Goal: Transaction & Acquisition: Purchase product/service

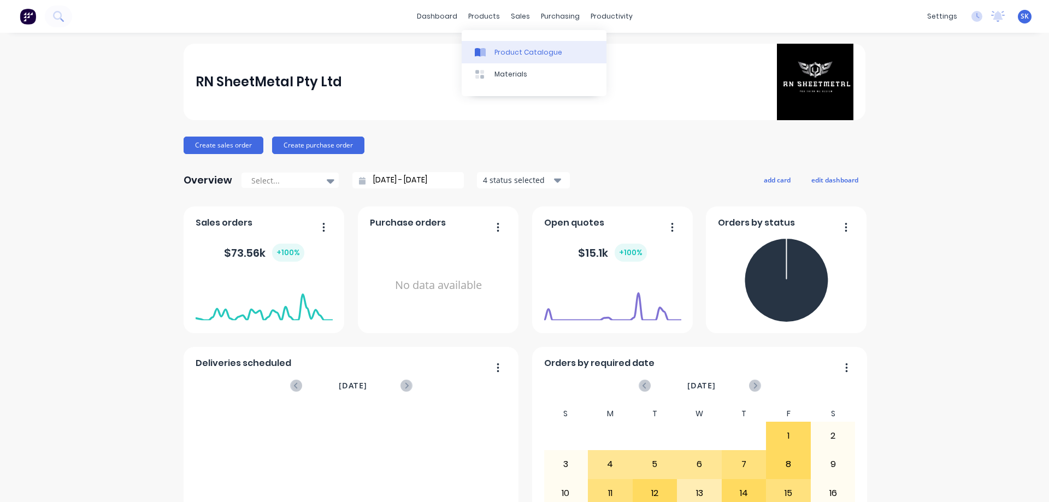
drag, startPoint x: 488, startPoint y: 18, endPoint x: 505, endPoint y: 41, distance: 28.8
click at [488, 18] on div "products" at bounding box center [484, 16] width 43 height 16
click at [547, 50] on div "Sales Orders" at bounding box center [556, 53] width 45 height 10
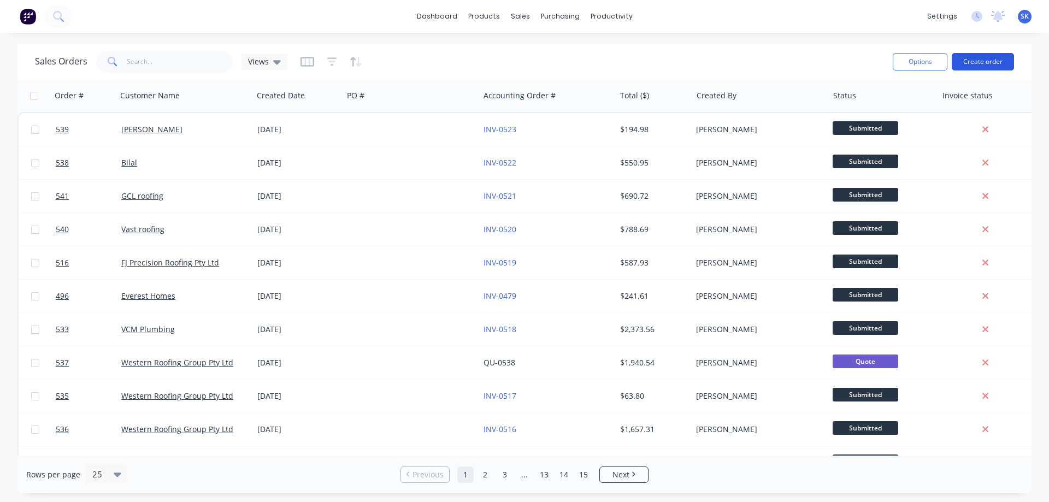
click at [1001, 64] on button "Create order" at bounding box center [982, 61] width 62 height 17
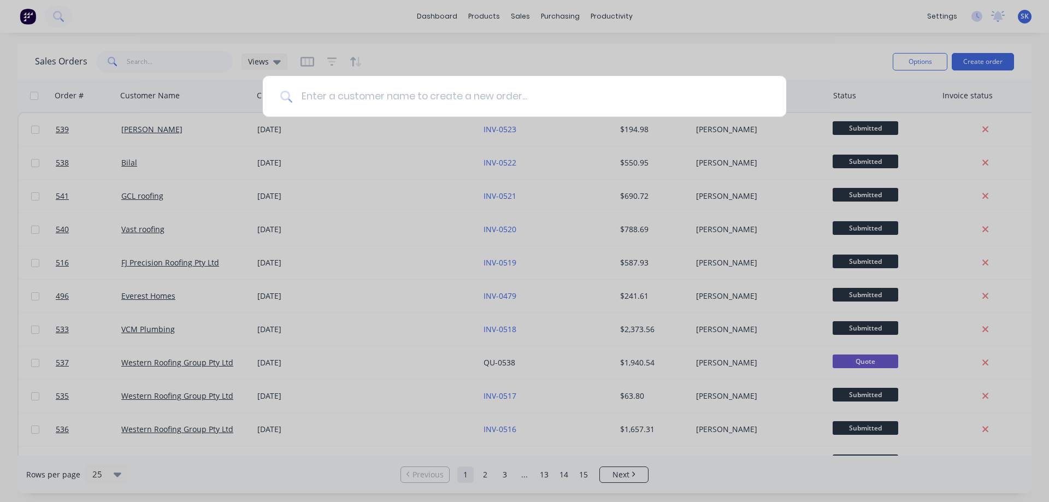
click at [410, 104] on input at bounding box center [530, 96] width 476 height 41
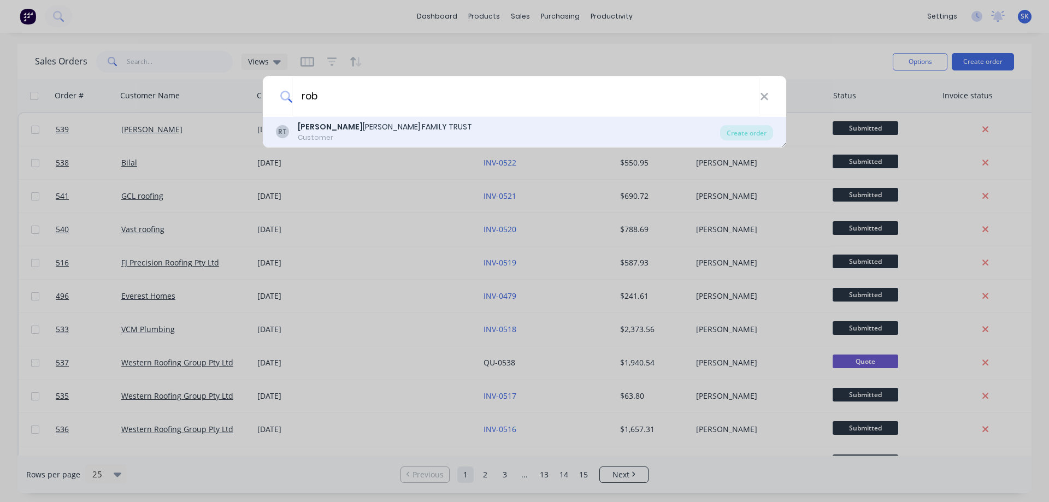
type input "rob"
click at [403, 123] on div "RT ROB ERT JONES FAMILY TRUST Customer" at bounding box center [498, 131] width 444 height 21
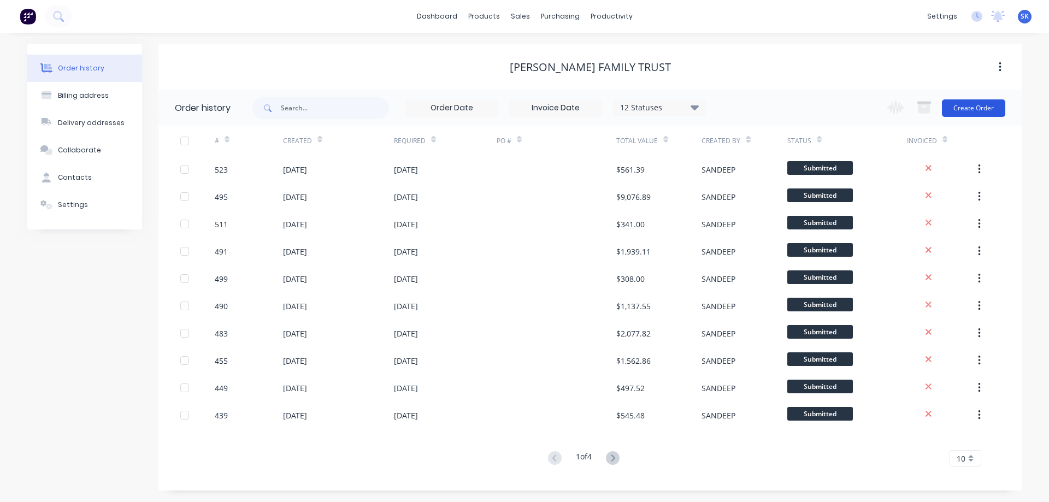
click at [993, 108] on button "Create Order" at bounding box center [973, 107] width 63 height 17
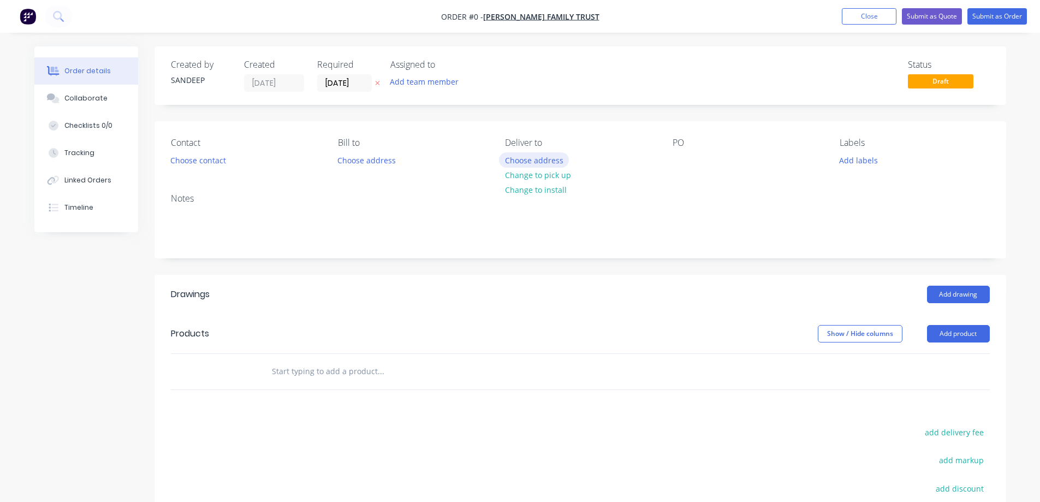
click at [534, 161] on button "Choose address" at bounding box center [534, 159] width 70 height 15
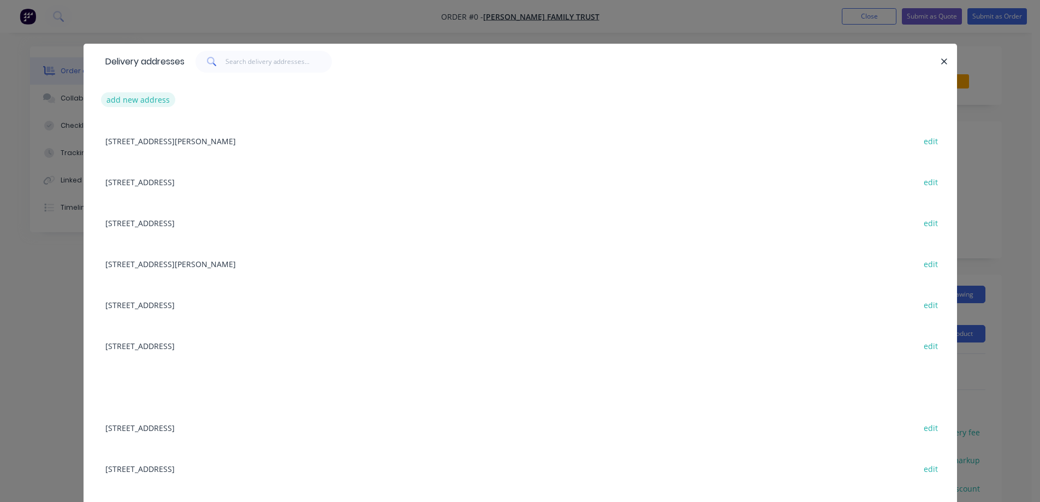
click at [132, 98] on button "add new address" at bounding box center [138, 99] width 75 height 15
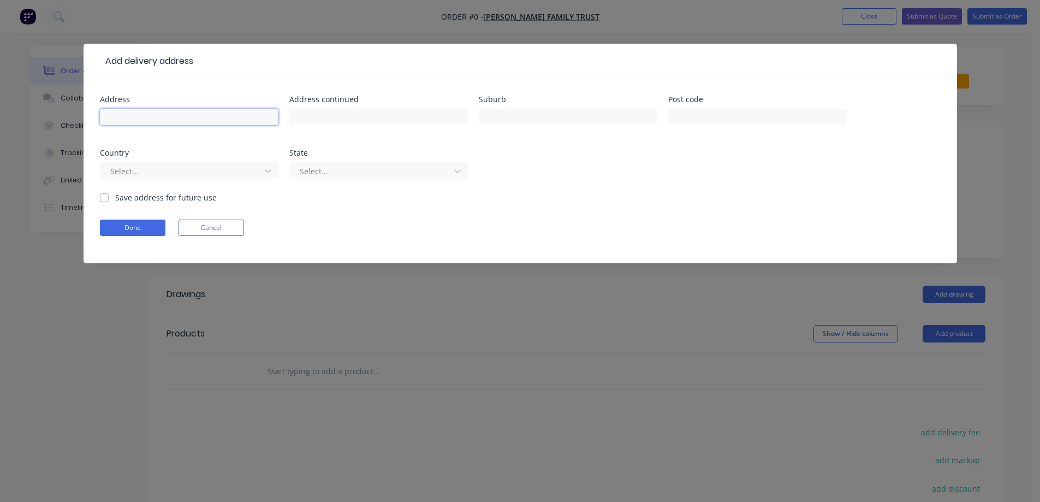
click at [140, 119] on input "text" at bounding box center [189, 117] width 179 height 16
paste input "[STREET_ADDRESS]"
type input "[STREET_ADDRESS]"
click at [494, 117] on input "text" at bounding box center [568, 117] width 179 height 16
paste input "MANOR LAKES"
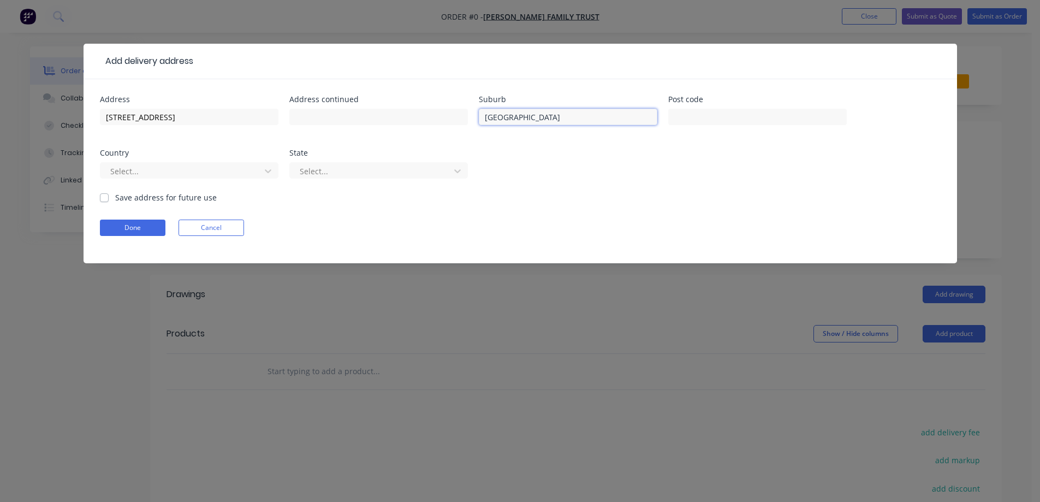
type input "MANOR LAKES"
click at [683, 115] on input "text" at bounding box center [757, 117] width 179 height 16
paste input "3024"
type input "3024"
click at [161, 172] on div at bounding box center [182, 171] width 146 height 14
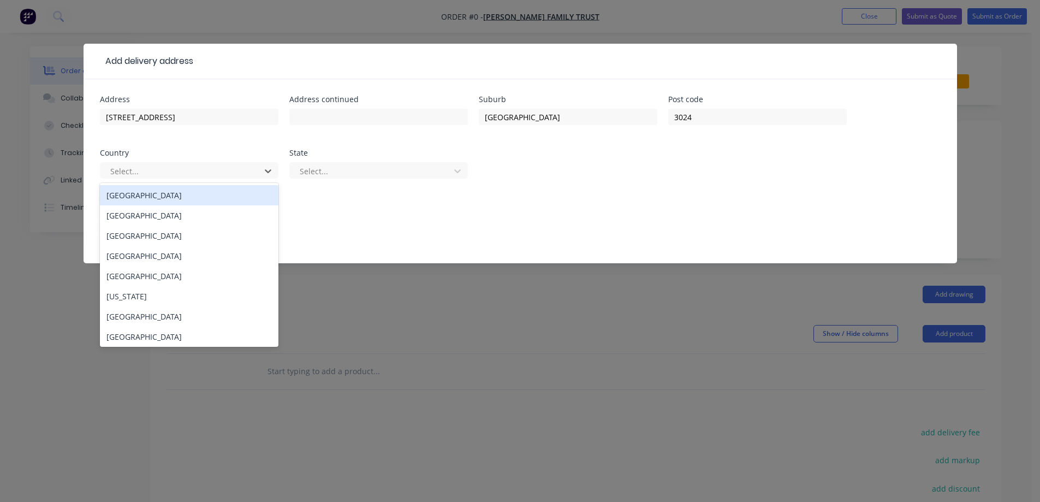
click at [161, 193] on div "[GEOGRAPHIC_DATA]" at bounding box center [189, 195] width 179 height 20
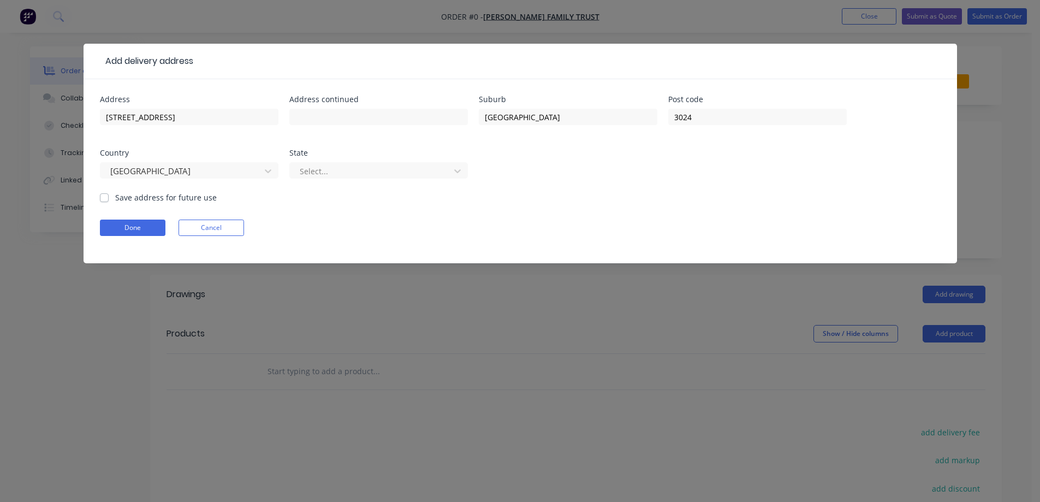
click at [329, 161] on div "Select..." at bounding box center [378, 175] width 179 height 32
click at [332, 176] on div at bounding box center [372, 171] width 146 height 14
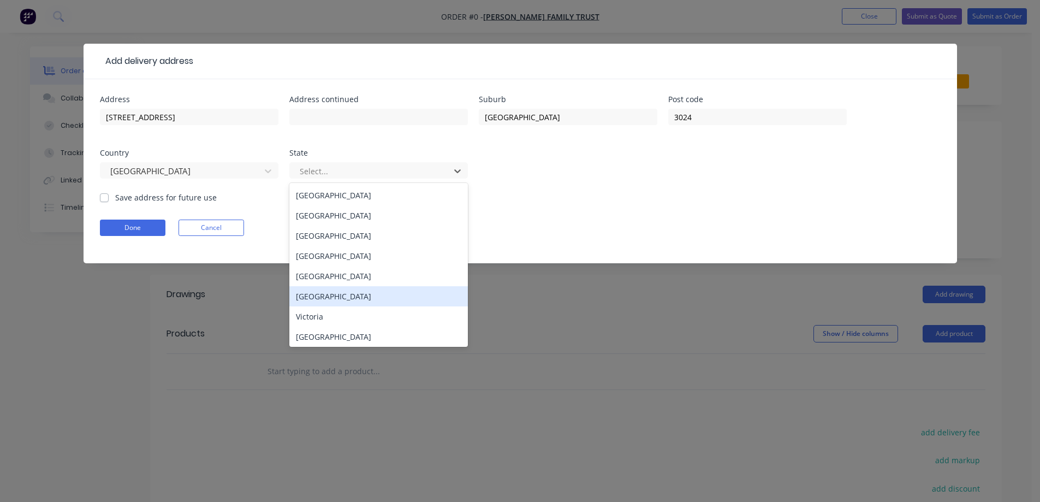
click at [329, 303] on div "Tasmania" at bounding box center [378, 296] width 179 height 20
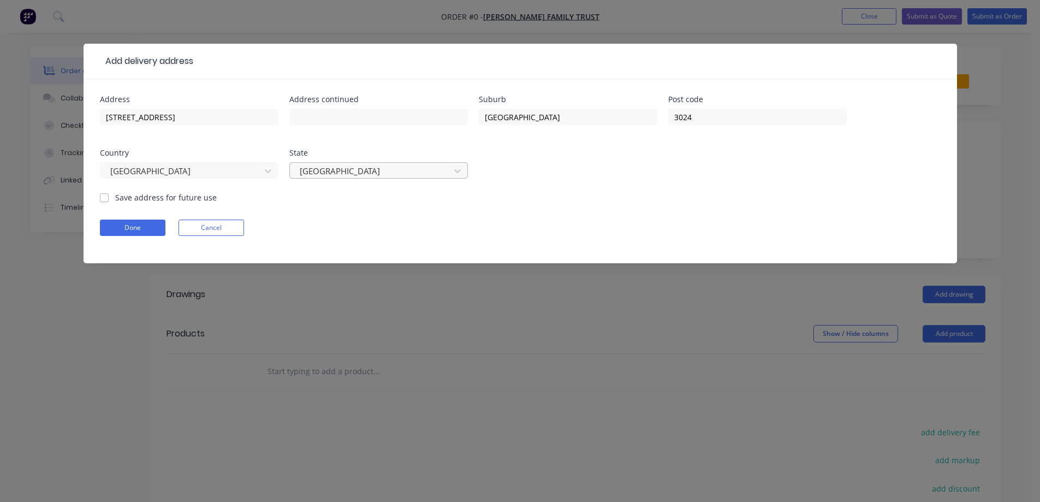
click at [312, 177] on div at bounding box center [372, 171] width 146 height 14
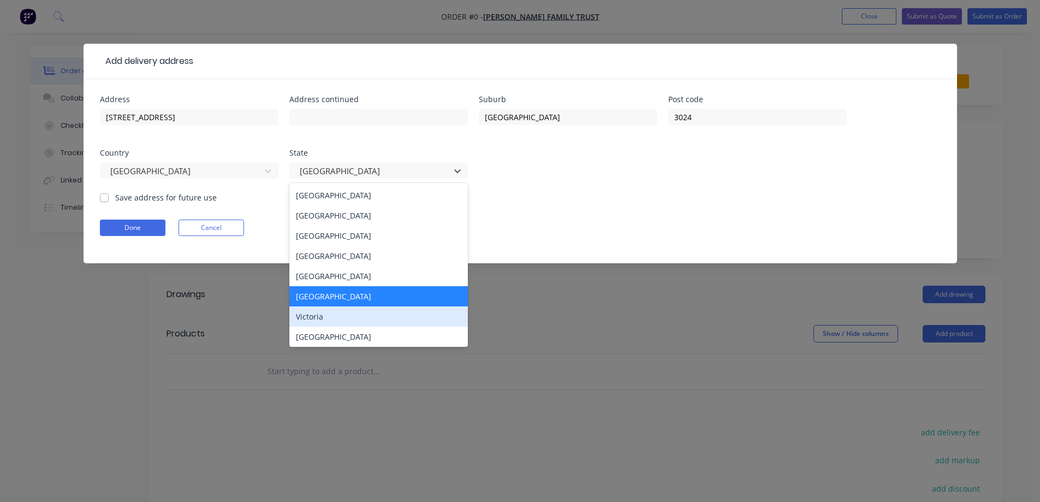
click at [319, 310] on div "Victoria" at bounding box center [378, 316] width 179 height 20
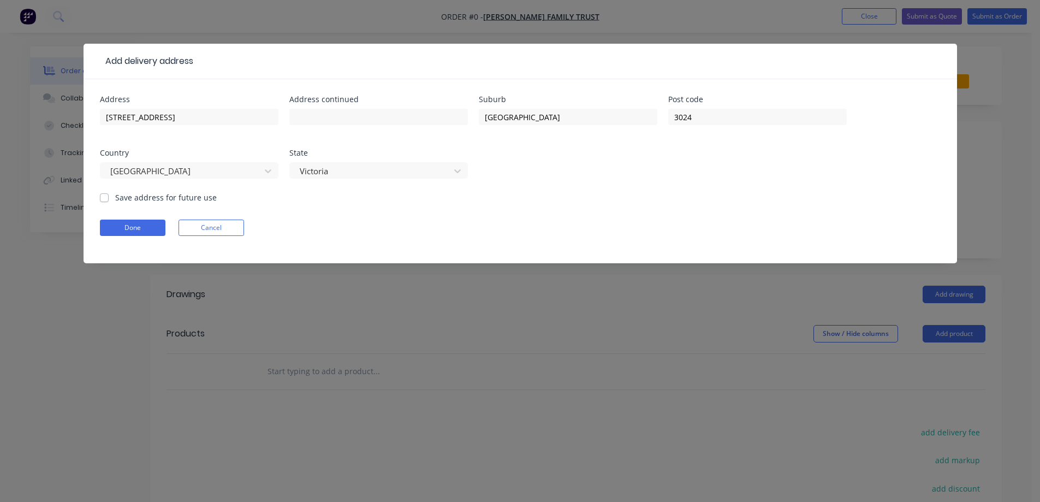
click at [165, 196] on label "Save address for future use" at bounding box center [166, 197] width 102 height 11
click at [109, 196] on input "Save address for future use" at bounding box center [104, 197] width 9 height 10
checkbox input "true"
click at [151, 221] on button "Done" at bounding box center [133, 228] width 66 height 16
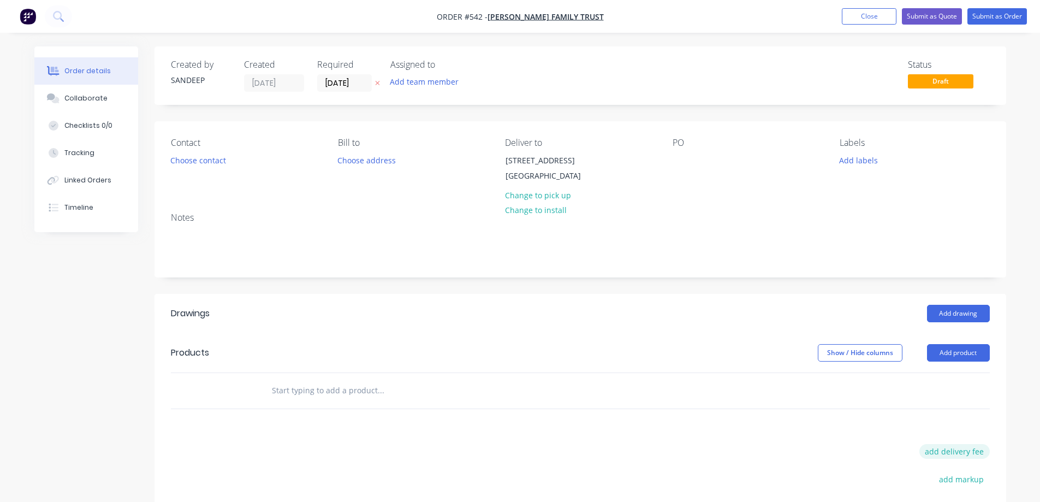
click at [957, 459] on button "add delivery fee" at bounding box center [955, 451] width 70 height 15
type input "50"
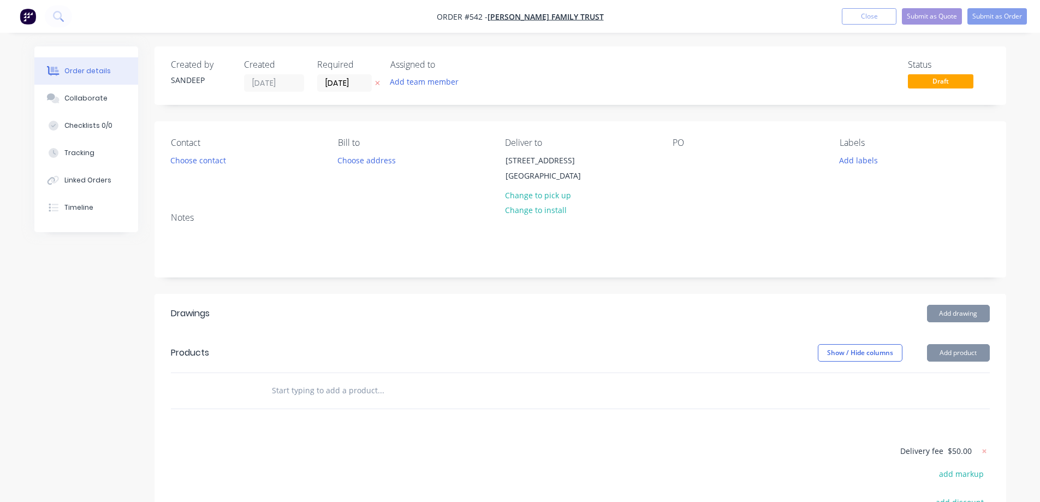
click at [708, 433] on div "Drawings Add drawing Products Show / Hide columns Add product Delivery fee $50.…" at bounding box center [581, 480] width 852 height 372
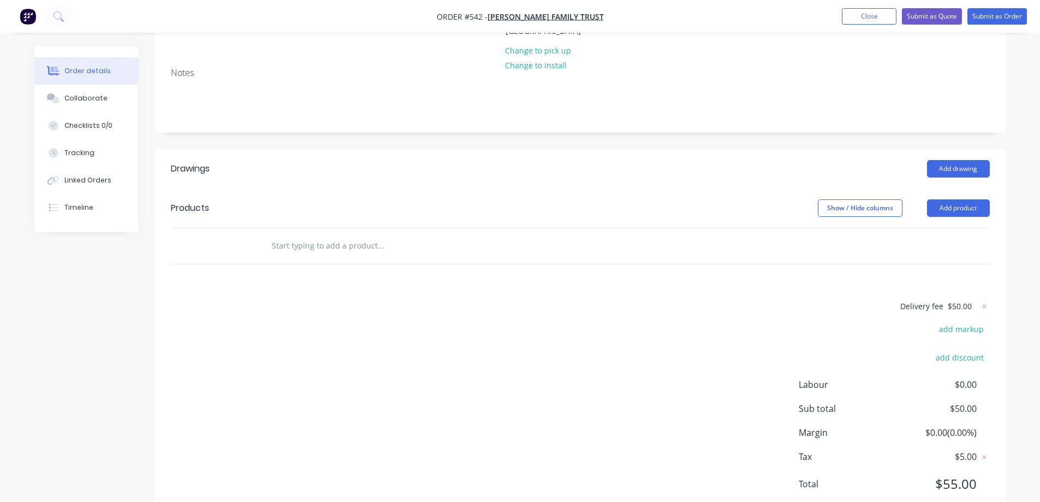
scroll to position [164, 0]
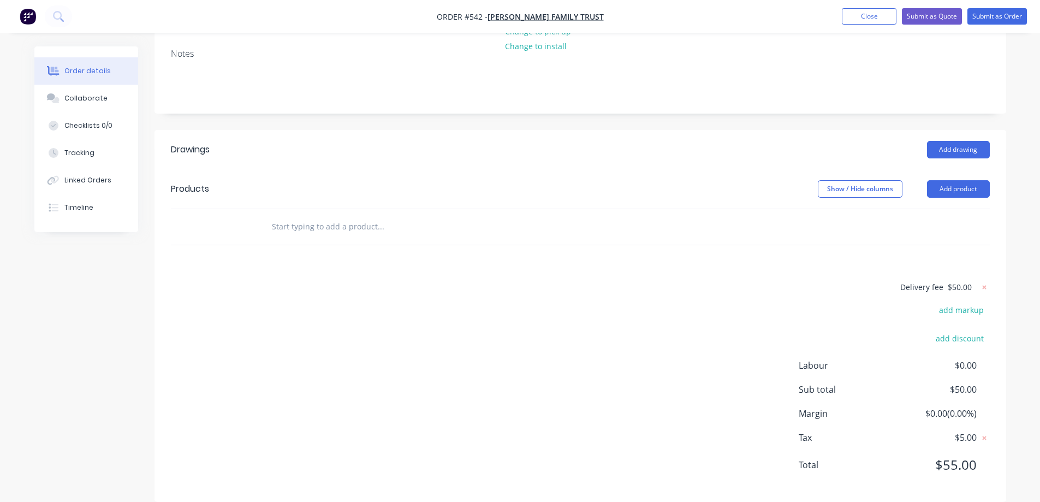
click at [365, 238] on input "text" at bounding box center [380, 227] width 218 height 22
type input "RAINHEAD 400X400X200 WITH COVERS"
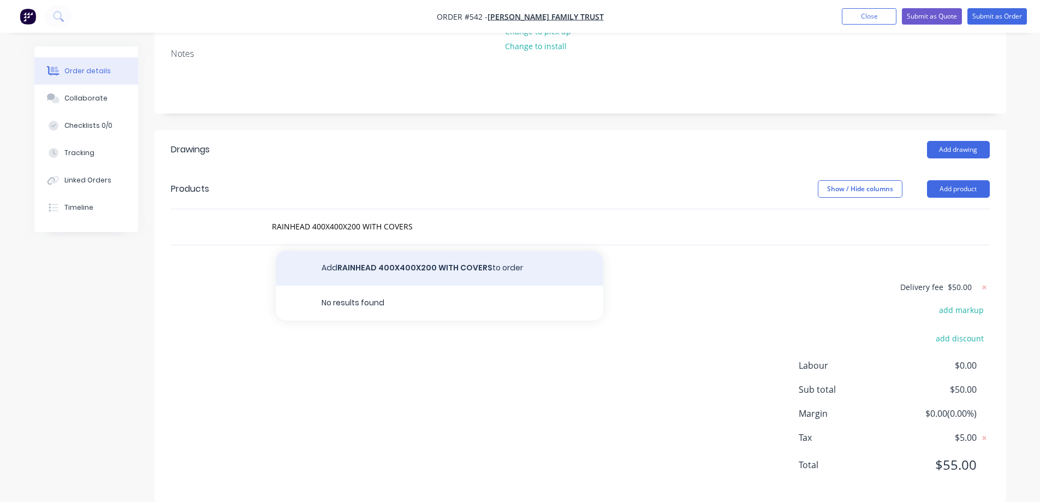
click at [373, 273] on button "Add RAINHEAD 400X400X200 WITH COVERS to order" at bounding box center [440, 268] width 328 height 35
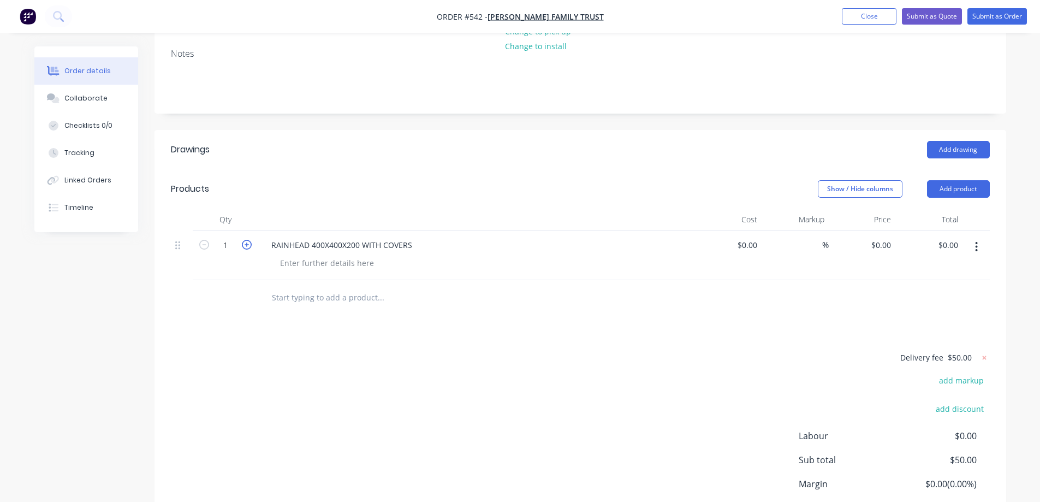
click at [250, 250] on icon "button" at bounding box center [247, 245] width 10 height 10
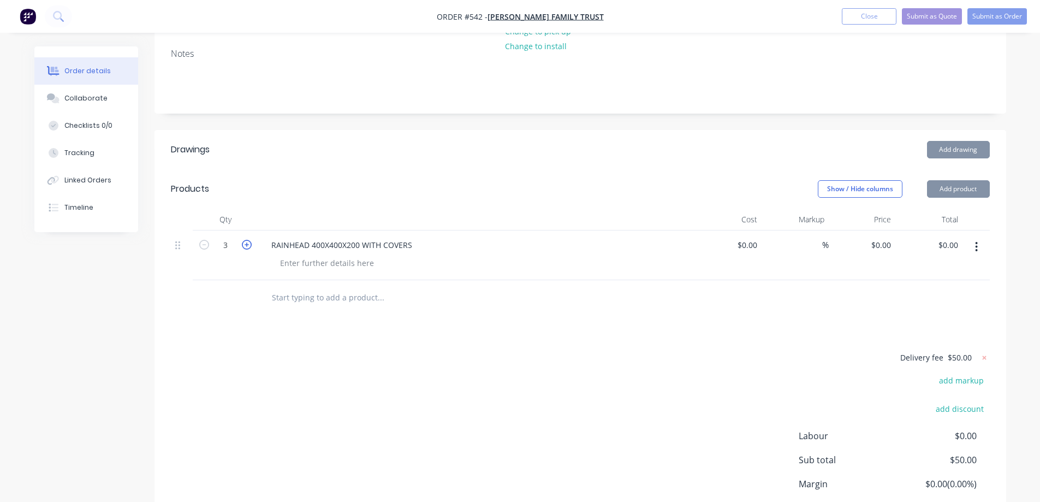
click at [250, 250] on icon "button" at bounding box center [247, 245] width 10 height 10
type input "5"
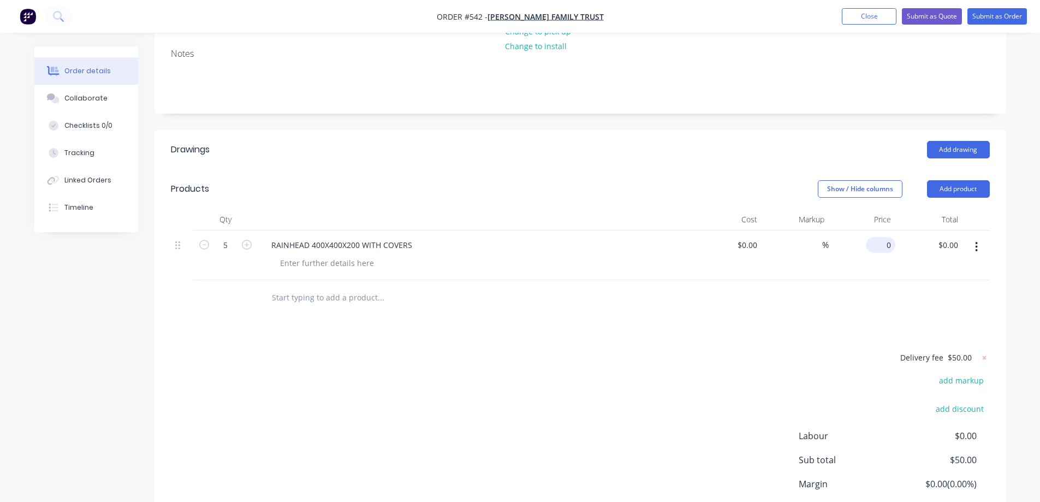
click at [880, 253] on div "0 $0.00" at bounding box center [880, 245] width 29 height 16
type input "$70.00"
type input "$350.00"
click at [624, 338] on div "Drawings Add drawing Products Show / Hide columns Add product Qty Cost Markup P…" at bounding box center [581, 351] width 852 height 442
click at [312, 309] on input "text" at bounding box center [380, 298] width 218 height 22
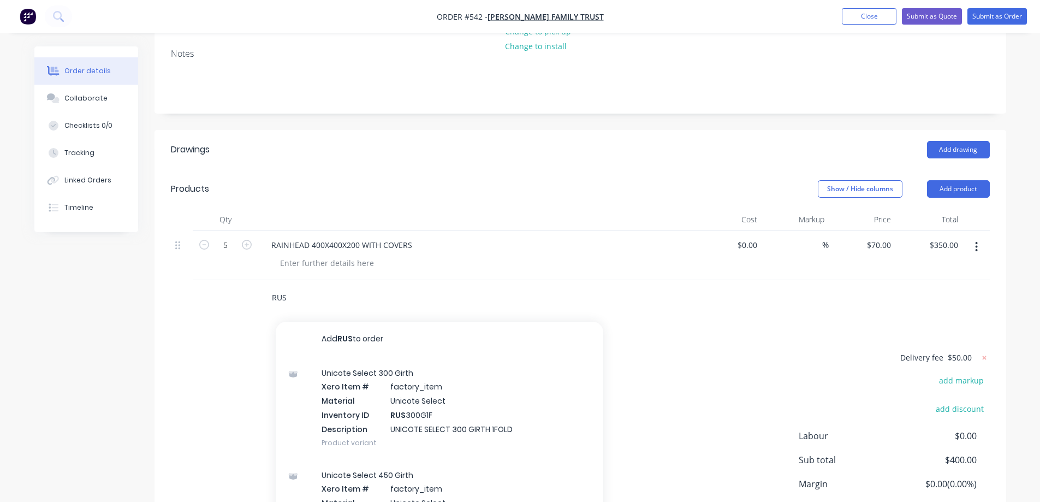
click at [319, 309] on input "RUS" at bounding box center [380, 298] width 218 height 22
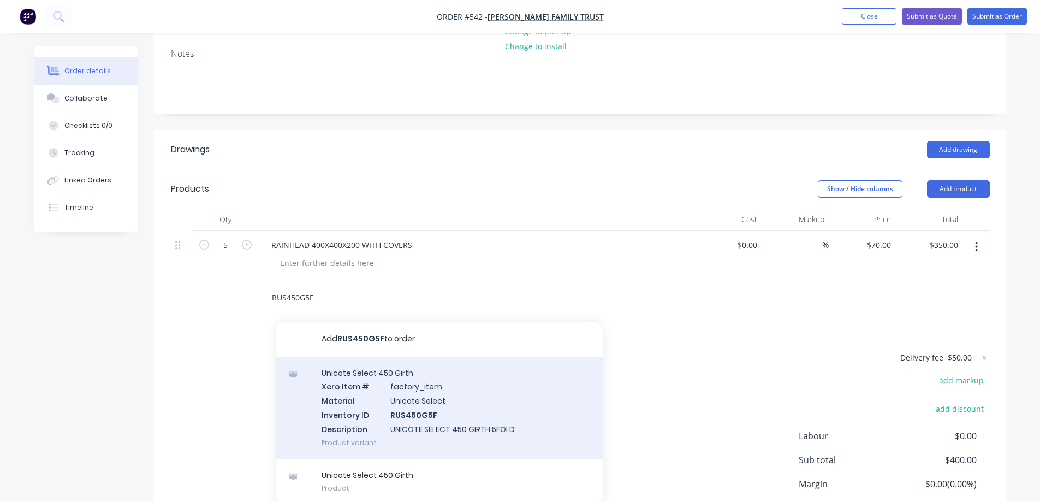
type input "RUS450G5F"
click at [384, 420] on div "Unicote Select 450 Girth Xero Item # factory_item Material Unicote Select Inven…" at bounding box center [440, 408] width 328 height 102
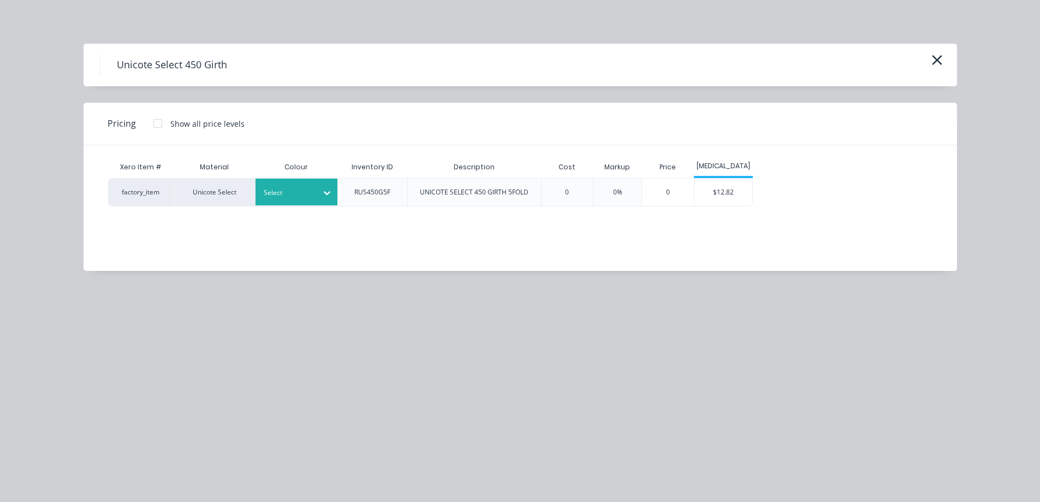
click at [304, 190] on div at bounding box center [288, 193] width 49 height 12
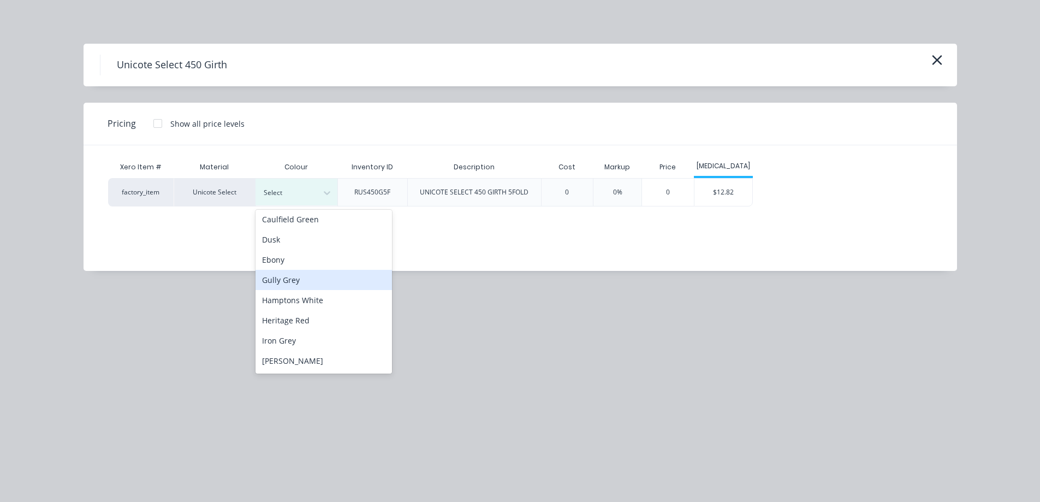
scroll to position [133, 0]
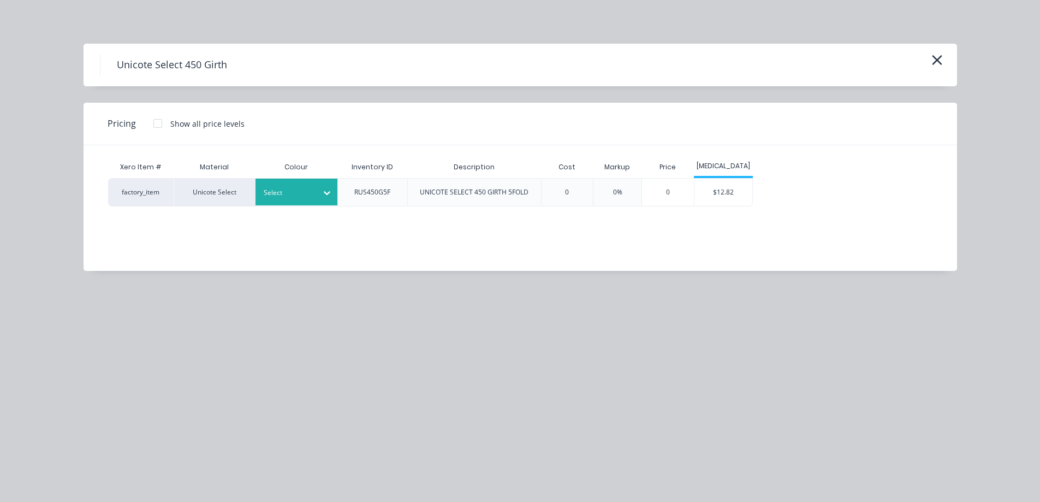
click at [295, 188] on div at bounding box center [288, 193] width 49 height 12
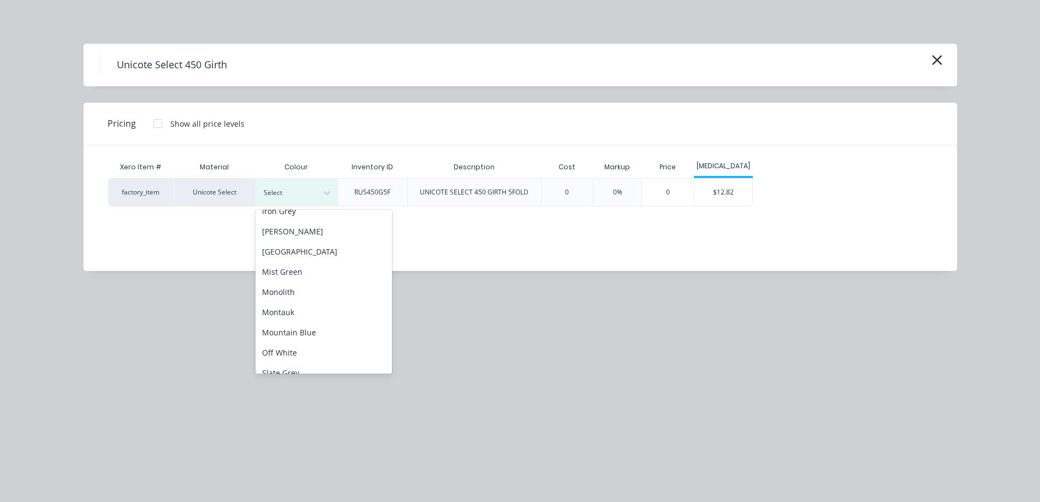
scroll to position [218, 0]
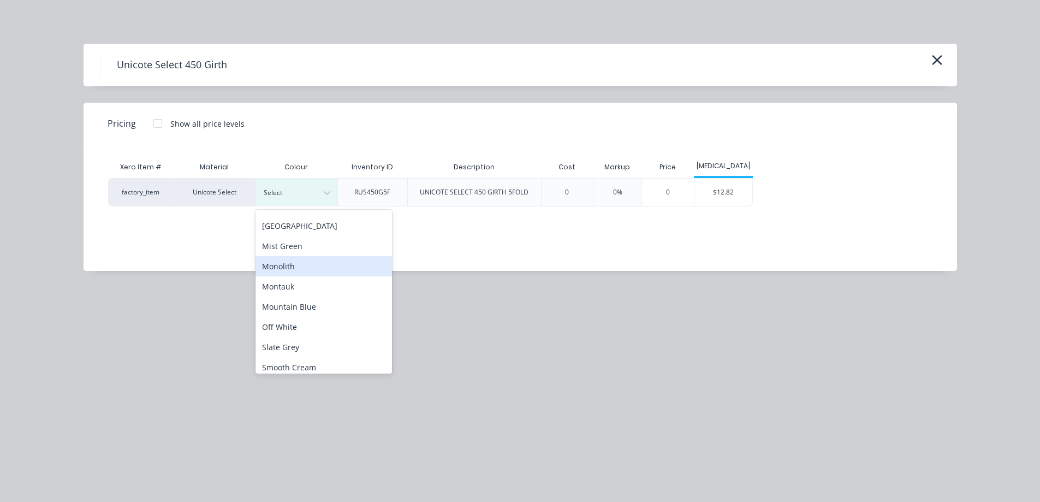
click at [288, 273] on div "Monolith" at bounding box center [324, 266] width 137 height 20
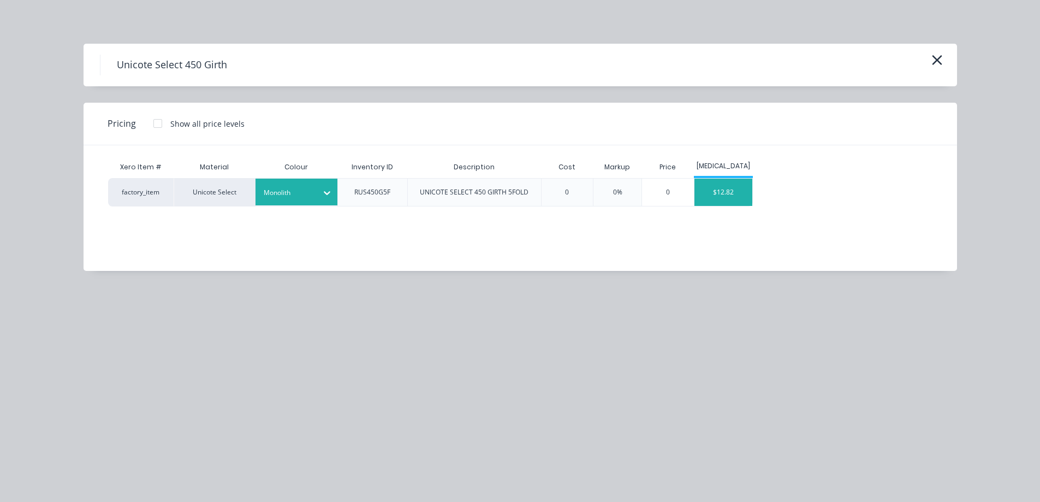
click at [718, 193] on div "$12.82" at bounding box center [724, 192] width 58 height 27
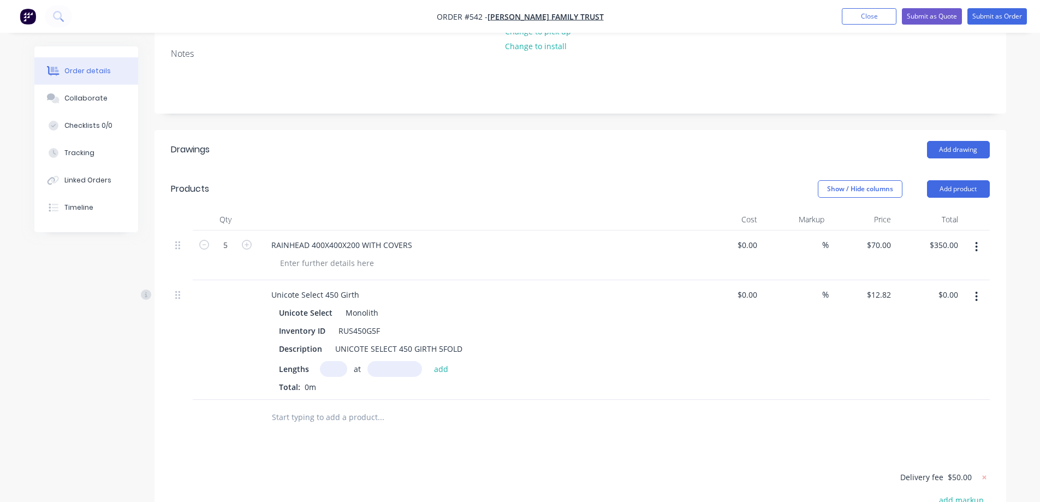
click at [339, 377] on input "text" at bounding box center [333, 369] width 27 height 16
type input "2"
type input "5800mm"
click at [436, 376] on button "add" at bounding box center [442, 368] width 26 height 15
type input "$148.71"
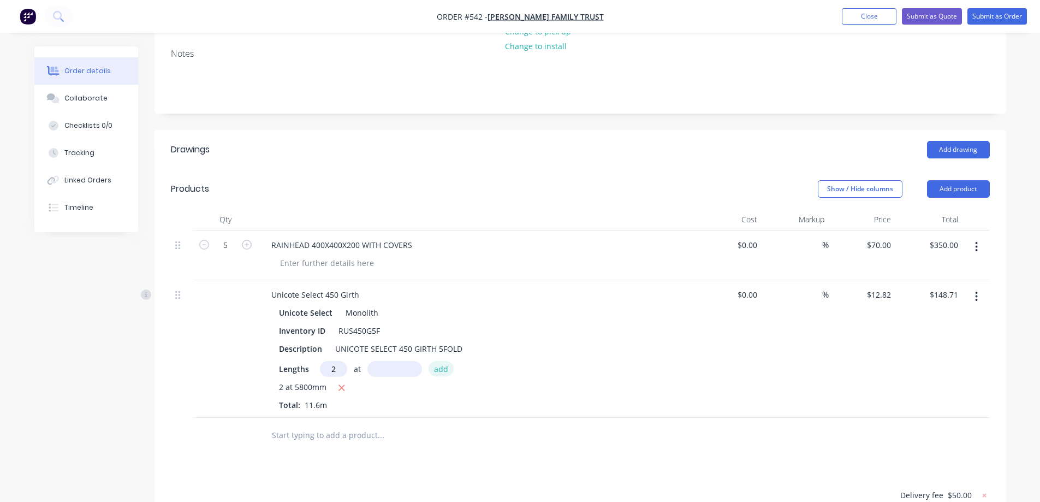
type input "2"
type input "5300mm"
click at [436, 376] on button "add" at bounding box center [442, 368] width 26 height 15
type input "$284.60"
type input "1"
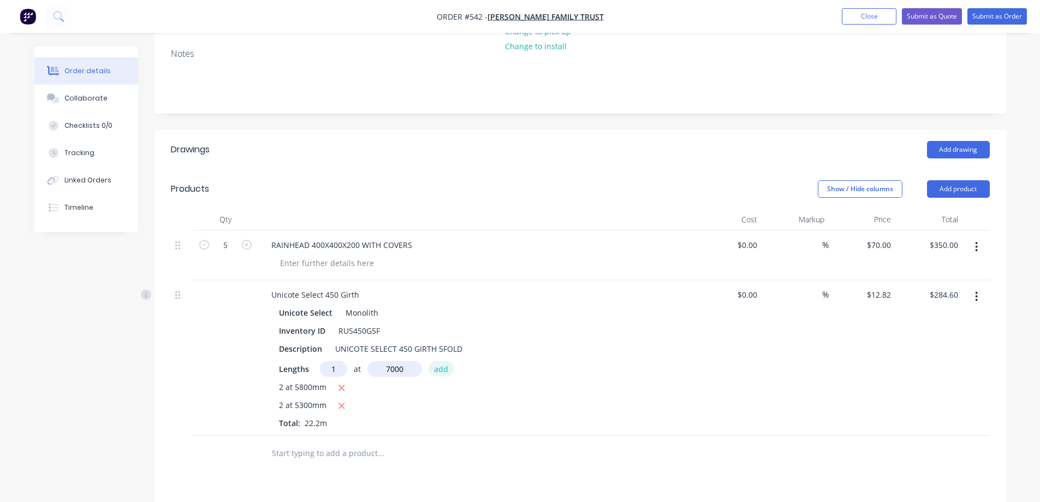
type input "7000mm"
click at [436, 376] on button "add" at bounding box center [442, 368] width 26 height 15
type input "$374.34"
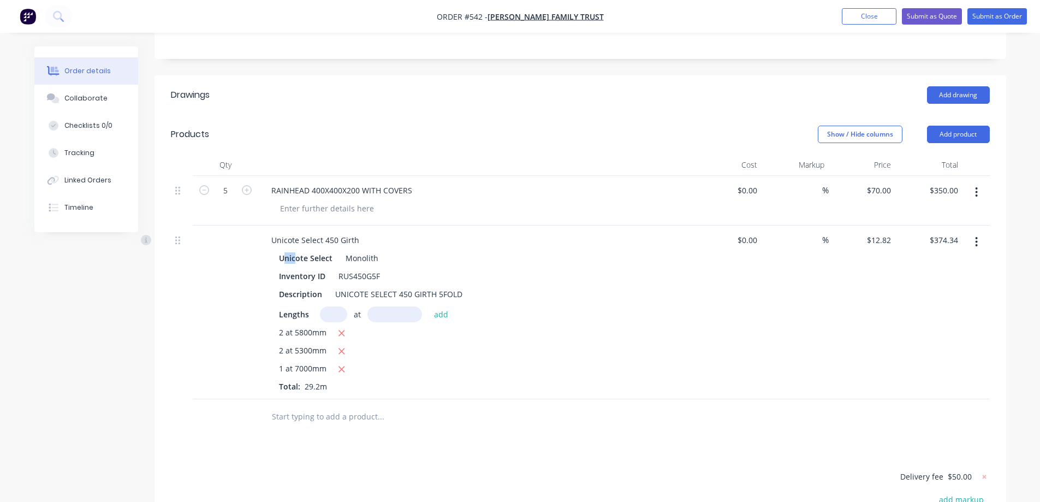
drag, startPoint x: 282, startPoint y: 270, endPoint x: 297, endPoint y: 270, distance: 15.3
click at [297, 266] on div "Unicote Select" at bounding box center [308, 258] width 58 height 16
drag, startPoint x: 279, startPoint y: 270, endPoint x: 380, endPoint y: 273, distance: 100.5
click at [380, 266] on div "Unicote Select Monolith" at bounding box center [476, 258] width 395 height 16
copy div "Unicote Select Monolith"
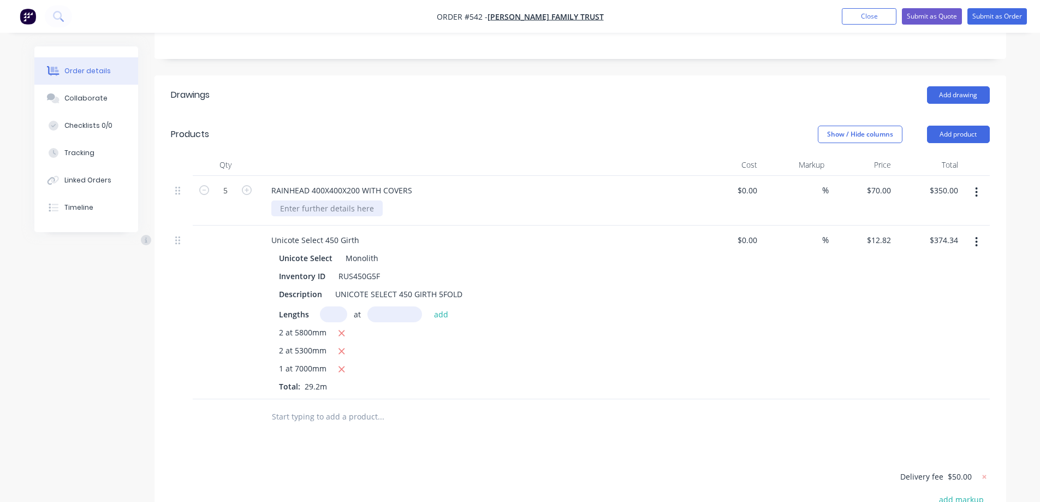
click at [283, 216] on div at bounding box center [326, 208] width 111 height 16
paste div
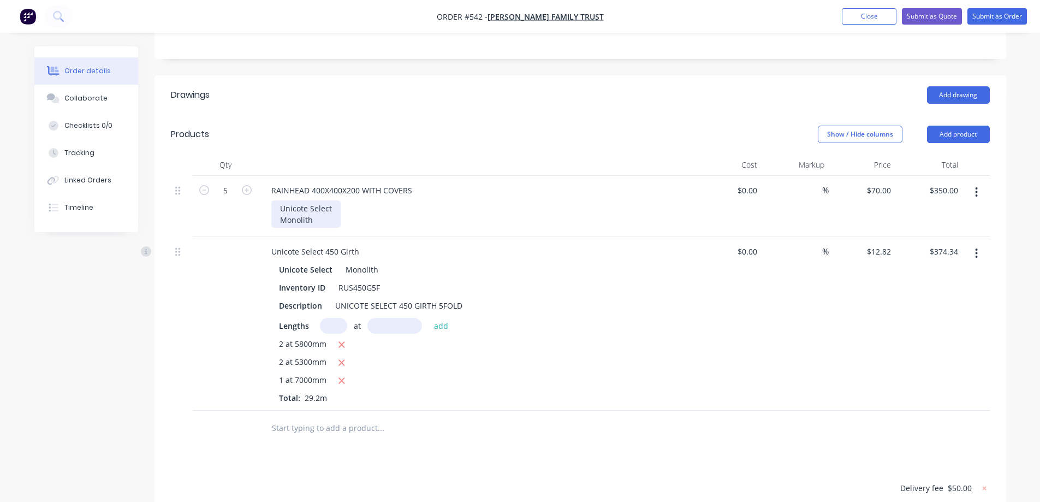
click at [279, 228] on div "Unicote Select Monolith" at bounding box center [305, 213] width 69 height 27
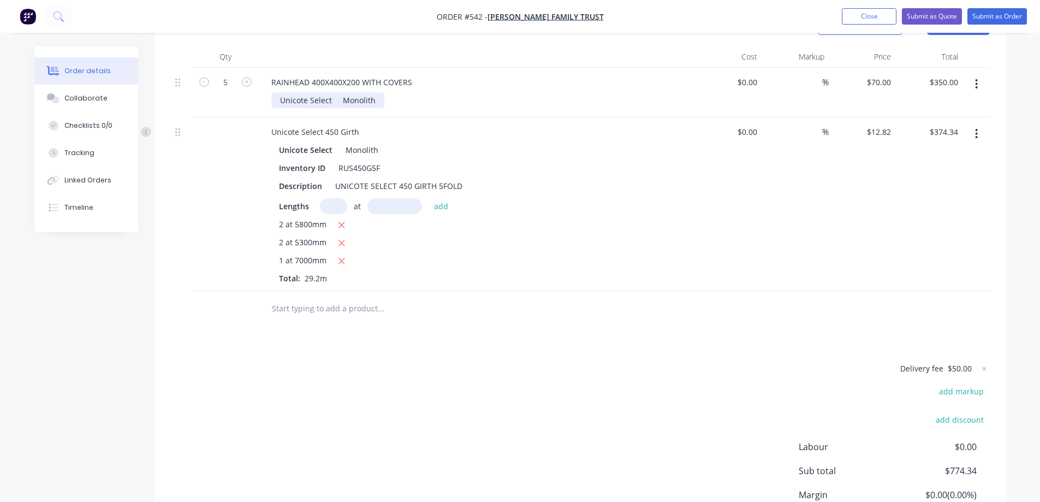
scroll to position [328, 0]
click at [303, 318] on input "text" at bounding box center [380, 308] width 218 height 22
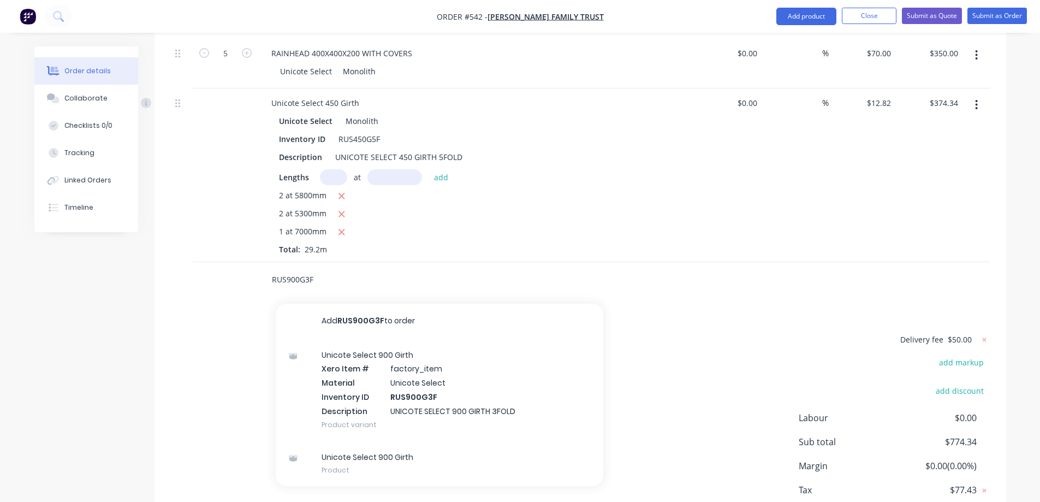
scroll to position [382, 0]
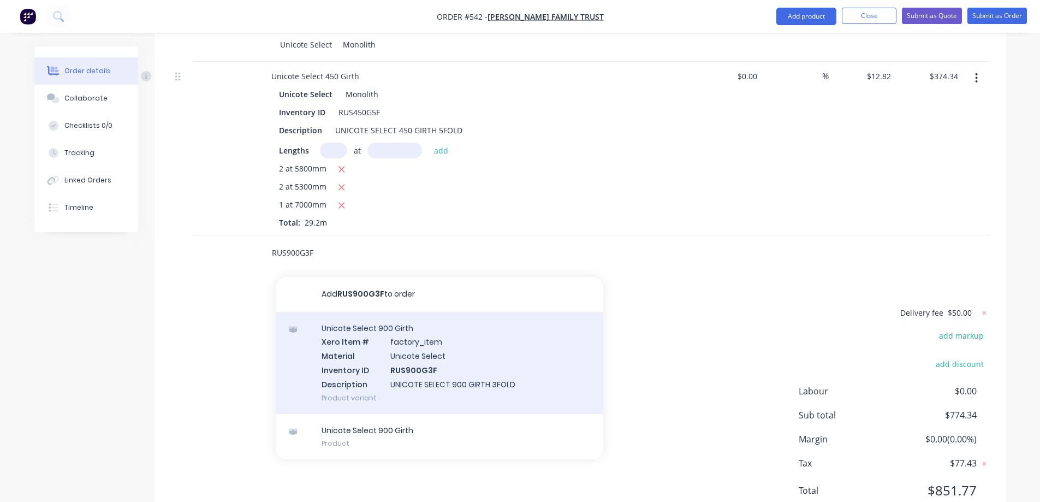
type input "RUS900G3F"
click at [379, 380] on div "Unicote Select 900 Girth Xero Item # factory_item Material Unicote Select Inven…" at bounding box center [440, 363] width 328 height 102
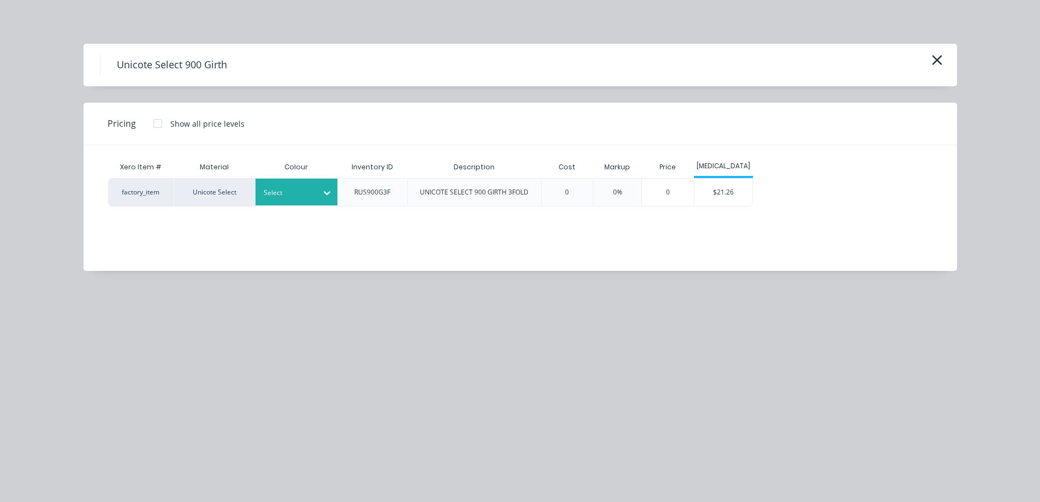
click at [288, 202] on div "Select" at bounding box center [297, 192] width 82 height 27
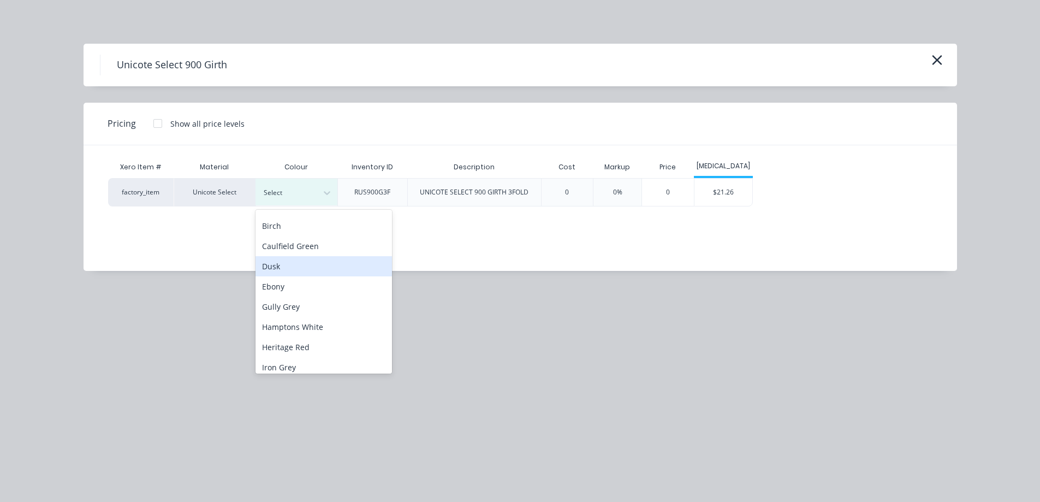
scroll to position [164, 0]
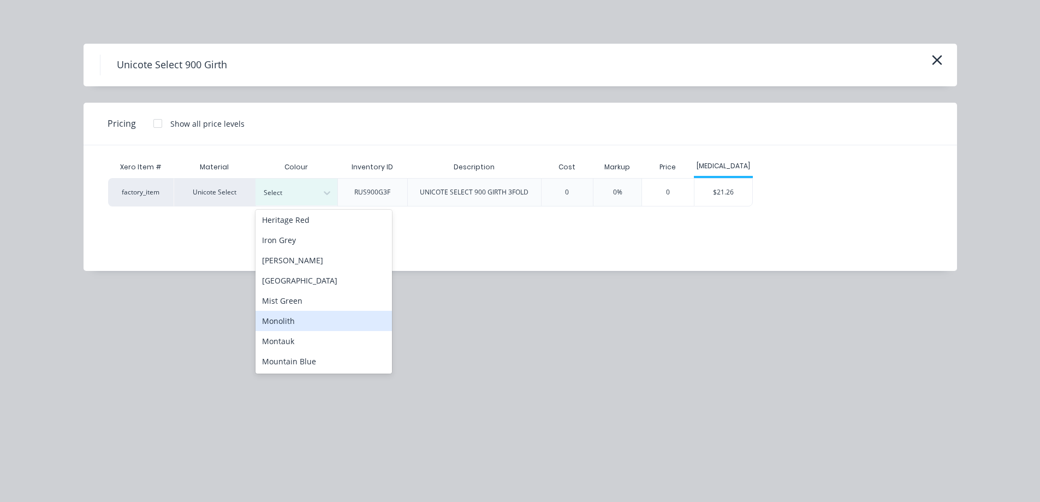
click at [299, 329] on div "Monolith" at bounding box center [324, 321] width 137 height 20
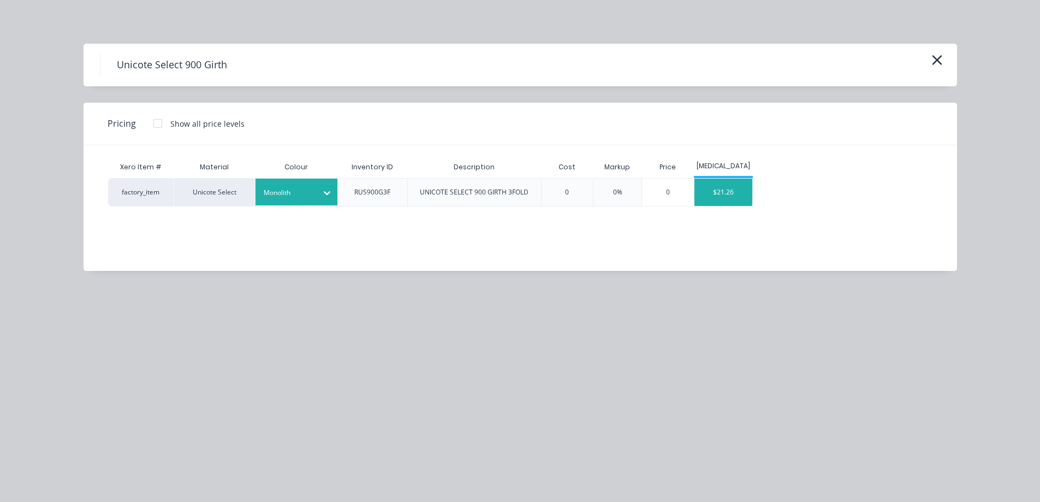
click at [711, 204] on div "$21.26" at bounding box center [724, 192] width 58 height 27
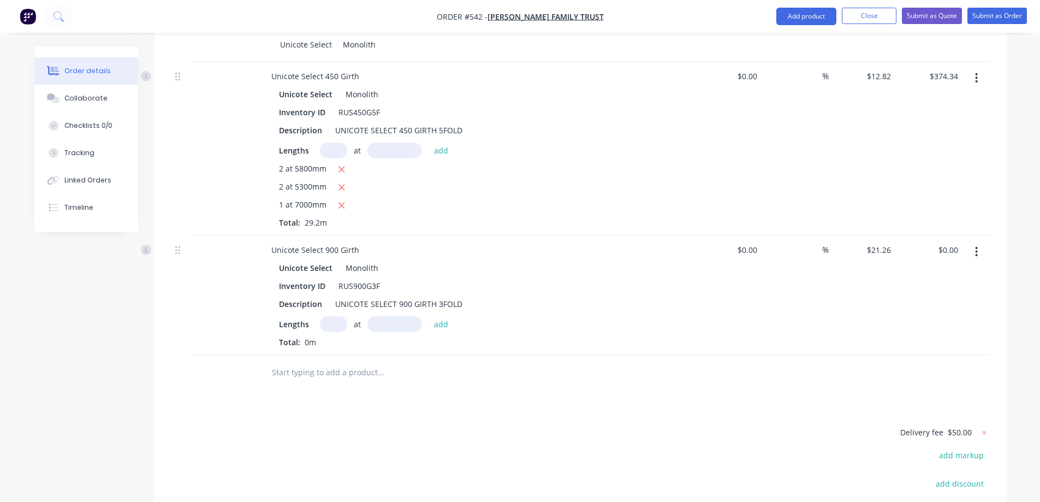
click at [329, 332] on input "text" at bounding box center [333, 324] width 27 height 16
type input "2"
type input "6200mm"
click at [435, 331] on button "add" at bounding box center [442, 323] width 26 height 15
type input "$263.62"
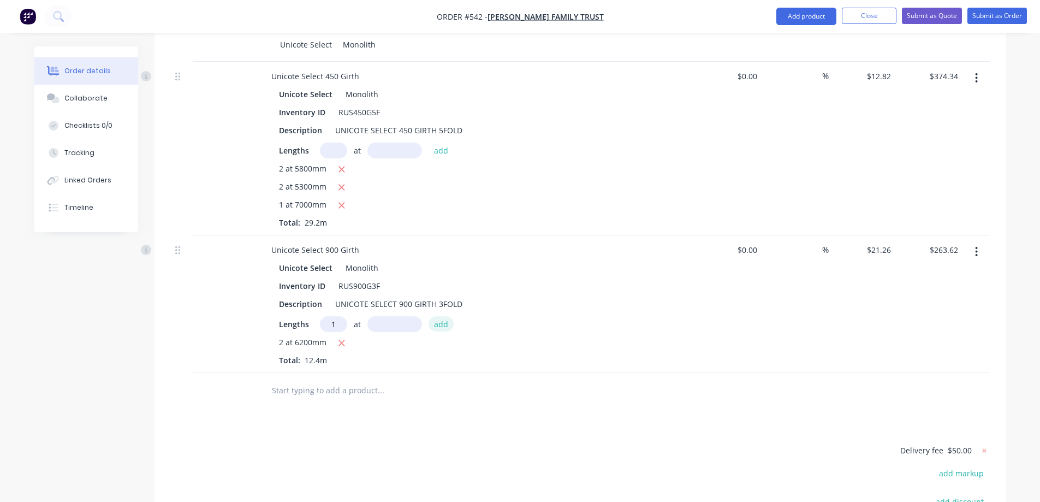
type input "1"
type input "5200mm"
click at [435, 331] on button "add" at bounding box center [442, 323] width 26 height 15
type input "$374.18"
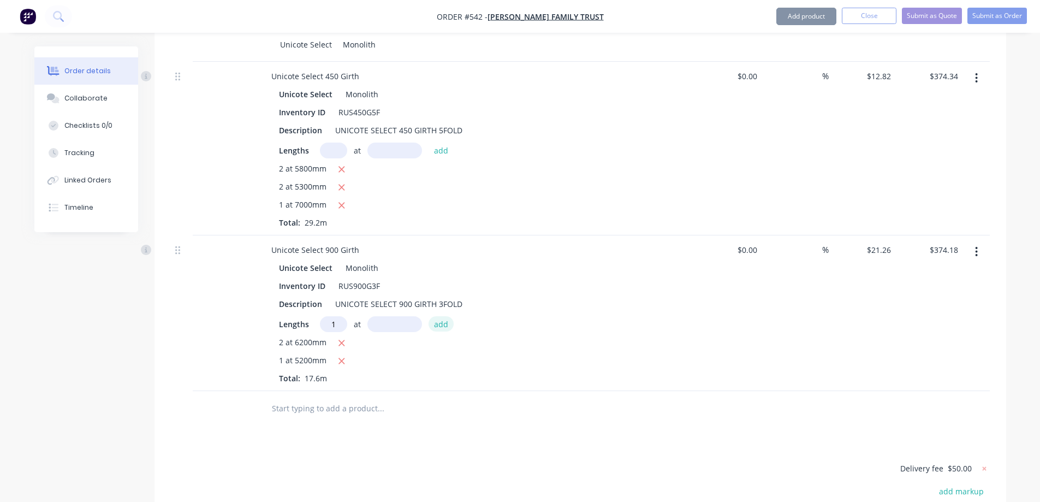
type input "1"
type input "2800mm"
click at [435, 331] on button "add" at bounding box center [442, 323] width 26 height 15
type input "$433.70"
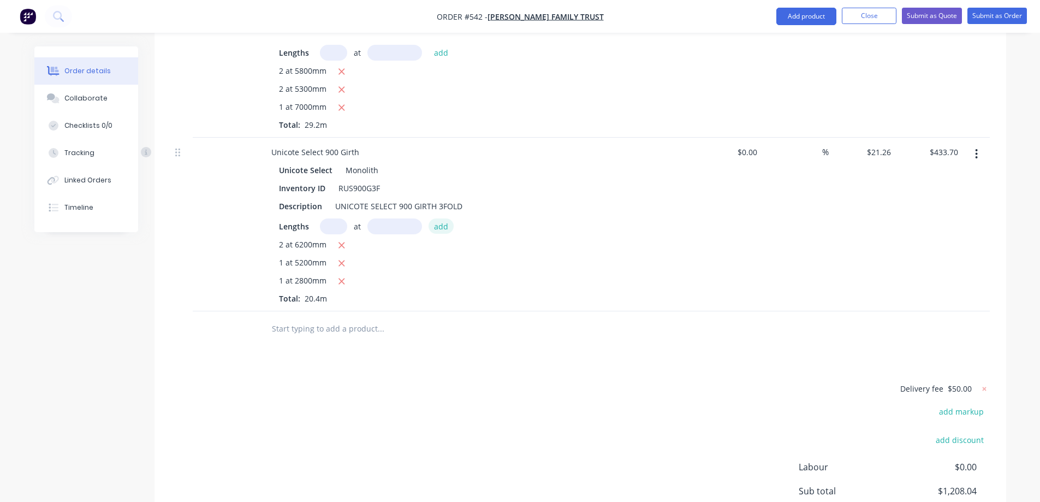
scroll to position [492, 0]
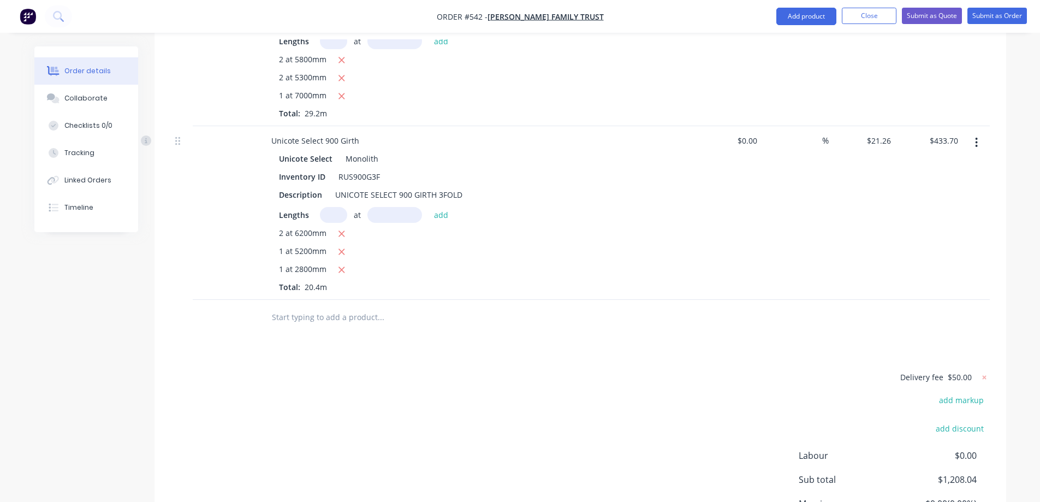
click at [336, 327] on input "text" at bounding box center [380, 317] width 218 height 22
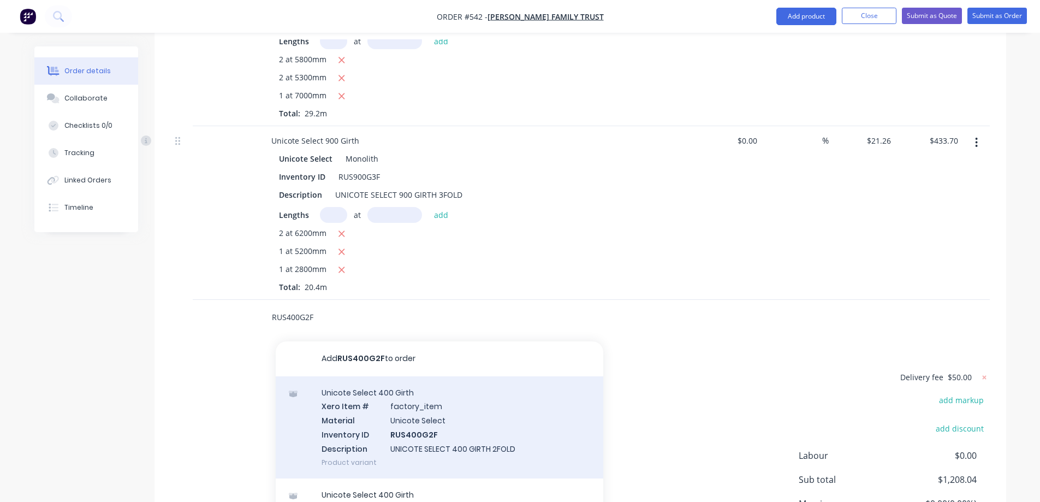
type input "RUS400G2F"
click at [402, 430] on div "Unicote Select 400 Girth Xero Item # factory_item Material Unicote Select Inven…" at bounding box center [440, 427] width 328 height 102
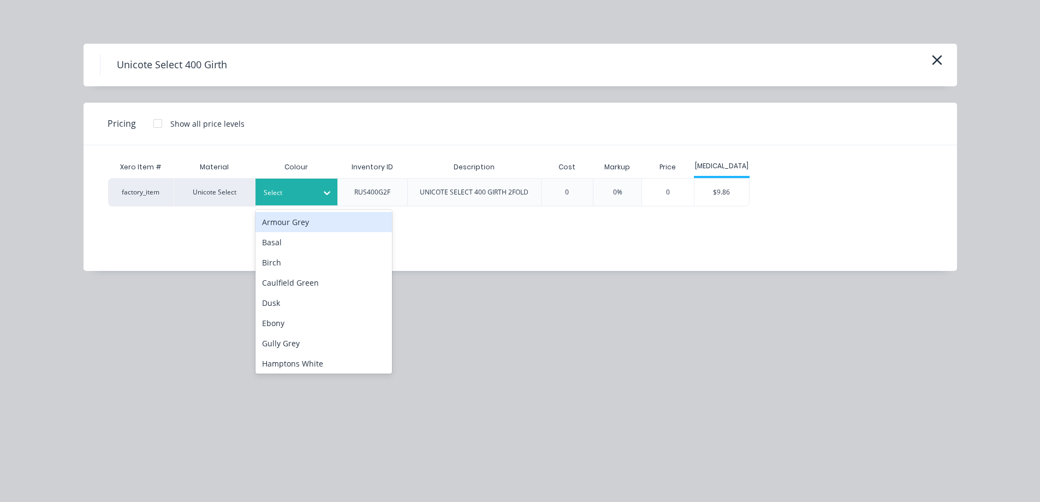
click at [287, 199] on div "Select" at bounding box center [286, 193] width 61 height 14
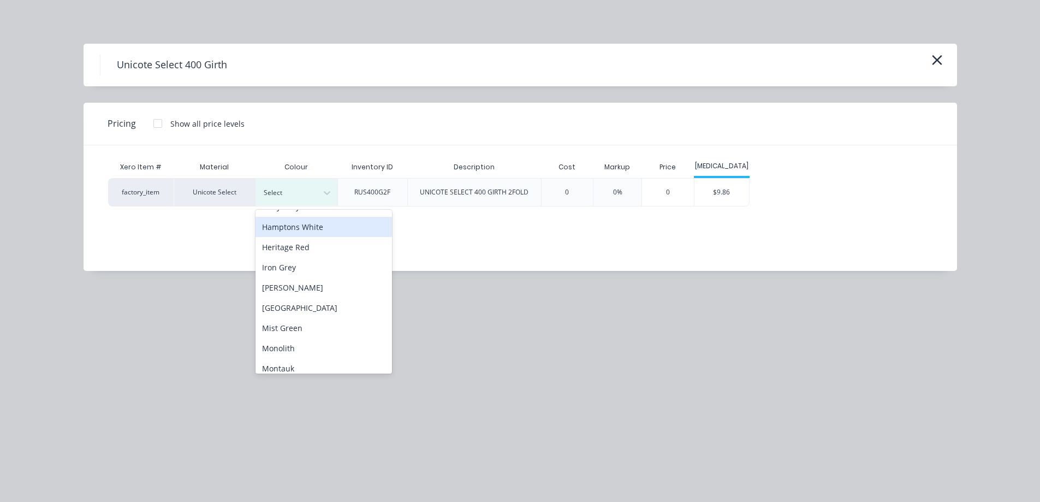
scroll to position [164, 0]
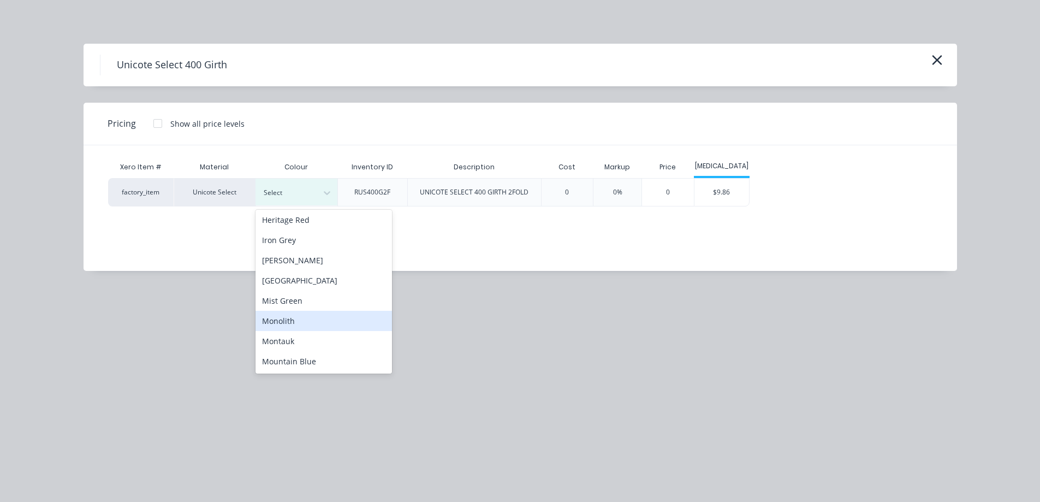
click at [305, 313] on div "Monolith" at bounding box center [324, 321] width 137 height 20
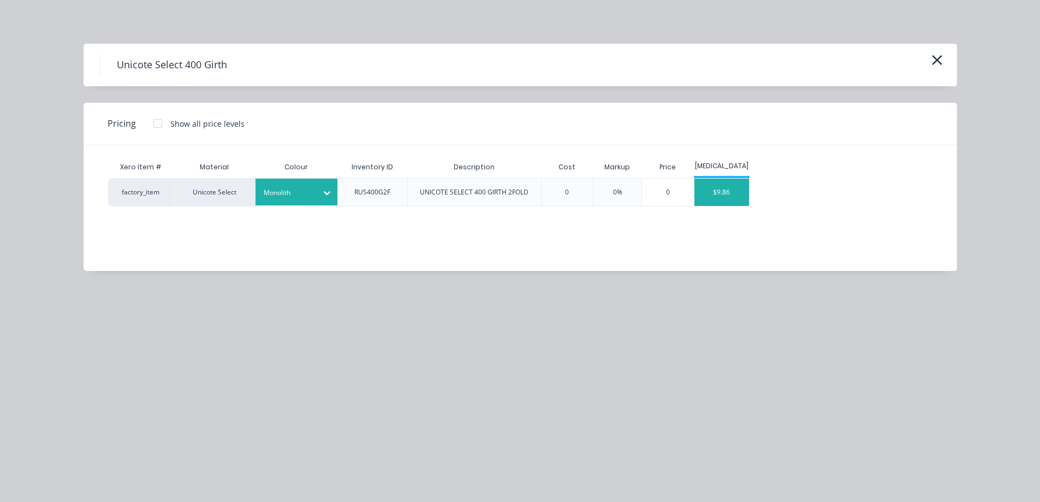
click at [716, 200] on div "$9.86" at bounding box center [722, 192] width 55 height 27
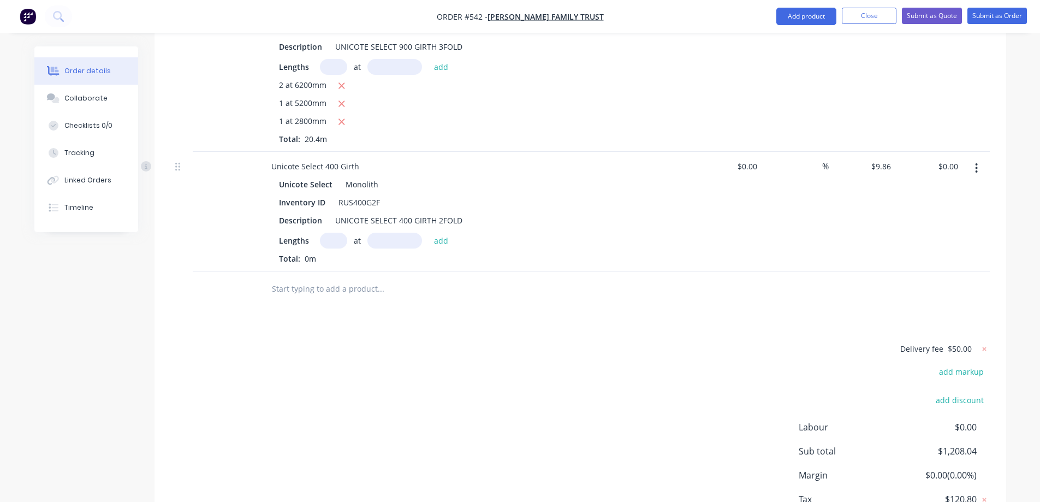
scroll to position [655, 0]
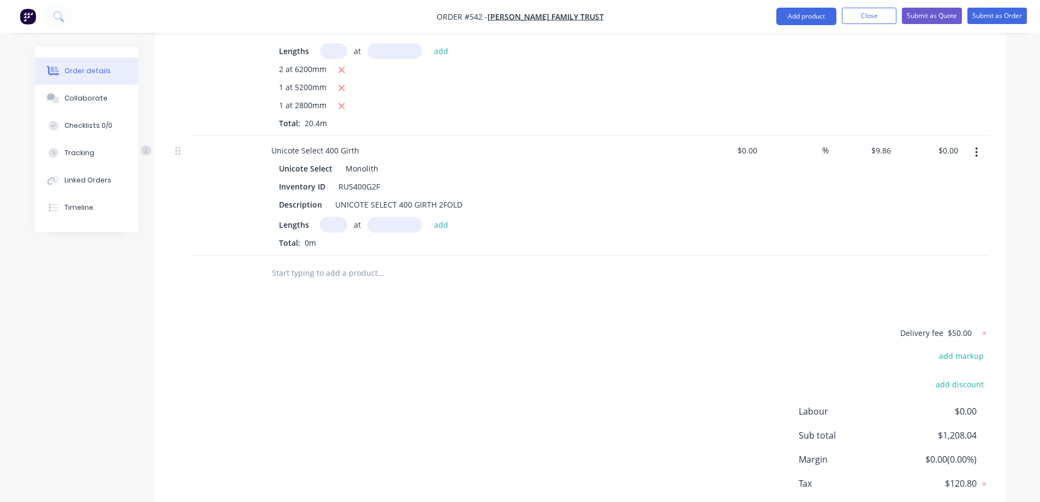
click at [339, 233] on input "text" at bounding box center [333, 225] width 27 height 16
type input "1"
type input "4000mm"
click at [430, 232] on button "add" at bounding box center [442, 224] width 26 height 15
type input "$39.44"
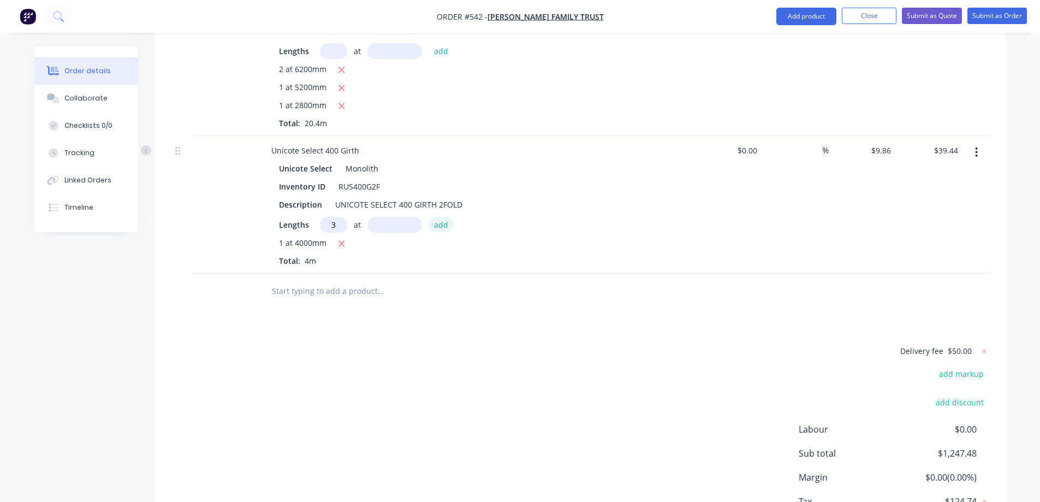
type input "3"
type input "1600mm"
click at [430, 232] on button "add" at bounding box center [442, 224] width 26 height 15
type input "$86.77"
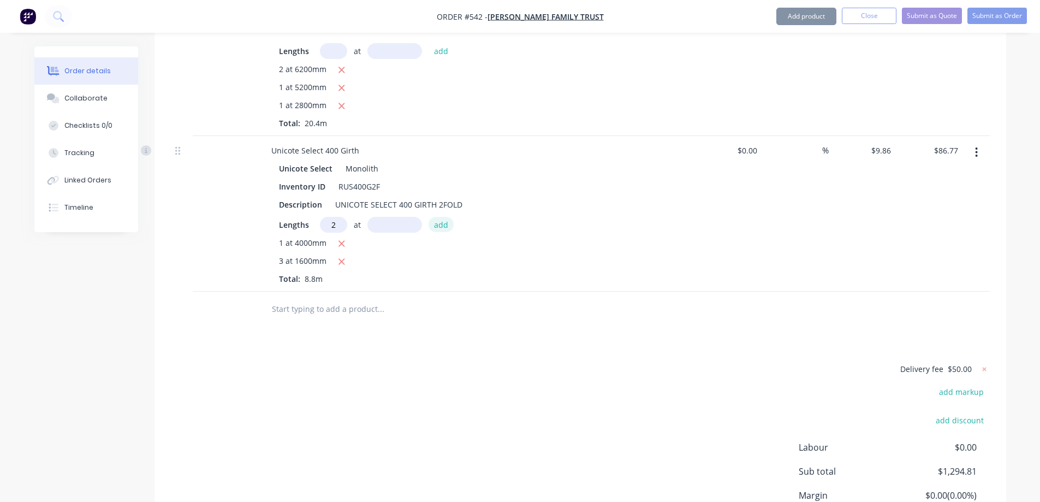
type input "2"
type input "1200mm"
click at [430, 232] on button "add" at bounding box center [442, 224] width 26 height 15
type input "$110.43"
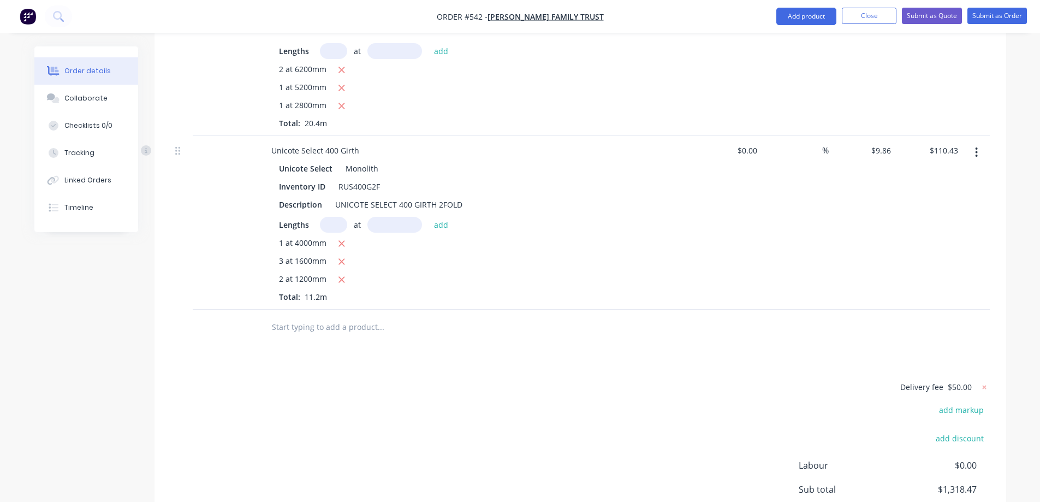
click at [331, 338] on input "text" at bounding box center [380, 327] width 218 height 22
click at [329, 338] on input "text" at bounding box center [380, 327] width 218 height 22
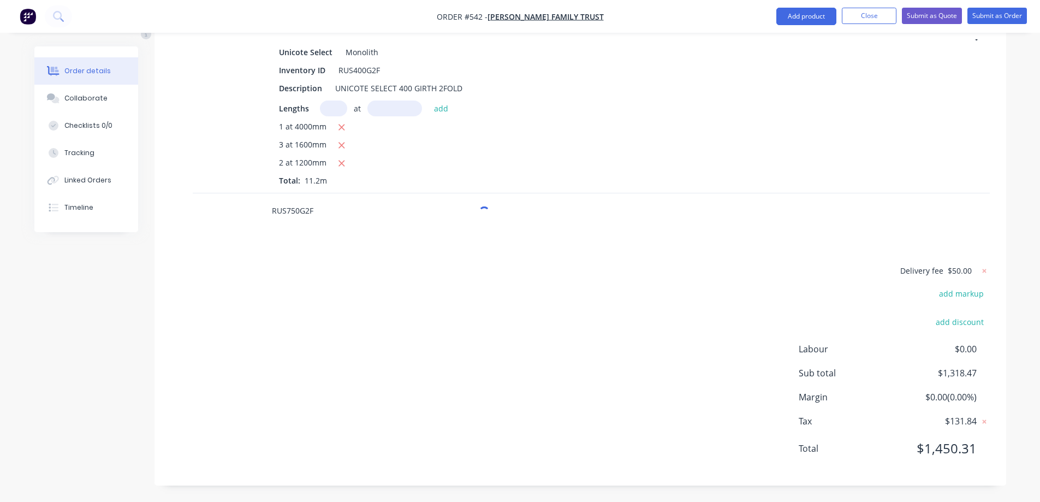
scroll to position [784, 0]
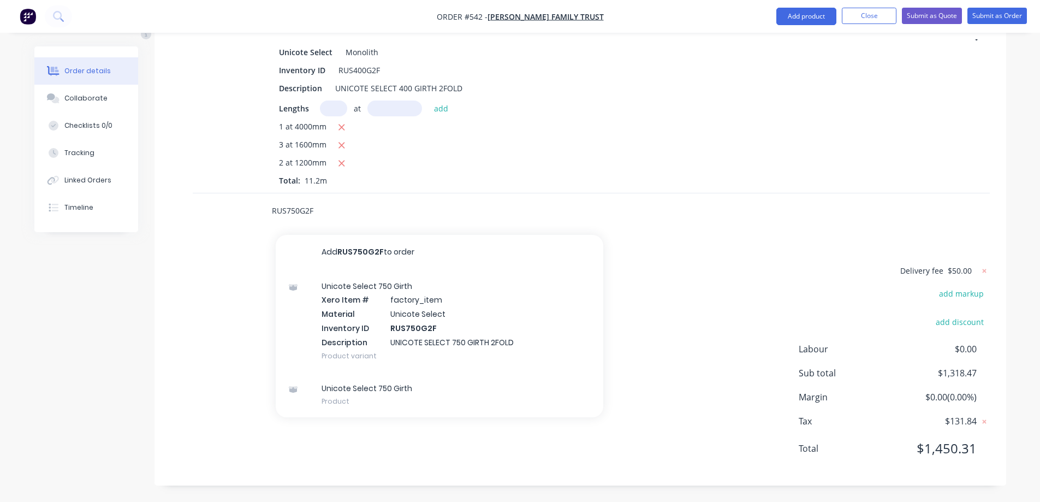
type input "RUS750G2F"
click at [360, 299] on div "Unicote Select 750 Girth Xero Item # factory_item Material Unicote Select Inven…" at bounding box center [440, 321] width 328 height 102
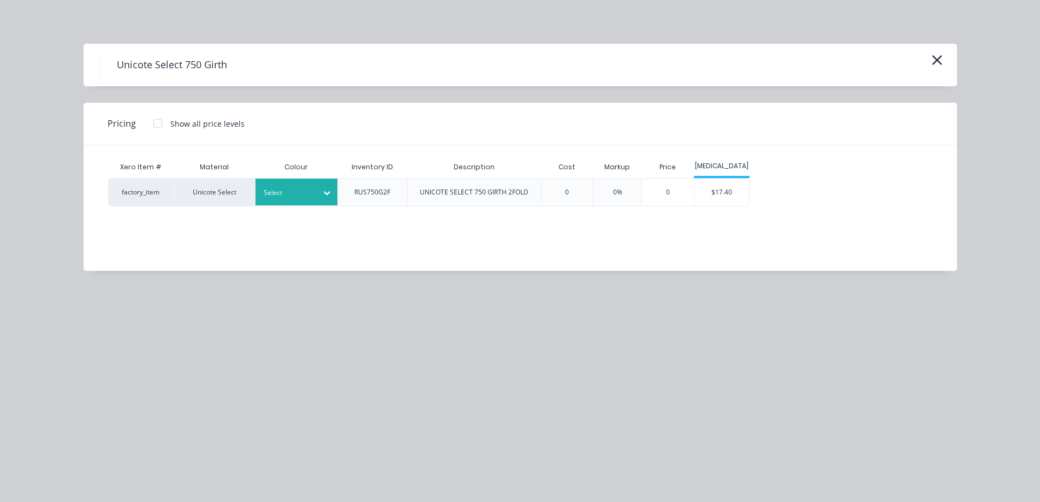
click at [312, 202] on div "Select" at bounding box center [297, 192] width 82 height 27
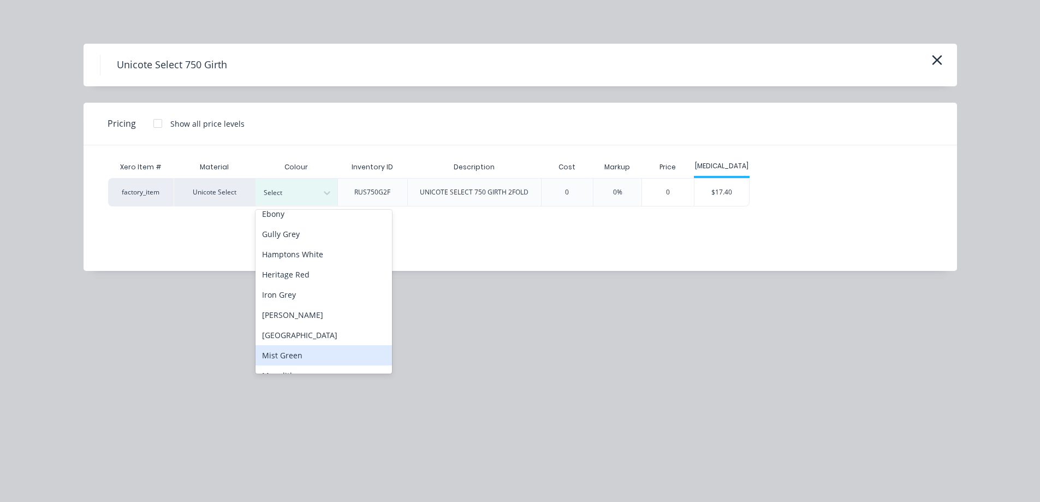
scroll to position [164, 0]
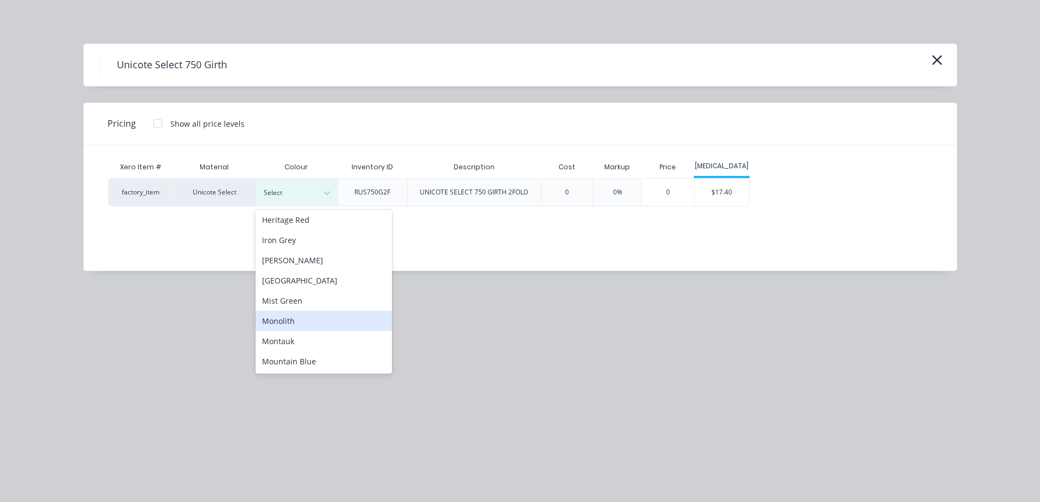
click at [298, 327] on div "Monolith" at bounding box center [324, 321] width 137 height 20
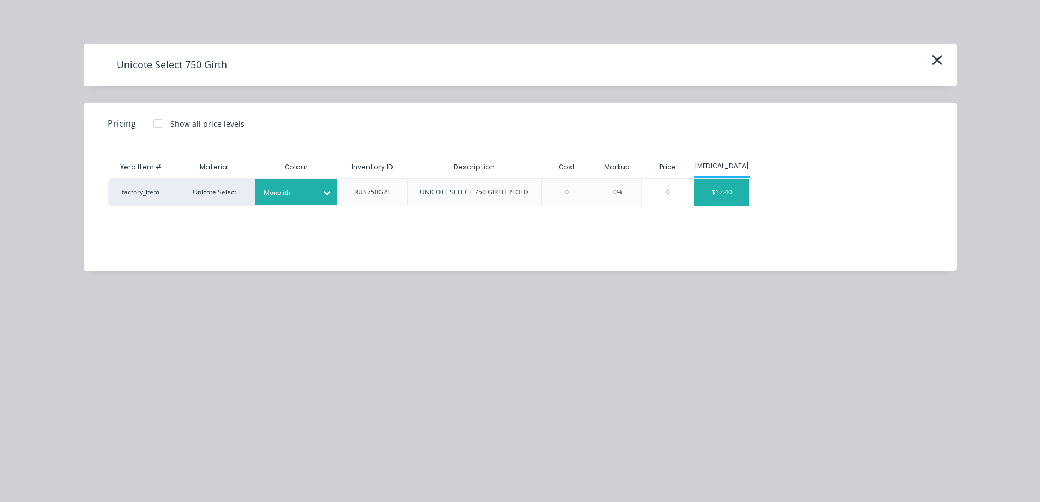
click at [736, 192] on div "$17.40" at bounding box center [722, 192] width 55 height 27
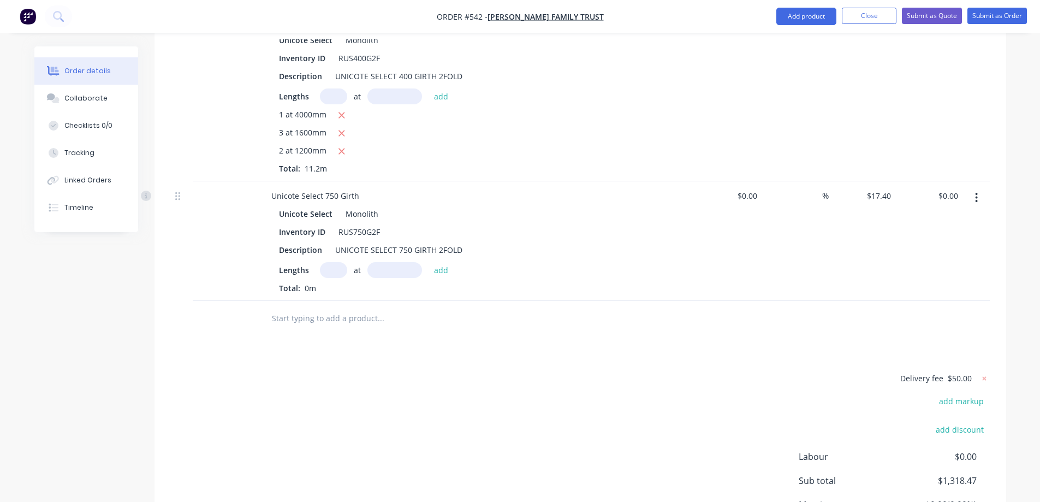
click at [329, 278] on input "text" at bounding box center [333, 270] width 27 height 16
type input "2"
type input "1000mm"
click at [446, 277] on button "add" at bounding box center [442, 269] width 26 height 15
type input "$34.80"
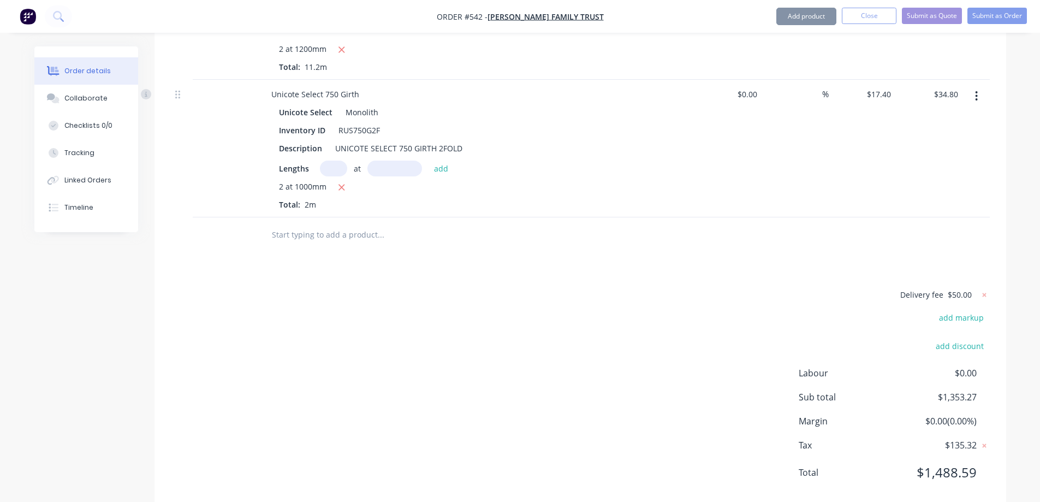
scroll to position [921, 0]
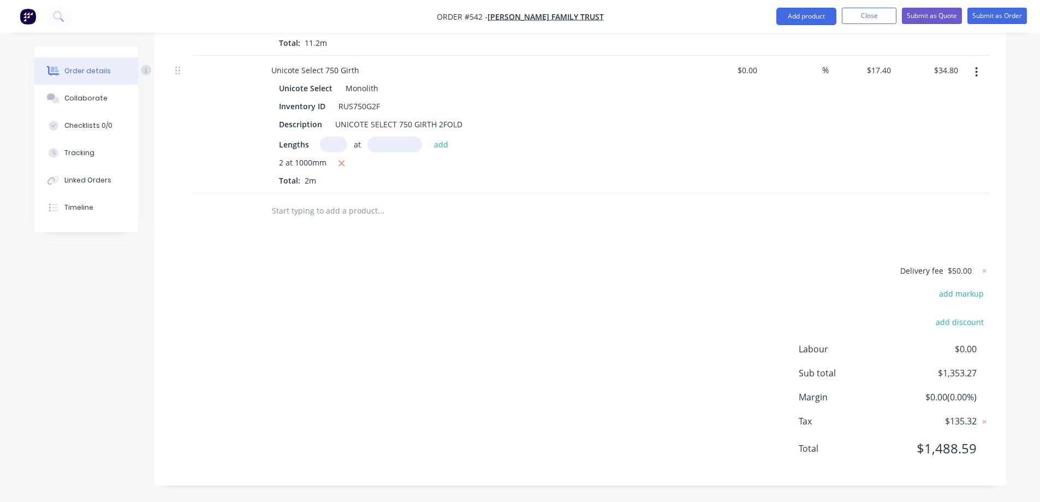
click at [313, 211] on input "text" at bounding box center [380, 211] width 218 height 22
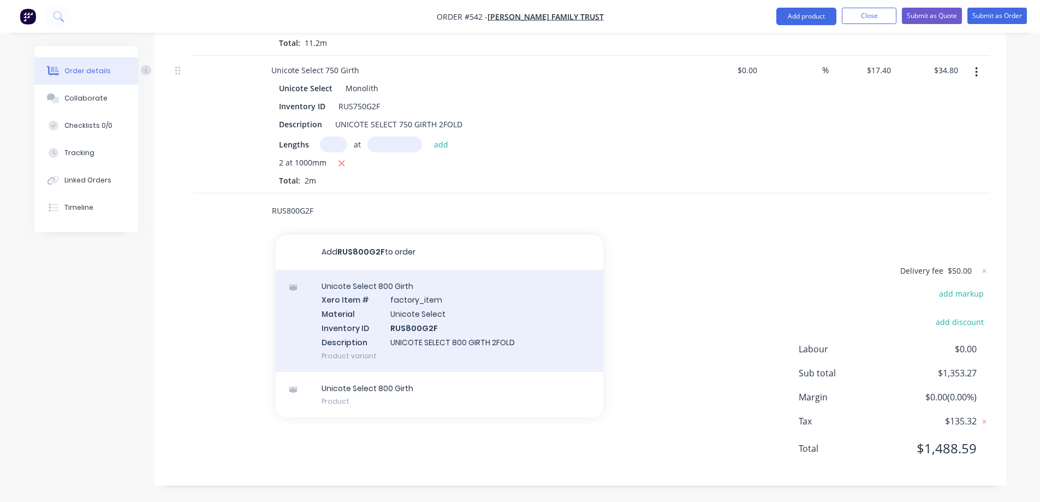
type input "RUS800G2F"
click at [353, 303] on div "Unicote Select 800 Girth Xero Item # factory_item Material Unicote Select Inven…" at bounding box center [440, 321] width 328 height 102
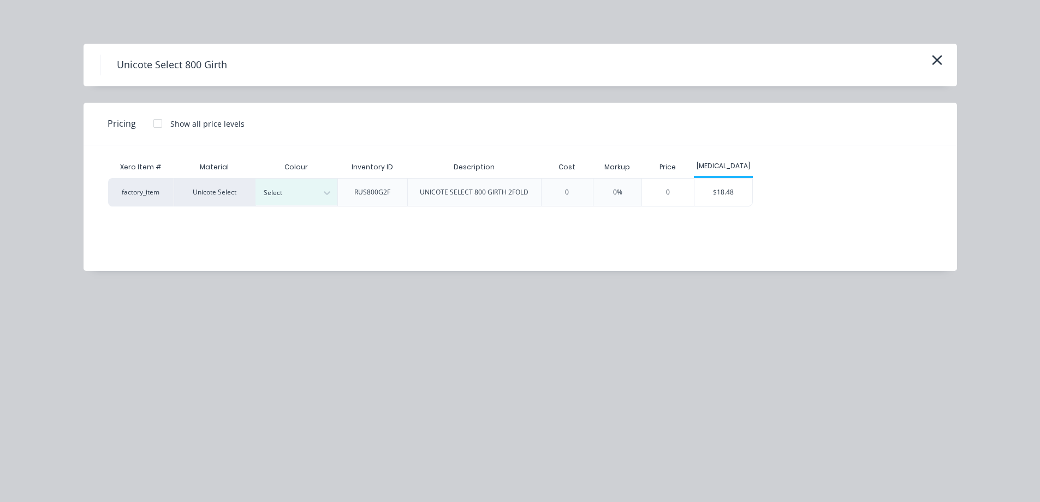
click at [317, 186] on div "Select" at bounding box center [286, 193] width 61 height 14
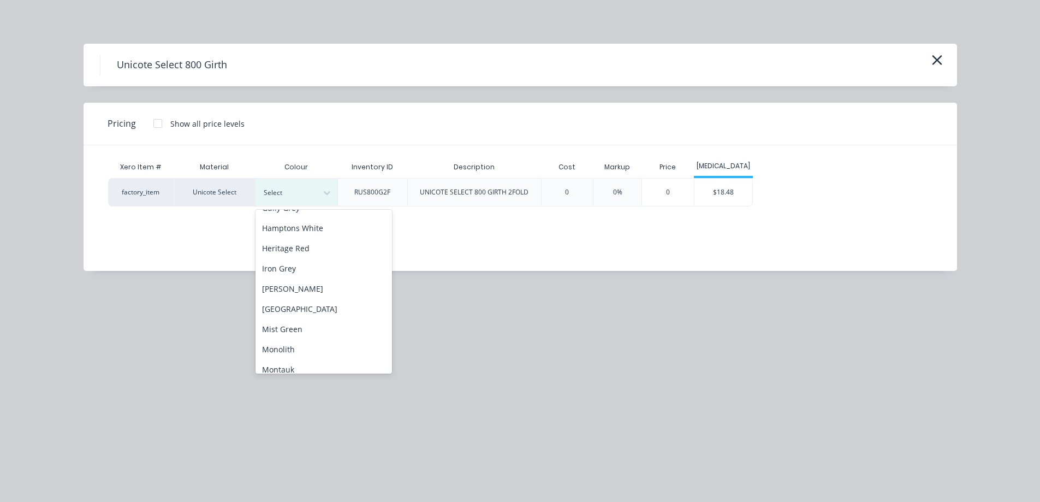
scroll to position [164, 0]
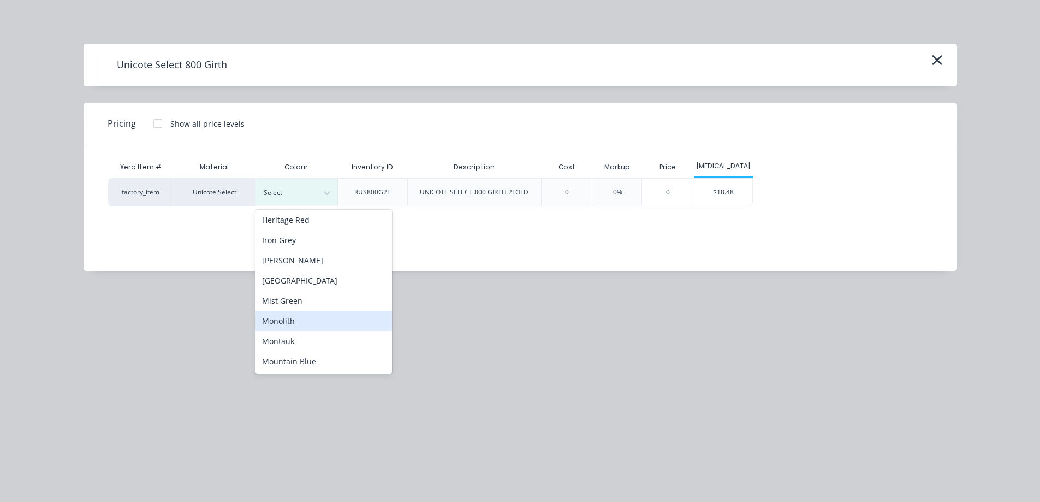
click at [299, 324] on div "Monolith" at bounding box center [324, 321] width 137 height 20
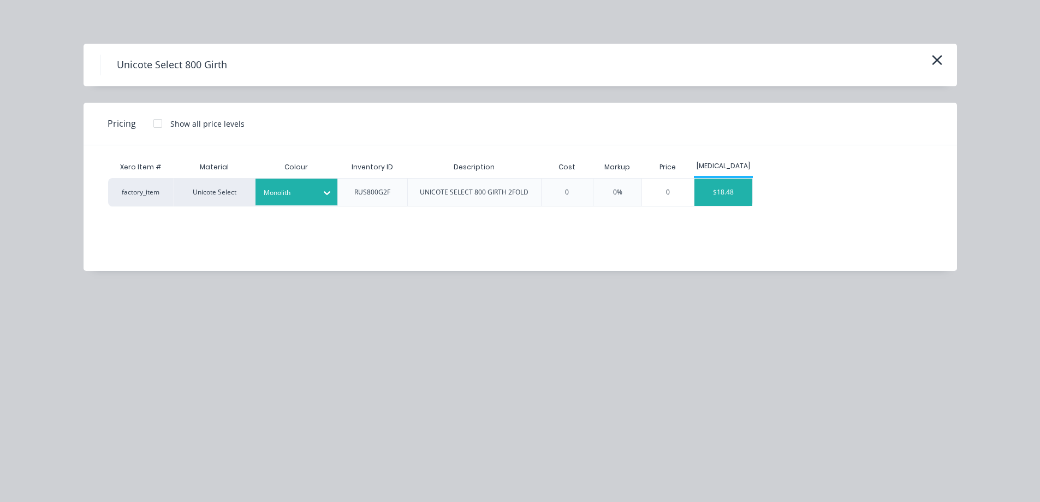
click at [727, 197] on div "$18.48" at bounding box center [724, 192] width 58 height 27
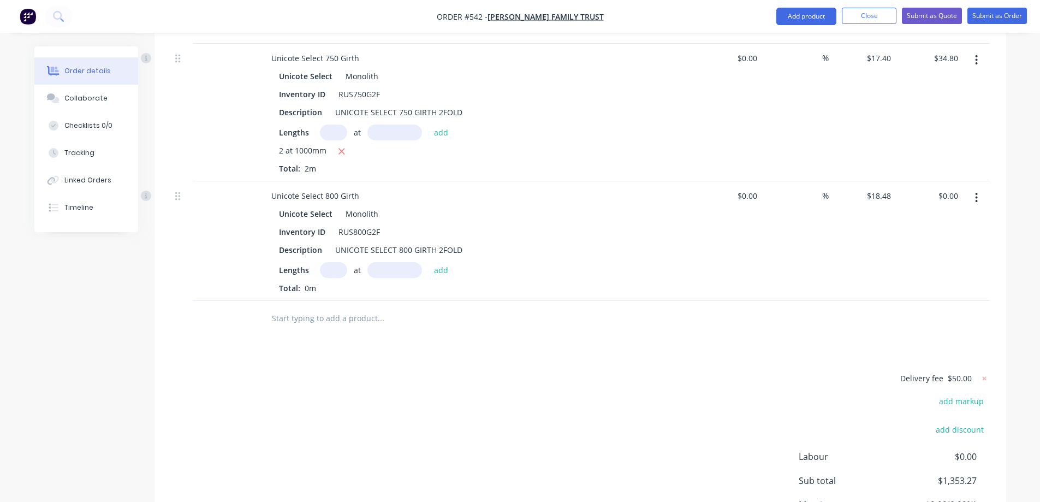
click at [326, 278] on input "text" at bounding box center [333, 270] width 27 height 16
type input "1"
type input "4000mm"
click at [445, 277] on button "add" at bounding box center [442, 269] width 26 height 15
type input "$73.92"
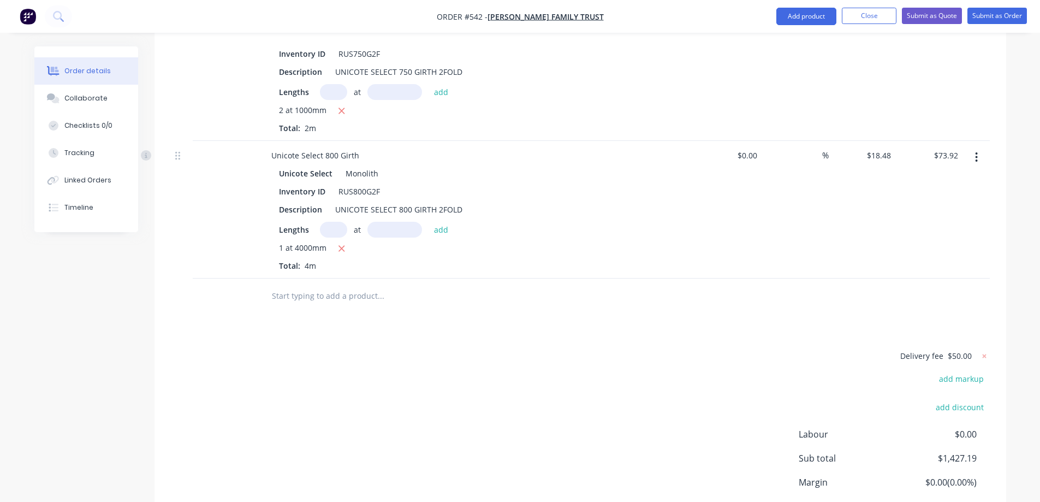
scroll to position [1059, 0]
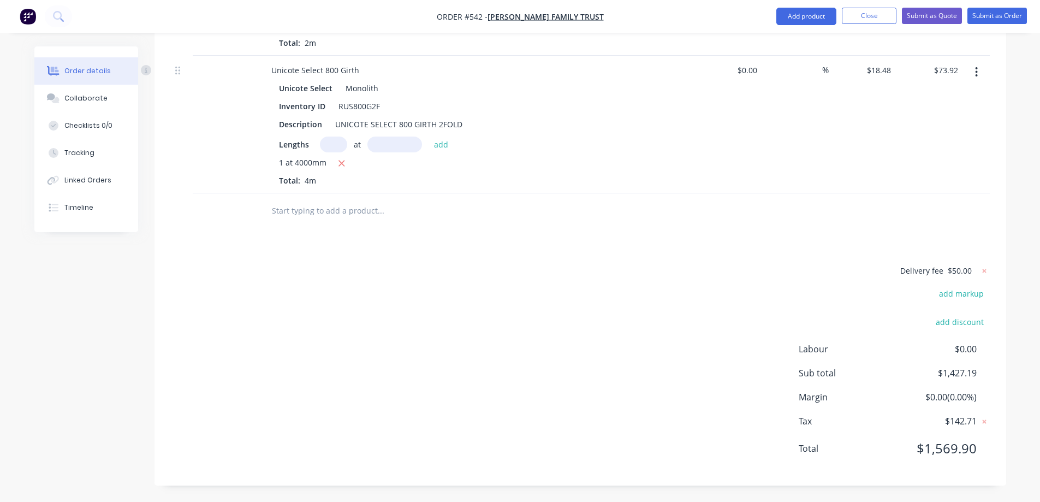
click at [316, 206] on input "text" at bounding box center [380, 211] width 218 height 22
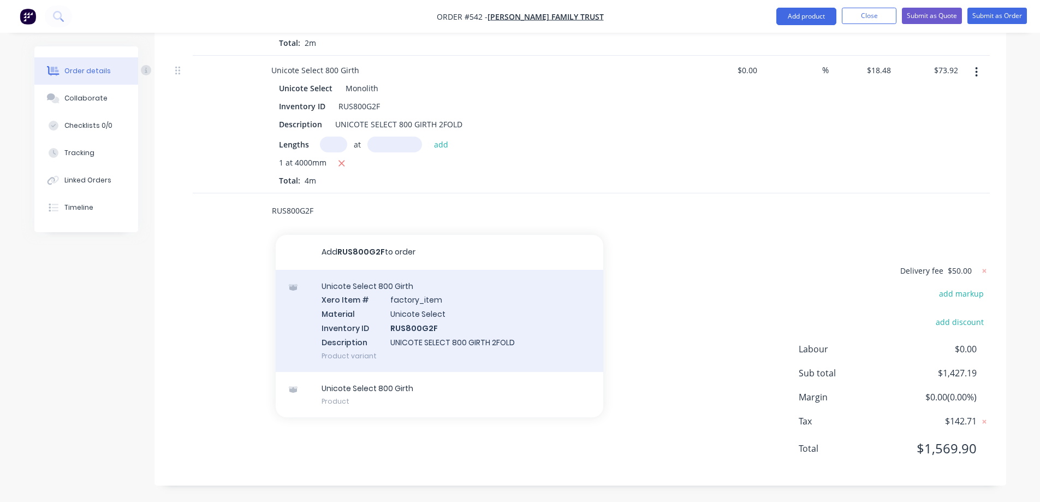
type input "RUS800G2F"
click at [369, 319] on div "Unicote Select 800 Girth Xero Item # factory_item Material Unicote Select Inven…" at bounding box center [440, 321] width 328 height 102
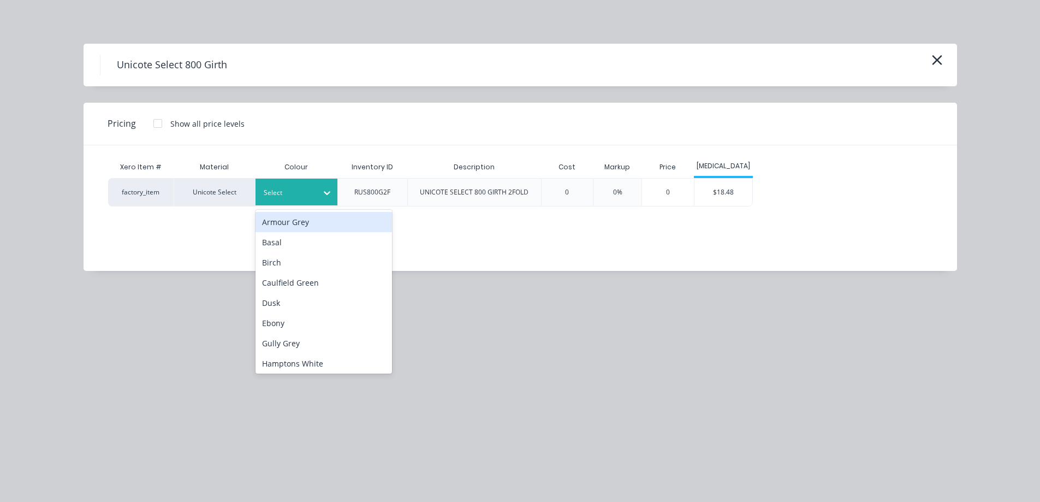
click at [336, 193] on div at bounding box center [327, 192] width 20 height 17
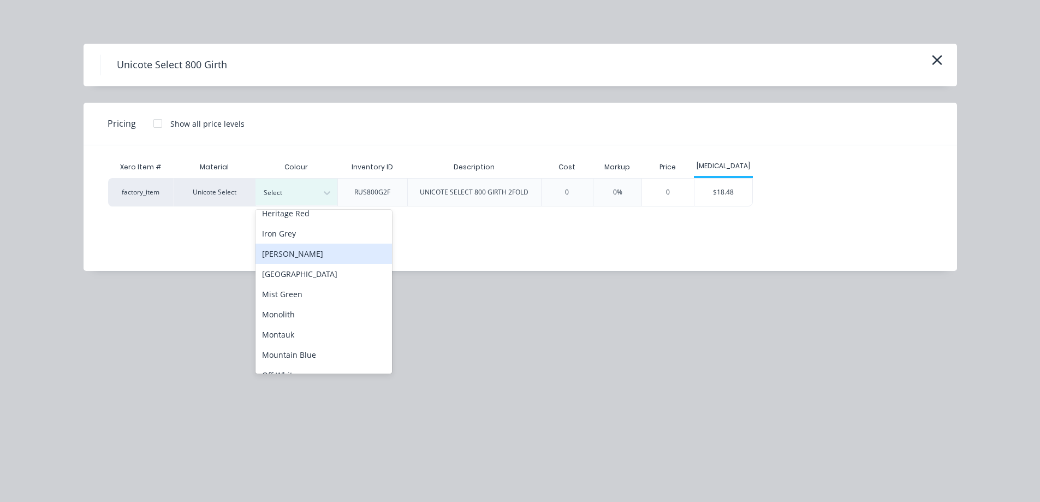
scroll to position [218, 0]
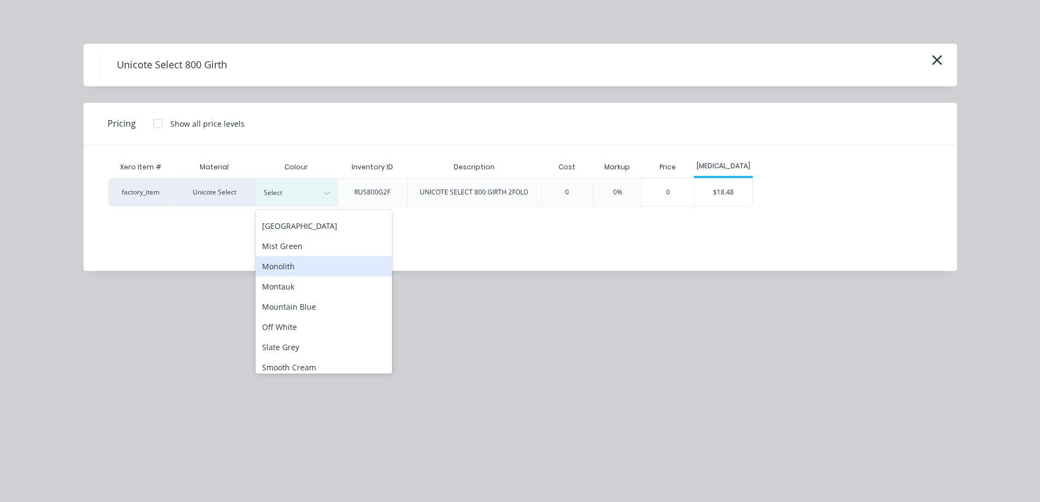
click at [296, 264] on div "Monolith" at bounding box center [324, 266] width 137 height 20
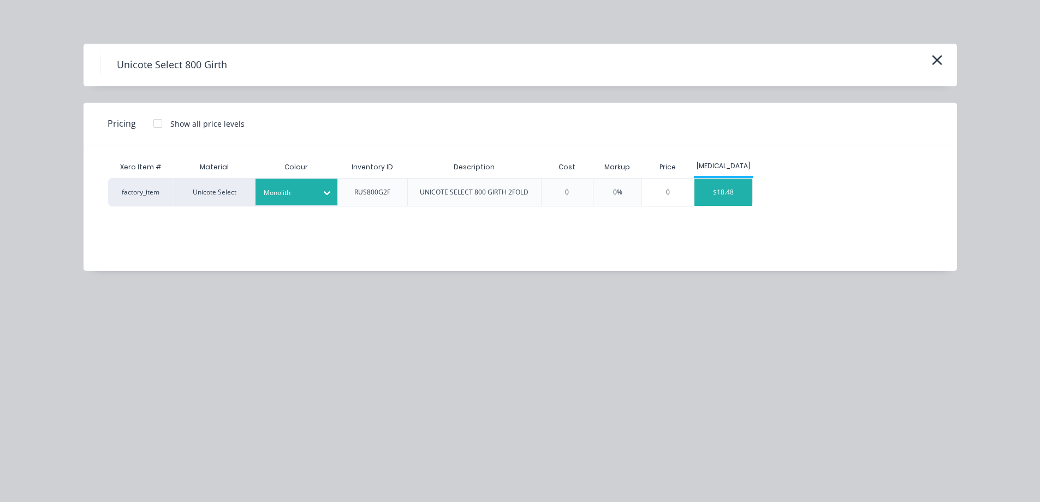
click at [735, 200] on div "$18.48" at bounding box center [724, 192] width 58 height 27
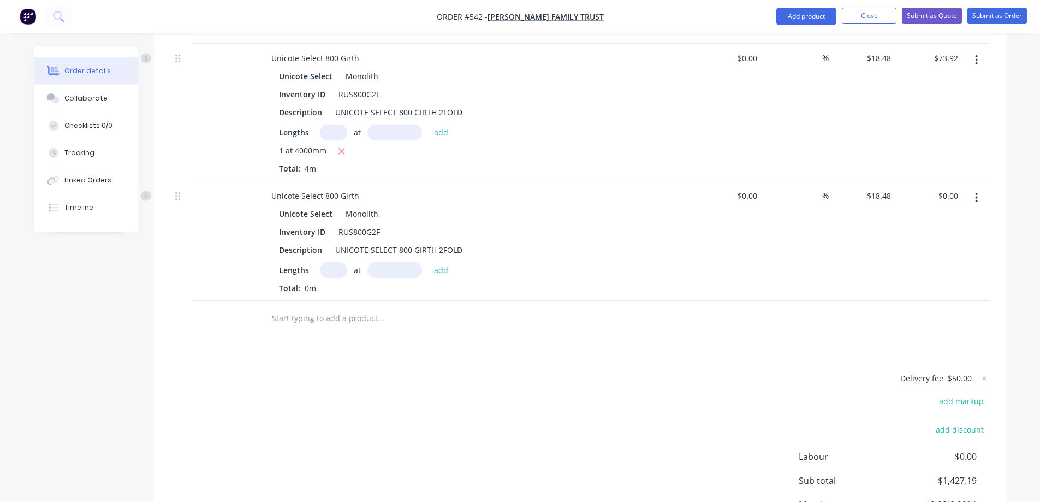
click at [324, 276] on input "text" at bounding box center [333, 270] width 27 height 16
type input "1"
type input "1000mm"
click at [441, 277] on button "add" at bounding box center [442, 269] width 26 height 15
type input "$18.48"
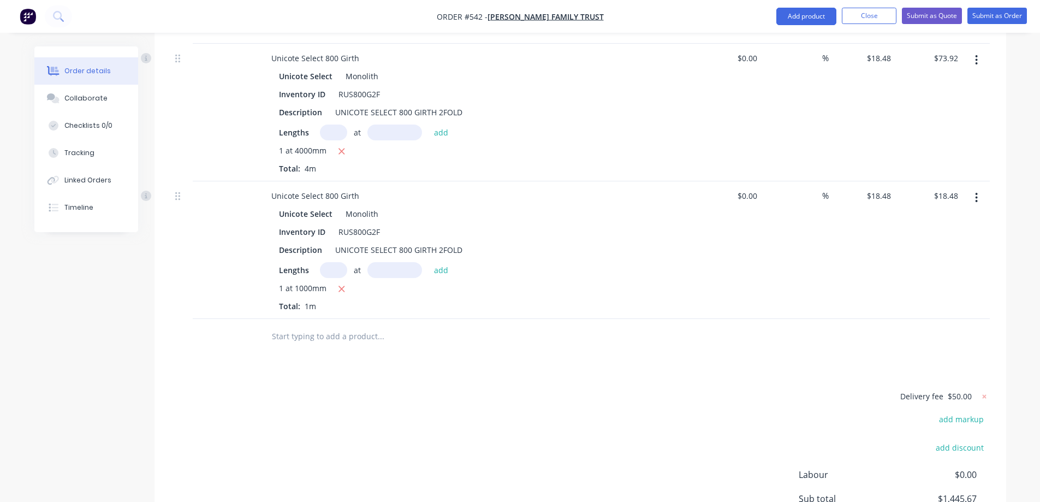
click at [298, 347] on input "text" at bounding box center [380, 337] width 218 height 22
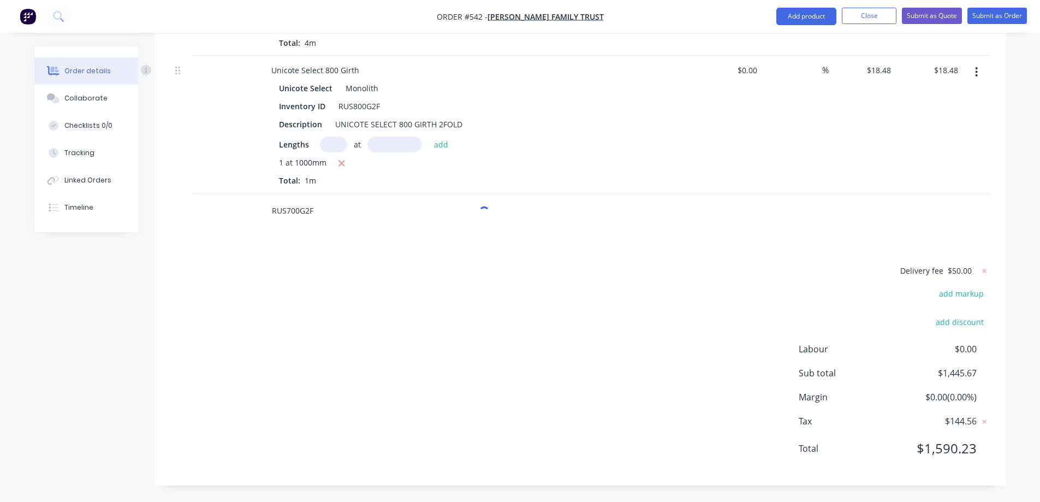
scroll to position [1197, 0]
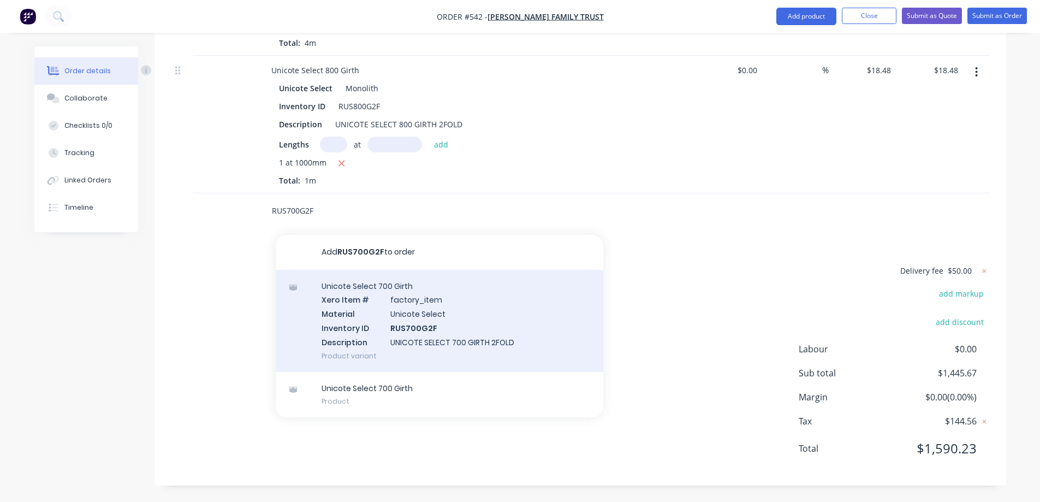
type input "RUS700G2F"
click at [366, 339] on div "Unicote Select 700 Girth Xero Item # factory_item Material Unicote Select Inven…" at bounding box center [440, 321] width 328 height 102
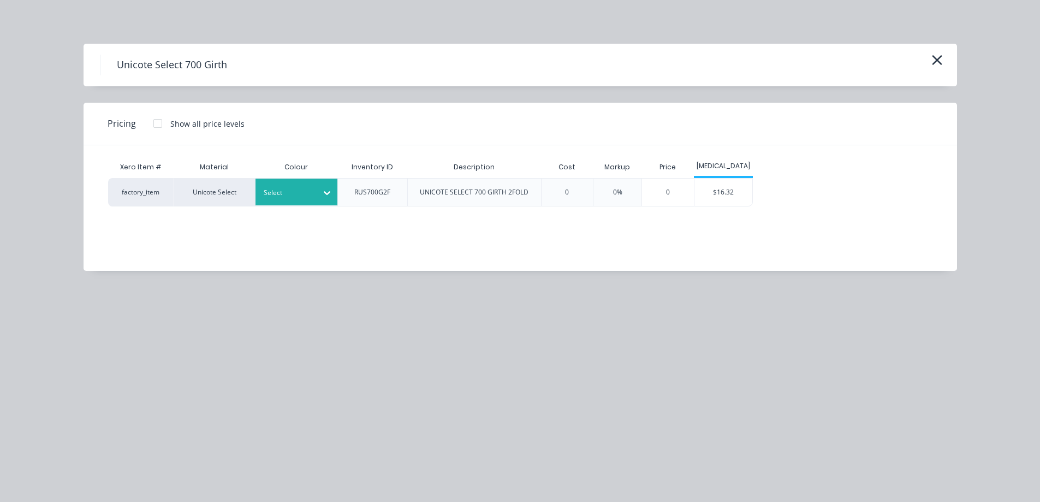
click at [305, 200] on div "Select" at bounding box center [297, 192] width 82 height 27
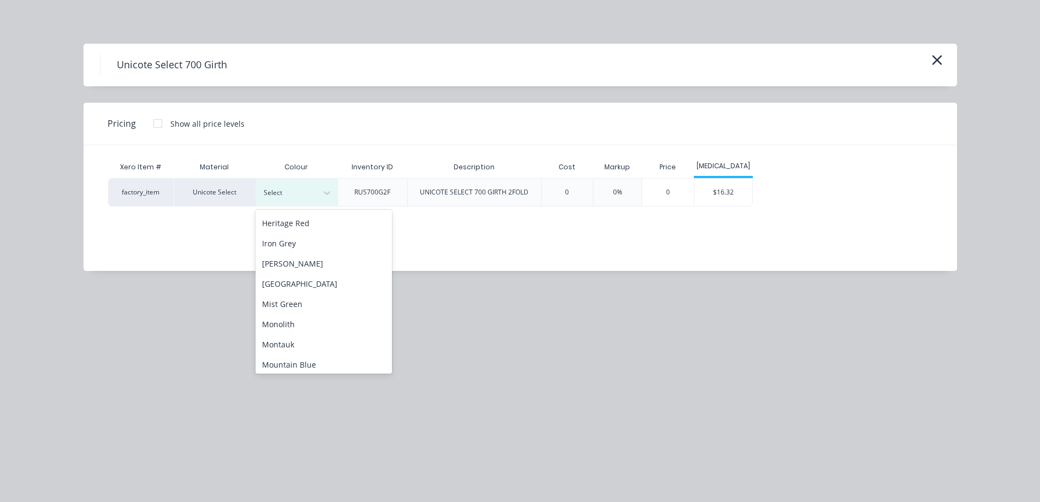
scroll to position [164, 0]
click at [283, 316] on div "Monolith" at bounding box center [324, 321] width 137 height 20
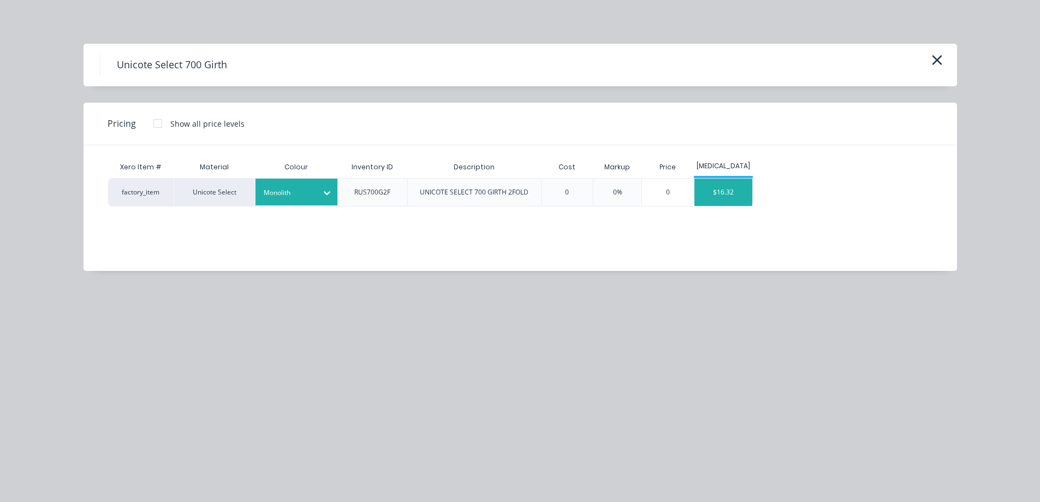
click at [724, 202] on div "$16.32" at bounding box center [724, 192] width 58 height 27
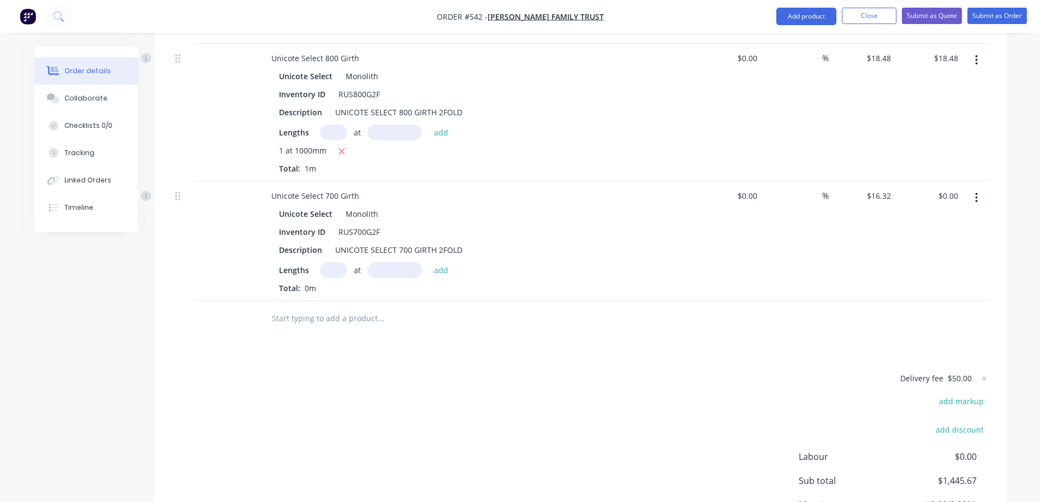
click at [328, 278] on input "text" at bounding box center [333, 270] width 27 height 16
type input "1"
type input "2500mm"
click at [435, 277] on button "add" at bounding box center [442, 269] width 26 height 15
type input "$40.80"
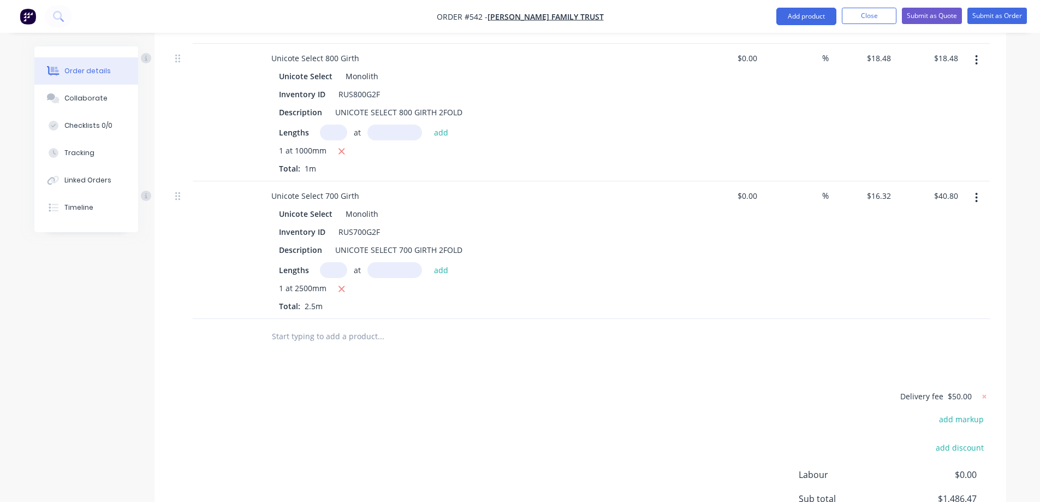
click at [344, 341] on input "text" at bounding box center [380, 337] width 218 height 22
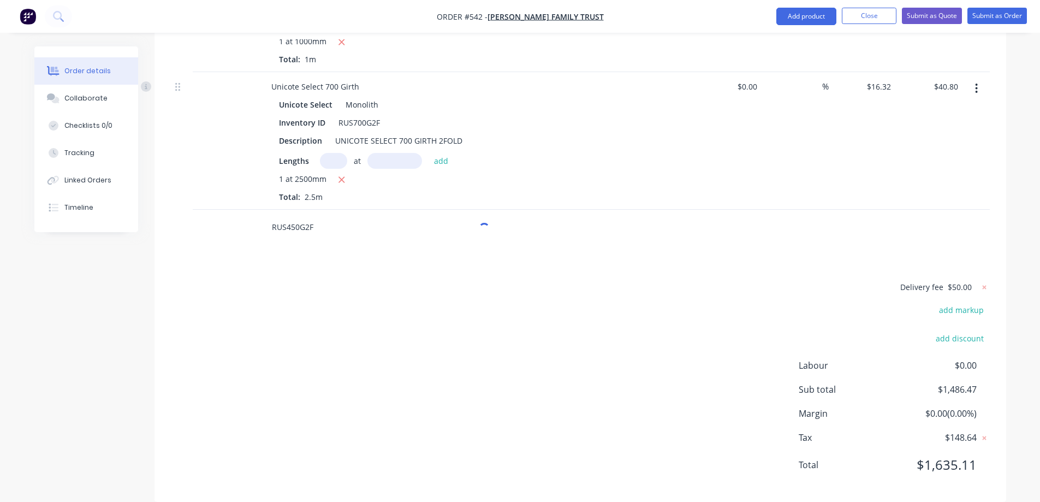
scroll to position [1334, 0]
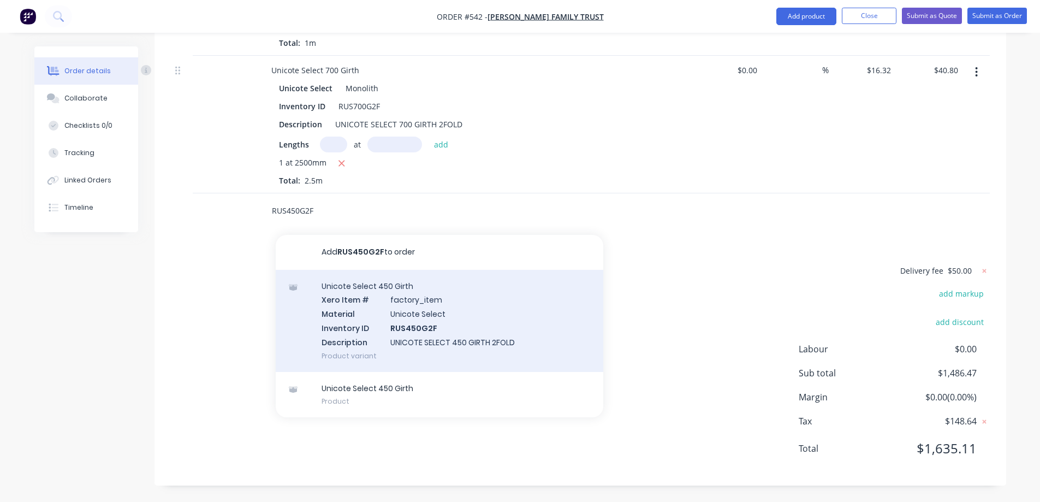
type input "RUS450G2F"
click at [366, 336] on div "Unicote Select 450 Girth Xero Item # factory_item Material Unicote Select Inven…" at bounding box center [440, 321] width 328 height 102
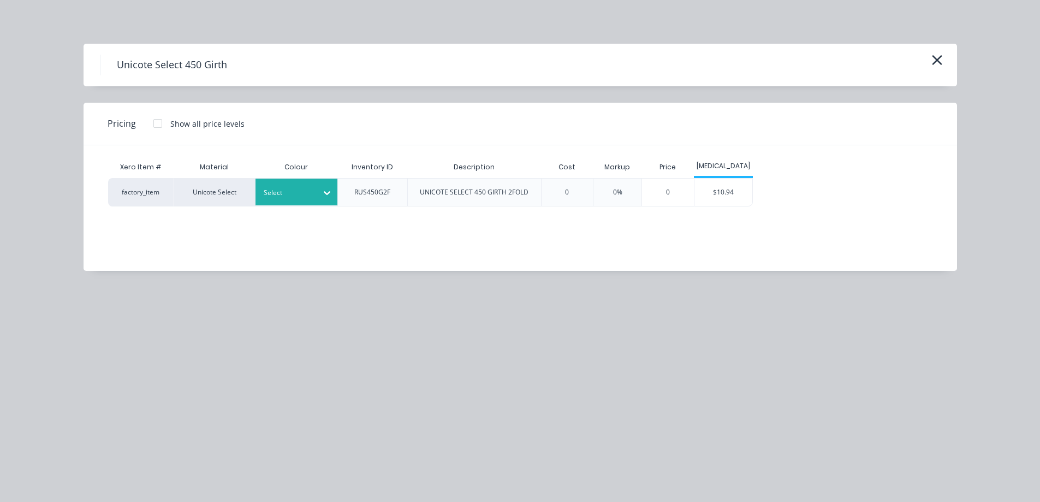
click at [292, 198] on div at bounding box center [288, 193] width 49 height 12
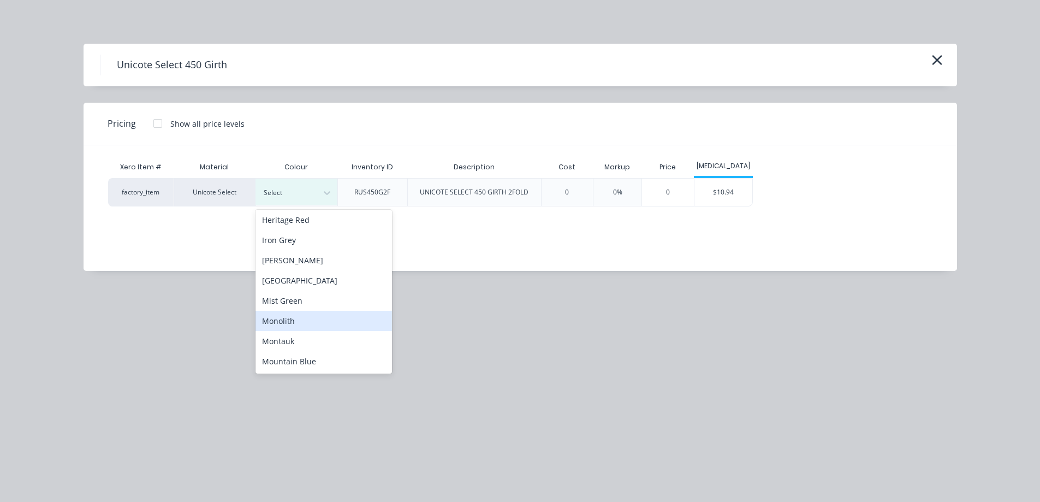
scroll to position [218, 0]
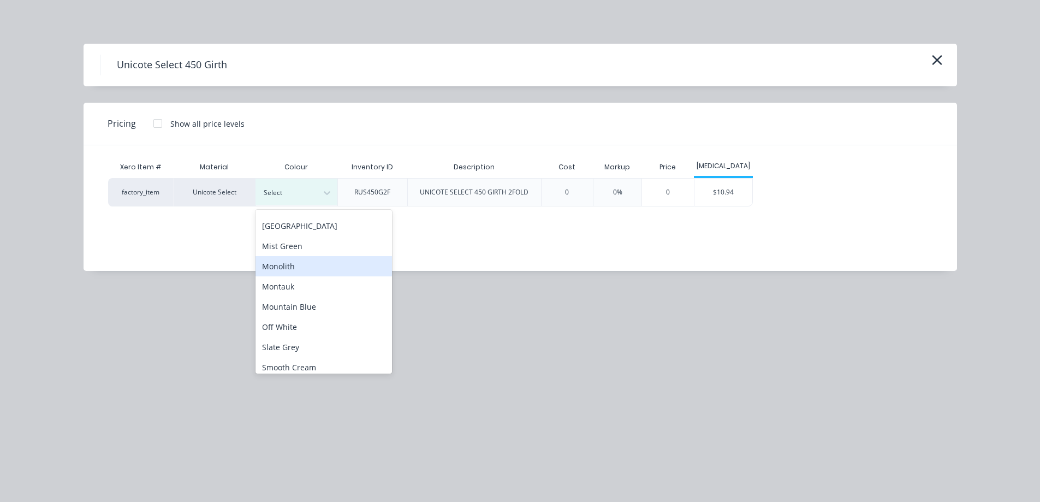
click at [303, 272] on div "Monolith" at bounding box center [324, 266] width 137 height 20
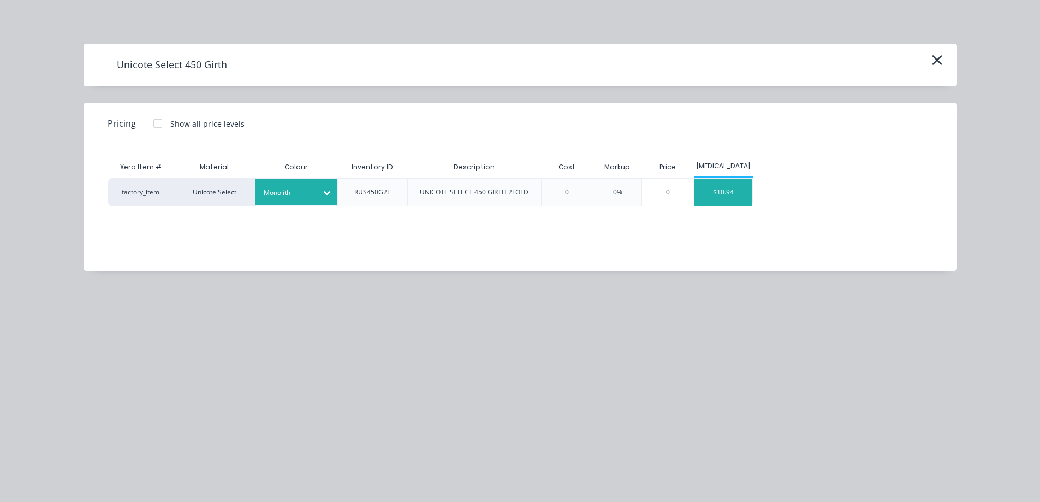
click at [726, 196] on div "$10.94" at bounding box center [724, 192] width 58 height 27
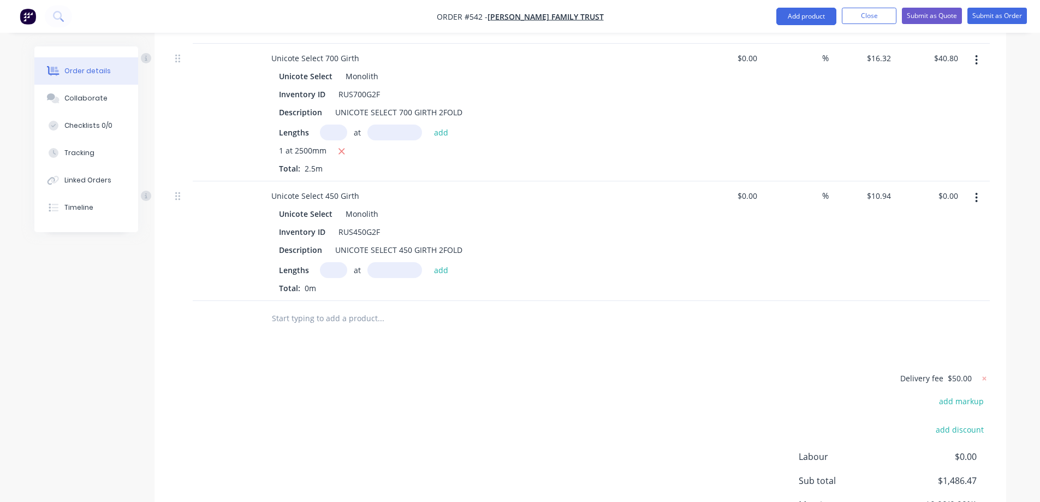
click at [329, 278] on input "text" at bounding box center [333, 270] width 27 height 16
type input "1"
type input "2500mm"
click at [439, 277] on button "add" at bounding box center [442, 269] width 26 height 15
type input "$27.35"
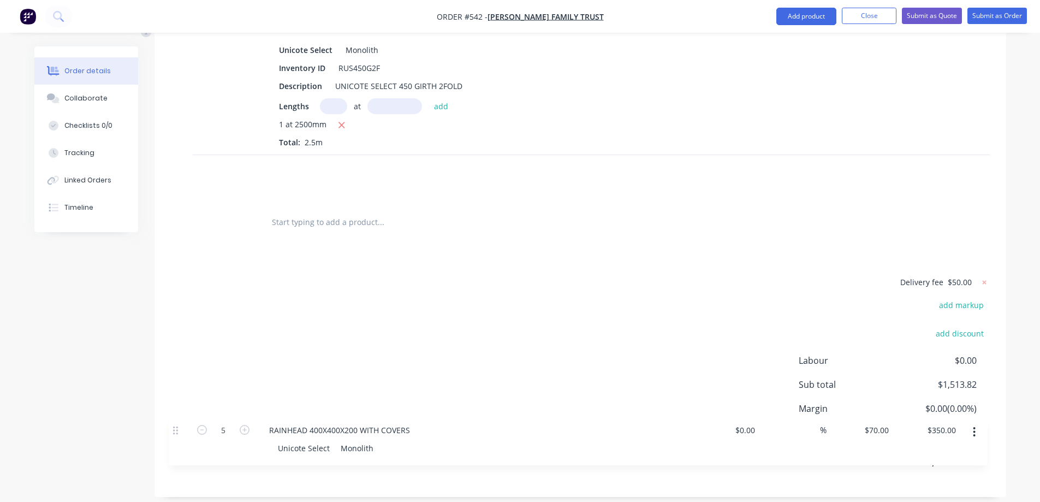
scroll to position [1472, 0]
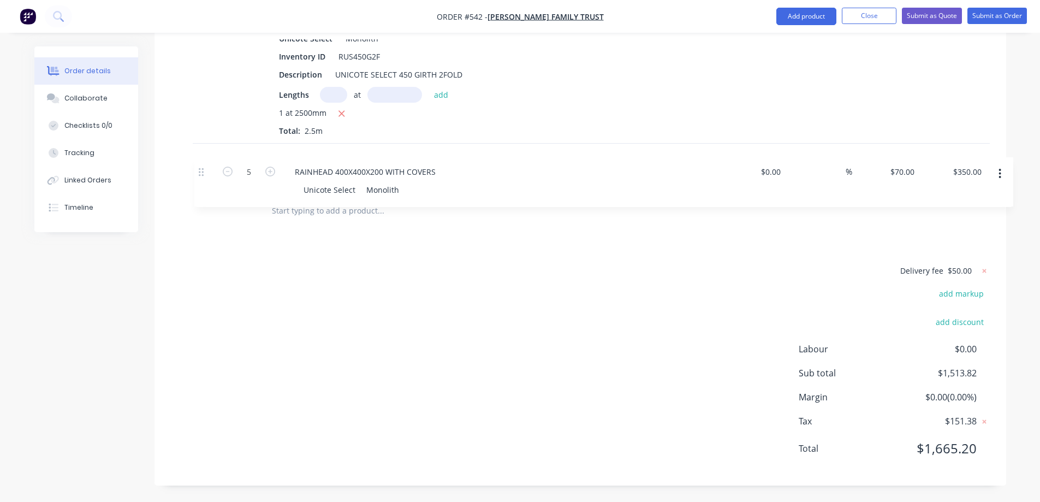
drag, startPoint x: 182, startPoint y: 204, endPoint x: 205, endPoint y: 175, distance: 36.2
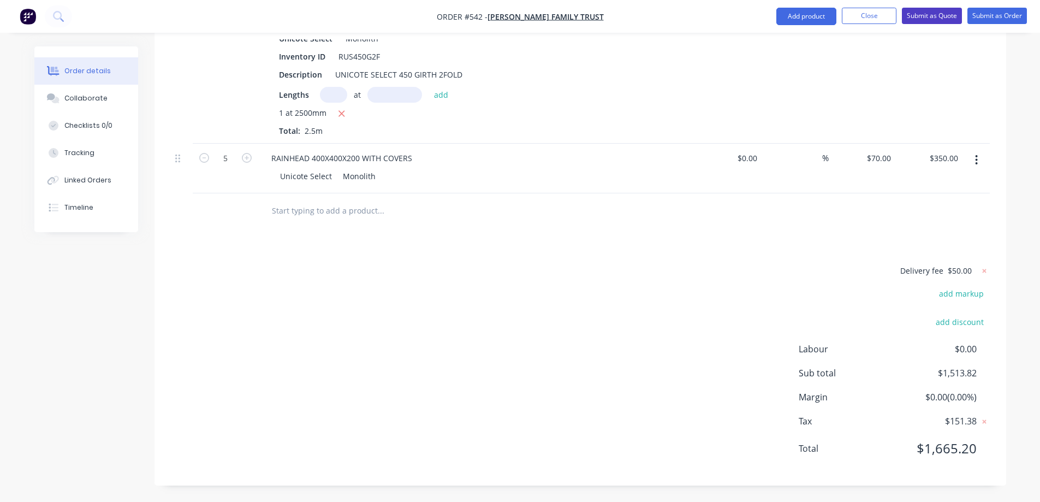
click at [921, 20] on button "Submit as Quote" at bounding box center [932, 16] width 60 height 16
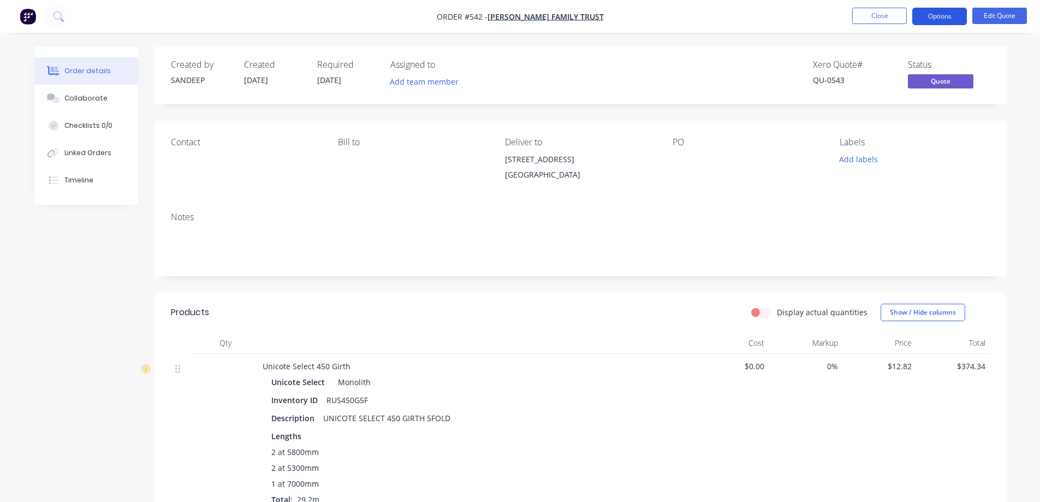
click at [933, 10] on button "Options" at bounding box center [940, 16] width 55 height 17
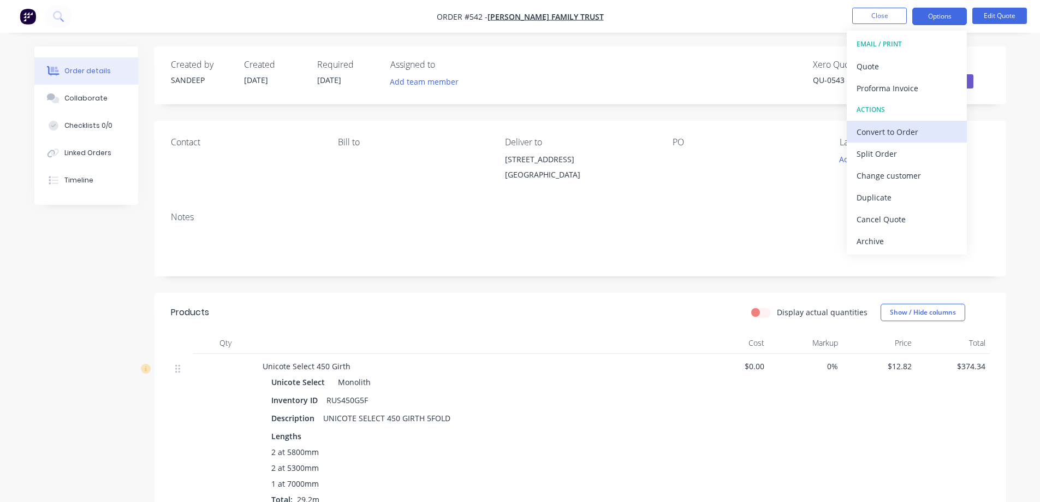
click at [883, 129] on div "Convert to Order" at bounding box center [907, 132] width 100 height 16
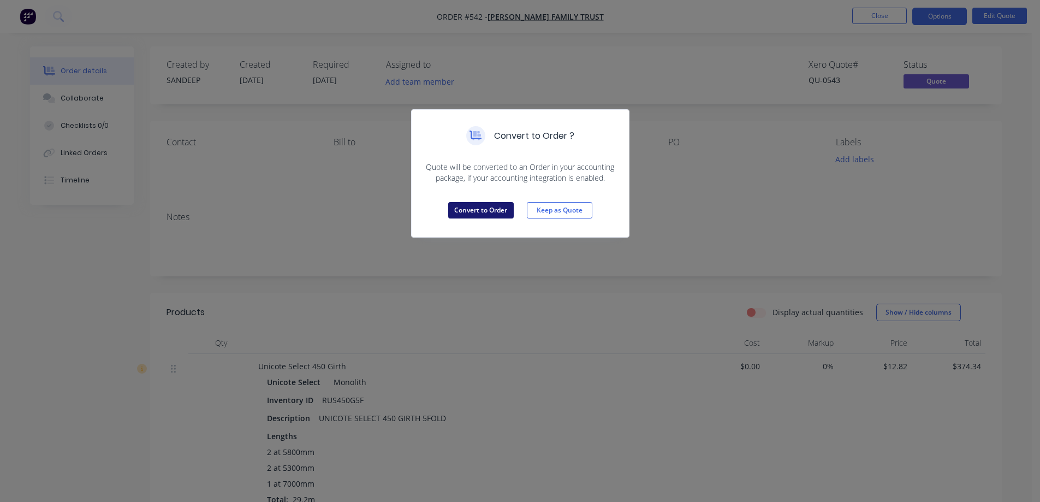
click at [495, 210] on button "Convert to Order" at bounding box center [481, 210] width 66 height 16
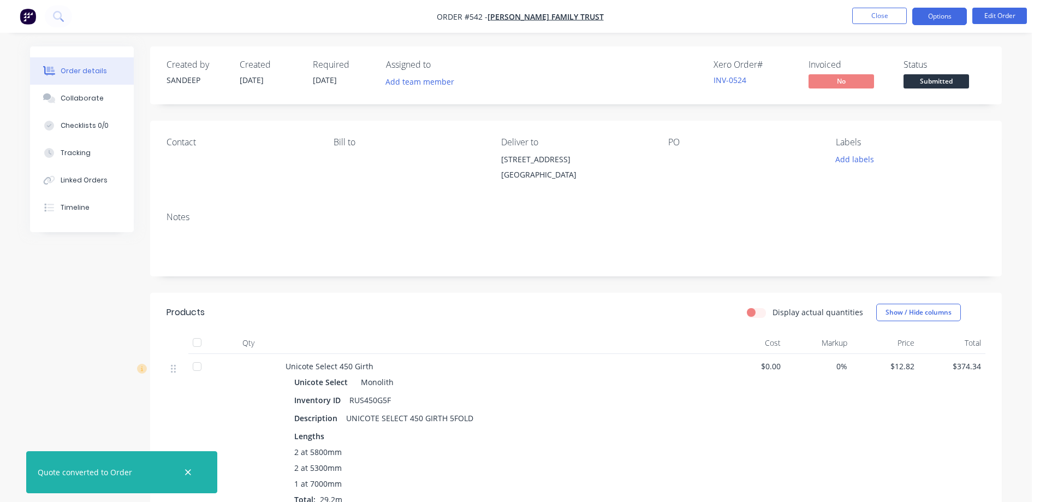
click at [959, 13] on button "Options" at bounding box center [940, 16] width 55 height 17
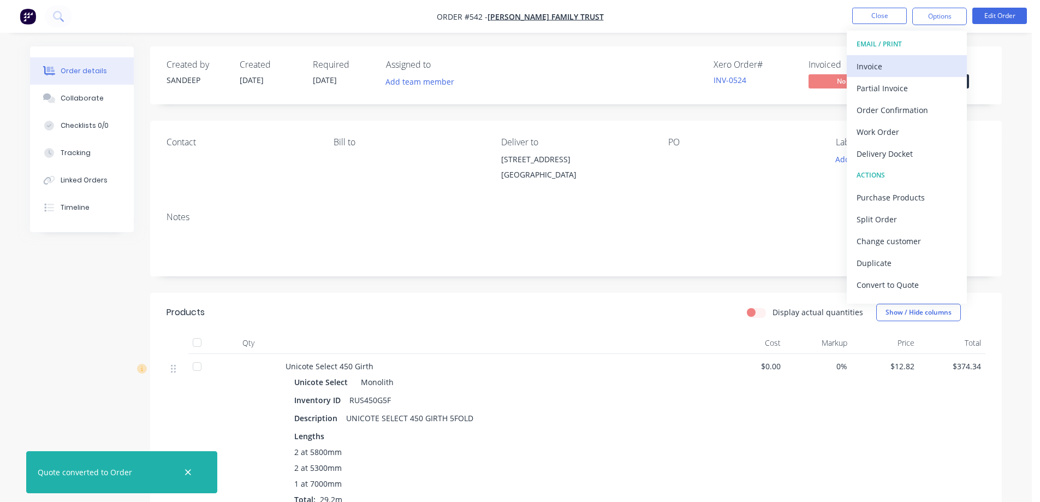
click at [891, 70] on div "Invoice" at bounding box center [907, 66] width 100 height 16
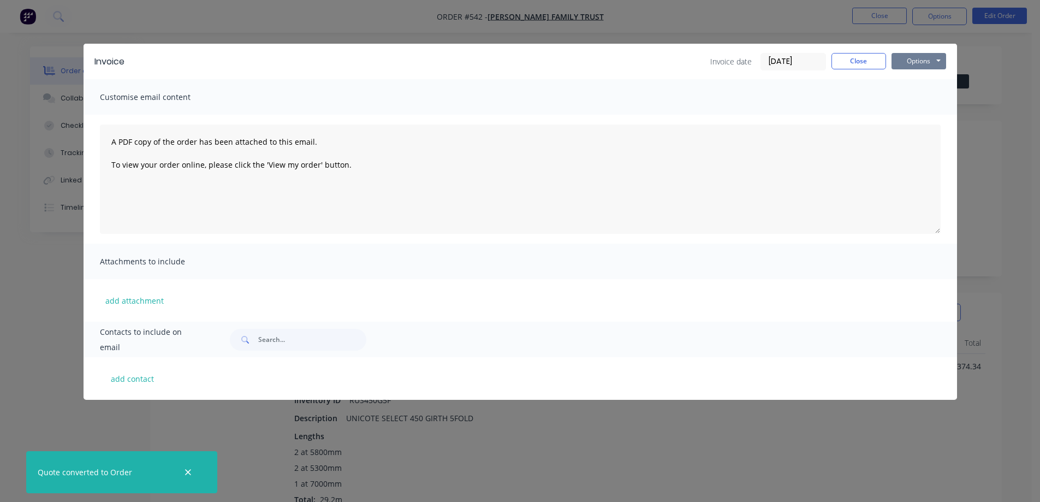
click at [909, 63] on button "Options" at bounding box center [919, 61] width 55 height 16
click at [905, 78] on button "Preview" at bounding box center [927, 81] width 70 height 18
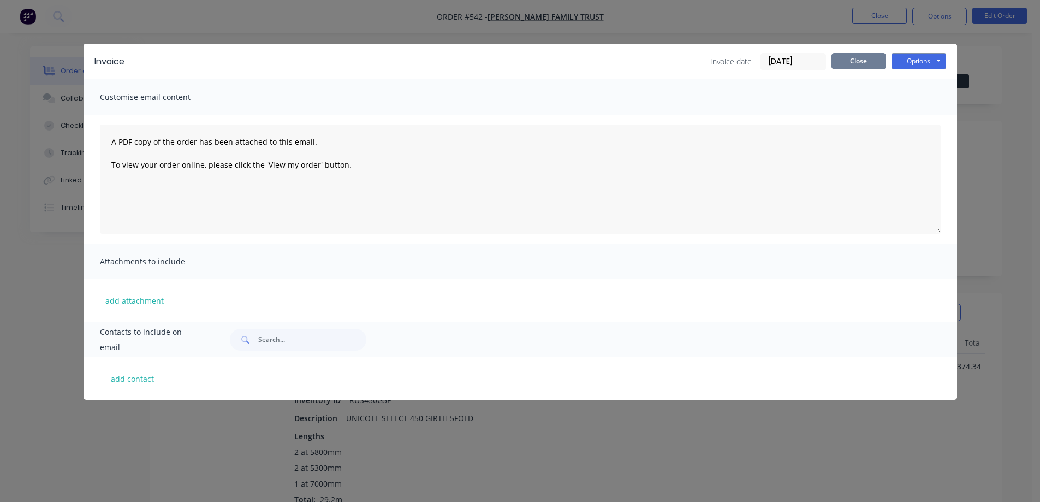
click at [865, 66] on button "Close" at bounding box center [859, 61] width 55 height 16
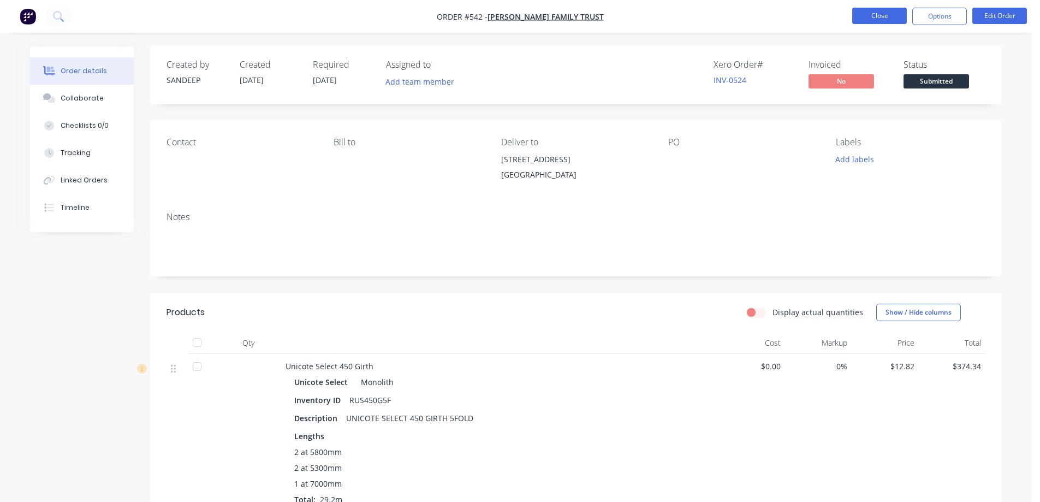
click at [866, 21] on button "Close" at bounding box center [880, 16] width 55 height 16
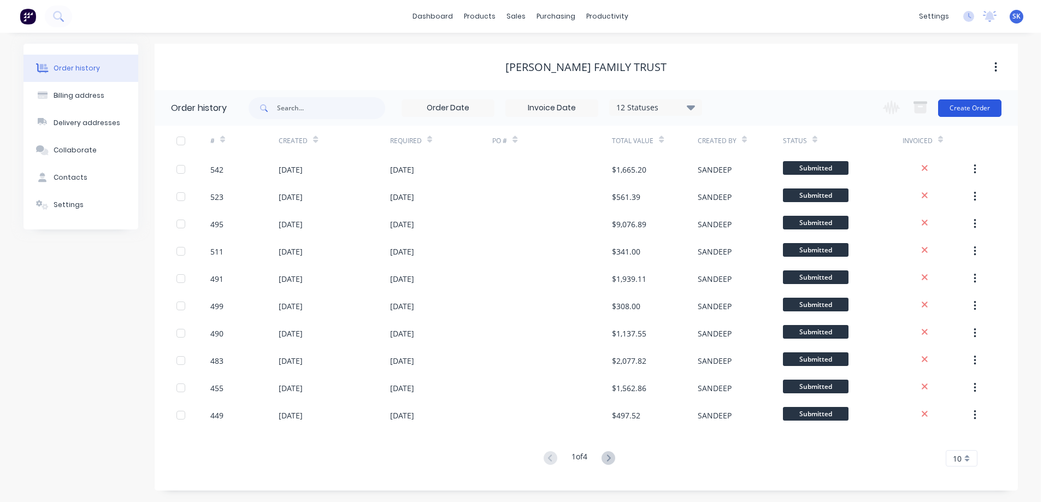
click at [967, 109] on button "Create Order" at bounding box center [969, 107] width 63 height 17
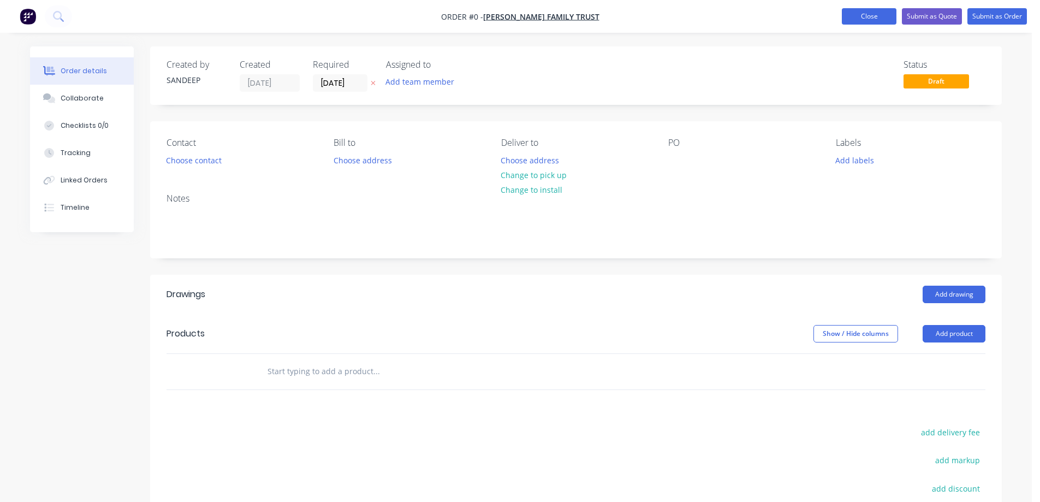
click at [867, 17] on button "Close" at bounding box center [869, 16] width 55 height 16
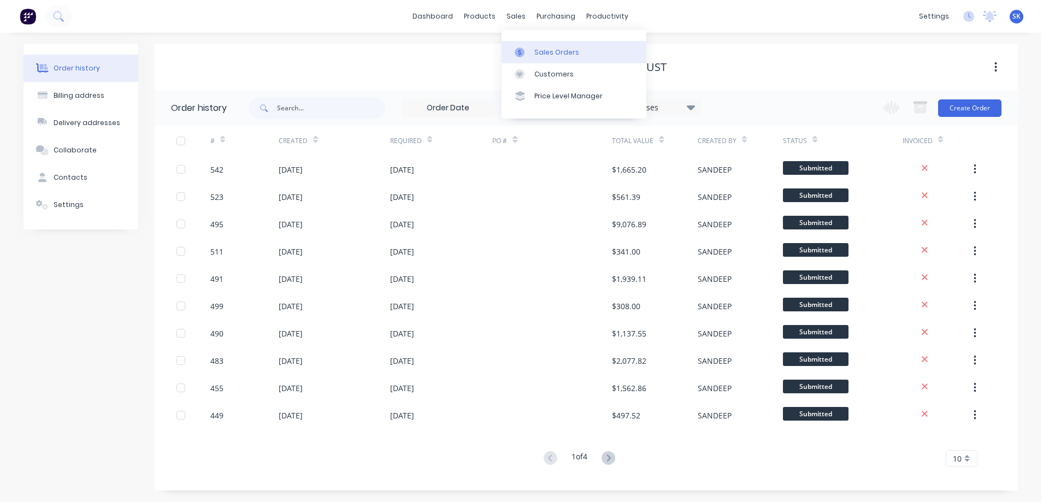
click at [535, 45] on link "Sales Orders" at bounding box center [573, 52] width 145 height 22
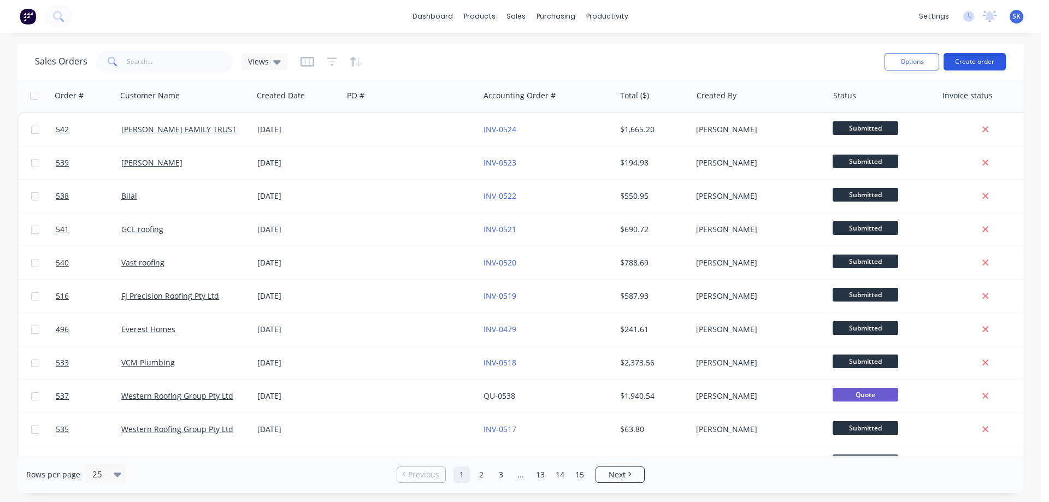
click at [961, 58] on button "Create order" at bounding box center [974, 61] width 62 height 17
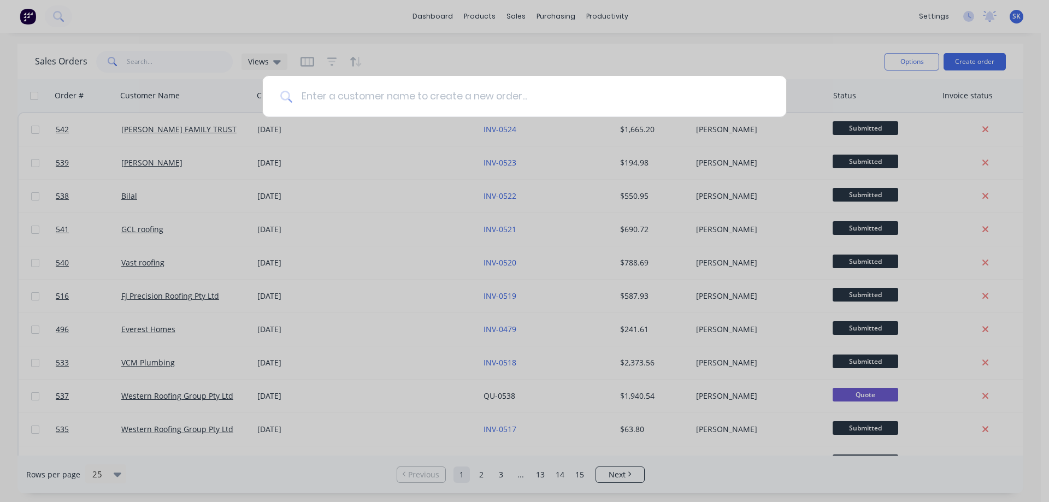
click at [403, 96] on input at bounding box center [530, 96] width 476 height 41
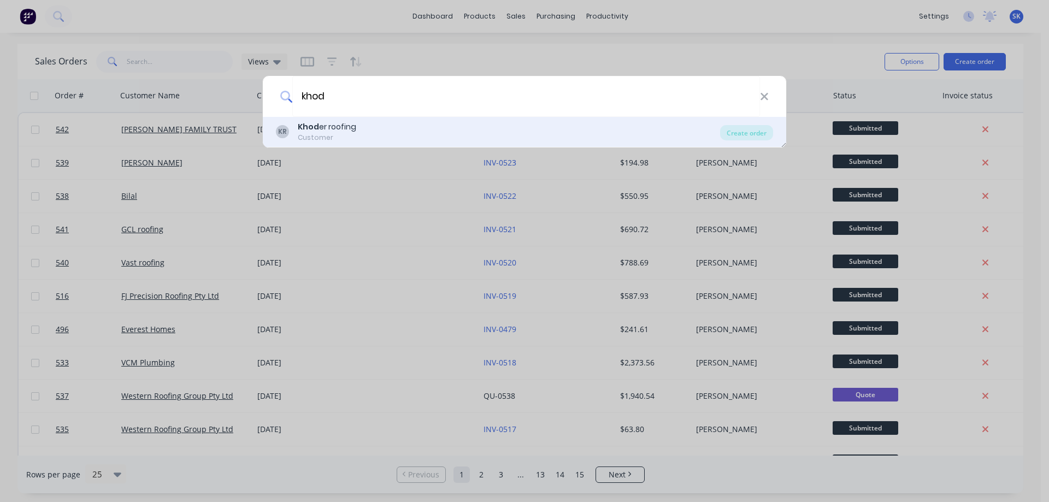
type input "khod"
click at [384, 135] on div "KR Khod er roofing Customer" at bounding box center [498, 131] width 444 height 21
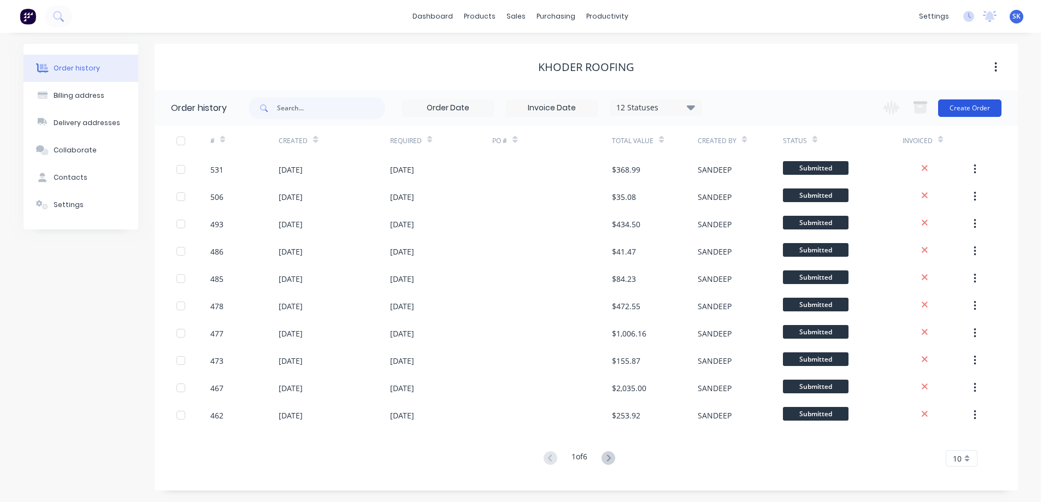
click at [981, 109] on button "Create Order" at bounding box center [969, 107] width 63 height 17
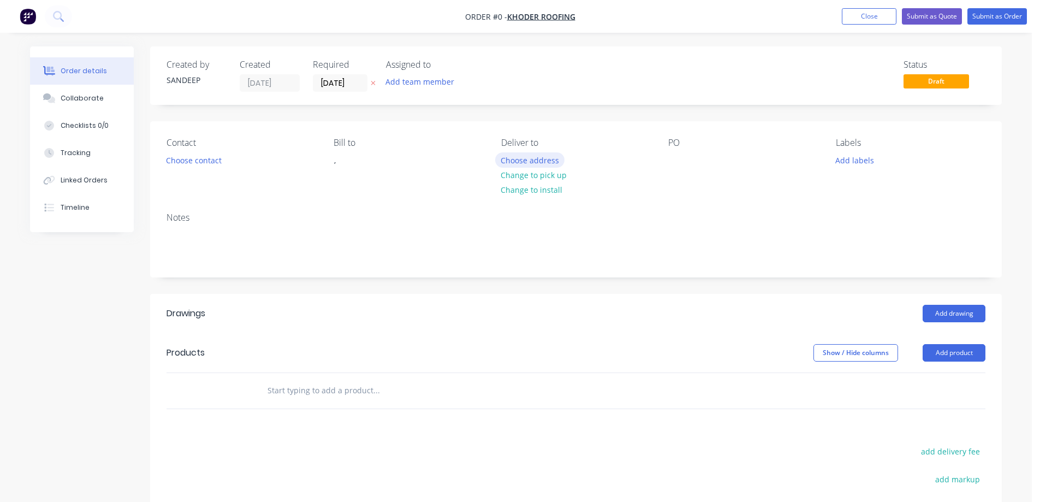
click at [522, 156] on button "Choose address" at bounding box center [530, 159] width 70 height 15
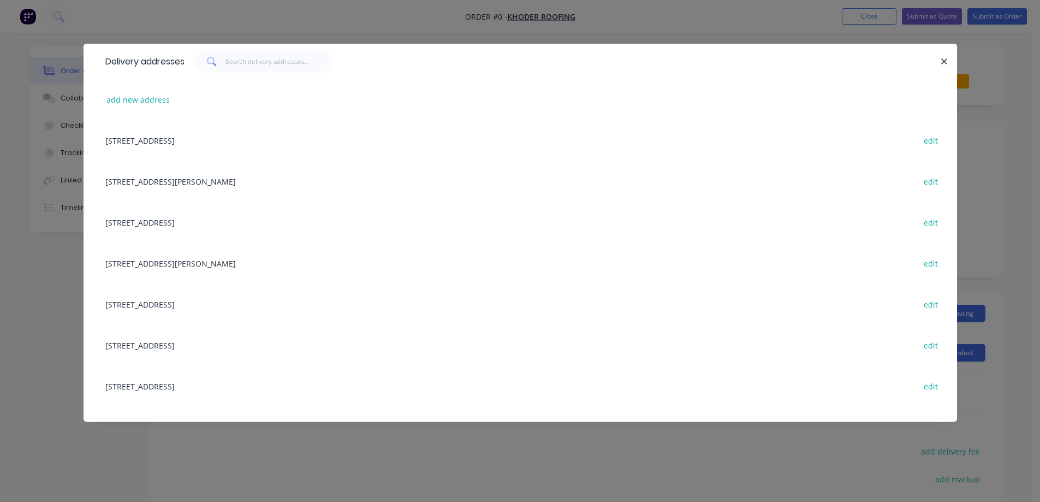
scroll to position [382, 0]
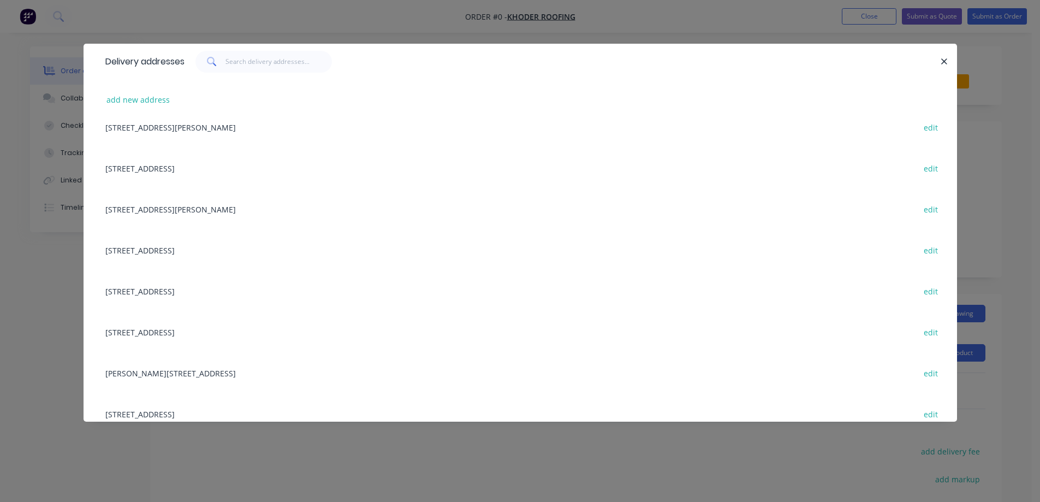
click at [252, 212] on div "18 Delacey St, MAIDSTONE, Victoria, Australia, 3012 edit" at bounding box center [520, 208] width 841 height 41
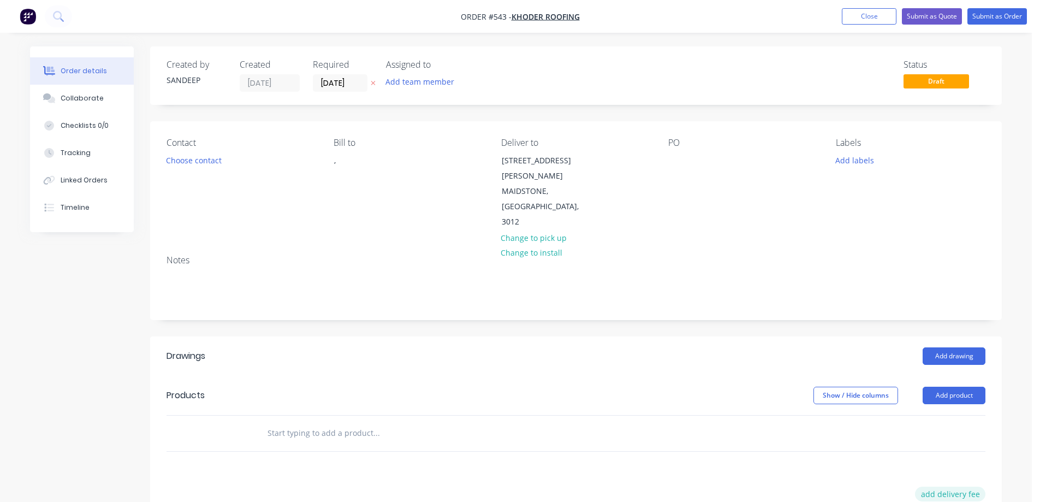
click at [957, 487] on button "add delivery fee" at bounding box center [950, 494] width 70 height 15
type input "50"
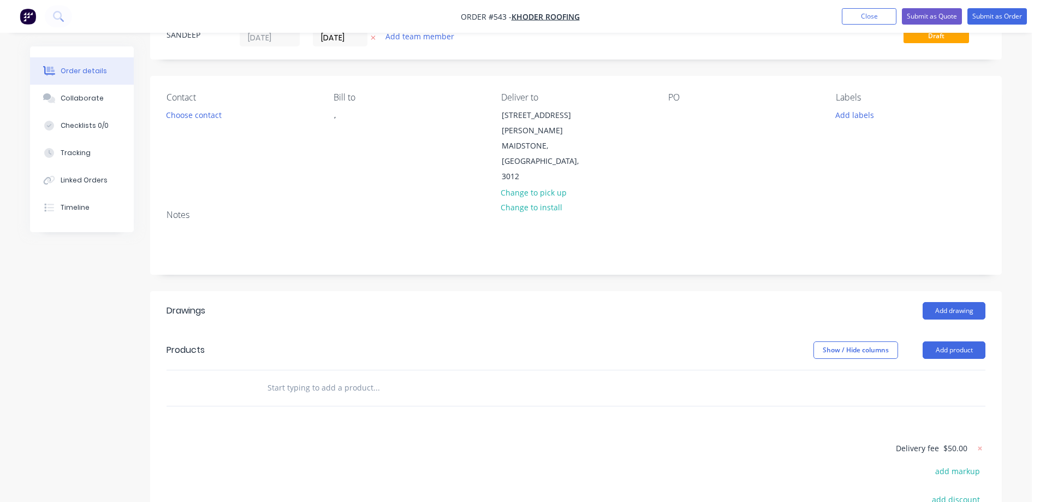
scroll to position [164, 0]
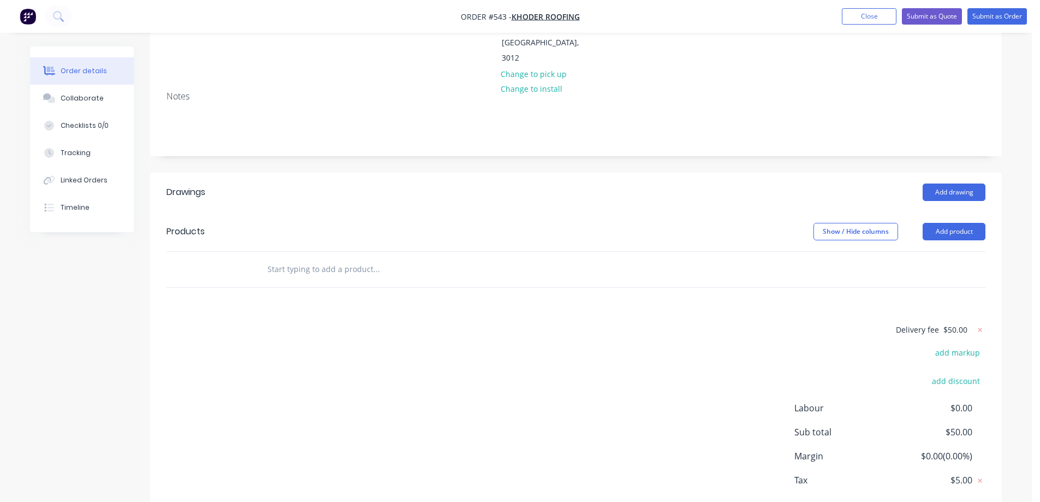
click at [295, 258] on input "text" at bounding box center [376, 269] width 218 height 22
type input "r"
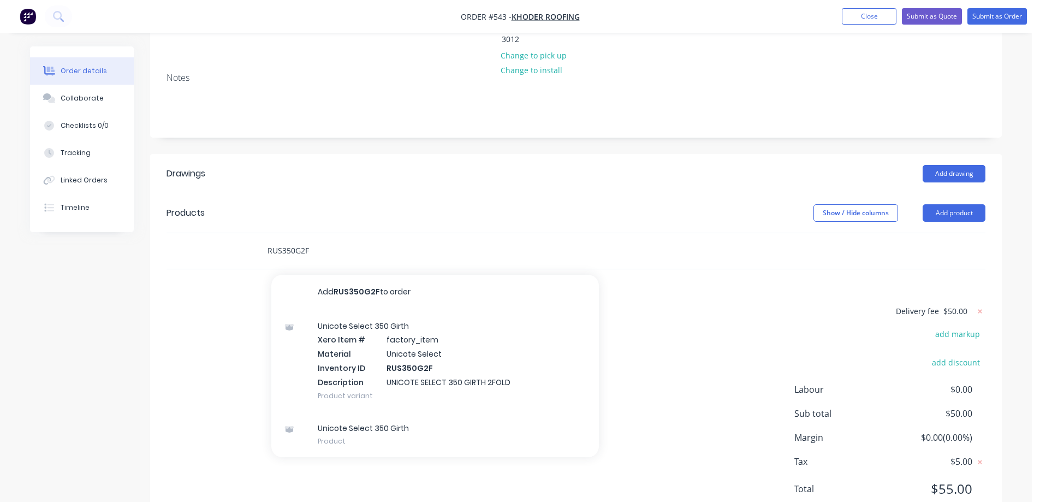
scroll to position [192, 0]
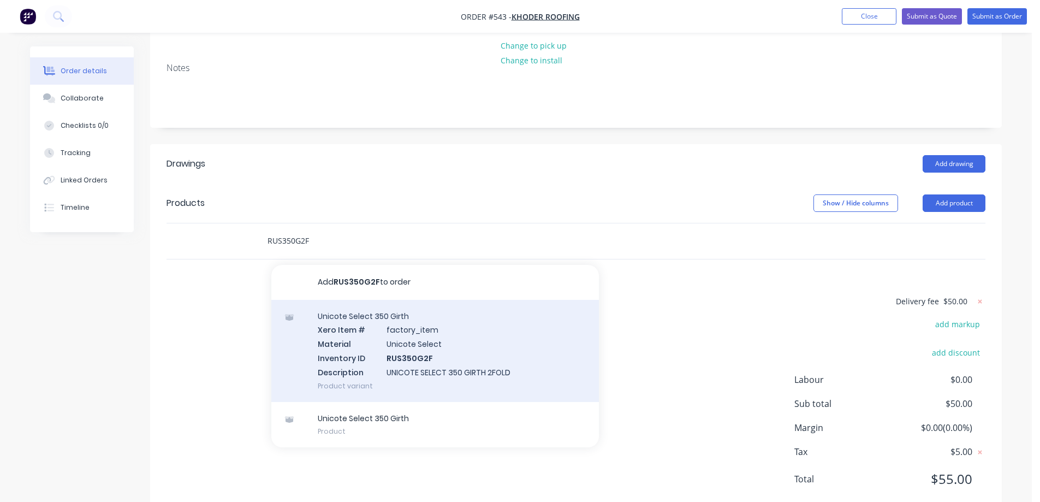
type input "RUS350G2F"
click at [364, 340] on div "Unicote Select 350 Girth Xero Item # factory_item Material Unicote Select Inven…" at bounding box center [435, 351] width 328 height 102
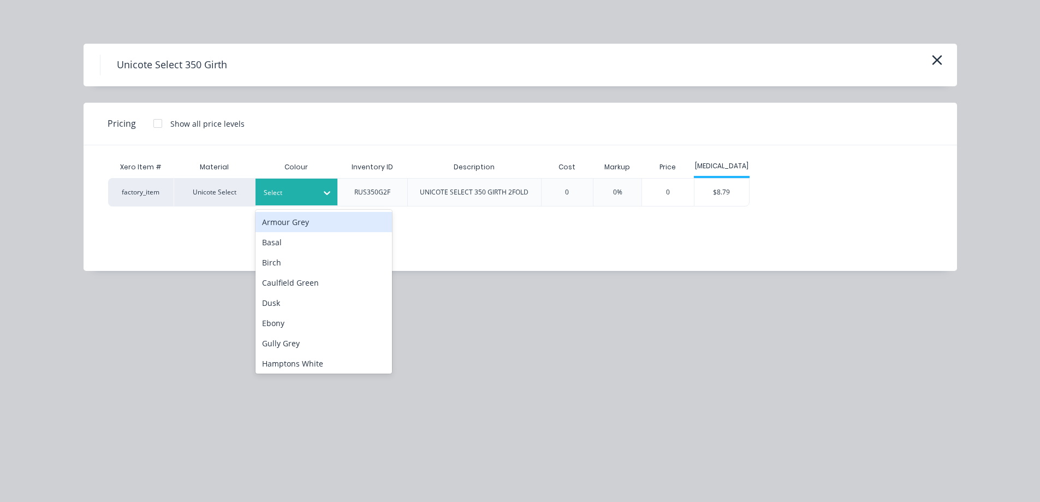
click at [288, 194] on div at bounding box center [288, 193] width 49 height 12
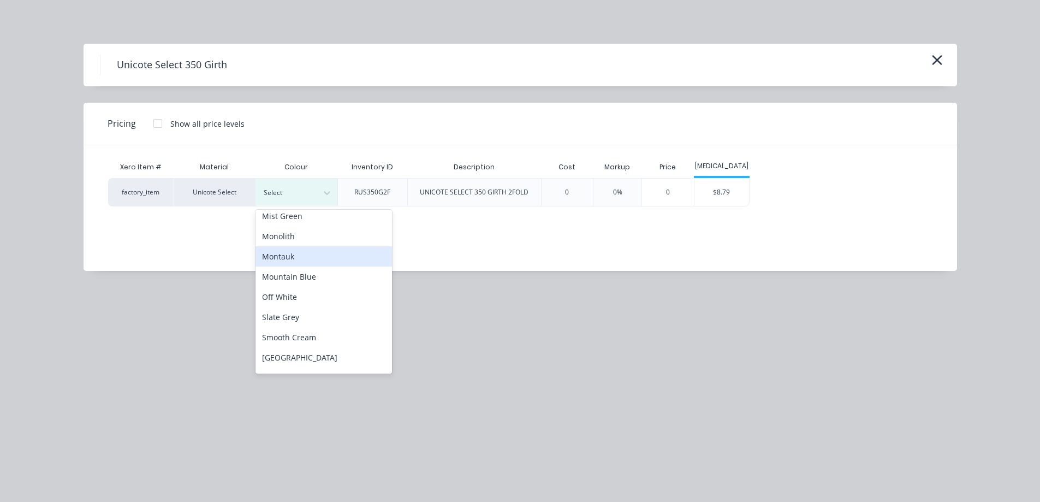
scroll to position [273, 0]
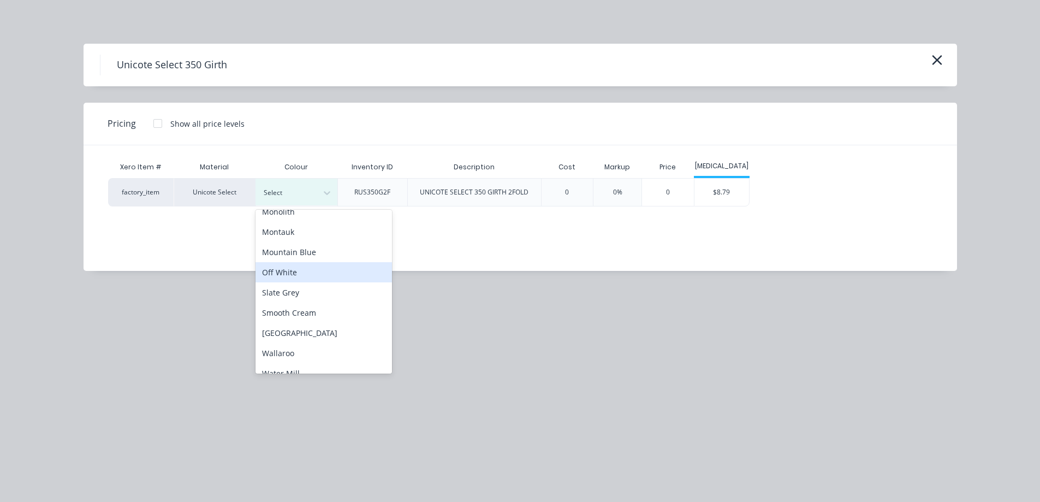
click at [294, 280] on div "Off White" at bounding box center [324, 272] width 137 height 20
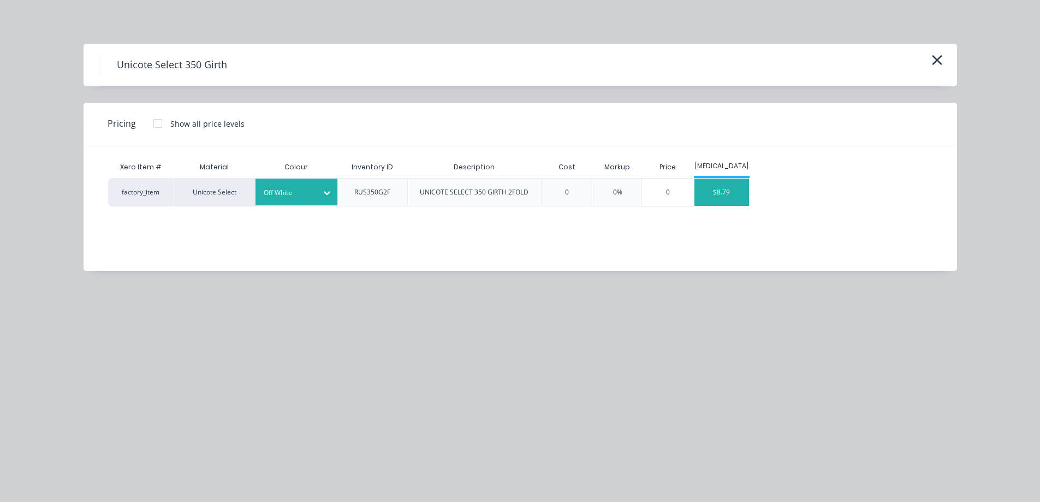
click at [732, 198] on div "$8.79" at bounding box center [722, 192] width 55 height 27
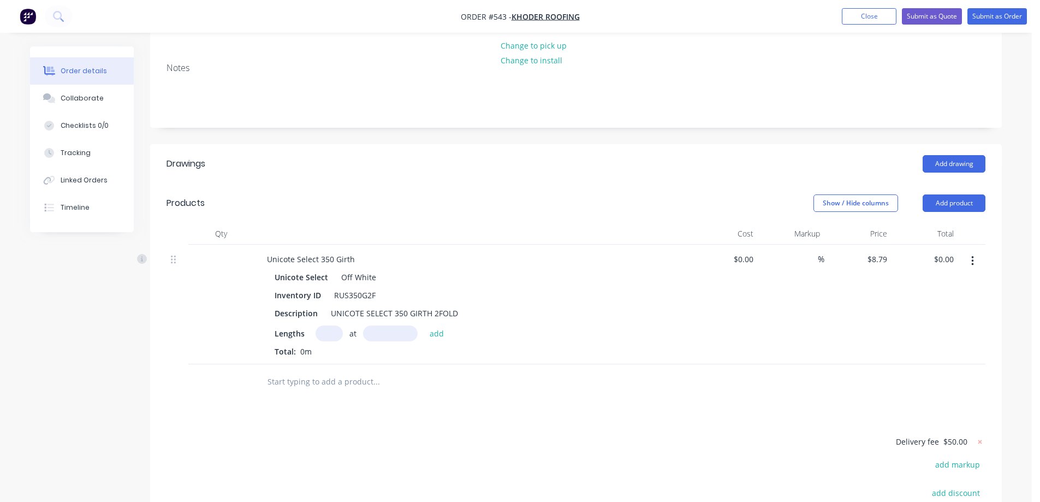
click at [324, 326] on input "text" at bounding box center [329, 334] width 27 height 16
type input "1"
type input "1200mm"
click at [435, 326] on button "add" at bounding box center [437, 333] width 26 height 15
type input "$10.55"
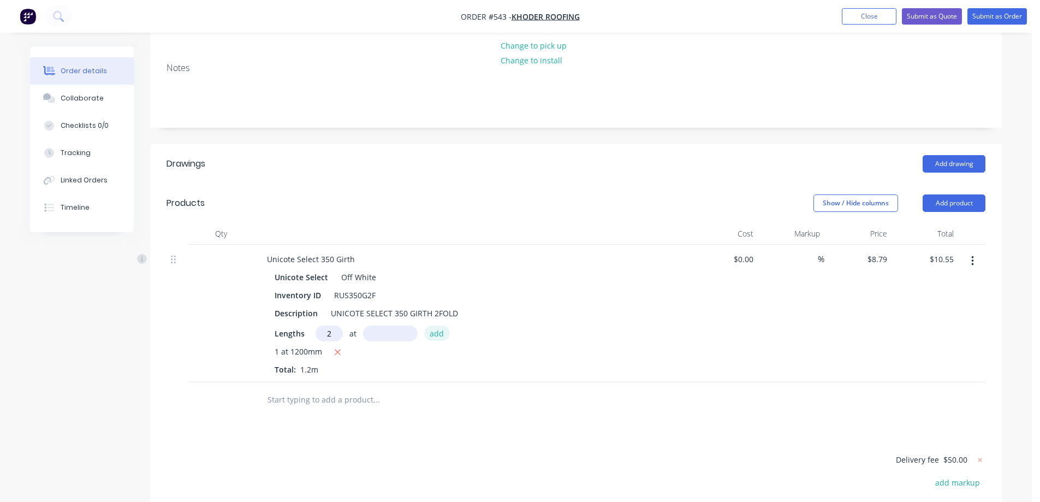
type input "2"
type input "5000mm"
click at [435, 326] on button "add" at bounding box center [437, 333] width 26 height 15
type input "$98.45"
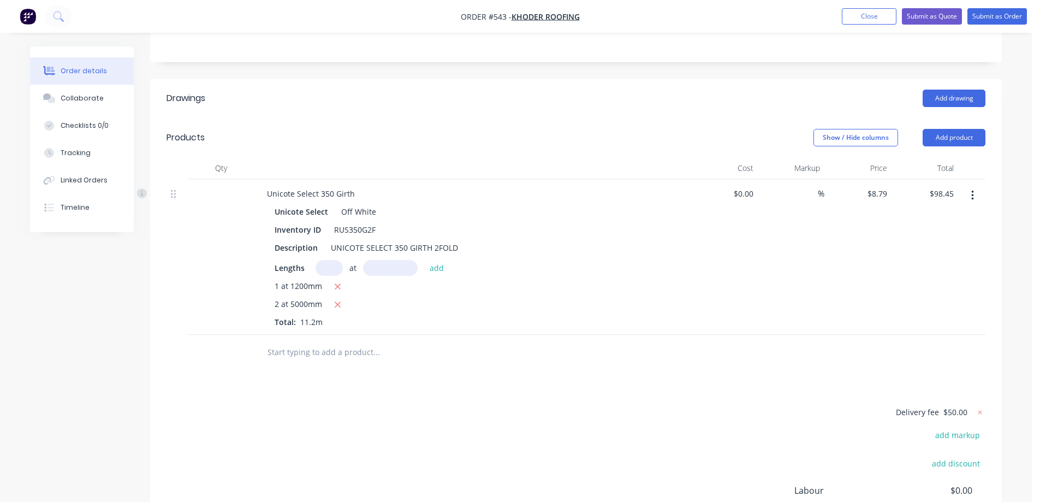
scroll to position [301, 0]
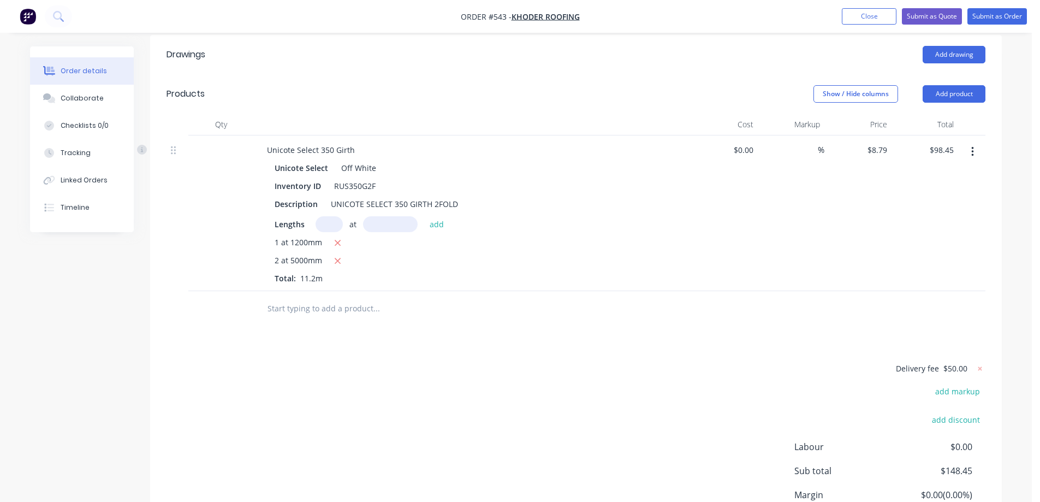
click at [316, 298] on input "text" at bounding box center [376, 309] width 218 height 22
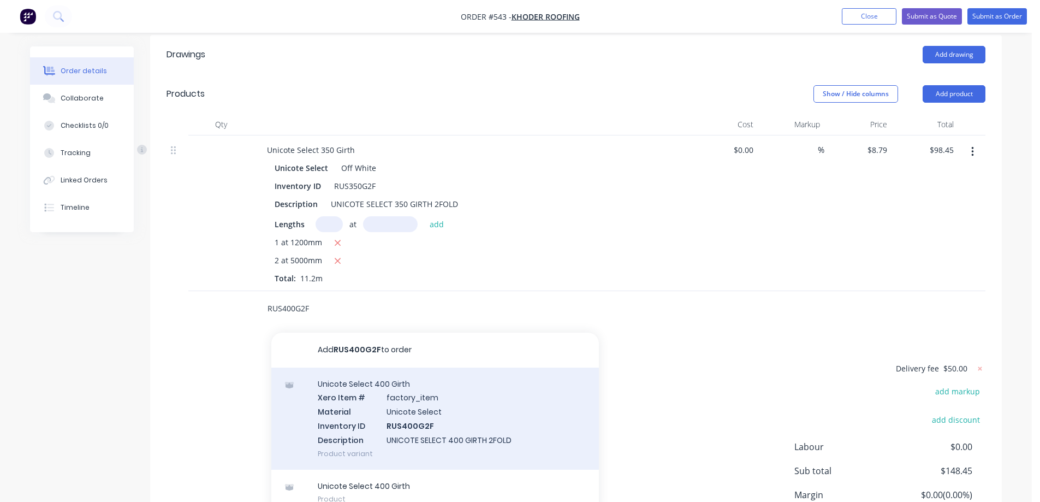
type input "RUS400G2F"
click at [379, 387] on div "Unicote Select 400 Girth Xero Item # factory_item Material Unicote Select Inven…" at bounding box center [435, 419] width 328 height 102
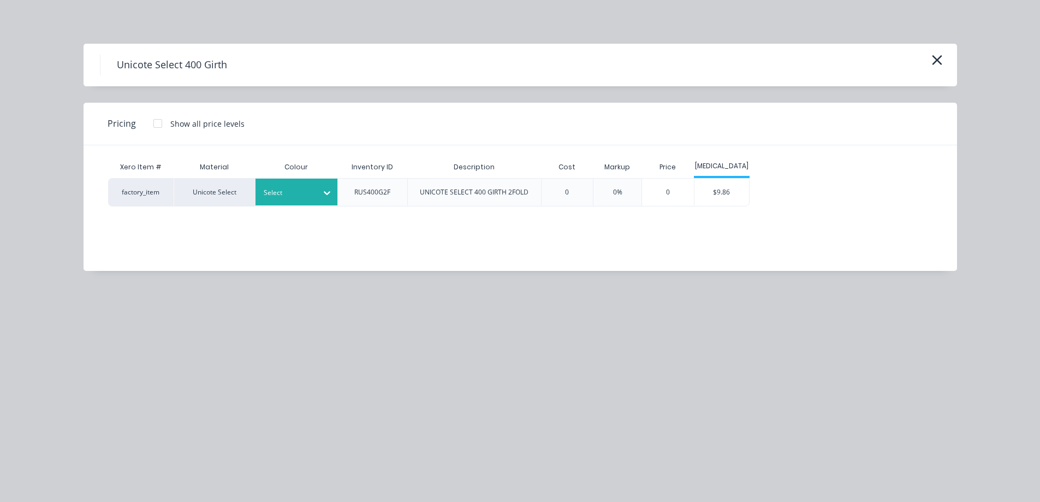
click at [291, 196] on div at bounding box center [288, 193] width 49 height 12
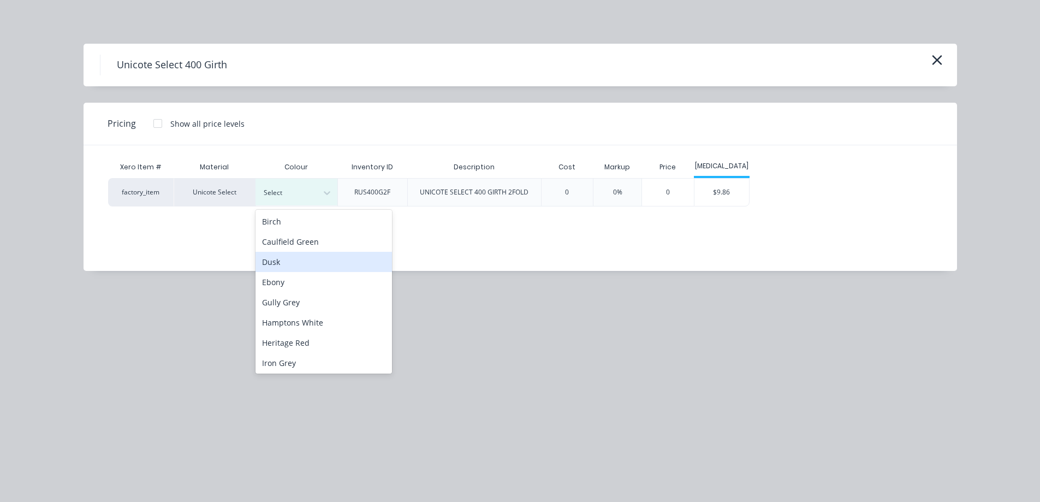
scroll to position [218, 0]
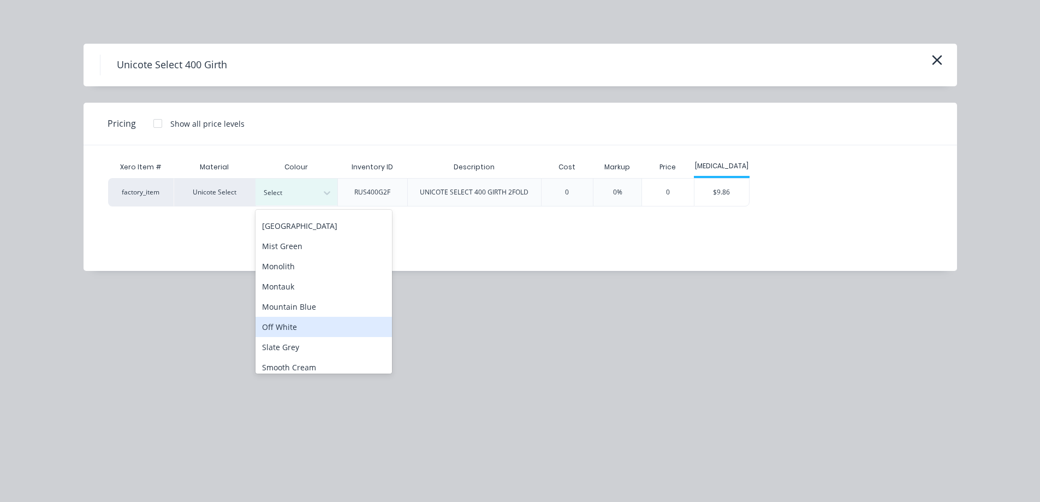
click at [294, 325] on div "Off White" at bounding box center [324, 327] width 137 height 20
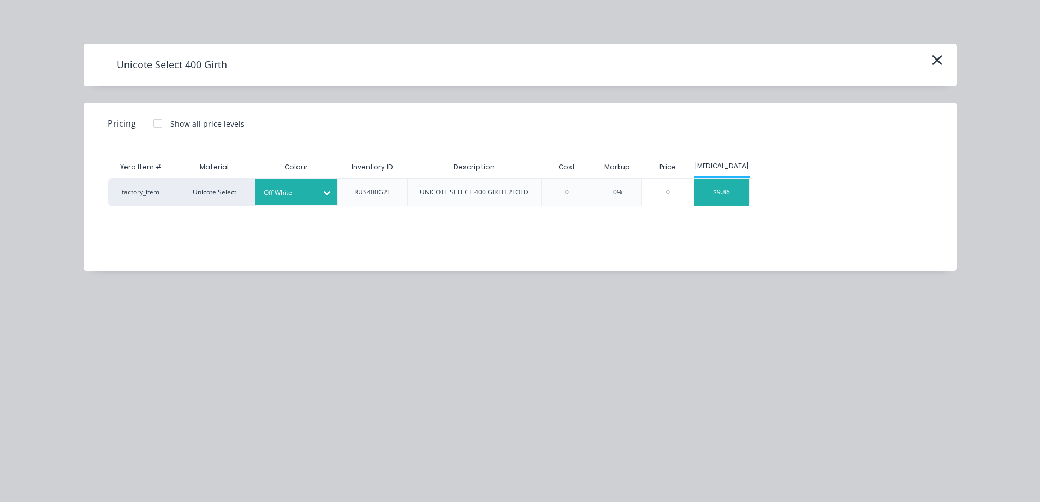
click at [732, 203] on div "$9.86" at bounding box center [722, 192] width 55 height 27
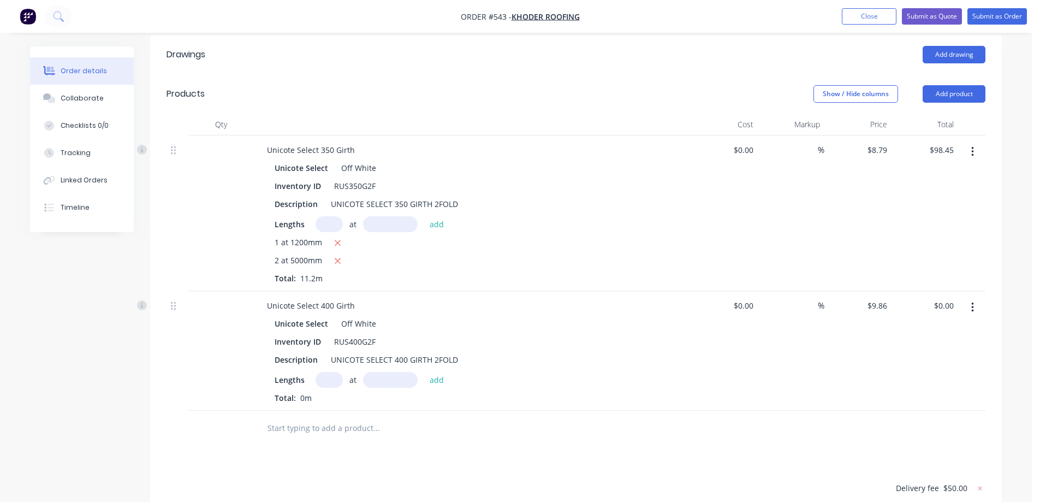
click at [319, 372] on input "text" at bounding box center [329, 380] width 27 height 16
type input "1"
type input "5500mm"
click at [440, 372] on button "add" at bounding box center [437, 379] width 26 height 15
type input "$54.23"
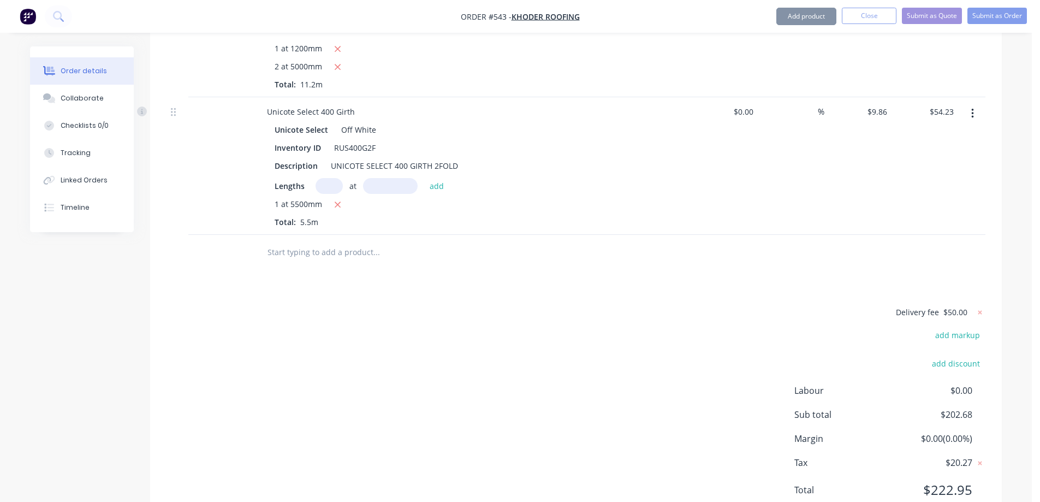
scroll to position [506, 0]
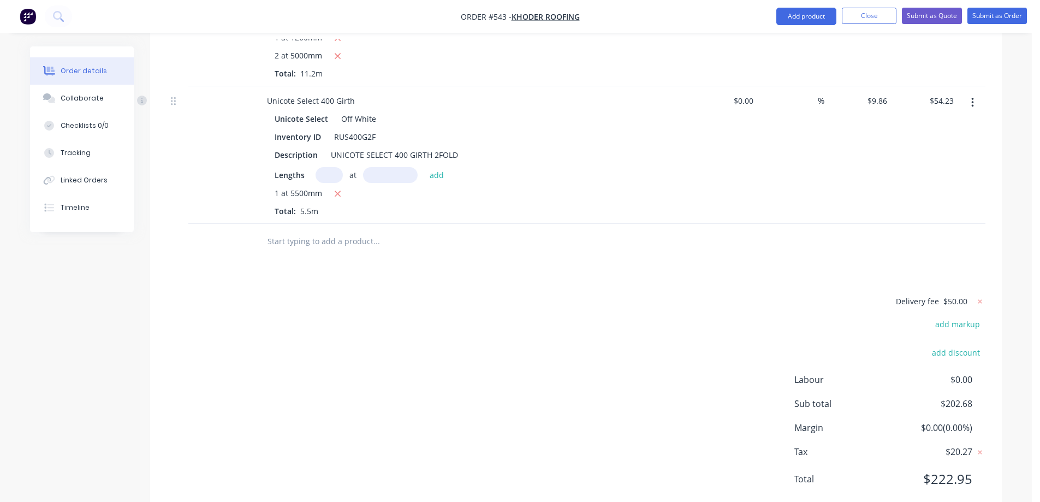
click at [324, 230] on input "text" at bounding box center [376, 241] width 218 height 22
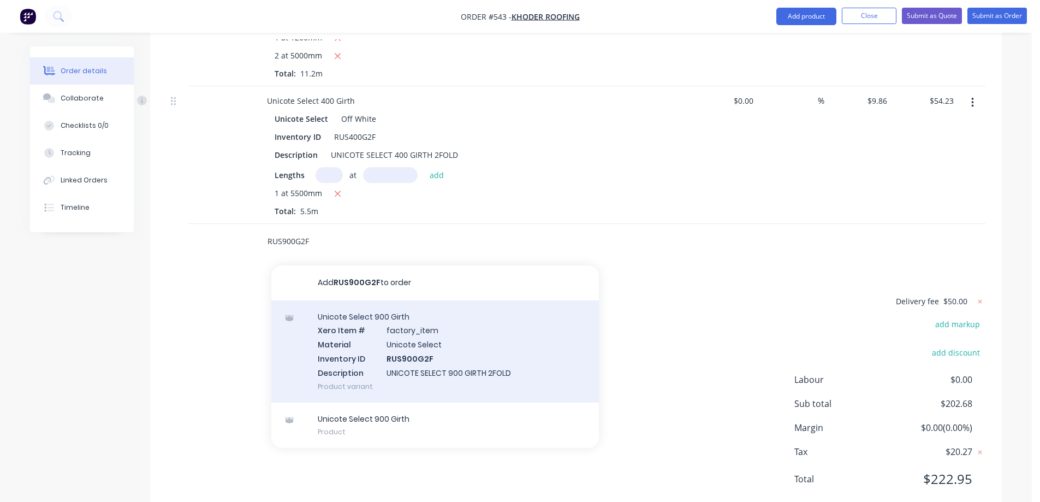
type input "RUS900G2F"
click at [355, 307] on div "Unicote Select 900 Girth Xero Item # factory_item Material Unicote Select Inven…" at bounding box center [435, 351] width 328 height 102
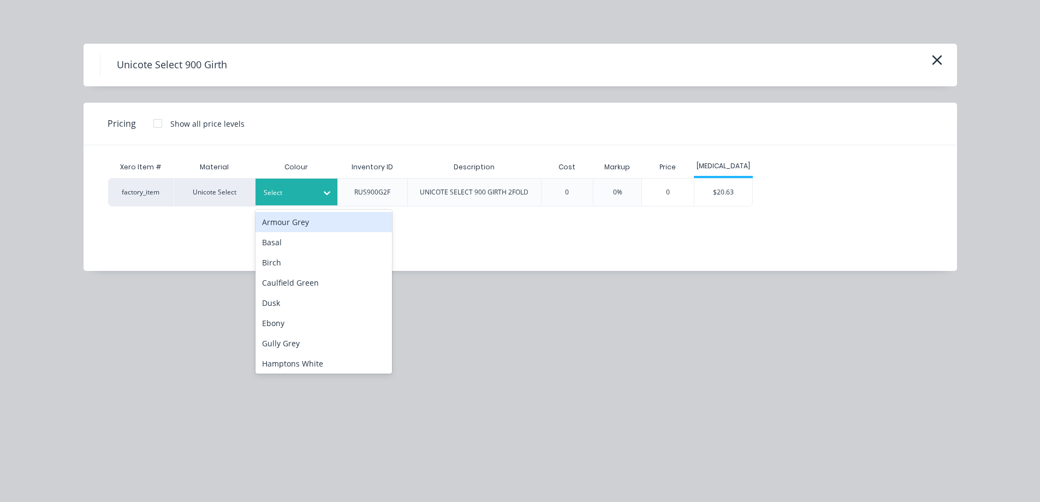
click at [307, 193] on div at bounding box center [288, 193] width 49 height 12
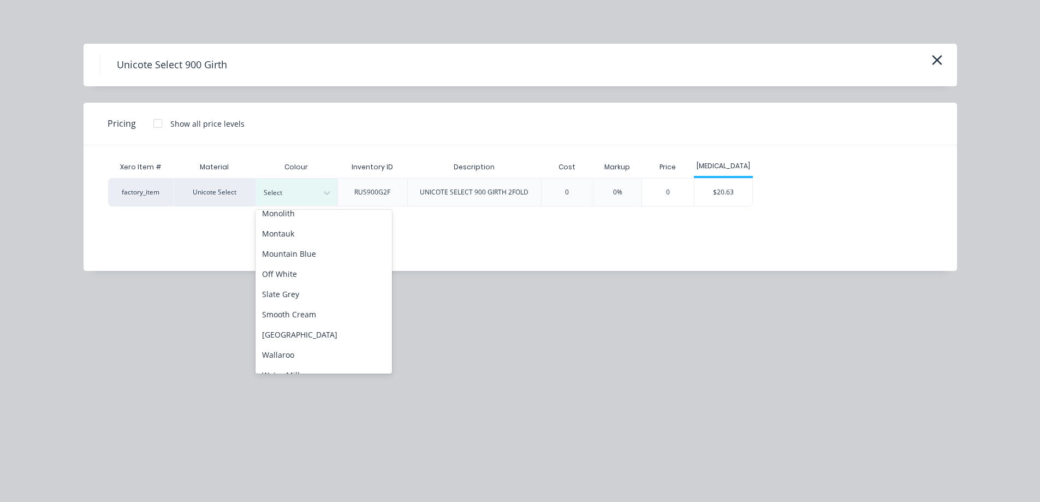
scroll to position [273, 0]
click at [299, 274] on div "Off White" at bounding box center [324, 272] width 137 height 20
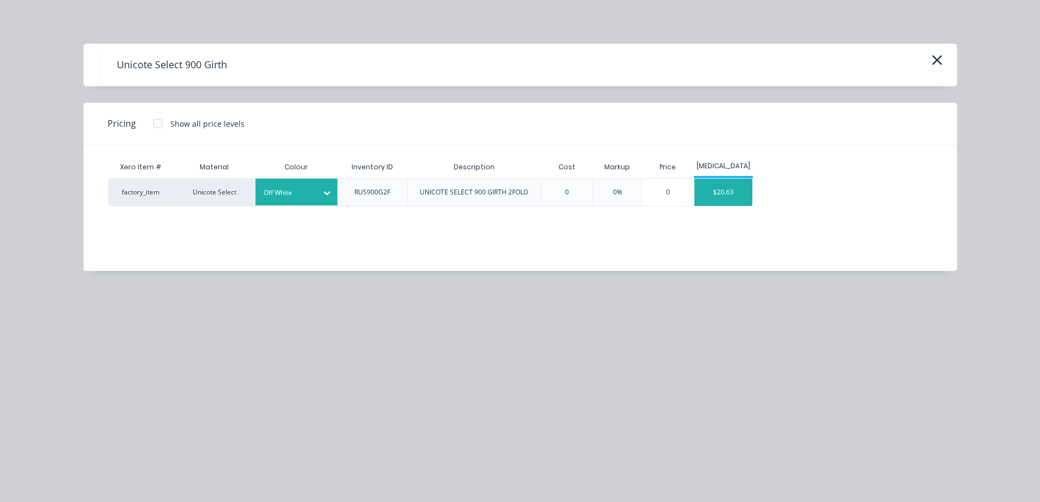
click at [718, 204] on div "$20.63" at bounding box center [724, 192] width 58 height 27
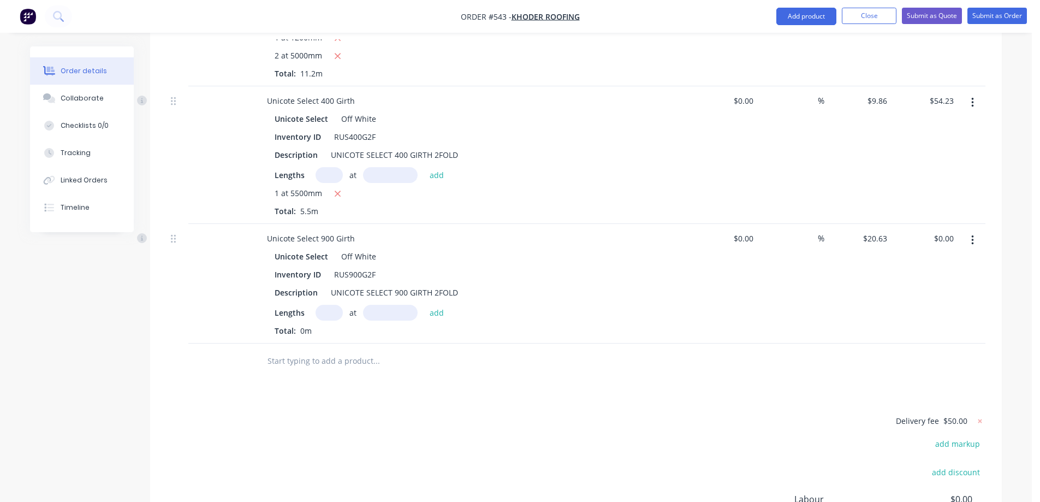
click at [336, 305] on input "text" at bounding box center [329, 313] width 27 height 16
type input "1"
type input "3000mm"
click at [439, 305] on button "add" at bounding box center [437, 312] width 26 height 15
type input "$61.89"
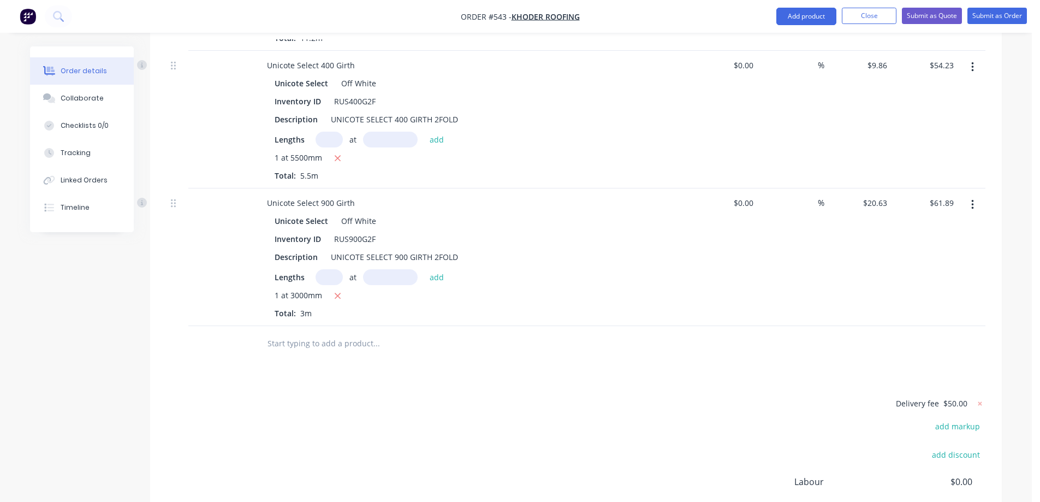
scroll to position [561, 0]
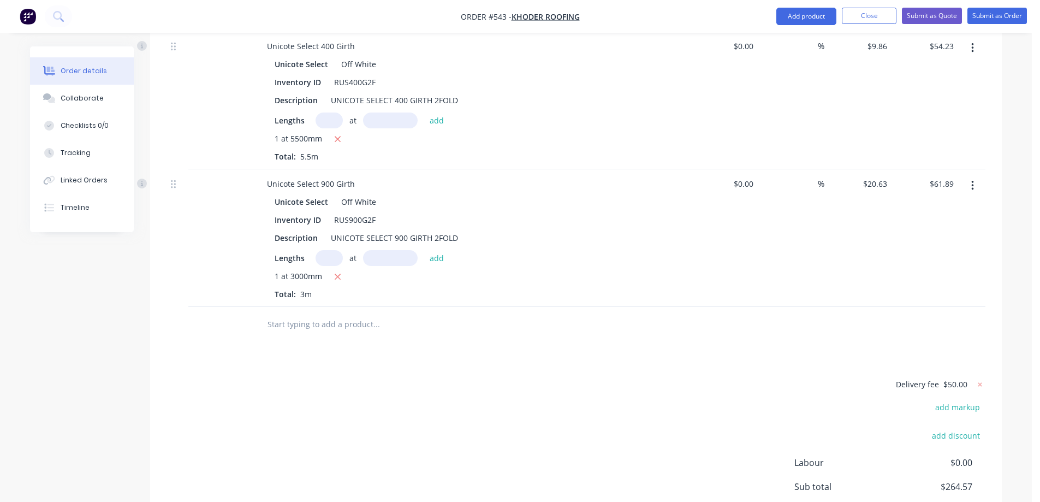
click at [348, 313] on input "text" at bounding box center [376, 324] width 218 height 22
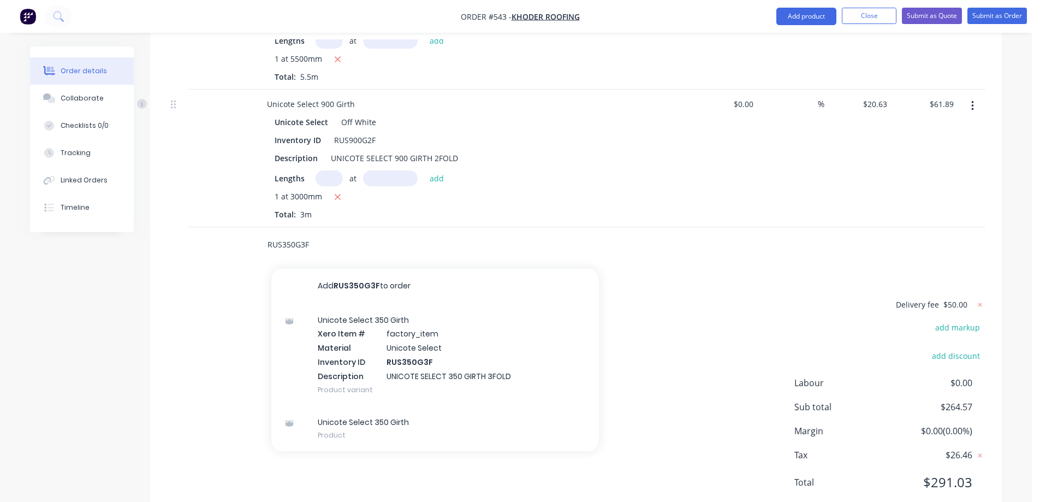
scroll to position [644, 0]
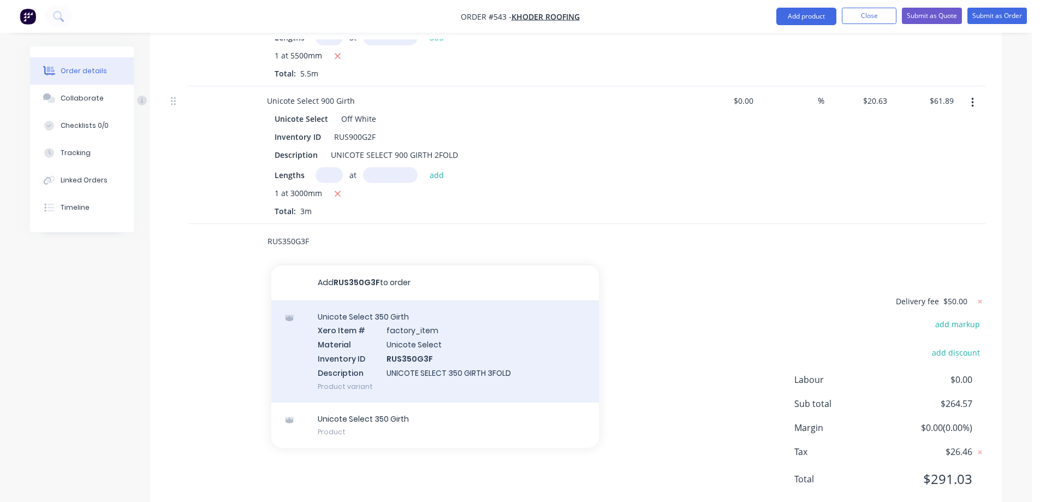
type input "RUS350G3F"
click at [355, 322] on div "Unicote Select 350 Girth Xero Item # factory_item Material Unicote Select Inven…" at bounding box center [435, 351] width 328 height 102
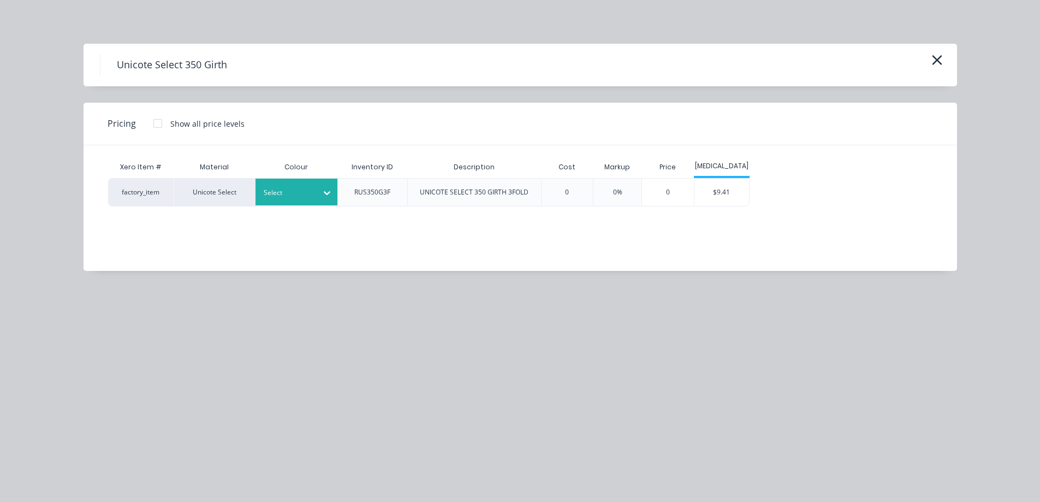
click at [325, 198] on icon at bounding box center [327, 192] width 11 height 11
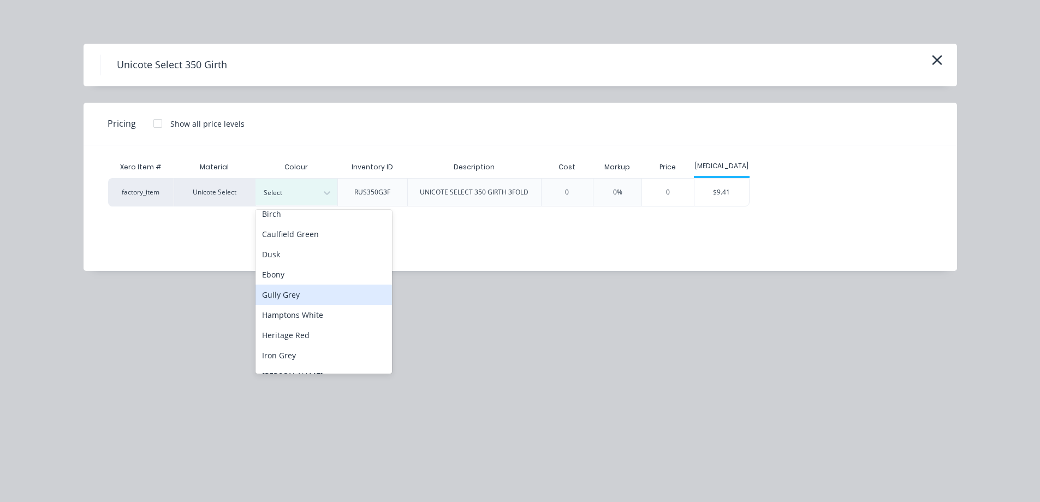
scroll to position [218, 0]
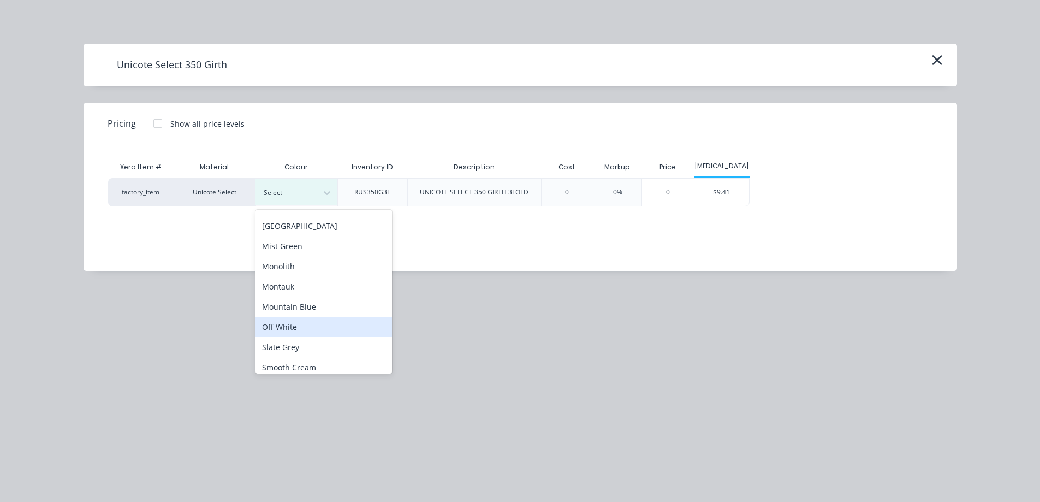
click at [279, 327] on div "Off White" at bounding box center [324, 327] width 137 height 20
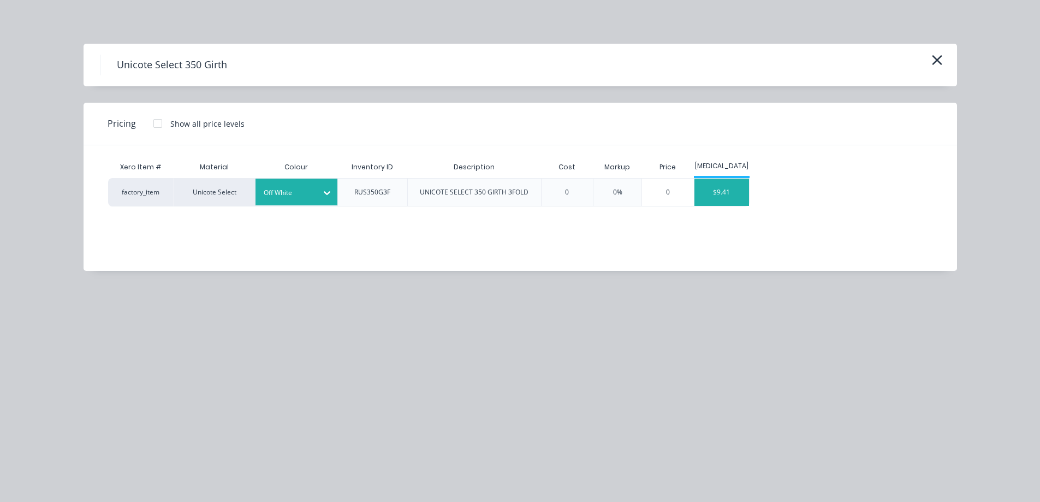
click at [722, 194] on div "$9.41" at bounding box center [722, 192] width 55 height 27
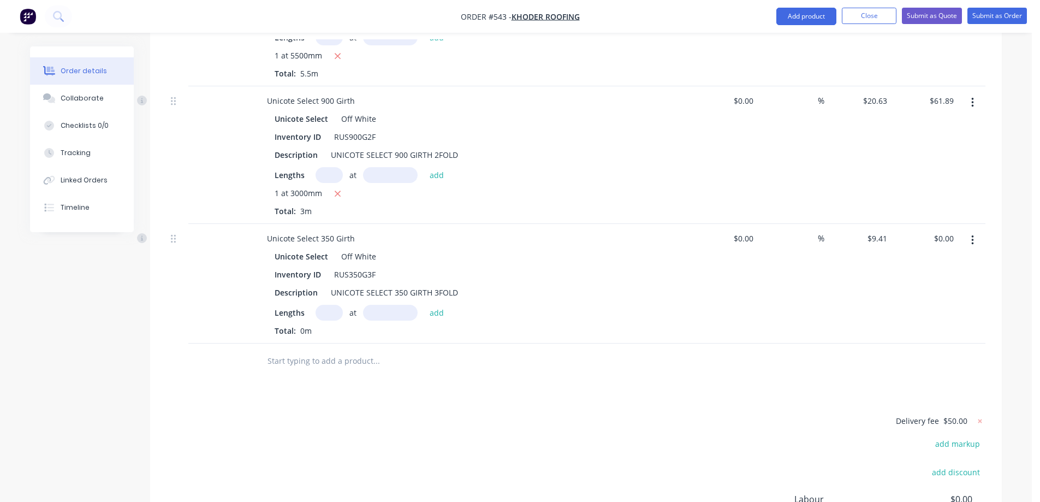
click at [324, 305] on input "text" at bounding box center [329, 313] width 27 height 16
type input "1"
type input "2300mm"
click at [439, 305] on button "add" at bounding box center [437, 312] width 26 height 15
type input "$21.64"
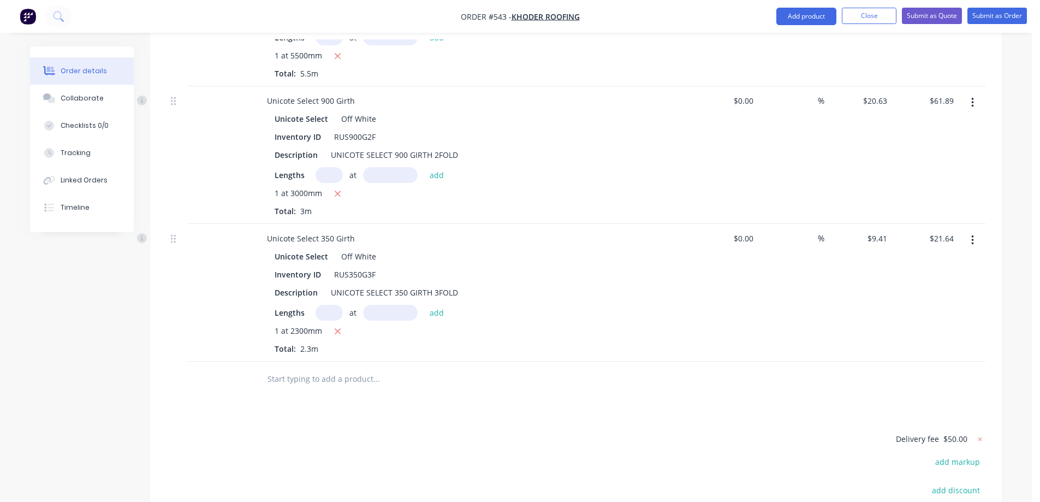
click at [345, 368] on input "text" at bounding box center [376, 379] width 218 height 22
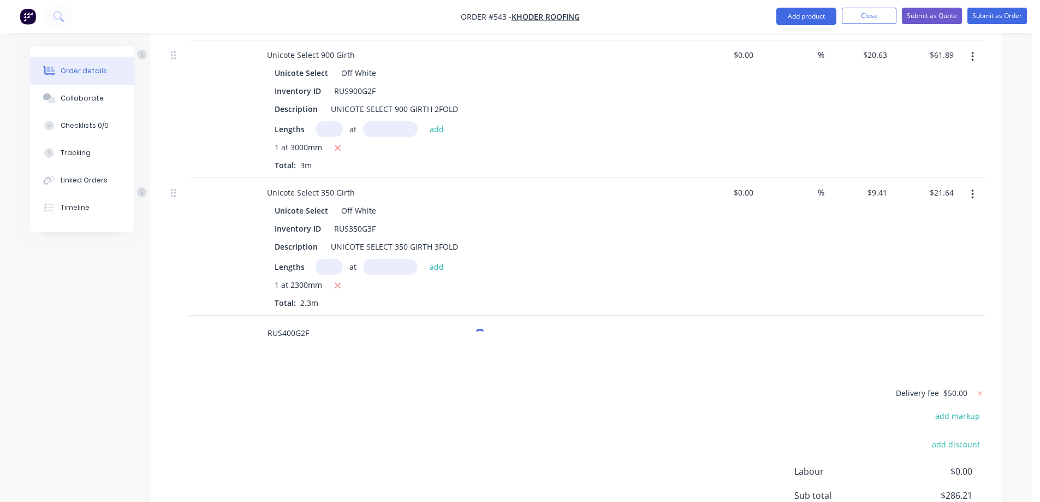
scroll to position [753, 0]
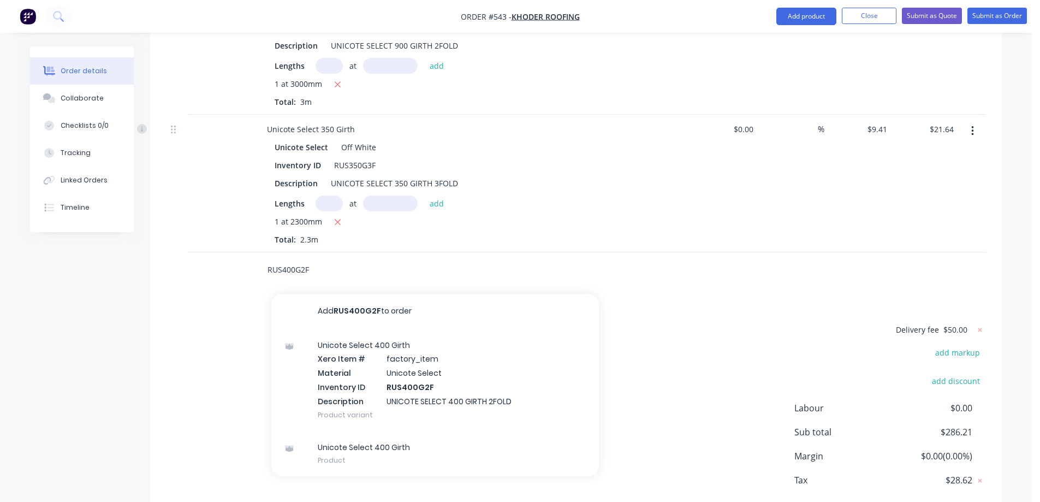
type input "RUS400G2F"
click at [345, 354] on div "Unicote Select 400 Girth Xero Item # factory_item Material Unicote Select Inven…" at bounding box center [435, 380] width 328 height 102
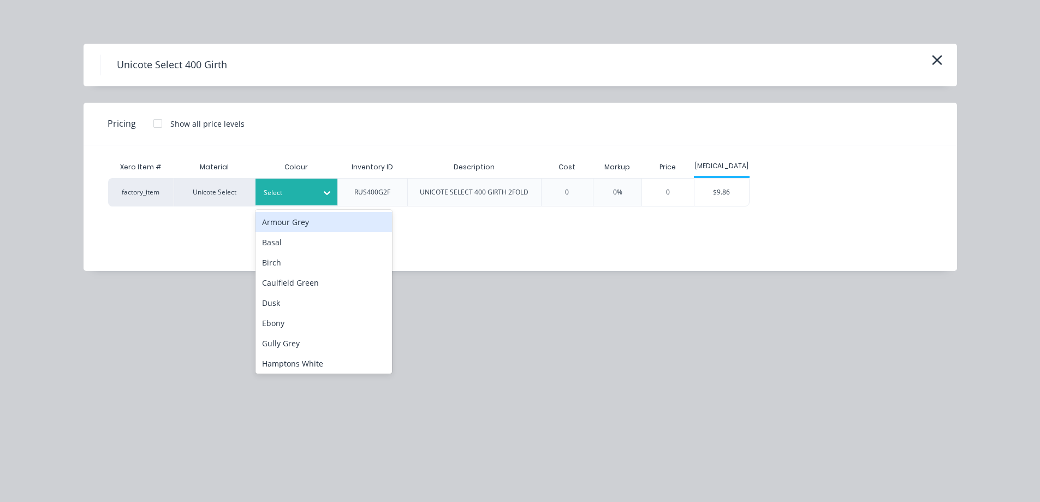
click at [313, 205] on div "Select" at bounding box center [297, 192] width 82 height 27
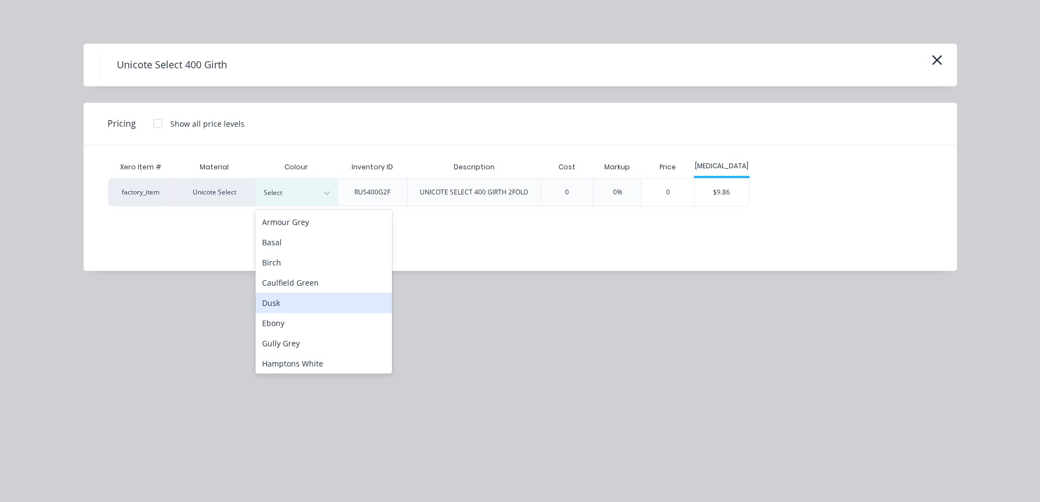
scroll to position [218, 0]
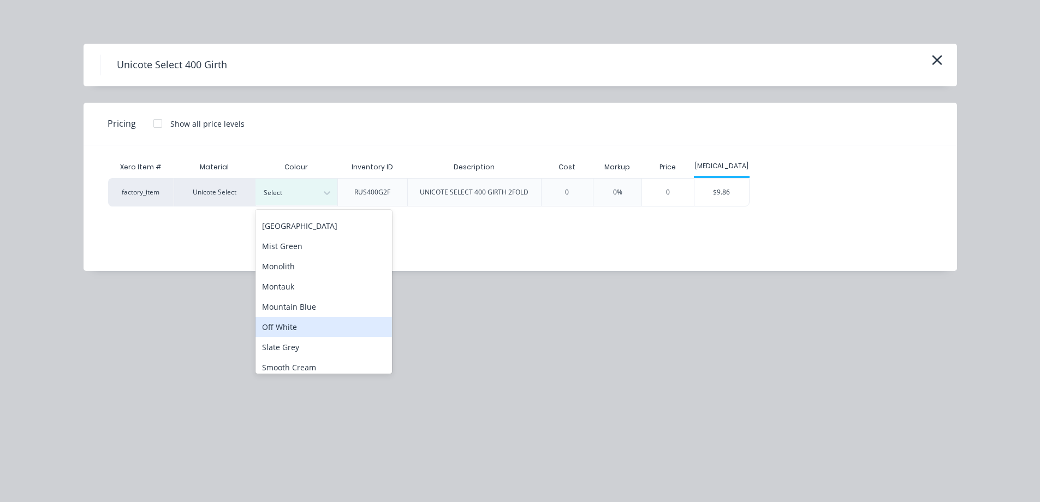
click at [292, 324] on div "Off White" at bounding box center [324, 327] width 137 height 20
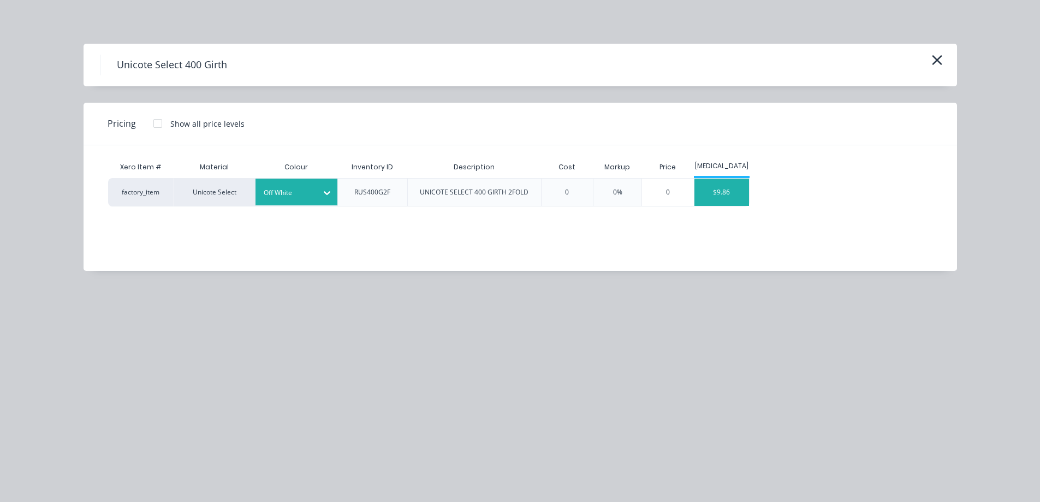
click at [729, 196] on div "$9.86" at bounding box center [722, 192] width 55 height 27
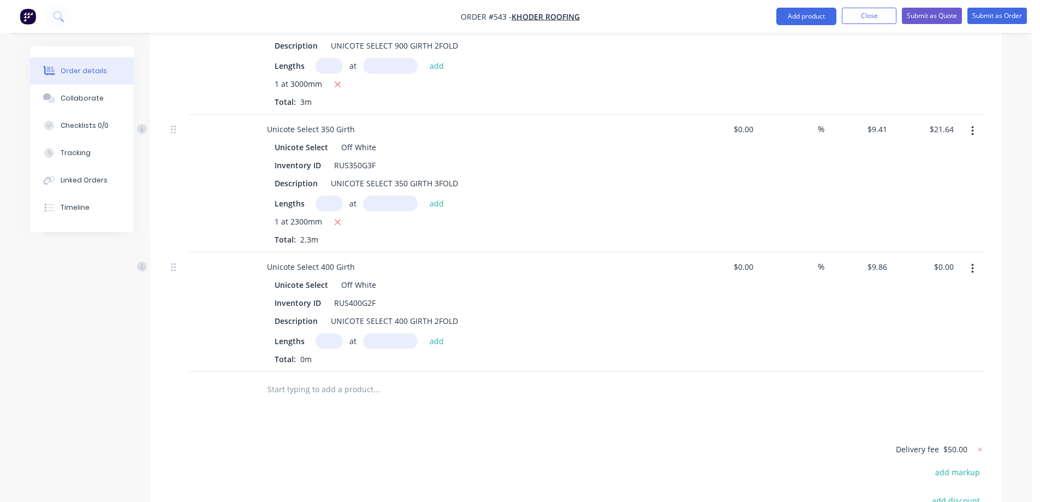
click at [323, 333] on input "text" at bounding box center [329, 341] width 27 height 16
type input "1"
type input "6600mm"
click at [441, 333] on button "add" at bounding box center [437, 340] width 26 height 15
type input "$65.08"
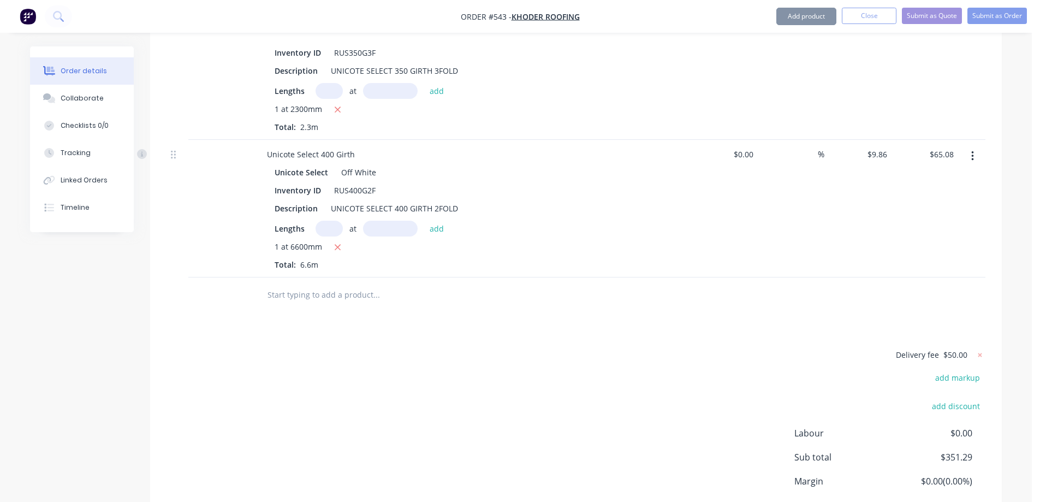
scroll to position [917, 0]
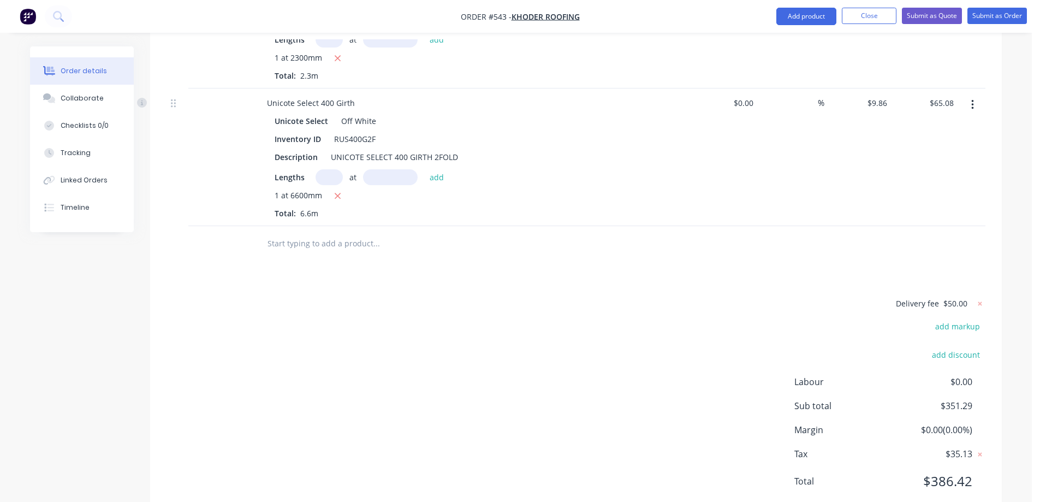
click at [297, 233] on input "text" at bounding box center [376, 244] width 218 height 22
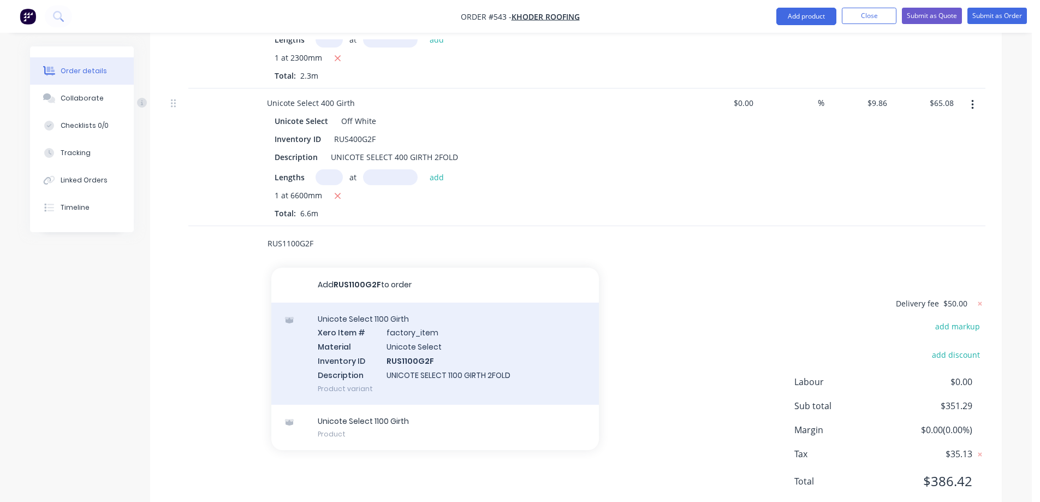
type input "RUS1100G2F"
click at [370, 314] on div "Unicote Select 1100 Girth Xero Item # factory_item Material Unicote Select Inve…" at bounding box center [435, 354] width 328 height 102
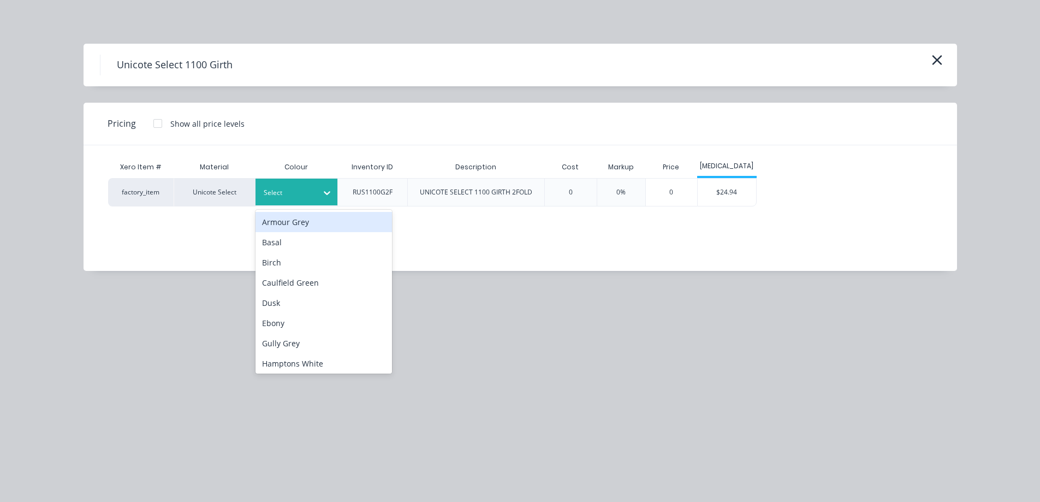
click at [300, 194] on div at bounding box center [288, 193] width 49 height 12
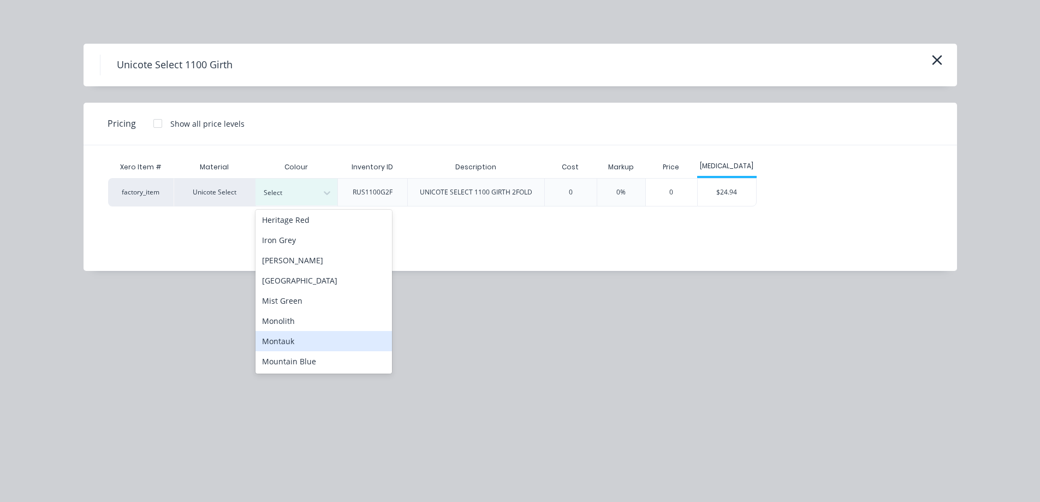
scroll to position [285, 0]
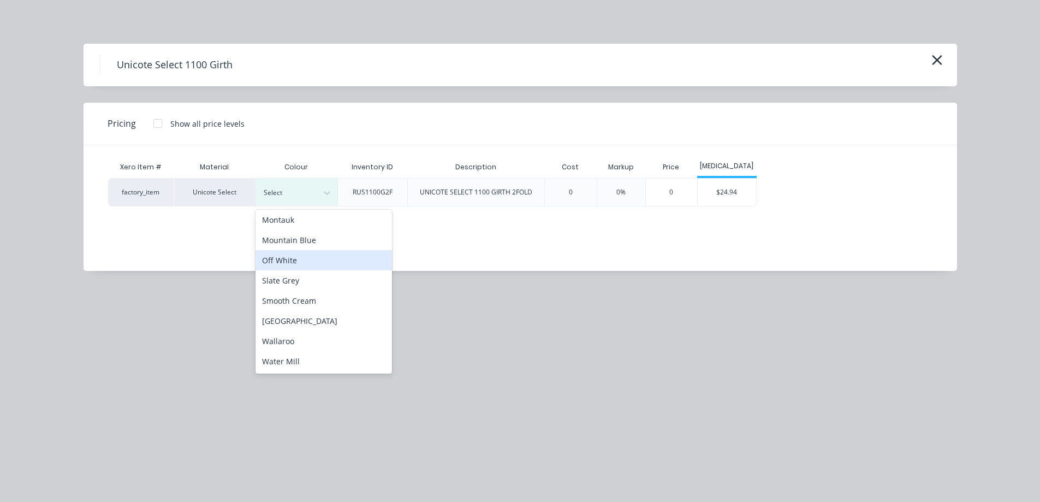
click at [301, 265] on div "Off White" at bounding box center [324, 260] width 137 height 20
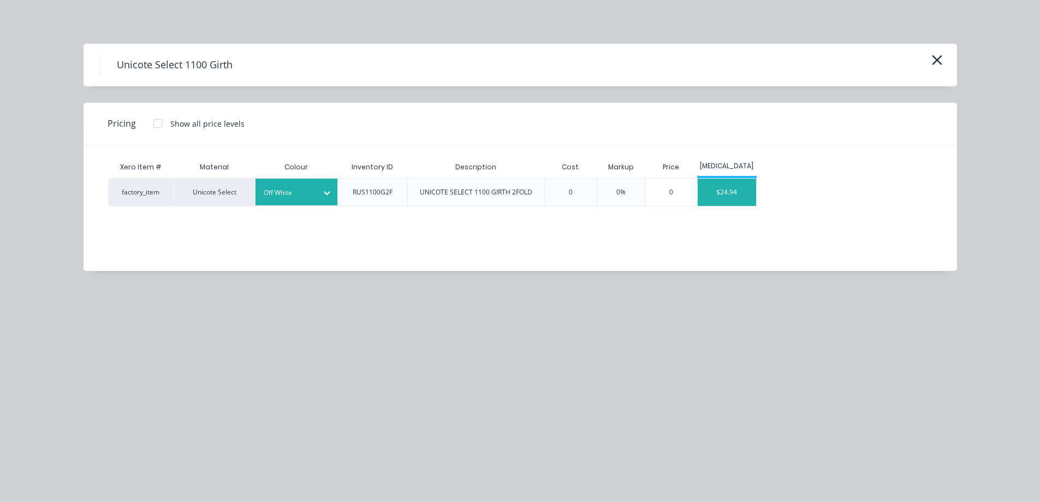
click at [729, 202] on div "$24.94" at bounding box center [727, 192] width 58 height 27
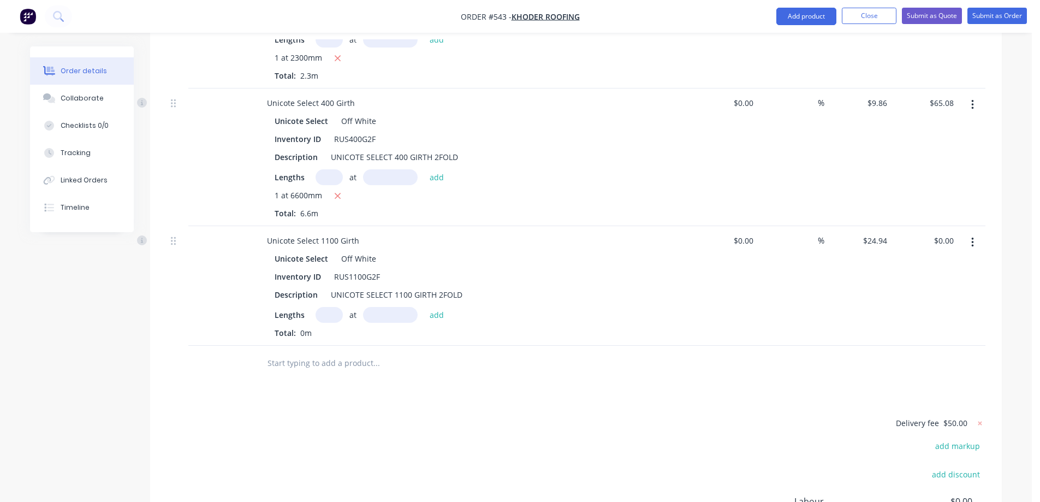
click at [331, 307] on input "text" at bounding box center [329, 315] width 27 height 16
type input "1"
type input "7000mm"
click at [434, 307] on button "add" at bounding box center [437, 314] width 26 height 15
type input "$174.58"
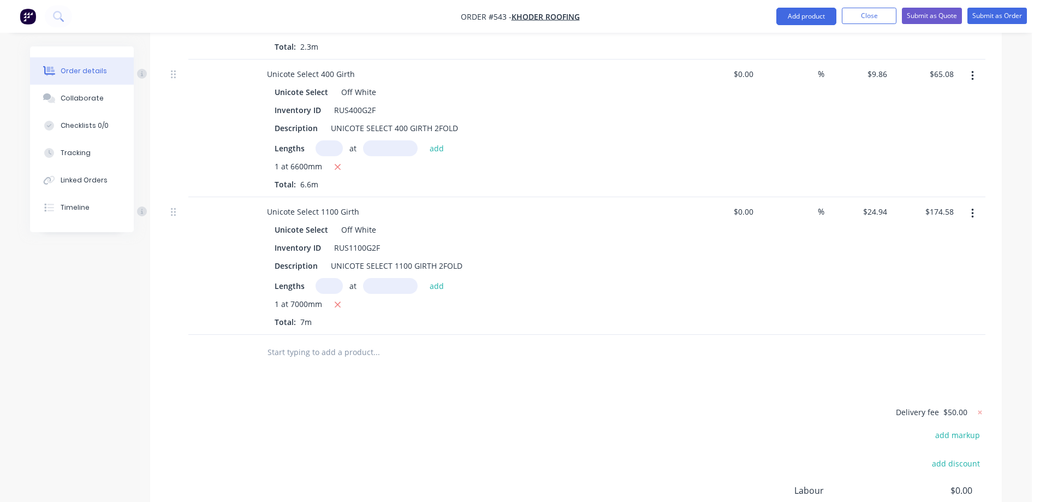
scroll to position [972, 0]
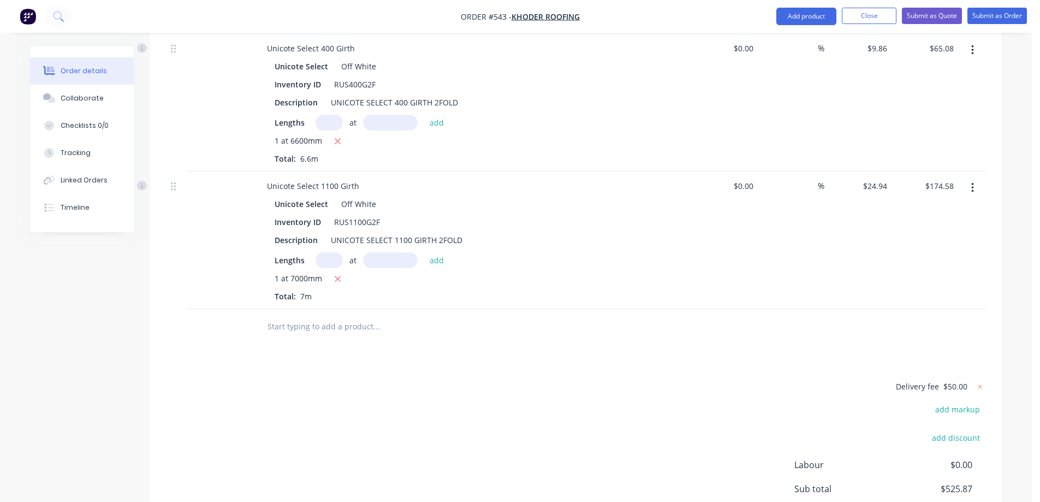
click at [310, 316] on input "text" at bounding box center [376, 327] width 218 height 22
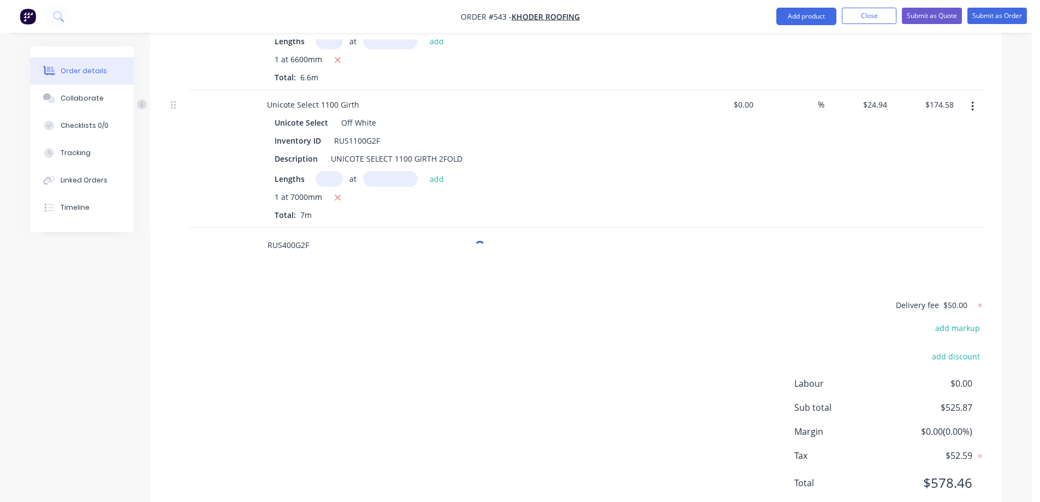
scroll to position [1057, 0]
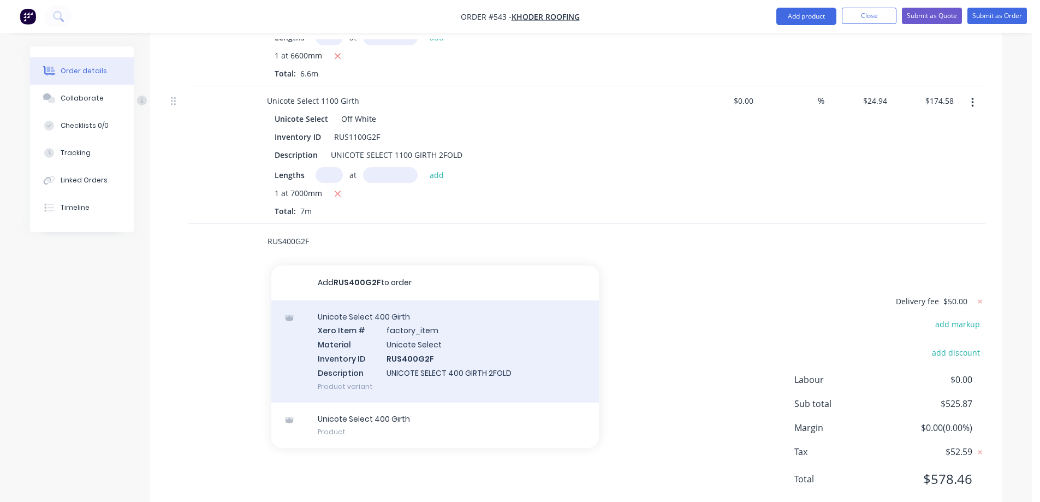
type input "RUS400G2F"
click at [362, 318] on div "Unicote Select 400 Girth Xero Item # factory_item Material Unicote Select Inven…" at bounding box center [435, 351] width 328 height 102
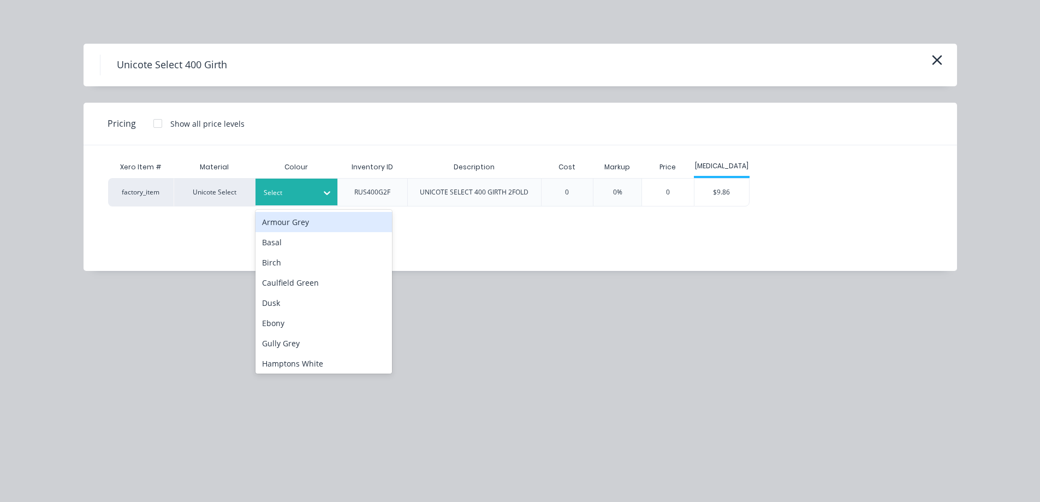
click at [292, 196] on div at bounding box center [288, 193] width 49 height 12
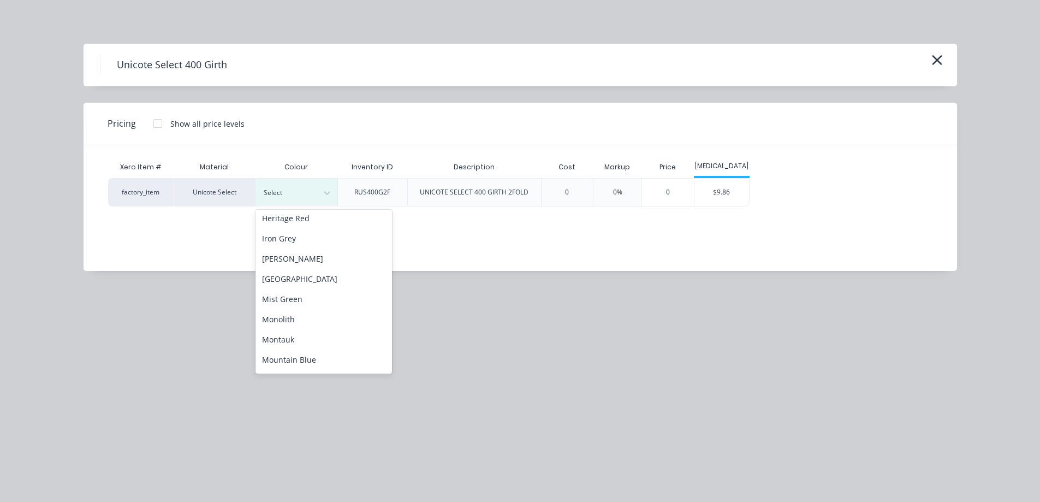
scroll to position [273, 0]
click at [304, 274] on div "Off White" at bounding box center [324, 272] width 137 height 20
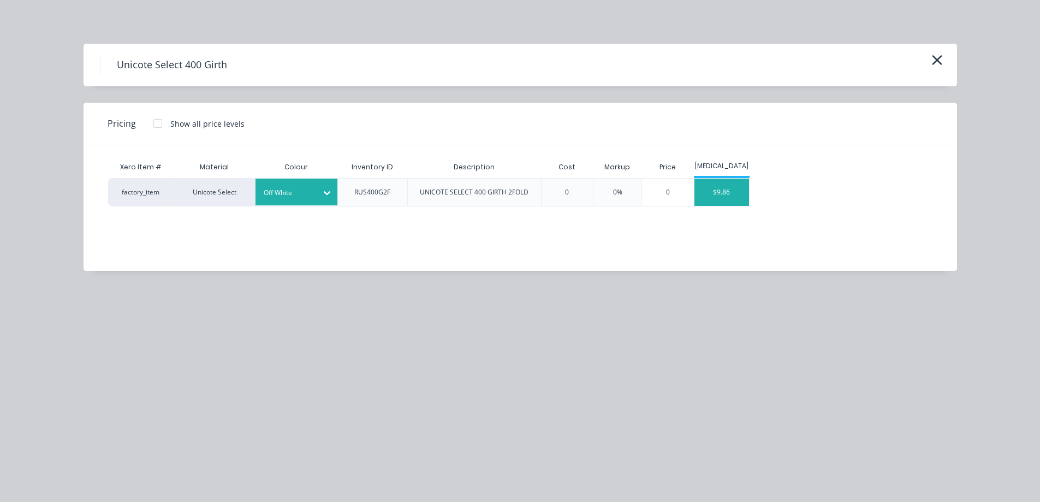
click at [721, 196] on div "$9.86" at bounding box center [722, 192] width 55 height 27
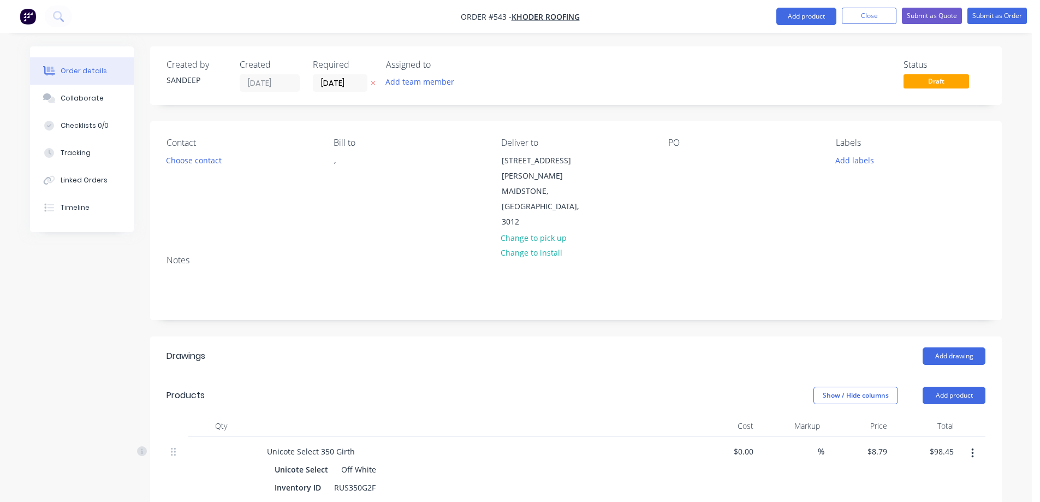
scroll to position [1057, 0]
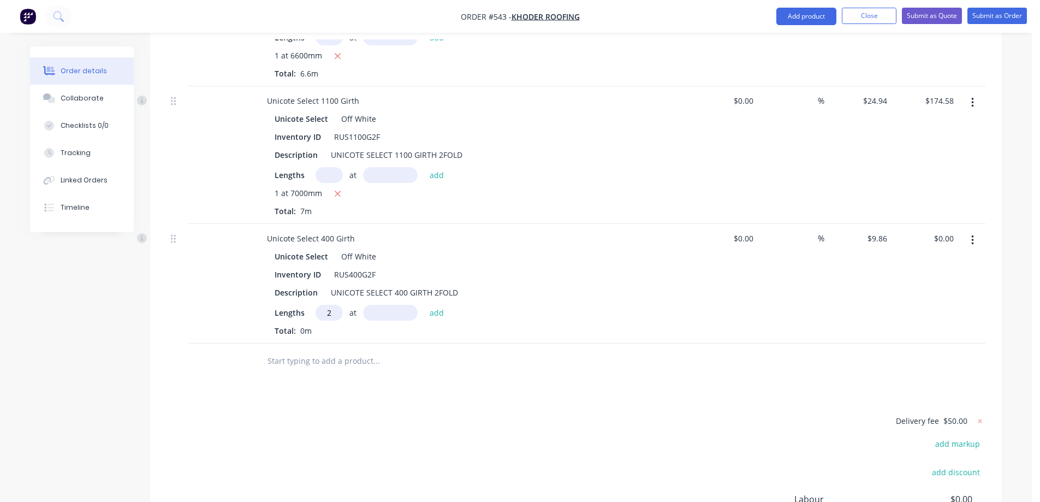
type input "2"
type input "1200mm"
click at [440, 305] on button "add" at bounding box center [437, 312] width 26 height 15
type input "$23.66"
click at [341, 368] on input "text" at bounding box center [376, 379] width 218 height 22
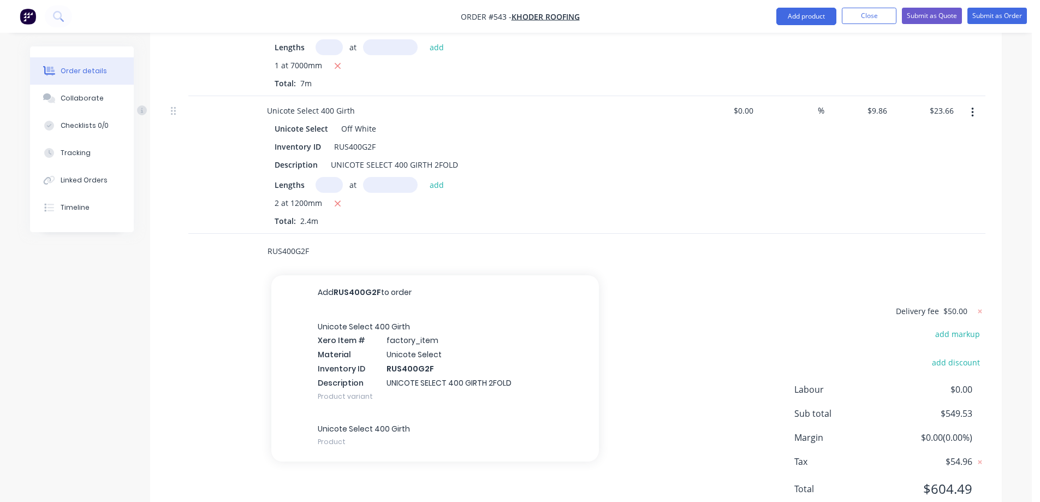
scroll to position [1194, 0]
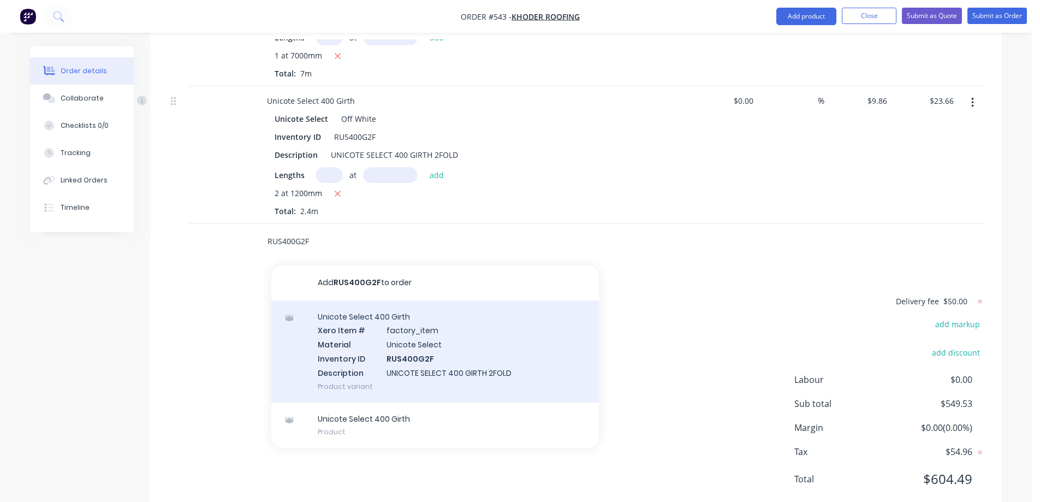
type input "RUS400G2F"
click at [351, 325] on div "Unicote Select 400 Girth Xero Item # factory_item Material Unicote Select Inven…" at bounding box center [435, 351] width 328 height 102
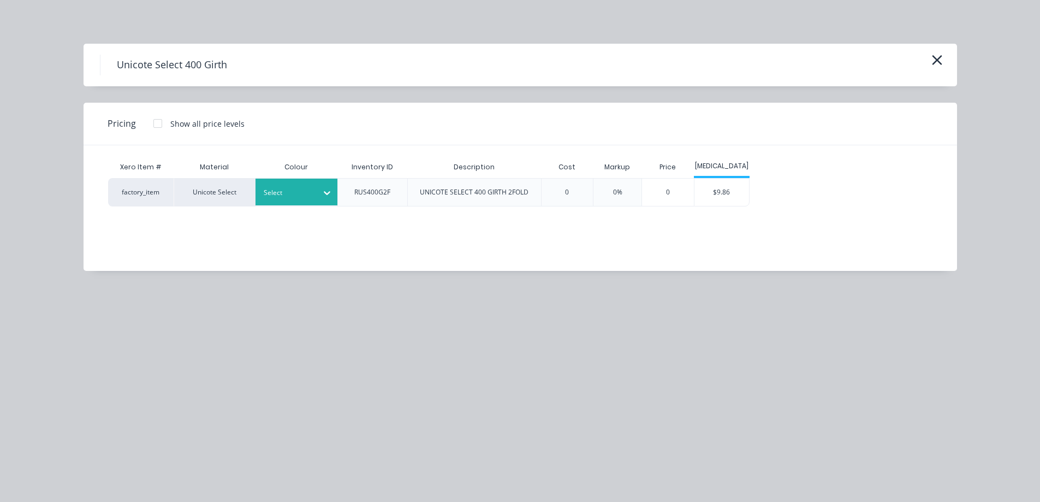
click at [306, 180] on div "Select" at bounding box center [297, 192] width 82 height 27
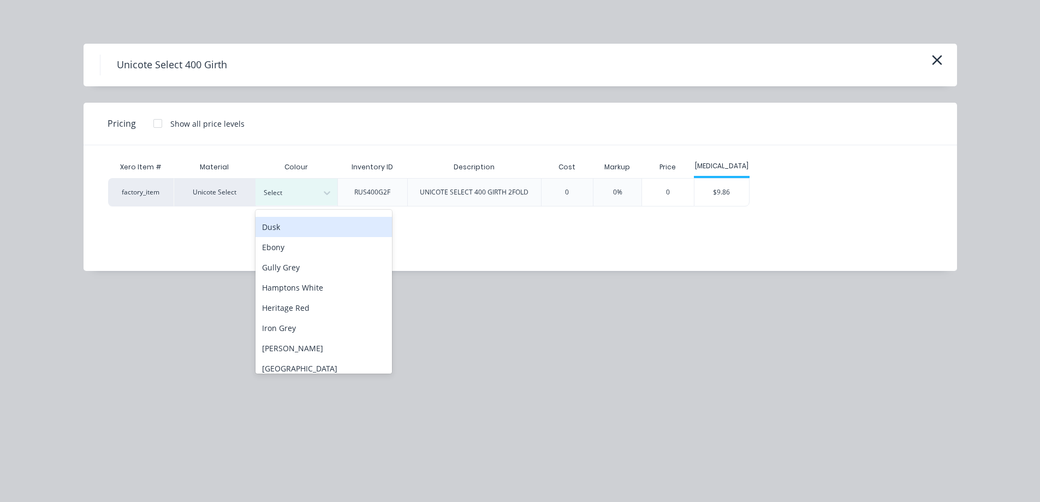
scroll to position [218, 0]
click at [300, 323] on div "Off White" at bounding box center [324, 327] width 137 height 20
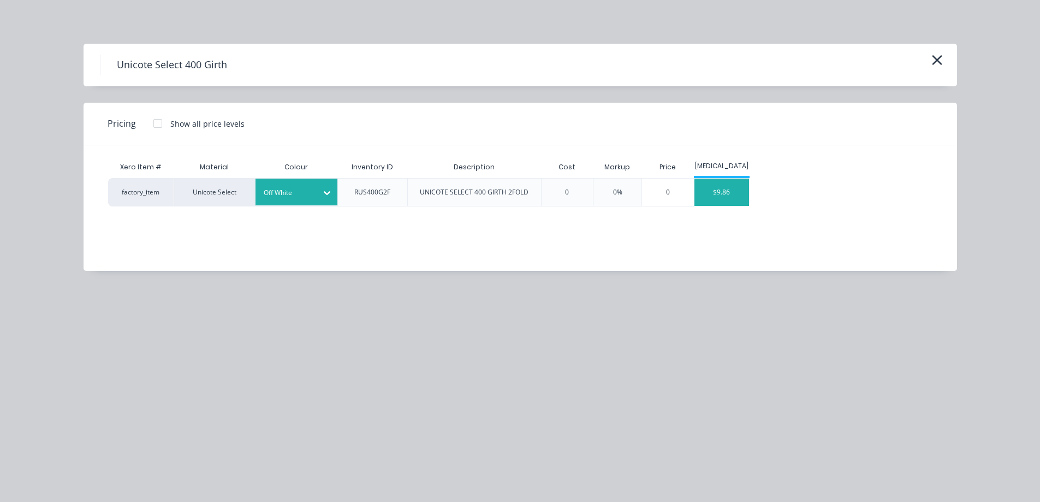
click at [724, 198] on div "$9.86" at bounding box center [722, 192] width 55 height 27
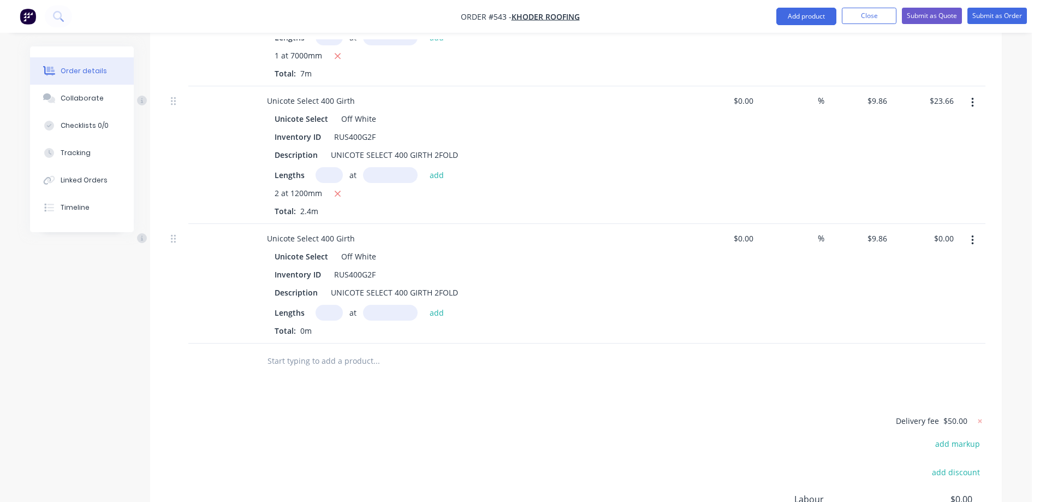
click at [330, 305] on input "text" at bounding box center [329, 313] width 27 height 16
type input "1"
type input "2500mm"
click at [438, 305] on button "add" at bounding box center [437, 312] width 26 height 15
type input "$24.65"
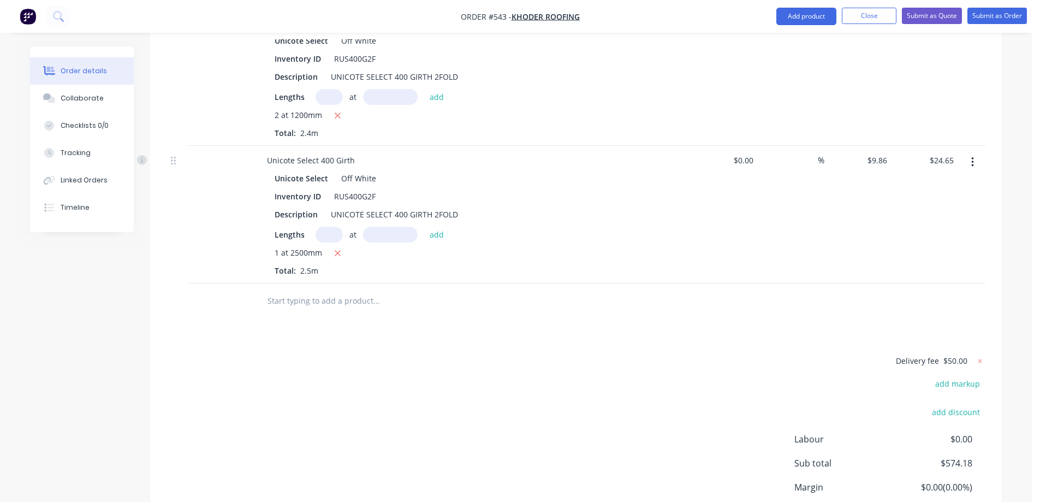
scroll to position [1332, 0]
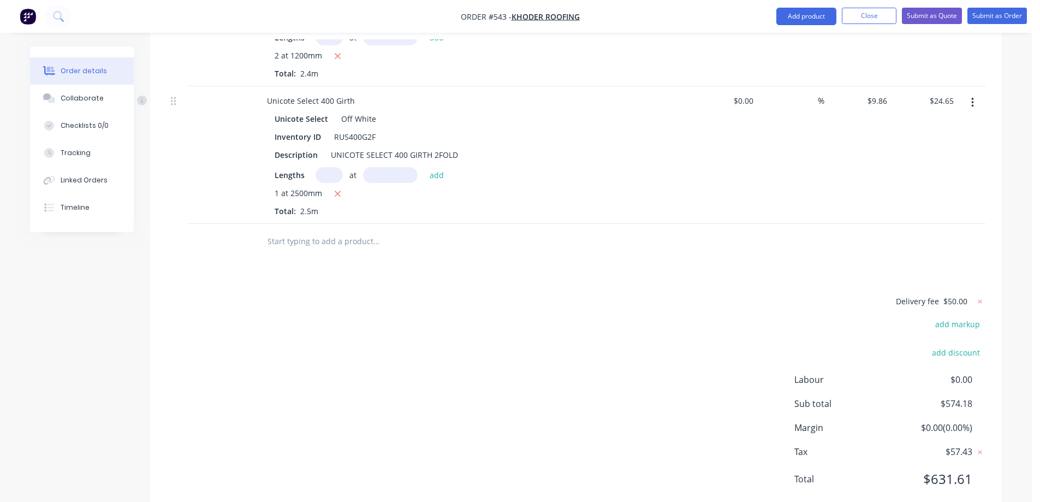
click at [298, 230] on input "text" at bounding box center [376, 241] width 218 height 22
type input "r"
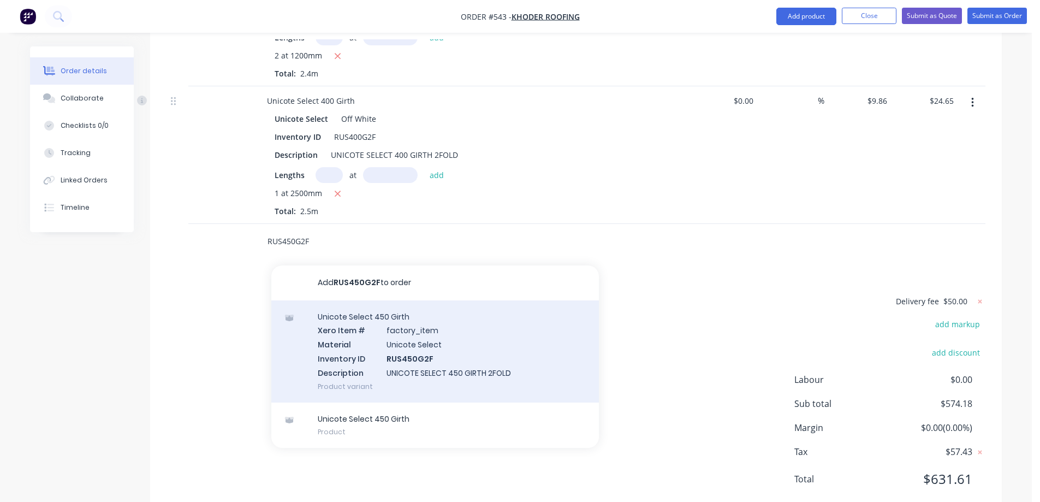
type input "RUS450G2F"
click at [383, 324] on div "Unicote Select 450 Girth Xero Item # factory_item Material Unicote Select Inven…" at bounding box center [435, 351] width 328 height 102
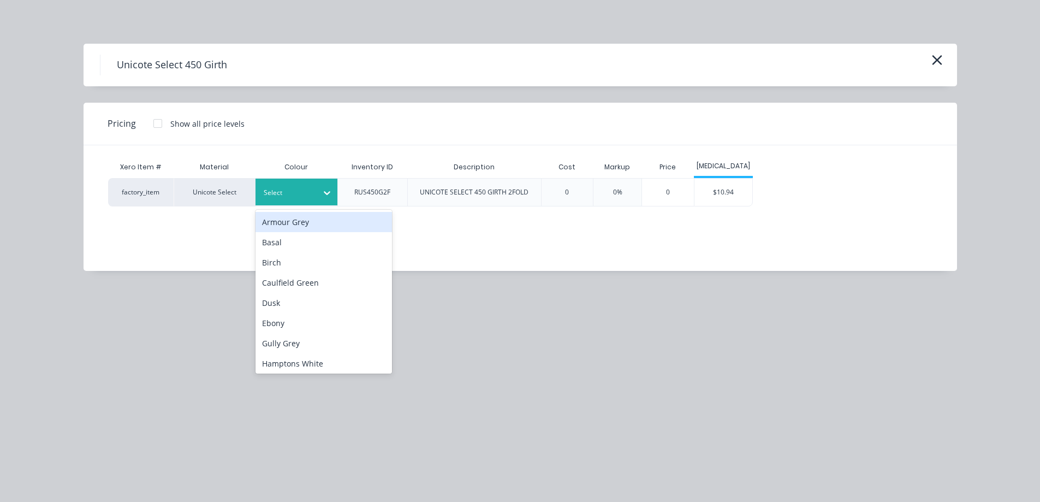
click at [279, 188] on div at bounding box center [288, 193] width 49 height 12
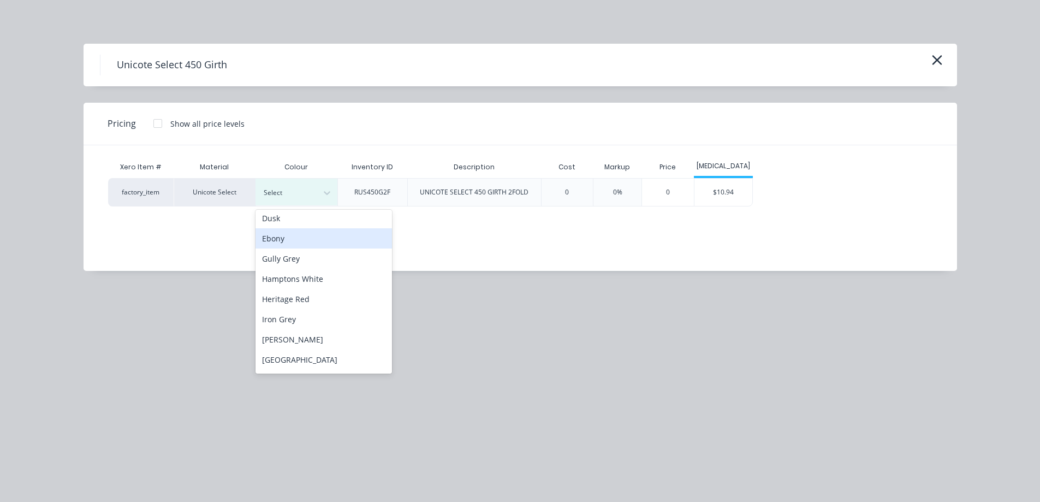
scroll to position [164, 0]
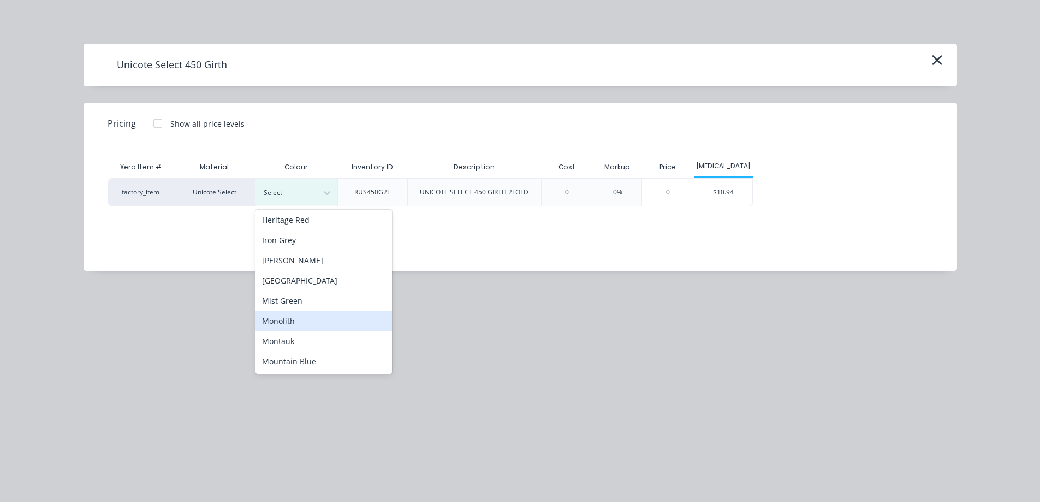
click at [294, 316] on div "Monolith" at bounding box center [324, 321] width 137 height 20
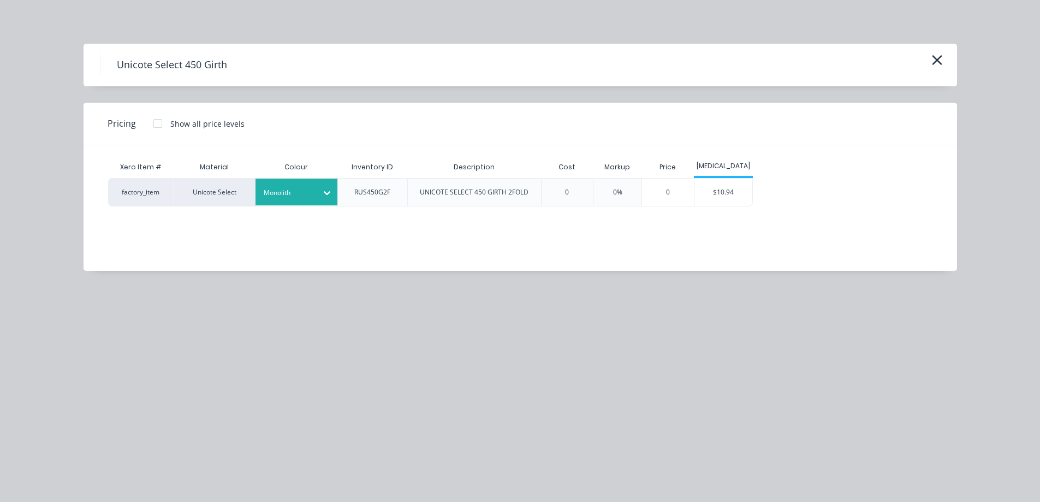
click at [299, 191] on div at bounding box center [288, 193] width 49 height 12
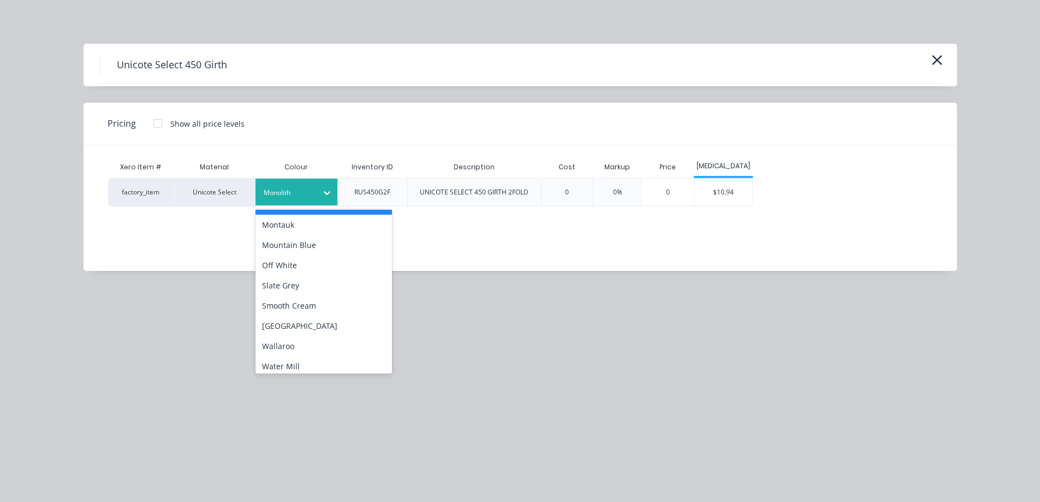
scroll to position [285, 0]
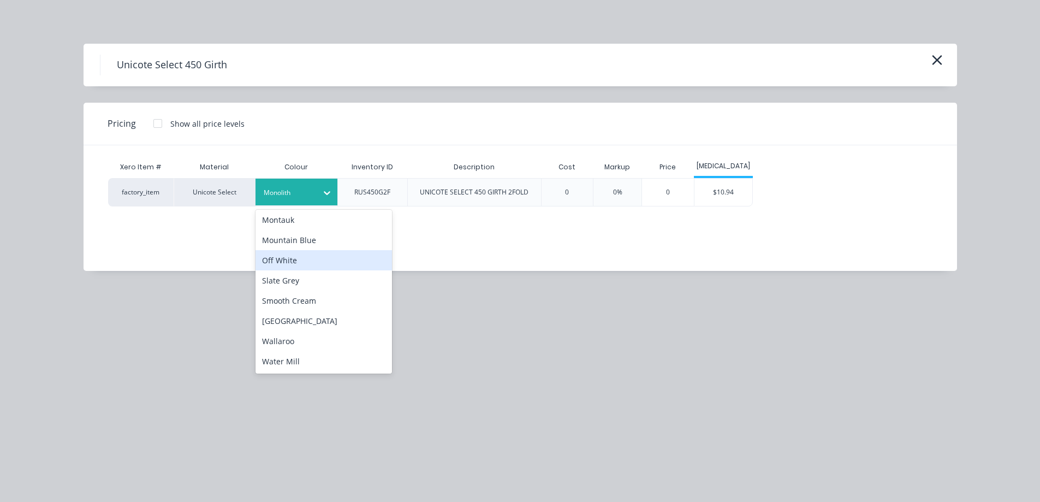
click at [291, 259] on div "Off White" at bounding box center [324, 260] width 137 height 20
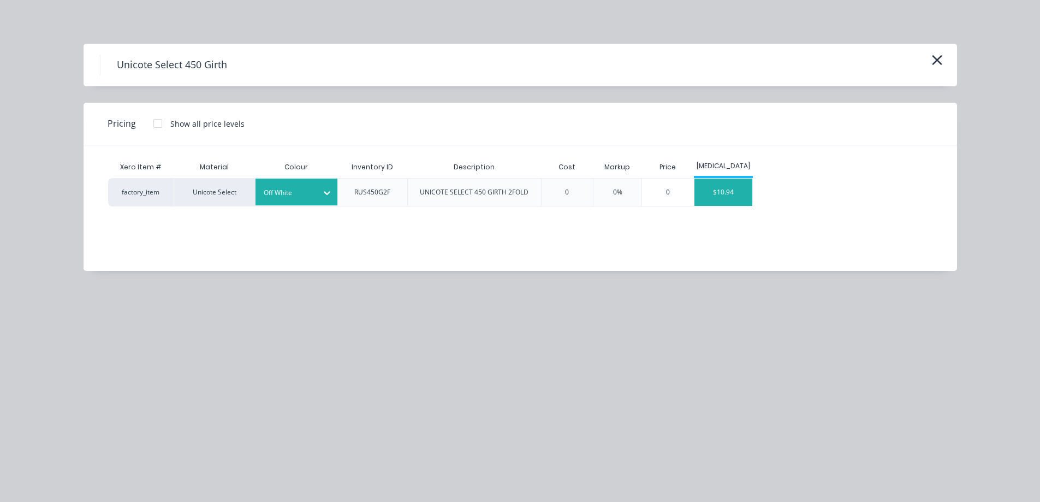
click at [747, 189] on div "$10.94" at bounding box center [724, 192] width 58 height 27
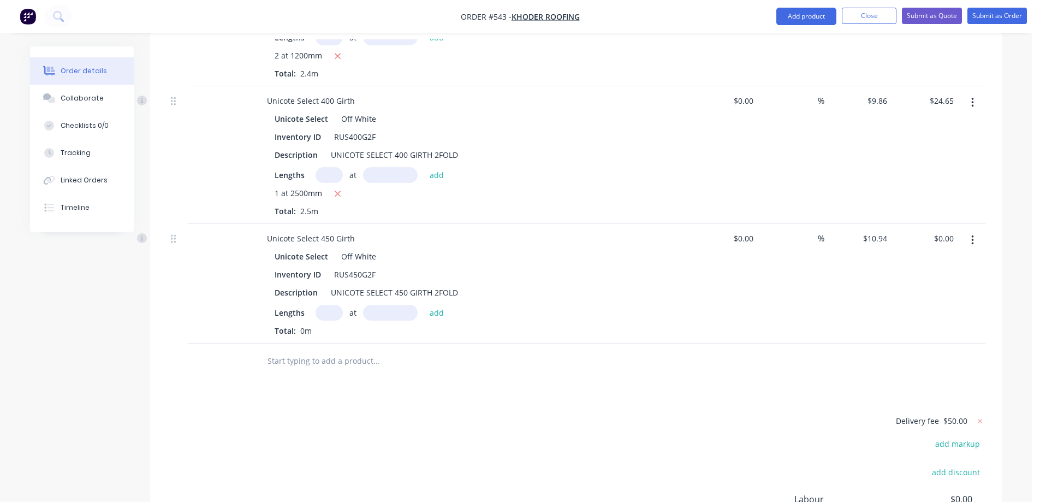
click at [327, 305] on input "text" at bounding box center [329, 313] width 27 height 16
type input "2"
type input "1200mm"
click at [434, 305] on button "add" at bounding box center [437, 312] width 26 height 15
type input "$26.26"
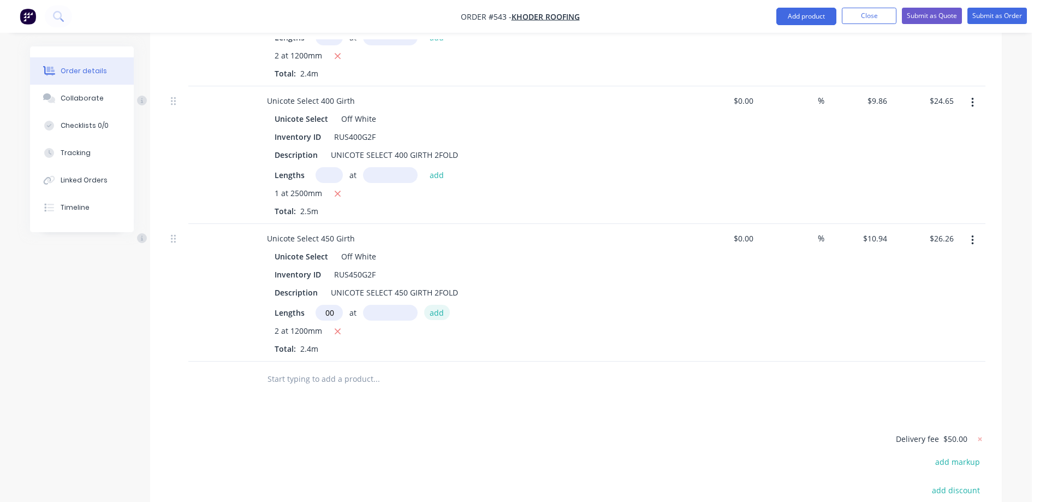
scroll to position [0, 3]
type input "1"
click at [329, 368] on input "text" at bounding box center [376, 379] width 218 height 22
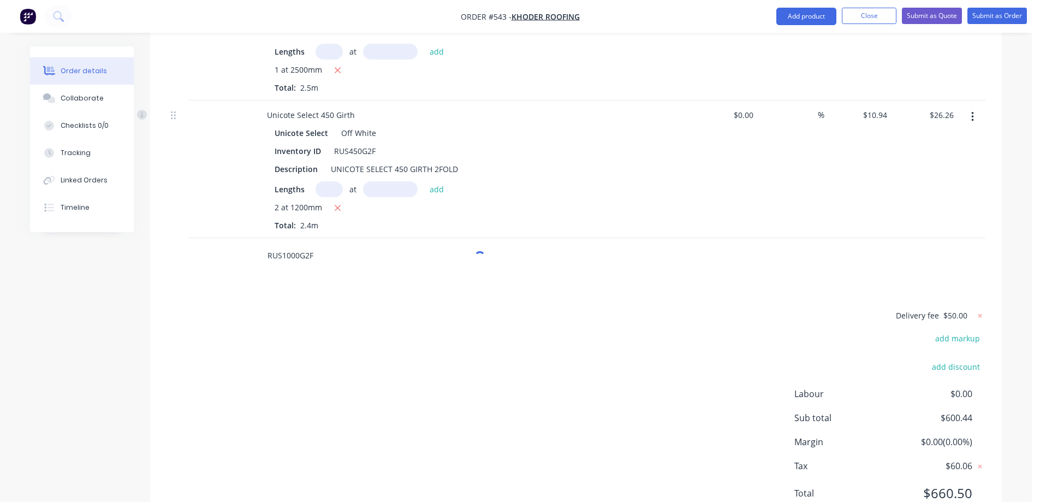
scroll to position [1470, 0]
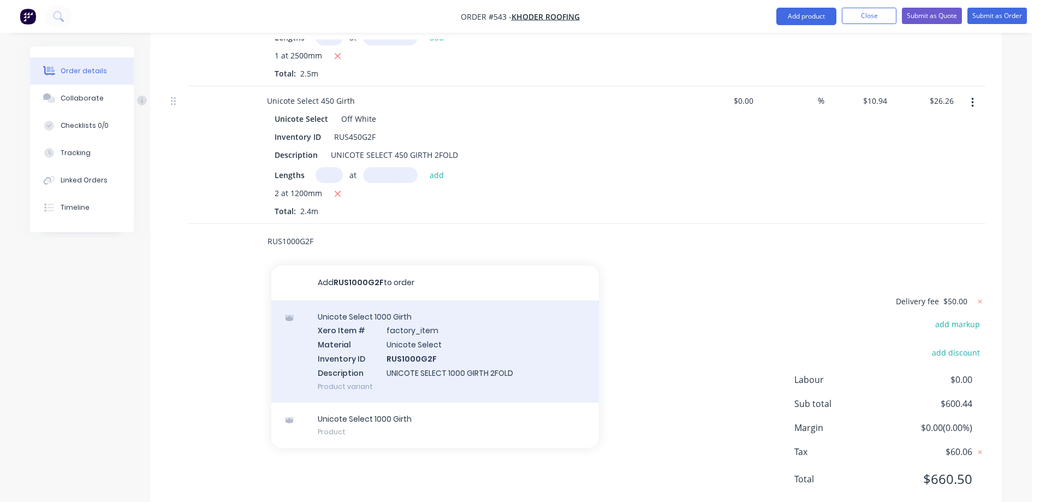
type input "RUS1000G2F"
click at [352, 318] on div "Unicote Select 1000 Girth Xero Item # factory_item Material Unicote Select Inve…" at bounding box center [435, 351] width 328 height 102
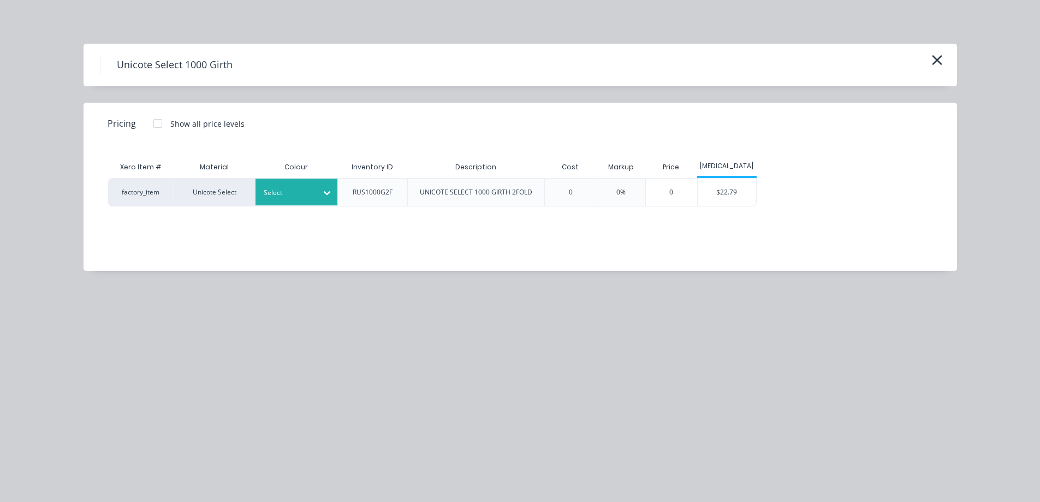
click at [311, 199] on div "Select" at bounding box center [286, 193] width 61 height 14
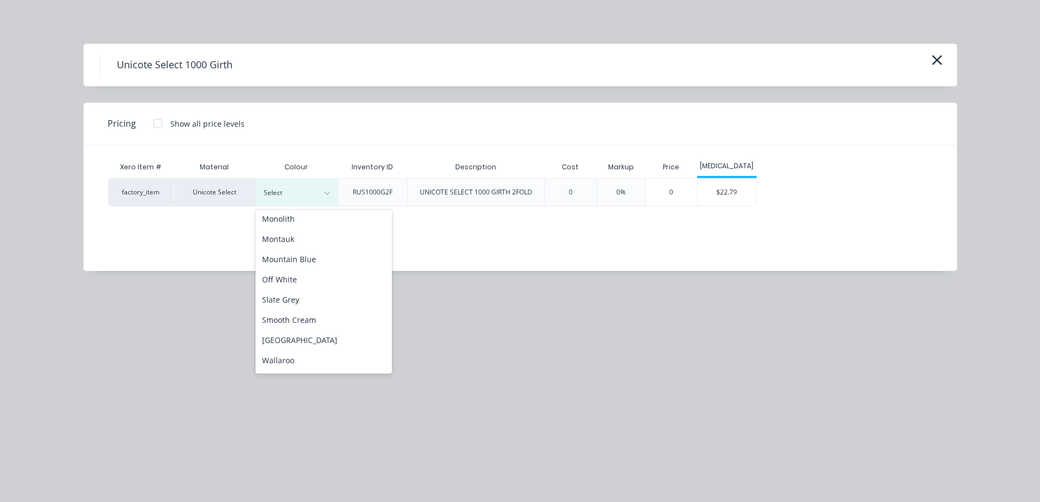
scroll to position [273, 0]
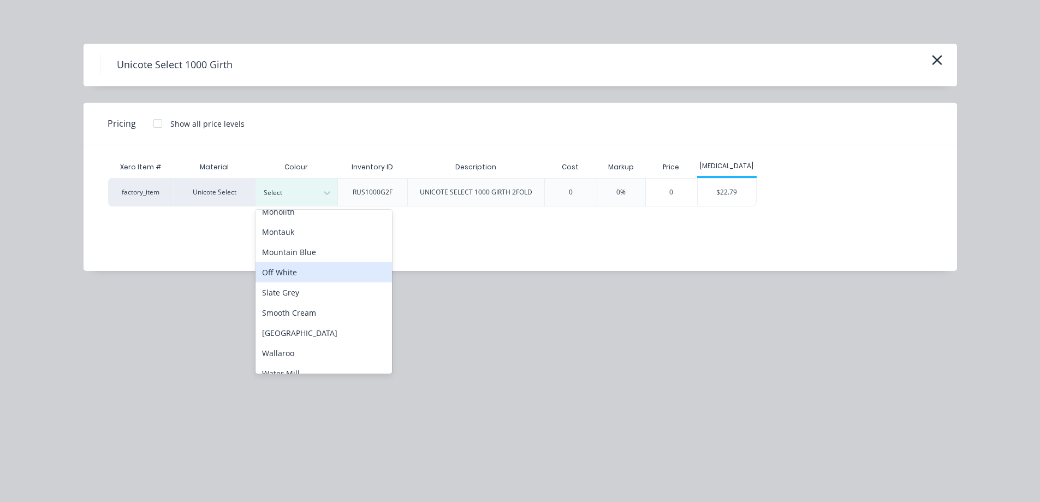
click at [295, 274] on div "Off White" at bounding box center [324, 272] width 137 height 20
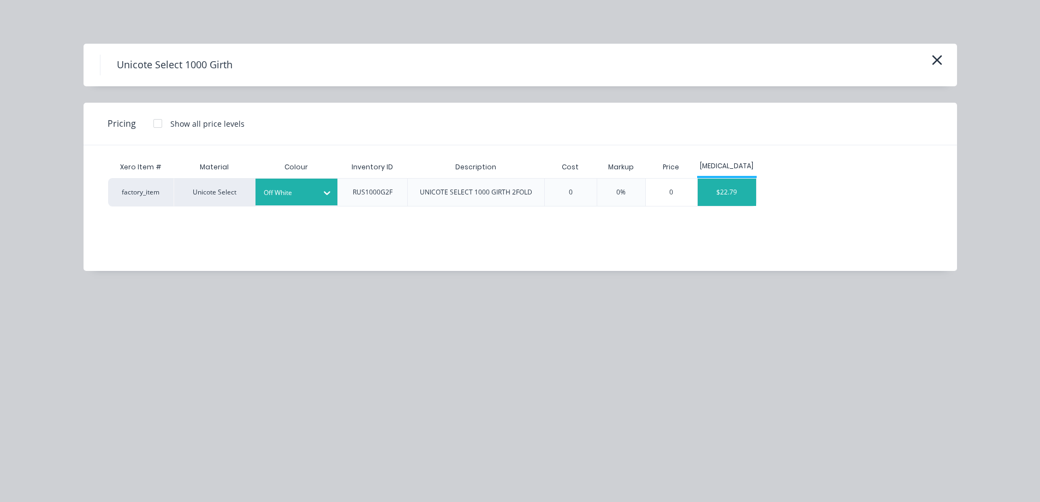
click at [743, 192] on div "$22.79" at bounding box center [727, 192] width 58 height 27
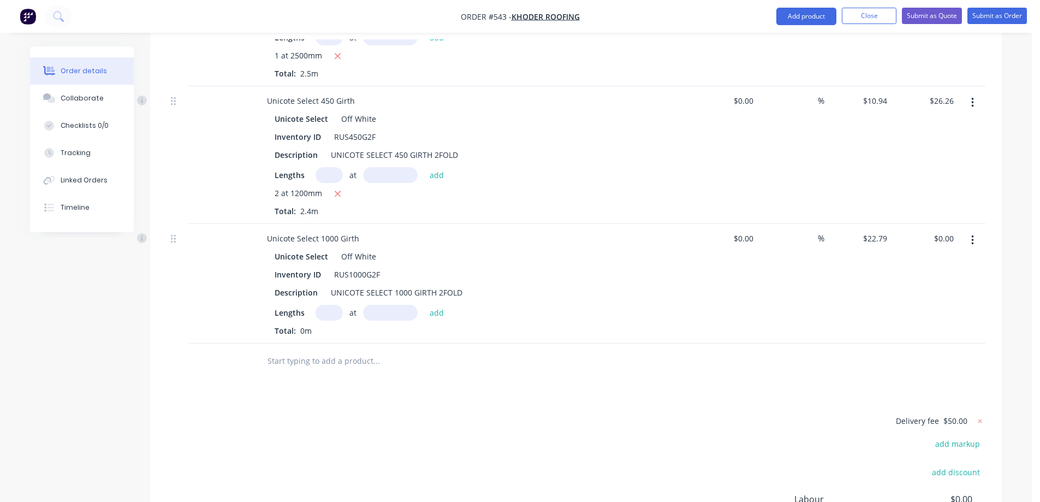
click at [332, 305] on input "text" at bounding box center [329, 313] width 27 height 16
type input "1"
type input "2800mm"
click at [445, 305] on button "add" at bounding box center [437, 312] width 26 height 15
type input "$63.81"
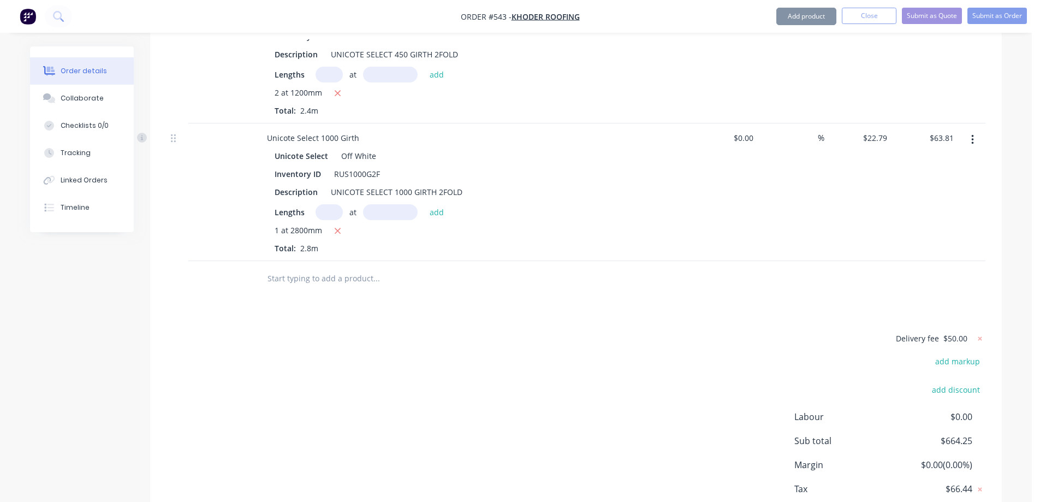
scroll to position [1607, 0]
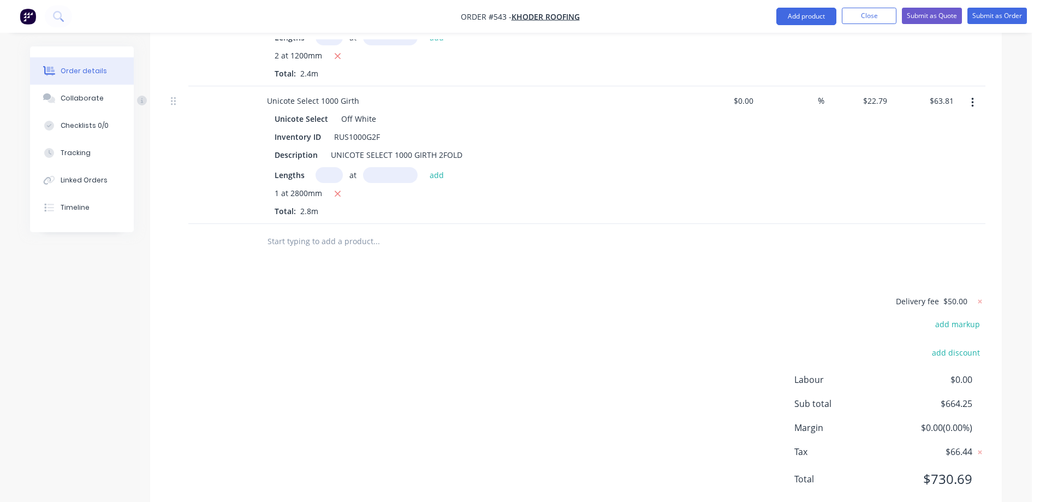
click at [326, 230] on input "text" at bounding box center [376, 241] width 218 height 22
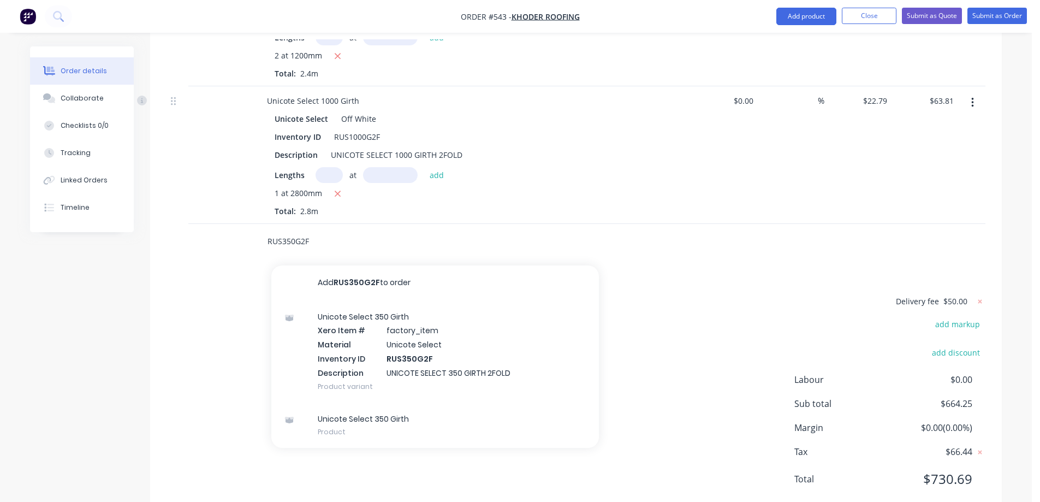
type input "RUS350G2F"
click at [356, 318] on div "Unicote Select 350 Girth Xero Item # factory_item Material Unicote Select Inven…" at bounding box center [435, 351] width 328 height 102
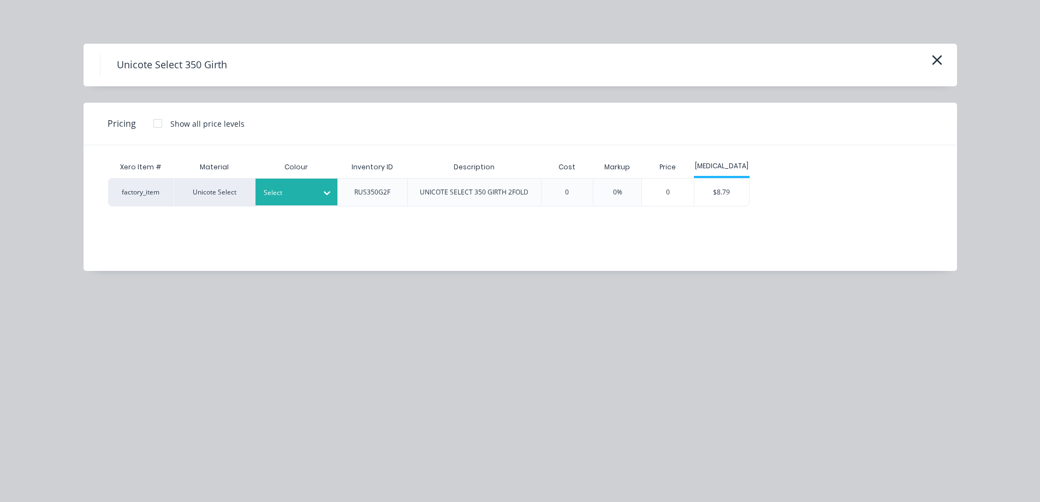
click at [281, 204] on div "Select" at bounding box center [297, 192] width 82 height 27
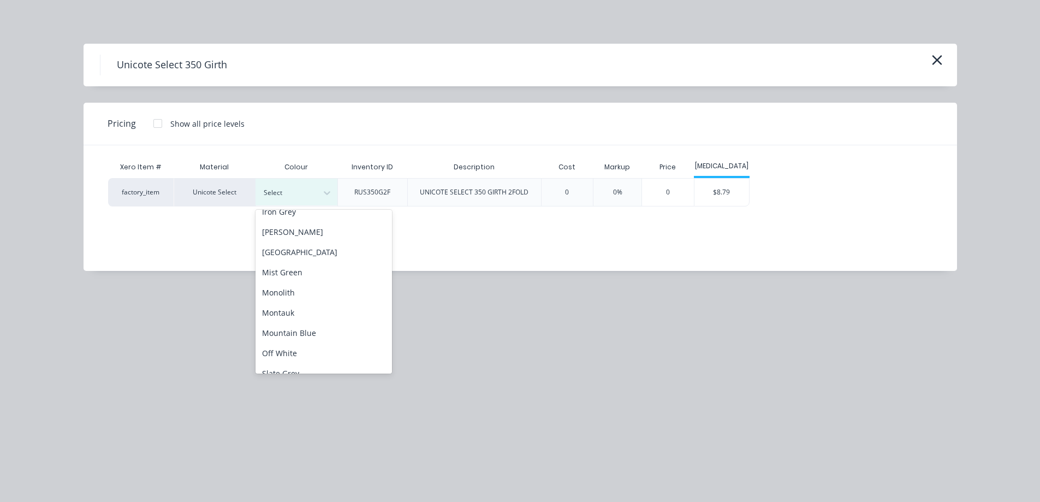
scroll to position [285, 0]
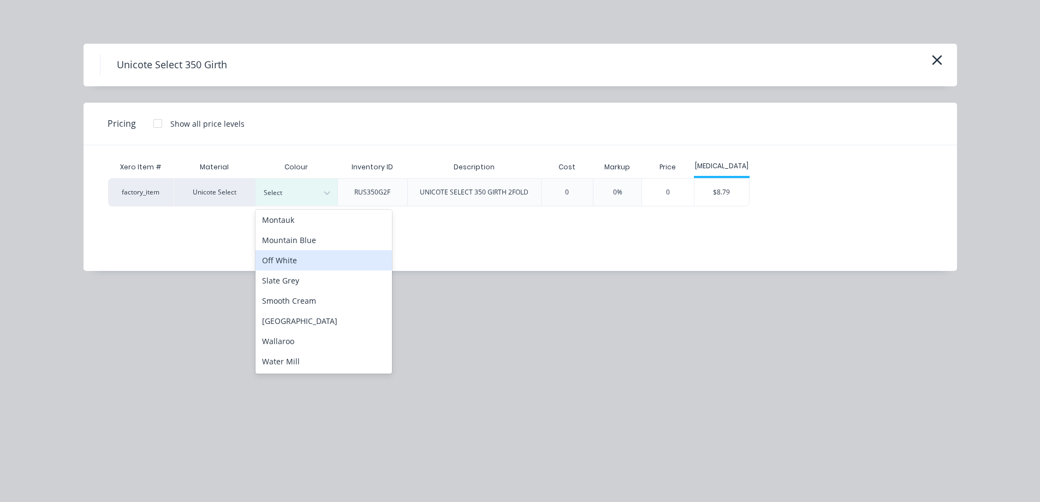
click at [291, 264] on div "Off White" at bounding box center [324, 260] width 137 height 20
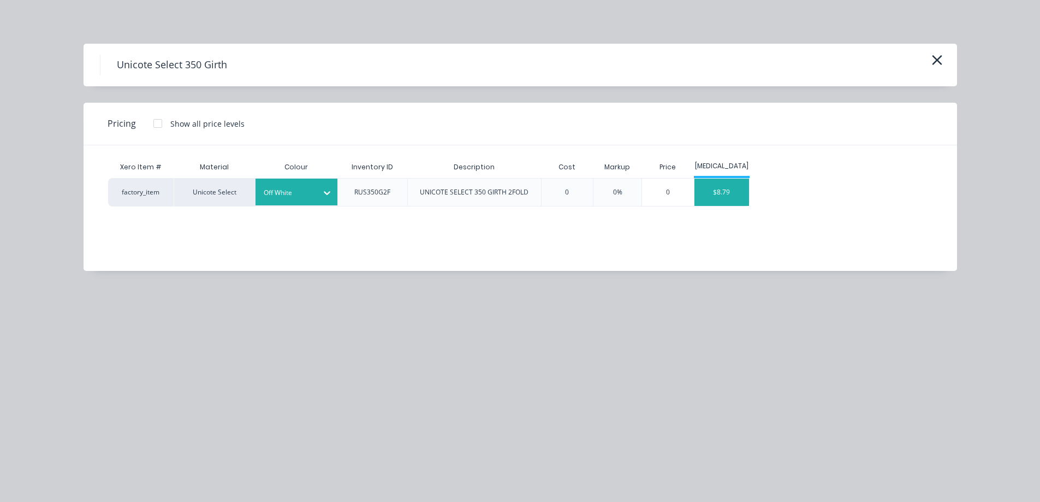
click at [725, 192] on div "$8.79" at bounding box center [722, 192] width 55 height 27
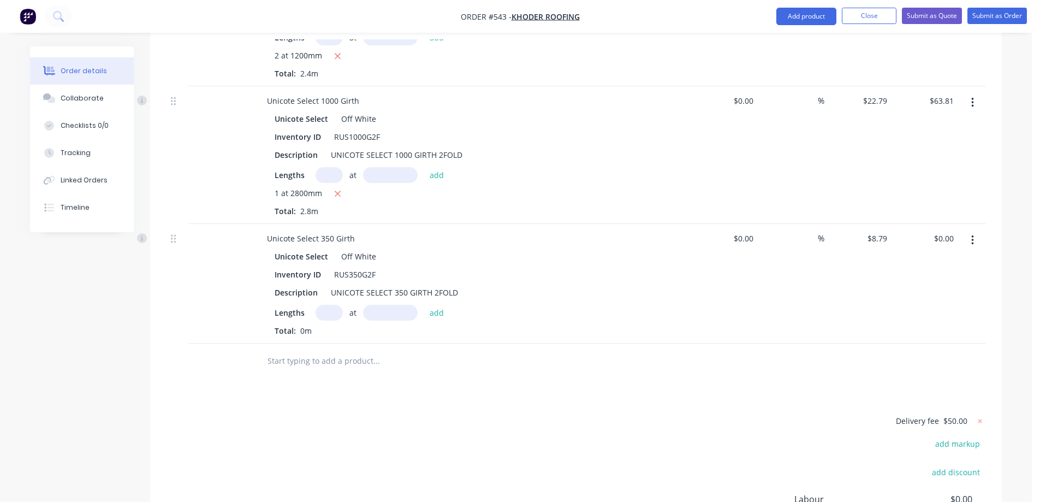
click at [333, 305] on input "text" at bounding box center [329, 313] width 27 height 16
type input "1"
type input "2500mm"
click at [434, 305] on button "add" at bounding box center [437, 312] width 26 height 15
type input "$21.98"
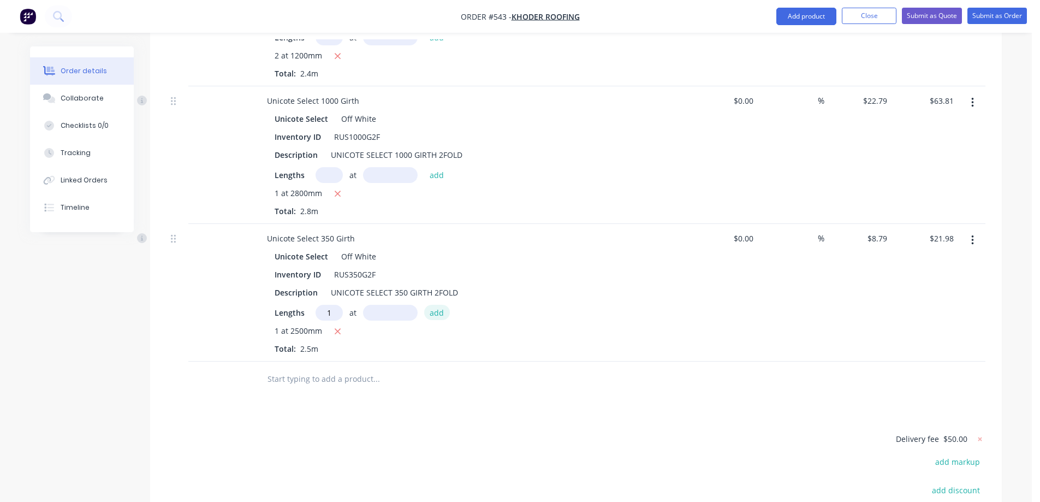
type input "1"
type input "2500mm"
click at [434, 305] on button "add" at bounding box center [437, 312] width 26 height 15
type input "$43.95"
type input "1"
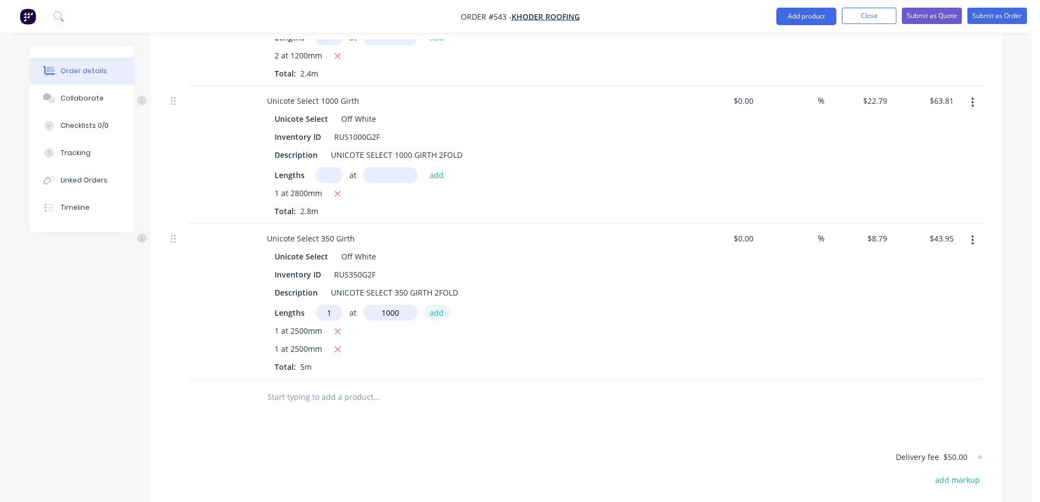
type input "1000"
click at [434, 305] on button "add" at bounding box center [437, 312] width 26 height 15
type input "$52.74"
type input "1"
type input "1000mm"
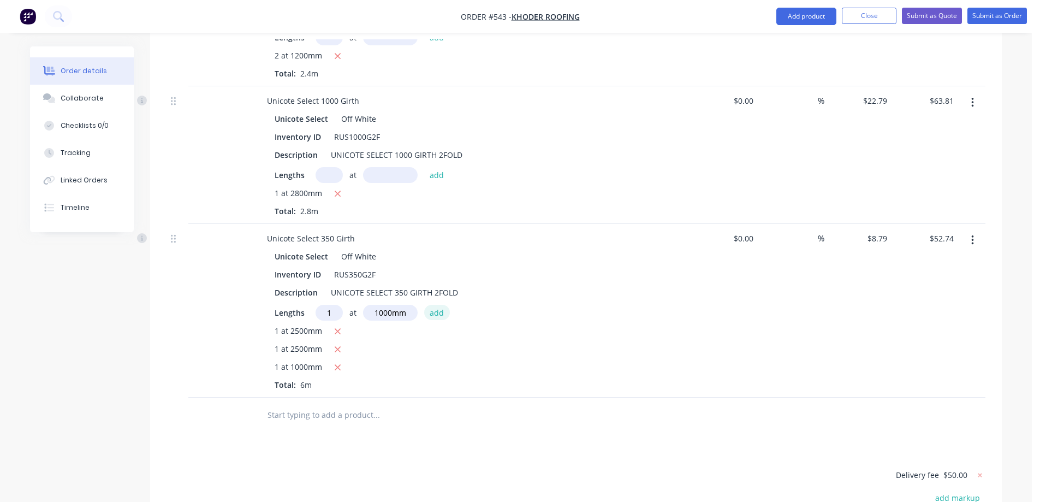
click at [434, 305] on button "add" at bounding box center [437, 312] width 26 height 15
type input "$61.53"
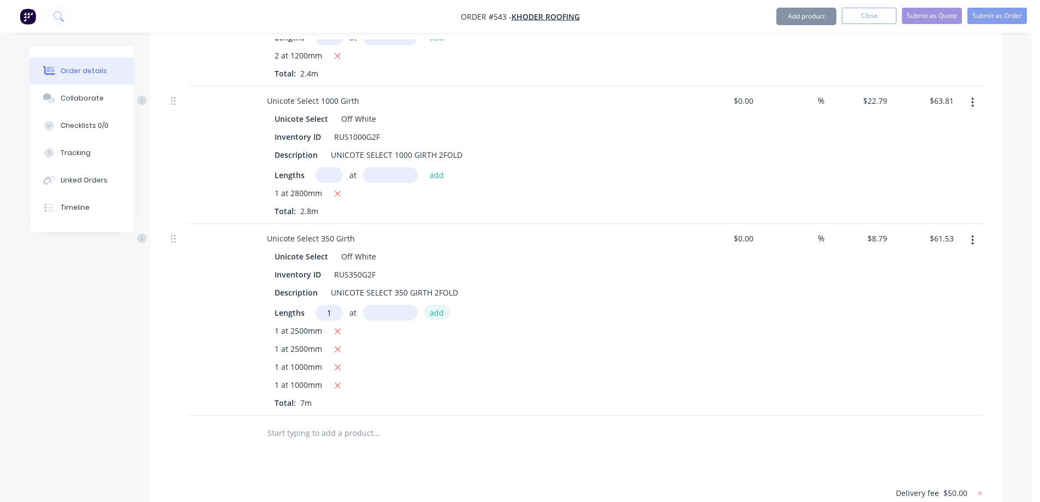
type input "1"
type input "1300mm"
click at [434, 305] on button "add" at bounding box center [437, 312] width 26 height 15
type input "$72.96"
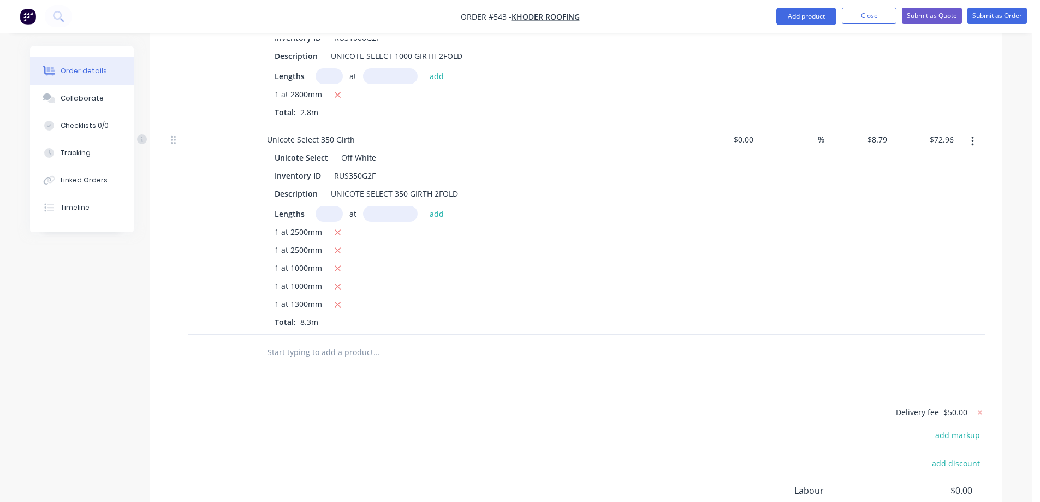
scroll to position [1817, 0]
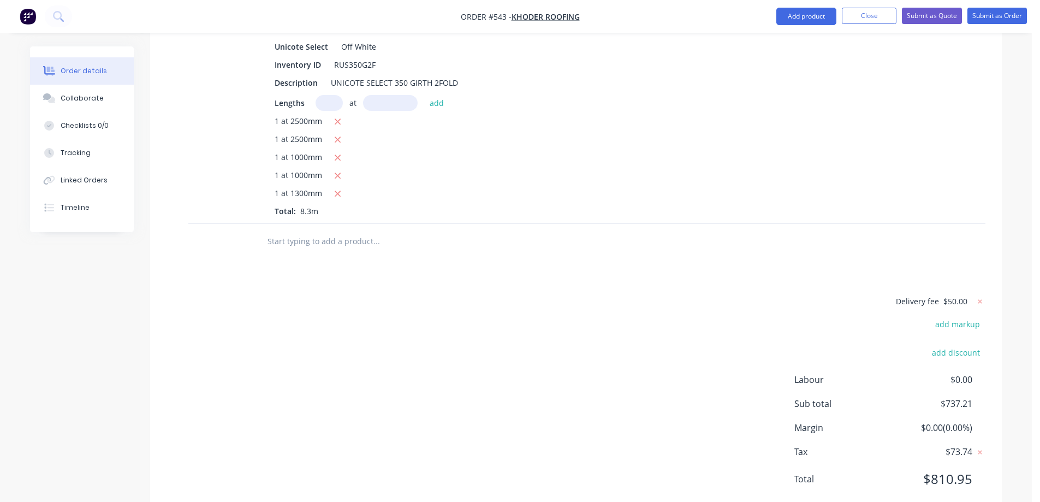
click at [306, 230] on input "text" at bounding box center [376, 241] width 218 height 22
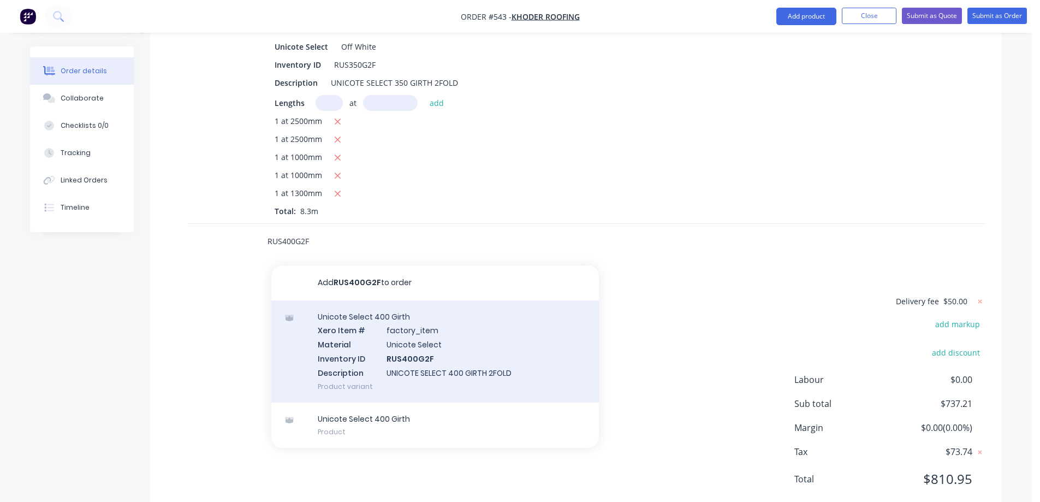
type input "RUS400G2F"
click at [364, 319] on div "Unicote Select 400 Girth Xero Item # factory_item Material Unicote Select Inven…" at bounding box center [435, 351] width 328 height 102
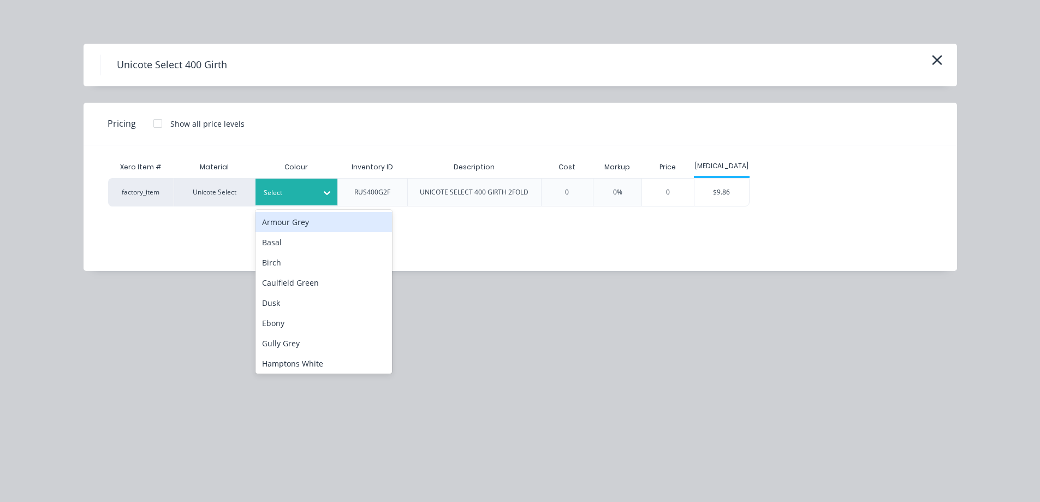
click at [303, 203] on div "Select" at bounding box center [297, 192] width 82 height 27
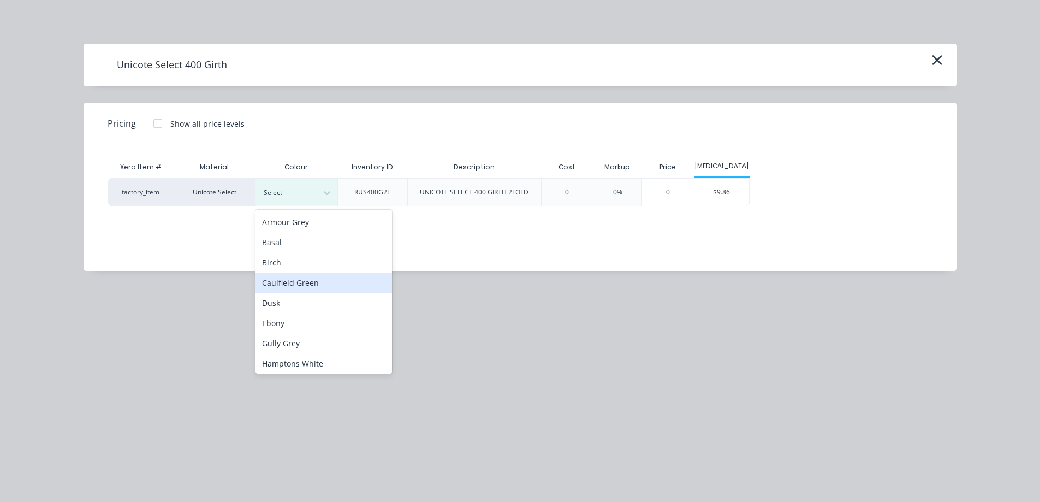
scroll to position [285, 0]
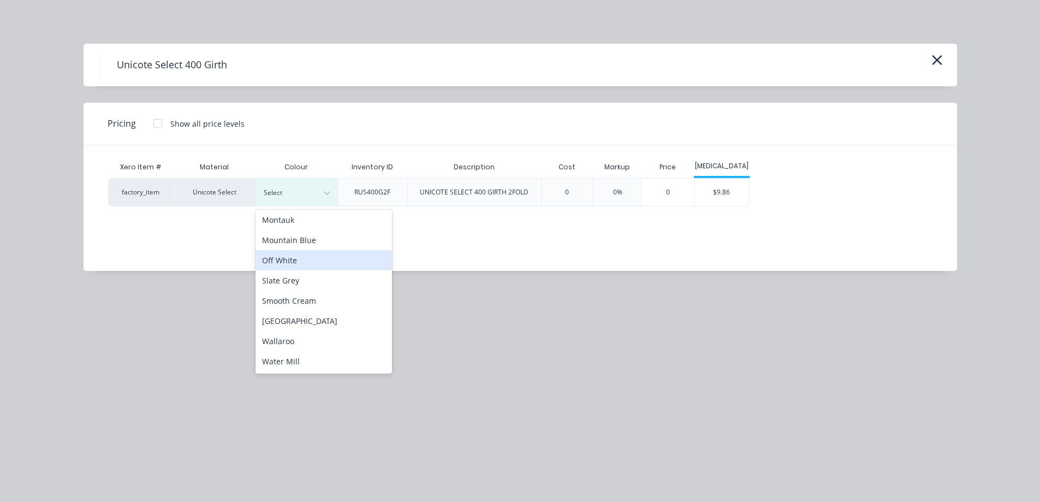
click at [300, 263] on div "Off White" at bounding box center [324, 260] width 137 height 20
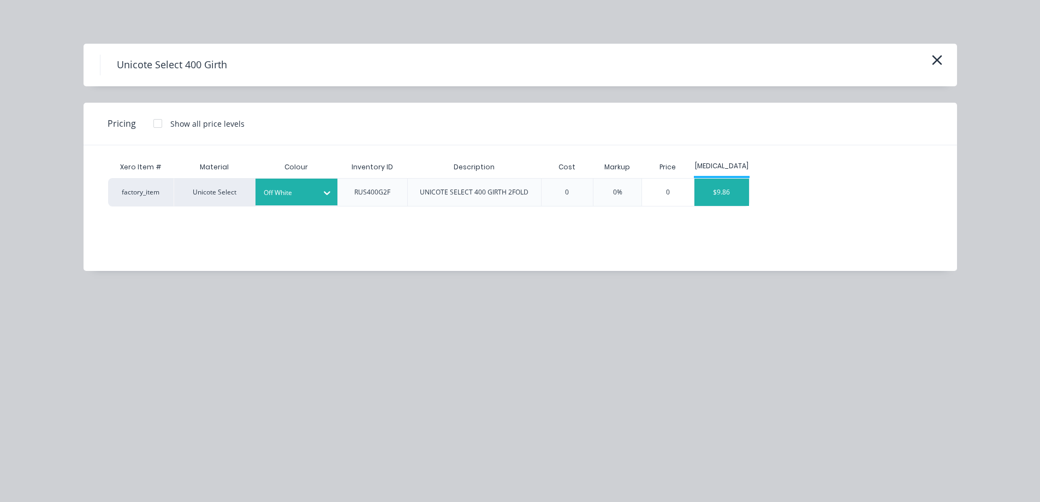
click at [725, 204] on div "$9.86" at bounding box center [722, 192] width 55 height 27
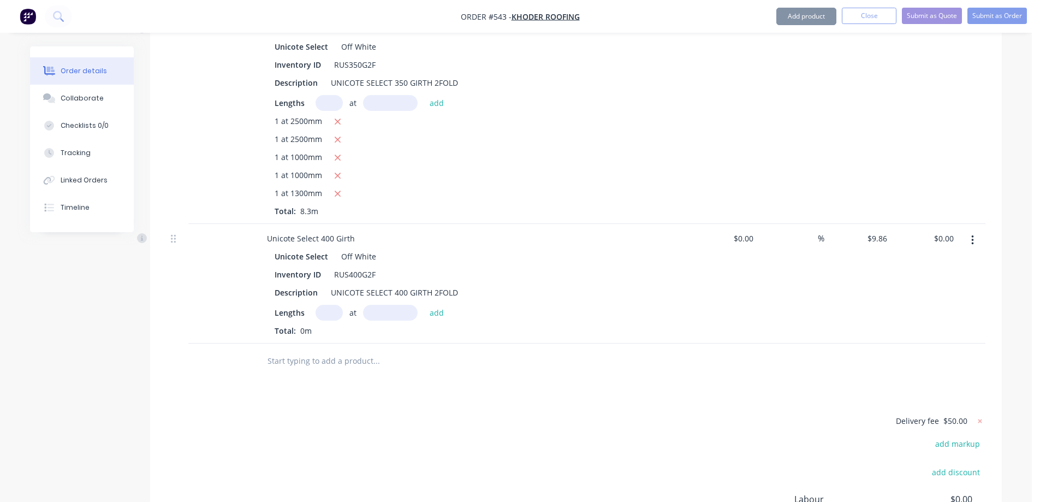
click at [321, 305] on input "text" at bounding box center [329, 313] width 27 height 16
type input "1"
type input "4000mm"
click at [431, 305] on button "add" at bounding box center [437, 312] width 26 height 15
type input "$39.44"
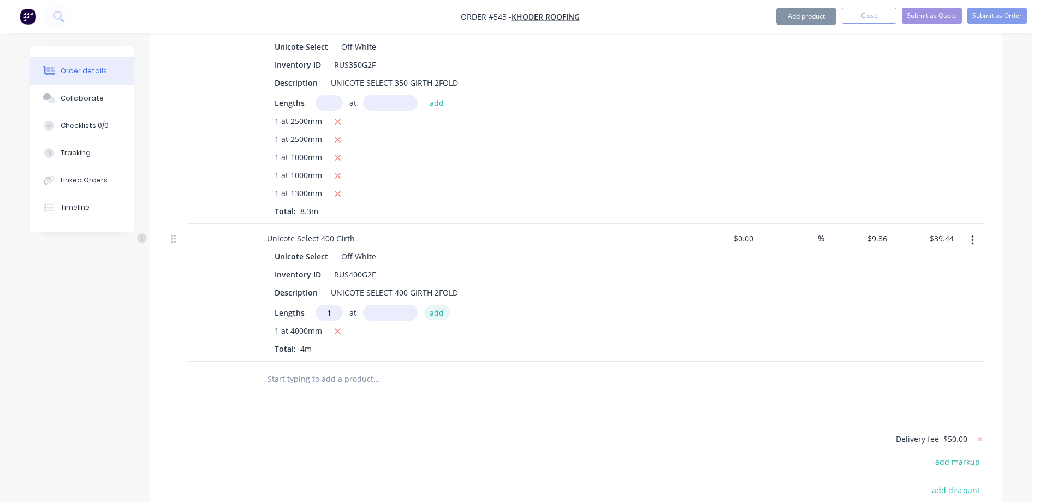
type input "1"
type input "2500mm"
click at [431, 305] on button "add" at bounding box center [437, 312] width 26 height 15
type input "$64.09"
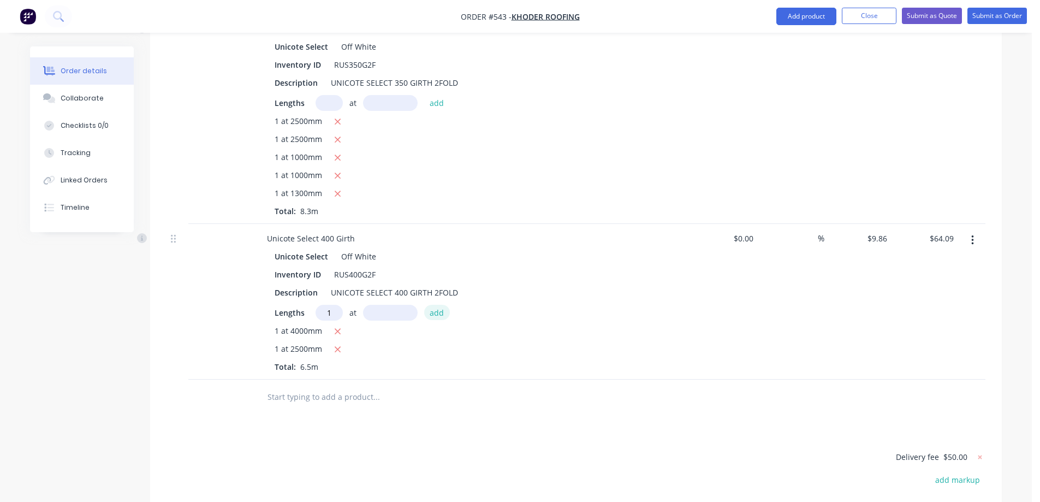
type input "1"
type input "1000mm"
click at [431, 305] on button "add" at bounding box center [437, 312] width 26 height 15
type input "$73.95"
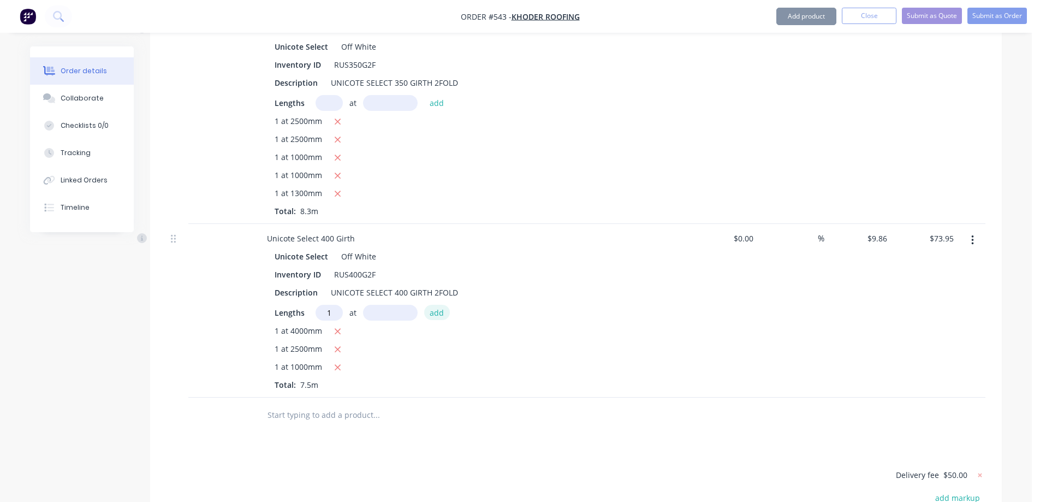
type input "1"
type input "5000mm"
click at [431, 305] on button "add" at bounding box center [437, 312] width 26 height 15
type input "$123.25"
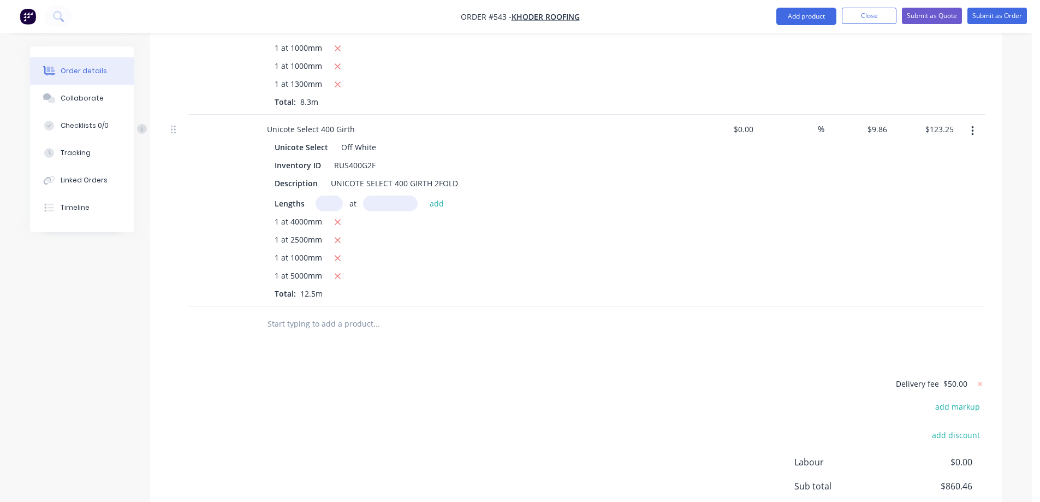
scroll to position [2009, 0]
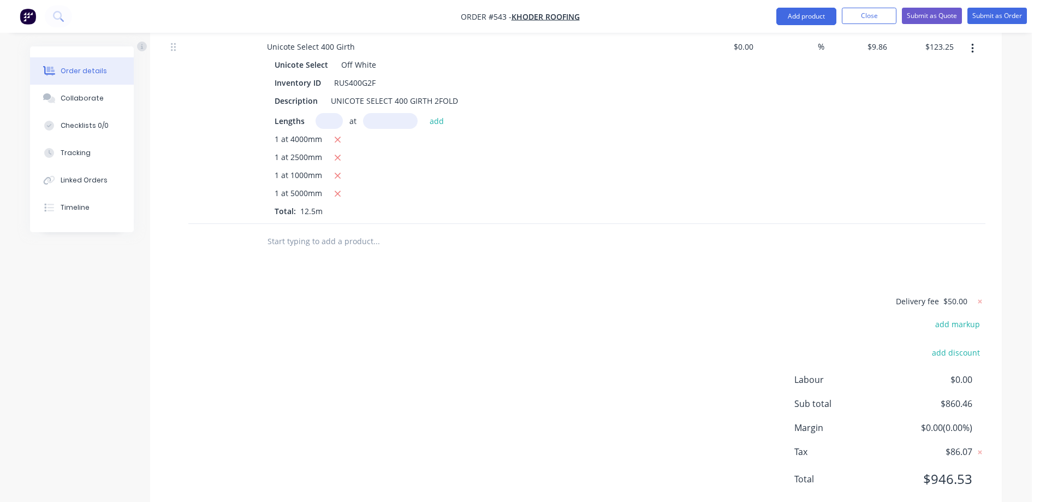
click at [307, 230] on input "text" at bounding box center [376, 241] width 218 height 22
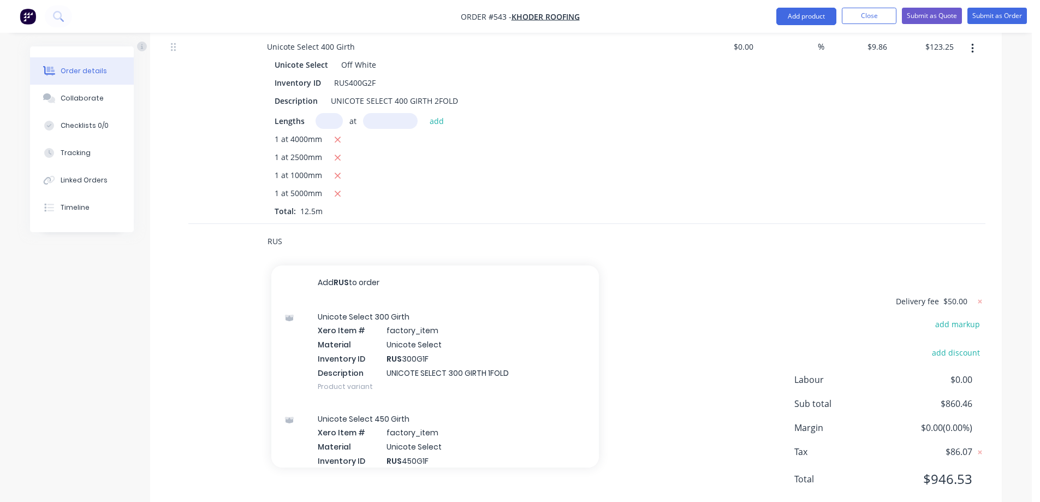
click at [300, 230] on input "RUS" at bounding box center [376, 241] width 218 height 22
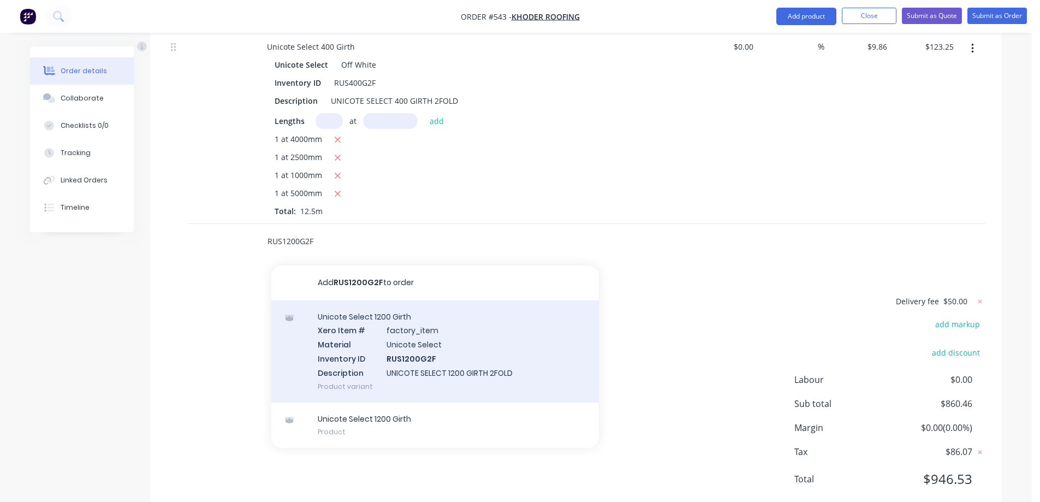
type input "RUS1200G2F"
click at [366, 302] on div "Unicote Select 1200 Girth Xero Item # factory_item Material Unicote Select Inve…" at bounding box center [435, 351] width 328 height 102
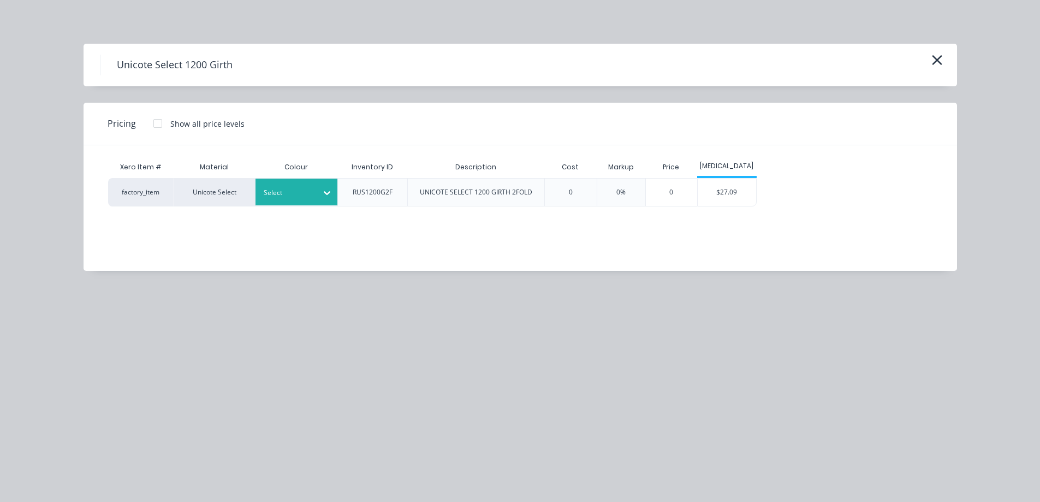
click at [286, 197] on div at bounding box center [288, 193] width 49 height 12
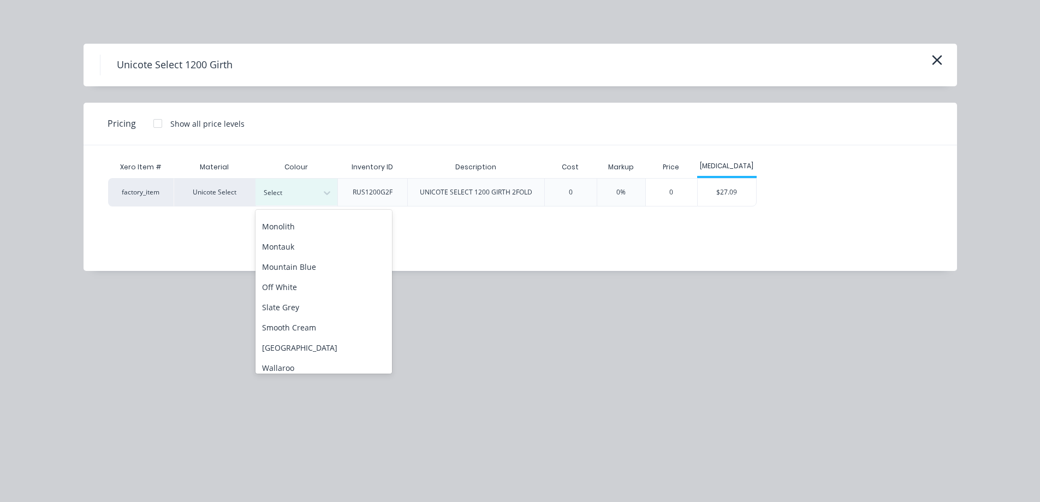
scroll to position [273, 0]
click at [286, 270] on div "Off White" at bounding box center [324, 272] width 137 height 20
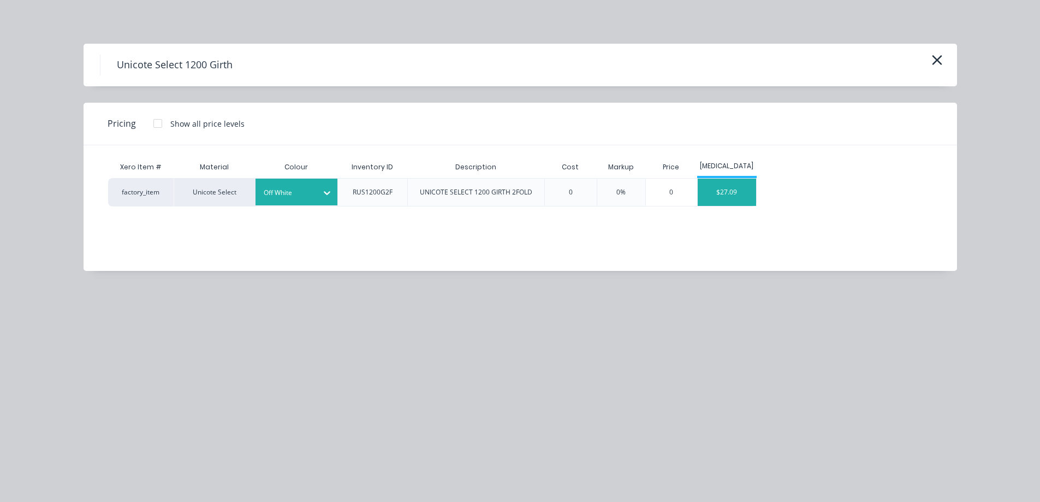
click at [749, 195] on div "$27.09" at bounding box center [727, 192] width 58 height 27
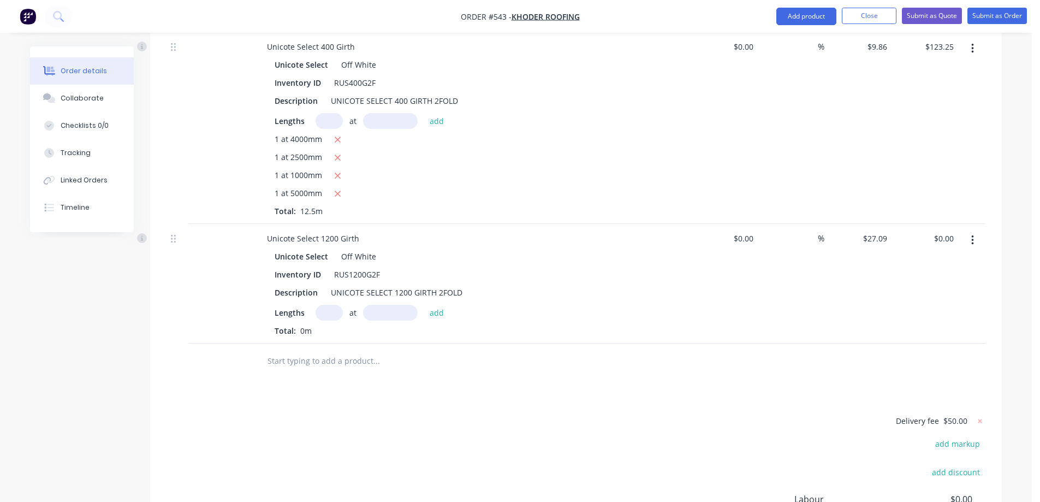
click at [326, 305] on input "text" at bounding box center [329, 313] width 27 height 16
type input "1"
type input "7000mm"
click at [430, 305] on button "add" at bounding box center [437, 312] width 26 height 15
type input "$189.63"
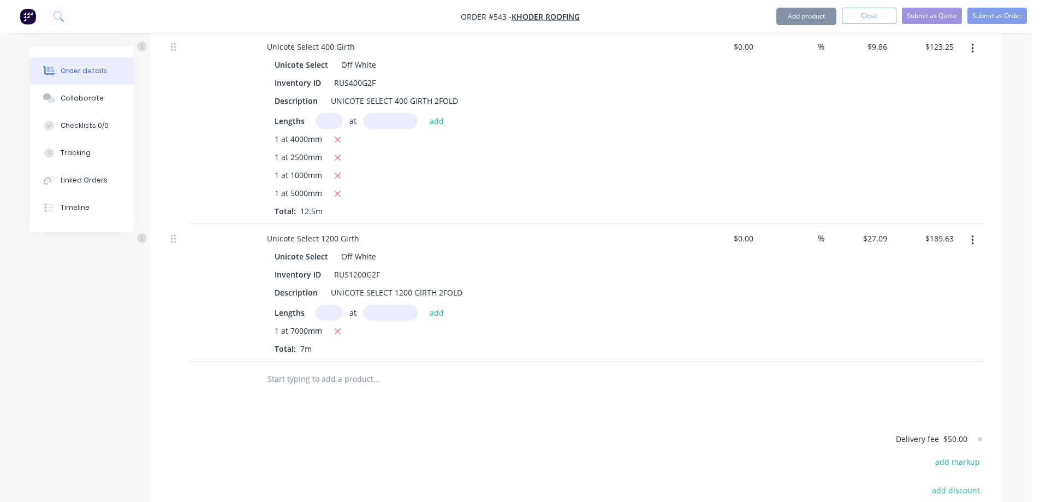
click at [318, 368] on input "text" at bounding box center [376, 379] width 218 height 22
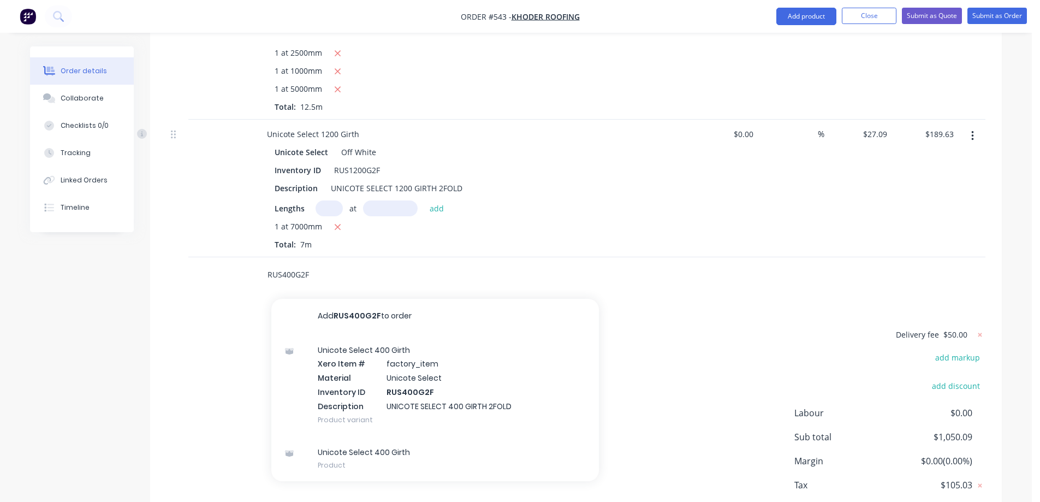
scroll to position [2118, 0]
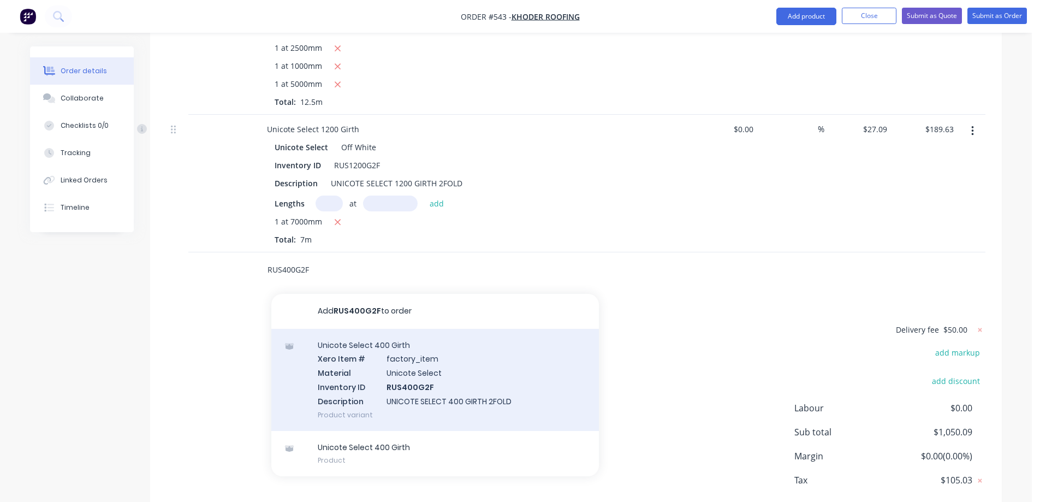
type input "RUS400G2F"
click at [375, 343] on div "Unicote Select 400 Girth Xero Item # factory_item Material Unicote Select Inven…" at bounding box center [435, 380] width 328 height 102
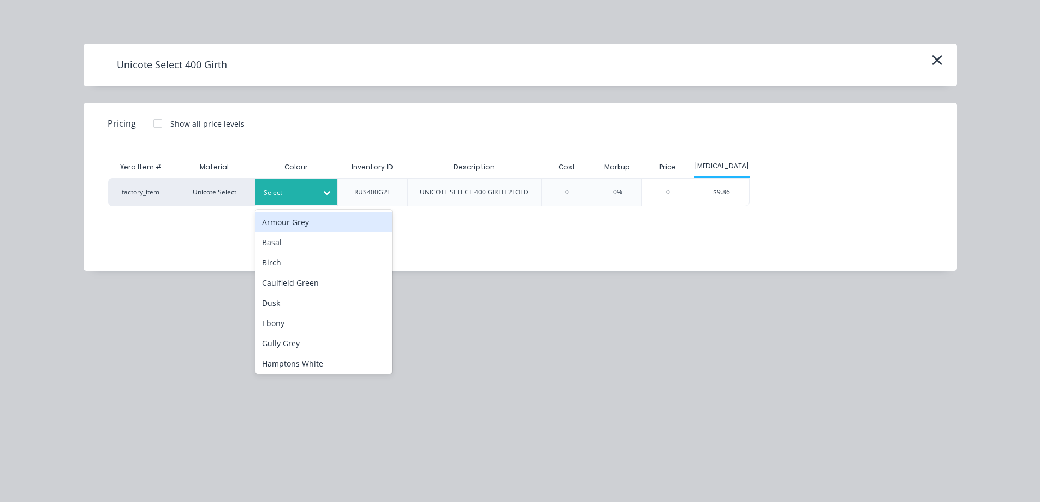
click at [298, 188] on div at bounding box center [288, 193] width 49 height 12
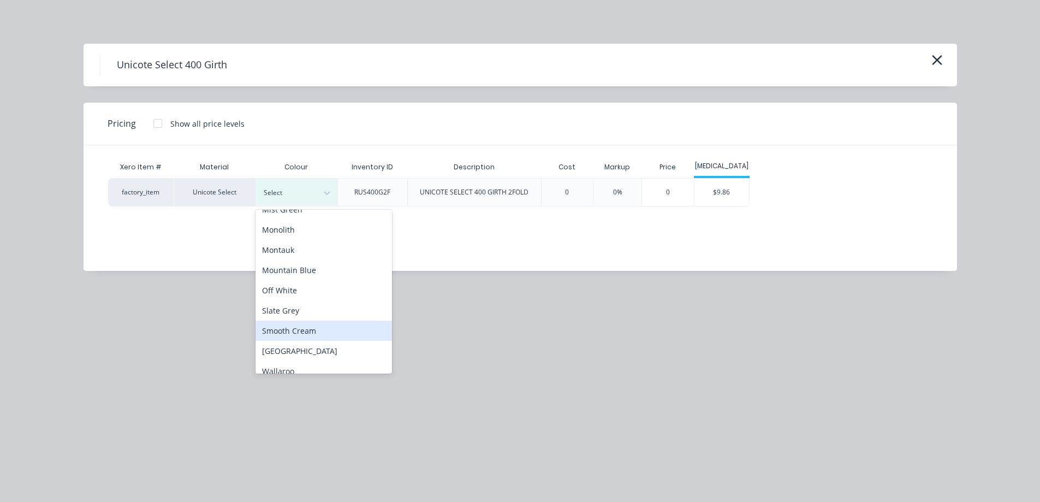
scroll to position [273, 0]
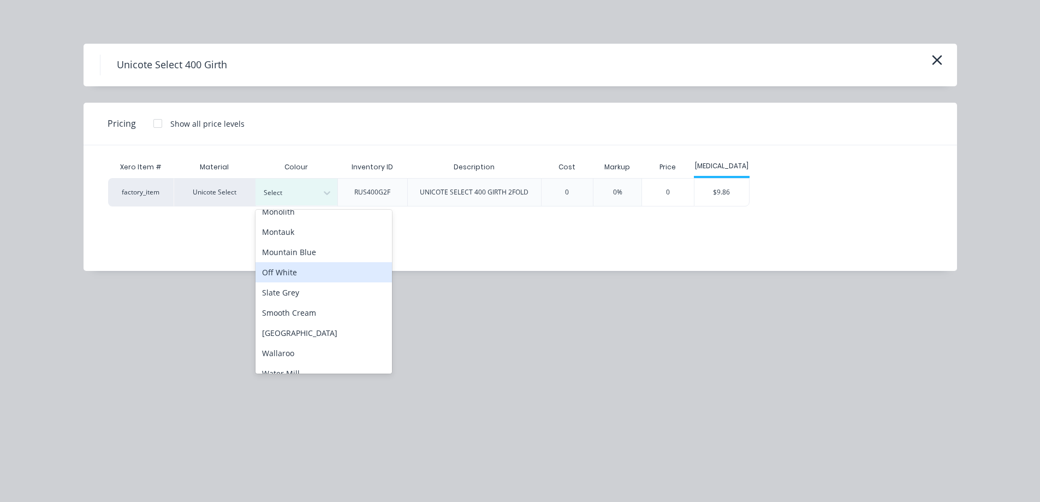
click at [311, 276] on div "Off White" at bounding box center [324, 272] width 137 height 20
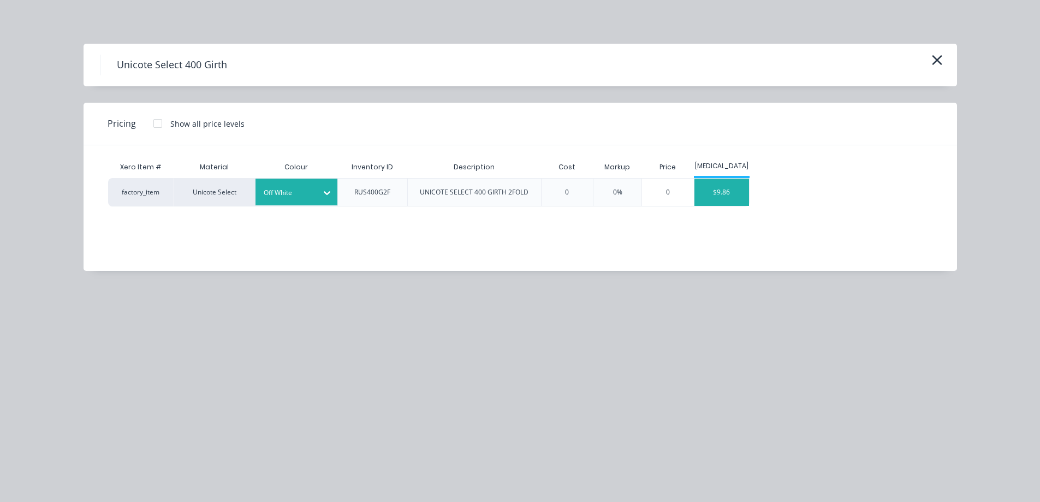
click at [709, 200] on div "$9.86" at bounding box center [722, 192] width 55 height 27
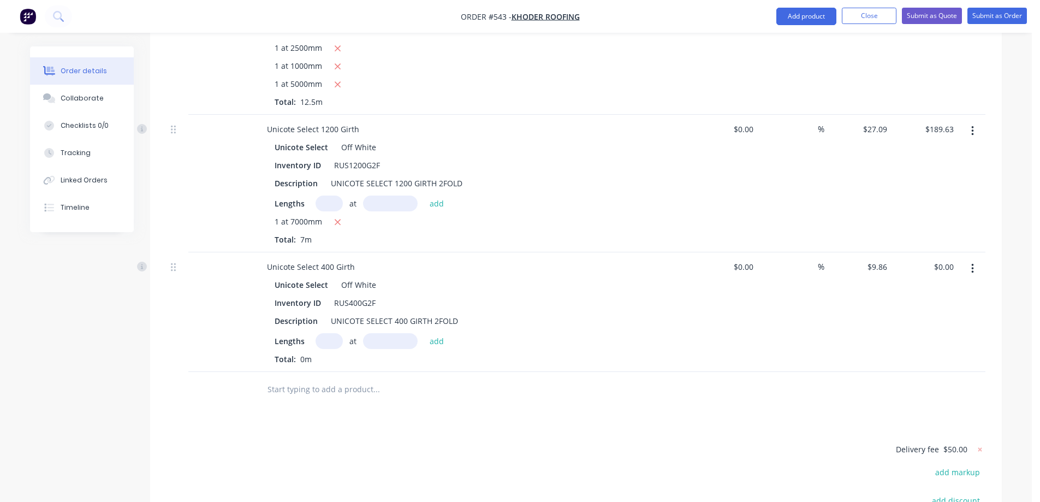
click at [325, 333] on input "text" at bounding box center [329, 341] width 27 height 16
type input "1"
type input "6000mm"
click at [440, 333] on button "add" at bounding box center [437, 340] width 26 height 15
type input "$59.16"
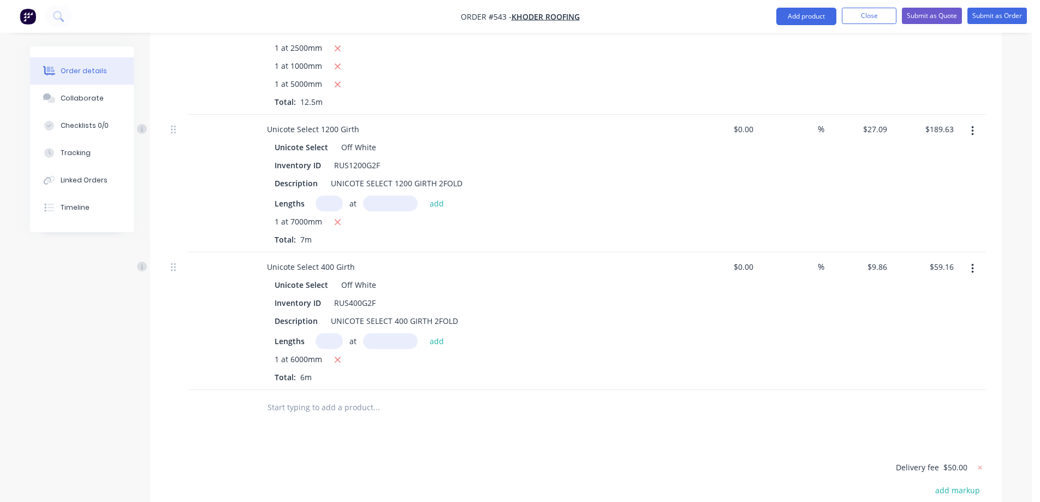
click at [348, 397] on input "text" at bounding box center [376, 408] width 218 height 22
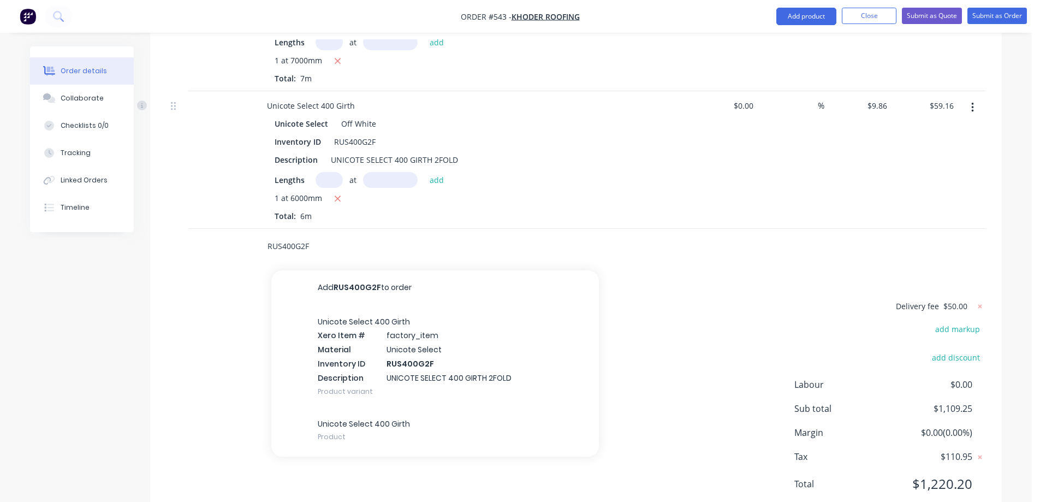
scroll to position [2284, 0]
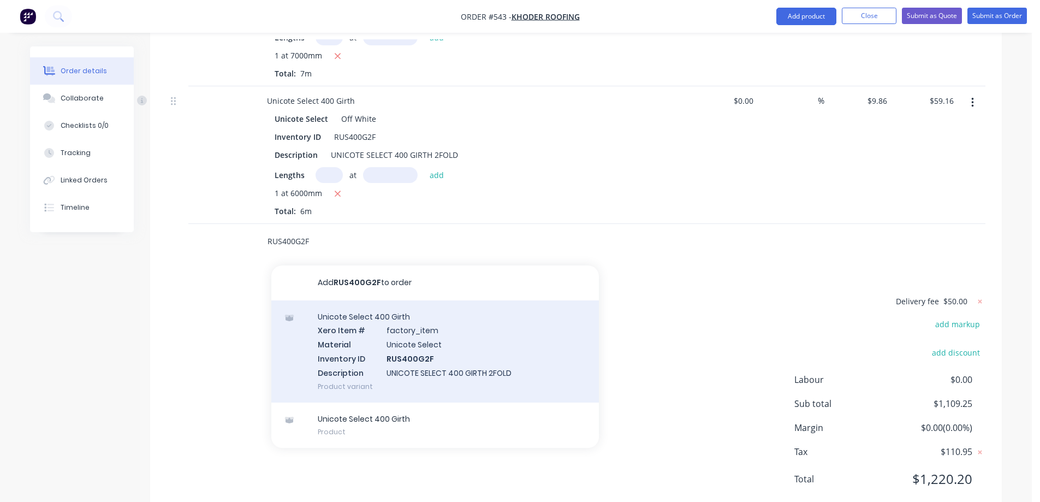
type input "RUS400G2F"
click at [375, 300] on div "Unicote Select 400 Girth Xero Item # factory_item Material Unicote Select Inven…" at bounding box center [435, 351] width 328 height 102
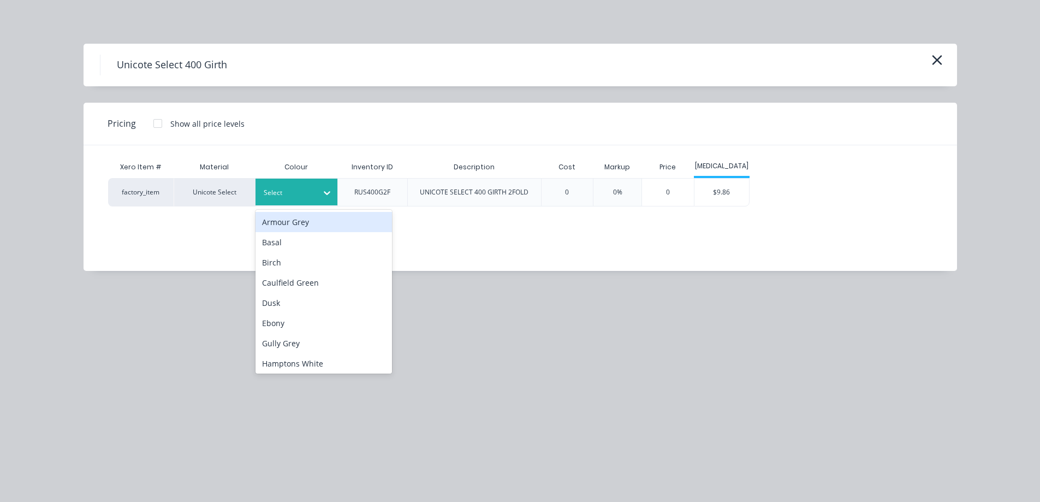
click at [295, 200] on div "Select" at bounding box center [297, 192] width 82 height 27
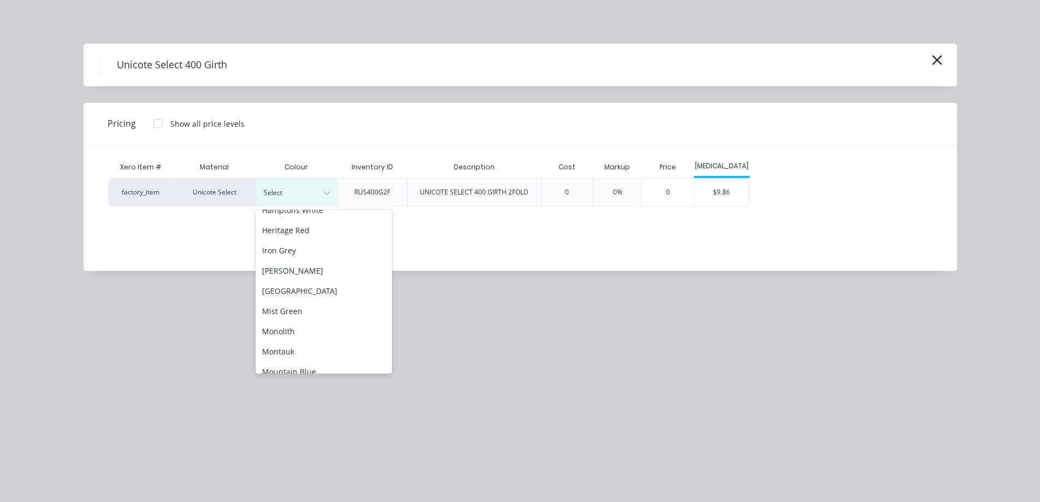
scroll to position [273, 0]
click at [296, 267] on div "Off White" at bounding box center [324, 272] width 137 height 20
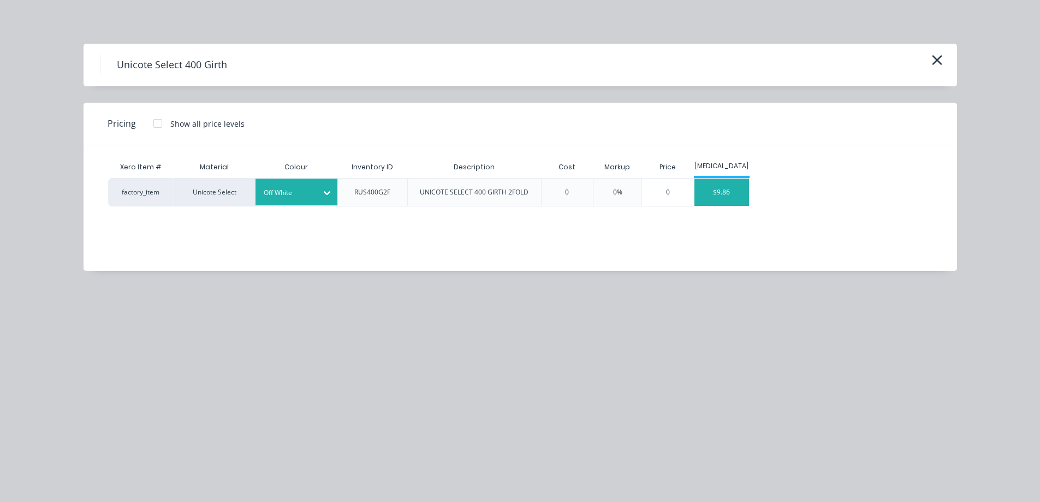
click at [718, 187] on div "$9.86" at bounding box center [722, 192] width 55 height 27
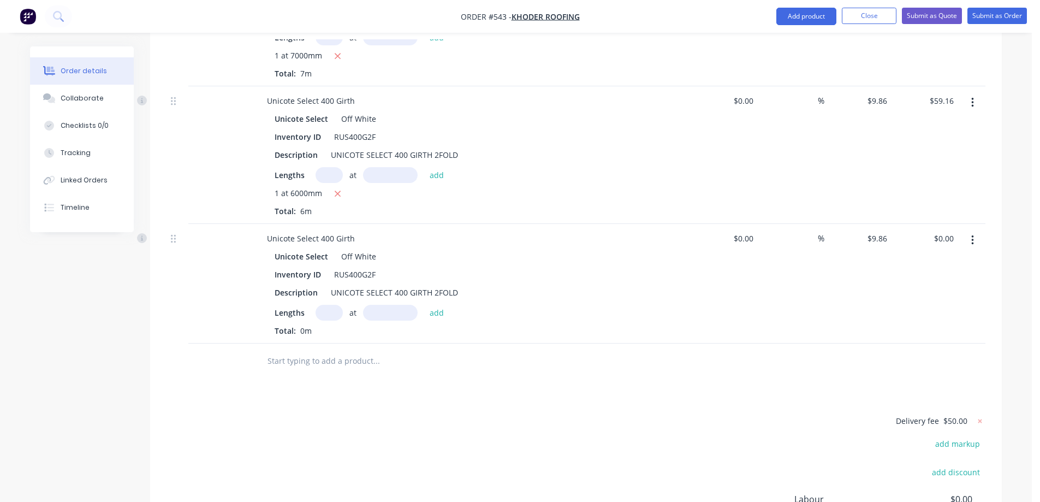
click at [327, 305] on input "text" at bounding box center [329, 313] width 27 height 16
type input "1"
type input "1200mm"
click at [438, 305] on button "add" at bounding box center [437, 312] width 26 height 15
type input "$11.83"
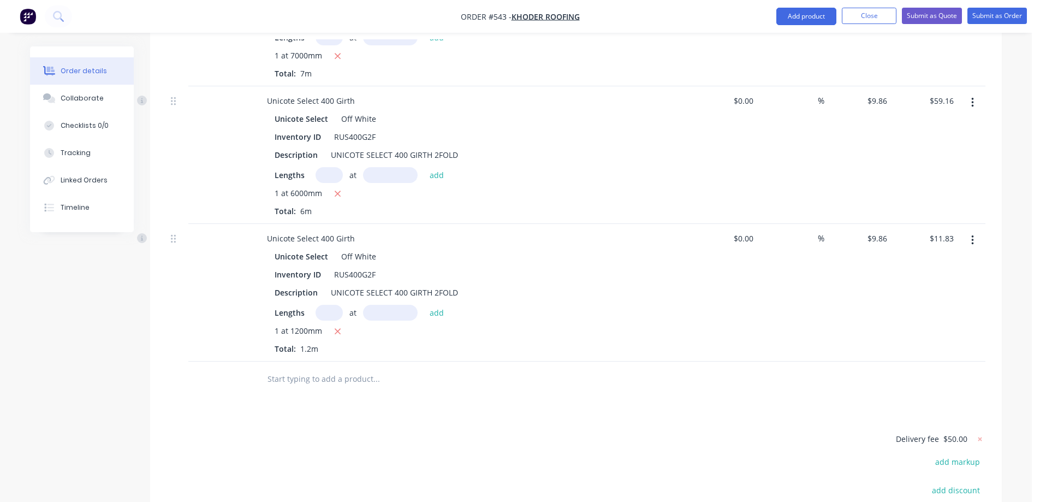
click at [298, 368] on input "text" at bounding box center [376, 379] width 218 height 22
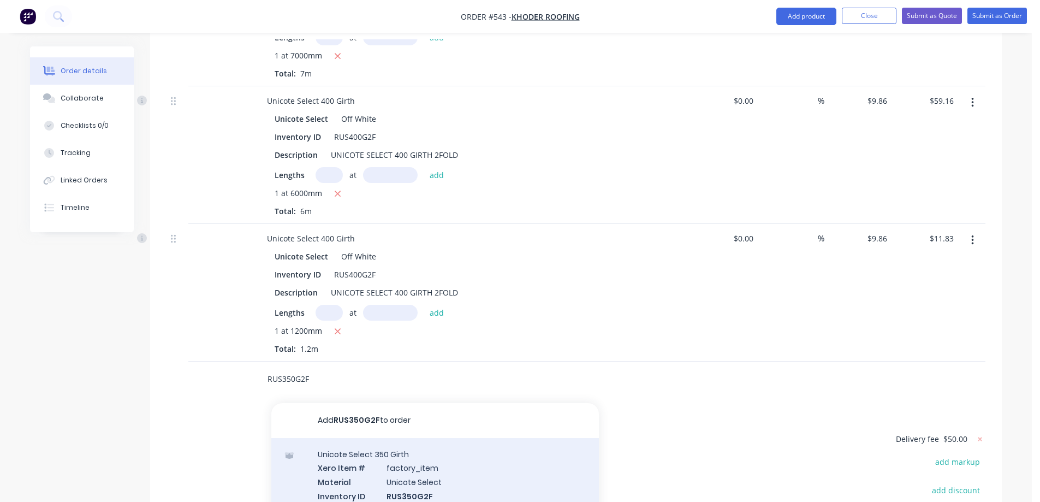
type input "RUS350G2F"
click at [365, 448] on div "Unicote Select 350 Girth Xero Item # factory_item Material Unicote Select Inven…" at bounding box center [435, 489] width 328 height 102
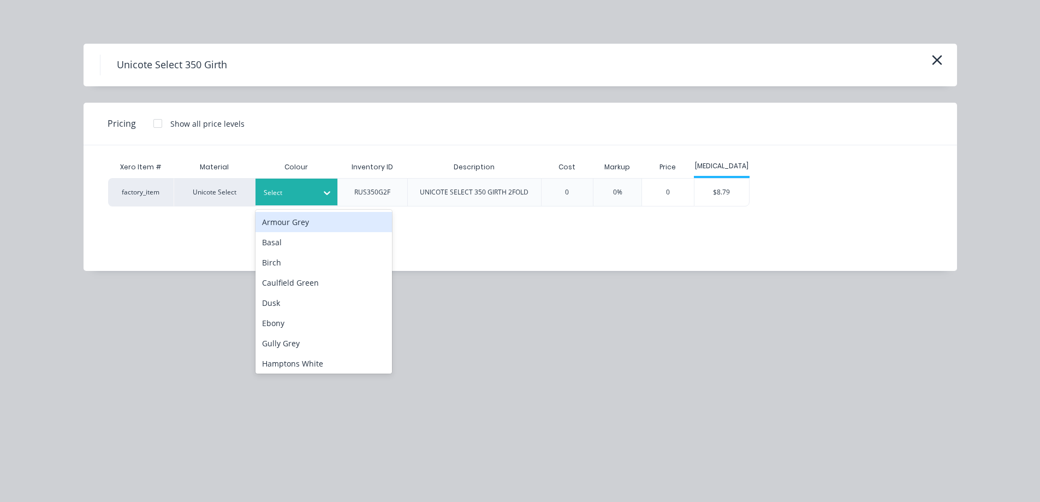
click at [294, 201] on div "Select" at bounding box center [297, 192] width 82 height 27
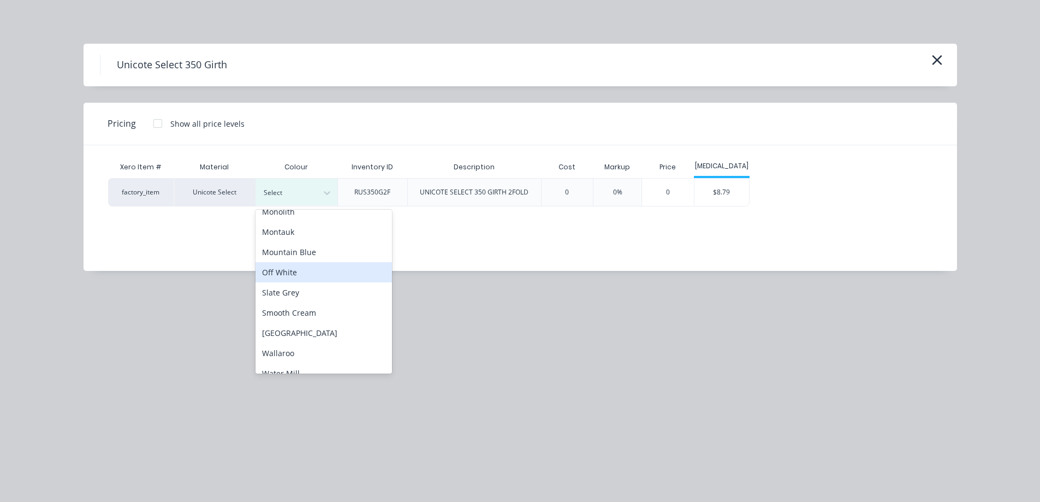
click at [299, 271] on div "Off White" at bounding box center [324, 272] width 137 height 20
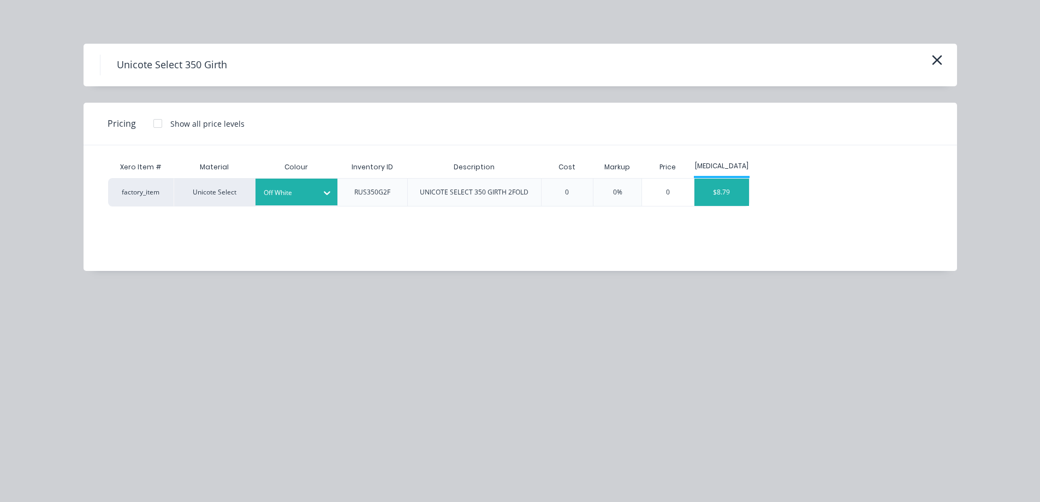
click at [730, 185] on div "$8.79" at bounding box center [722, 192] width 55 height 27
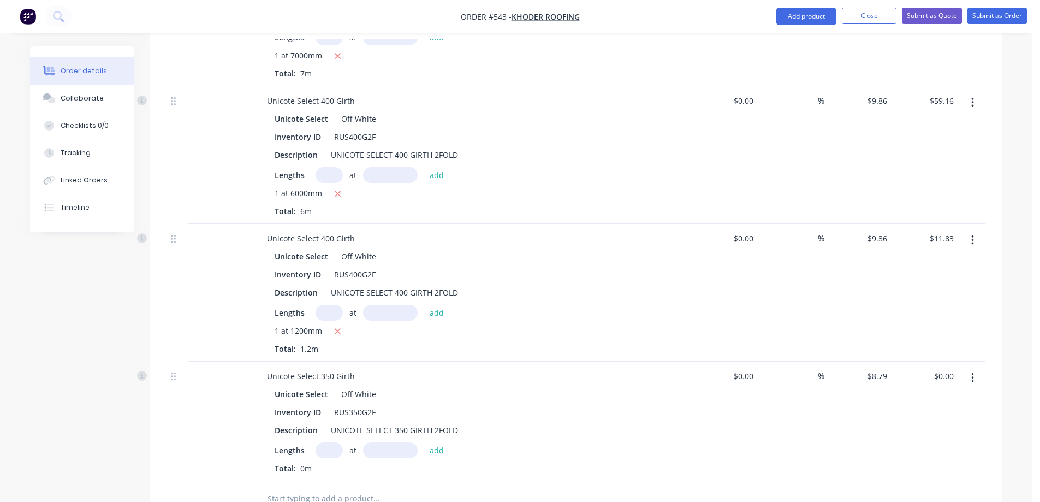
click at [334, 442] on input "text" at bounding box center [329, 450] width 27 height 16
type input "1"
type input "5500mm"
click at [441, 442] on div "1 at 5500mm add" at bounding box center [383, 450] width 134 height 16
click at [436, 442] on button "add" at bounding box center [437, 449] width 26 height 15
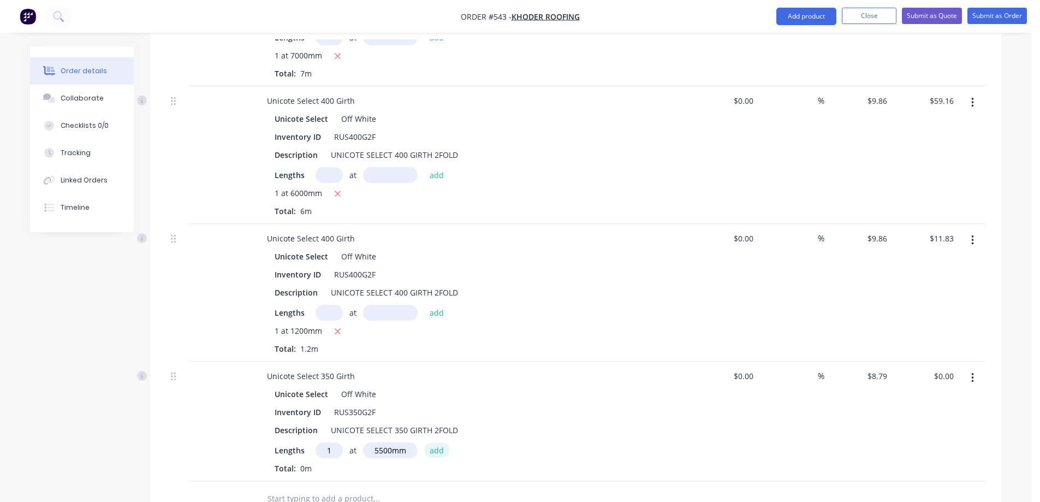
type input "$48.35"
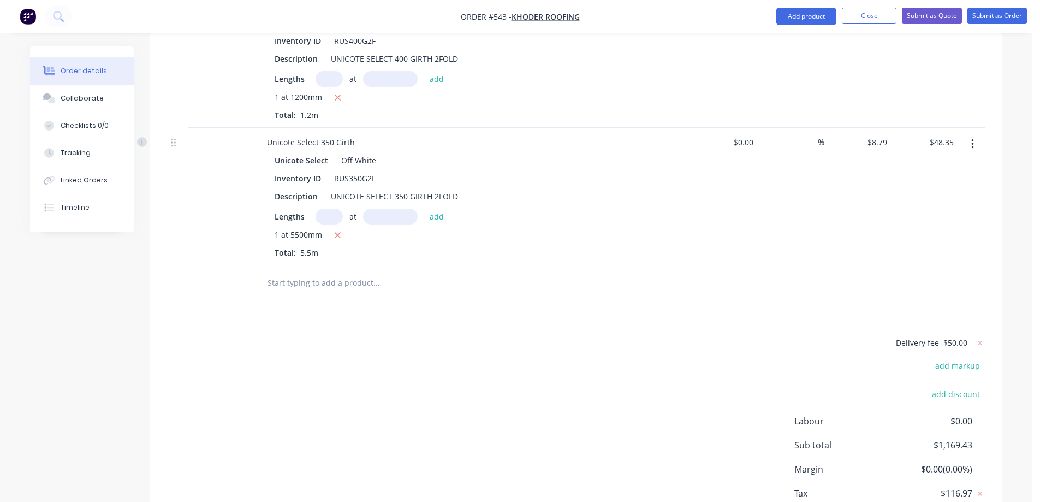
scroll to position [2559, 0]
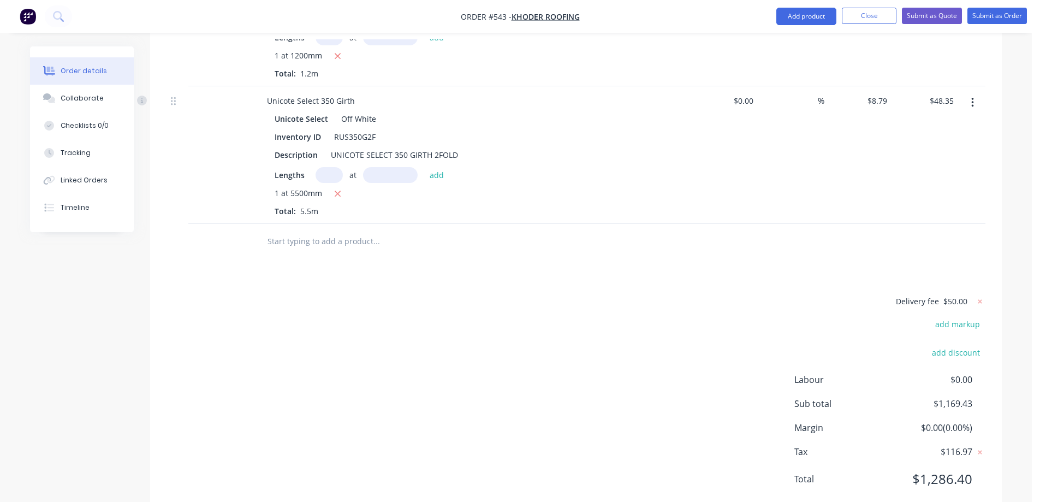
click at [290, 230] on input "text" at bounding box center [376, 241] width 218 height 22
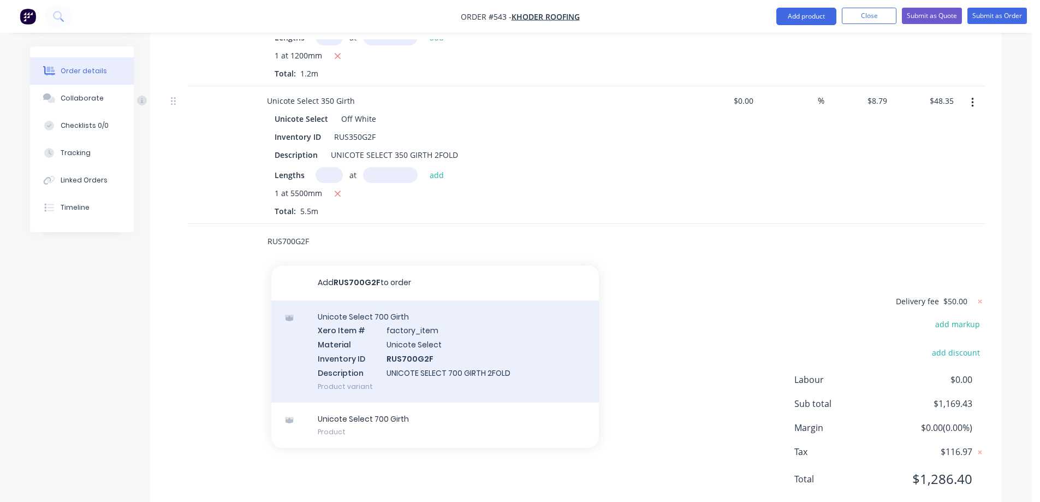
type input "RUS700G2F"
click at [373, 332] on div "Unicote Select 700 Girth Xero Item # factory_item Material Unicote Select Inven…" at bounding box center [435, 351] width 328 height 102
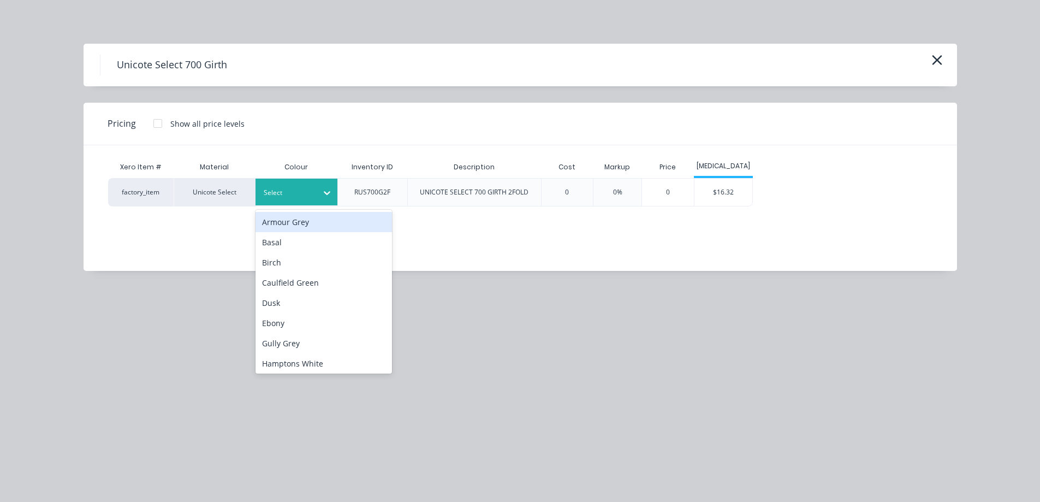
click at [299, 179] on div "Select" at bounding box center [297, 192] width 82 height 27
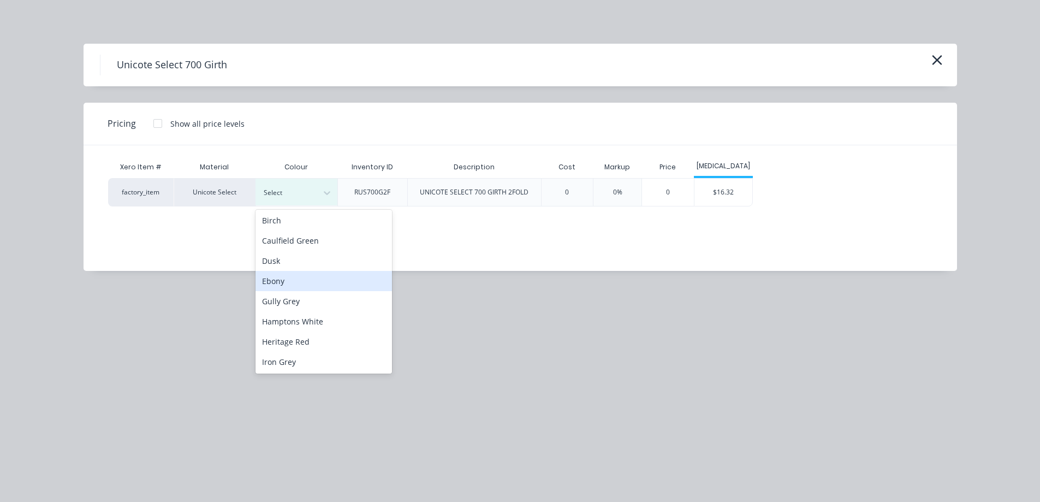
scroll to position [273, 0]
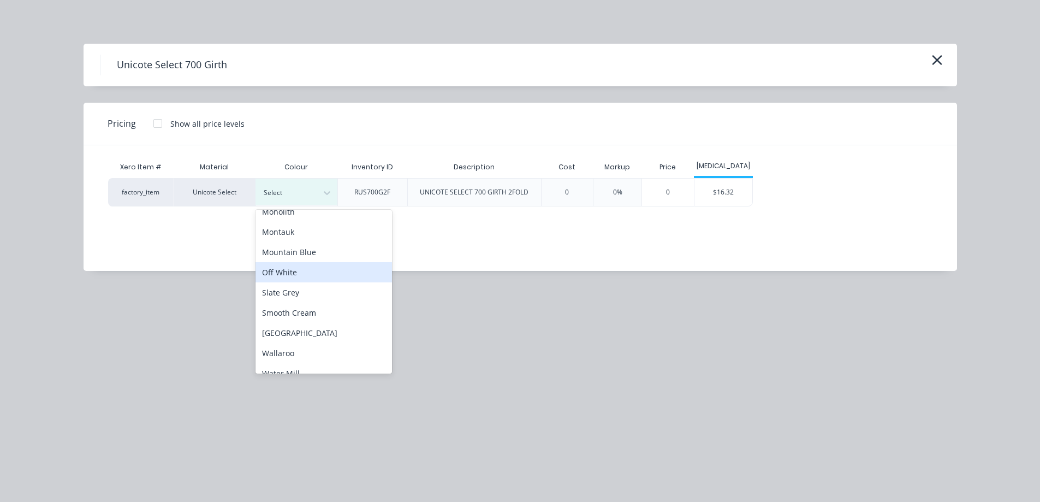
click at [292, 268] on div "Off White" at bounding box center [324, 272] width 137 height 20
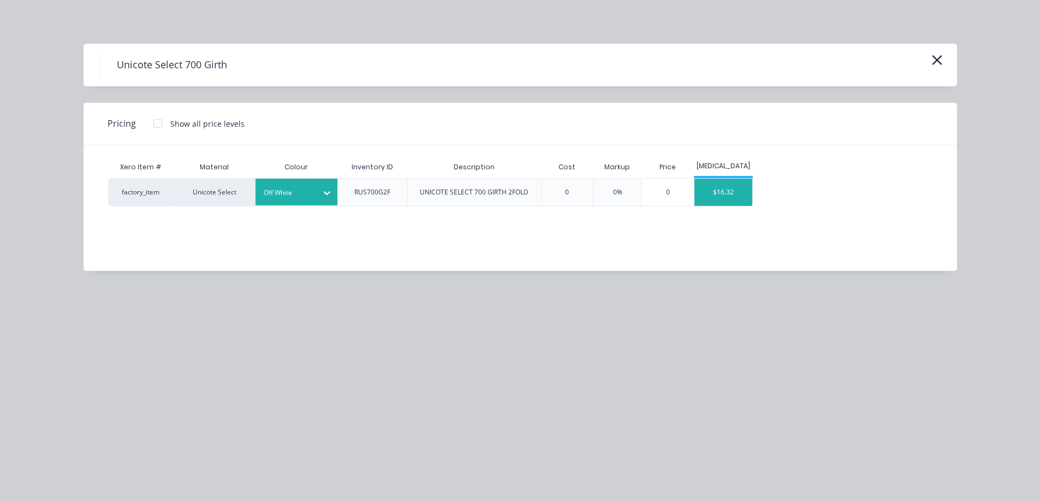
click at [712, 193] on div "$16.32" at bounding box center [724, 192] width 58 height 27
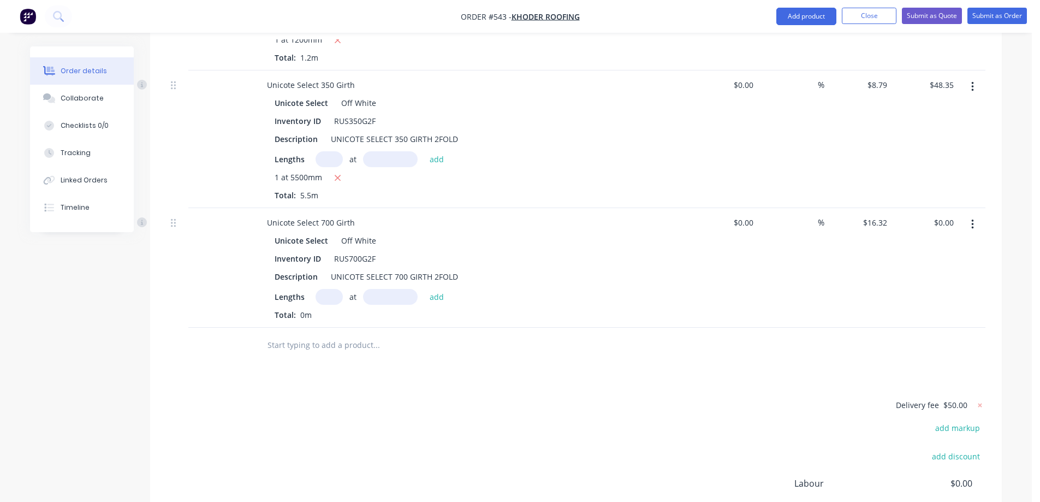
click at [326, 289] on input "text" at bounding box center [329, 297] width 27 height 16
type input "1"
type input "2000"
click at [440, 289] on button "add" at bounding box center [437, 296] width 26 height 15
type input "$32.64"
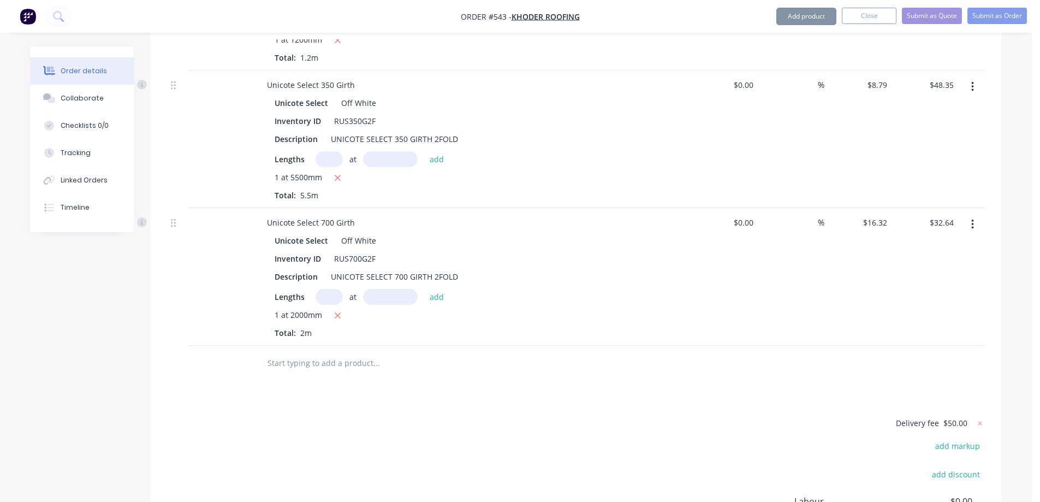
click at [323, 352] on input "text" at bounding box center [376, 363] width 218 height 22
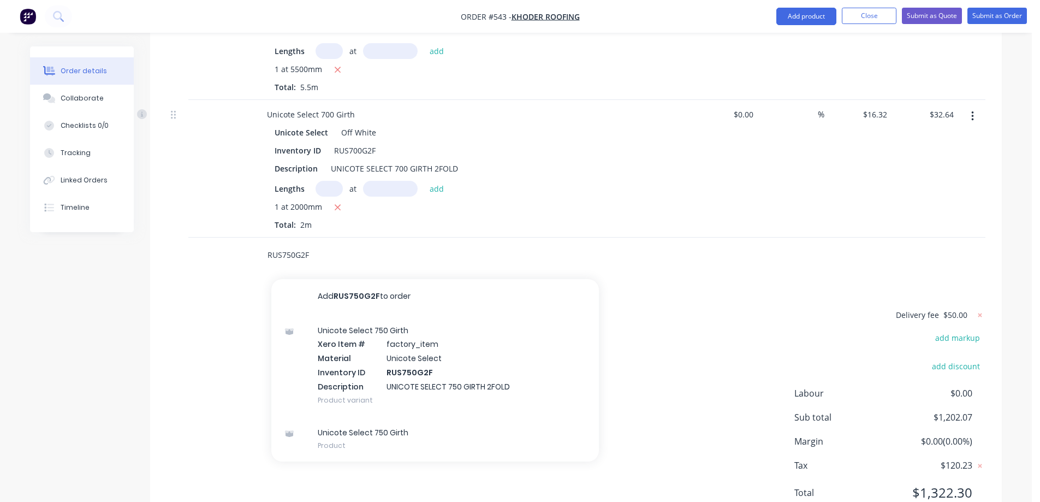
scroll to position [2684, 0]
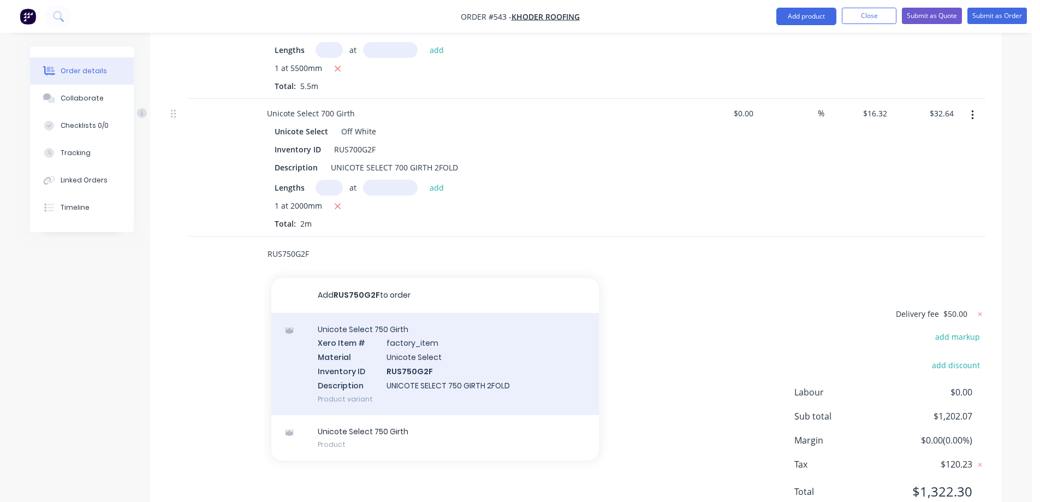
type input "RUS750G2F"
click at [380, 339] on div "Unicote Select 750 Girth Xero Item # factory_item Material Unicote Select Inven…" at bounding box center [435, 364] width 328 height 102
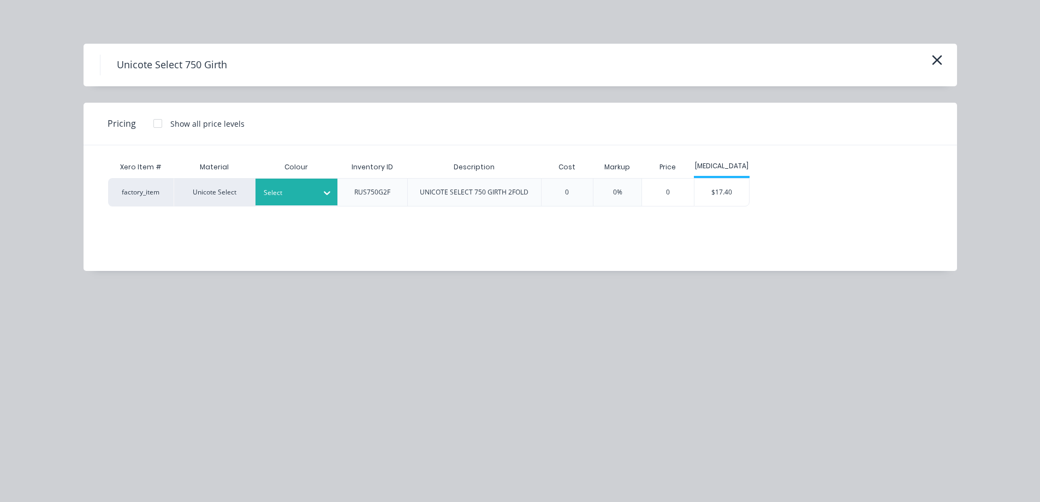
click at [321, 188] on div at bounding box center [327, 192] width 20 height 17
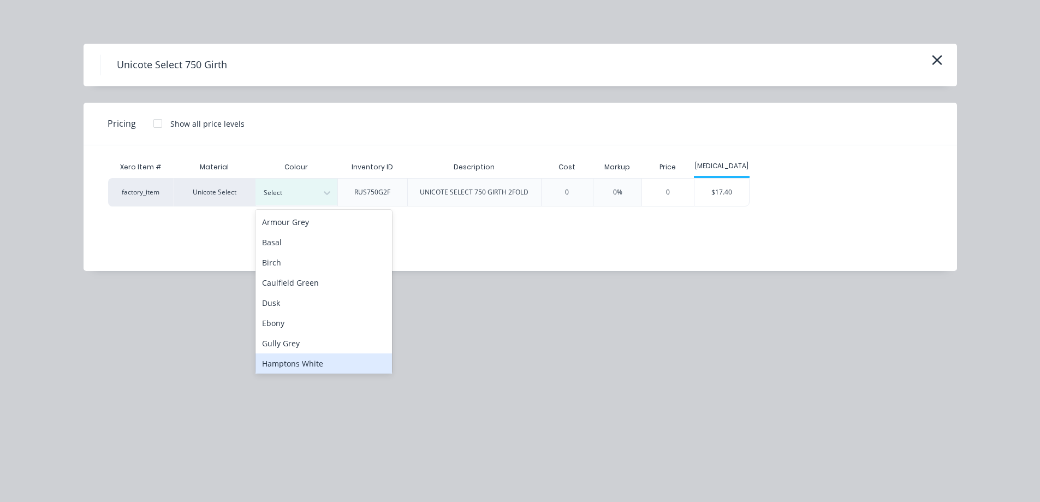
scroll to position [273, 0]
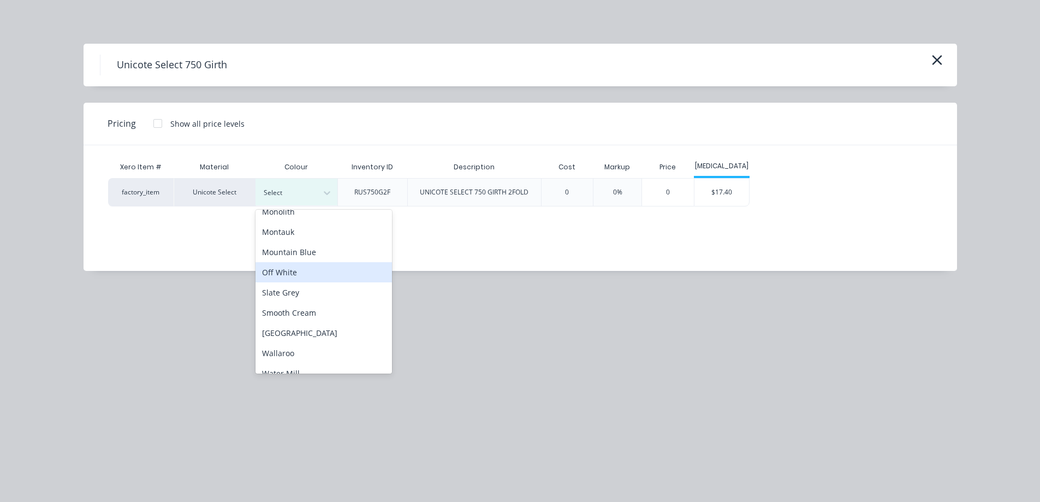
click at [284, 267] on div "Off White" at bounding box center [324, 272] width 137 height 20
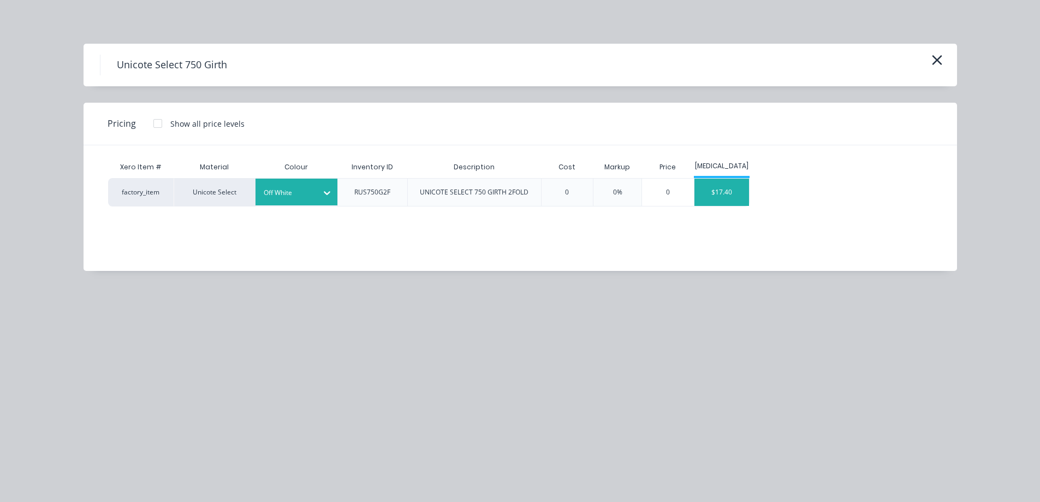
click at [720, 196] on div "$17.40" at bounding box center [722, 192] width 55 height 27
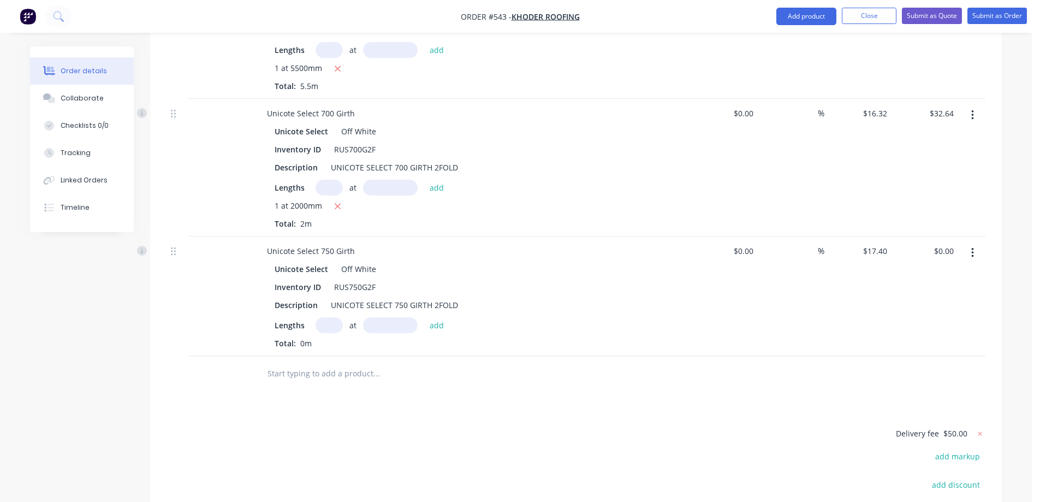
click at [333, 317] on input "text" at bounding box center [329, 325] width 27 height 16
type input "1"
type input "4000mm"
click at [435, 317] on button "add" at bounding box center [437, 324] width 26 height 15
type input "$69.60"
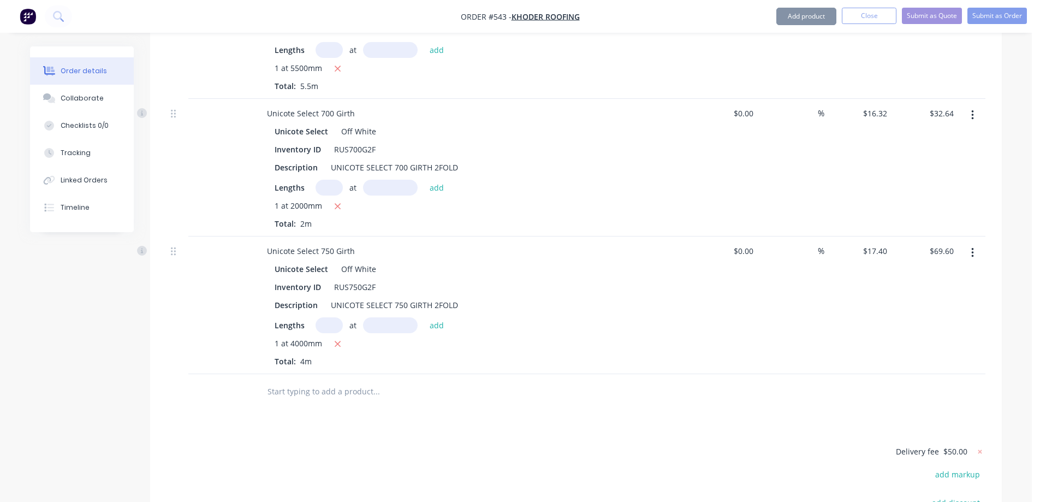
click at [301, 381] on input "text" at bounding box center [376, 392] width 218 height 22
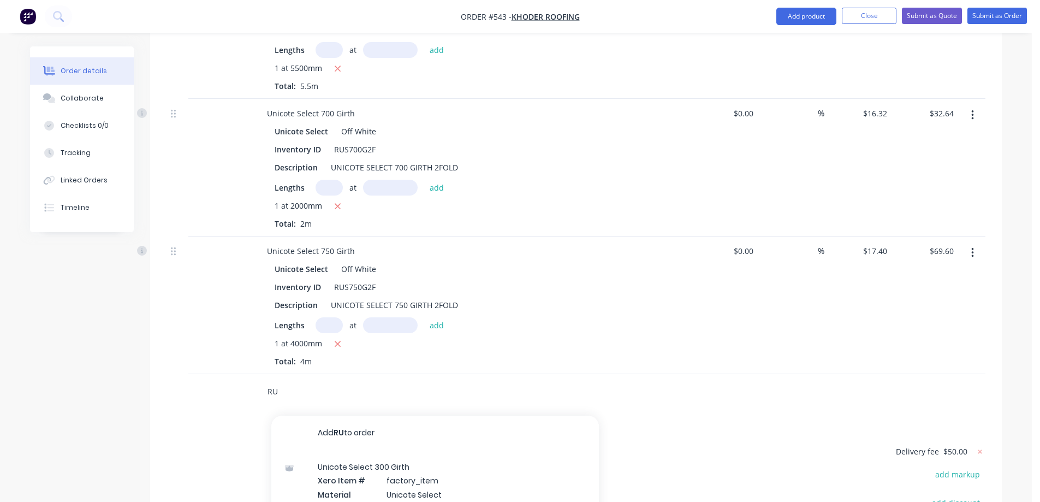
type input "R"
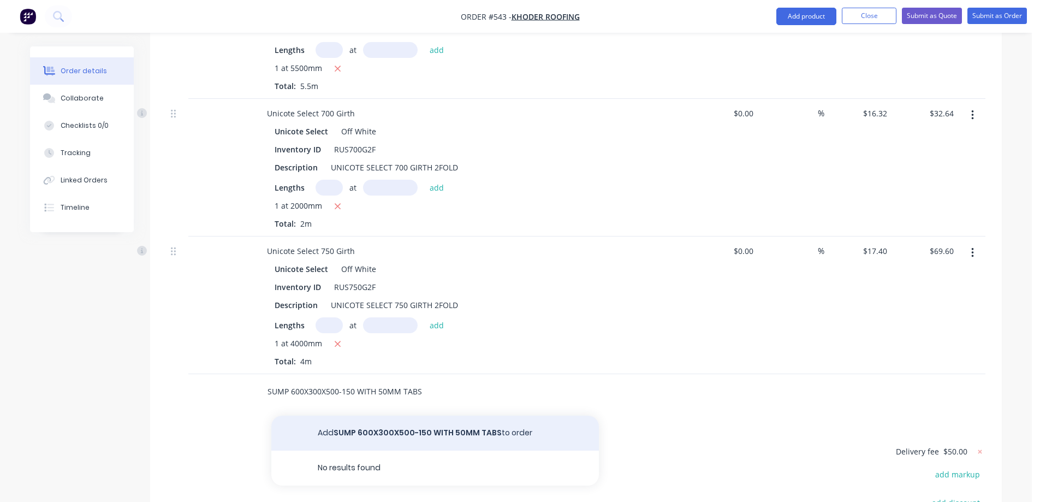
type input "SUMP 600X300X500-150 WITH 50MM TABS"
click at [340, 416] on button "Add SUMP 600X300X500-150 WITH 50MM TABS to order" at bounding box center [435, 433] width 328 height 35
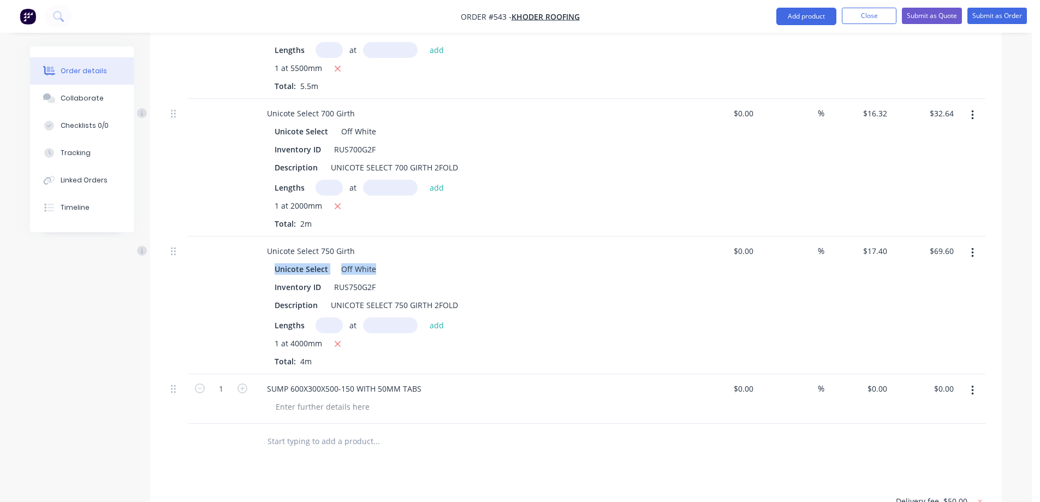
drag, startPoint x: 275, startPoint y: 239, endPoint x: 378, endPoint y: 238, distance: 103.2
click at [378, 261] on div "Unicote Select Off White" at bounding box center [472, 269] width 395 height 16
copy div "Unicote Select Off White"
click at [321, 399] on div at bounding box center [322, 407] width 111 height 16
paste div
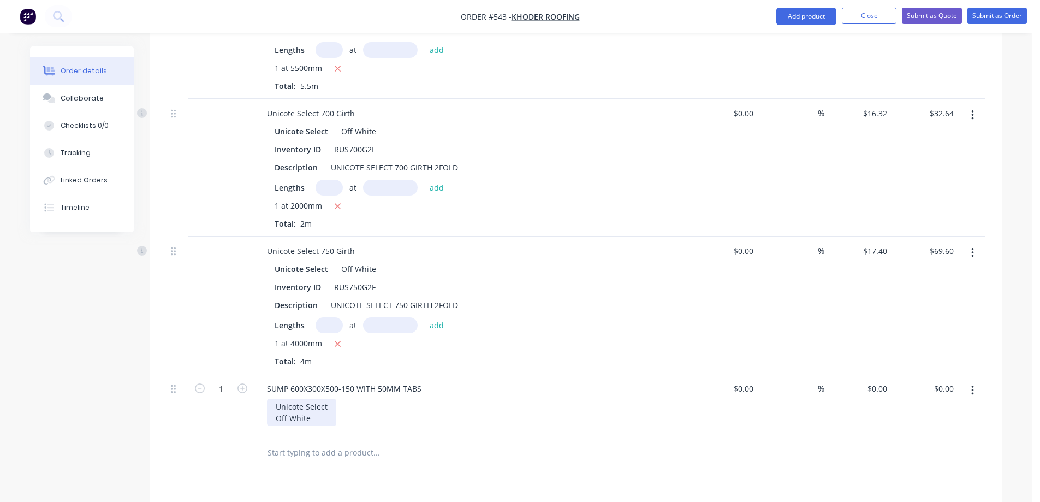
click at [278, 399] on div "Unicote Select Off White" at bounding box center [301, 412] width 69 height 27
click at [273, 430] on input "text" at bounding box center [376, 441] width 218 height 22
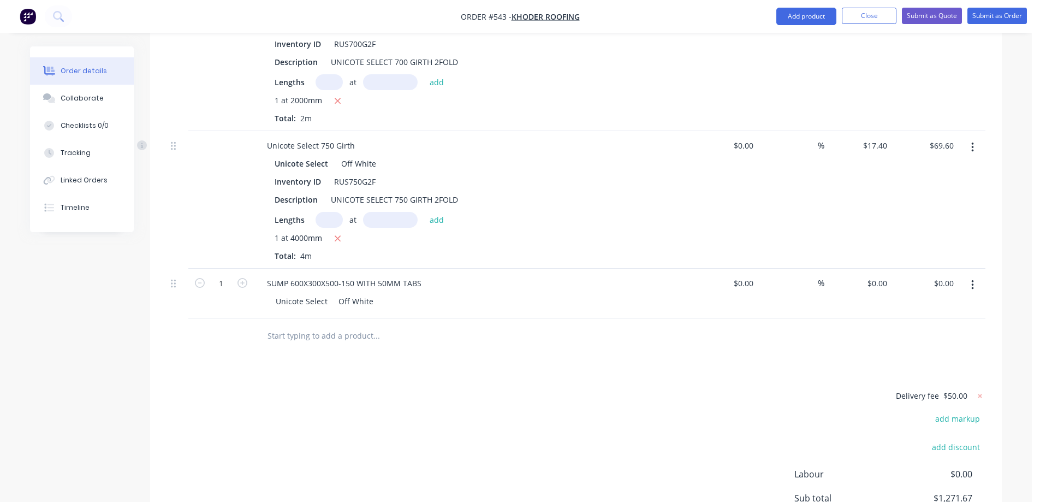
scroll to position [2794, 0]
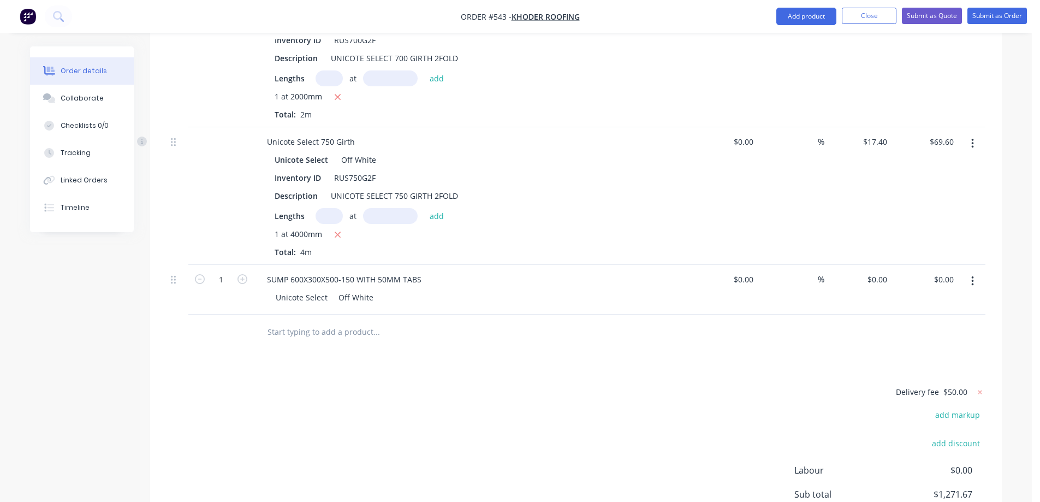
click at [315, 321] on input "text" at bounding box center [376, 332] width 218 height 22
click at [283, 321] on input "text" at bounding box center [376, 332] width 218 height 22
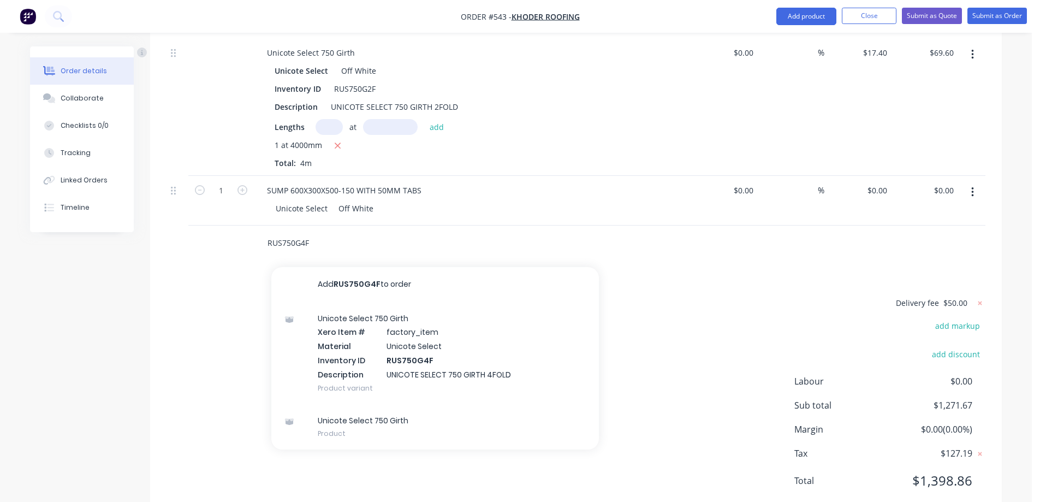
scroll to position [2884, 0]
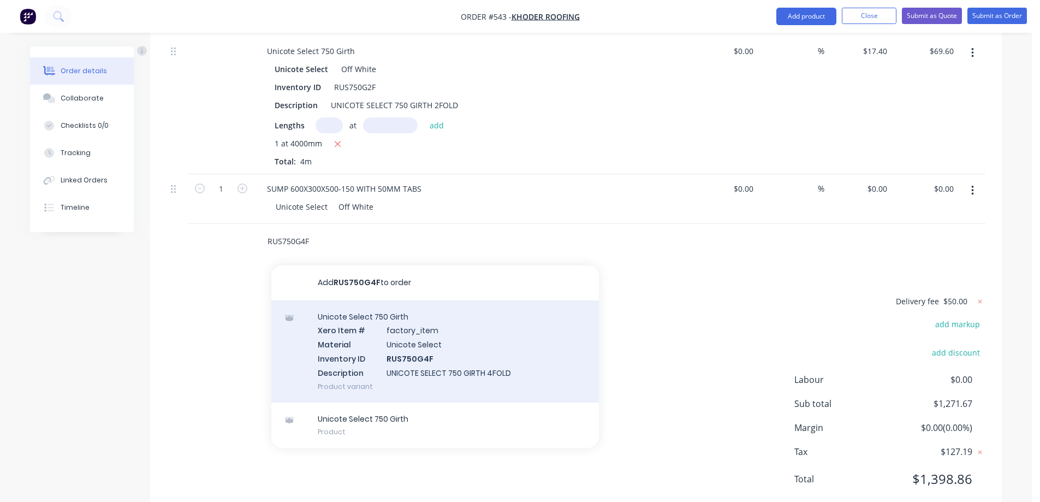
type input "RUS750G4F"
click at [359, 321] on div "Unicote Select 750 Girth Xero Item # factory_item Material Unicote Select Inven…" at bounding box center [435, 351] width 328 height 102
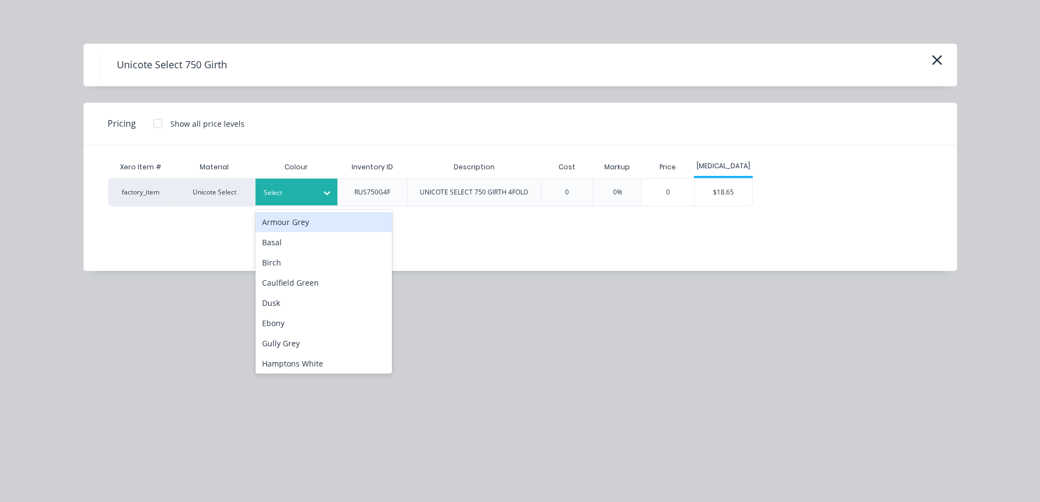
click at [321, 198] on div at bounding box center [327, 192] width 20 height 17
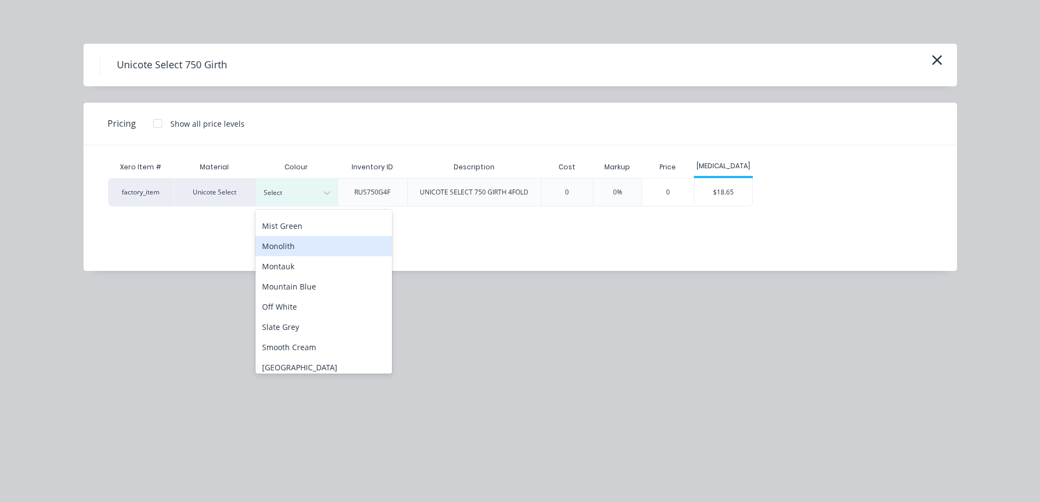
scroll to position [280, 0]
click at [288, 262] on div "Off White" at bounding box center [324, 265] width 137 height 20
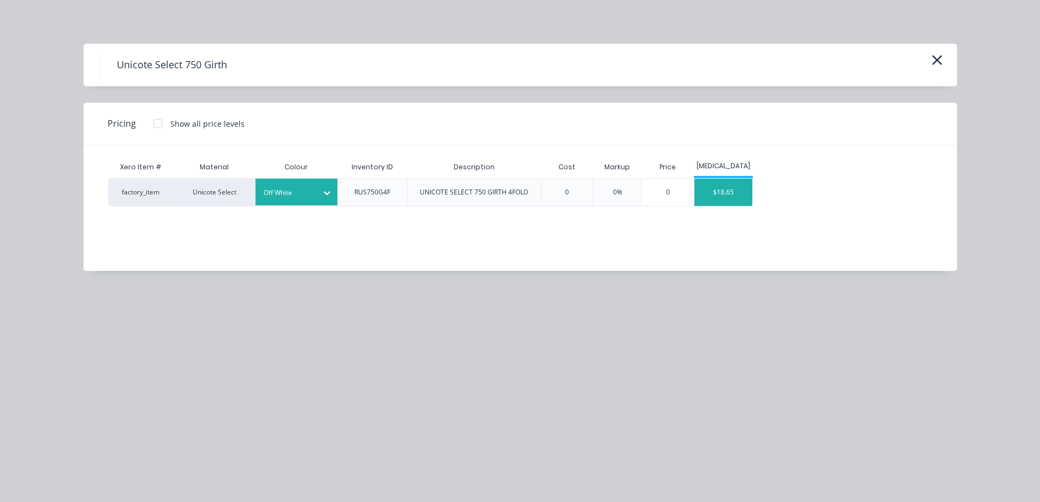
click at [725, 197] on div "$18.65" at bounding box center [724, 192] width 58 height 27
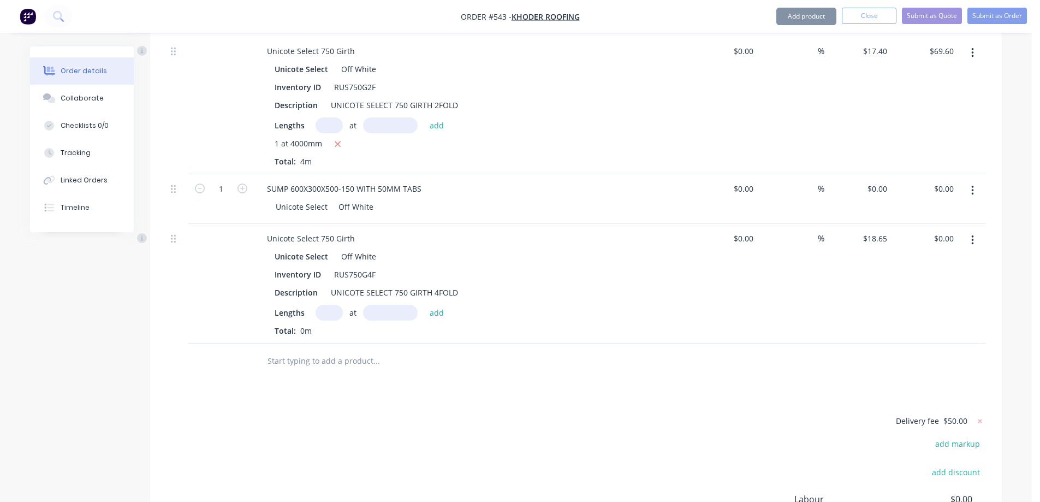
click at [326, 305] on input "text" at bounding box center [329, 313] width 27 height 16
type input "1"
type input "500mm"
click at [434, 305] on button "add" at bounding box center [437, 312] width 26 height 15
type input "$9.33"
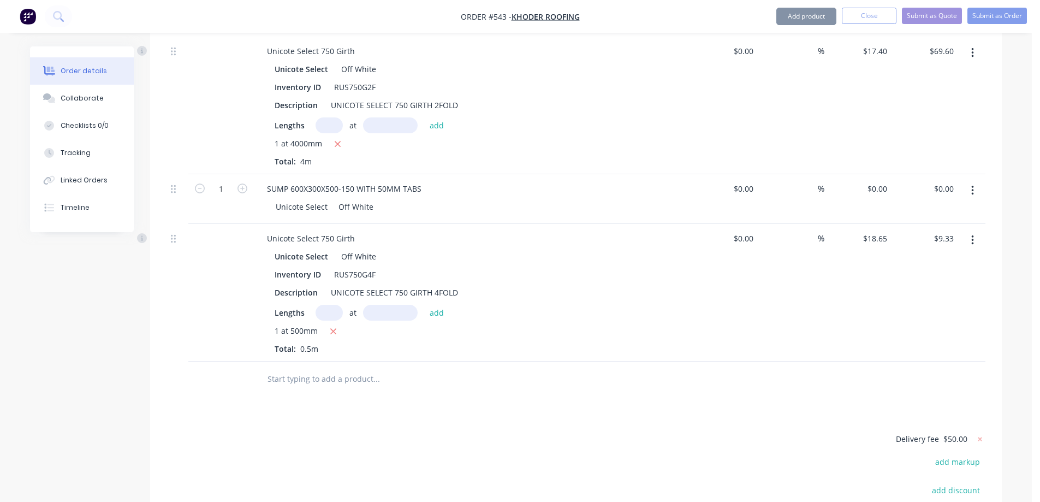
click at [311, 368] on input "text" at bounding box center [376, 379] width 218 height 22
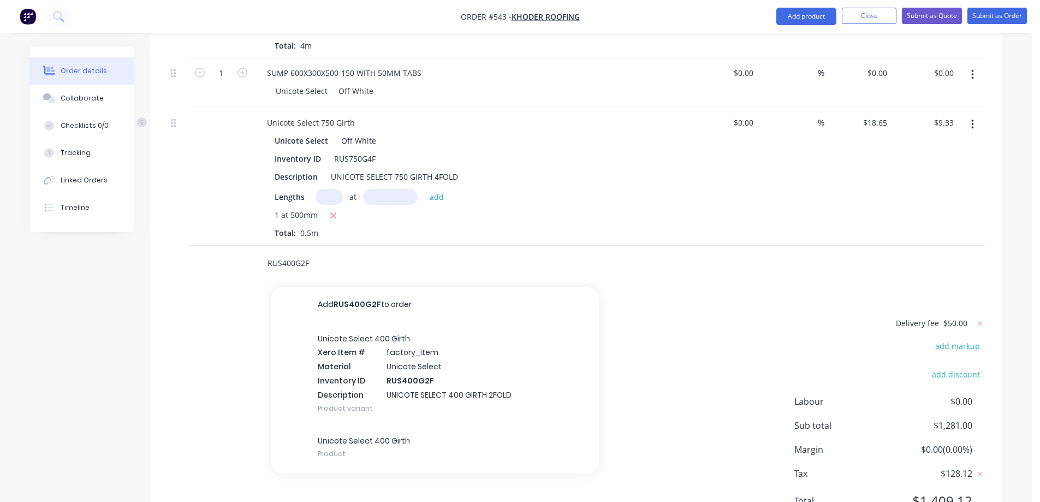
scroll to position [3022, 0]
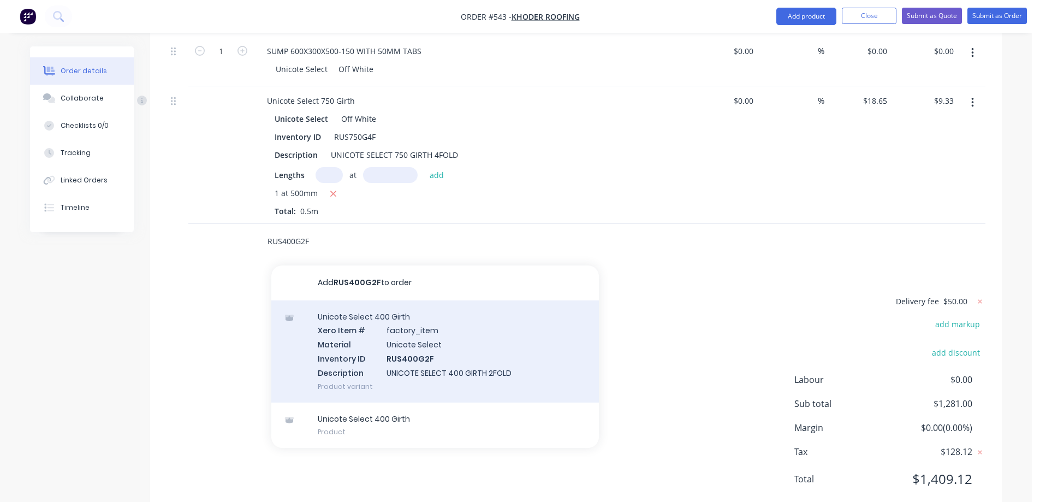
type input "RUS400G2F"
click at [368, 330] on div "Unicote Select 400 Girth Xero Item # factory_item Material Unicote Select Inven…" at bounding box center [435, 351] width 328 height 102
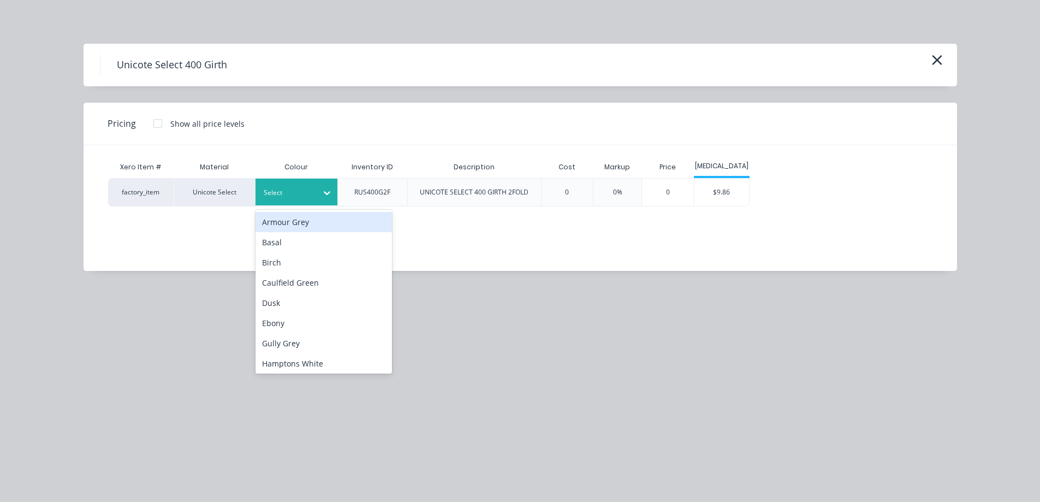
click at [296, 194] on div at bounding box center [288, 193] width 49 height 12
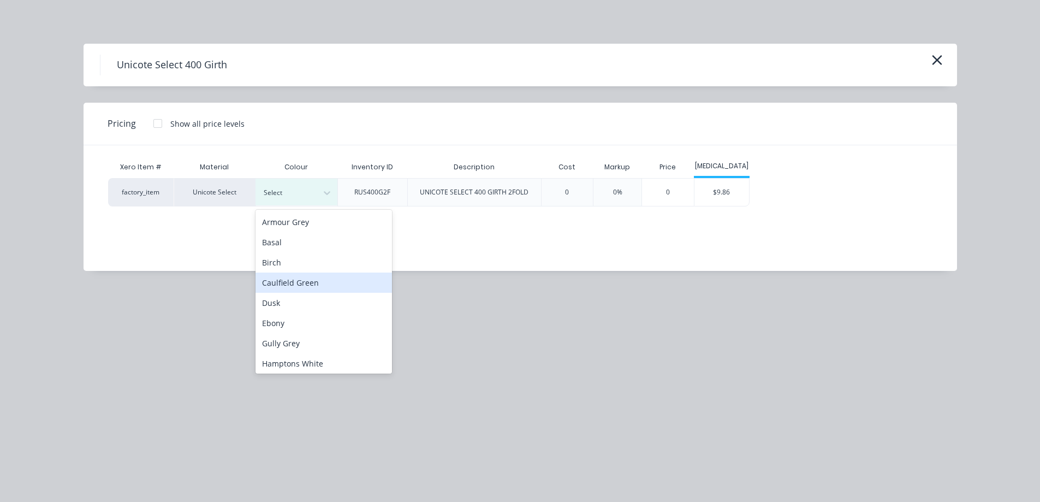
scroll to position [218, 0]
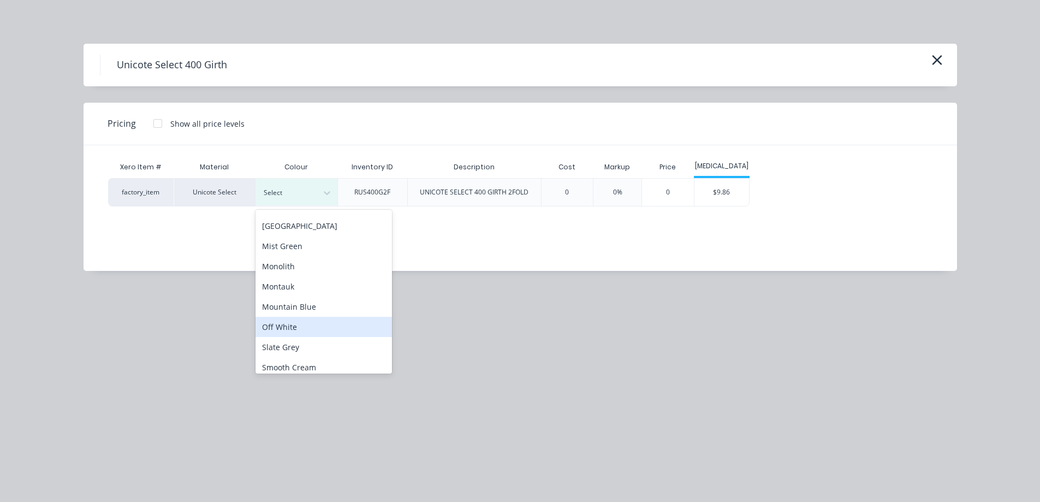
click at [292, 328] on div "Off White" at bounding box center [324, 327] width 137 height 20
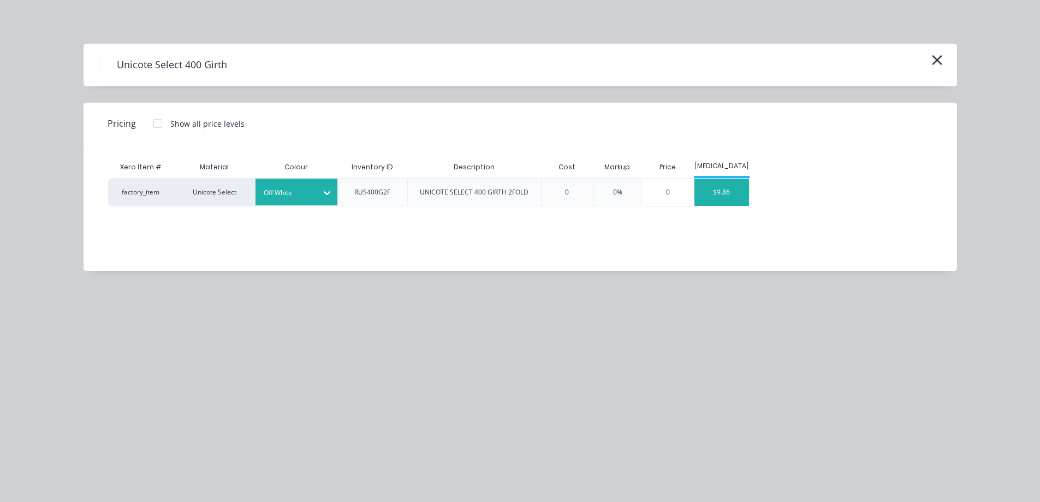
click at [725, 190] on div "$9.86" at bounding box center [722, 192] width 55 height 27
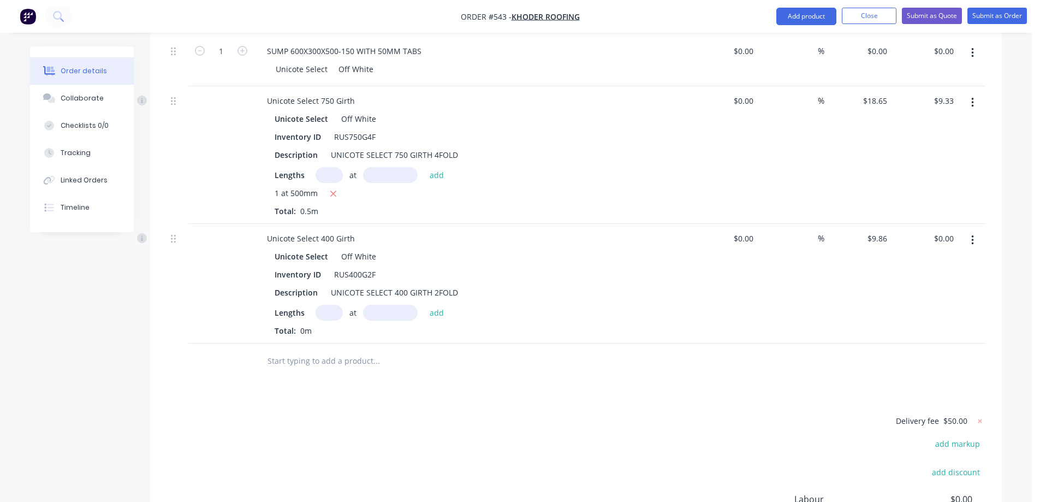
click at [338, 305] on input "text" at bounding box center [329, 313] width 27 height 16
type input "1"
type input "3000mm"
click at [431, 305] on button "add" at bounding box center [437, 312] width 26 height 15
type input "$29.58"
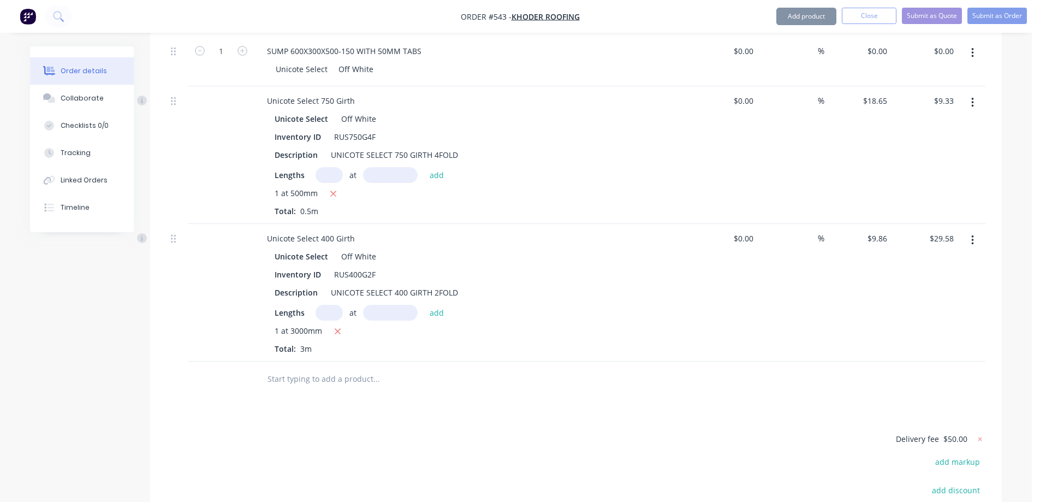
click at [317, 368] on input "text" at bounding box center [376, 379] width 218 height 22
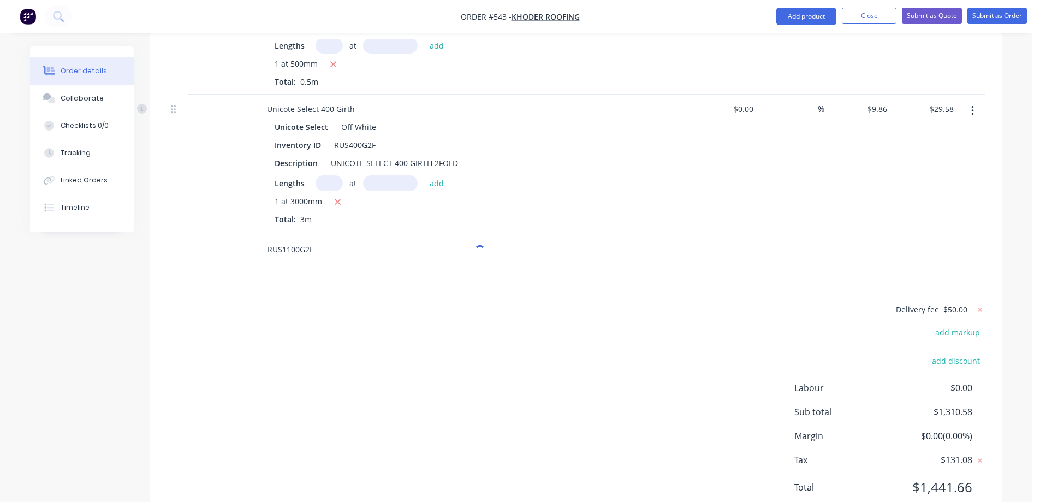
scroll to position [3159, 0]
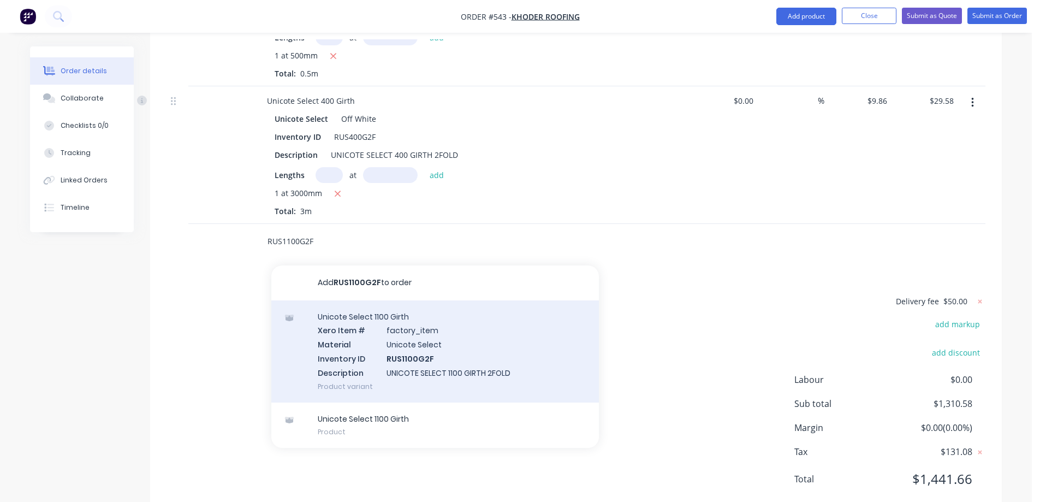
type input "RUS1100G2F"
click at [328, 332] on div "Unicote Select 1100 Girth Xero Item # factory_item Material Unicote Select Inve…" at bounding box center [435, 351] width 328 height 102
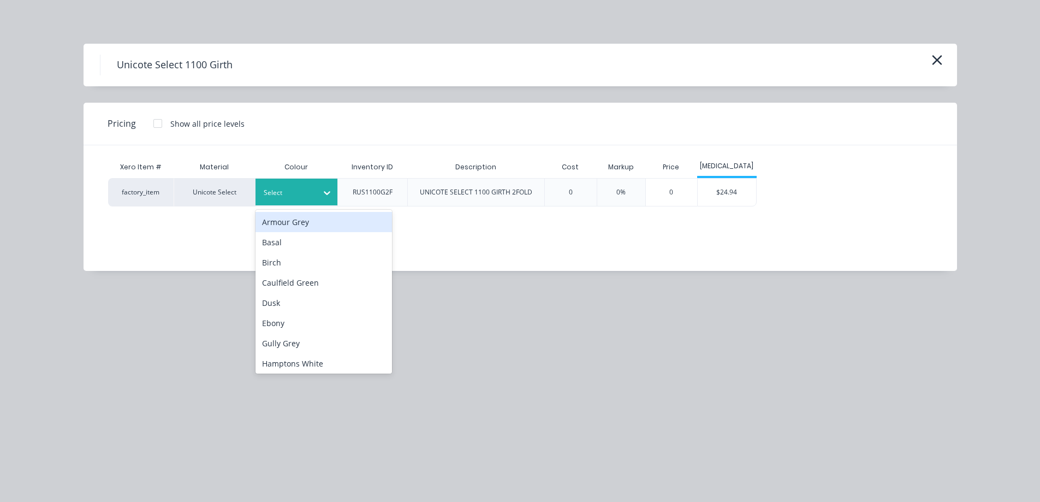
click at [303, 197] on div at bounding box center [288, 193] width 49 height 12
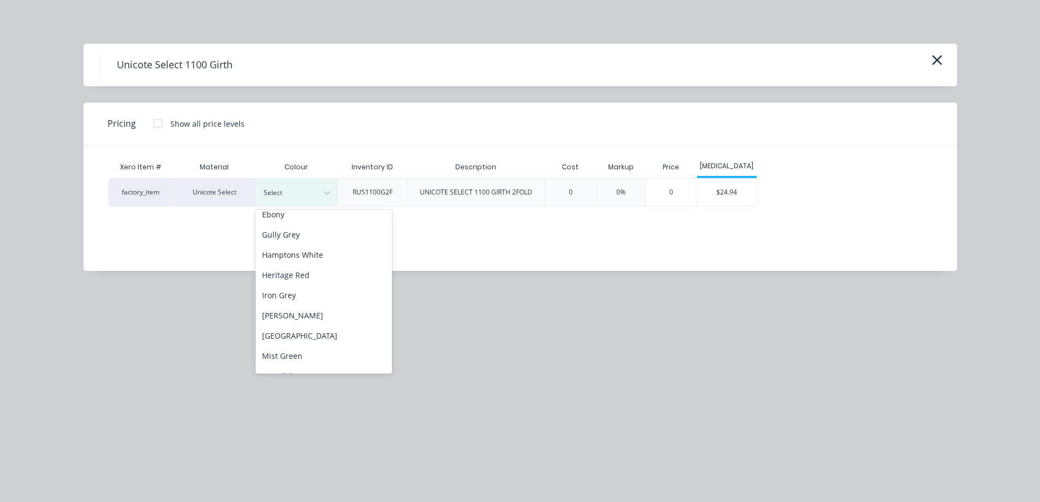
scroll to position [218, 0]
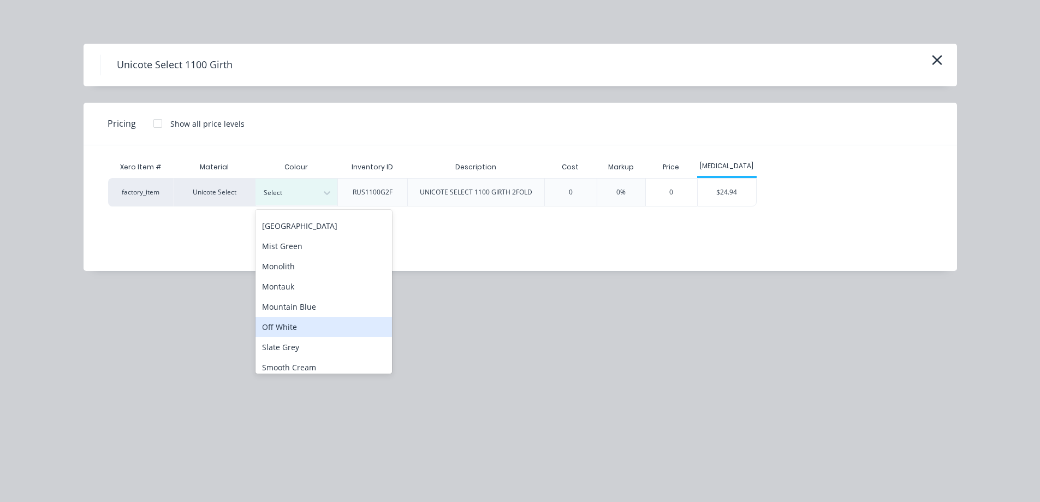
click at [294, 332] on div "Off White" at bounding box center [324, 327] width 137 height 20
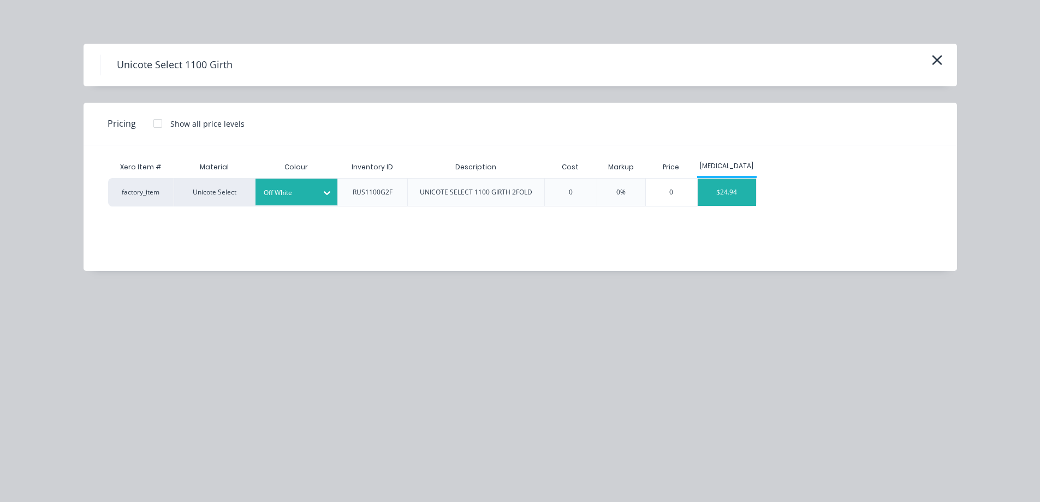
click at [718, 198] on div "$24.94" at bounding box center [727, 192] width 58 height 27
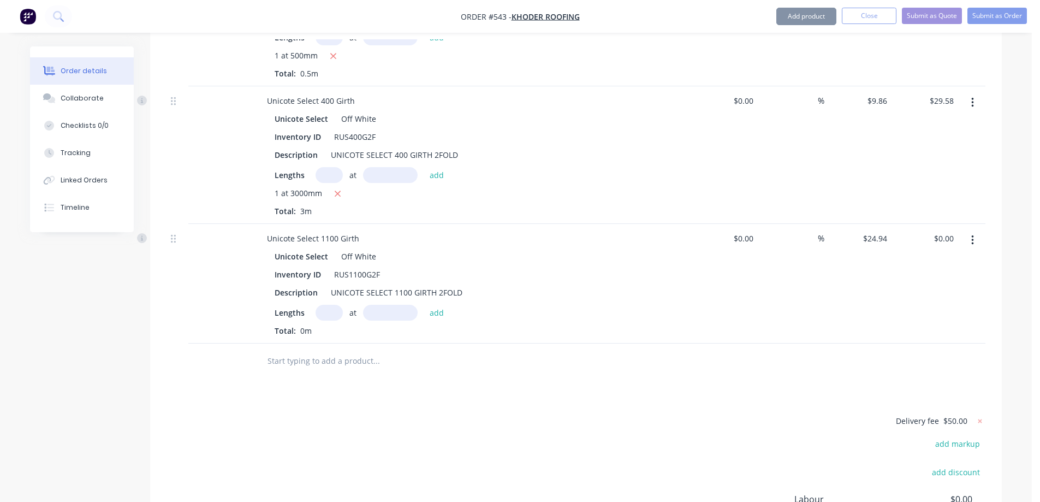
click at [319, 305] on input "text" at bounding box center [329, 313] width 27 height 16
type input "1"
type input "5500mm"
click at [433, 305] on button "add" at bounding box center [437, 312] width 26 height 15
type input "$137.17"
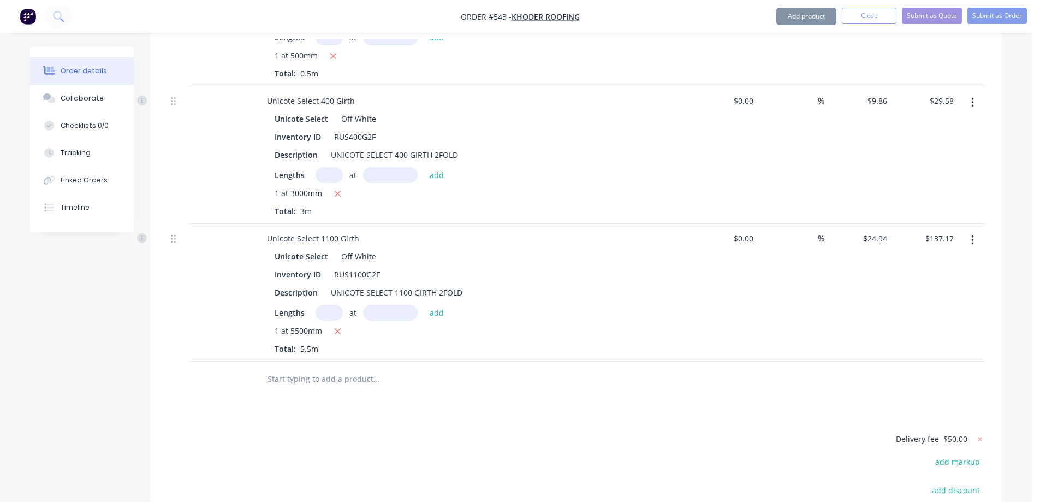
click at [324, 368] on input "text" at bounding box center [376, 379] width 218 height 22
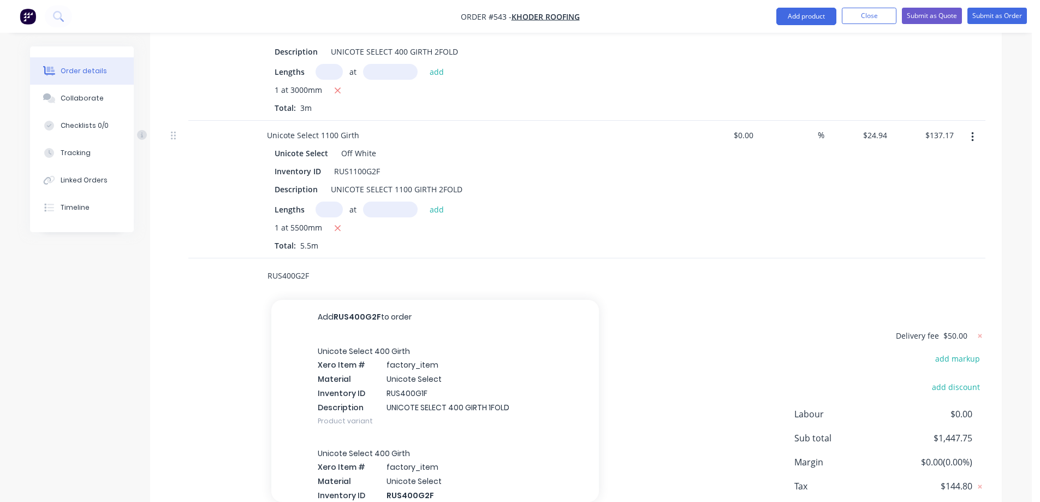
scroll to position [3297, 0]
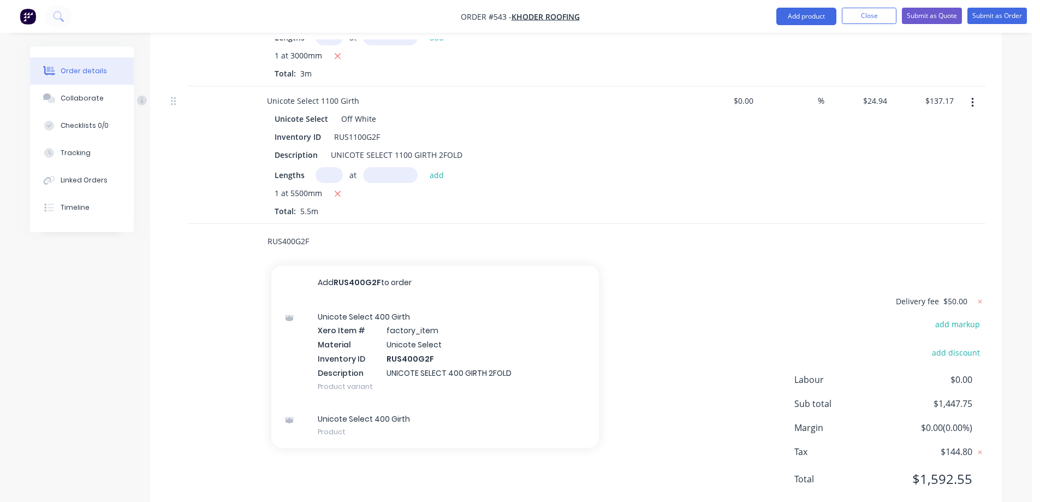
type input "RUS400G2F"
click at [392, 321] on div "Unicote Select 400 Girth Xero Item # factory_item Material Unicote Select Inven…" at bounding box center [435, 351] width 328 height 102
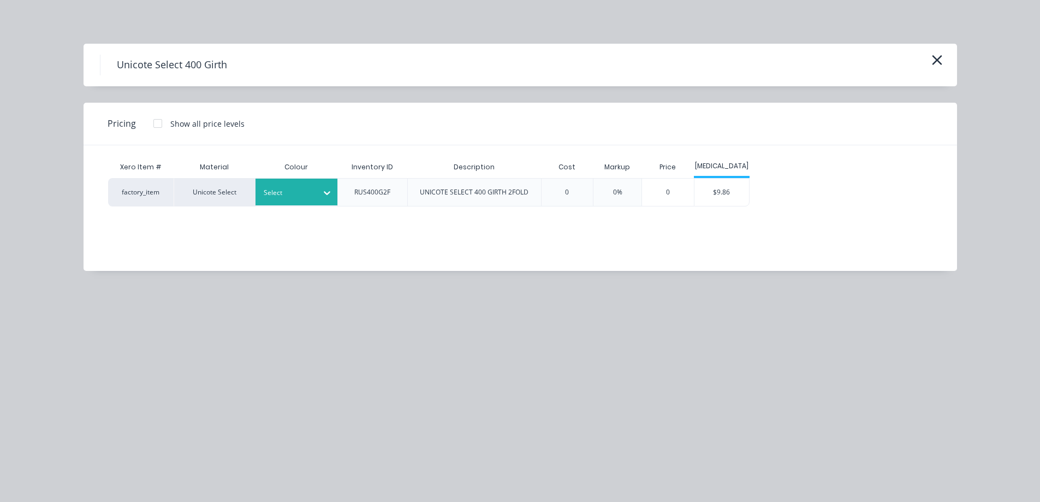
click at [299, 194] on div at bounding box center [288, 193] width 49 height 12
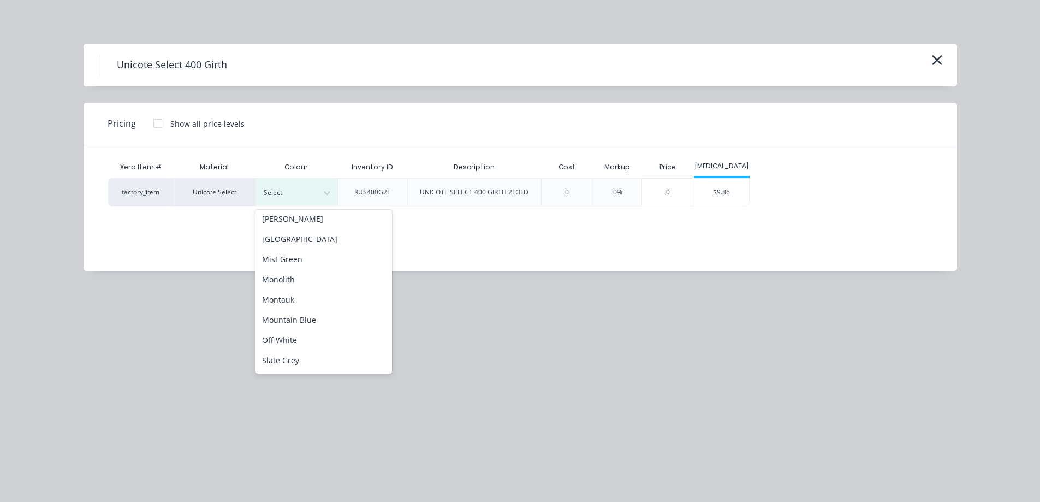
scroll to position [218, 0]
click at [288, 333] on div "Off White" at bounding box center [324, 327] width 137 height 20
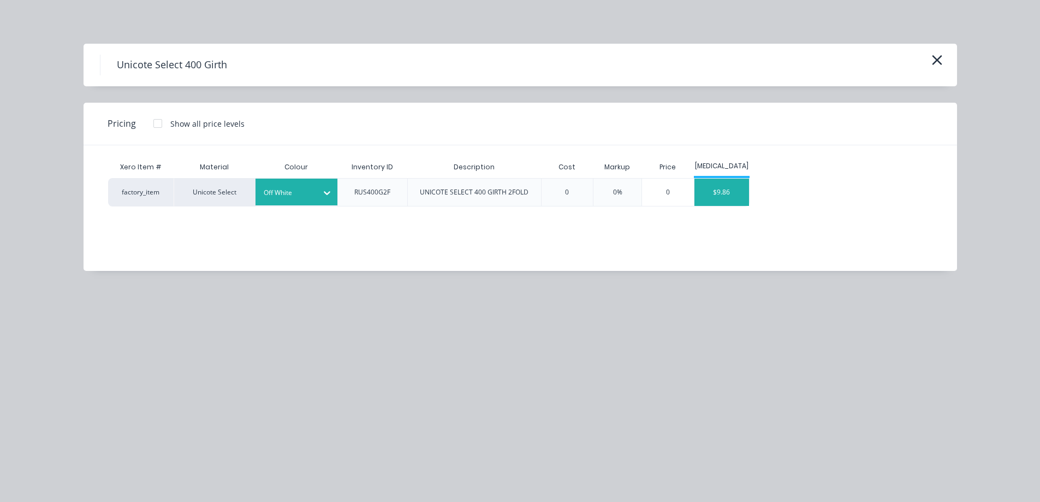
click at [731, 197] on div "$9.86" at bounding box center [722, 192] width 55 height 27
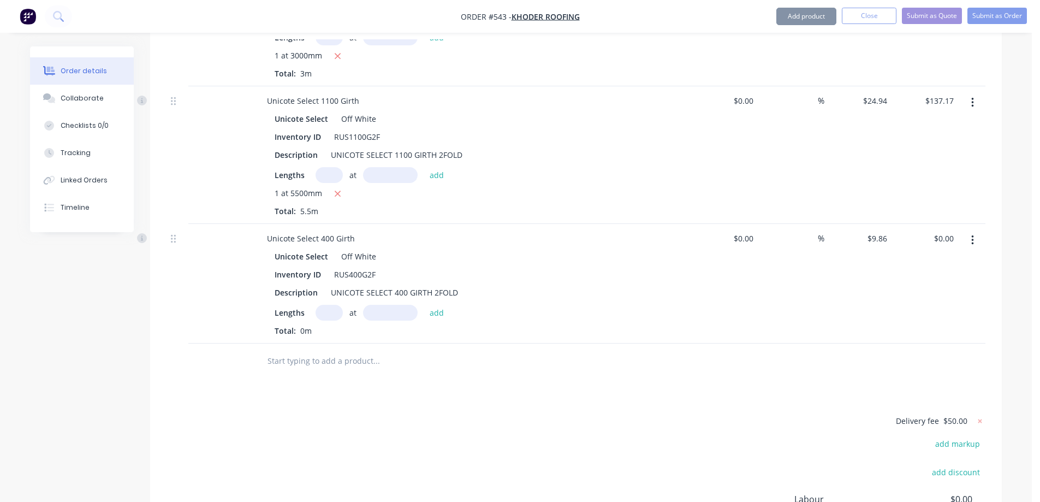
click at [327, 305] on input "text" at bounding box center [329, 313] width 27 height 16
type input "1"
type input "2000mm"
click at [434, 305] on button "add" at bounding box center [437, 312] width 26 height 15
type input "$19.72"
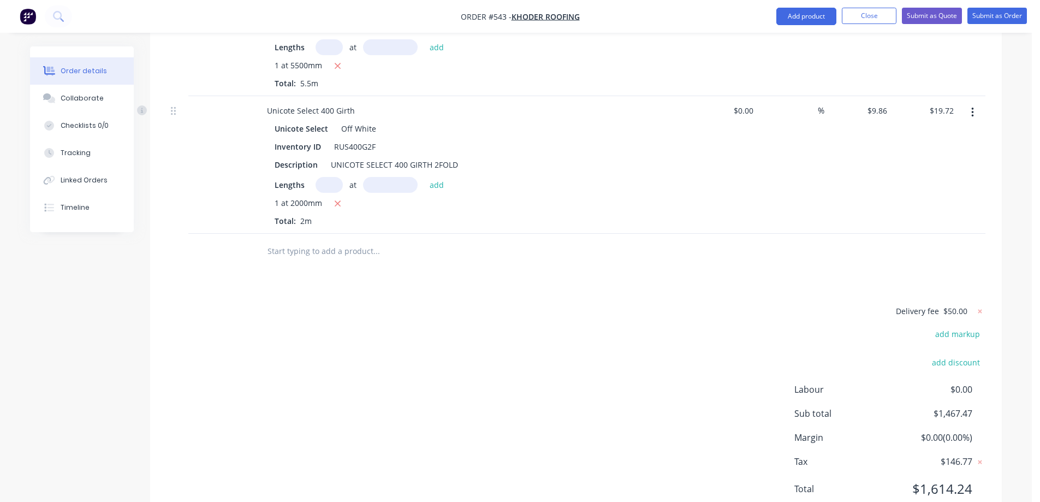
scroll to position [3435, 0]
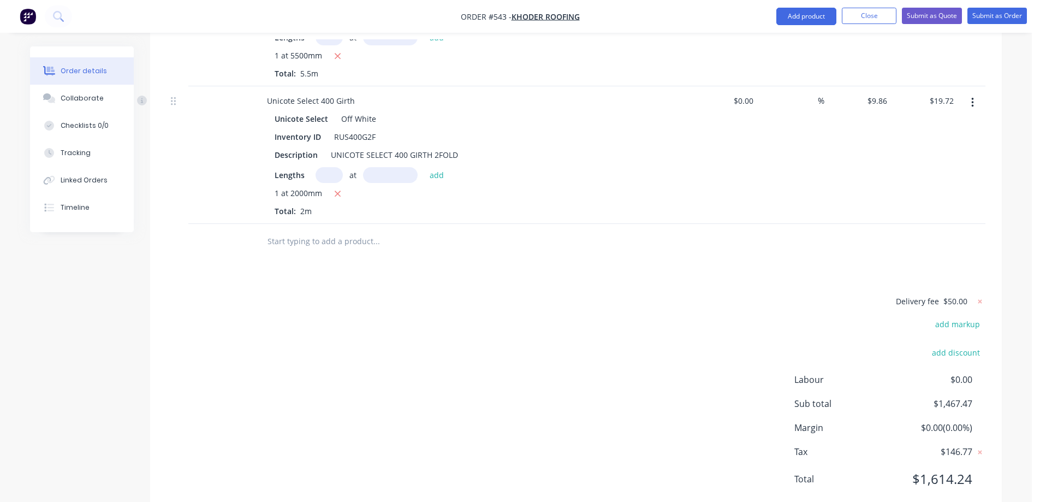
click at [313, 230] on input "text" at bounding box center [376, 241] width 218 height 22
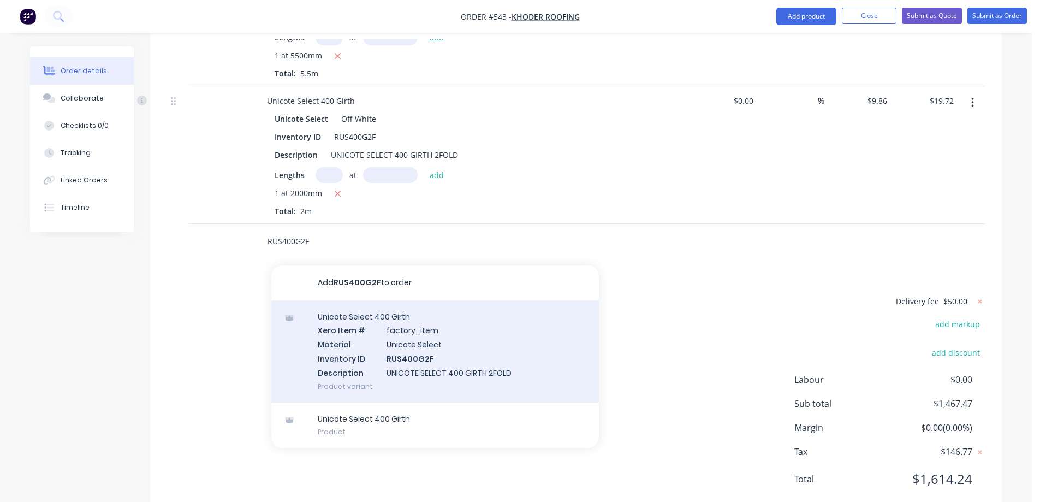
type input "RUS400G2F"
click at [338, 301] on div "Unicote Select 400 Girth Xero Item # factory_item Material Unicote Select Inven…" at bounding box center [435, 351] width 328 height 102
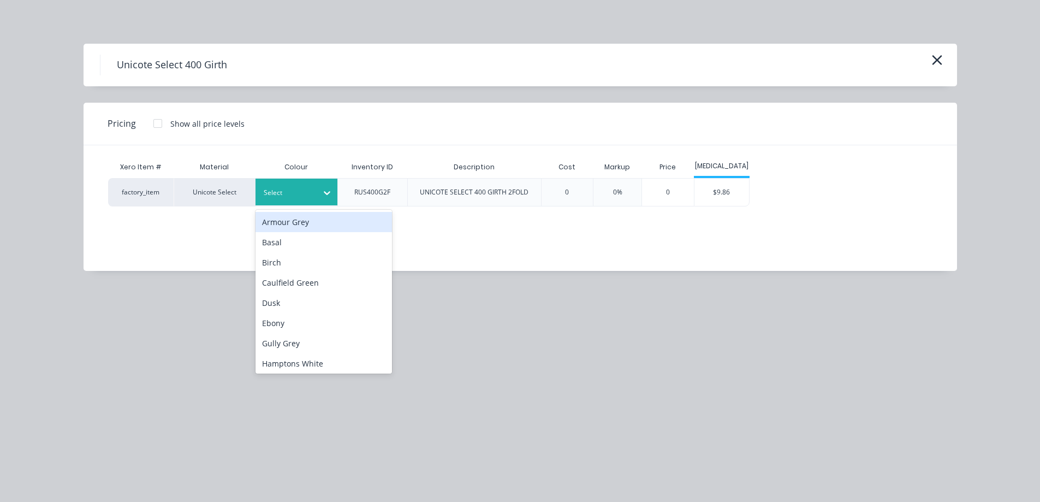
click at [292, 187] on div at bounding box center [288, 193] width 49 height 12
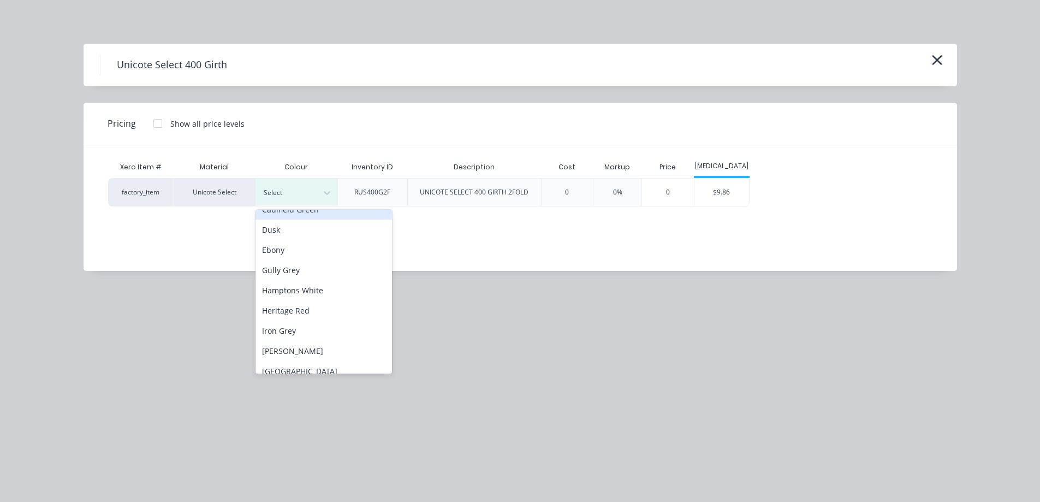
scroll to position [273, 0]
click at [294, 275] on div "Off White" at bounding box center [324, 272] width 137 height 20
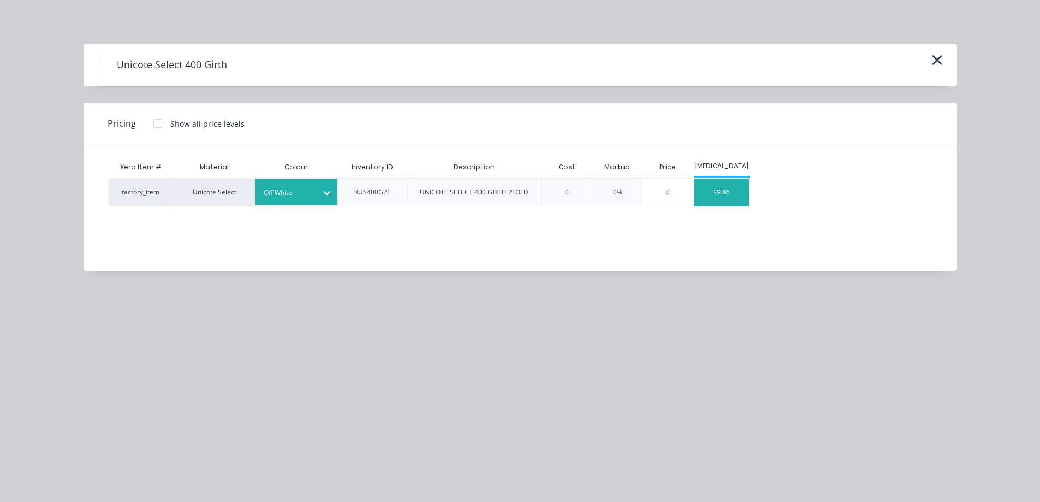
click at [710, 192] on div "$9.86" at bounding box center [722, 192] width 55 height 27
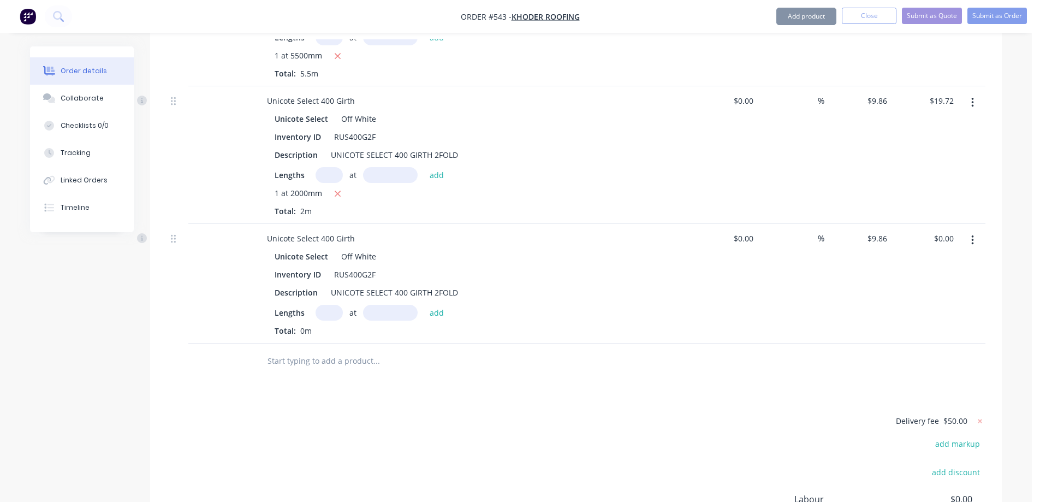
click at [328, 305] on input "text" at bounding box center [329, 313] width 27 height 16
type input "1"
type input "1500mm"
click at [445, 305] on button "add" at bounding box center [437, 312] width 26 height 15
type input "$14.79"
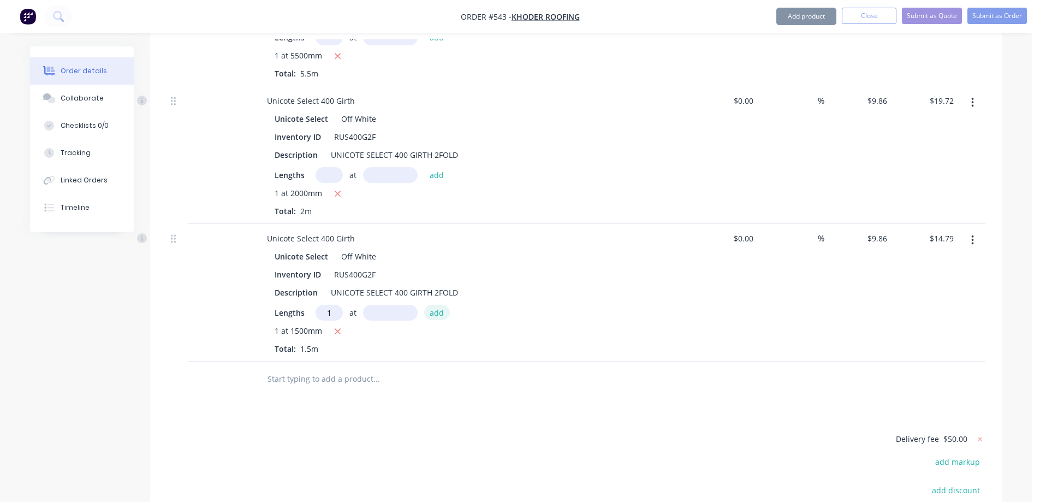
type input "1"
type input "1500mm"
click at [445, 305] on button "add" at bounding box center [437, 312] width 26 height 15
type input "$29.58"
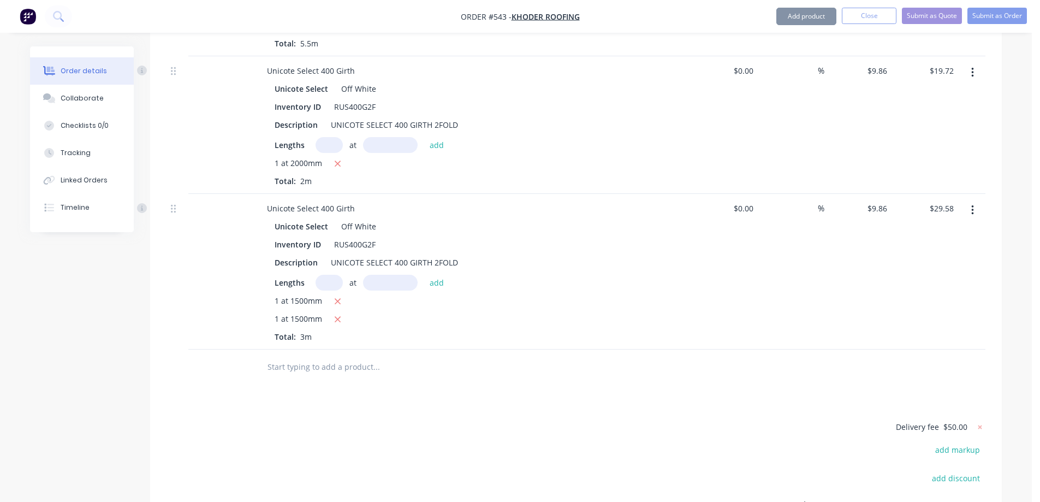
scroll to position [3489, 0]
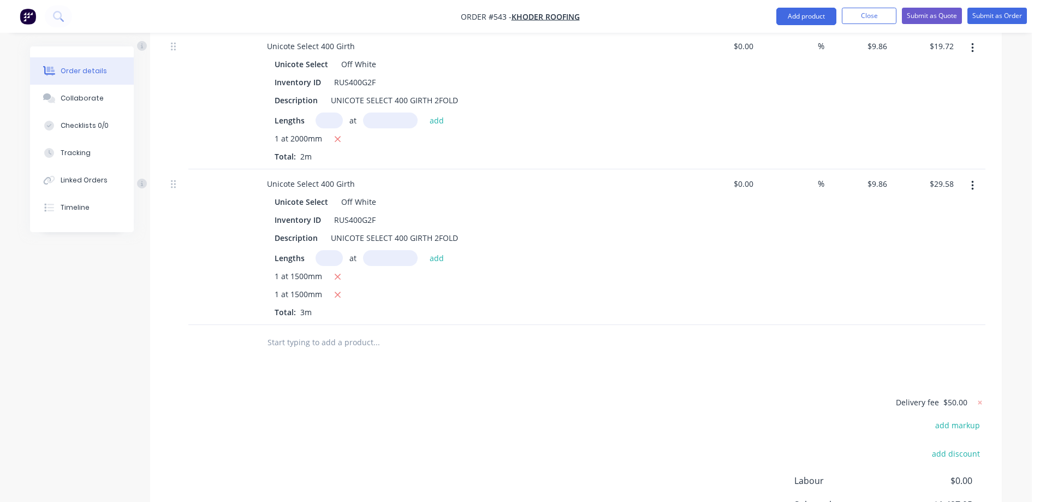
click at [317, 332] on input "text" at bounding box center [376, 343] width 218 height 22
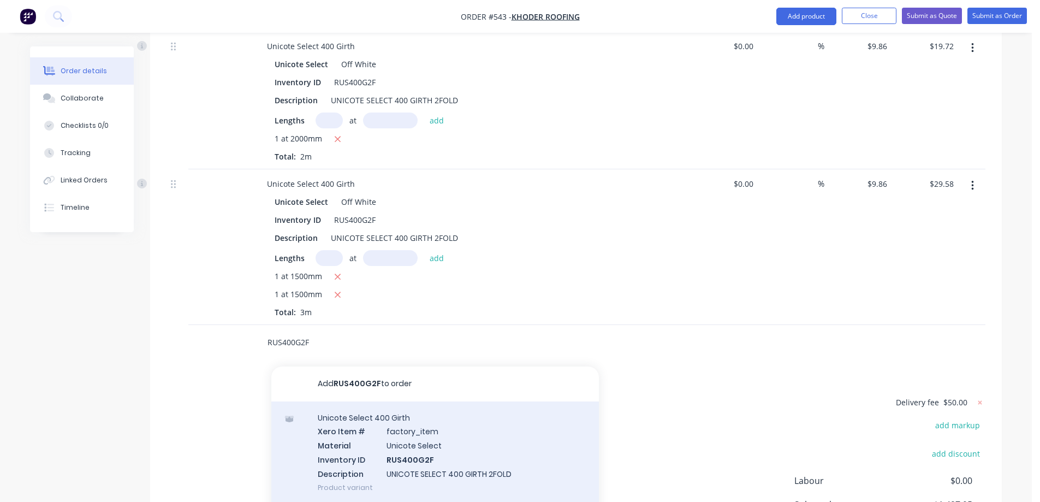
type input "RUS400G2F"
click at [365, 421] on div "Unicote Select 400 Girth Xero Item # factory_item Material Unicote Select Inven…" at bounding box center [435, 452] width 328 height 102
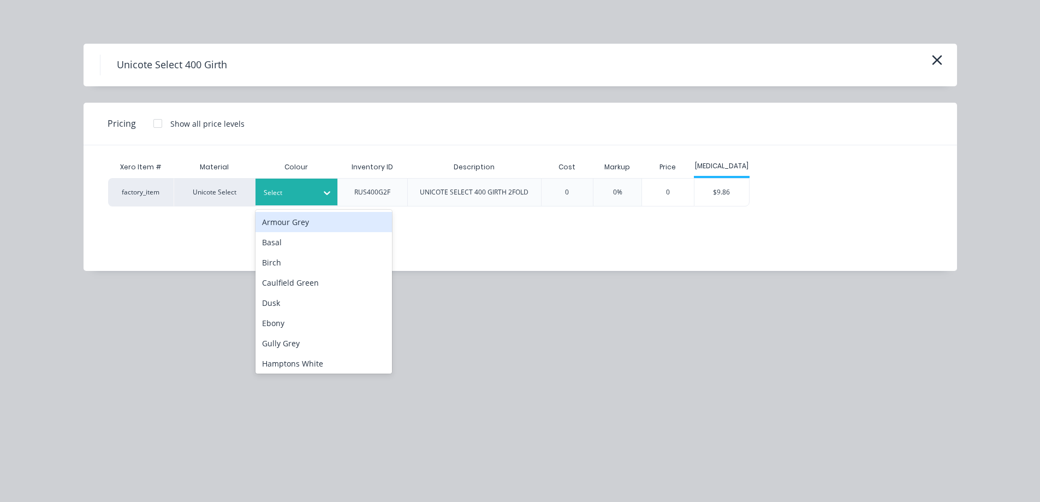
click at [301, 193] on div at bounding box center [288, 193] width 49 height 12
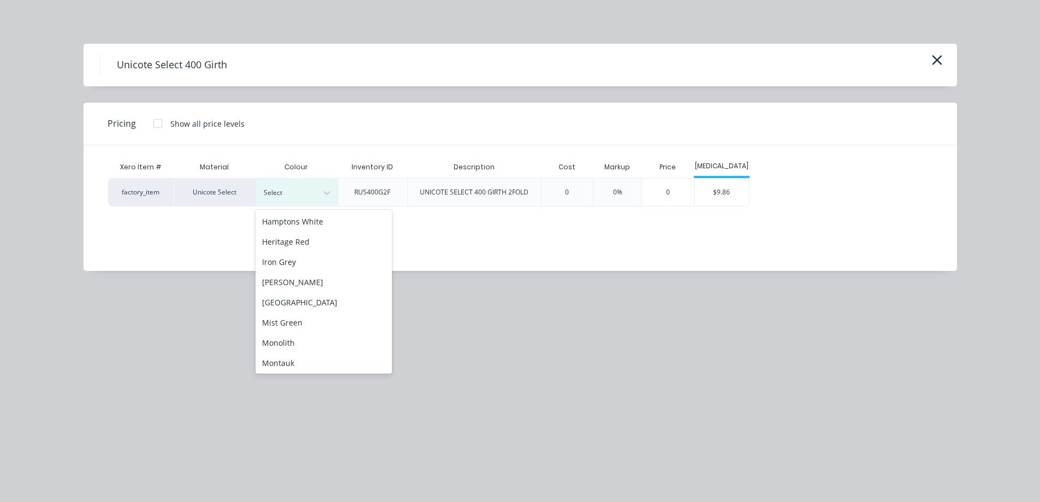
scroll to position [273, 0]
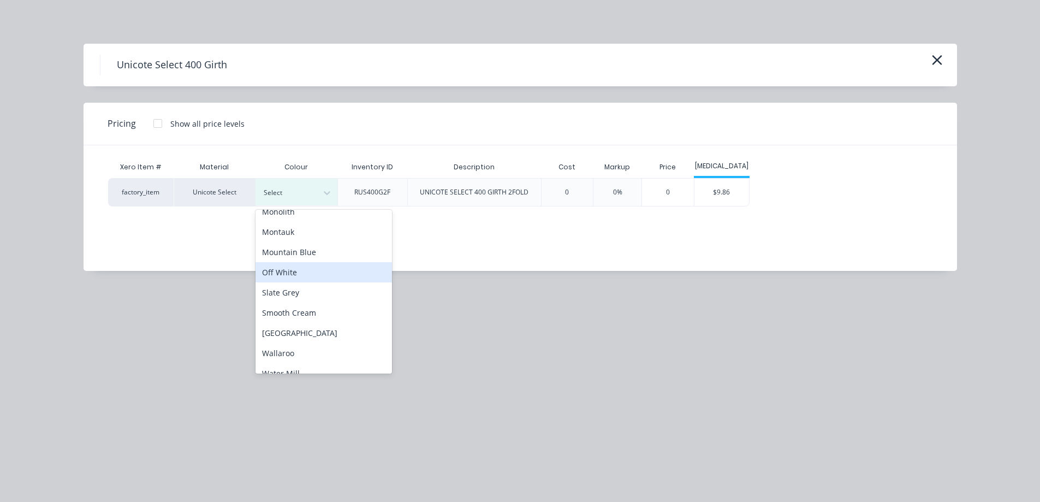
click at [302, 263] on div "Off White" at bounding box center [324, 272] width 137 height 20
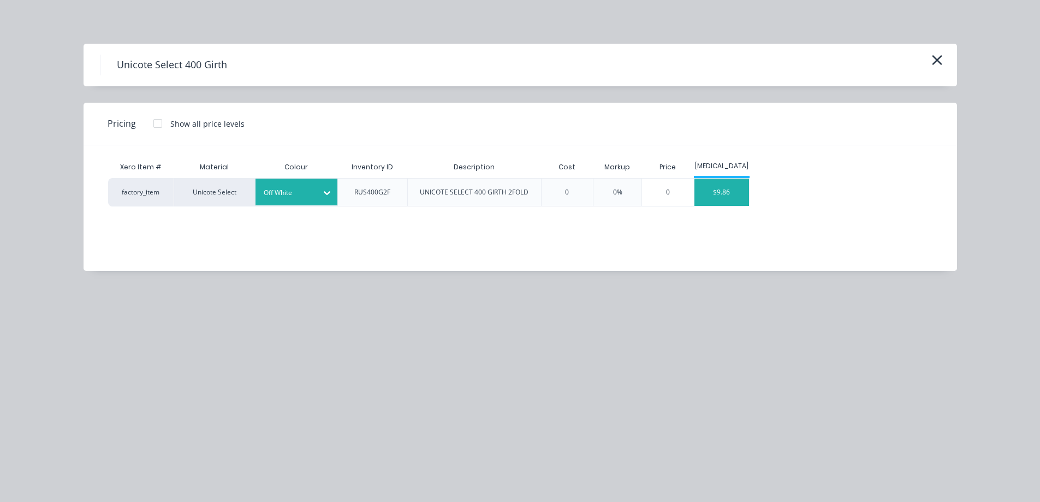
click at [741, 192] on div "$9.86" at bounding box center [722, 192] width 55 height 27
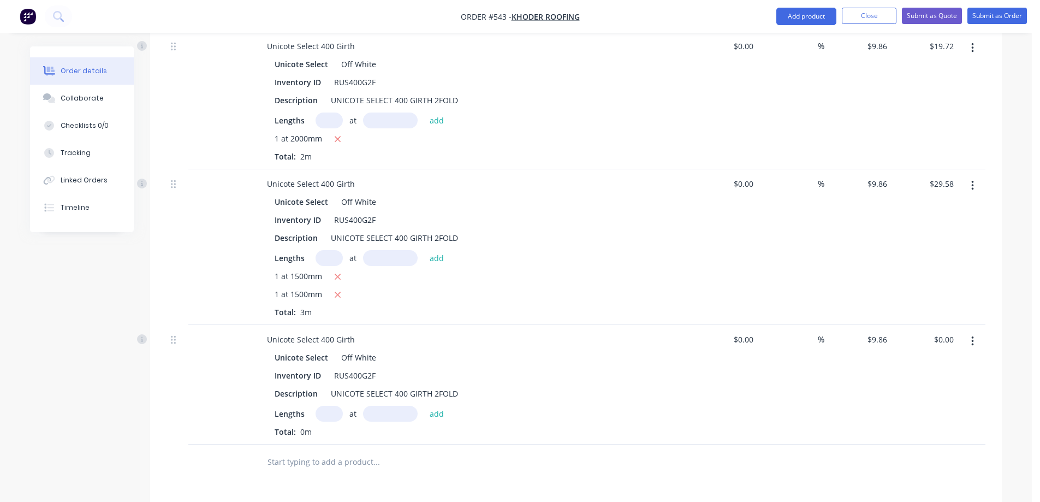
click at [327, 406] on input "text" at bounding box center [329, 414] width 27 height 16
type input "1"
type input "4500mm"
click at [431, 406] on button "add" at bounding box center [437, 413] width 26 height 15
type input "$44.37"
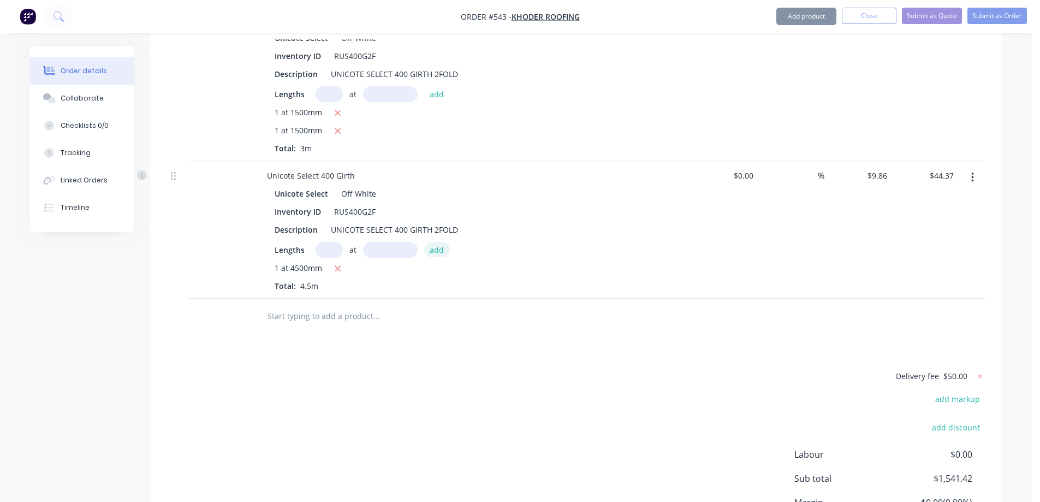
scroll to position [3708, 0]
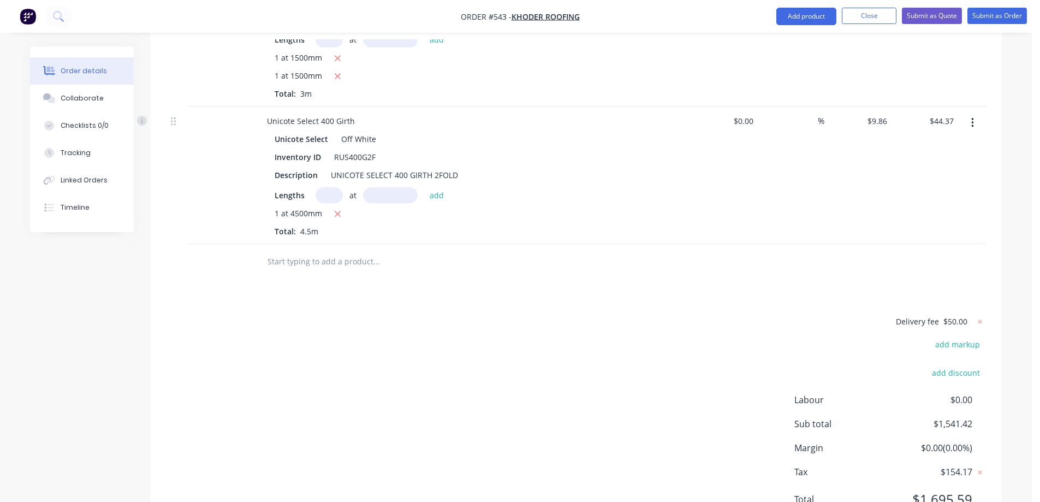
click at [352, 251] on input "text" at bounding box center [376, 262] width 218 height 22
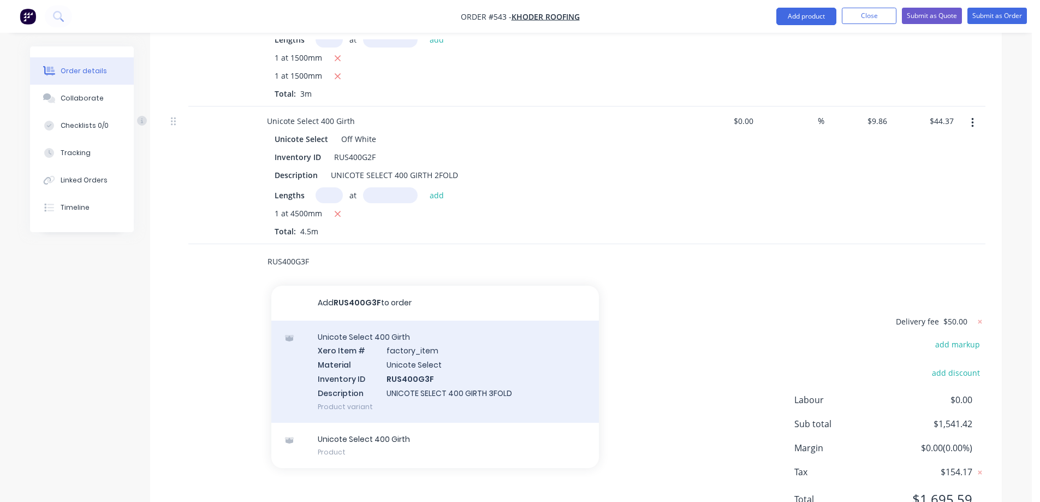
type input "RUS400G3F"
click at [359, 337] on div "Unicote Select 400 Girth Xero Item # factory_item Material Unicote Select Inven…" at bounding box center [435, 372] width 328 height 102
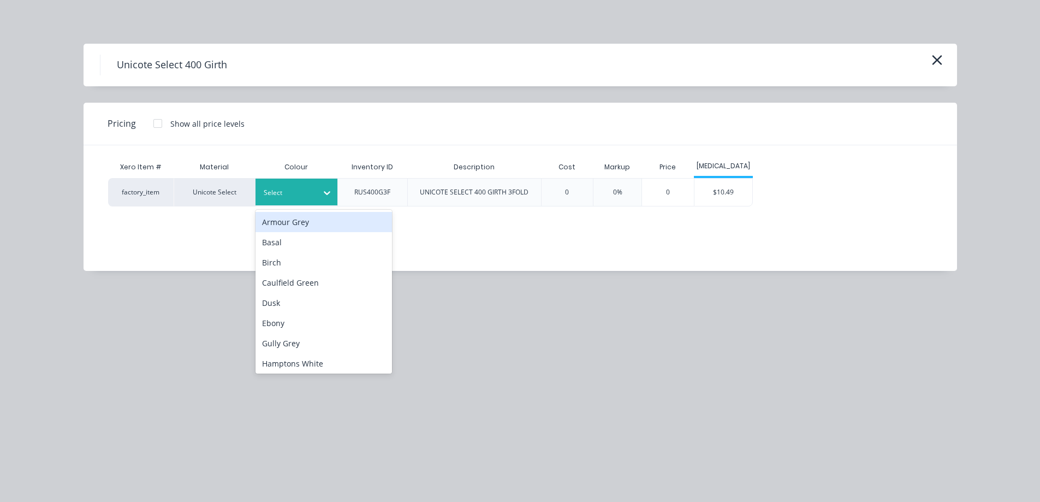
click at [300, 196] on div at bounding box center [288, 193] width 49 height 12
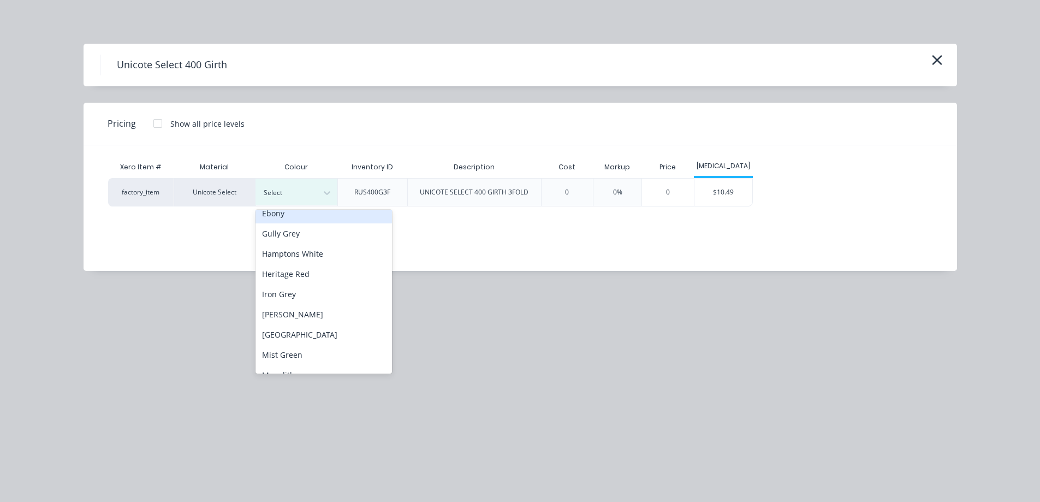
scroll to position [273, 0]
click at [292, 275] on div "Off White" at bounding box center [324, 272] width 137 height 20
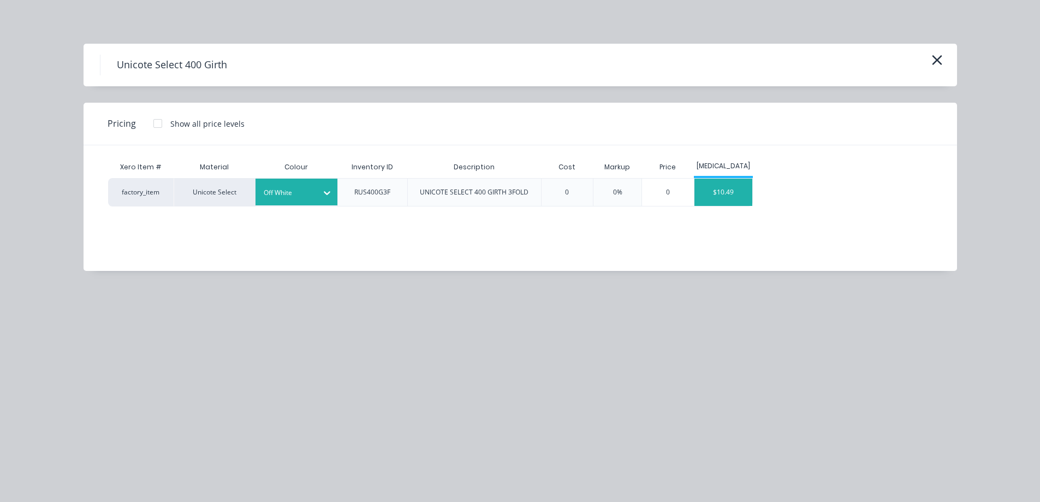
click at [708, 192] on div "$10.49" at bounding box center [724, 192] width 58 height 27
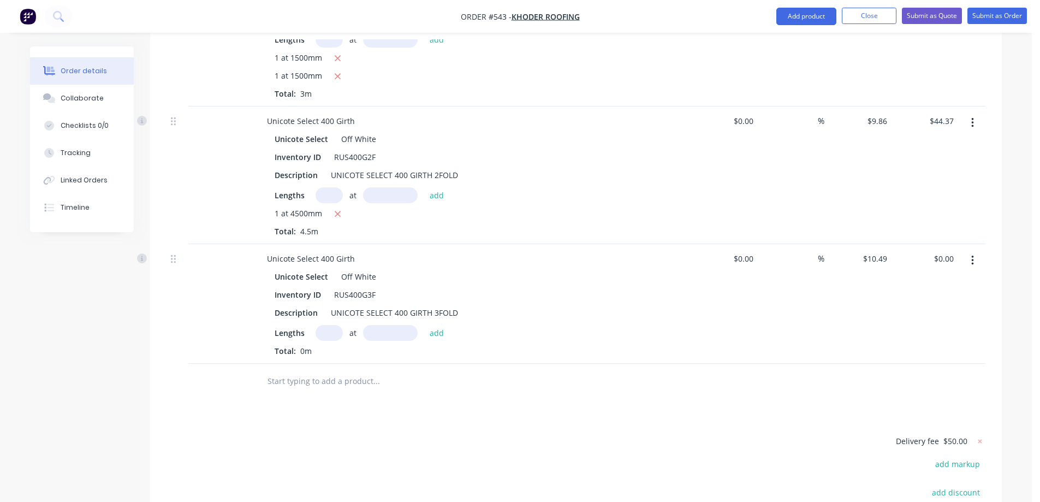
click at [329, 325] on input "text" at bounding box center [329, 333] width 27 height 16
type input "1"
type input "6200mm"
click at [432, 325] on button "add" at bounding box center [437, 332] width 26 height 15
type input "$65.04"
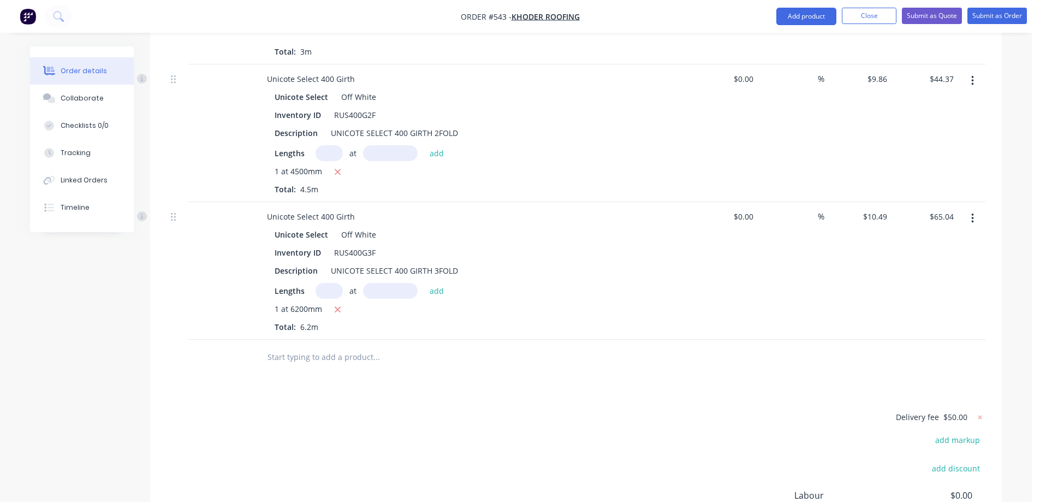
scroll to position [3762, 0]
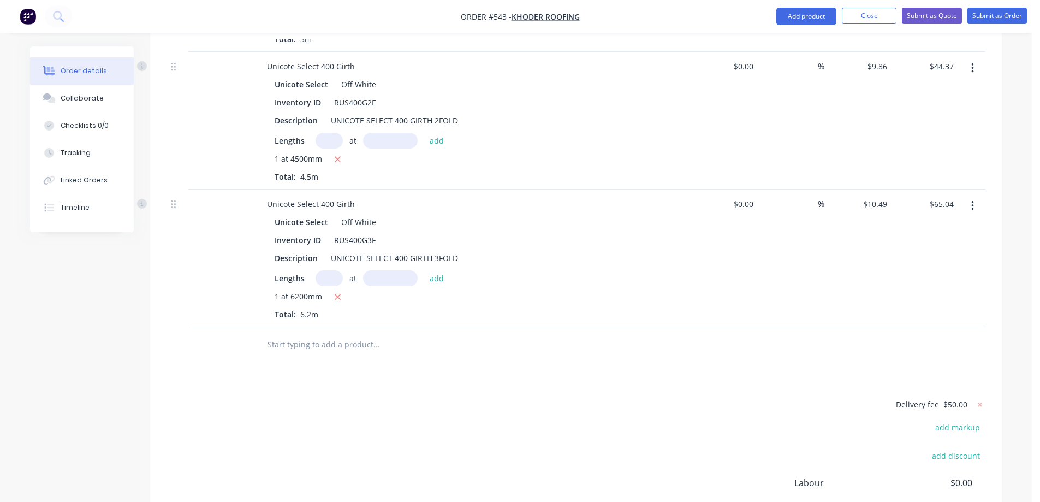
click at [369, 334] on input "text" at bounding box center [376, 345] width 218 height 22
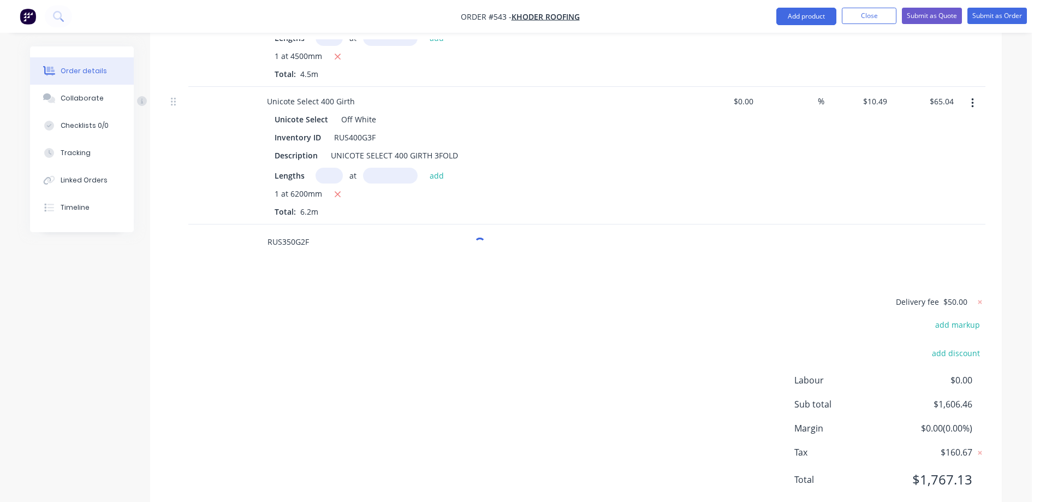
scroll to position [3866, 0]
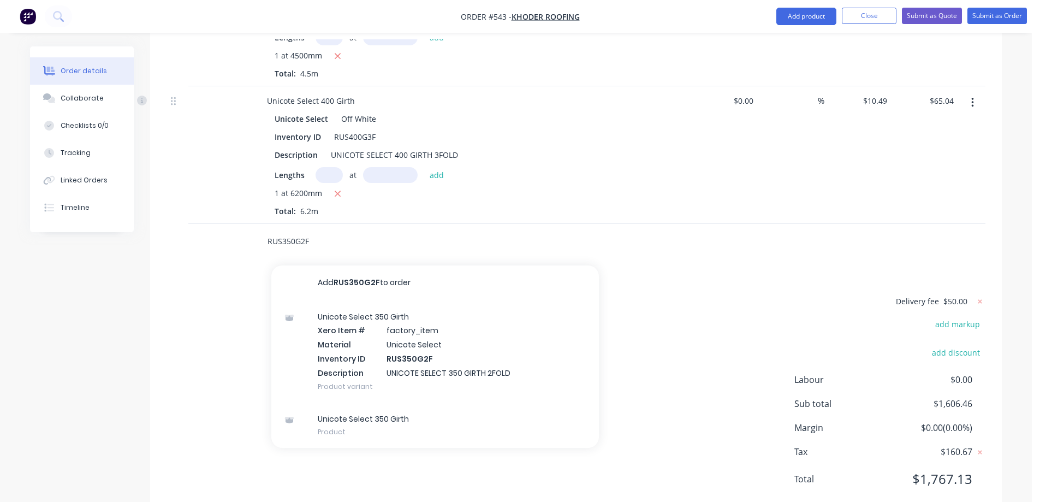
type input "RUS350G2F"
click at [369, 322] on div "Unicote Select 350 Girth Xero Item # factory_item Material Unicote Select Inven…" at bounding box center [435, 351] width 328 height 102
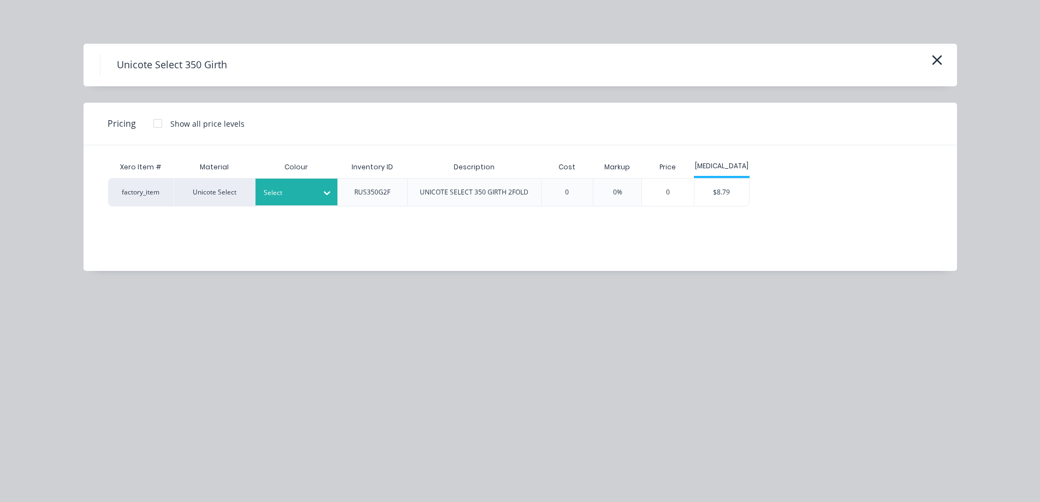
click at [314, 192] on div "Select" at bounding box center [286, 193] width 61 height 14
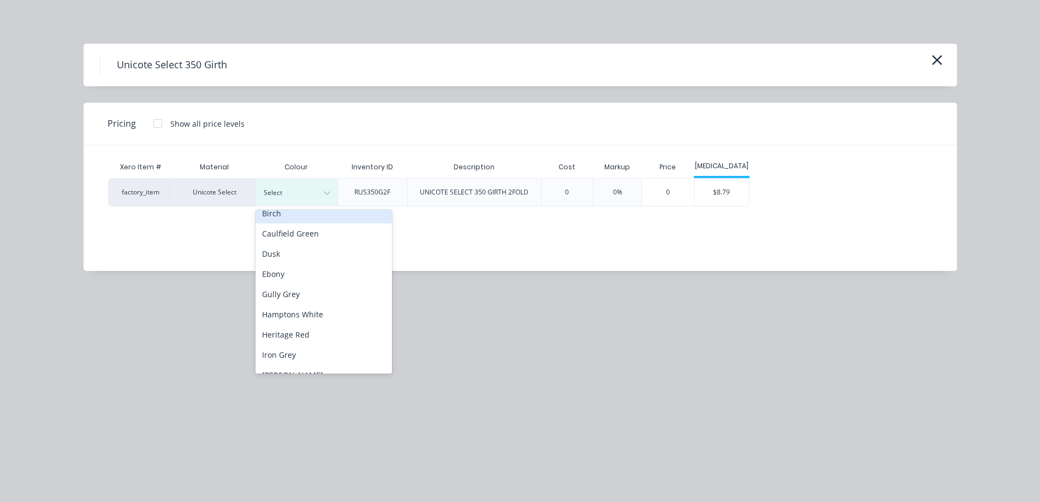
scroll to position [273, 0]
click at [304, 275] on div "Off White" at bounding box center [324, 272] width 137 height 20
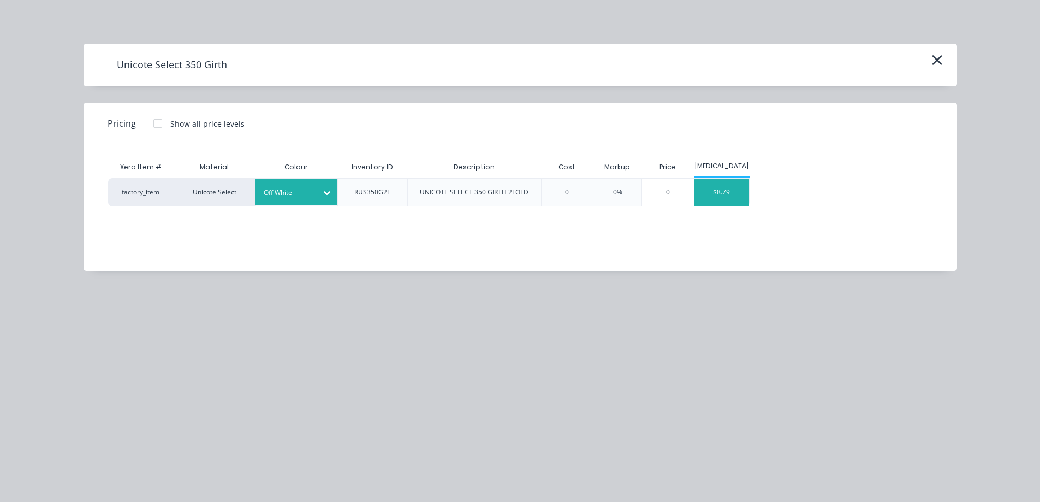
click at [741, 199] on div "$8.79" at bounding box center [722, 192] width 55 height 27
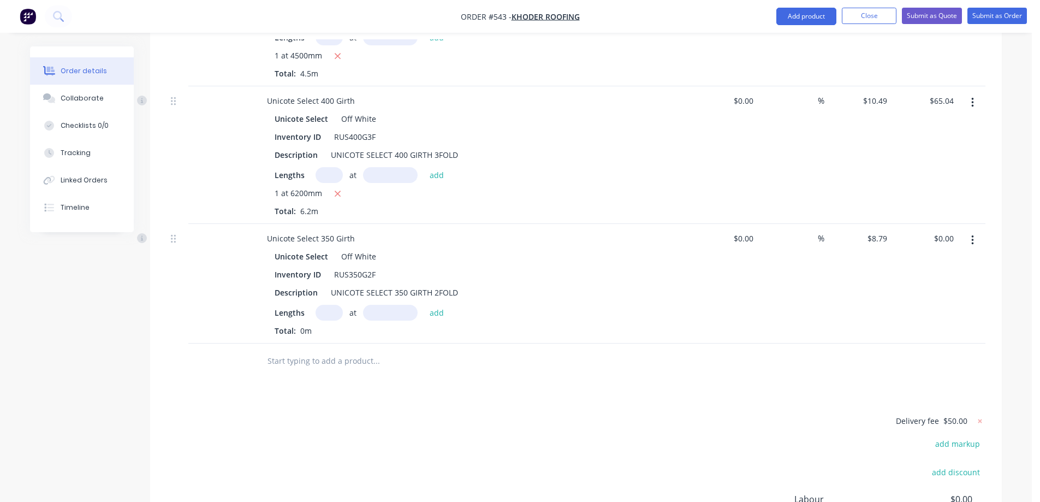
click at [331, 305] on input "text" at bounding box center [329, 313] width 27 height 16
type input "1"
type input "1500mm"
click at [443, 305] on button "add" at bounding box center [437, 312] width 26 height 15
type input "$13.19"
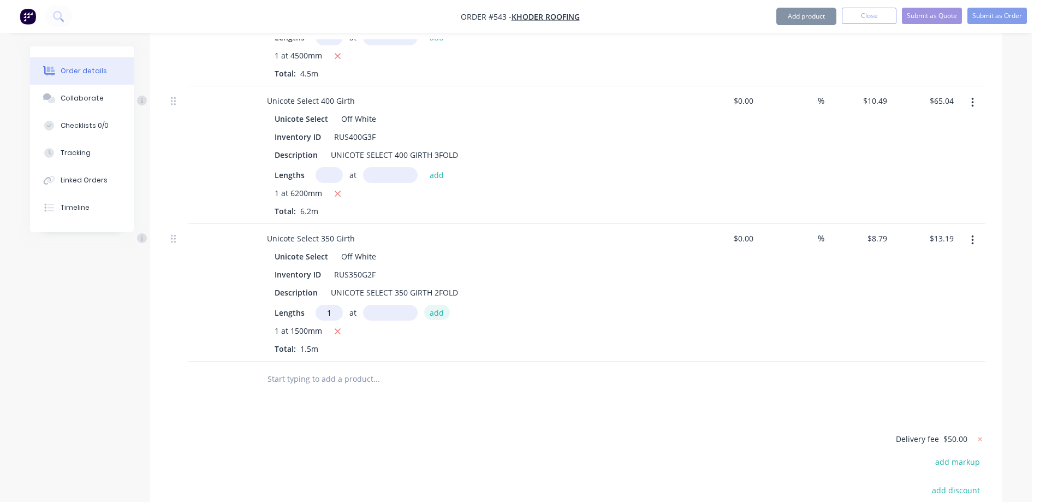
type input "1"
type input "4500mm"
click at [443, 305] on button "add" at bounding box center [437, 312] width 26 height 15
type input "$52.74"
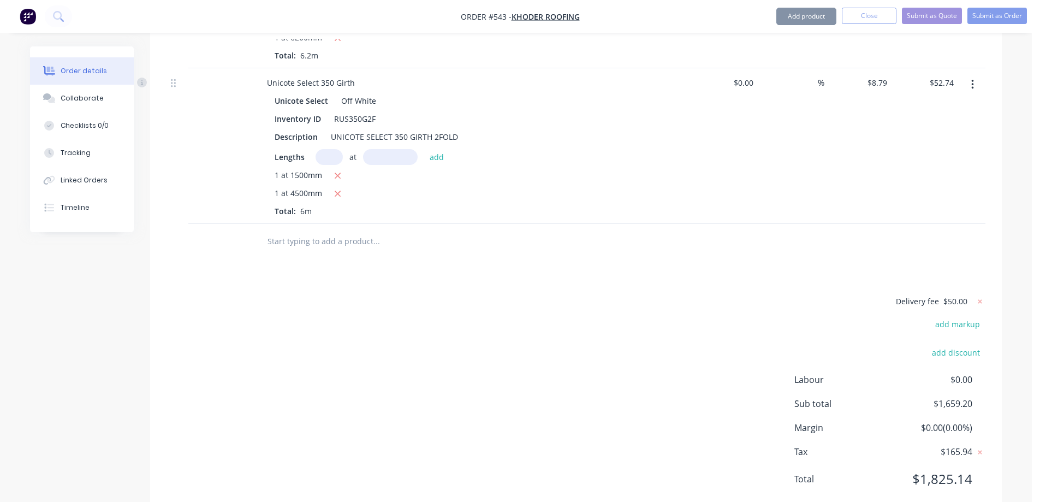
click at [307, 230] on input "text" at bounding box center [376, 241] width 218 height 22
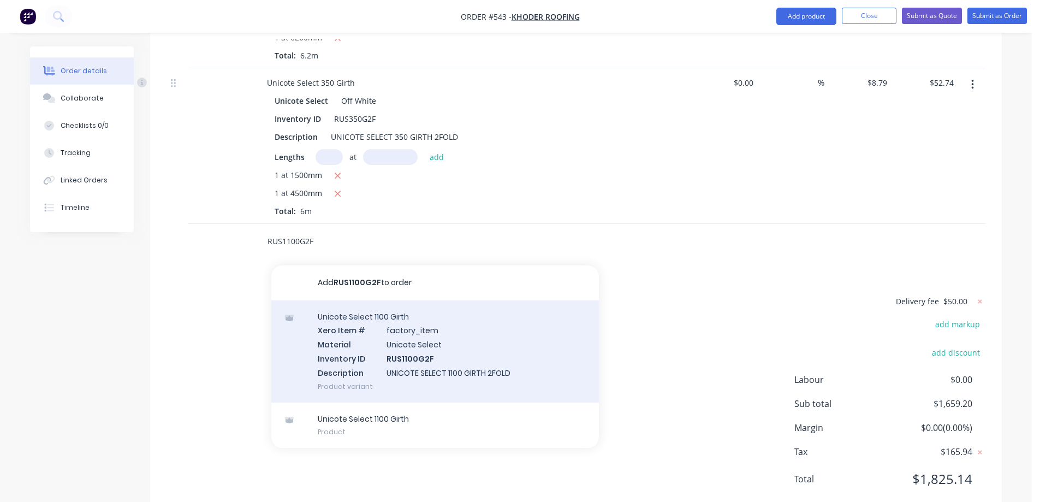
type input "RUS1100G2F"
click at [345, 310] on div "Unicote Select 1100 Girth Xero Item # factory_item Material Unicote Select Inve…" at bounding box center [435, 351] width 328 height 102
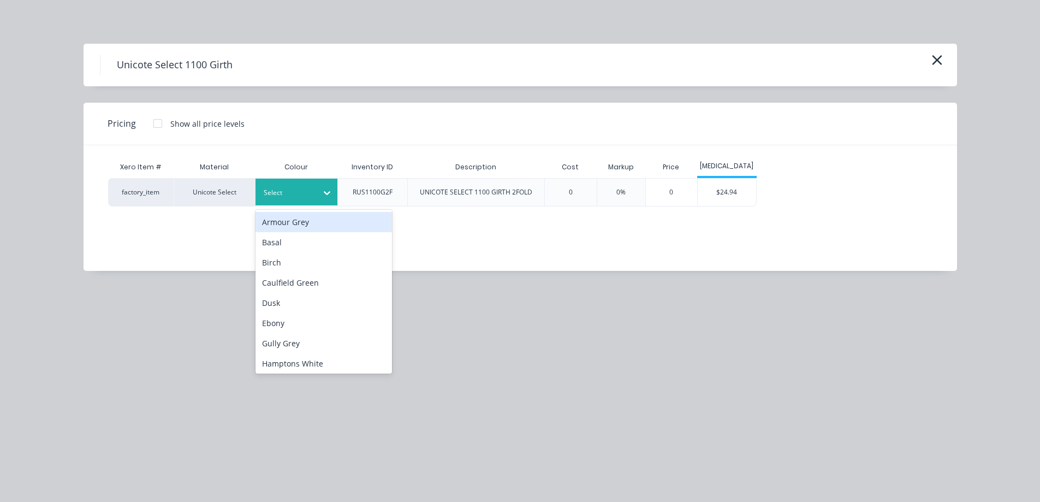
click at [321, 190] on div at bounding box center [327, 192] width 20 height 17
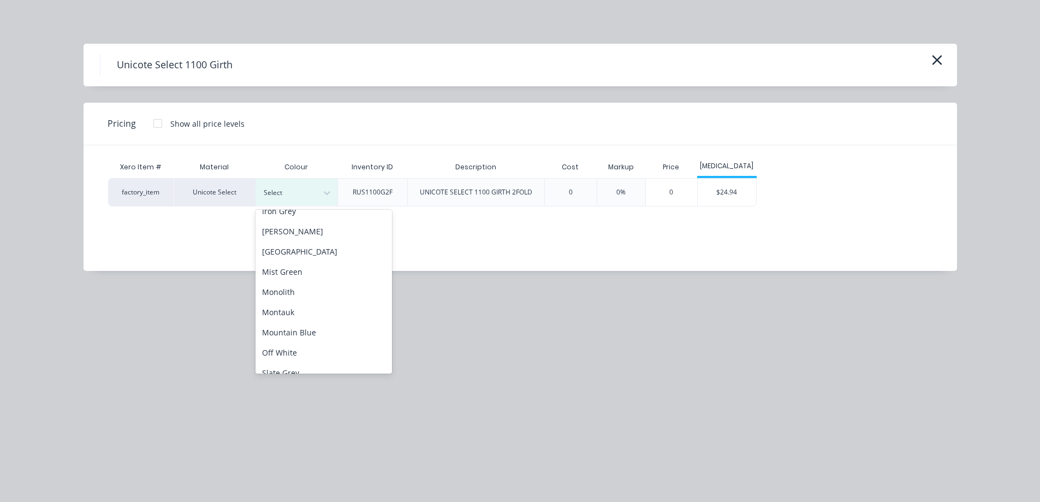
scroll to position [273, 0]
click at [303, 274] on div "Off White" at bounding box center [324, 272] width 137 height 20
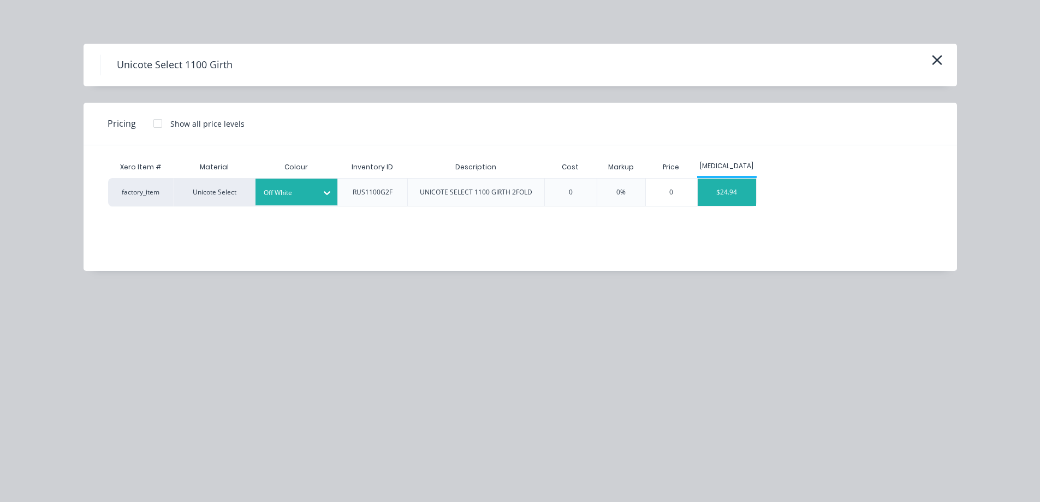
click at [735, 201] on div "$24.94" at bounding box center [727, 192] width 58 height 27
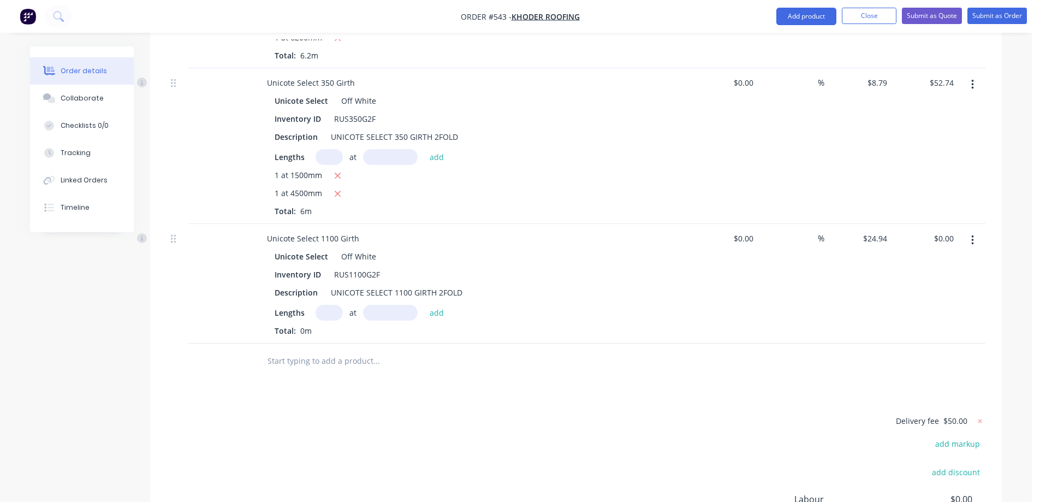
click at [338, 305] on input "text" at bounding box center [329, 313] width 27 height 16
type input "1"
type input "1500mm"
click at [441, 305] on button "add" at bounding box center [437, 312] width 26 height 15
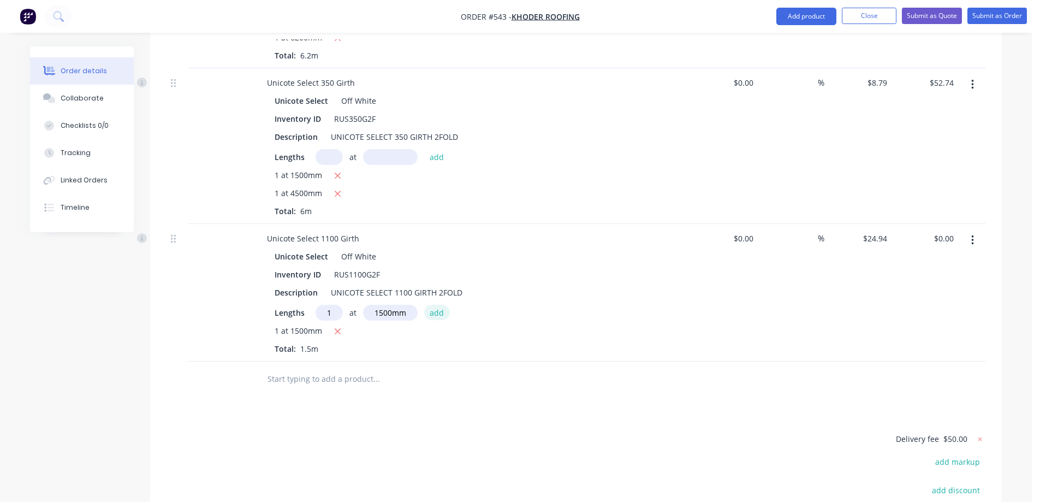
type input "$37.41"
click at [305, 368] on input "text" at bounding box center [376, 379] width 218 height 22
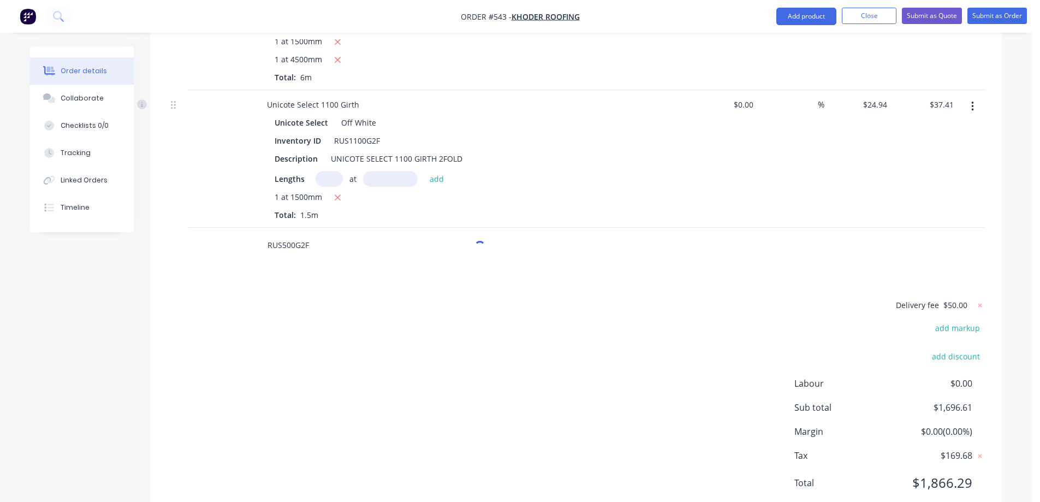
scroll to position [4159, 0]
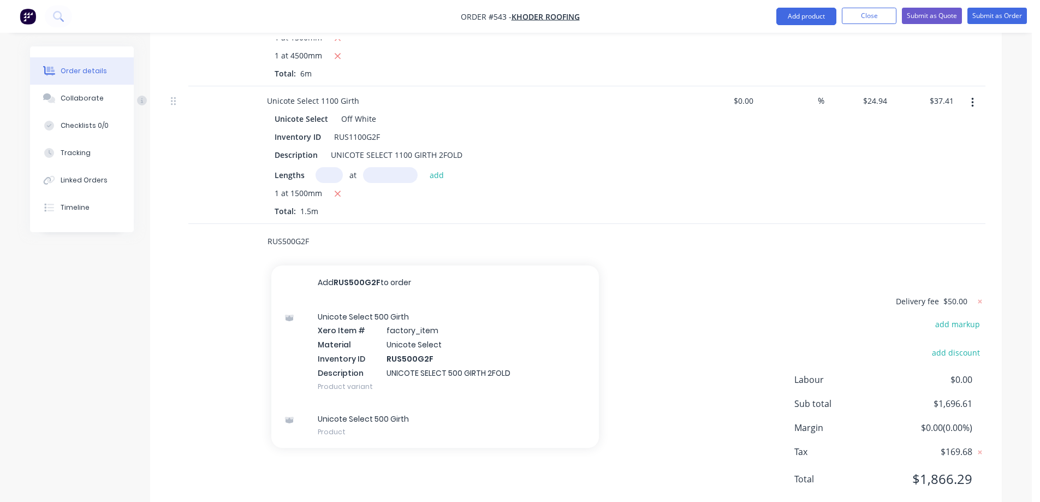
type input "RUS500G2F"
click at [385, 331] on div "Unicote Select 500 Girth Xero Item # factory_item Material Unicote Select Inven…" at bounding box center [435, 351] width 328 height 102
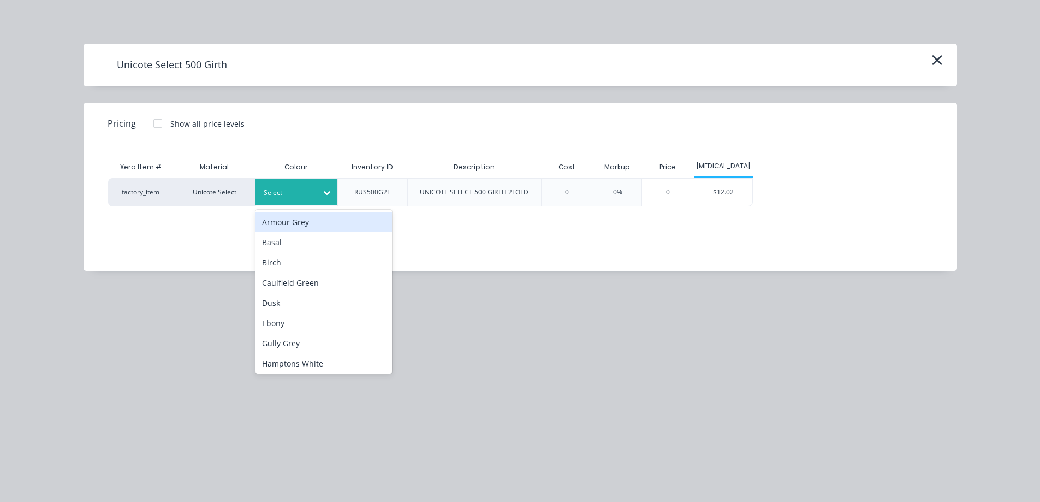
click at [315, 186] on div "Select" at bounding box center [286, 193] width 61 height 14
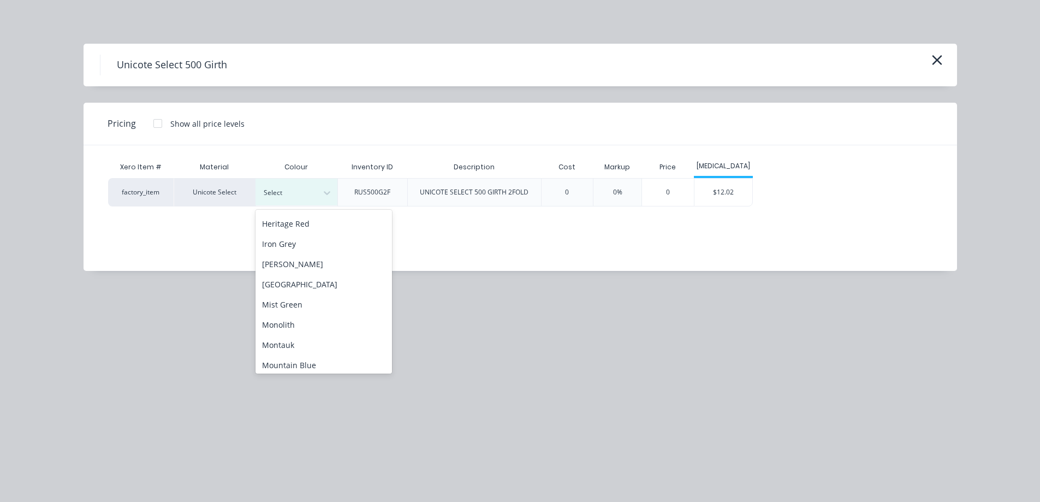
scroll to position [273, 0]
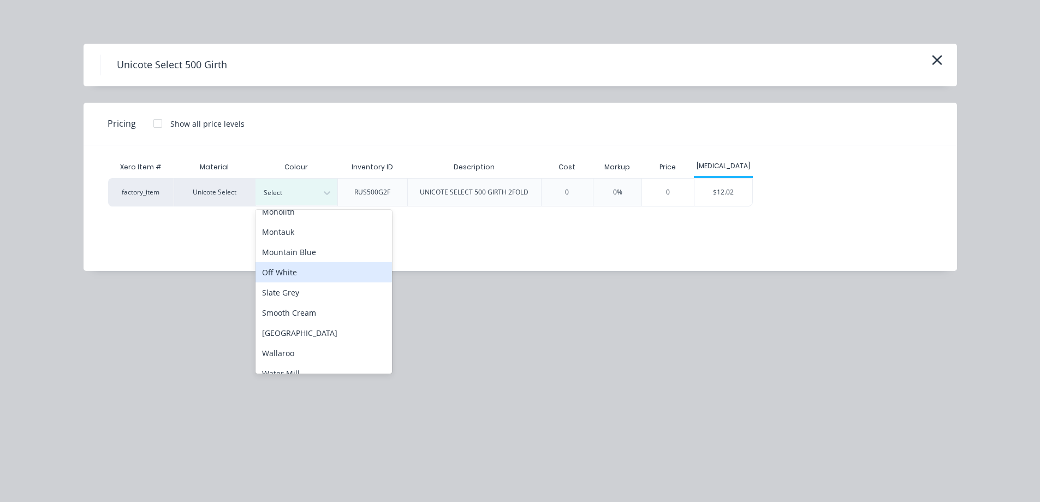
click at [301, 272] on div "Off White" at bounding box center [324, 272] width 137 height 20
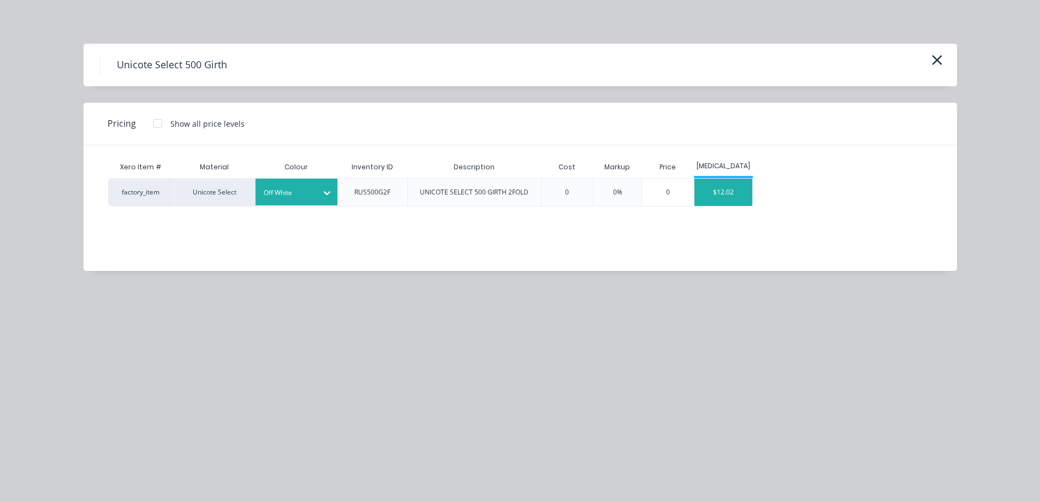
click at [713, 195] on div "$12.02" at bounding box center [724, 192] width 58 height 27
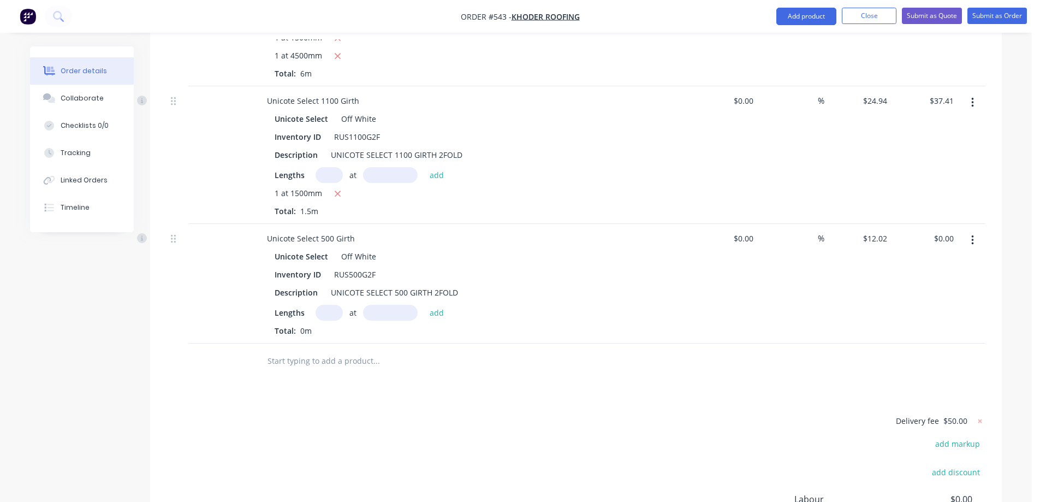
click at [330, 305] on input "text" at bounding box center [329, 313] width 27 height 16
type input "1"
click at [437, 305] on button "add" at bounding box center [437, 312] width 26 height 15
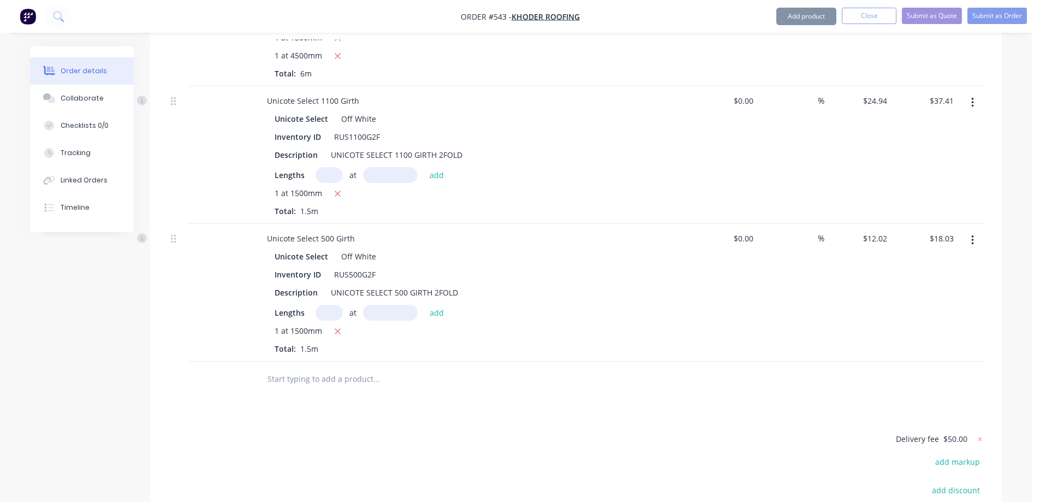
click at [304, 368] on input "text" at bounding box center [376, 379] width 218 height 22
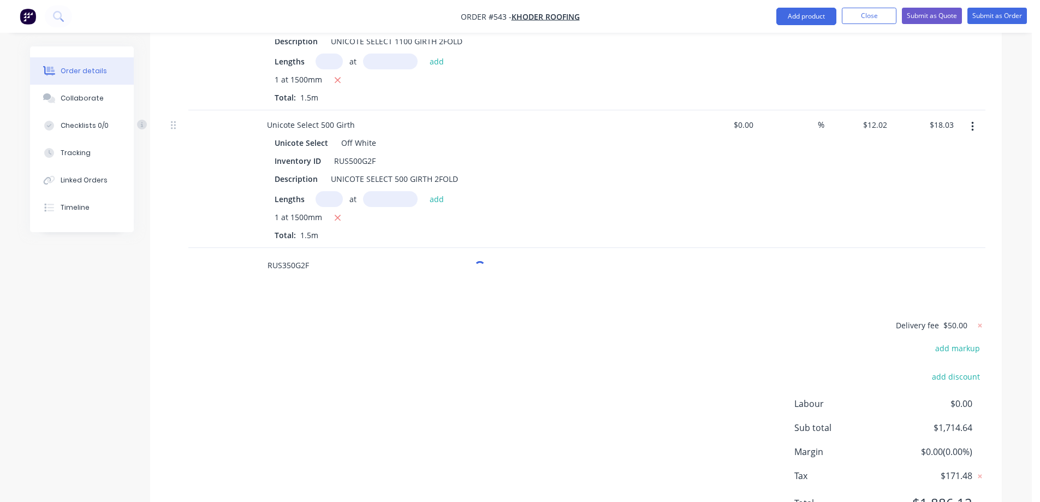
scroll to position [4297, 0]
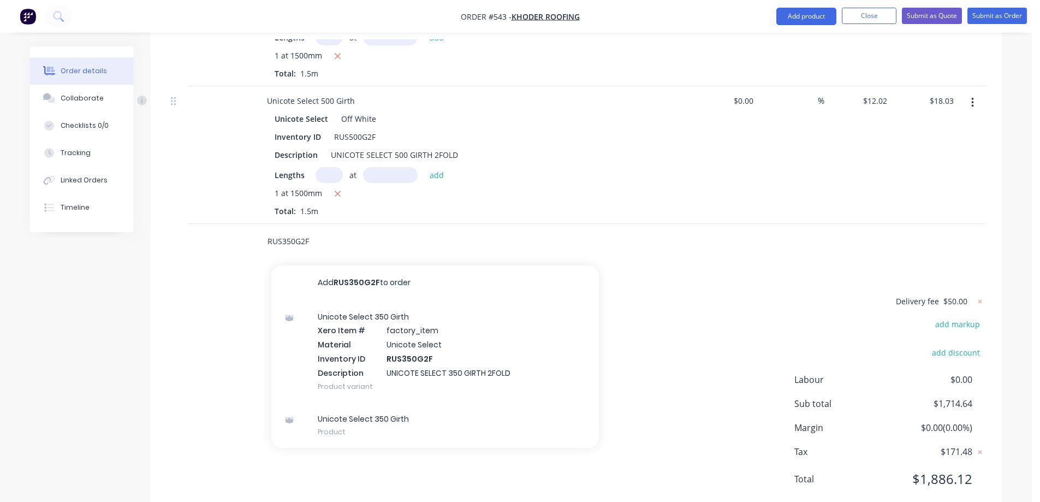
click at [326, 303] on div "Unicote Select 350 Girth Xero Item # factory_item Material Unicote Select Inven…" at bounding box center [435, 351] width 328 height 102
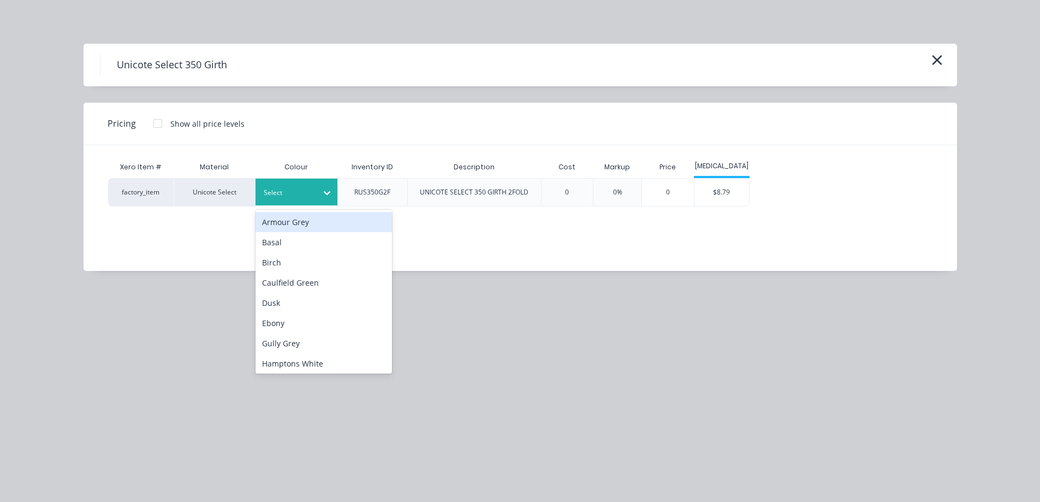
click at [304, 202] on div "Select" at bounding box center [297, 192] width 82 height 27
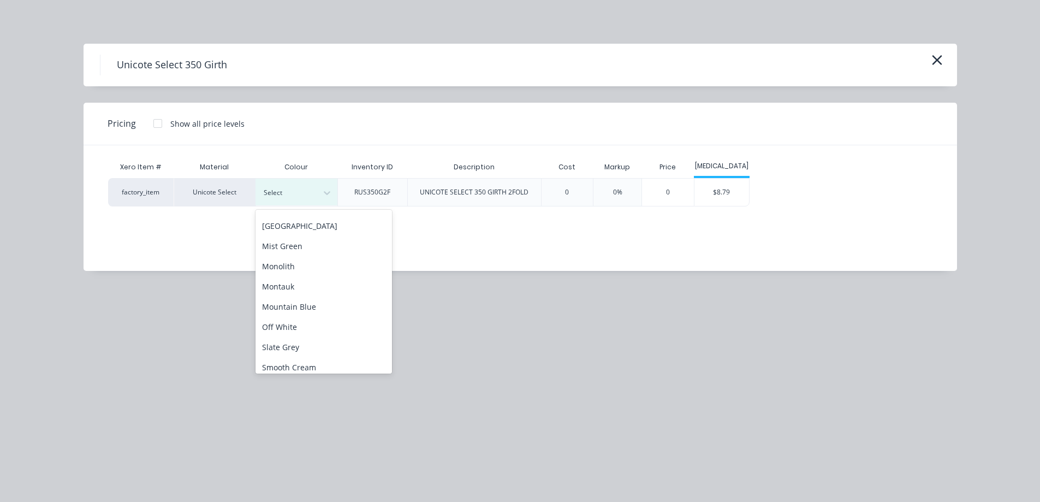
scroll to position [273, 0]
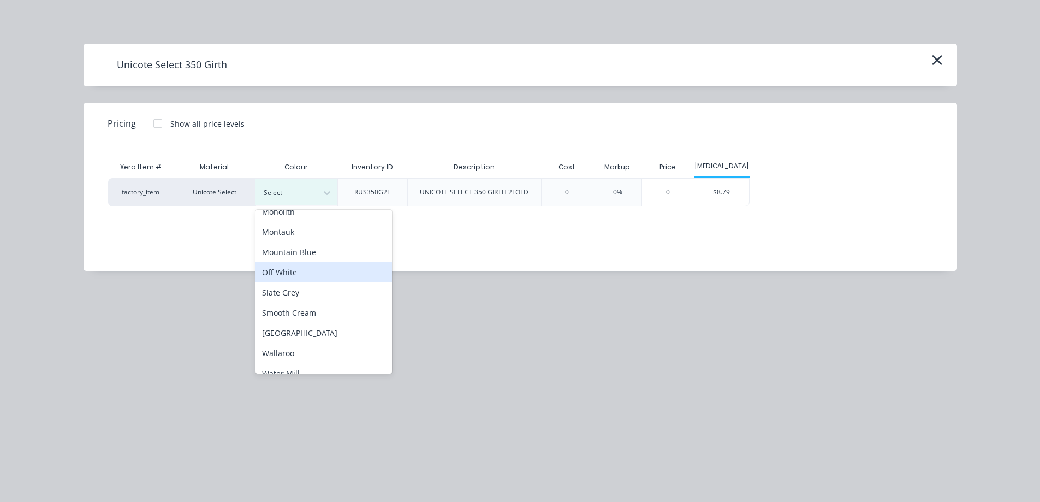
click at [300, 271] on div "Off White" at bounding box center [324, 272] width 137 height 20
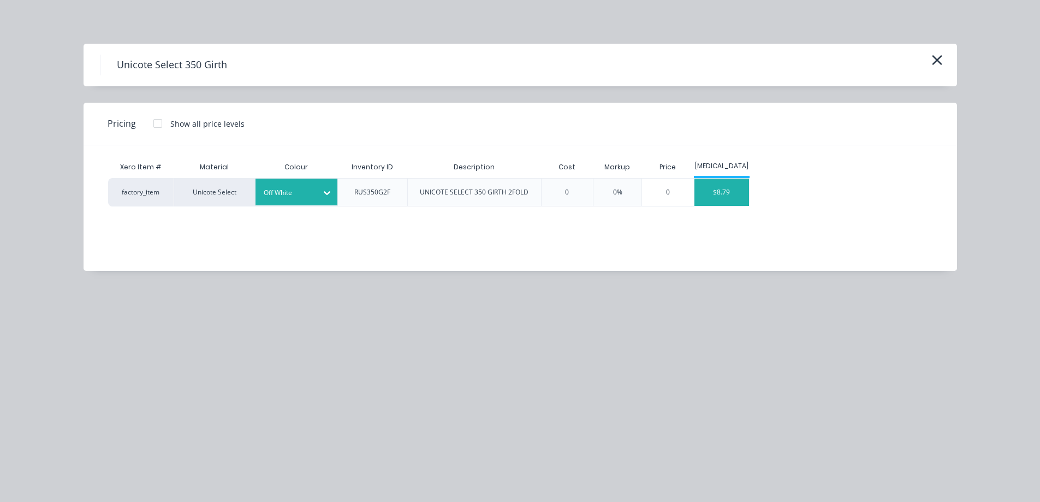
click at [710, 198] on div "$8.79" at bounding box center [722, 192] width 55 height 27
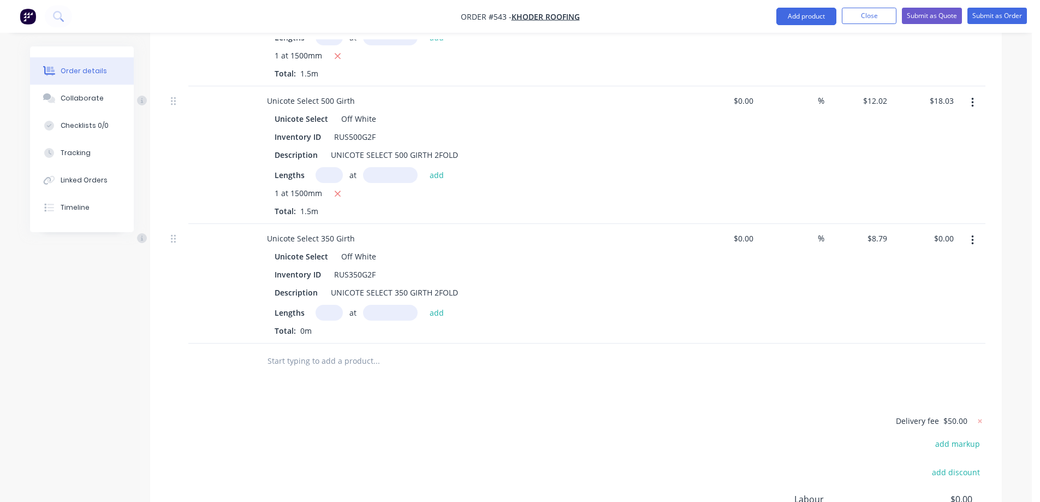
click at [334, 305] on input "text" at bounding box center [329, 313] width 27 height 16
click at [434, 305] on button "add" at bounding box center [437, 312] width 26 height 15
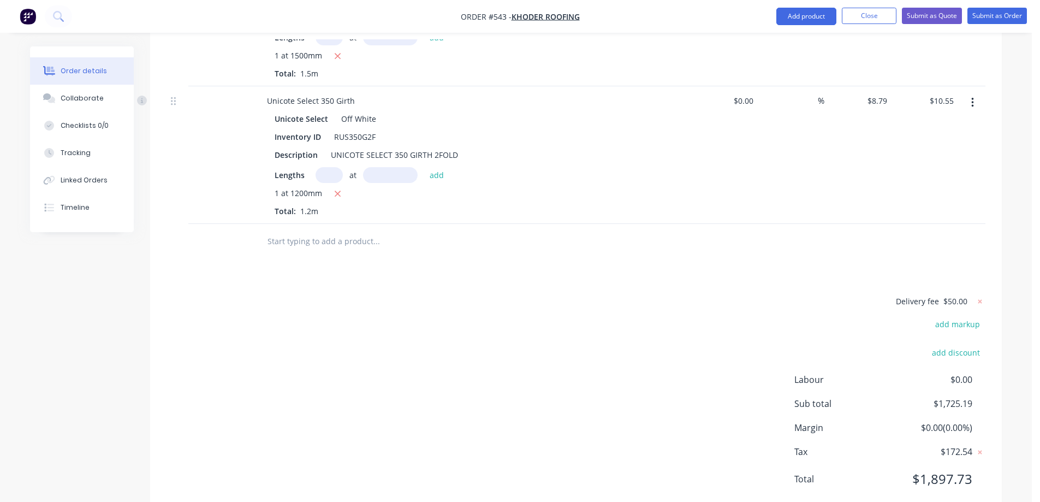
click at [283, 230] on input "text" at bounding box center [376, 241] width 218 height 22
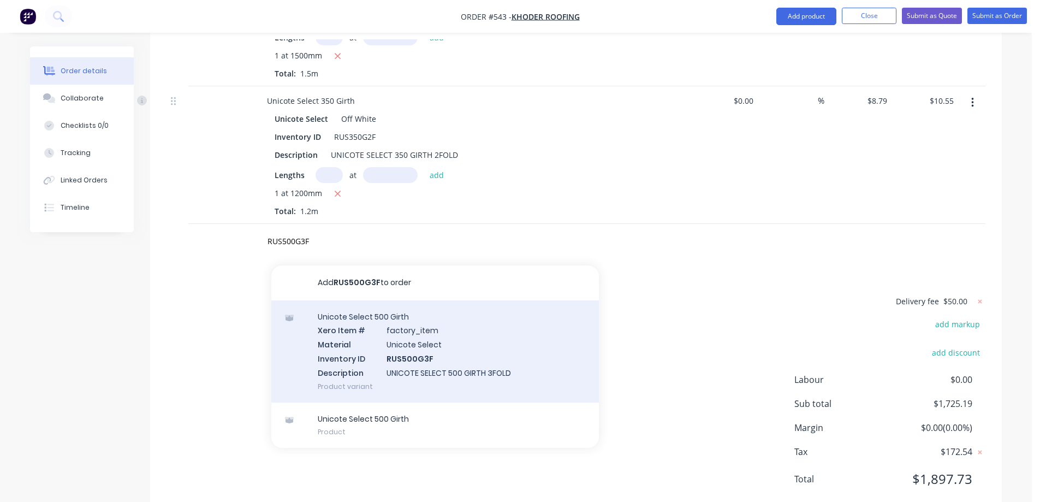
click at [339, 306] on div "Unicote Select 500 Girth Xero Item # factory_item Material Unicote Select Inven…" at bounding box center [435, 351] width 328 height 102
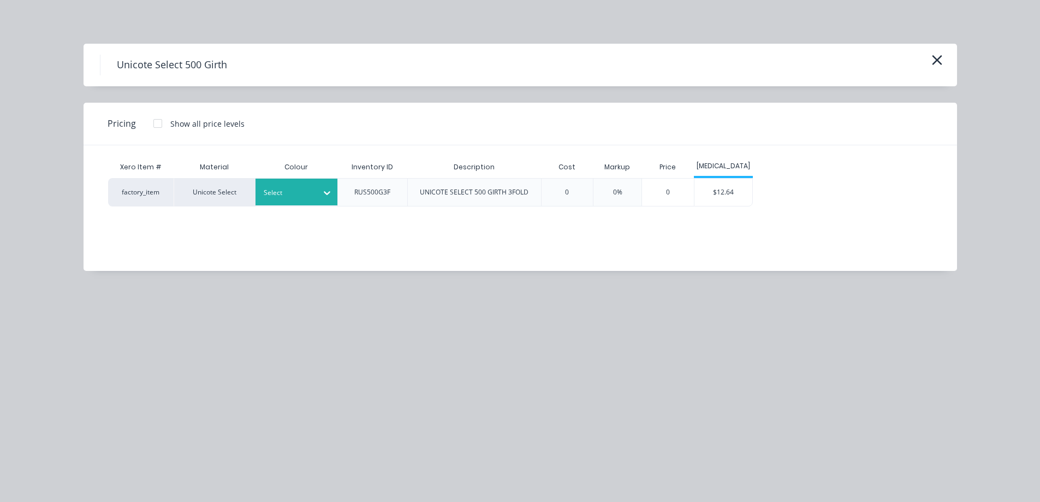
click at [307, 199] on div "Select" at bounding box center [286, 193] width 61 height 14
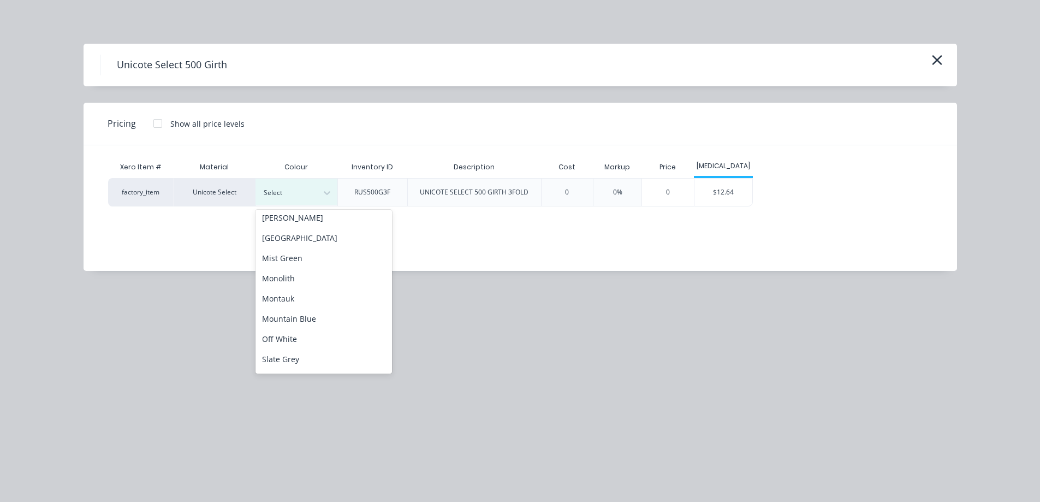
scroll to position [218, 0]
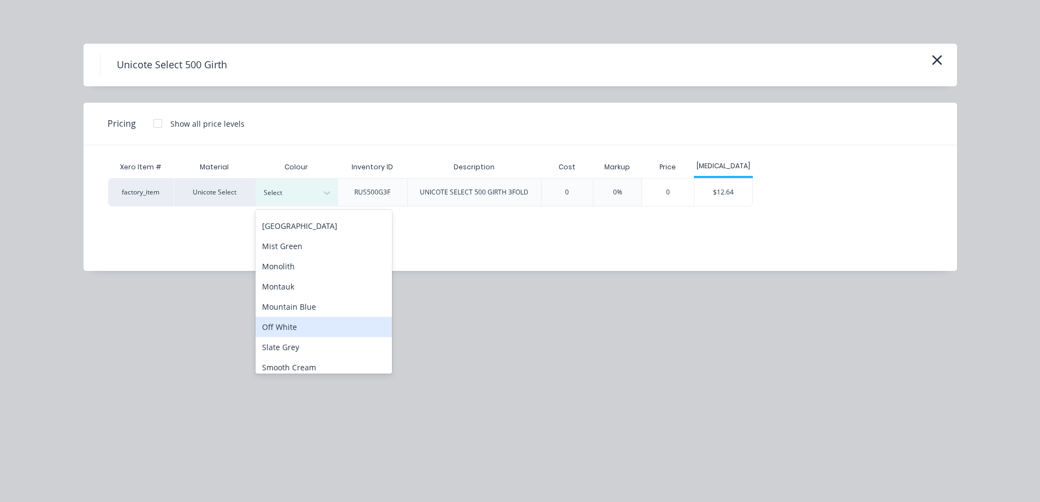
click at [288, 327] on div "Off White" at bounding box center [324, 327] width 137 height 20
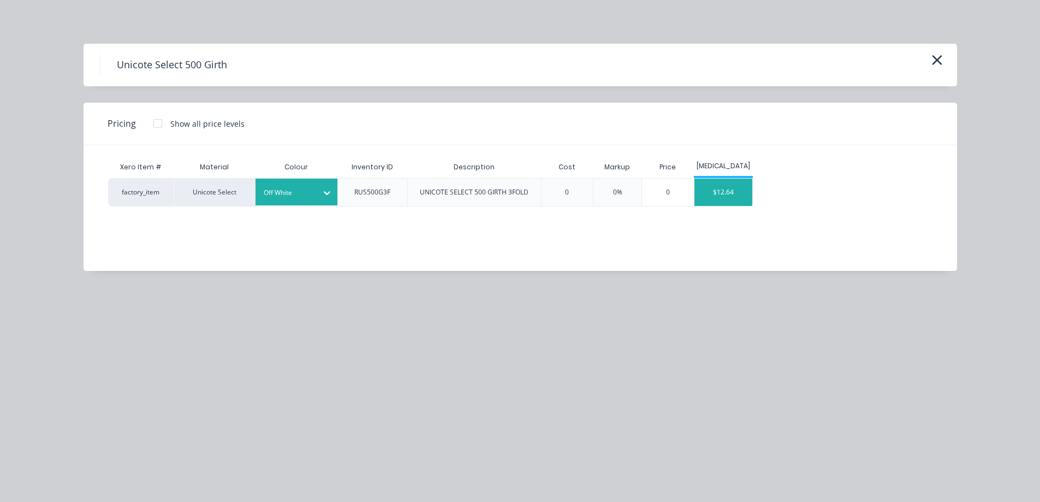
click at [731, 197] on div "$12.64" at bounding box center [724, 192] width 58 height 27
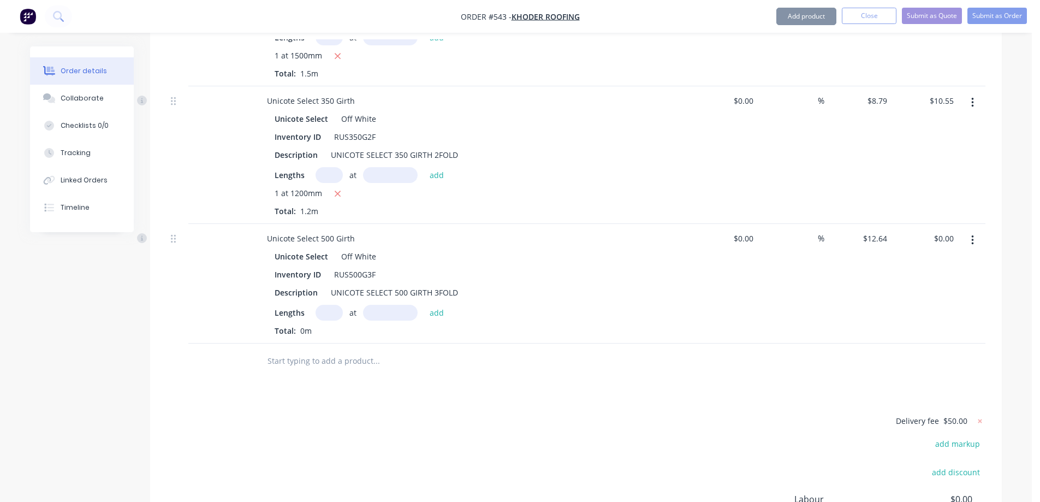
click at [324, 305] on input "text" at bounding box center [329, 313] width 27 height 16
click at [439, 305] on button "add" at bounding box center [437, 312] width 26 height 15
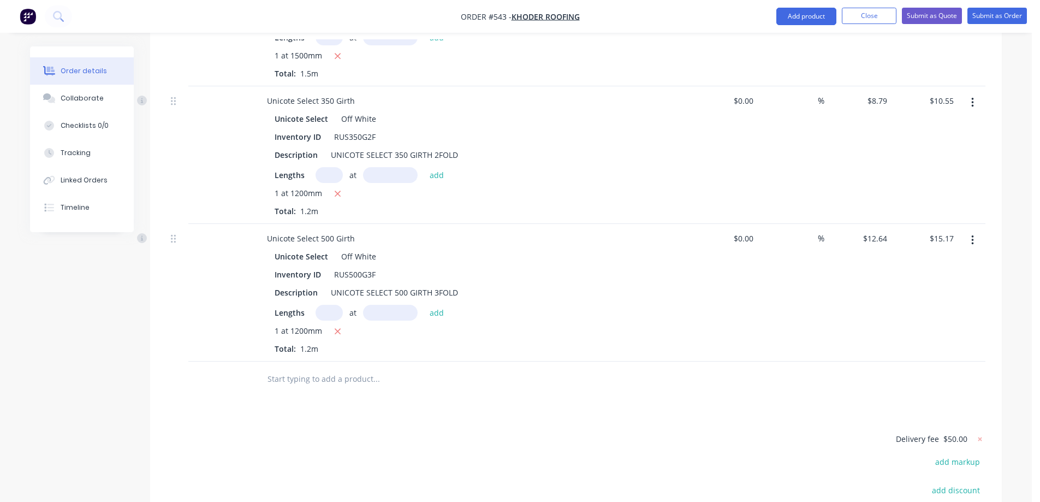
click at [332, 368] on input "text" at bounding box center [376, 379] width 218 height 22
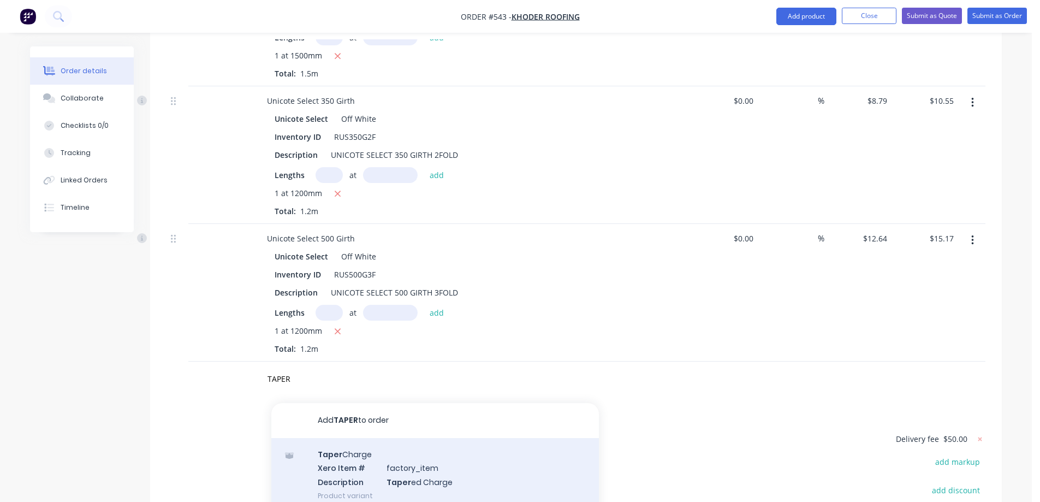
click at [362, 438] on div "Taper Charge Xero Item # factory_item Description Taper ed Charge Product varia…" at bounding box center [435, 475] width 328 height 74
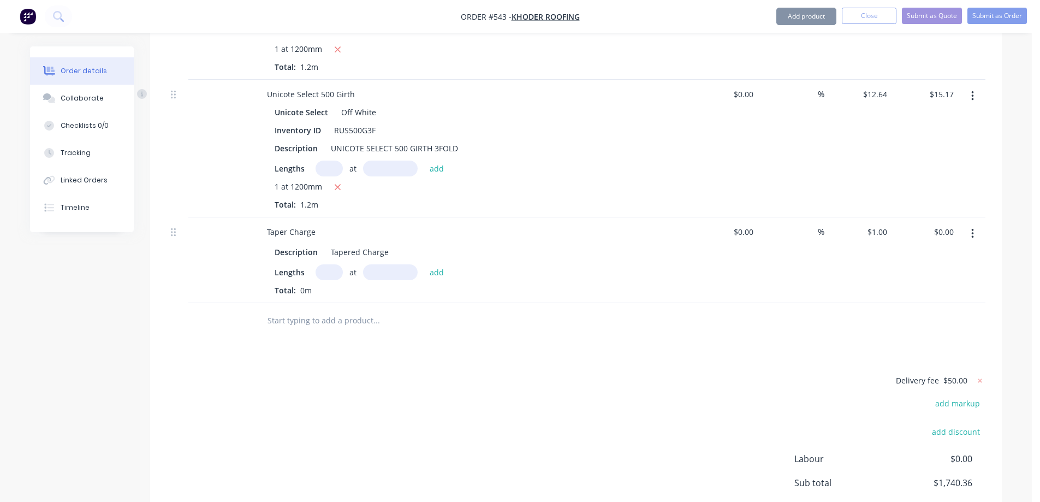
scroll to position [4598, 0]
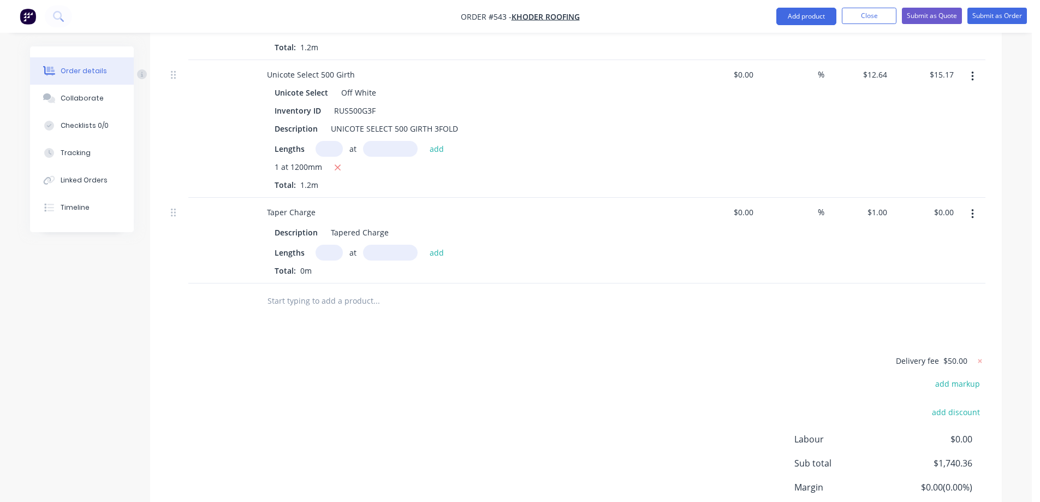
click at [325, 245] on input "text" at bounding box center [329, 253] width 27 height 16
click at [429, 245] on button "add" at bounding box center [437, 252] width 26 height 15
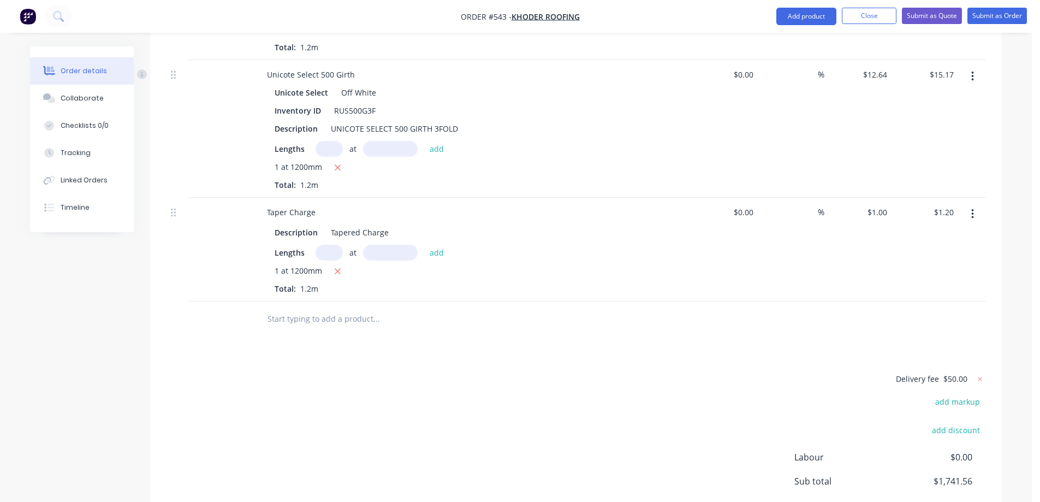
click at [333, 308] on input "text" at bounding box center [376, 319] width 218 height 22
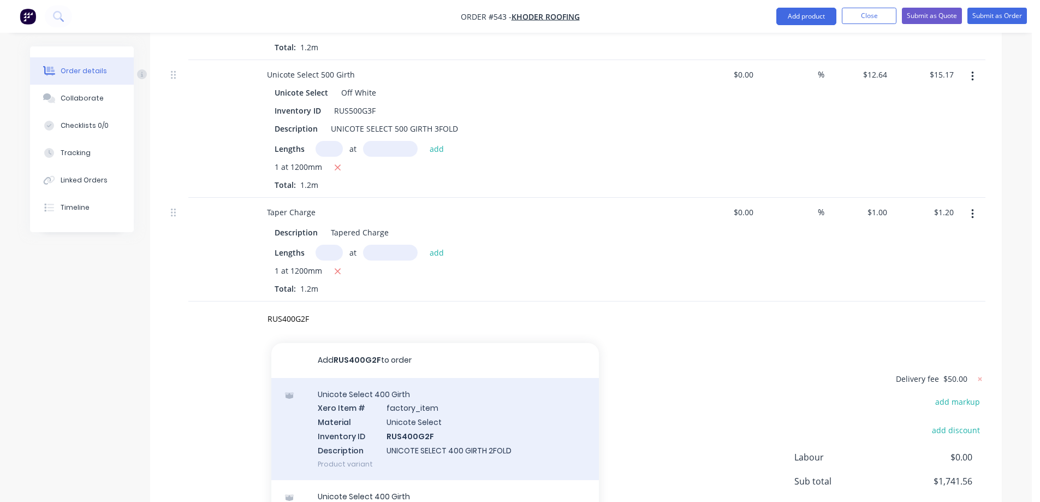
click at [371, 384] on div "Unicote Select 400 Girth Xero Item # factory_item Material Unicote Select Inven…" at bounding box center [435, 429] width 328 height 102
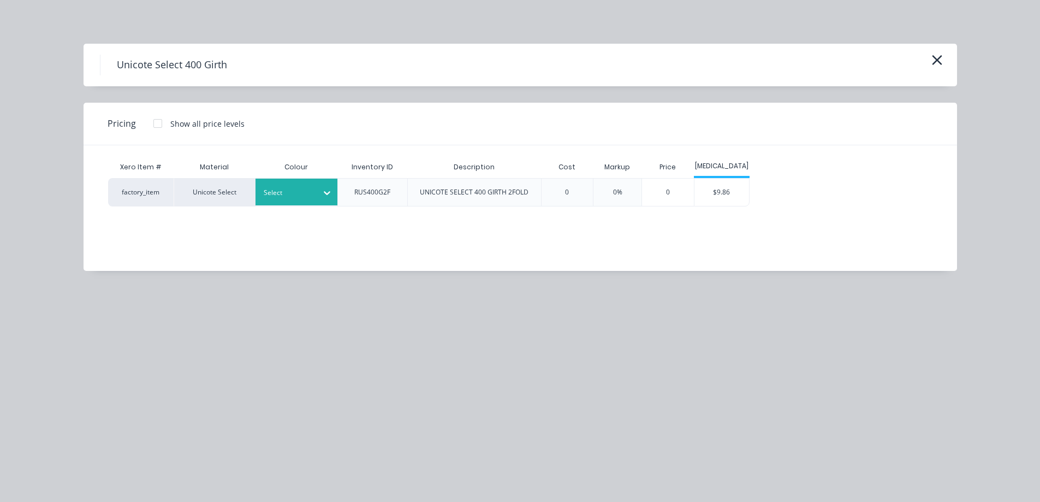
click at [310, 190] on div at bounding box center [288, 193] width 49 height 12
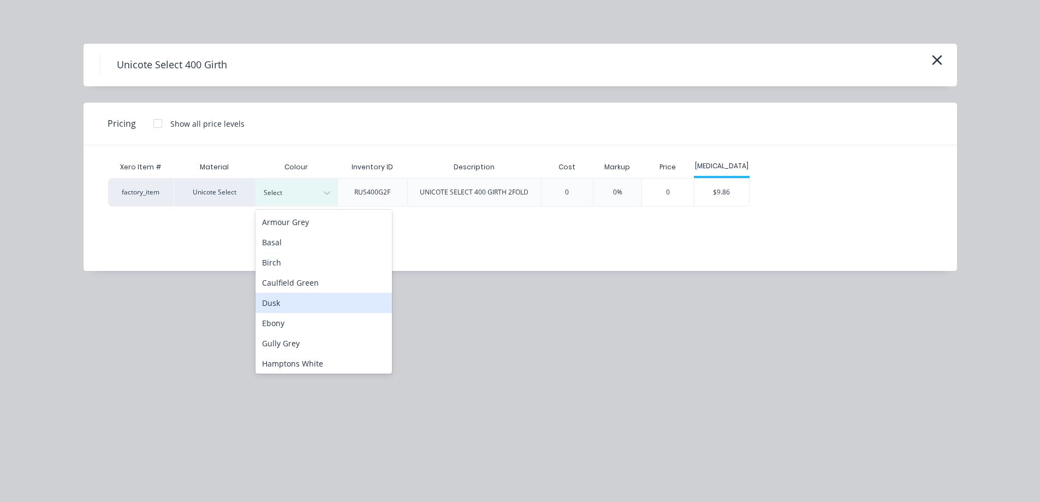
scroll to position [218, 0]
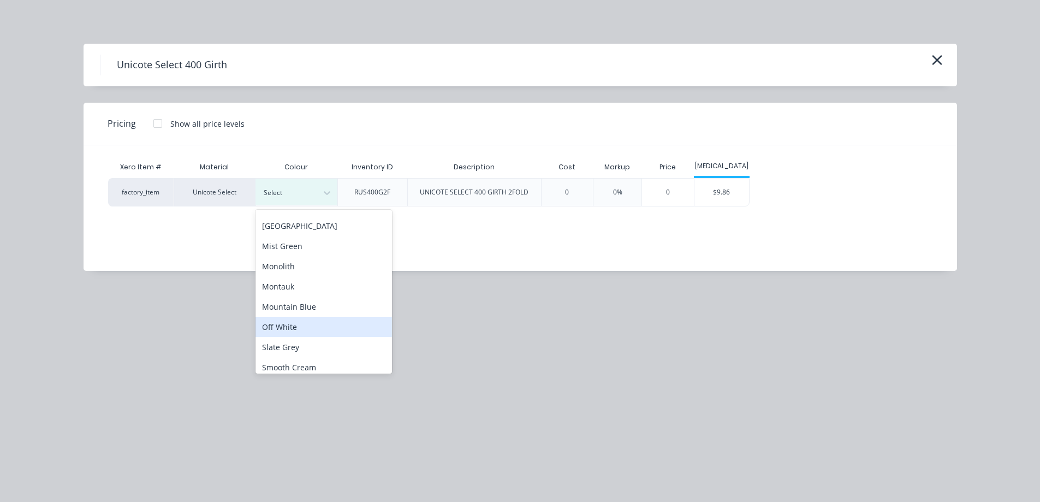
click at [300, 326] on div "Off White" at bounding box center [324, 327] width 137 height 20
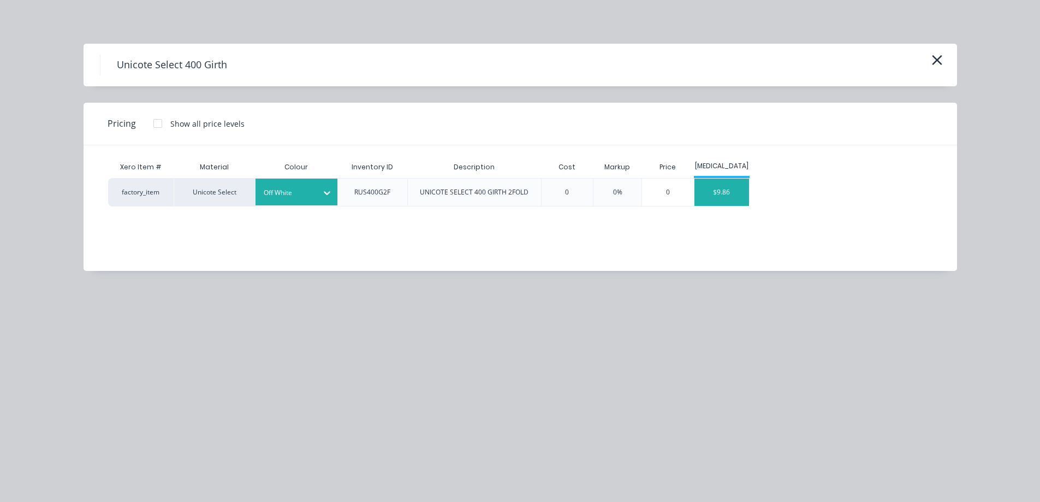
click at [745, 194] on div "$9.86" at bounding box center [722, 192] width 55 height 27
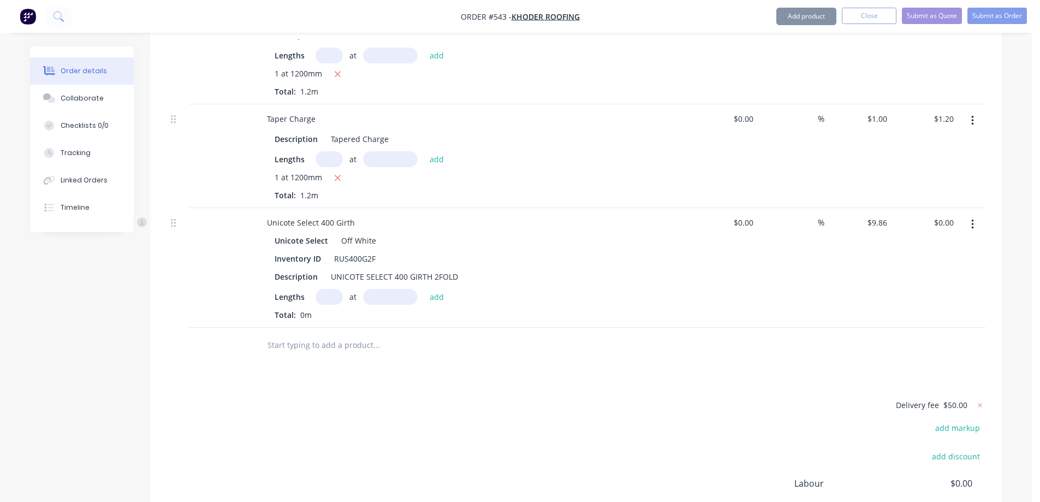
click at [335, 289] on input "text" at bounding box center [329, 297] width 27 height 16
click at [430, 289] on button "add" at bounding box center [437, 296] width 26 height 15
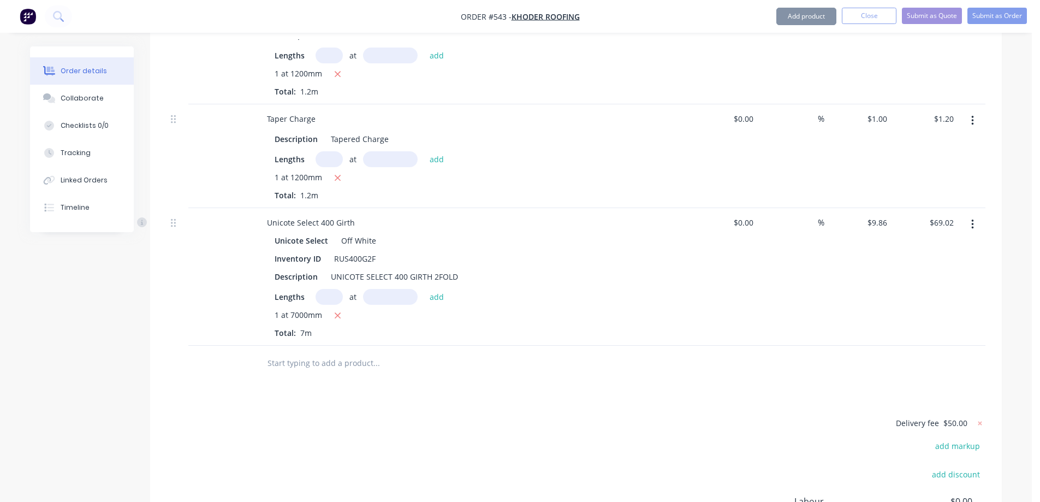
scroll to position [4746, 0]
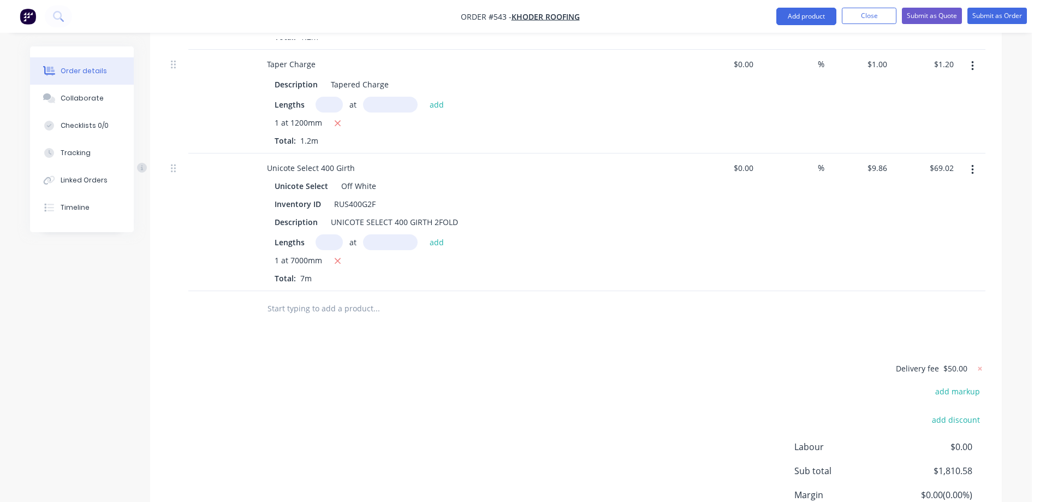
click at [301, 298] on input "text" at bounding box center [376, 309] width 218 height 22
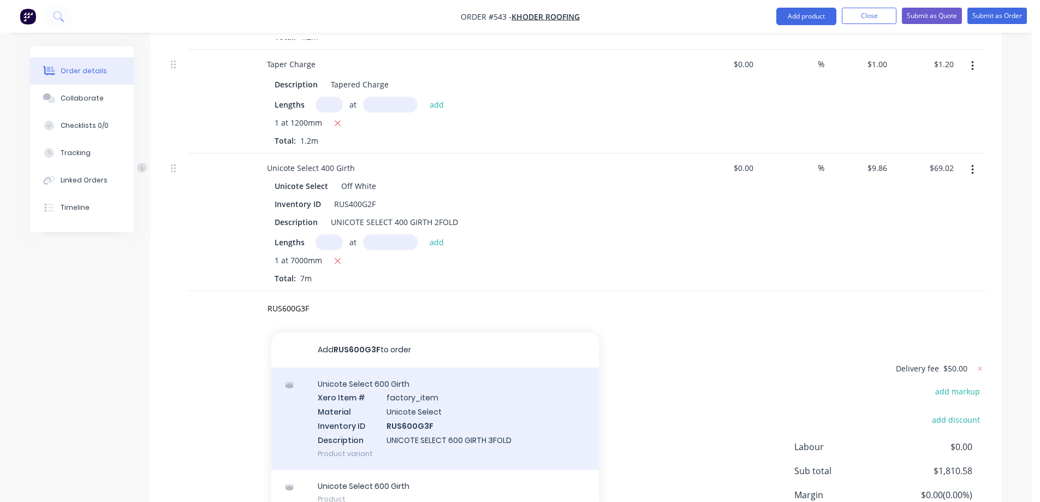
click at [348, 386] on div "Unicote Select 600 Girth Xero Item # factory_item Material Unicote Select Inven…" at bounding box center [435, 419] width 328 height 102
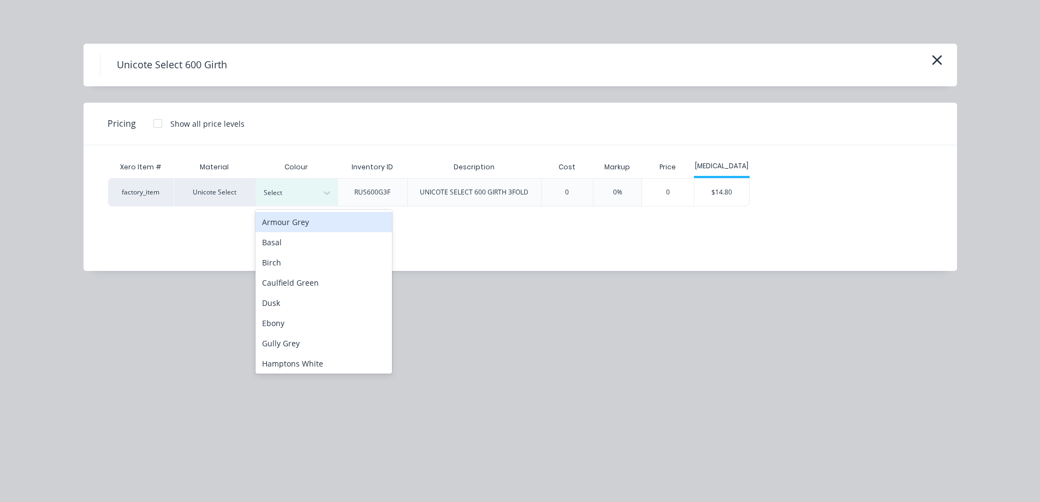
click at [304, 195] on div at bounding box center [288, 193] width 49 height 12
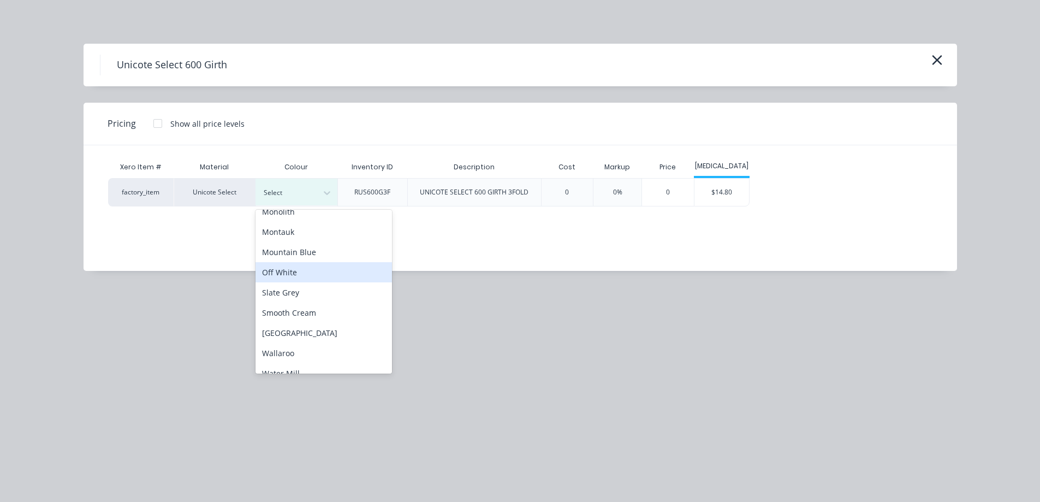
click at [292, 274] on div "Off White" at bounding box center [324, 272] width 137 height 20
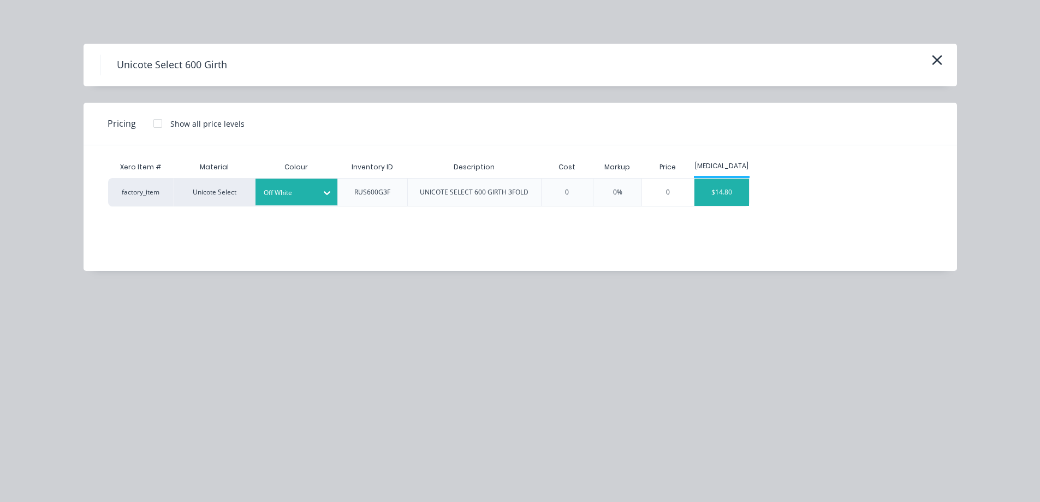
click at [715, 186] on div "$14.80" at bounding box center [722, 192] width 55 height 27
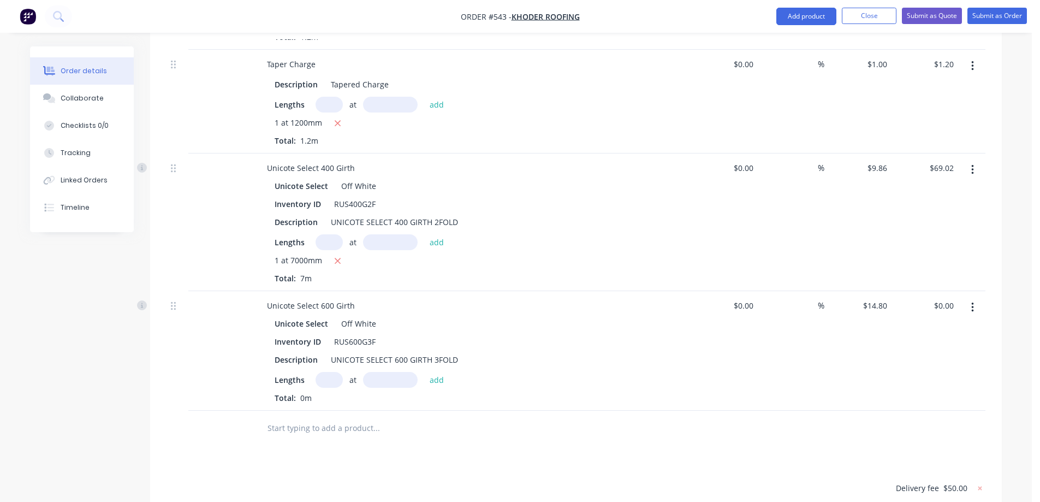
click at [328, 372] on input "text" at bounding box center [329, 380] width 27 height 16
click at [437, 372] on button "add" at bounding box center [437, 379] width 26 height 15
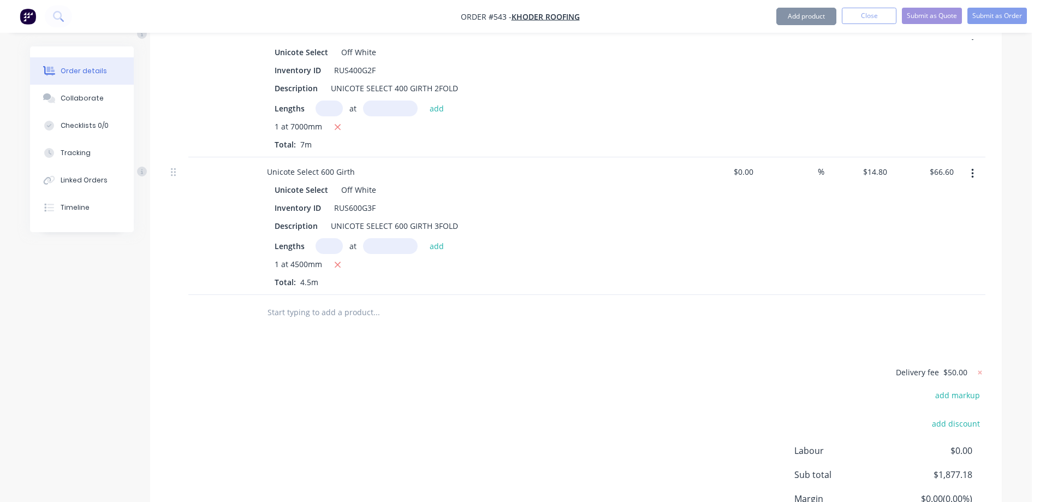
scroll to position [4910, 0]
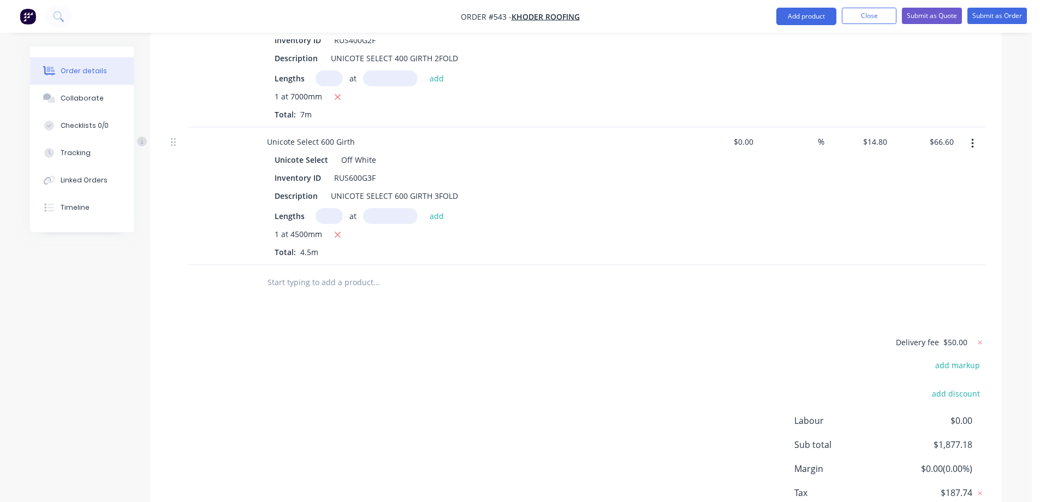
click at [298, 271] on input "text" at bounding box center [376, 282] width 218 height 22
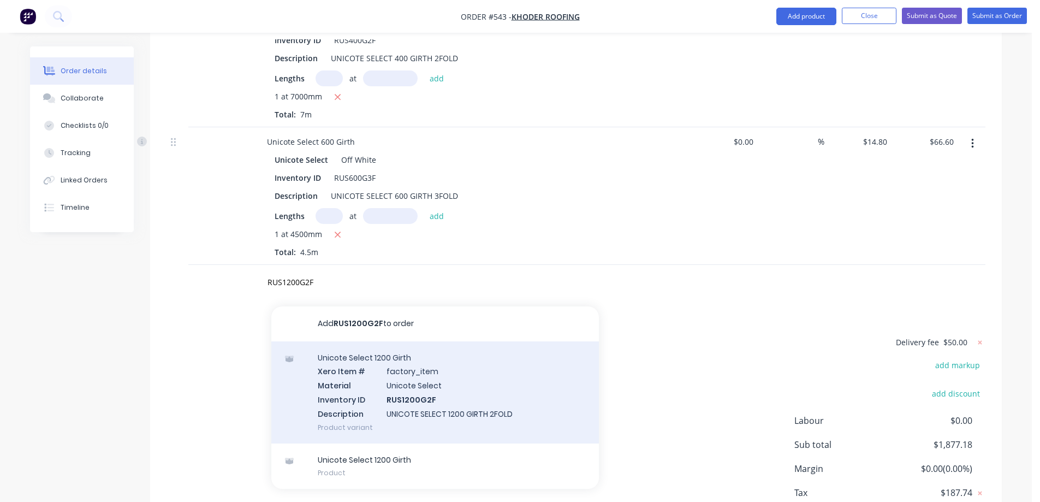
click at [365, 356] on div "Unicote Select 1200 Girth Xero Item # factory_item Material Unicote Select Inve…" at bounding box center [435, 392] width 328 height 102
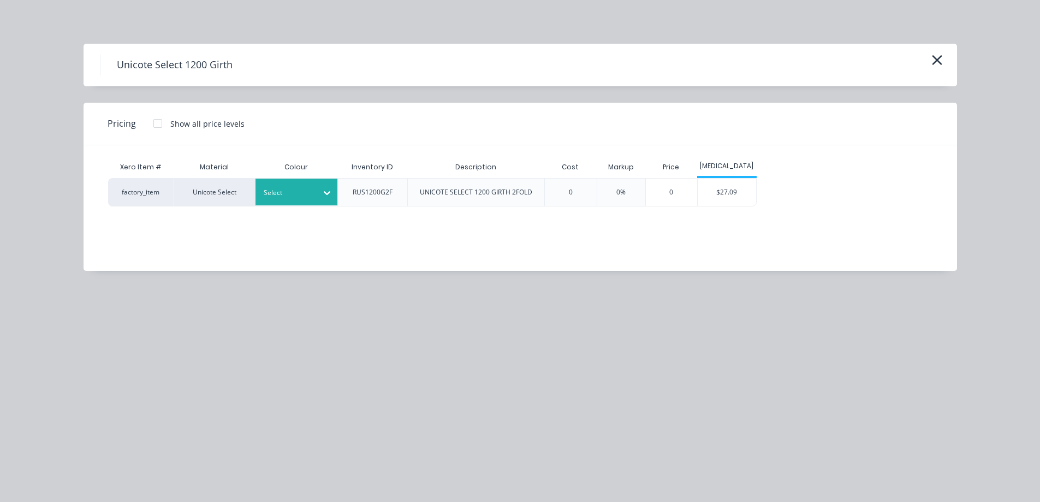
click at [299, 193] on div at bounding box center [288, 193] width 49 height 12
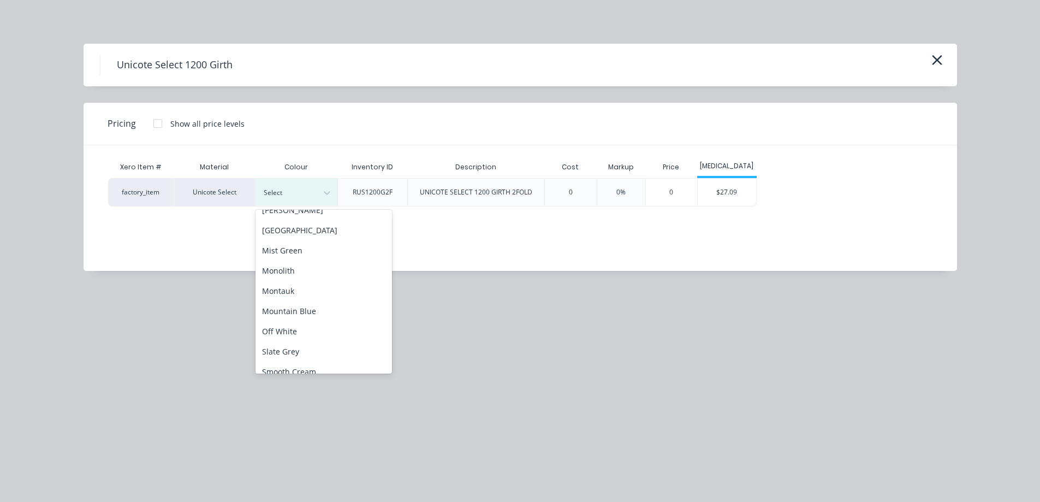
scroll to position [273, 0]
click at [287, 268] on div "Off White" at bounding box center [324, 272] width 137 height 20
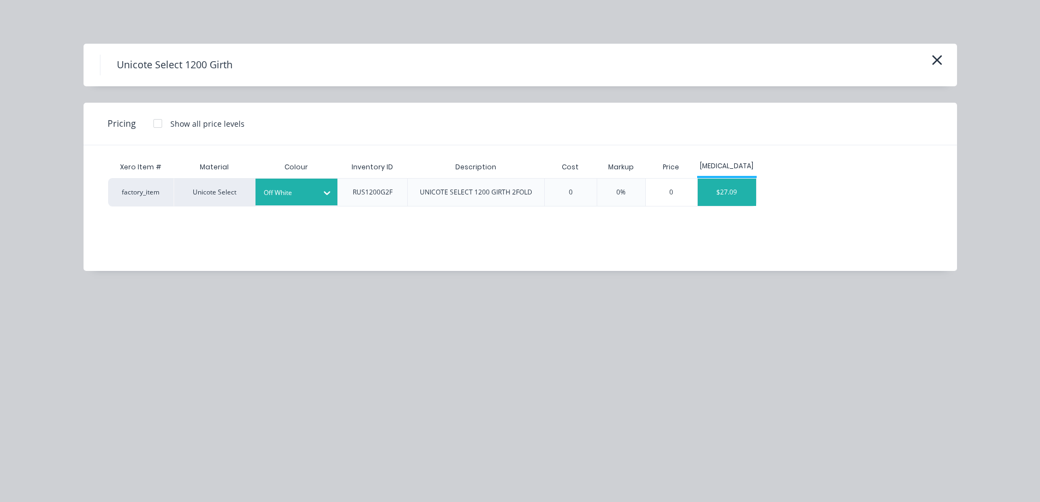
click at [731, 190] on div "$27.09" at bounding box center [727, 192] width 58 height 27
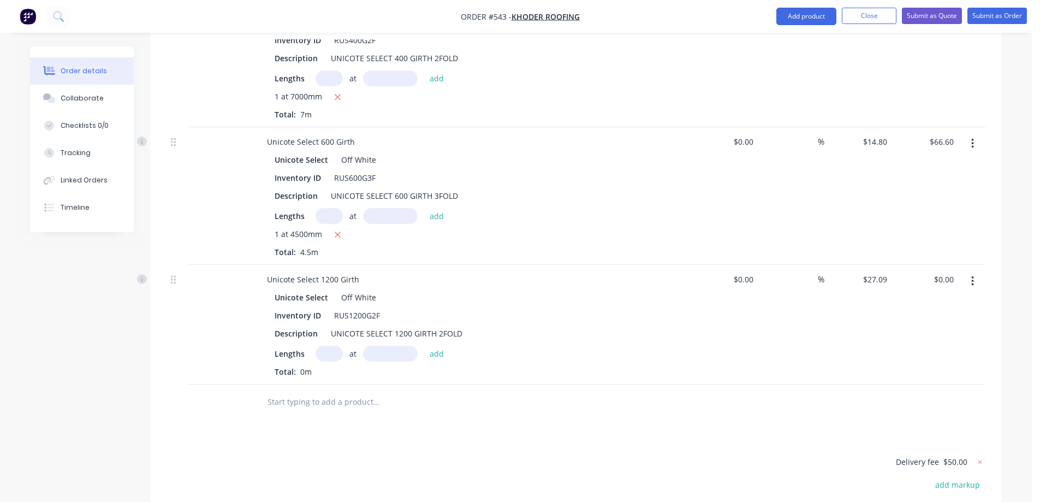
click at [330, 346] on input "text" at bounding box center [329, 354] width 27 height 16
click at [441, 346] on button "add" at bounding box center [437, 353] width 26 height 15
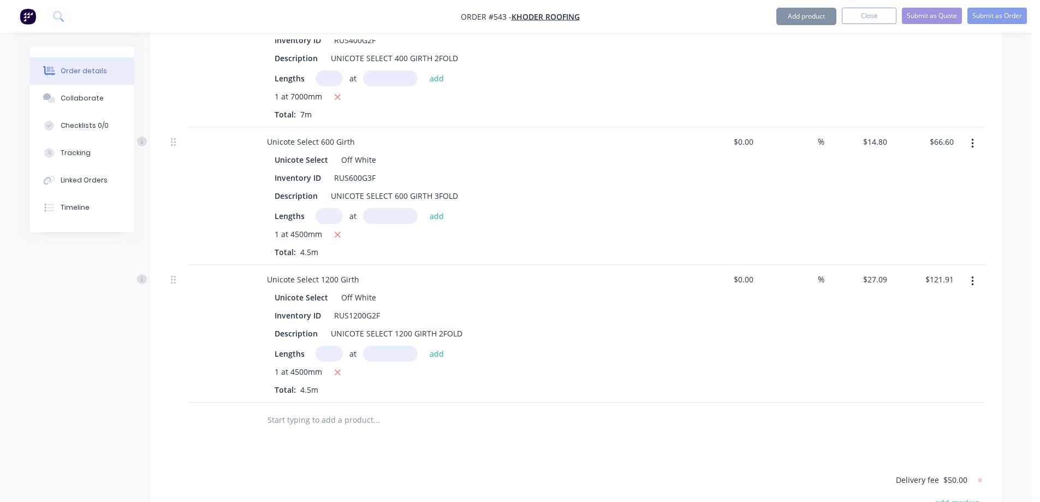
scroll to position [5074, 0]
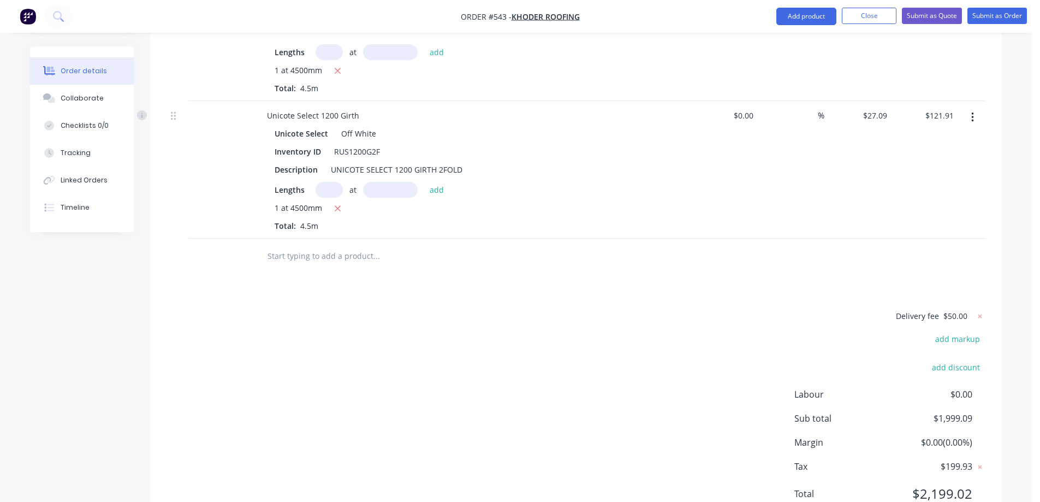
click at [300, 245] on input "text" at bounding box center [376, 256] width 218 height 22
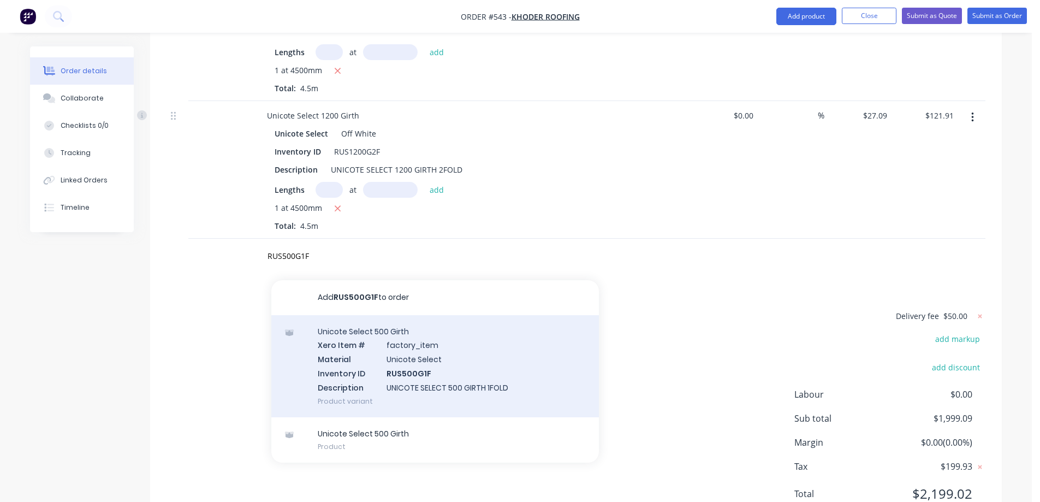
click at [341, 315] on div "Unicote Select 500 Girth Xero Item # factory_item Material Unicote Select Inven…" at bounding box center [435, 366] width 328 height 102
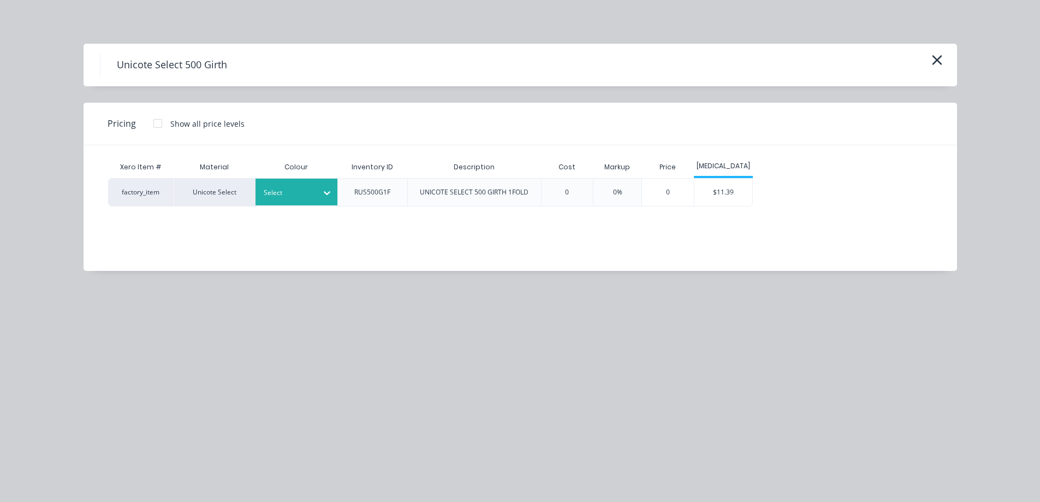
click at [282, 192] on div at bounding box center [288, 193] width 49 height 12
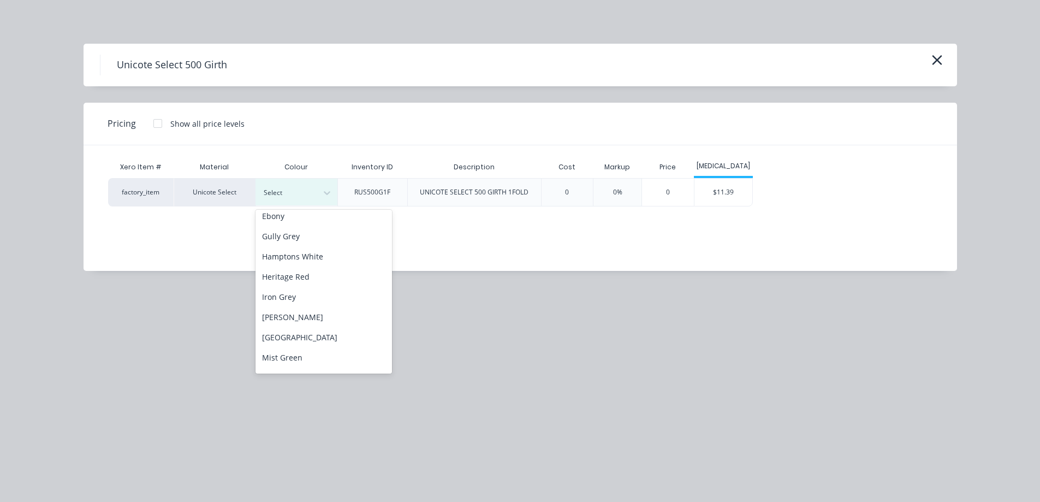
scroll to position [218, 0]
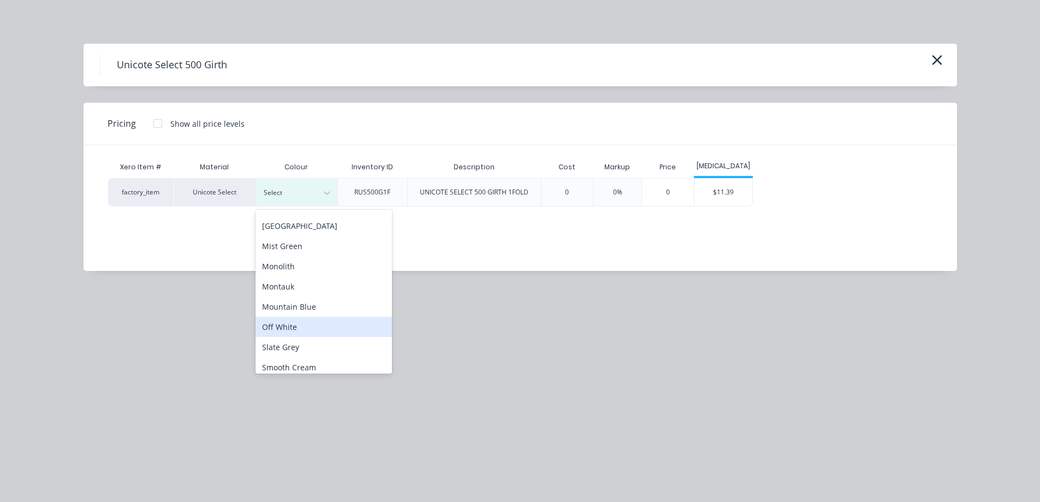
click at [293, 325] on div "Off White" at bounding box center [324, 327] width 137 height 20
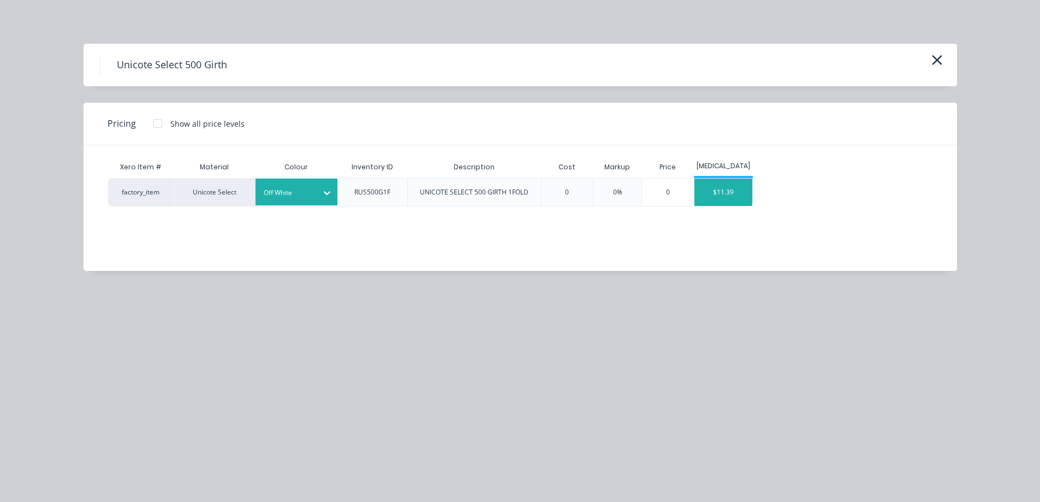
click at [707, 191] on div "$11.39" at bounding box center [724, 192] width 58 height 27
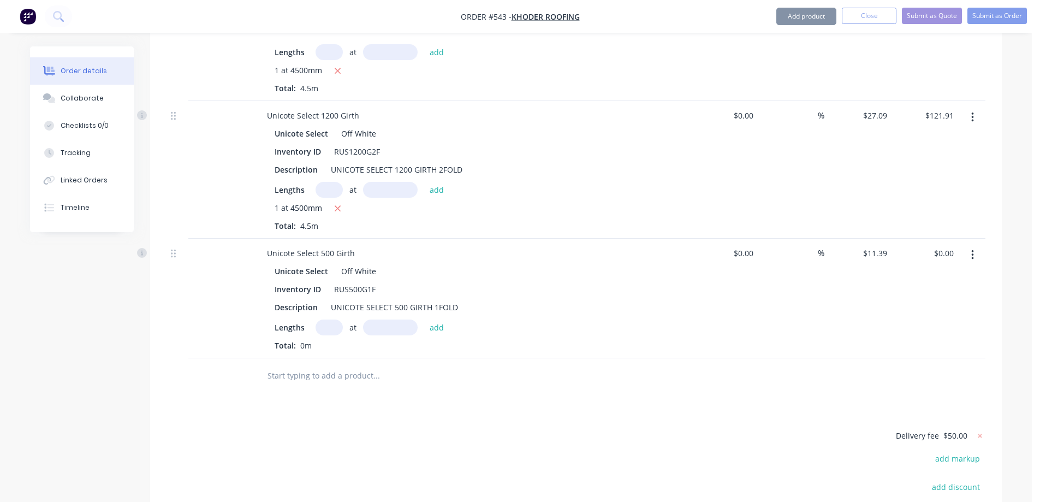
click at [329, 319] on input "text" at bounding box center [329, 327] width 27 height 16
click at [427, 319] on button "add" at bounding box center [437, 326] width 26 height 15
click at [303, 383] on input "text" at bounding box center [376, 394] width 218 height 22
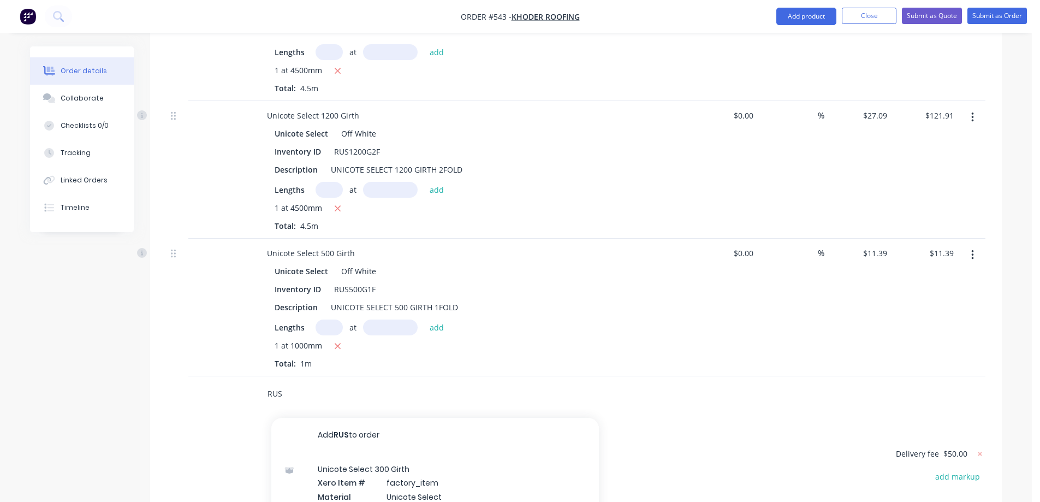
click at [285, 383] on input "RUS" at bounding box center [376, 394] width 218 height 22
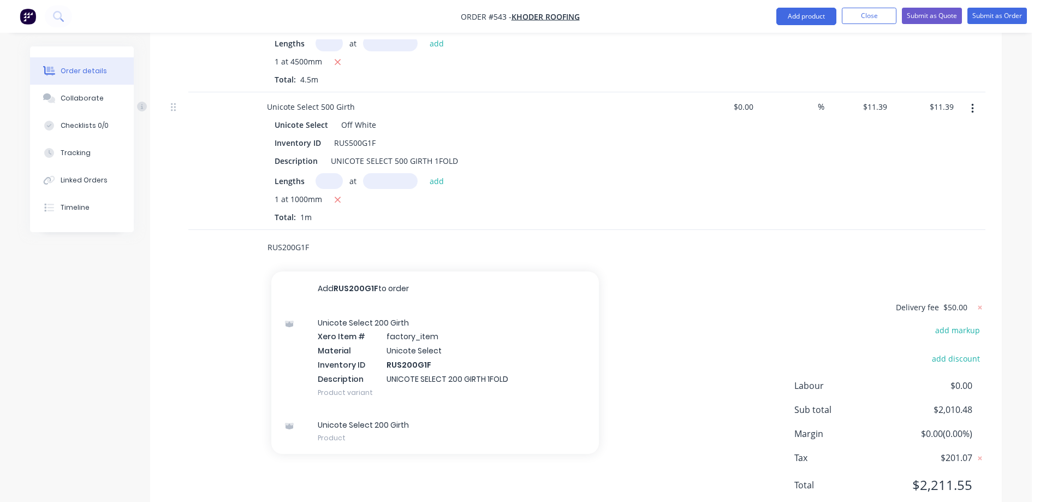
scroll to position [5226, 0]
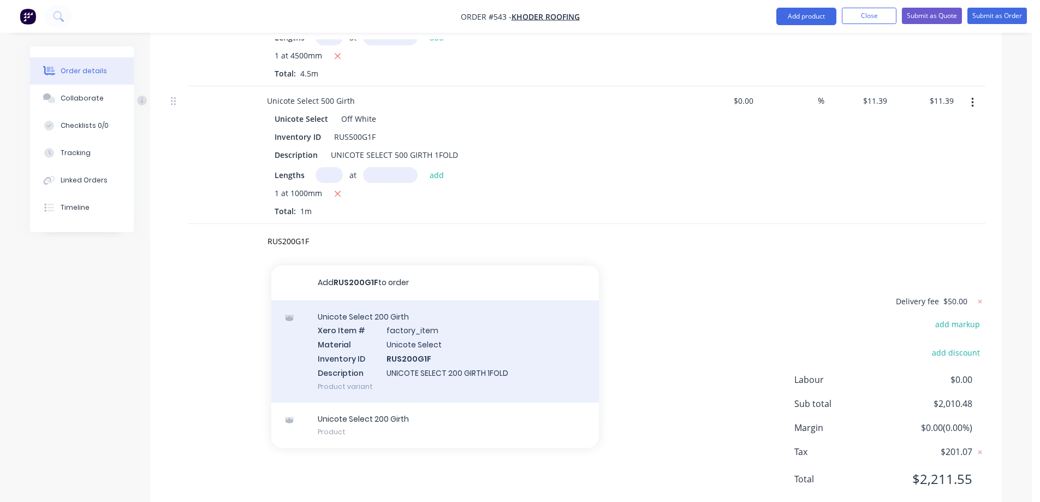
click at [363, 324] on div "Unicote Select 200 Girth Xero Item # factory_item Material Unicote Select Inven…" at bounding box center [435, 351] width 328 height 102
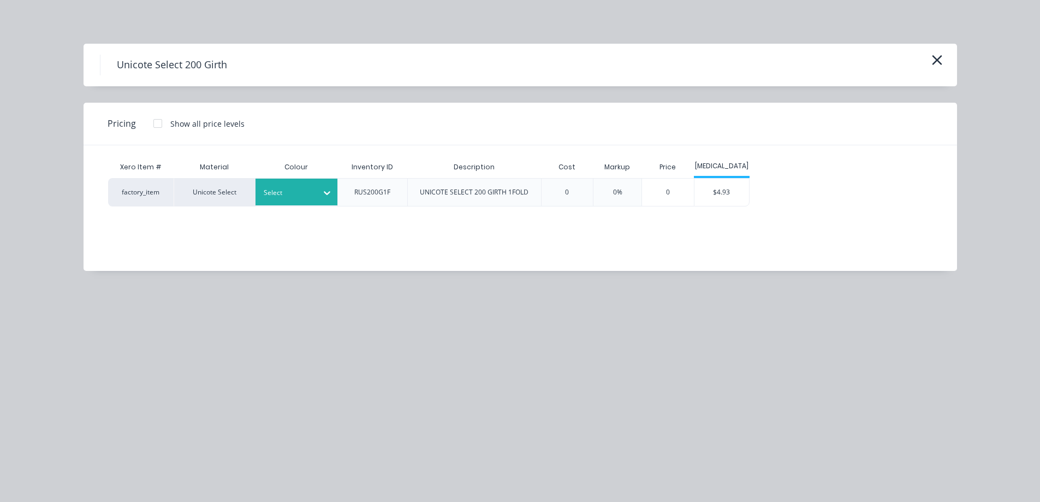
click at [305, 198] on div at bounding box center [288, 193] width 49 height 12
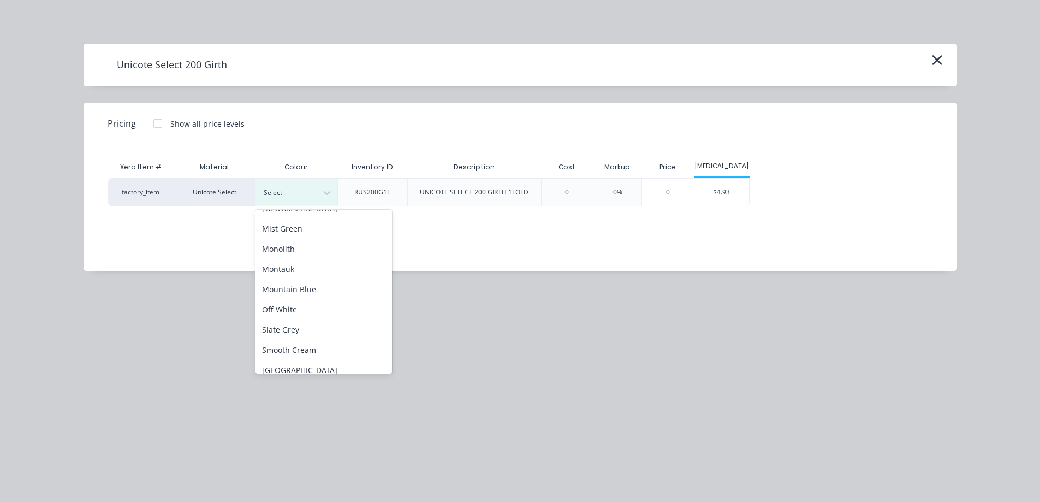
scroll to position [273, 0]
click at [298, 276] on div "Off White" at bounding box center [324, 272] width 137 height 20
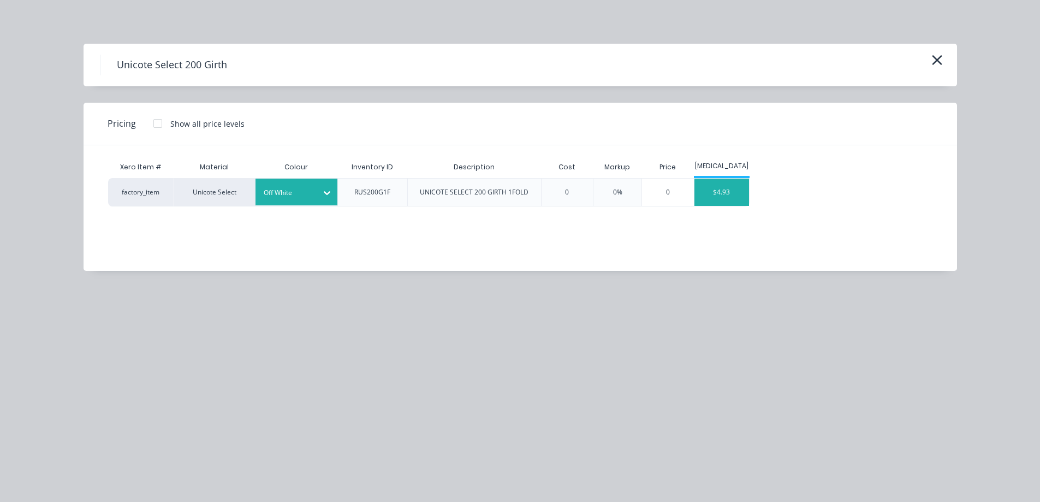
click at [745, 192] on div "$4.93" at bounding box center [722, 192] width 55 height 27
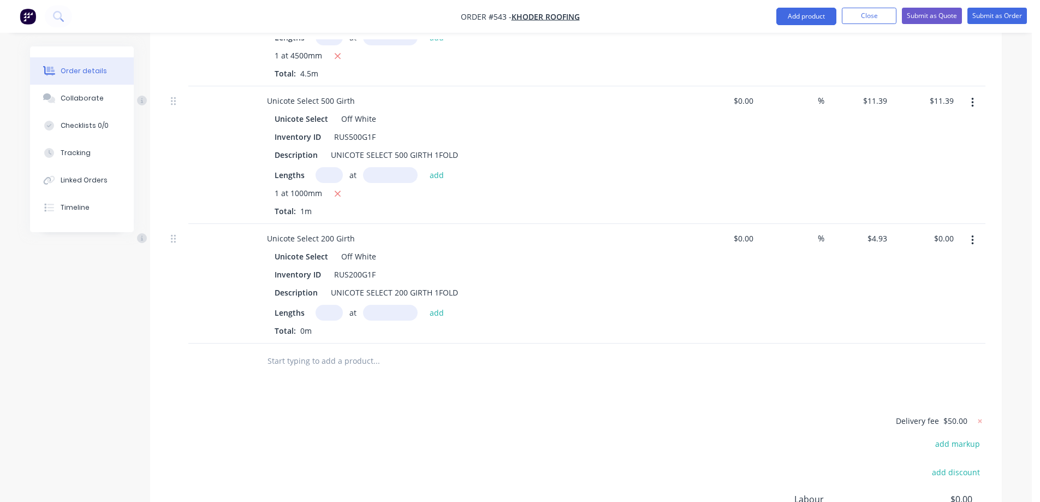
click at [334, 305] on input "text" at bounding box center [329, 313] width 27 height 16
click at [447, 305] on button "add" at bounding box center [437, 312] width 26 height 15
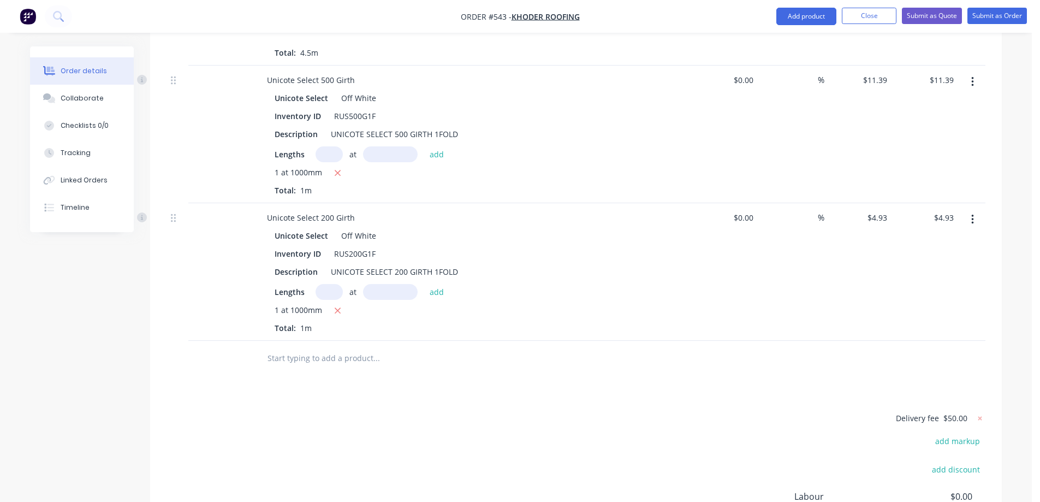
scroll to position [5364, 0]
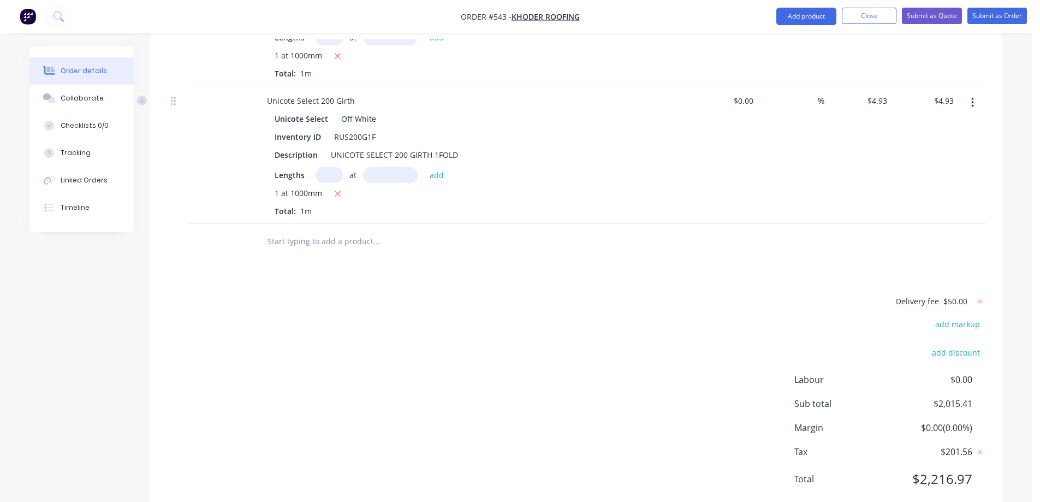
click at [328, 230] on input "text" at bounding box center [376, 241] width 218 height 22
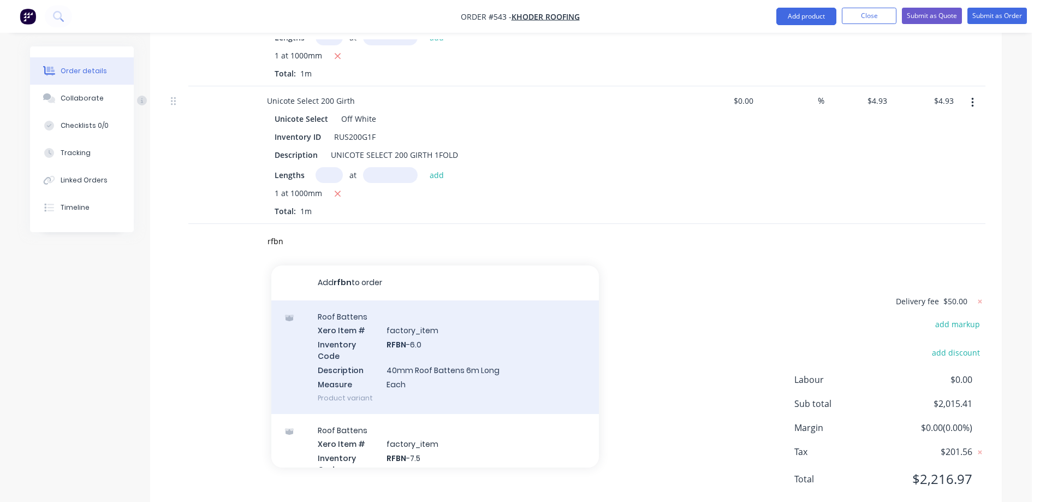
click at [355, 316] on div "Roof Battens Xero Item # factory_item Inventory Code RFBN -6.0 Description 40mm…" at bounding box center [435, 357] width 328 height 114
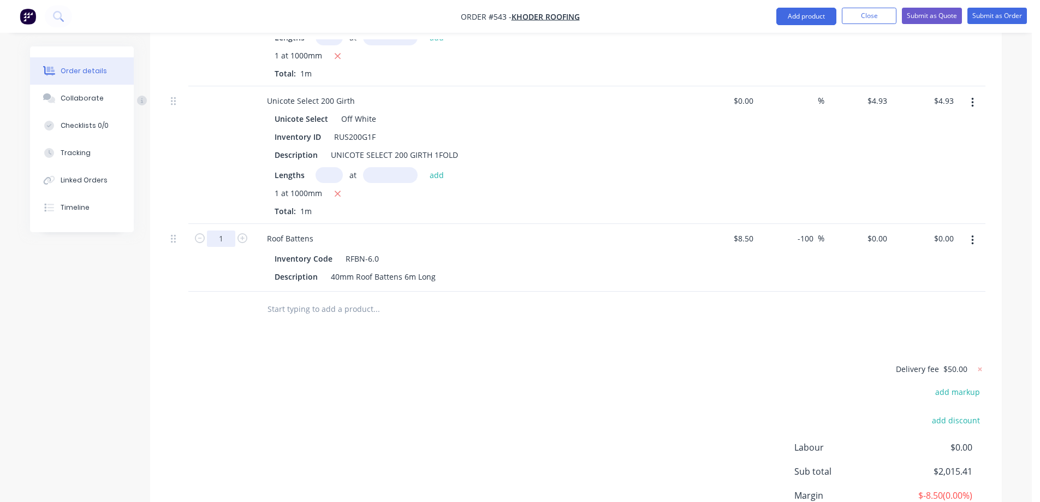
click at [384, 369] on div "Delivery fee $50.00 add markup add discount Labour $0.00 Sub total $2,015.41 Ma…" at bounding box center [576, 464] width 819 height 205
click at [881, 230] on input "$0.00" at bounding box center [879, 238] width 25 height 16
click at [819, 292] on div at bounding box center [576, 309] width 819 height 35
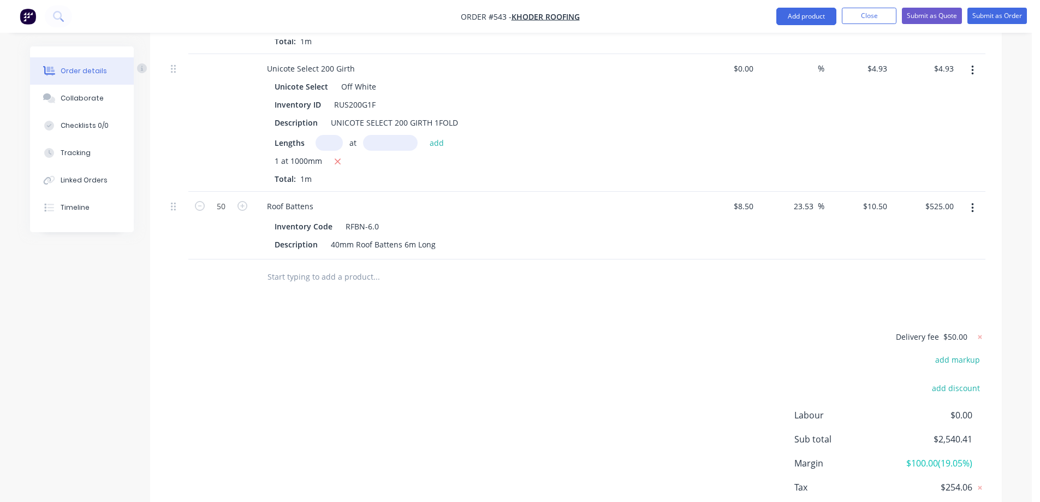
scroll to position [5431, 0]
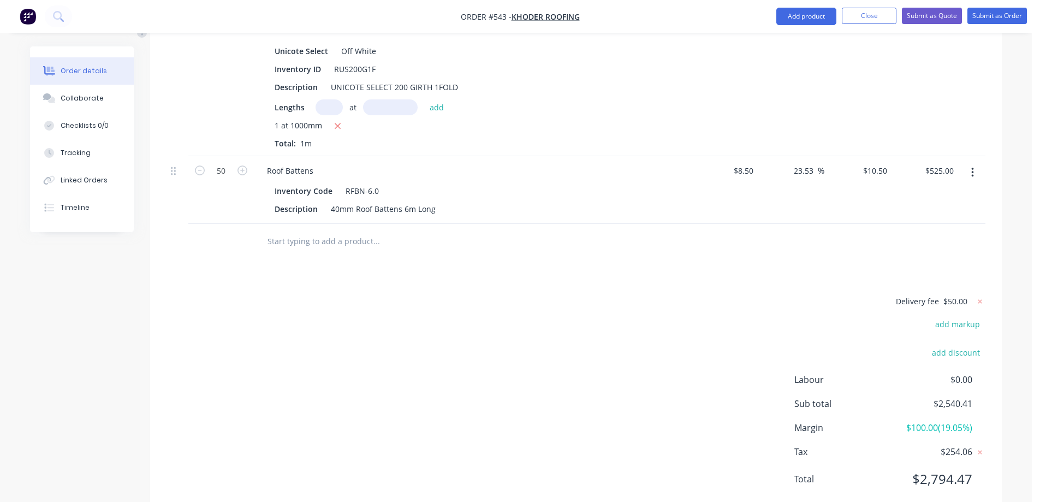
click at [304, 230] on input "text" at bounding box center [376, 241] width 218 height 22
click at [814, 20] on button "Add product" at bounding box center [807, 16] width 60 height 17
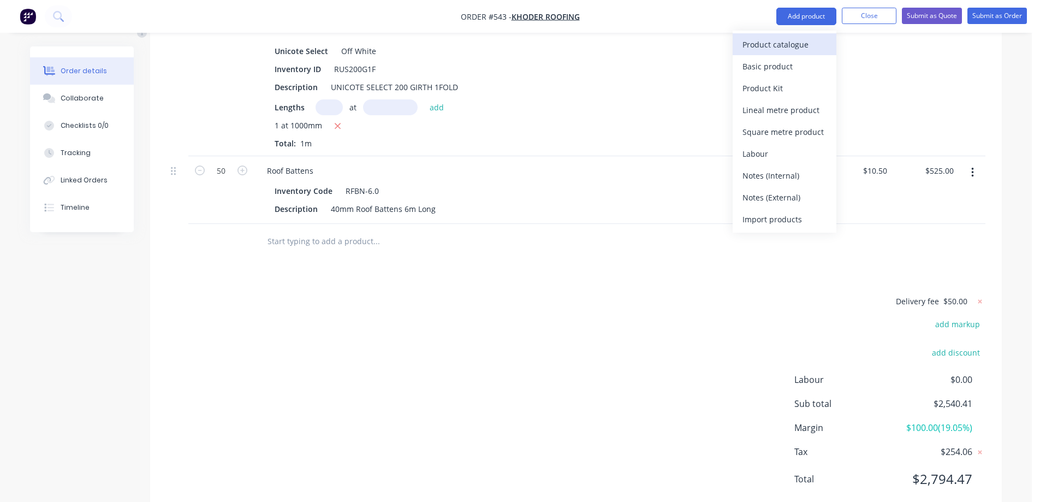
click at [784, 51] on div "Product catalogue" at bounding box center [785, 45] width 84 height 16
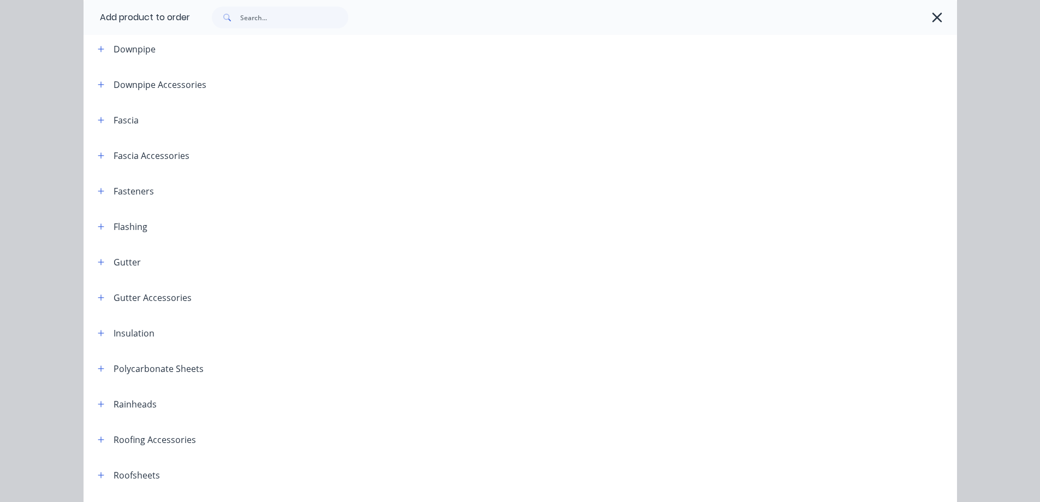
scroll to position [164, 0]
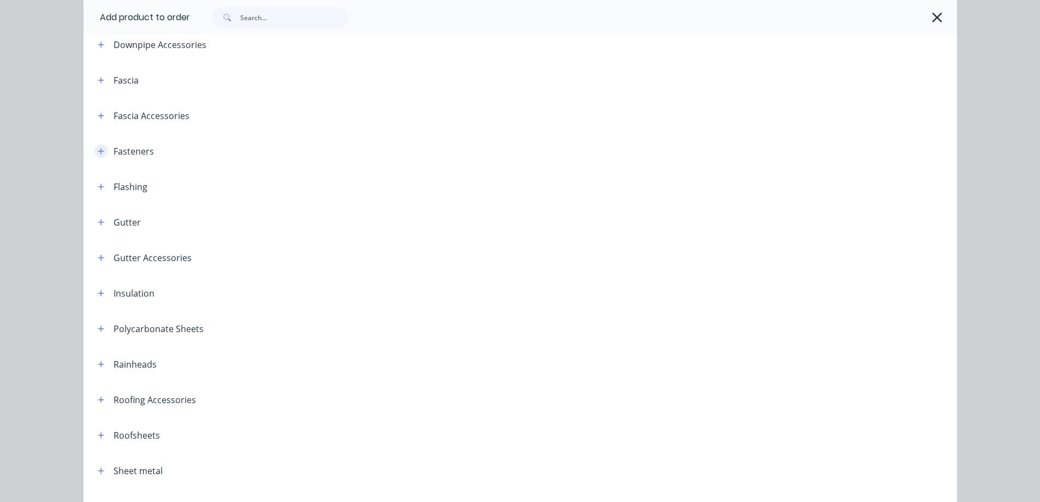
click at [98, 147] on icon "button" at bounding box center [101, 151] width 7 height 8
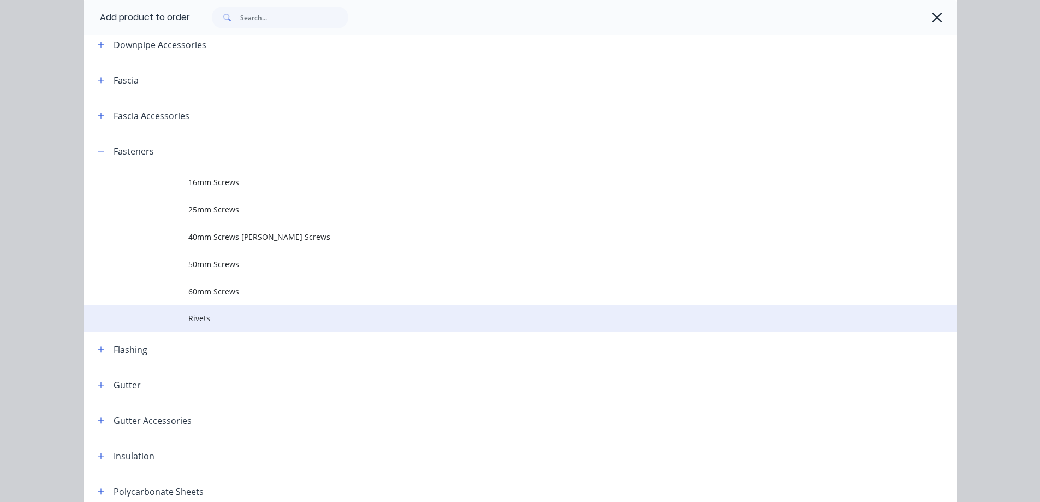
click at [196, 317] on span "Rivets" at bounding box center [495, 317] width 615 height 11
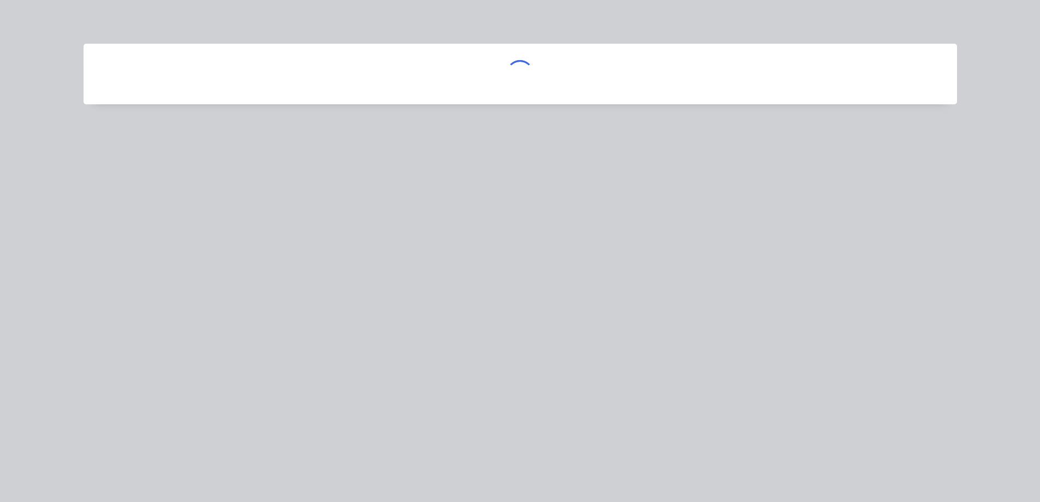
scroll to position [0, 0]
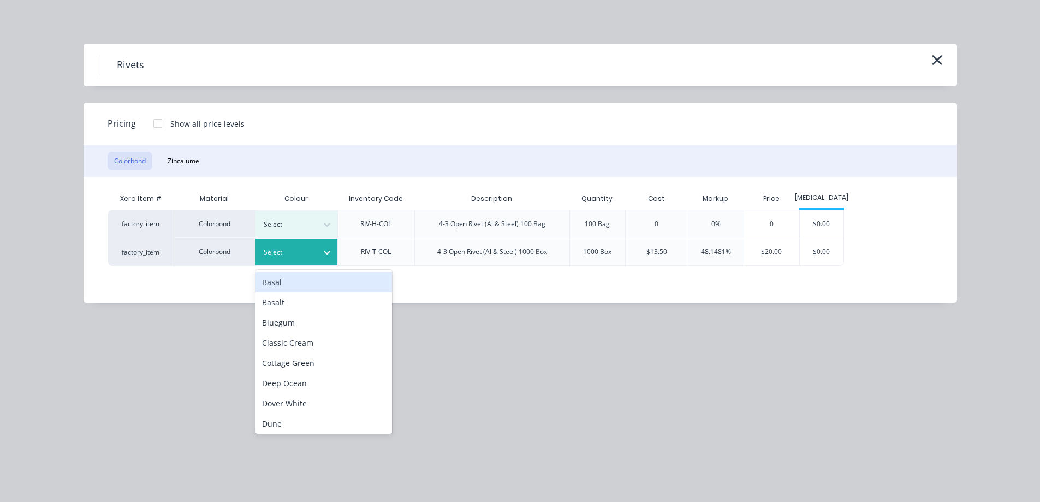
click at [298, 245] on div "Select" at bounding box center [297, 252] width 82 height 27
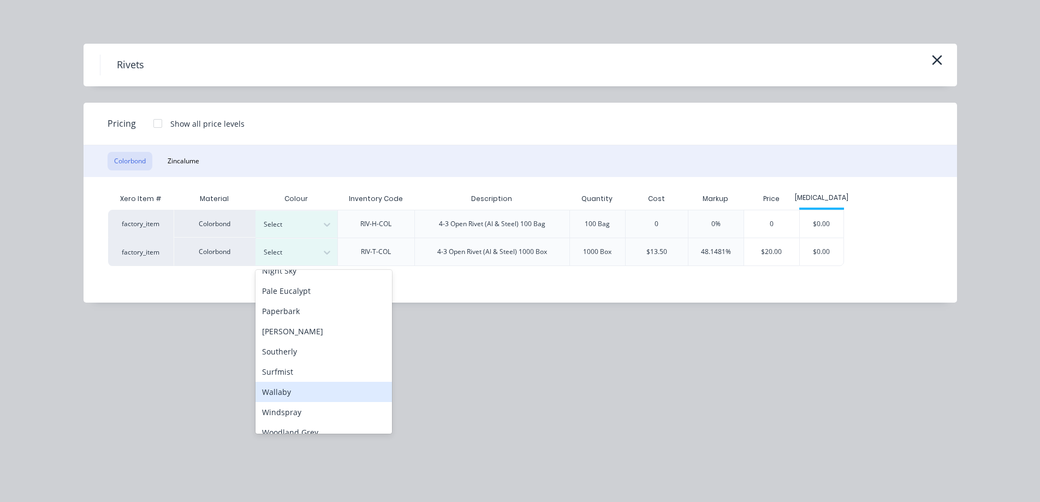
scroll to position [305, 0]
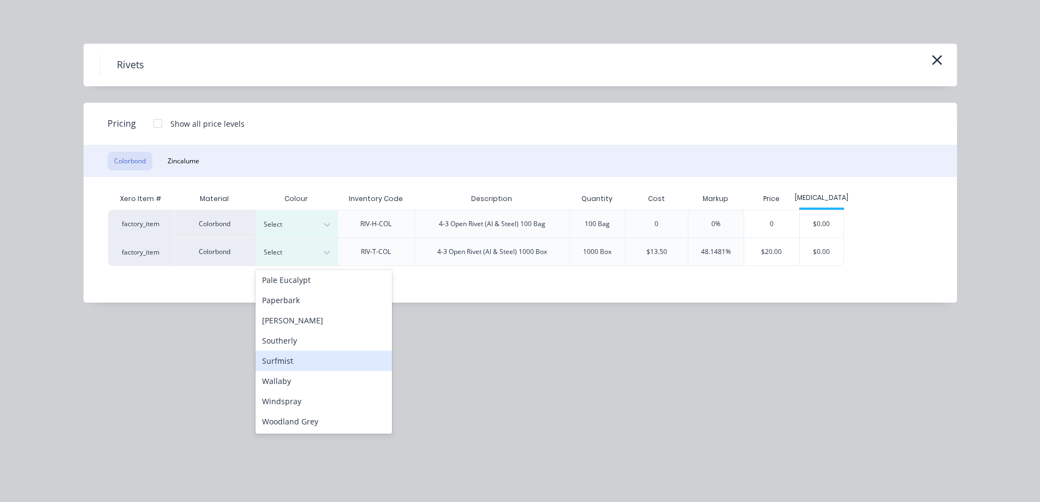
click at [295, 354] on div "Surfmist" at bounding box center [324, 361] width 137 height 20
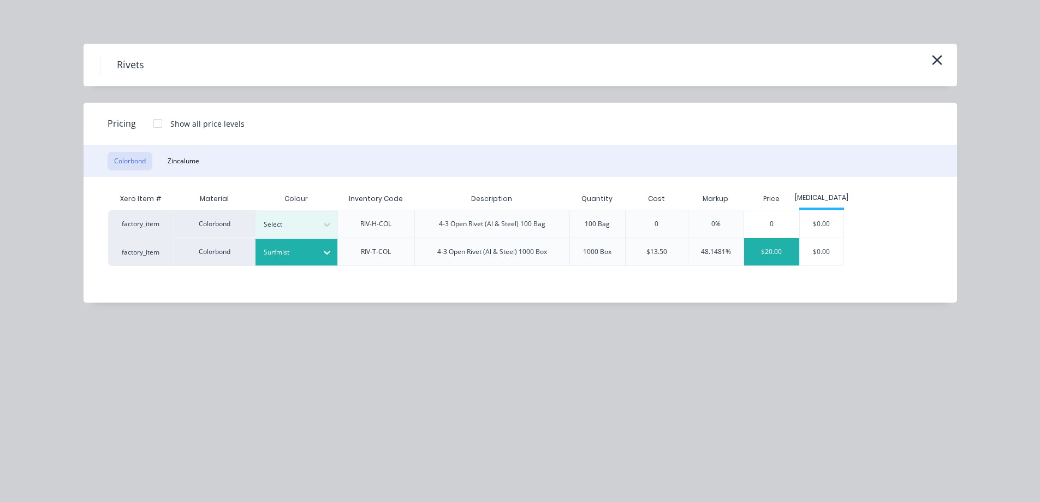
click at [780, 254] on div "$20.00" at bounding box center [771, 251] width 55 height 27
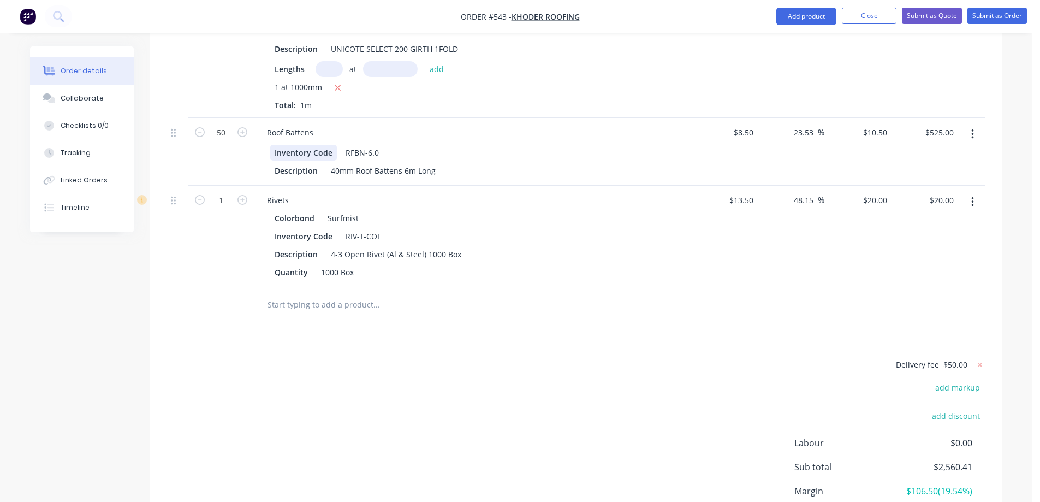
scroll to position [5478, 0]
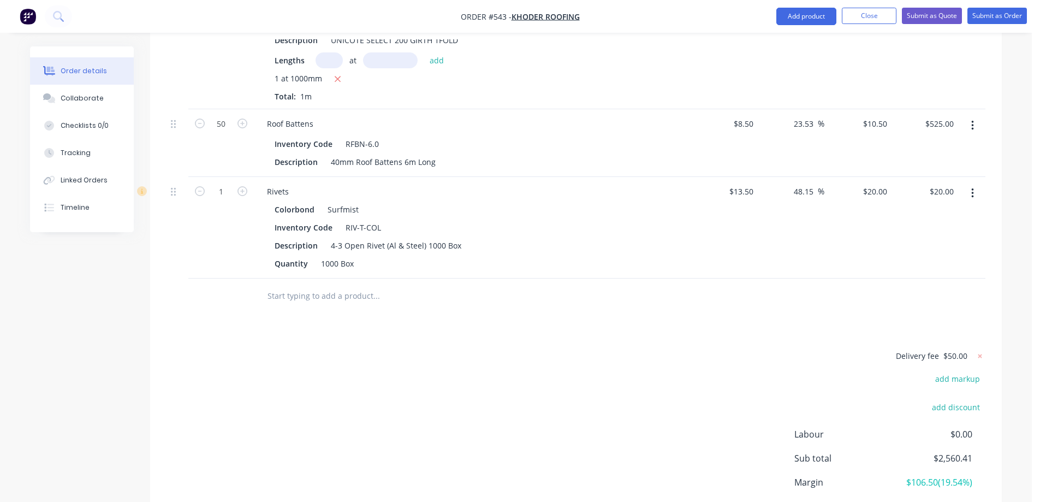
click at [286, 285] on input "text" at bounding box center [376, 296] width 218 height 22
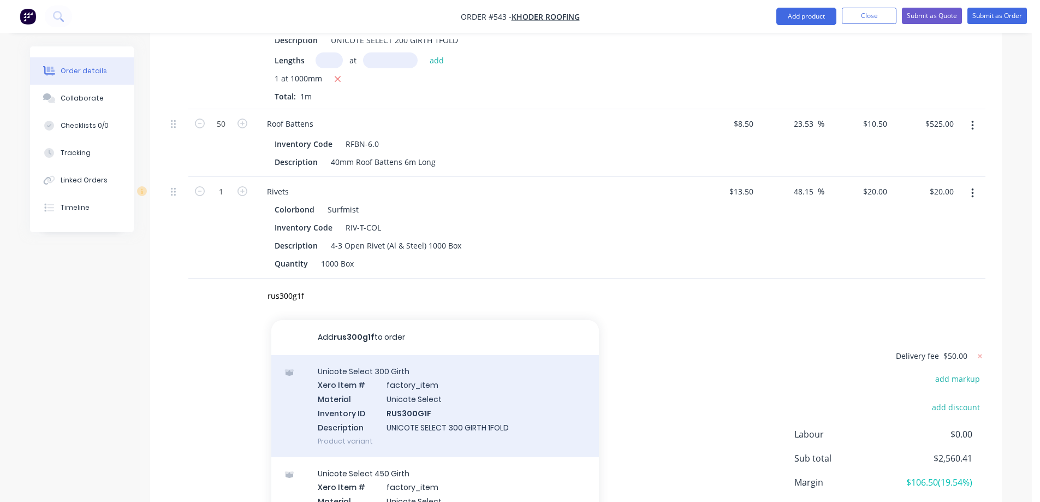
click at [337, 364] on div "Unicote Select 300 Girth Xero Item # factory_item Material Unicote Select Inven…" at bounding box center [435, 406] width 328 height 102
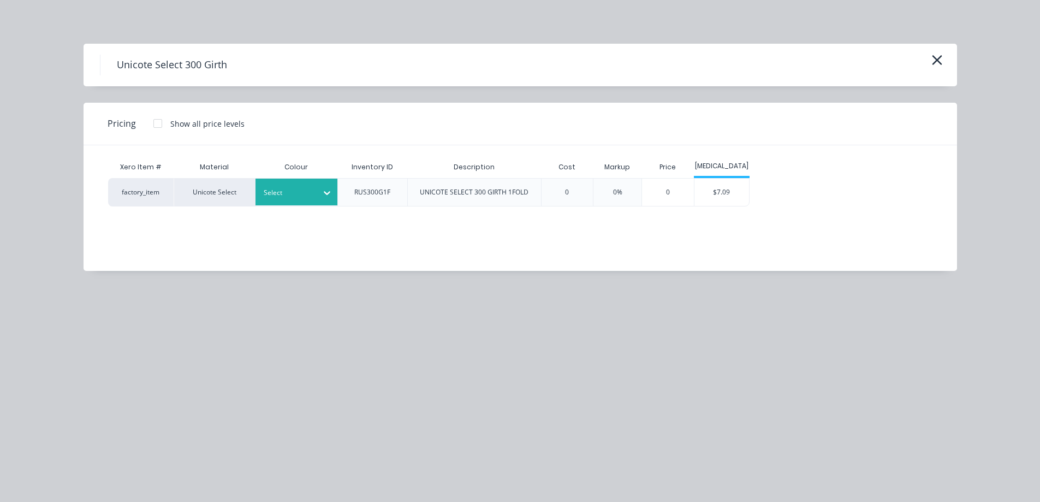
click at [294, 198] on div at bounding box center [288, 193] width 49 height 12
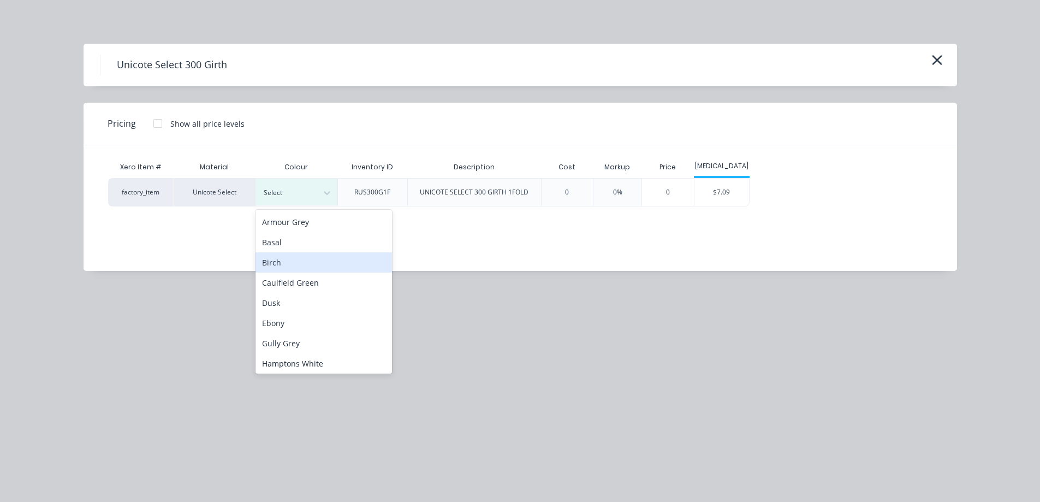
scroll to position [273, 0]
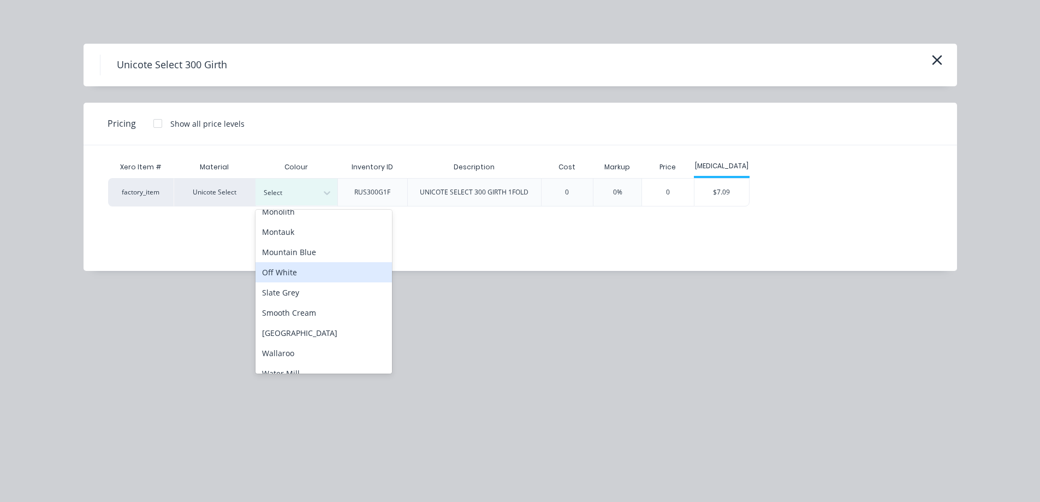
click at [290, 265] on div "Off White" at bounding box center [324, 272] width 137 height 20
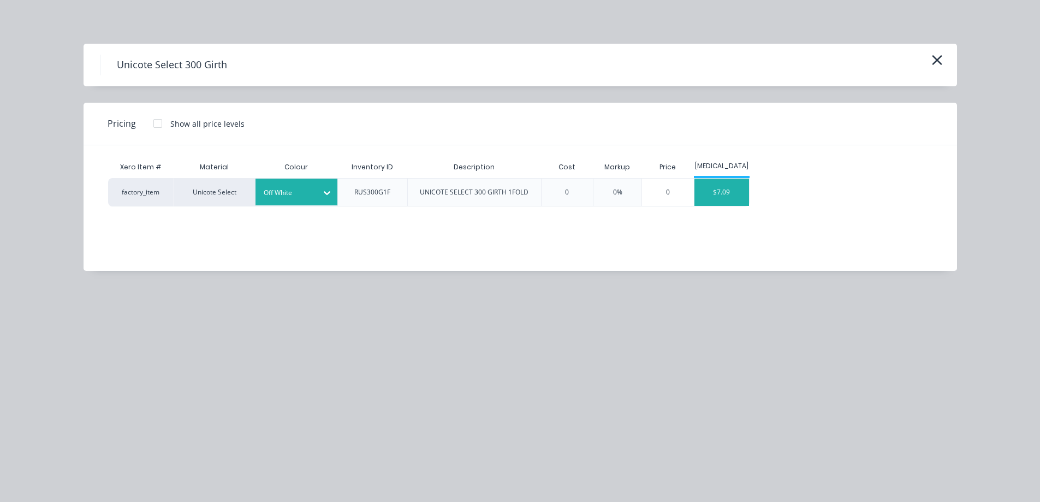
click at [716, 190] on div "$7.09" at bounding box center [722, 192] width 55 height 27
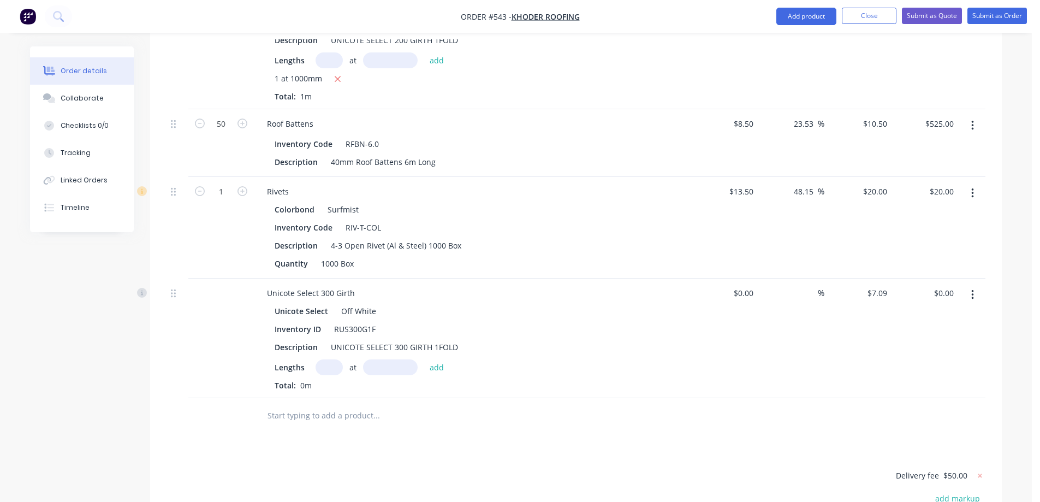
click at [324, 359] on input "text" at bounding box center [329, 367] width 27 height 16
click at [439, 359] on button "add" at bounding box center [437, 366] width 26 height 15
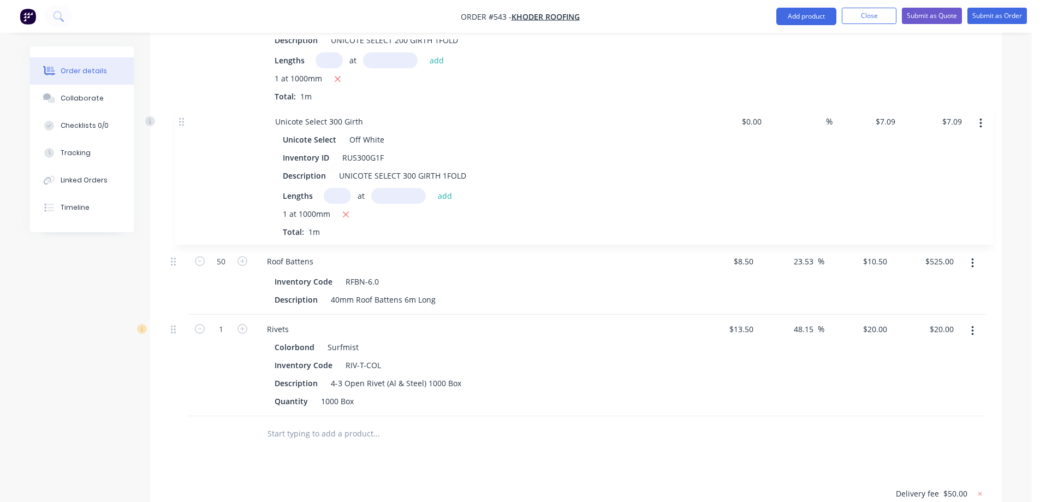
drag, startPoint x: 175, startPoint y: 266, endPoint x: 170, endPoint y: 68, distance: 197.8
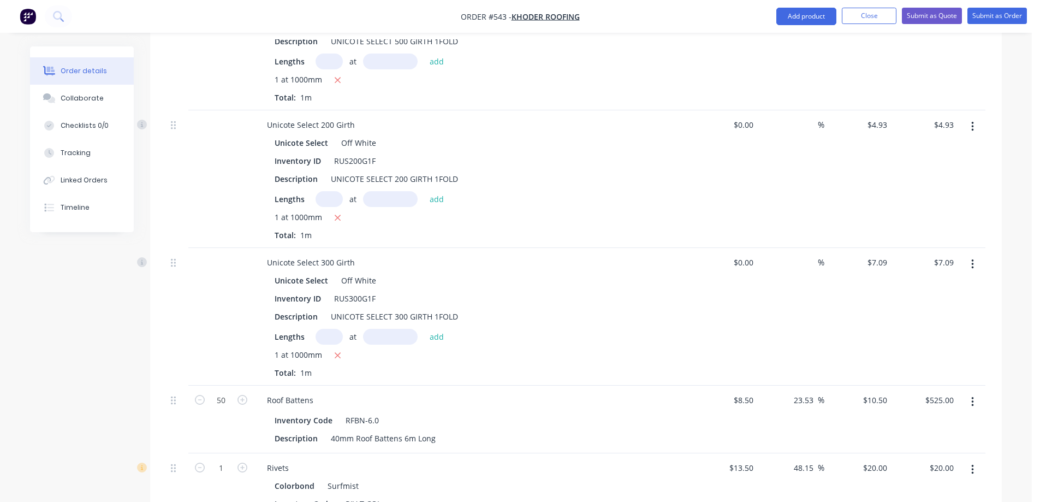
scroll to position [5315, 0]
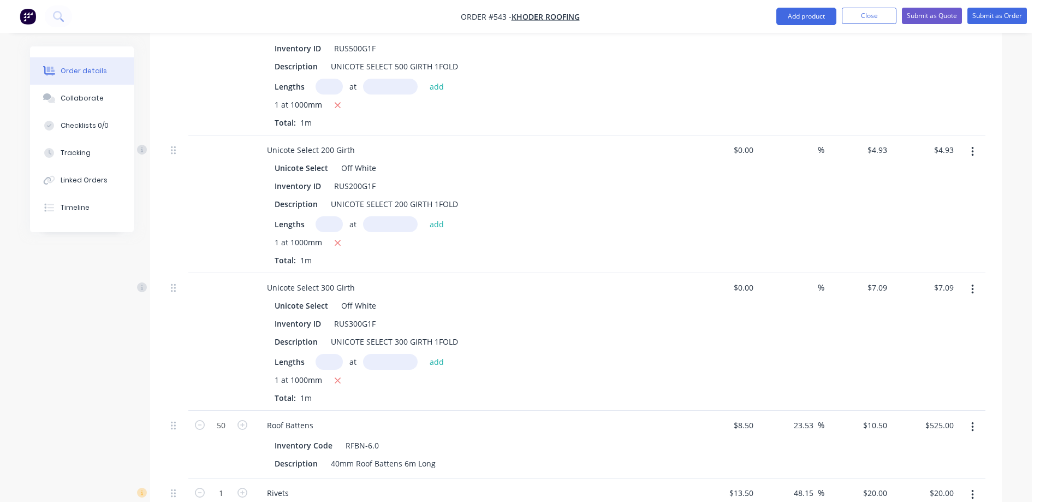
click at [969, 142] on button "button" at bounding box center [973, 152] width 26 height 20
click at [916, 238] on div "Delete" at bounding box center [934, 246] width 84 height 16
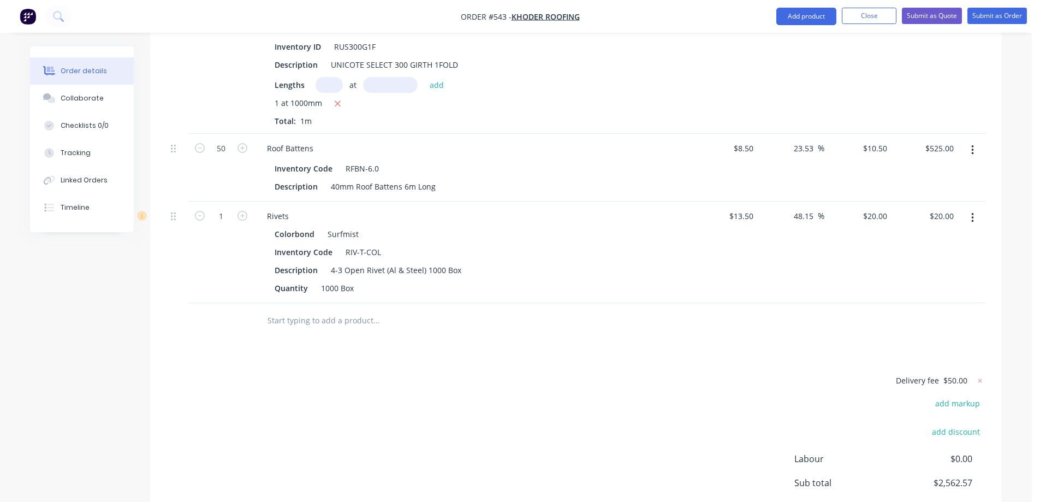
scroll to position [5533, 0]
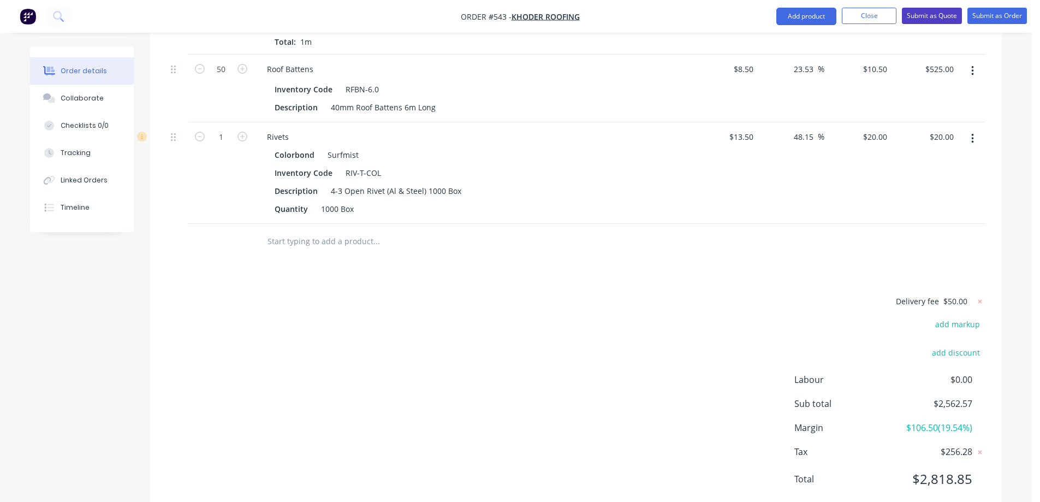
click at [918, 15] on button "Submit as Quote" at bounding box center [932, 16] width 60 height 16
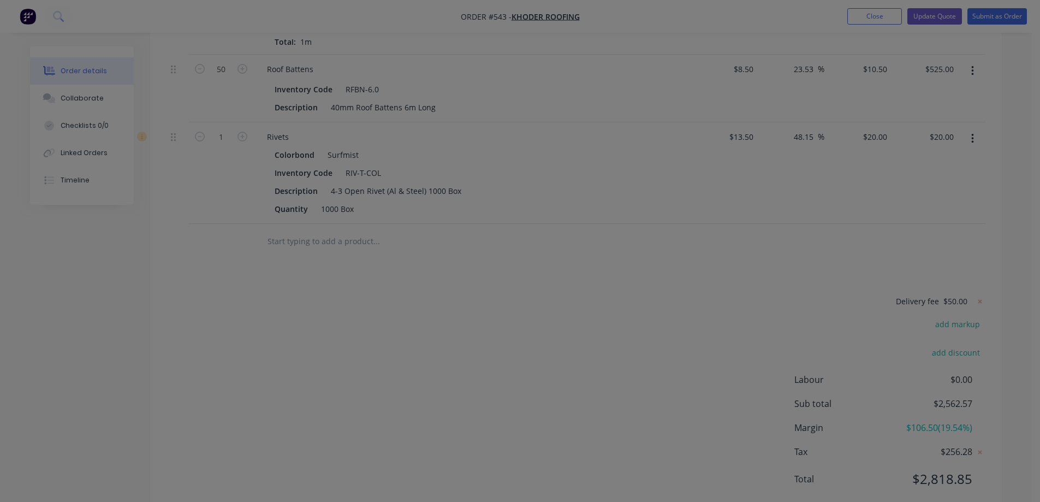
scroll to position [0, 0]
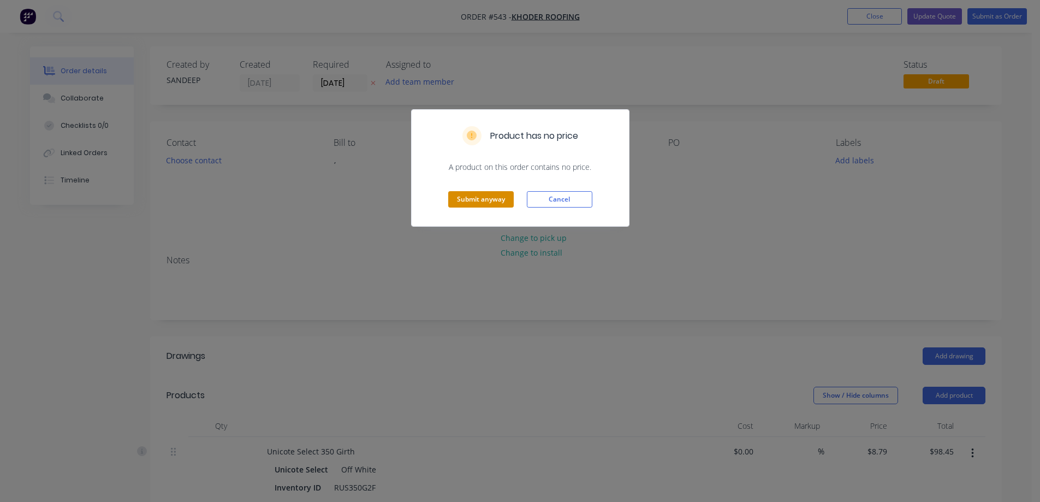
click at [491, 198] on button "Submit anyway" at bounding box center [481, 199] width 66 height 16
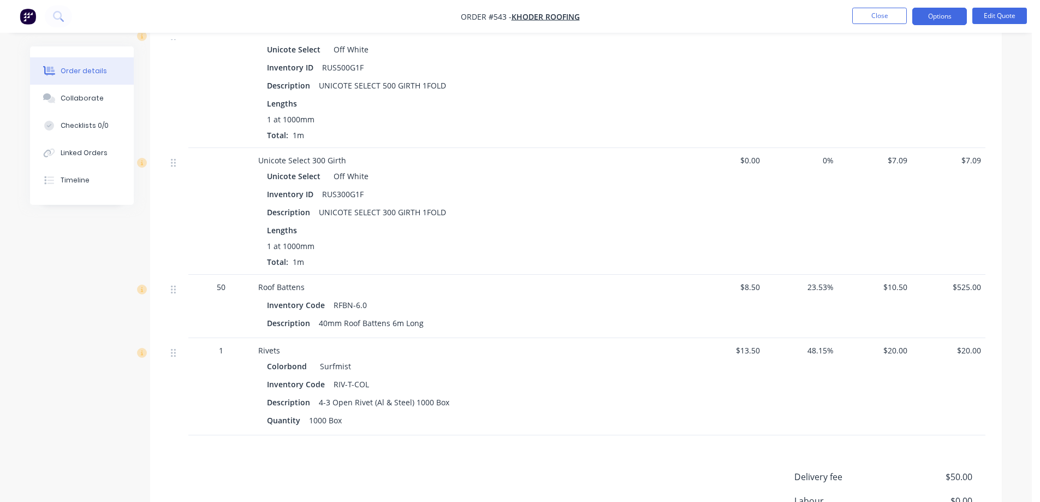
scroll to position [4958, 0]
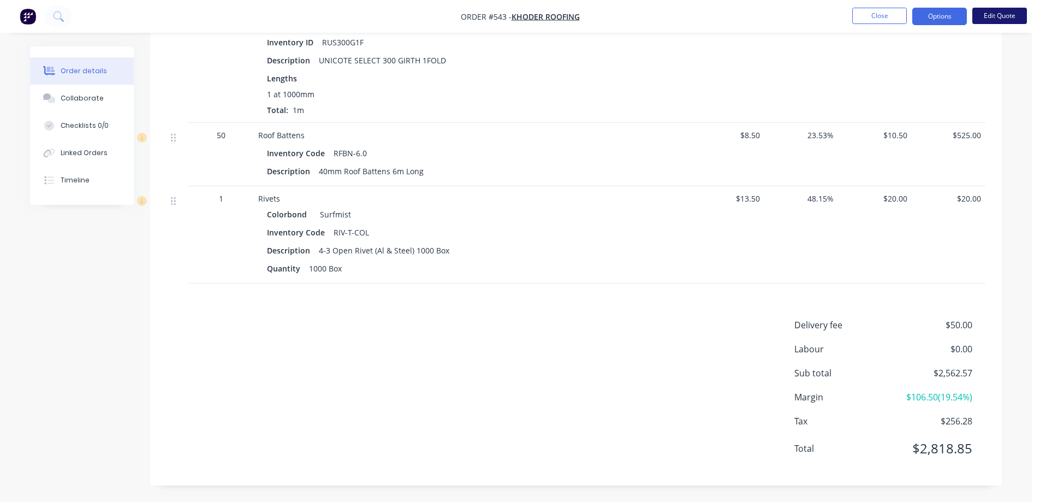
click at [990, 17] on button "Edit Quote" at bounding box center [1000, 16] width 55 height 16
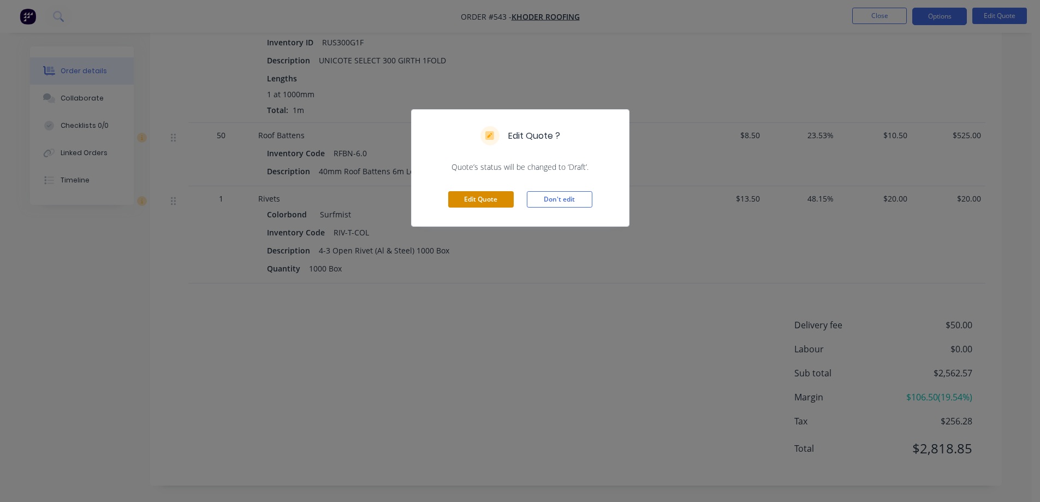
click at [476, 203] on button "Edit Quote" at bounding box center [481, 199] width 66 height 16
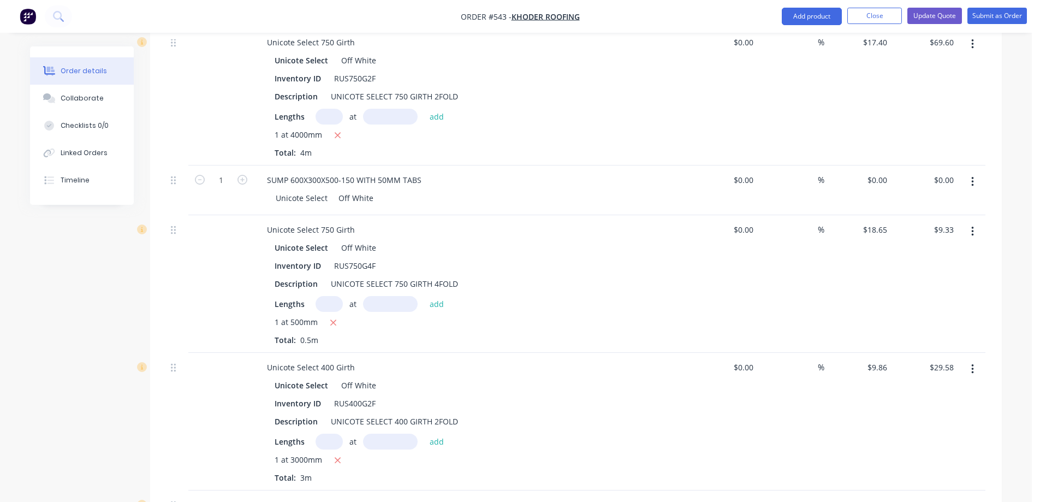
scroll to position [2895, 0]
click at [875, 164] on div "0 0" at bounding box center [858, 189] width 67 height 50
click at [677, 238] on div "Unicote Select Off White Inventory ID RUS750G4F Description UNICOTE SELECT 750 …" at bounding box center [472, 291] width 428 height 106
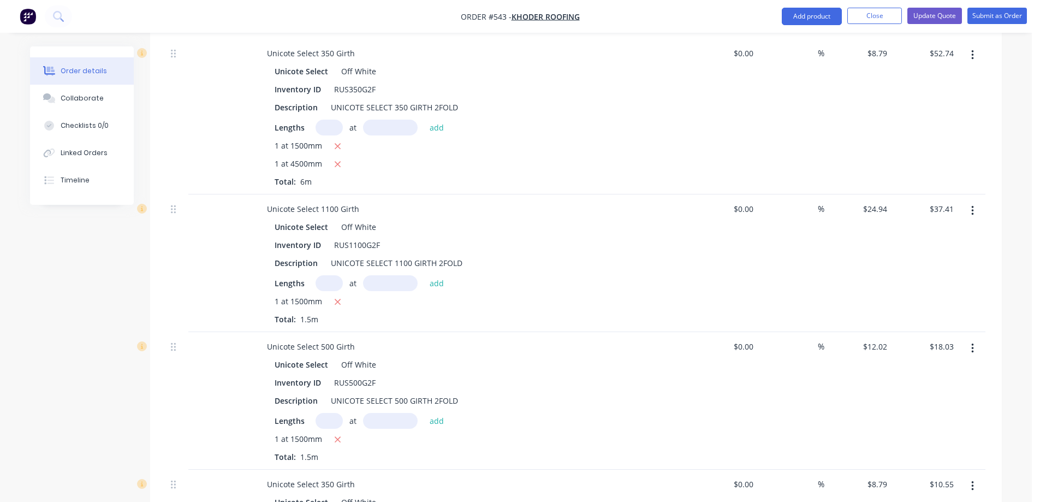
scroll to position [3895, 0]
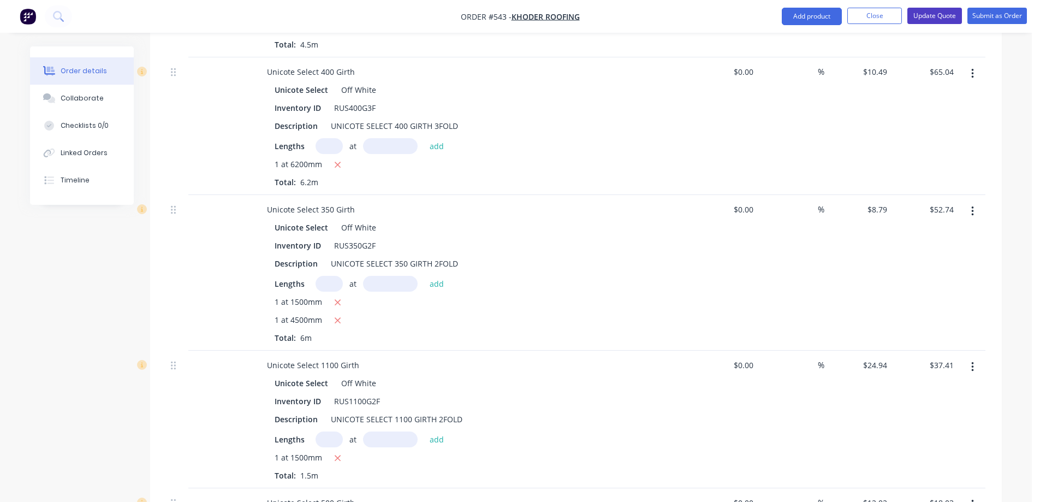
click at [926, 17] on button "Update Quote" at bounding box center [935, 16] width 55 height 16
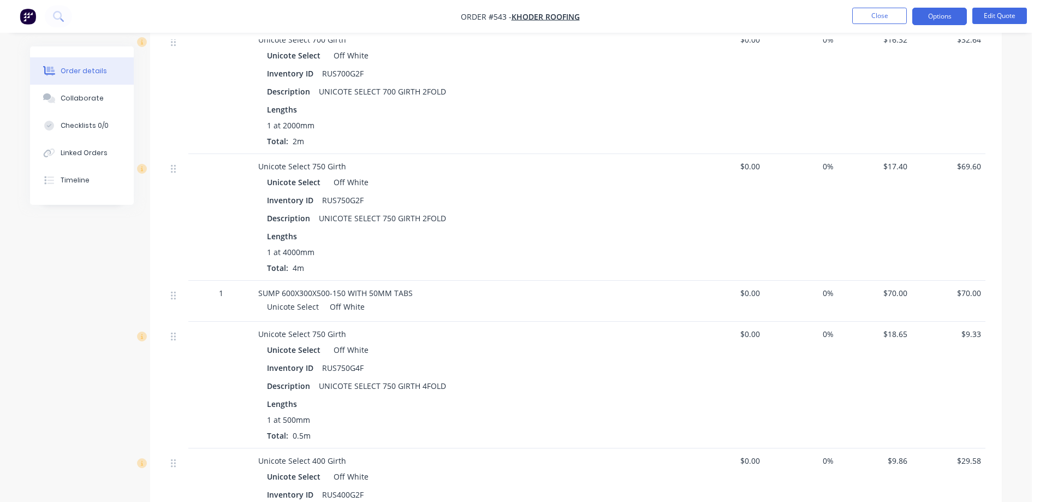
scroll to position [2622, 0]
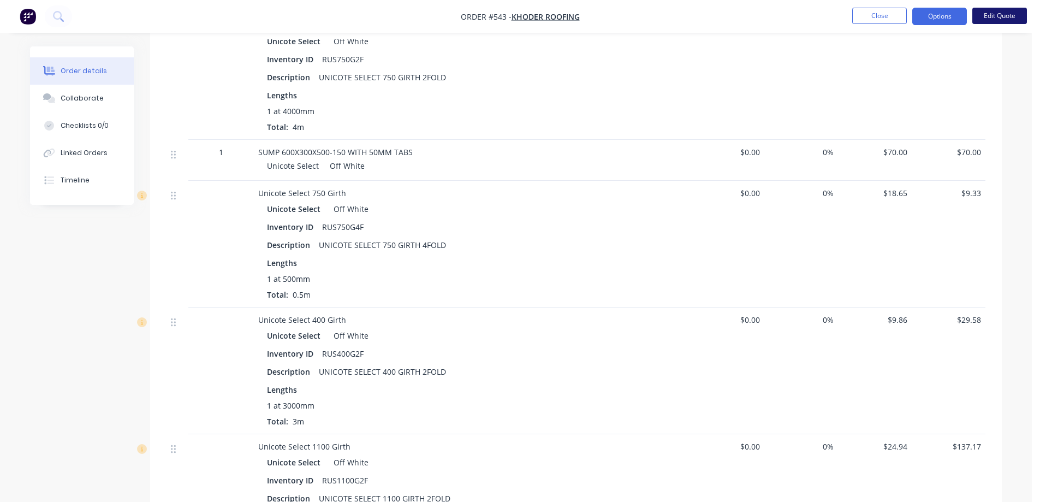
click at [1015, 17] on button "Edit Quote" at bounding box center [1000, 16] width 55 height 16
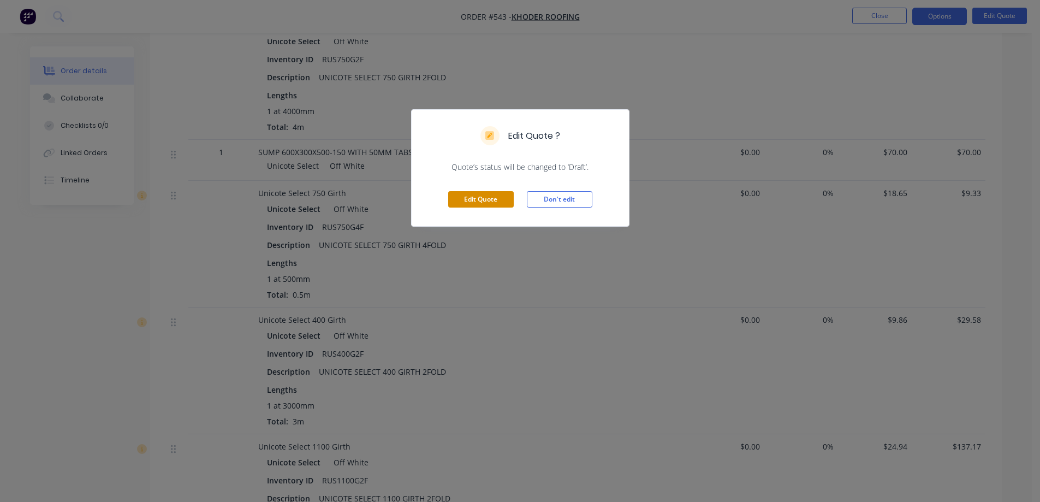
click at [473, 199] on button "Edit Quote" at bounding box center [481, 199] width 66 height 16
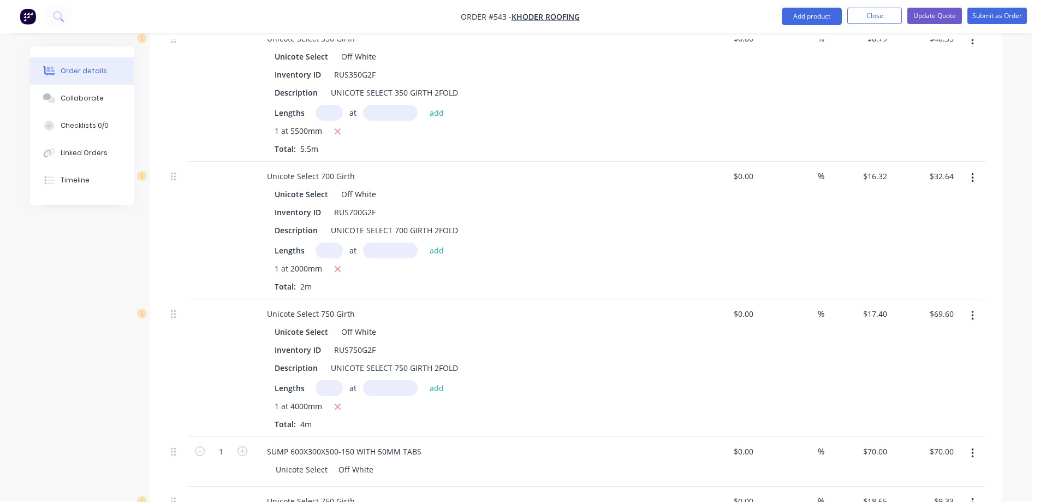
scroll to position [2840, 0]
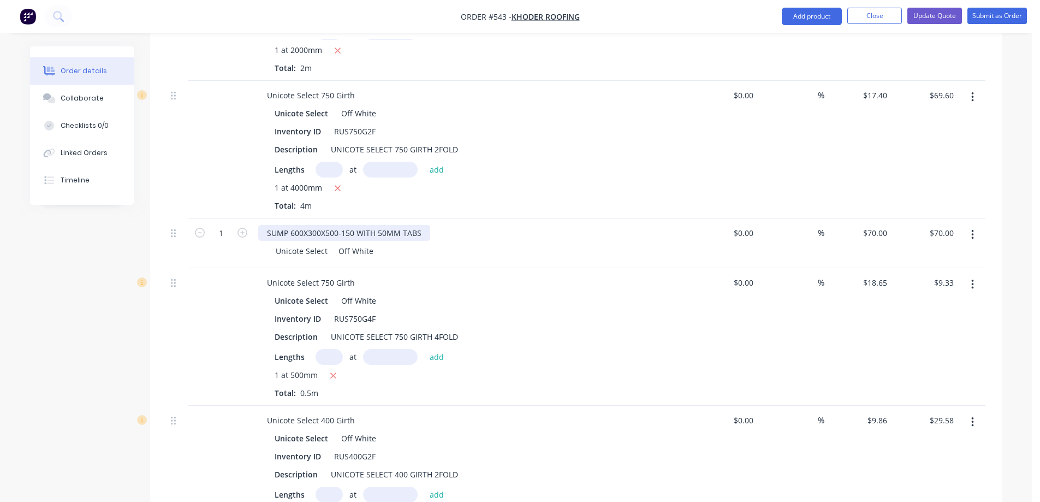
click at [333, 225] on div "SUMP 600X300X500-150 WITH 50MM TABS" at bounding box center [344, 233] width 172 height 16
click at [521, 225] on div "SUMP 600X300X490-150 WITH 50MM TABS" at bounding box center [472, 233] width 428 height 16
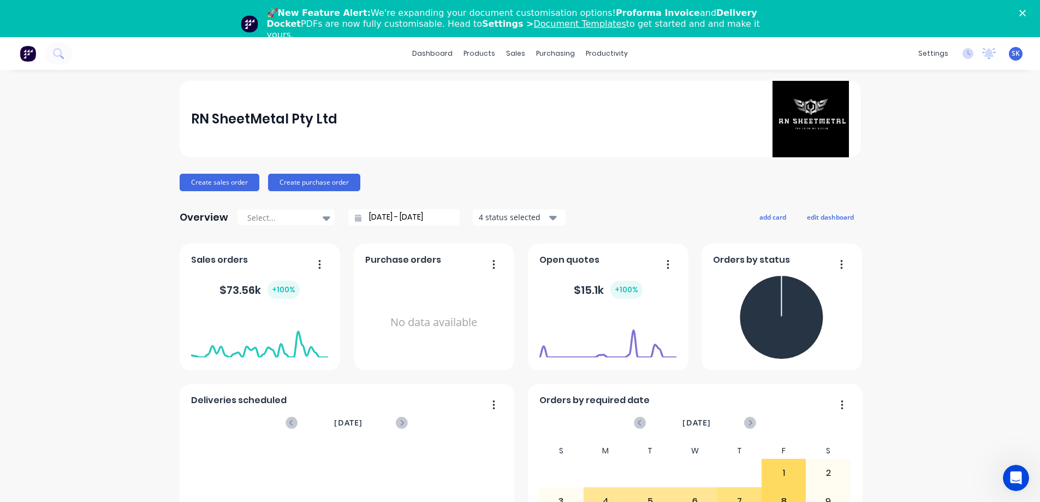
click at [1026, 10] on icon "Close" at bounding box center [1023, 13] width 7 height 7
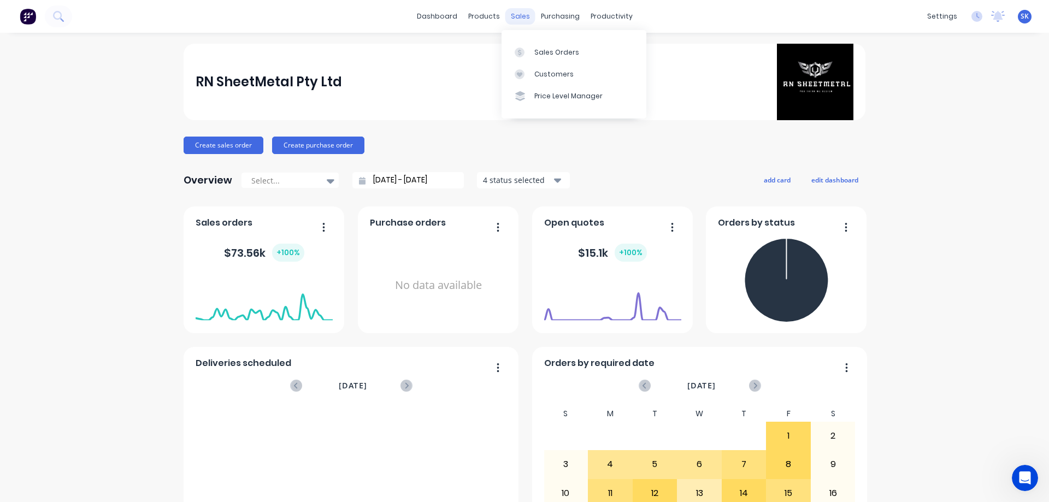
click at [518, 16] on div "sales" at bounding box center [520, 16] width 30 height 16
click at [542, 46] on link "Sales Orders" at bounding box center [573, 52] width 145 height 22
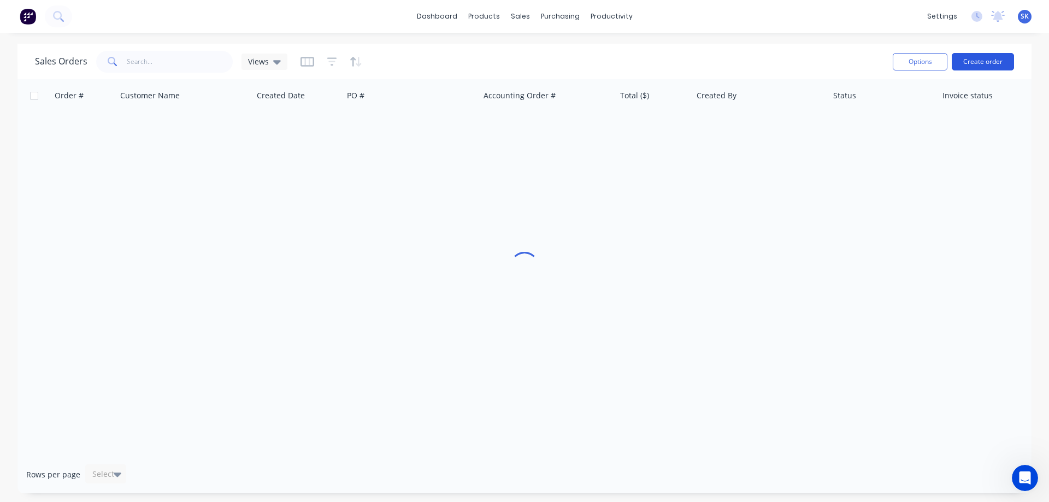
click at [987, 58] on button "Create order" at bounding box center [982, 61] width 62 height 17
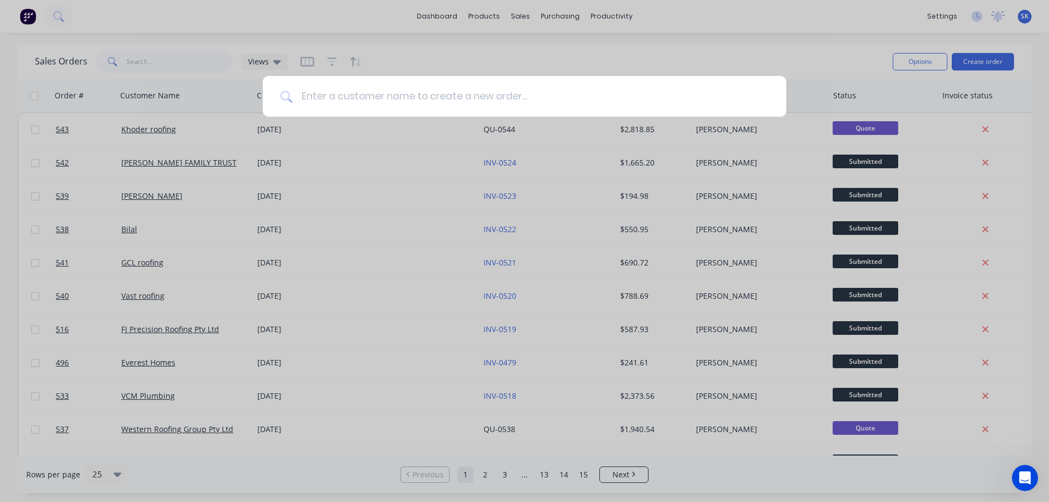
click at [482, 108] on input at bounding box center [530, 96] width 476 height 41
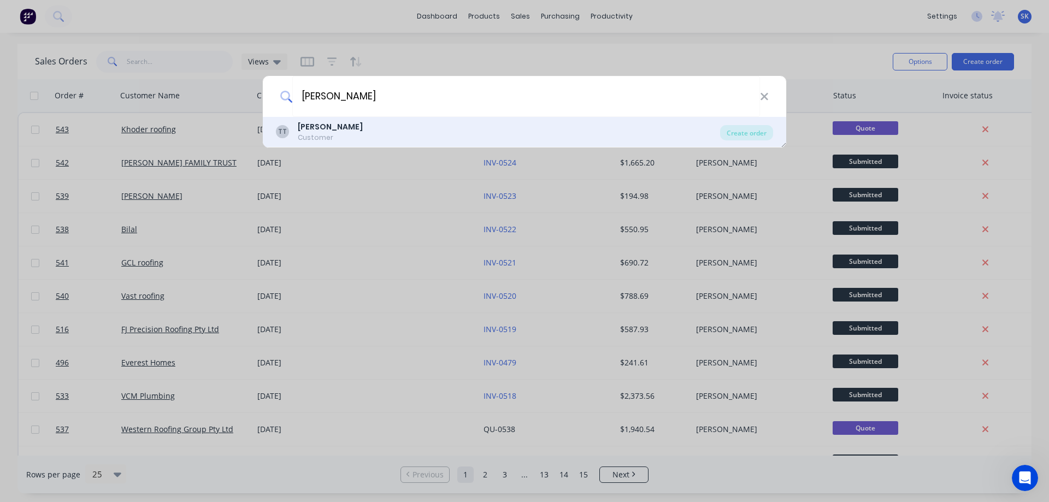
type input "[PERSON_NAME]"
click at [340, 131] on div "TT [PERSON_NAME] Customer" at bounding box center [498, 131] width 444 height 21
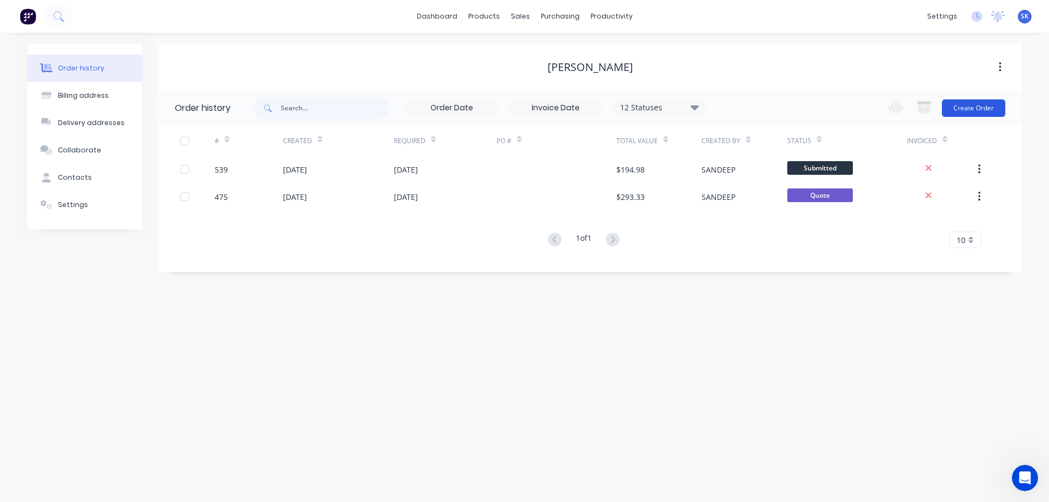
click at [972, 109] on button "Create Order" at bounding box center [973, 107] width 63 height 17
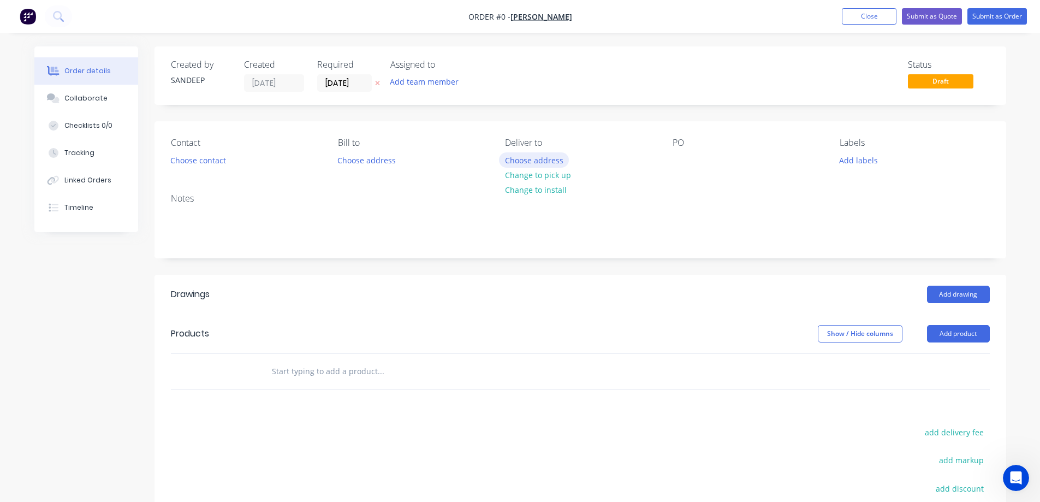
click at [524, 159] on button "Choose address" at bounding box center [534, 159] width 70 height 15
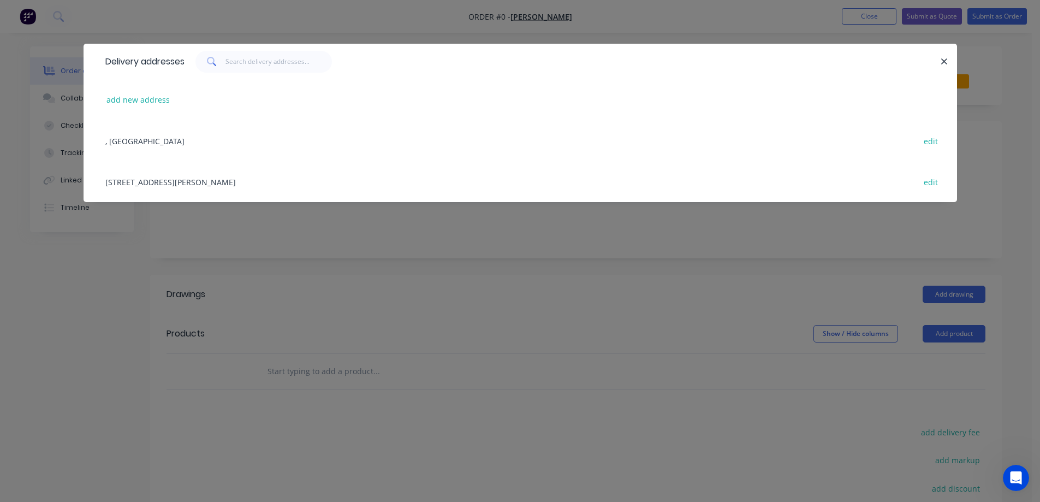
click at [240, 178] on div "[STREET_ADDRESS][PERSON_NAME] edit" at bounding box center [520, 181] width 841 height 41
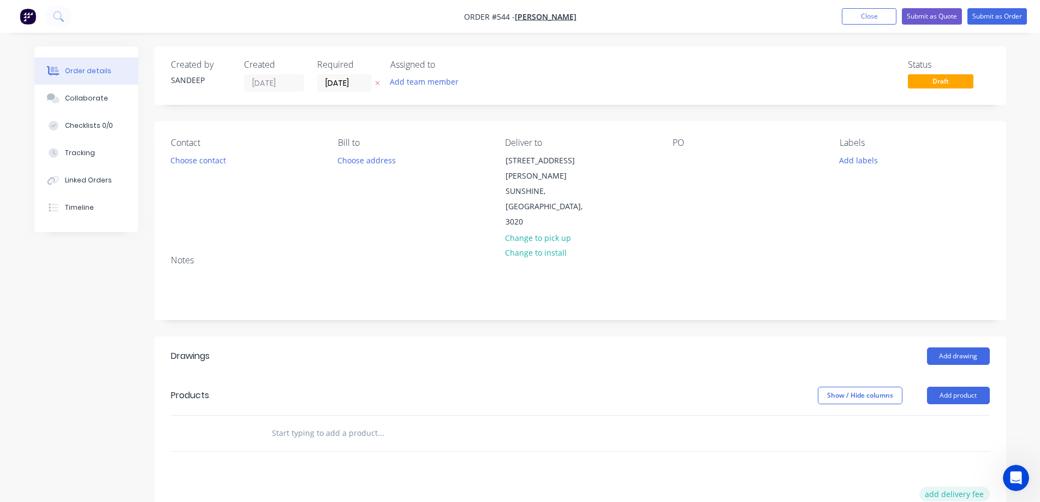
click at [948, 487] on button "add delivery fee" at bounding box center [955, 494] width 70 height 15
type input "50"
drag, startPoint x: 599, startPoint y: 484, endPoint x: 532, endPoint y: 433, distance: 84.9
click at [355, 422] on input "text" at bounding box center [380, 433] width 218 height 22
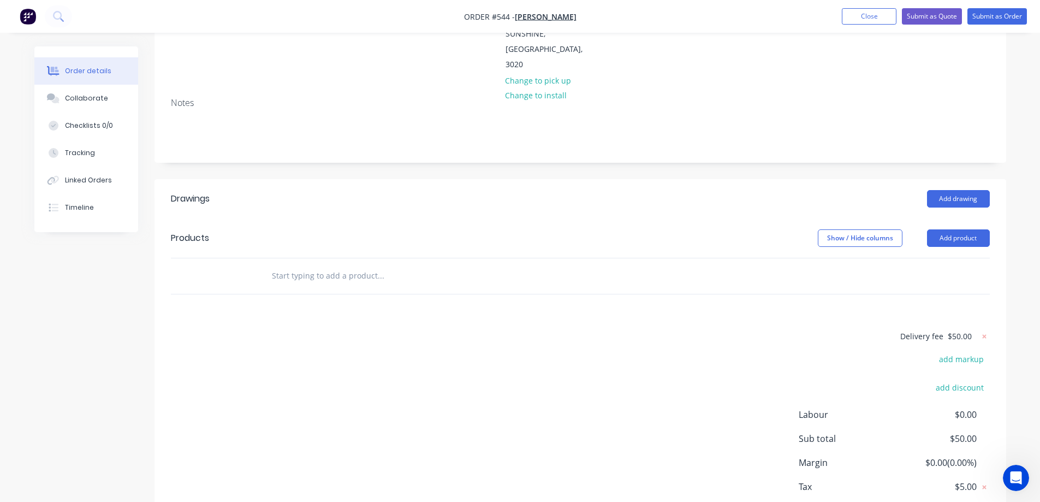
scroll to position [164, 0]
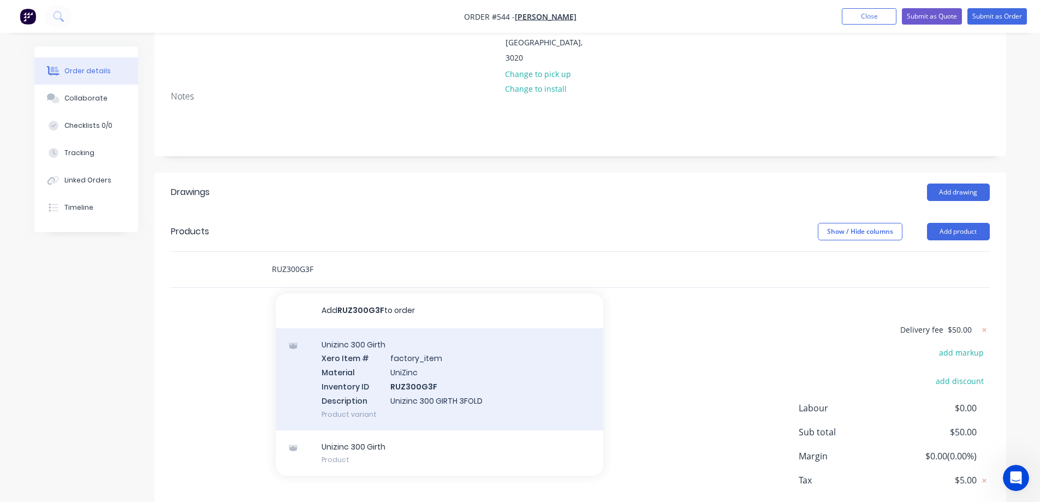
type input "RUZ300G3F"
click at [360, 330] on div "Unizinc 300 Girth Xero Item # factory_item Material UniZinc Inventory ID RUZ300…" at bounding box center [440, 379] width 328 height 102
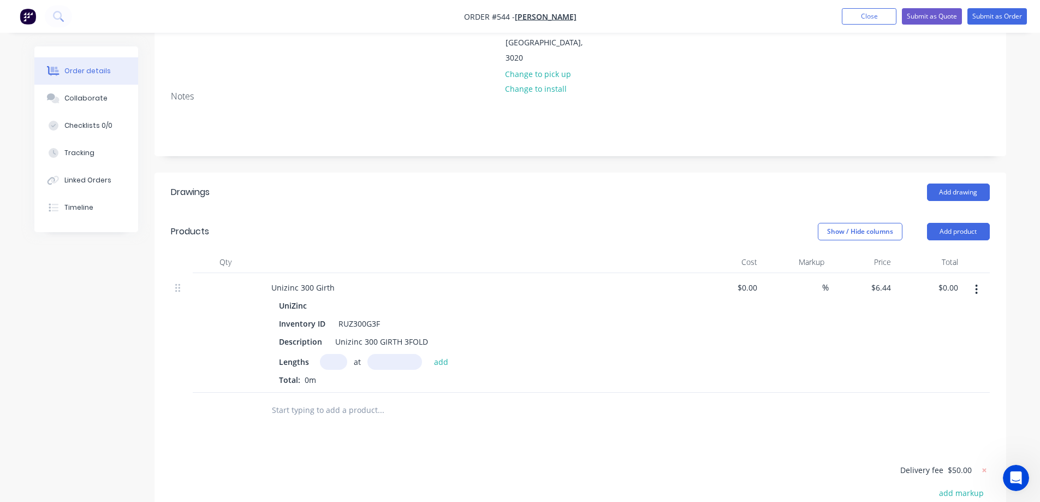
click at [328, 354] on input "text" at bounding box center [333, 362] width 27 height 16
type input "2"
type input "4000mm"
click at [444, 354] on button "add" at bounding box center [442, 361] width 26 height 15
type input "$51.52"
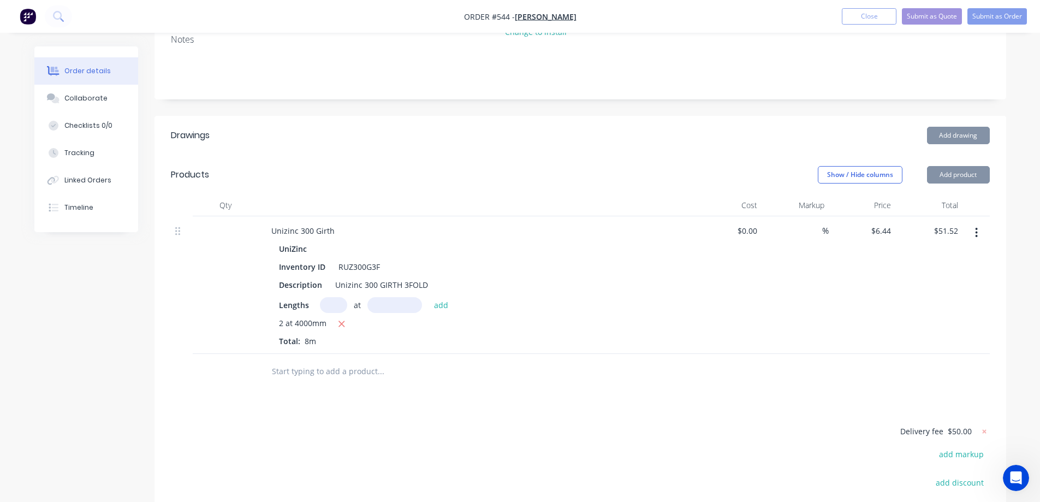
scroll to position [339, 0]
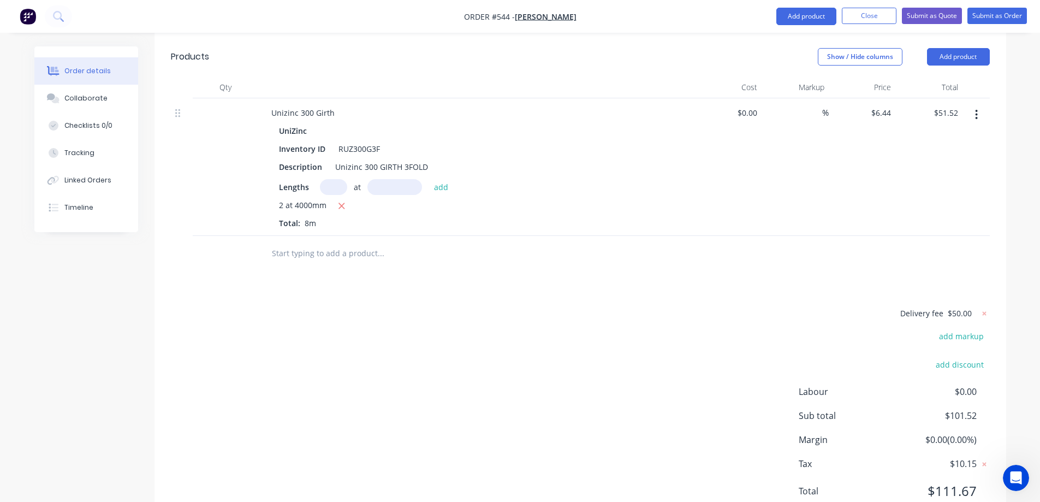
click at [318, 242] on input "text" at bounding box center [380, 253] width 218 height 22
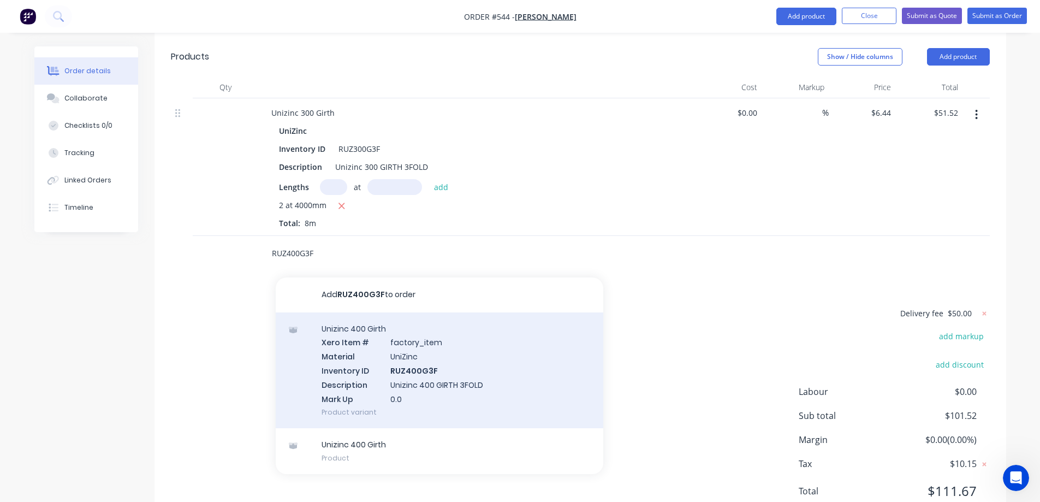
type input "RUZ400G3F"
click at [364, 312] on div "Unizinc 400 Girth Xero Item # factory_item Material UniZinc Inventory ID RUZ400…" at bounding box center [440, 370] width 328 height 116
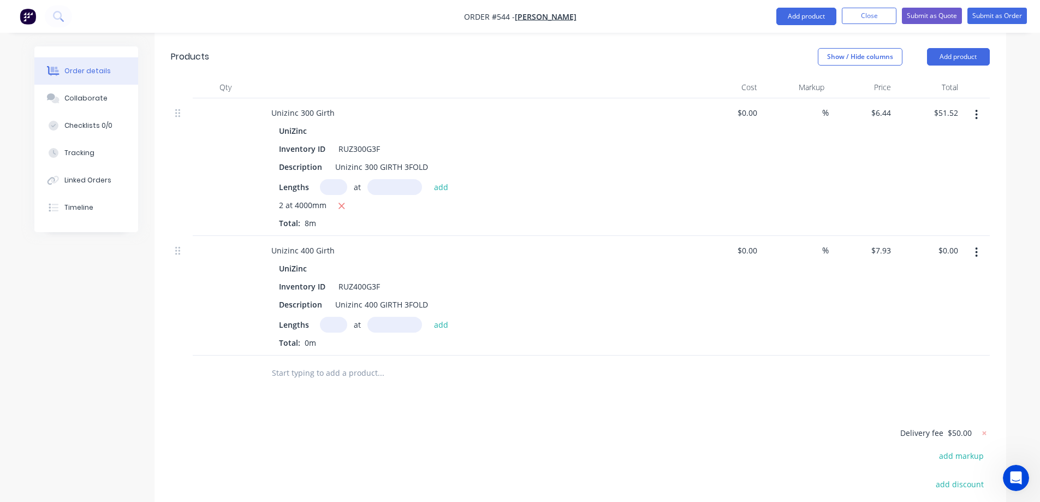
click at [329, 317] on input "text" at bounding box center [333, 325] width 27 height 16
type input "1"
type input "4000mm"
click at [442, 317] on button "add" at bounding box center [442, 324] width 26 height 15
type input "$31.72"
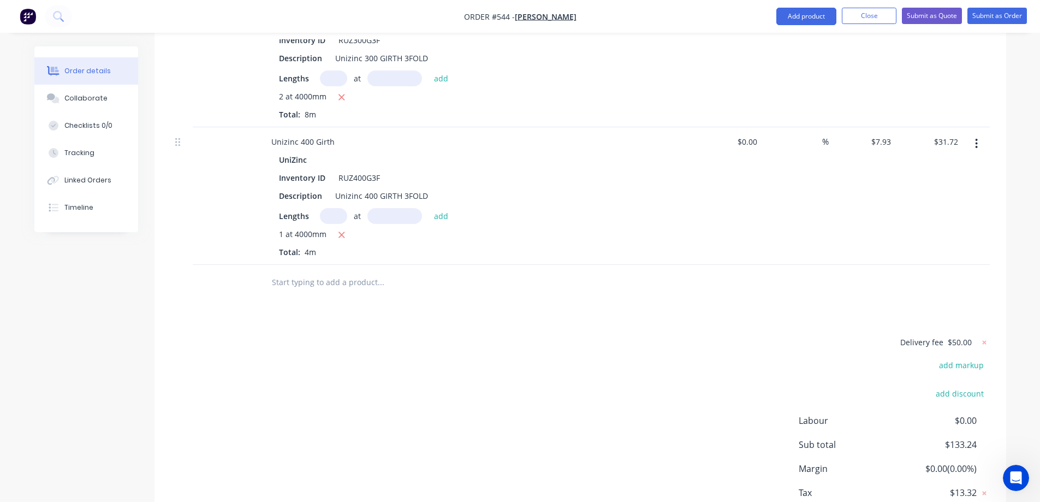
scroll to position [448, 0]
click at [300, 271] on input "text" at bounding box center [380, 282] width 218 height 22
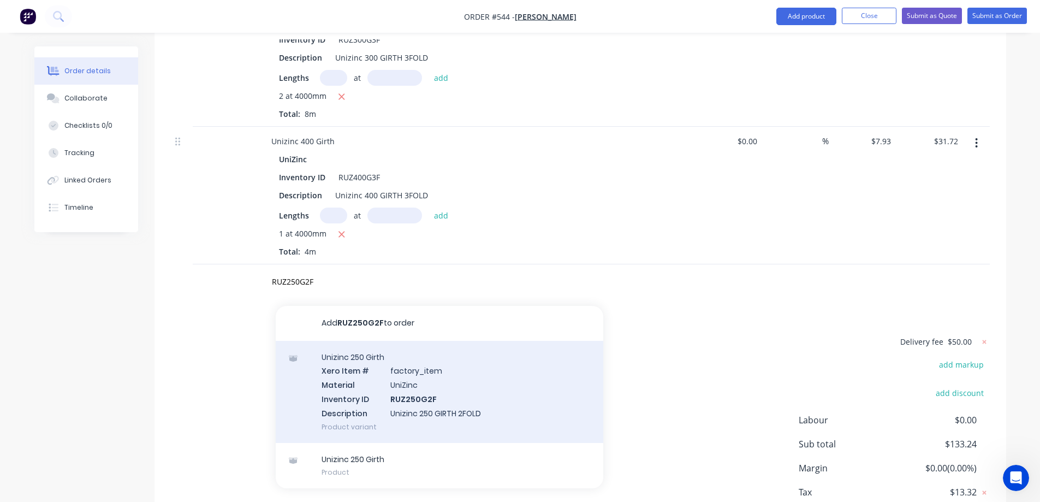
click at [360, 347] on div "Add RUZ250G2F to order Unizinc 250 Girth Xero Item # factory_item Material UniZ…" at bounding box center [440, 397] width 328 height 183
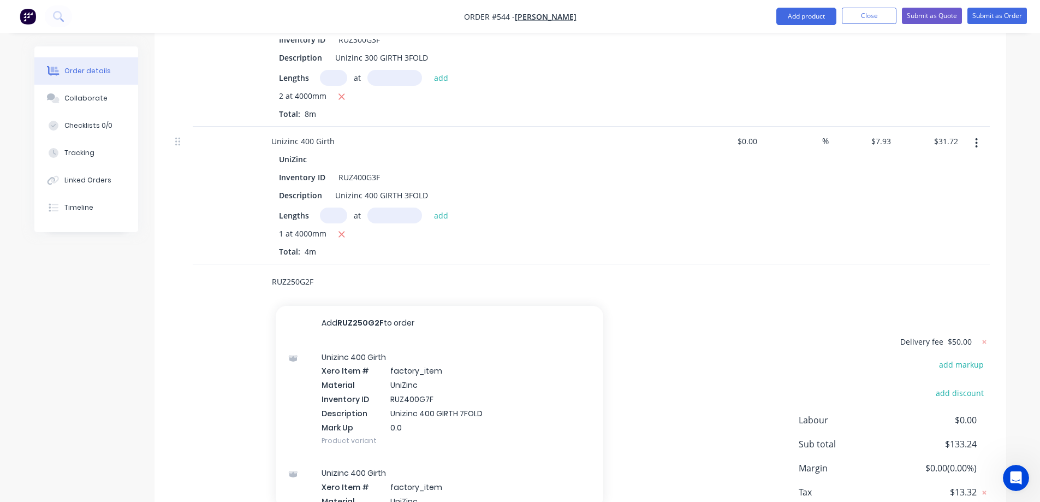
click at [328, 271] on input "RUZ250G2F" at bounding box center [380, 282] width 218 height 22
type input "RUZ250G2F"
click at [366, 341] on div "Unizinc 250 Girth Xero Item # factory_item Material UniZinc Inventory ID RUZ250…" at bounding box center [440, 392] width 328 height 102
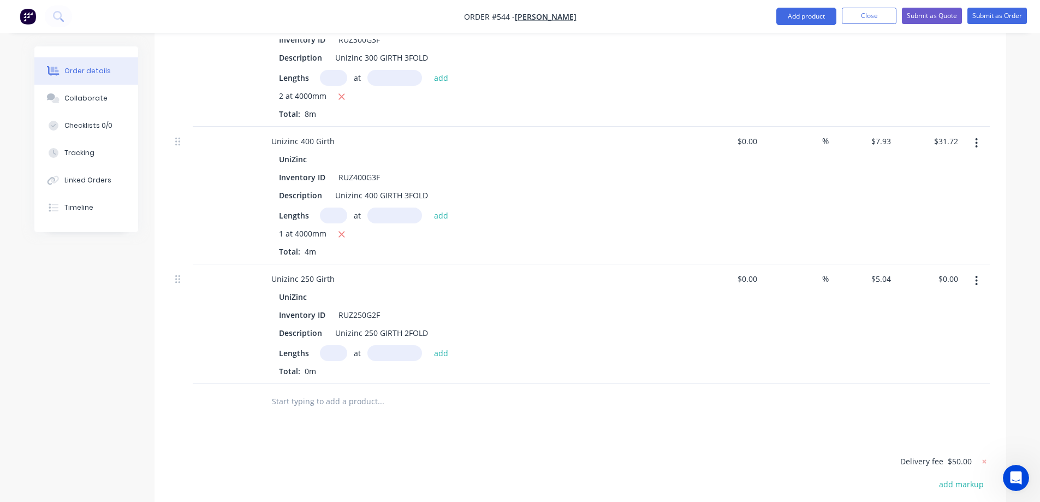
click at [332, 345] on input "text" at bounding box center [333, 353] width 27 height 16
type input "1"
type input "1500mm"
click at [436, 345] on button "add" at bounding box center [442, 352] width 26 height 15
type input "$7.56"
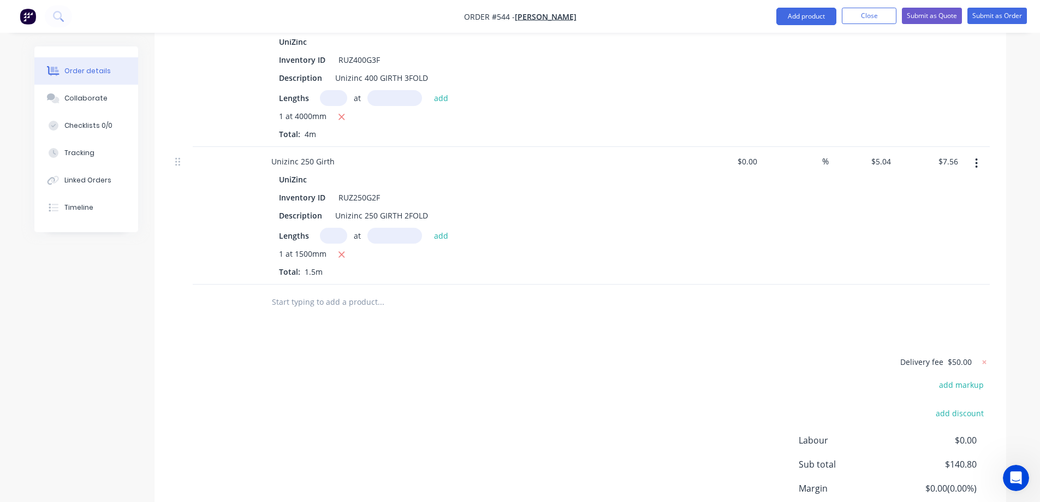
scroll to position [612, 0]
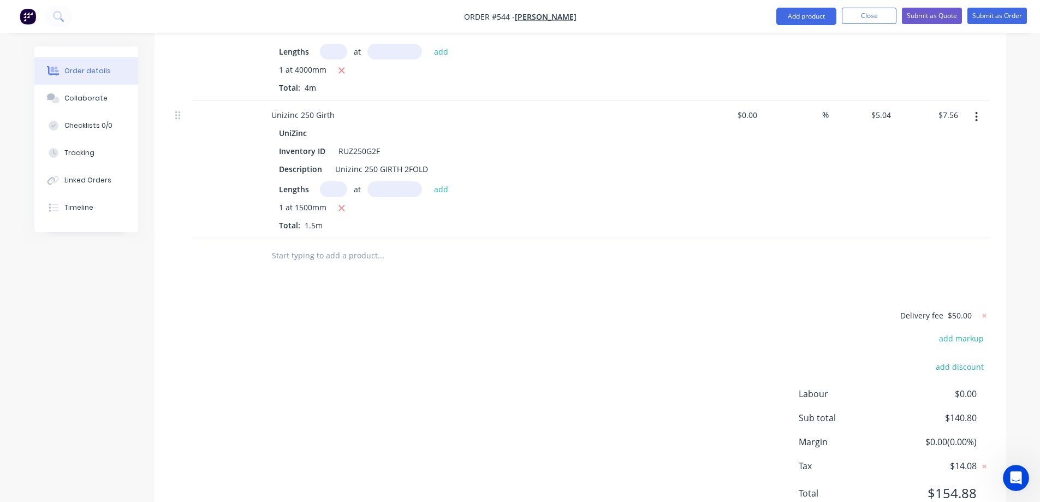
click at [310, 245] on input "text" at bounding box center [380, 256] width 218 height 22
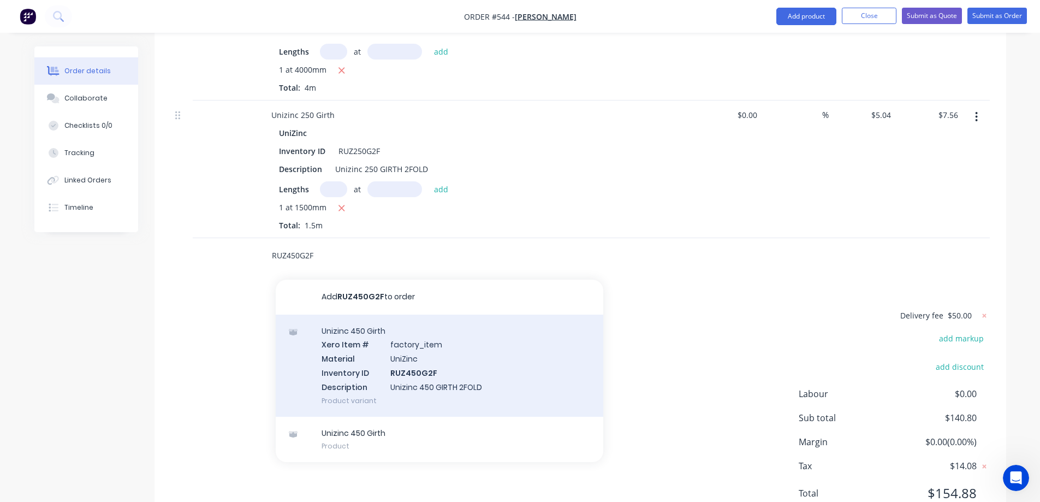
type input "RUZ450G2F"
click at [337, 315] on div "Unizinc 450 Girth Xero Item # factory_item Material UniZinc Inventory ID RUZ450…" at bounding box center [440, 366] width 328 height 102
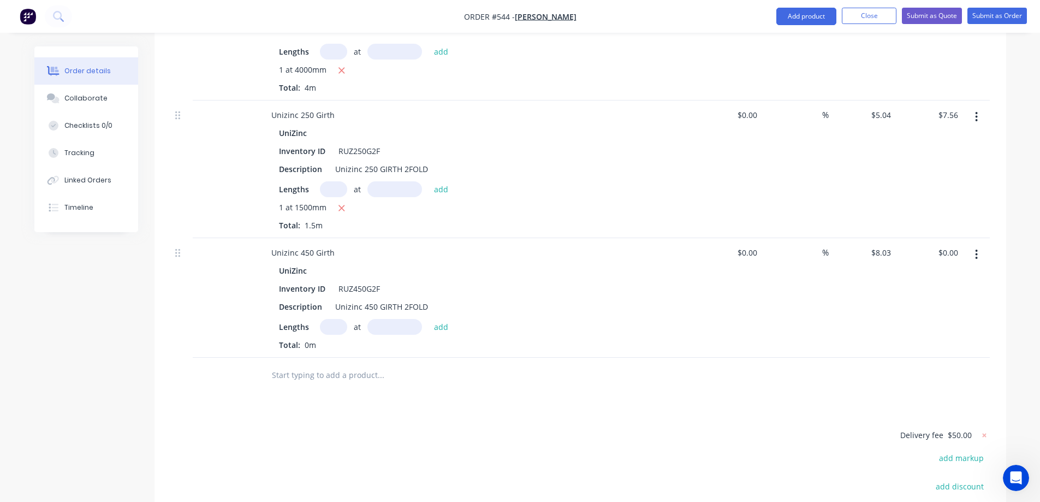
click at [327, 319] on input "text" at bounding box center [333, 327] width 27 height 16
type input "1"
type input "1500mm"
click at [434, 319] on button "add" at bounding box center [442, 326] width 26 height 15
type input "$12.05"
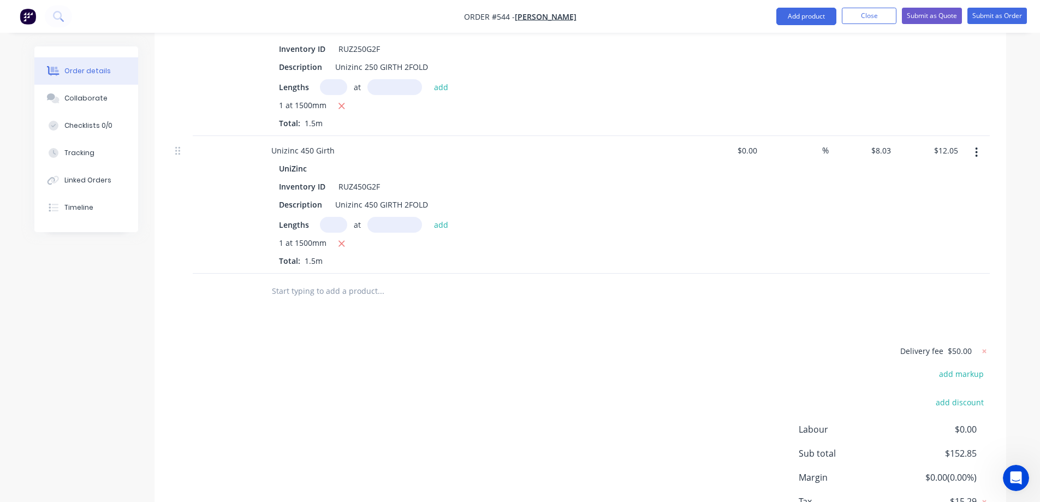
scroll to position [721, 0]
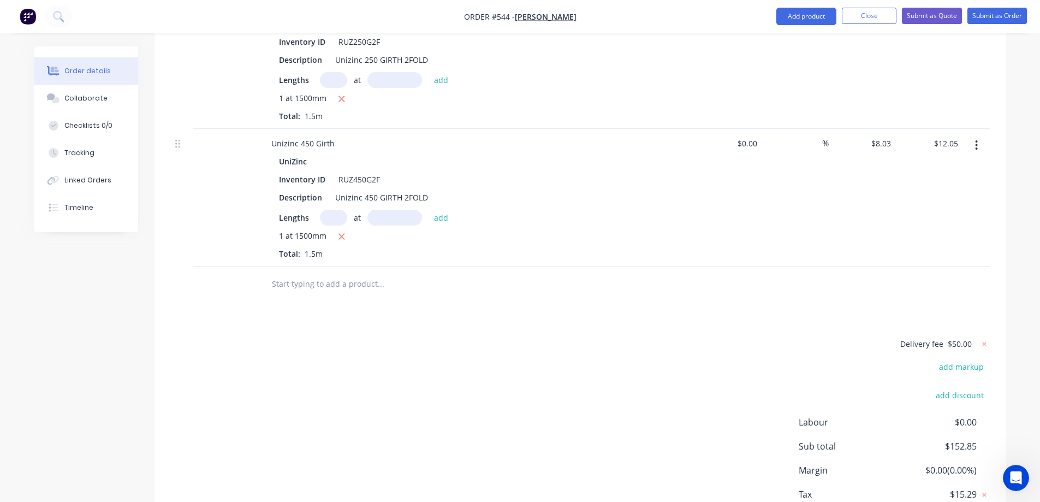
click at [313, 273] on input "text" at bounding box center [380, 284] width 218 height 22
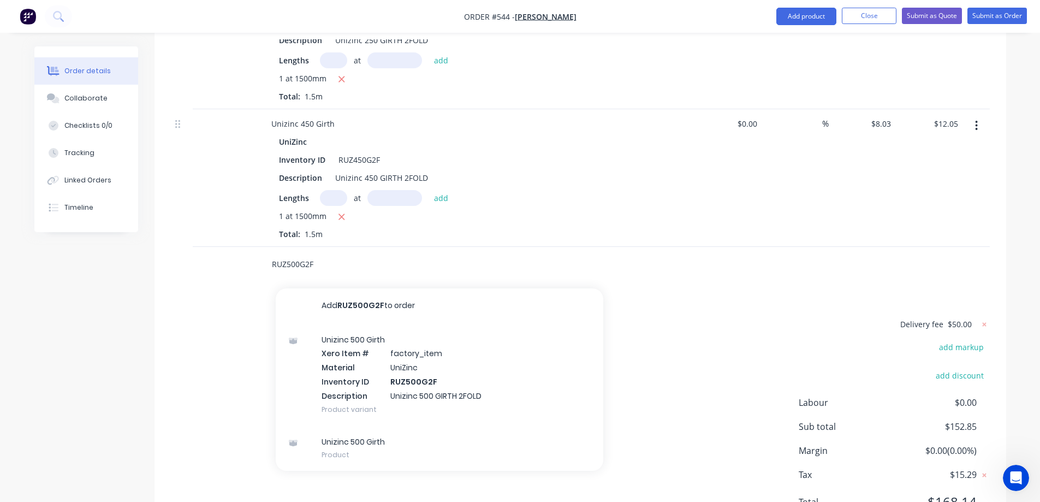
scroll to position [752, 0]
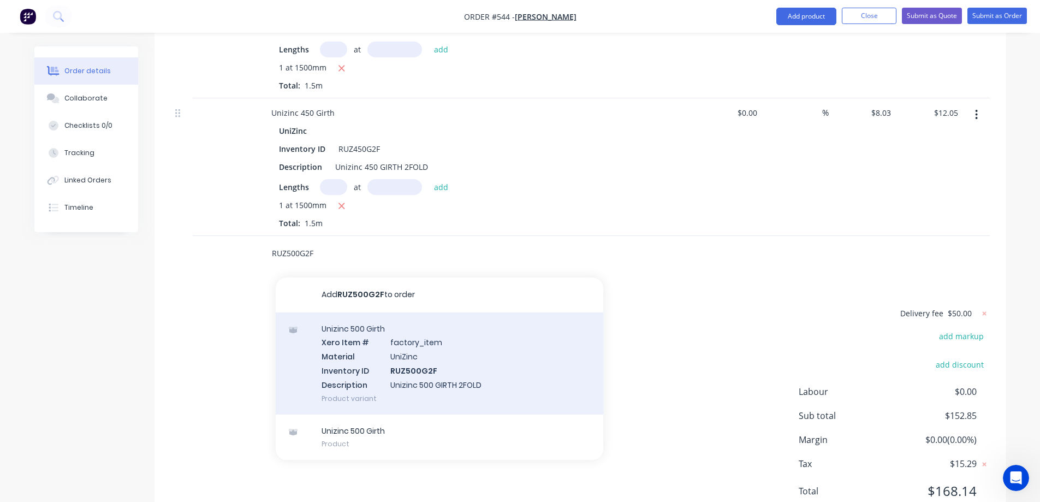
type input "RUZ500G2F"
click at [355, 323] on div "Unizinc 500 Girth Xero Item # factory_item Material UniZinc Inventory ID RUZ500…" at bounding box center [440, 363] width 328 height 102
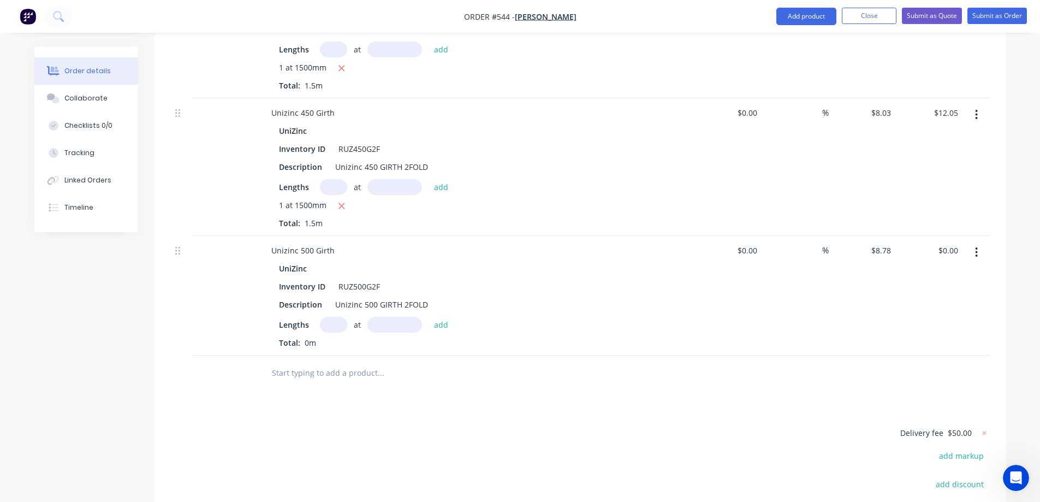
click at [329, 317] on input "text" at bounding box center [333, 325] width 27 height 16
type input "1"
type input "1000mm"
click at [446, 317] on button "add" at bounding box center [442, 324] width 26 height 15
type input "$8.78"
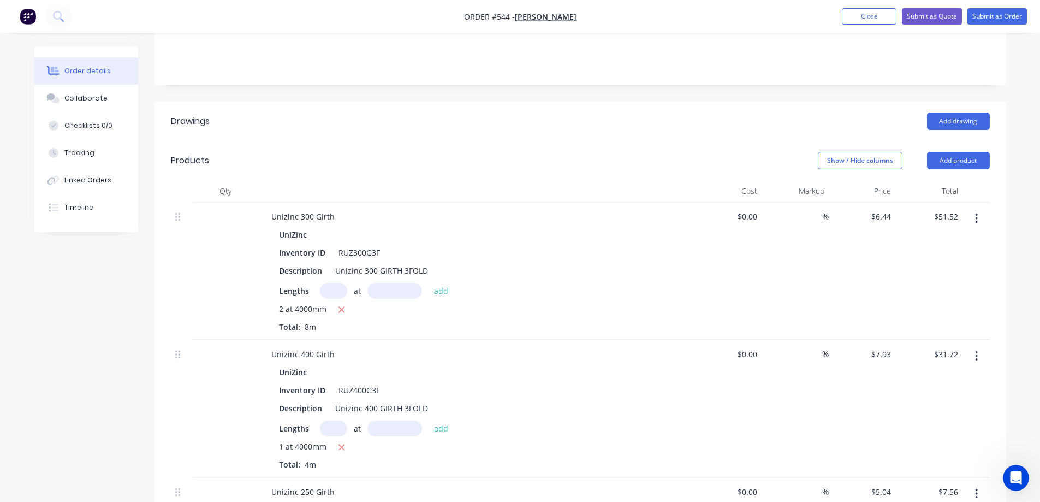
scroll to position [234, 0]
click at [918, 13] on button "Submit as Quote" at bounding box center [932, 16] width 60 height 16
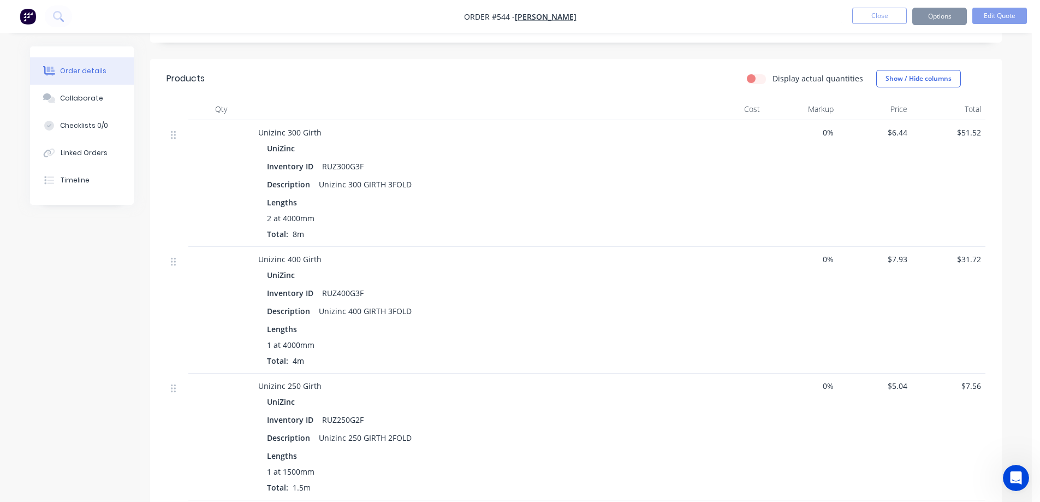
scroll to position [0, 0]
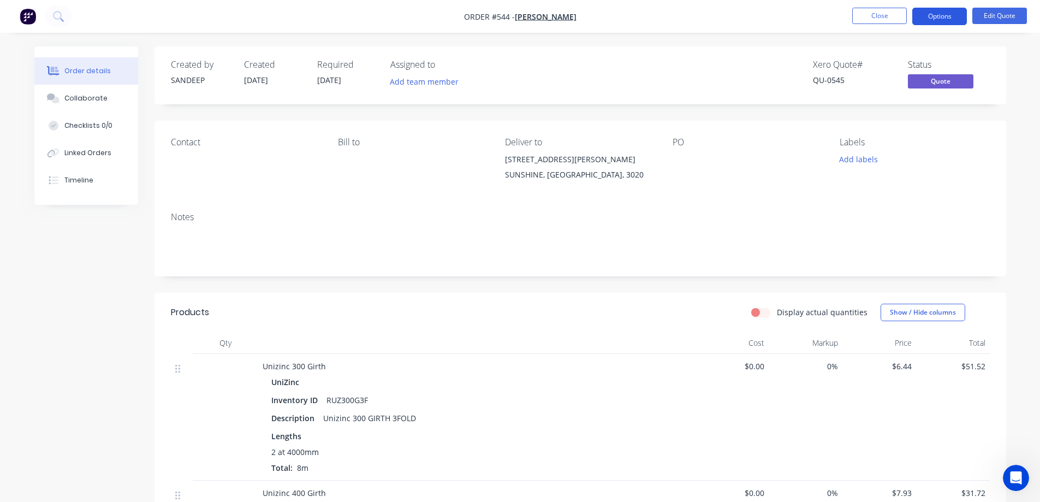
click at [930, 16] on button "Options" at bounding box center [940, 16] width 55 height 17
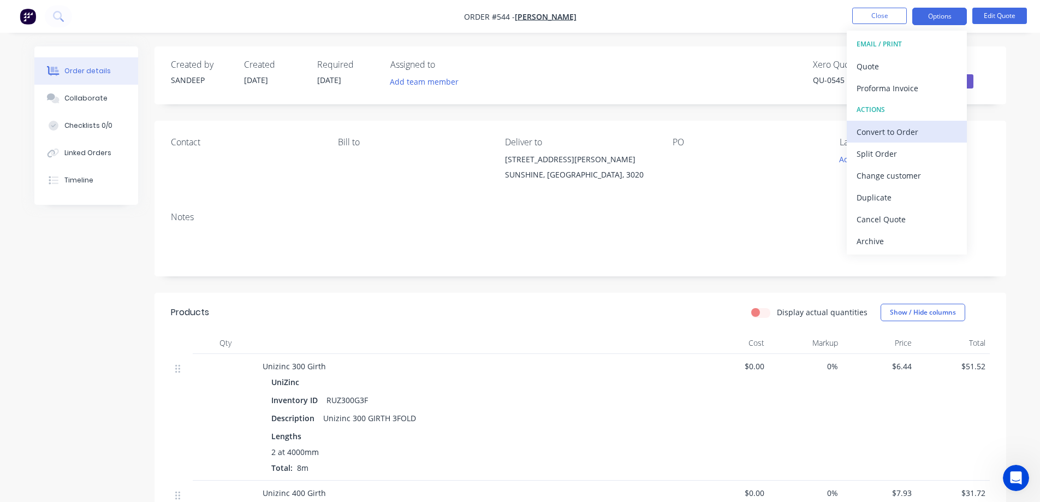
click at [877, 128] on div "Convert to Order" at bounding box center [907, 132] width 100 height 16
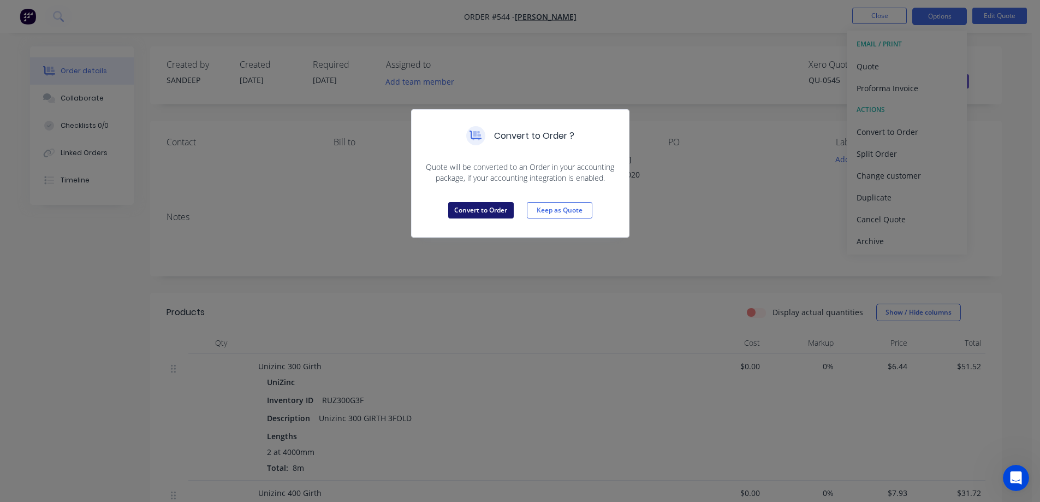
click at [458, 212] on button "Convert to Order" at bounding box center [481, 210] width 66 height 16
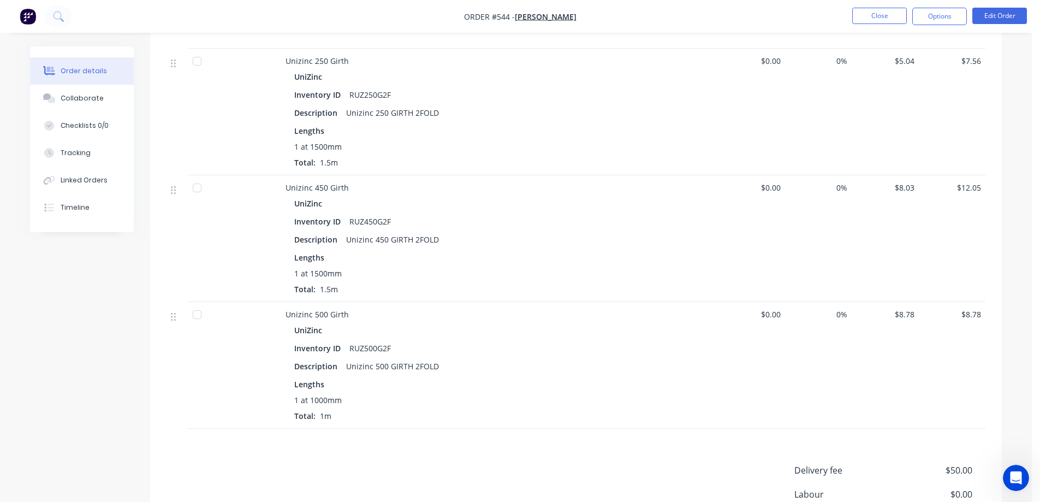
scroll to position [595, 0]
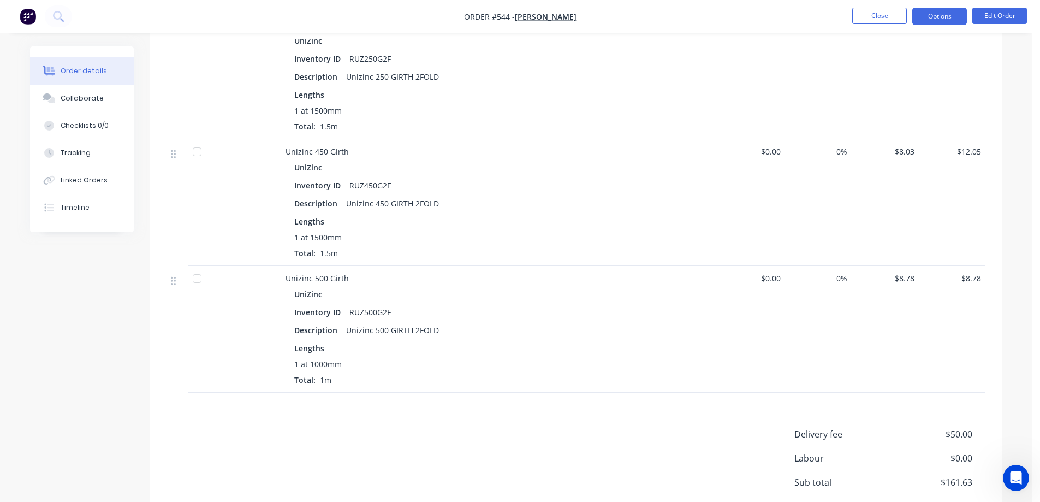
click at [945, 16] on button "Options" at bounding box center [940, 16] width 55 height 17
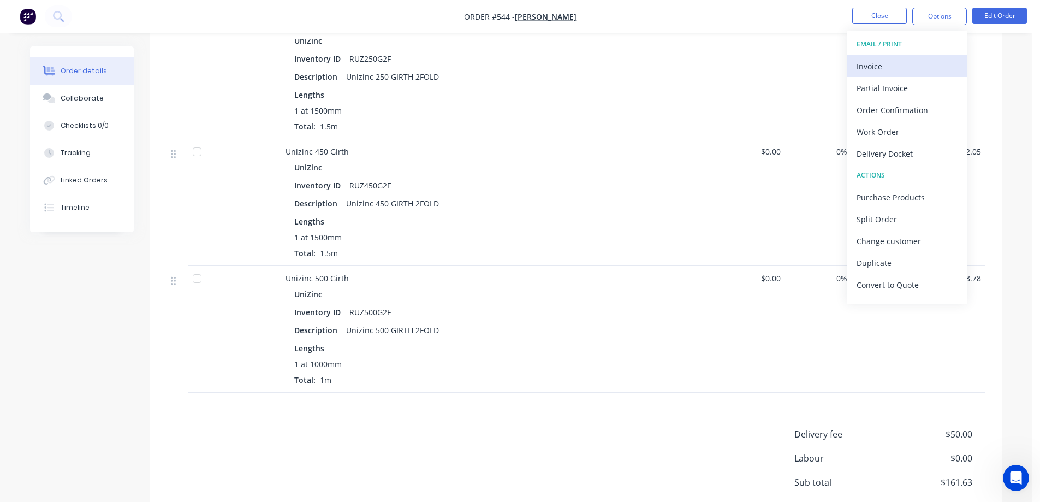
click at [904, 61] on div "Invoice" at bounding box center [907, 66] width 100 height 16
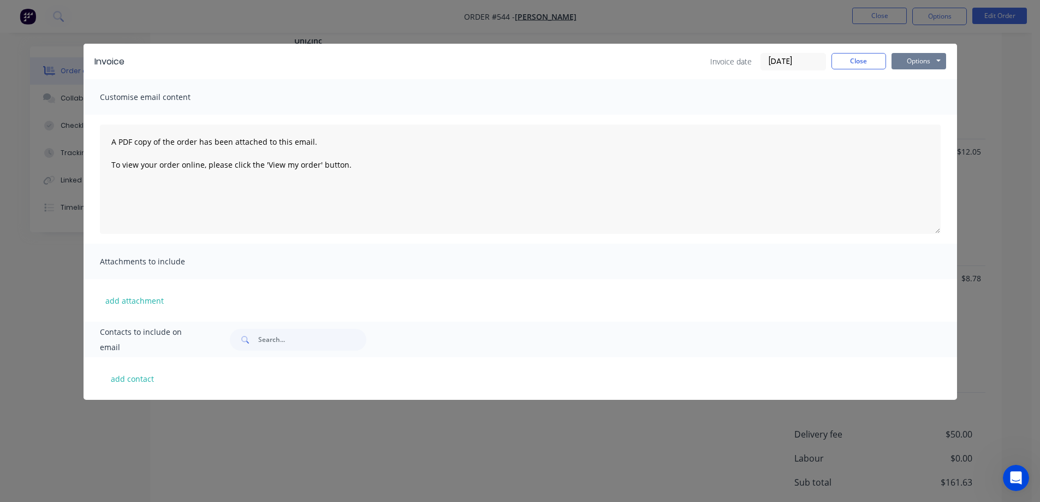
click at [912, 58] on button "Options" at bounding box center [919, 61] width 55 height 16
click at [910, 78] on button "Preview" at bounding box center [927, 81] width 70 height 18
click at [864, 61] on button "Close" at bounding box center [859, 61] width 55 height 16
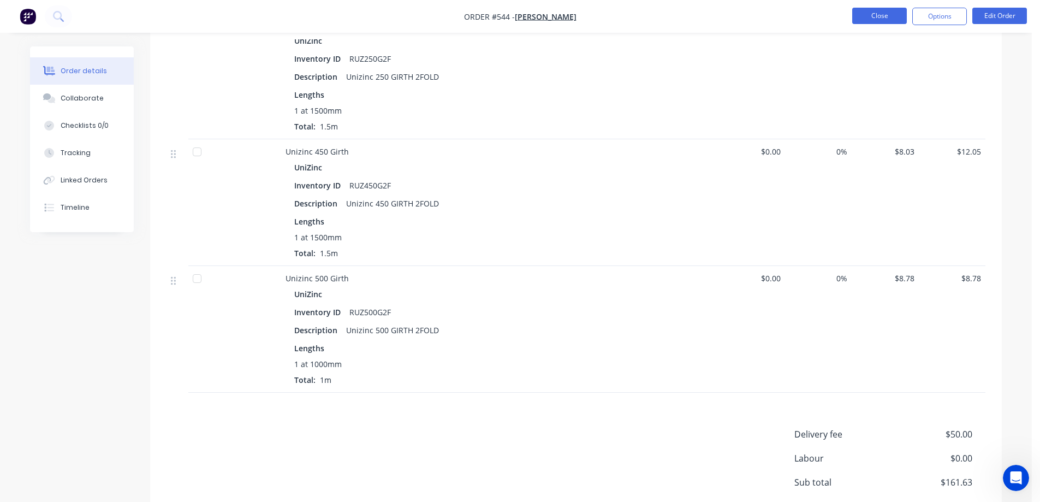
click at [875, 21] on button "Close" at bounding box center [880, 16] width 55 height 16
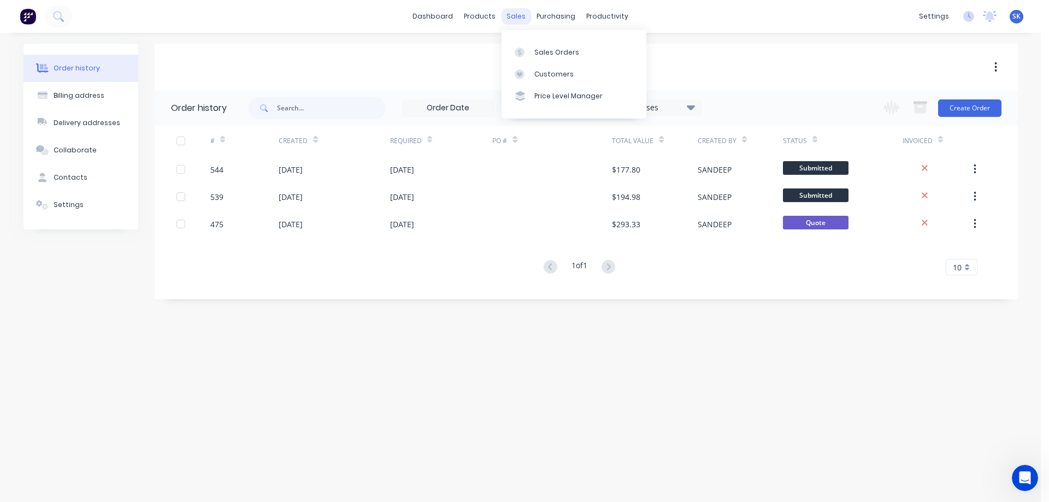
click at [521, 20] on div "sales" at bounding box center [516, 16] width 30 height 16
click at [542, 48] on div "Sales Orders" at bounding box center [556, 53] width 45 height 10
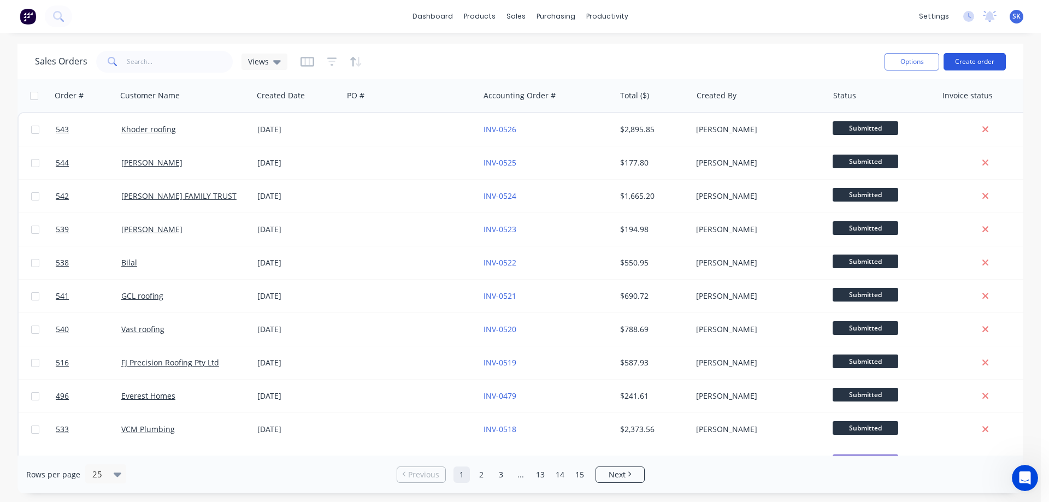
click at [975, 64] on button "Create order" at bounding box center [974, 61] width 62 height 17
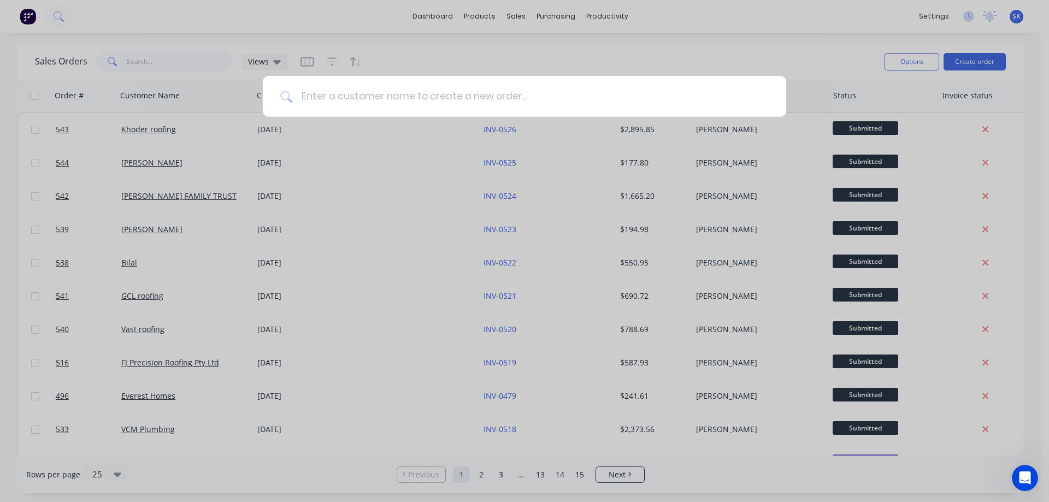
click at [472, 104] on input at bounding box center [530, 96] width 476 height 41
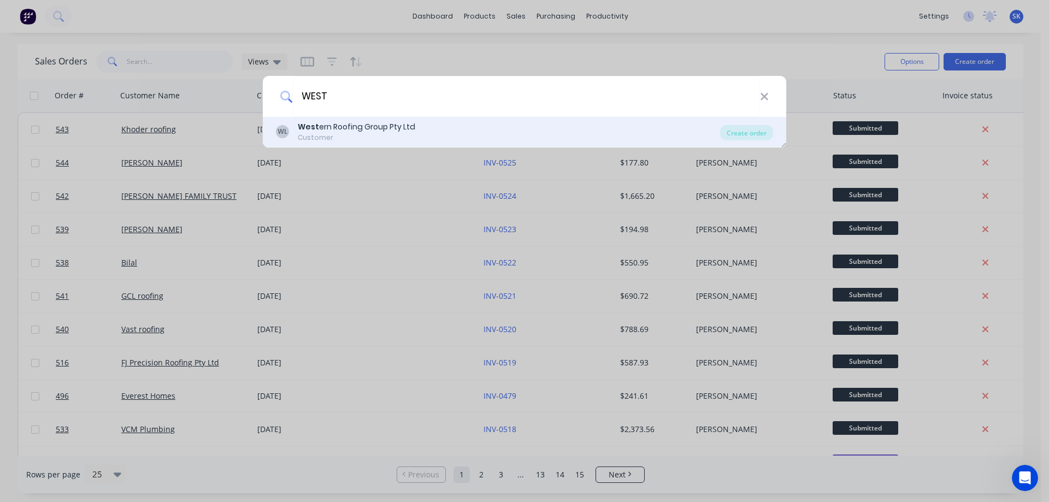
type input "WEST"
click at [378, 135] on div "Customer" at bounding box center [356, 138] width 117 height 10
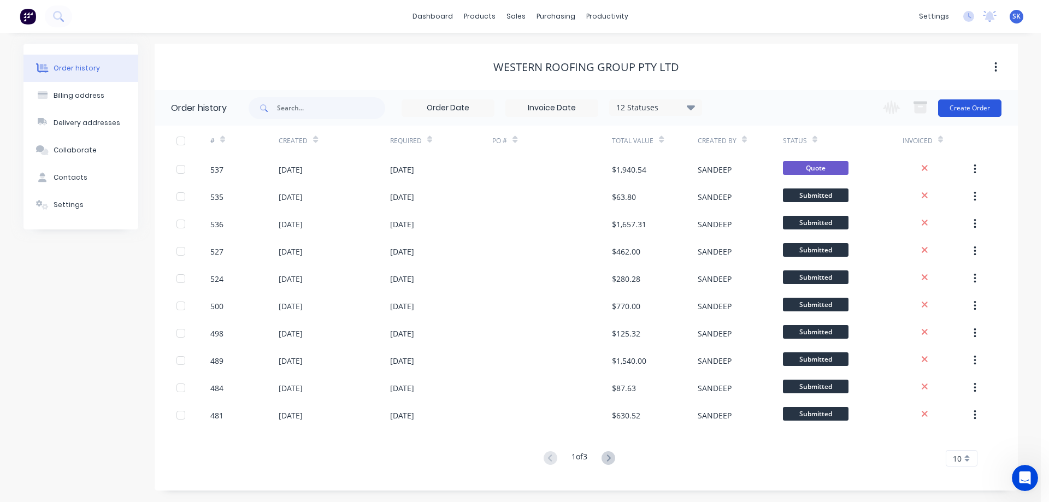
click at [960, 110] on button "Create Order" at bounding box center [969, 107] width 63 height 17
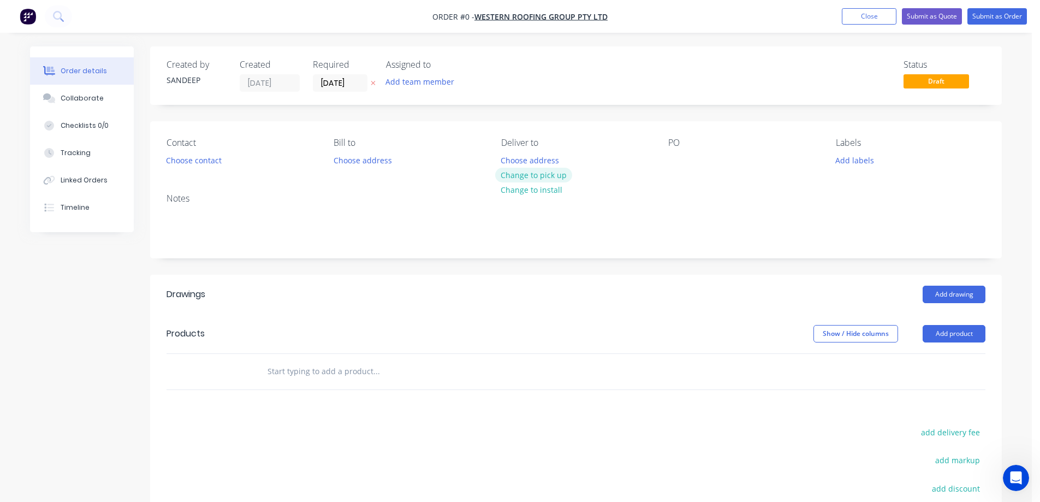
click at [510, 171] on button "Change to pick up" at bounding box center [534, 175] width 78 height 15
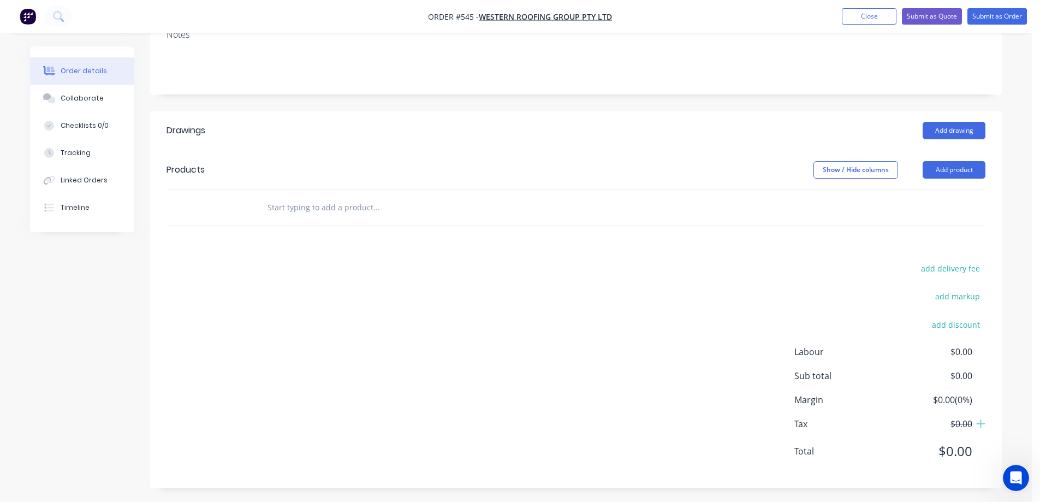
click at [298, 209] on input "text" at bounding box center [376, 208] width 218 height 22
click at [311, 210] on input "text" at bounding box center [376, 208] width 218 height 22
type input "r"
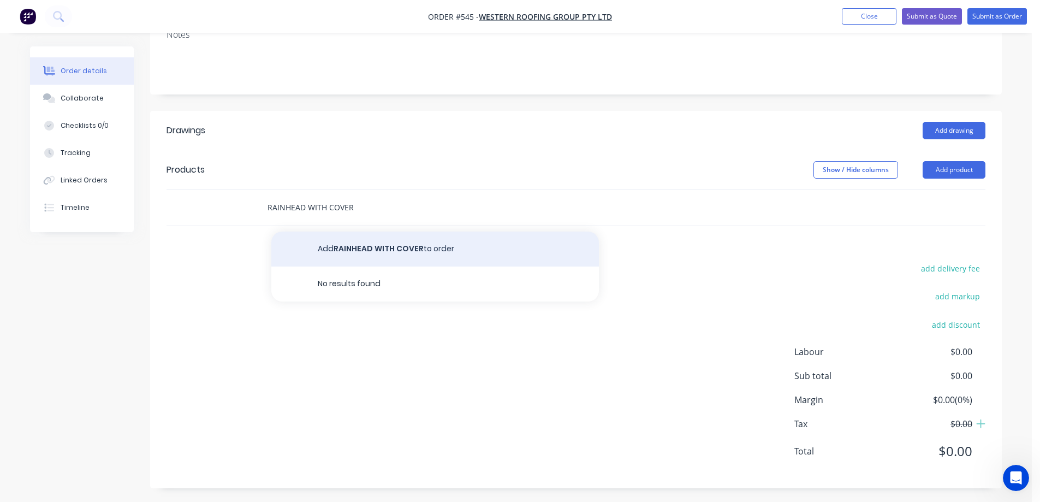
type input "RAINHEAD WITH COVER"
click at [335, 238] on button "Add RAINHEAD WITH COVER to order" at bounding box center [435, 249] width 328 height 35
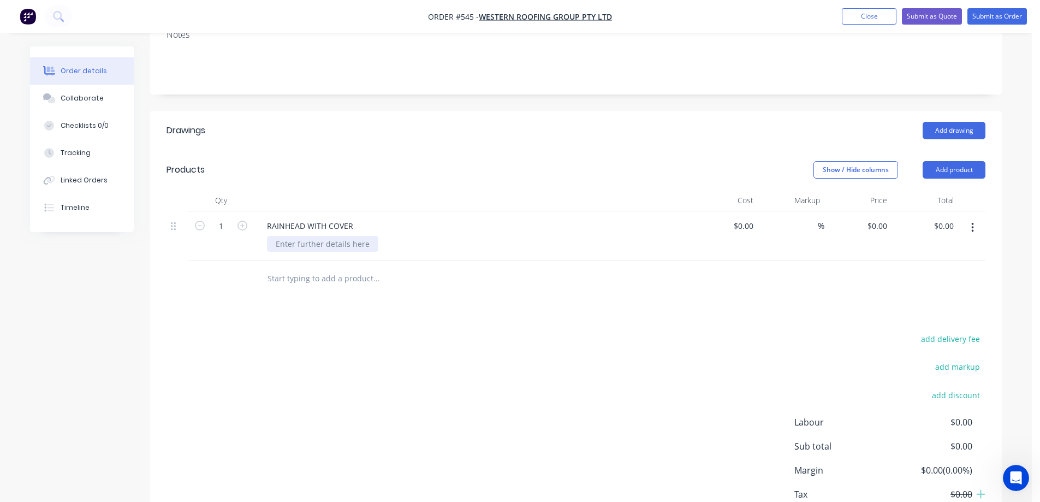
click at [300, 246] on div at bounding box center [322, 244] width 111 height 16
click at [306, 246] on div at bounding box center [322, 244] width 111 height 16
paste div
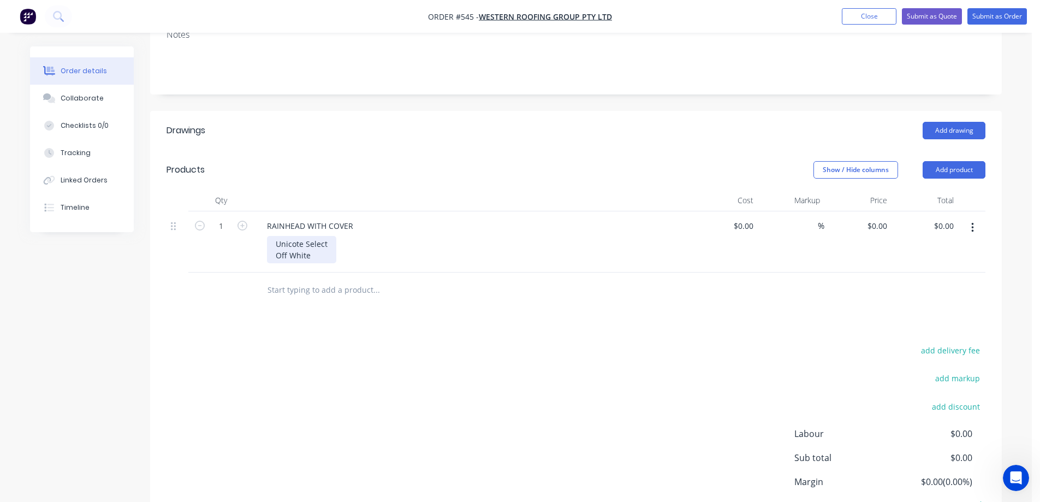
click at [278, 256] on div "Unicote Select Off White" at bounding box center [301, 249] width 69 height 27
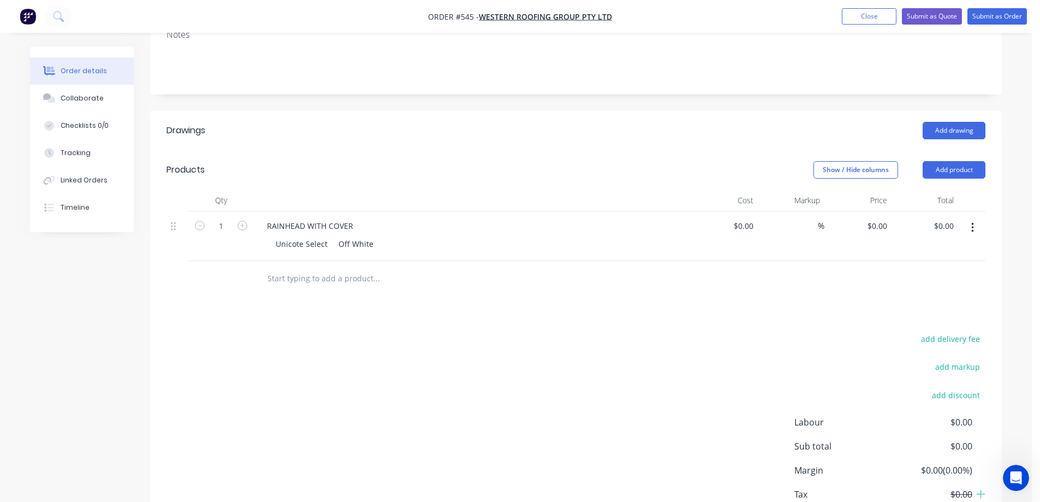
click at [297, 297] on div "Drawings Add drawing Products Show / Hide columns Add product Qty Cost Markup P…" at bounding box center [576, 335] width 852 height 448
click at [874, 221] on div "0 0" at bounding box center [858, 236] width 67 height 50
type input "$80.00"
click at [730, 292] on div at bounding box center [576, 278] width 819 height 35
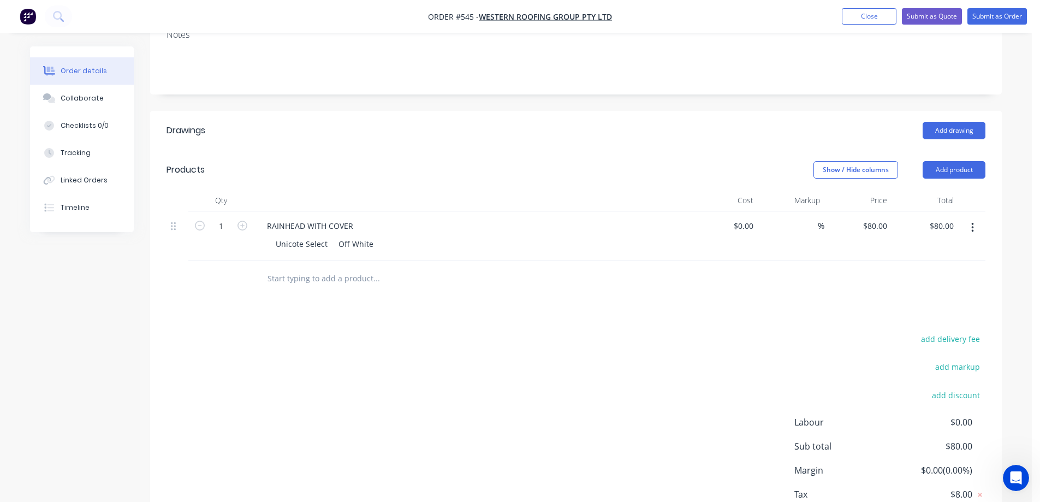
click at [321, 281] on input "text" at bounding box center [376, 279] width 218 height 22
type input "r"
type input "RAINHEAD COVERS"
click at [344, 321] on button "Add RAINHEAD COVERS to order" at bounding box center [435, 320] width 328 height 35
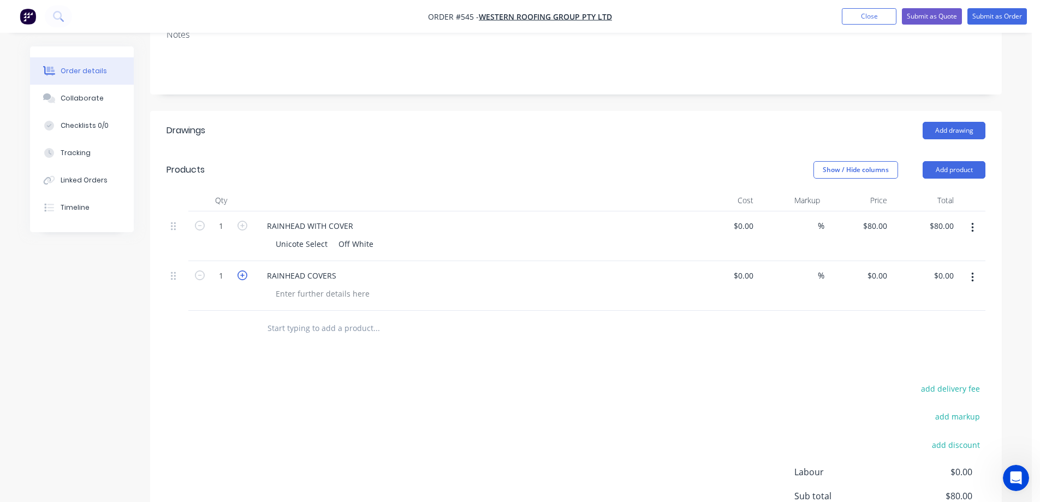
click at [239, 276] on icon "button" at bounding box center [243, 275] width 10 height 10
type input "4"
drag, startPoint x: 276, startPoint y: 244, endPoint x: 377, endPoint y: 246, distance: 101.1
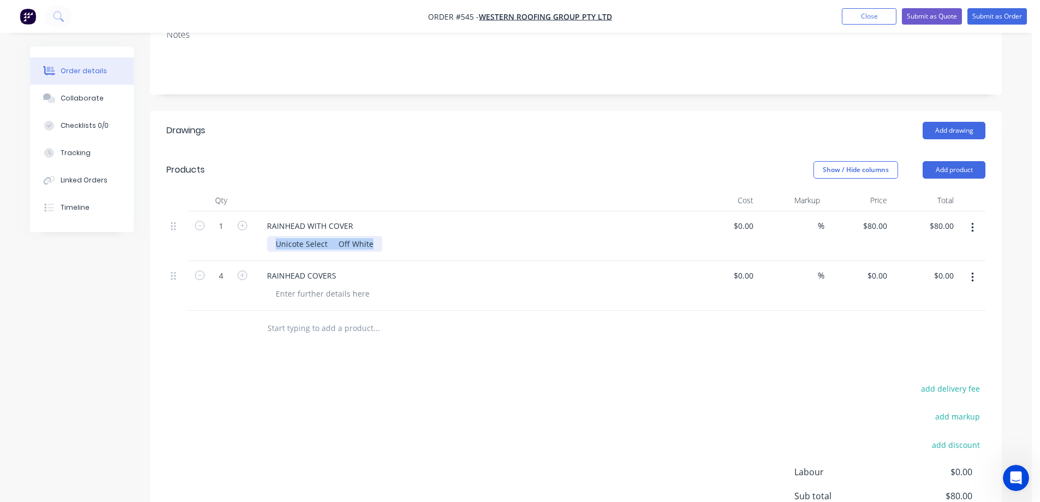
click at [377, 246] on div "Unicote Select Off White" at bounding box center [324, 244] width 115 height 16
copy div "Unicote Select Off White"
click at [313, 293] on div at bounding box center [322, 294] width 111 height 16
paste div
click at [350, 377] on div "Drawings Add drawing Products Show / Hide columns Add product Qty Cost Markup P…" at bounding box center [576, 360] width 852 height 498
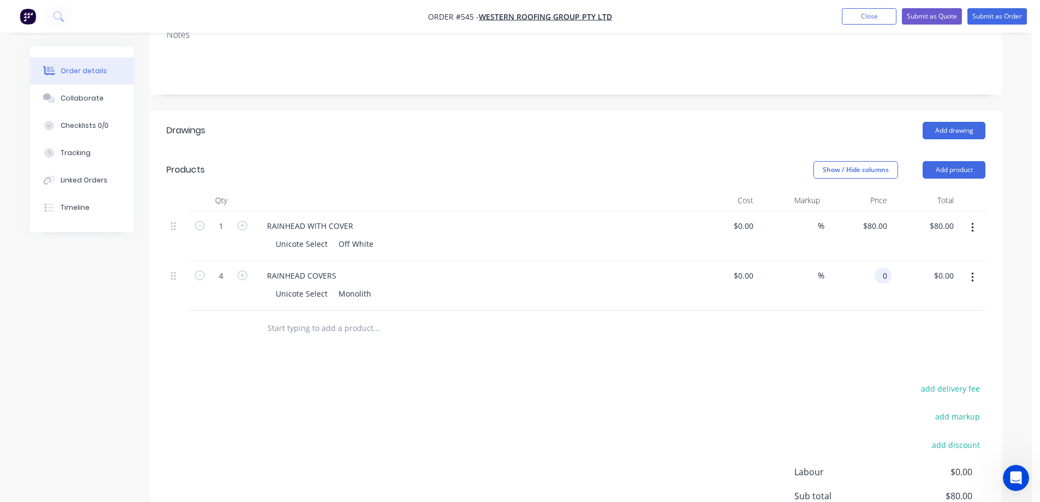
click at [885, 281] on input "0" at bounding box center [885, 276] width 13 height 16
type input "$20.00"
type input "$80.00"
click at [731, 317] on div at bounding box center [576, 328] width 819 height 35
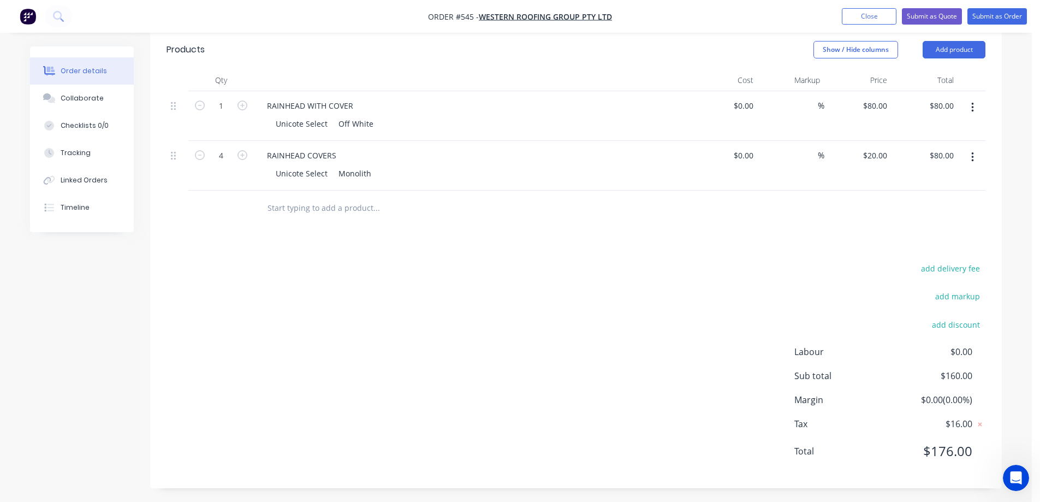
scroll to position [287, 0]
click at [925, 9] on button "Submit as Quote" at bounding box center [932, 16] width 60 height 16
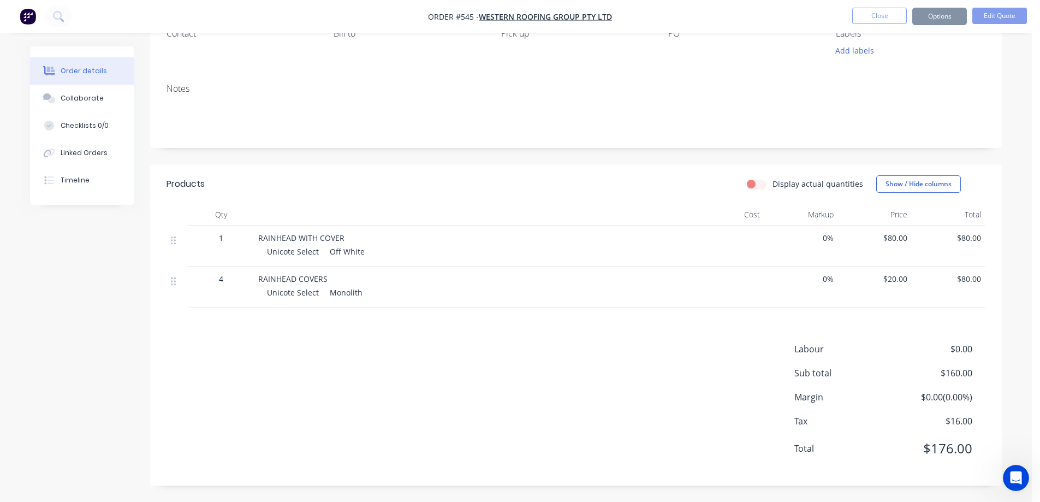
scroll to position [0, 0]
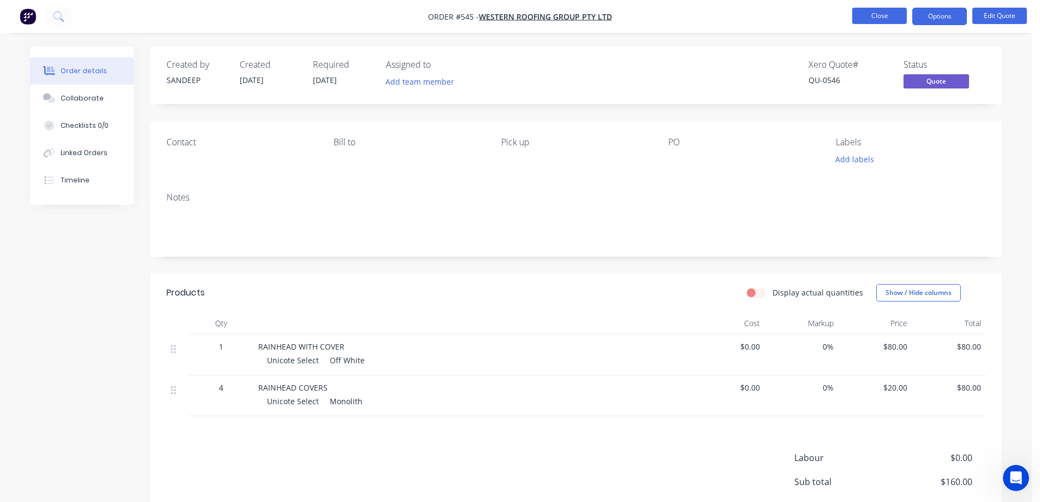
click at [868, 18] on button "Close" at bounding box center [880, 16] width 55 height 16
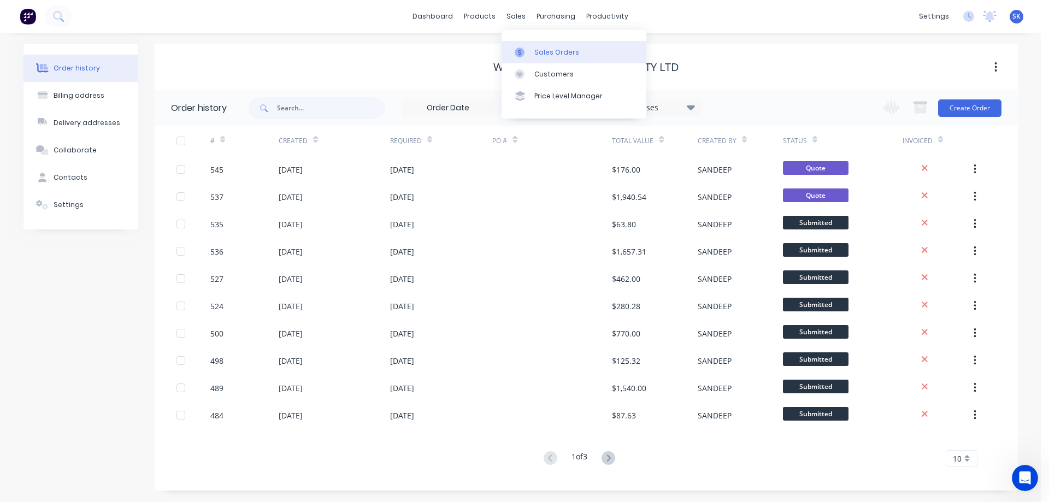
click at [529, 42] on link "Sales Orders" at bounding box center [573, 52] width 145 height 22
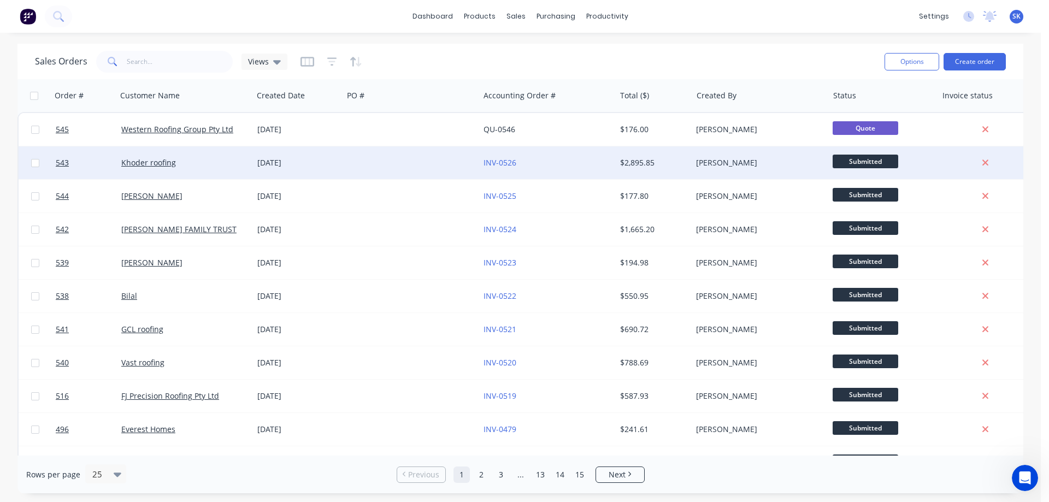
click at [262, 165] on div "[DATE]" at bounding box center [297, 162] width 81 height 11
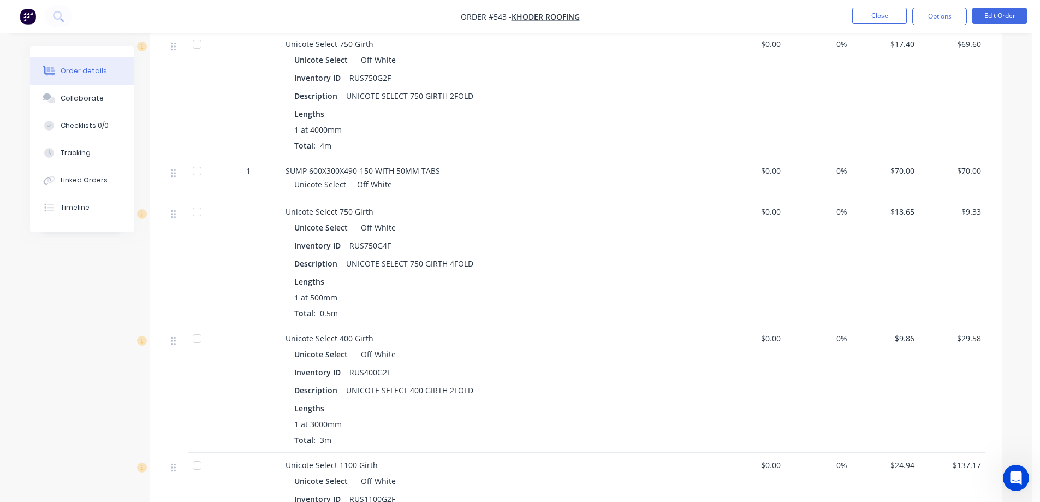
scroll to position [2541, 0]
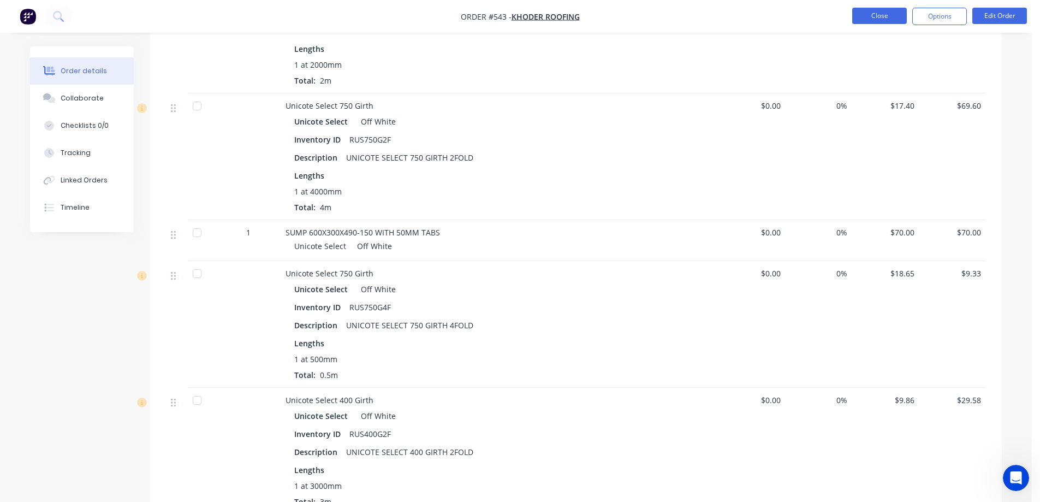
click at [889, 12] on button "Close" at bounding box center [880, 16] width 55 height 16
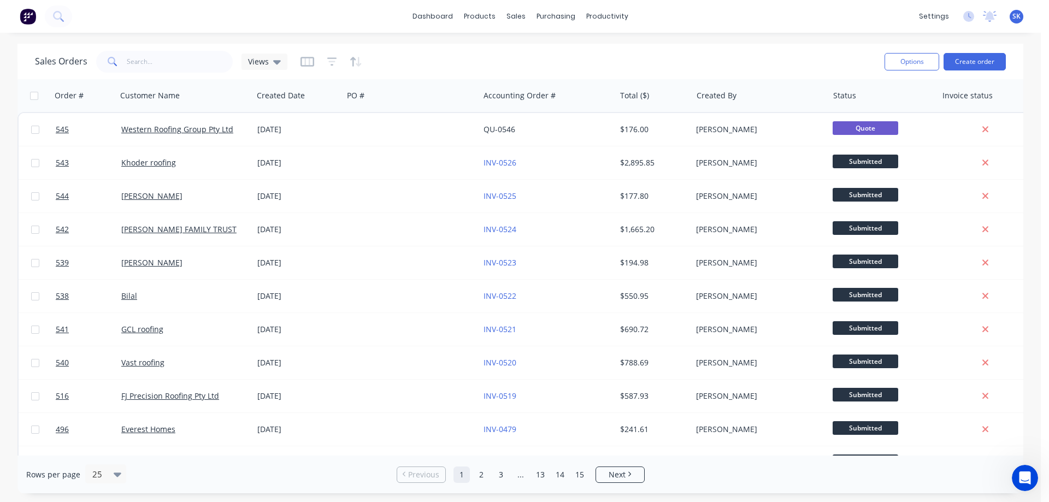
click at [27, 23] on img at bounding box center [28, 16] width 16 height 16
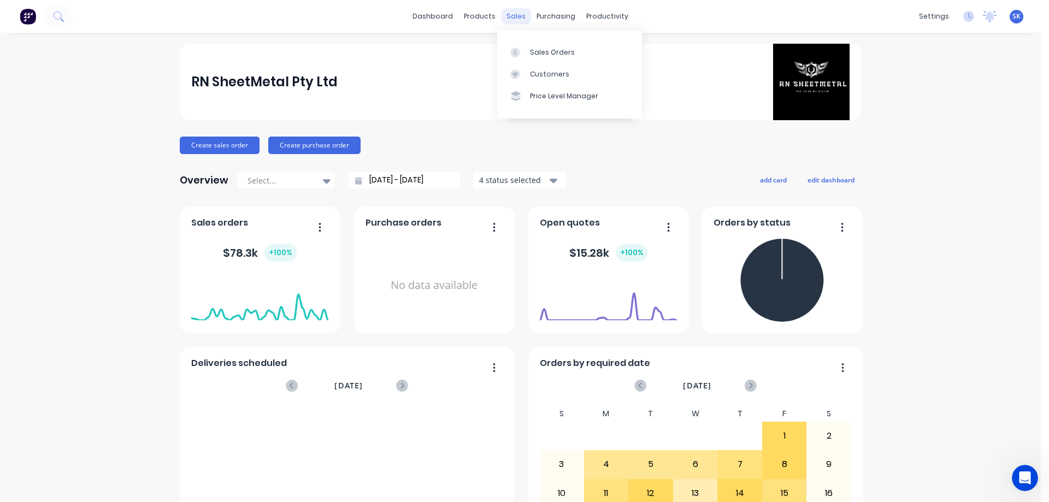
click at [510, 15] on div "sales" at bounding box center [516, 16] width 30 height 16
click at [543, 50] on div "Sales Orders" at bounding box center [552, 53] width 45 height 10
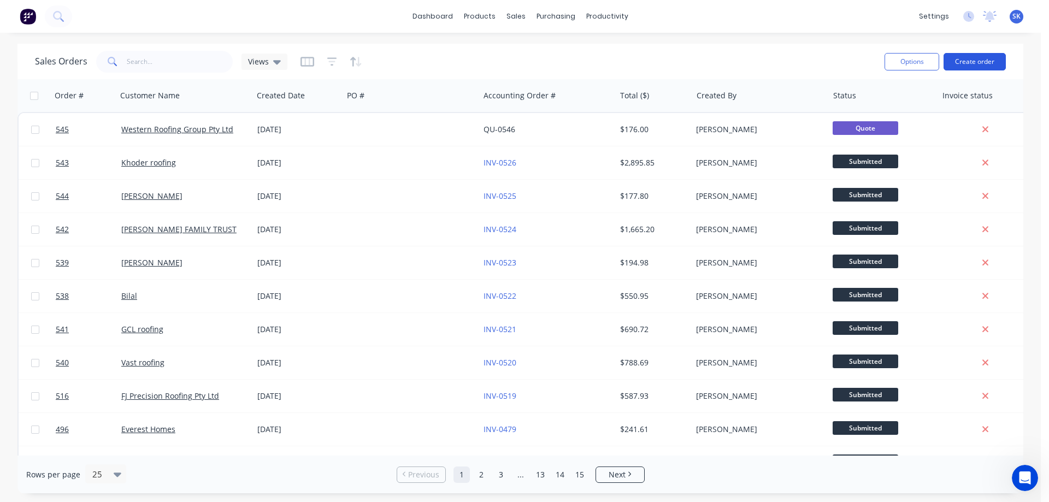
click at [973, 58] on button "Create order" at bounding box center [974, 61] width 62 height 17
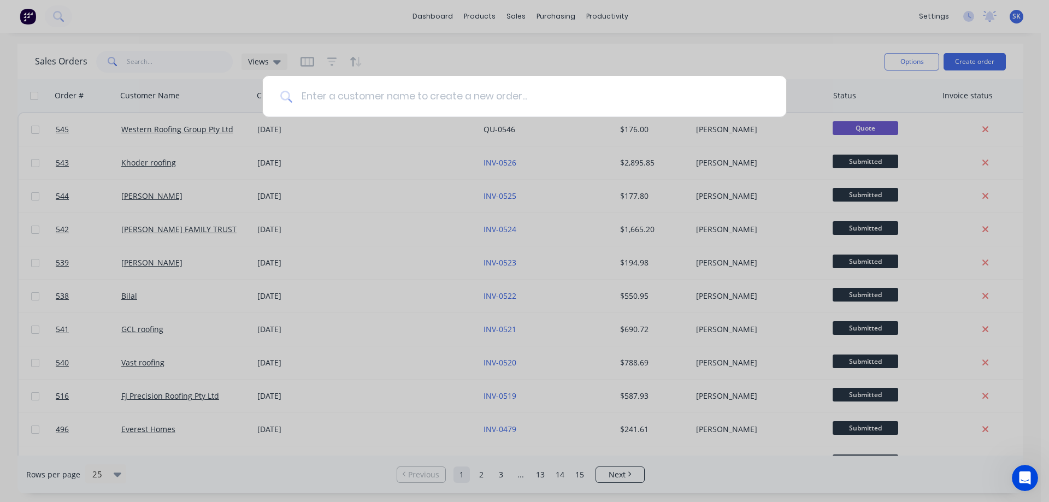
click at [357, 100] on input at bounding box center [530, 96] width 476 height 41
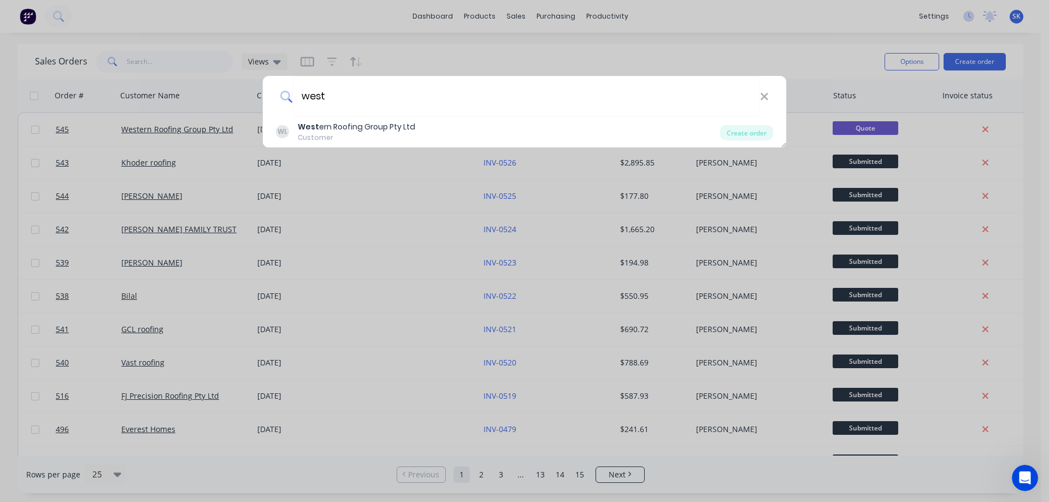
type input "west"
click at [350, 134] on div "Customer" at bounding box center [356, 138] width 117 height 10
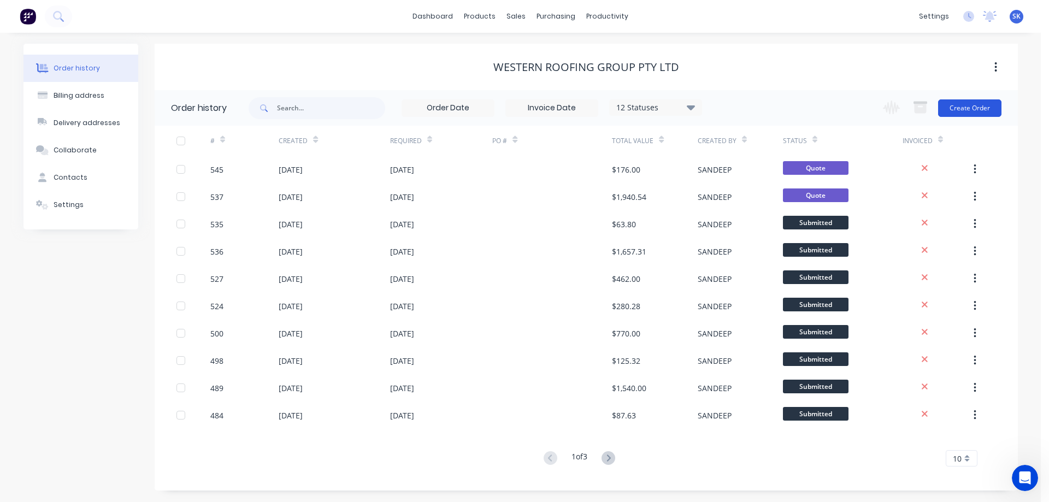
click at [965, 112] on button "Create Order" at bounding box center [969, 107] width 63 height 17
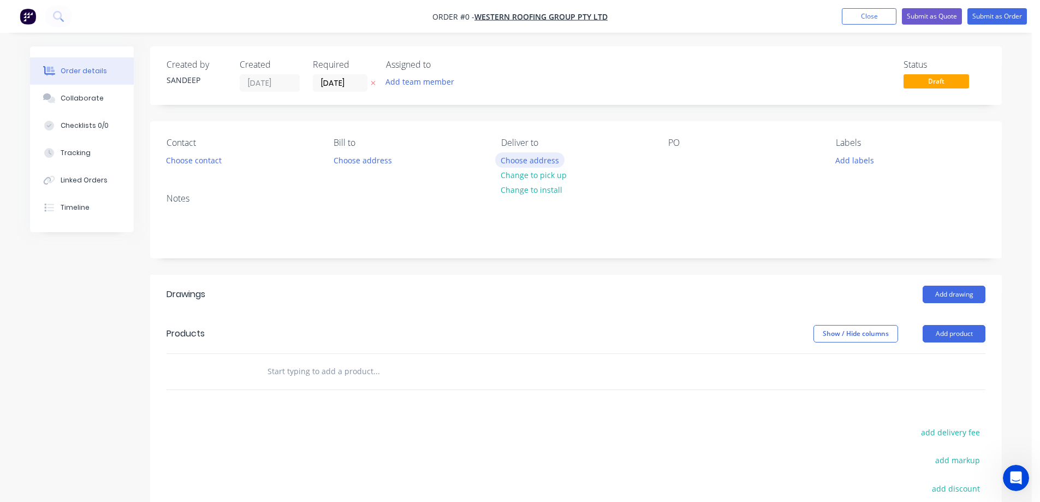
click at [506, 159] on button "Choose address" at bounding box center [530, 159] width 70 height 15
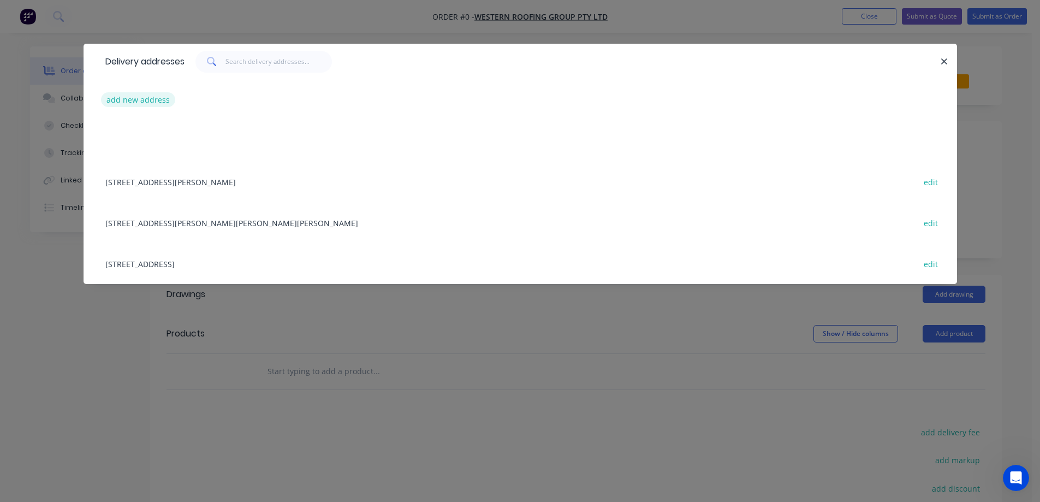
click at [118, 107] on button "add new address" at bounding box center [138, 99] width 75 height 15
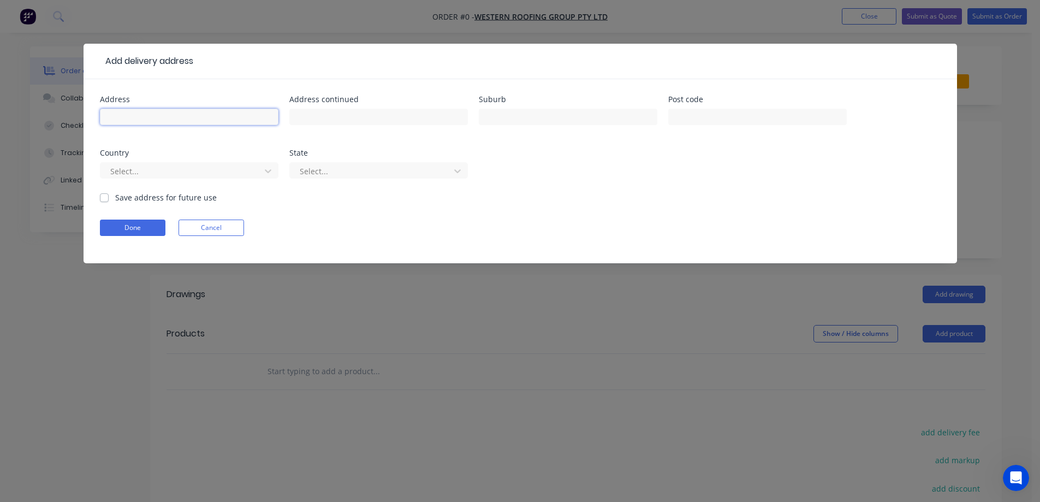
click at [127, 115] on input "text" at bounding box center [189, 117] width 179 height 16
paste input "[STREET_ADDRESS]"
type input "[STREET_ADDRESS]"
click at [511, 116] on input "text" at bounding box center [568, 117] width 179 height 16
paste input "SUNSHINE NORTH"
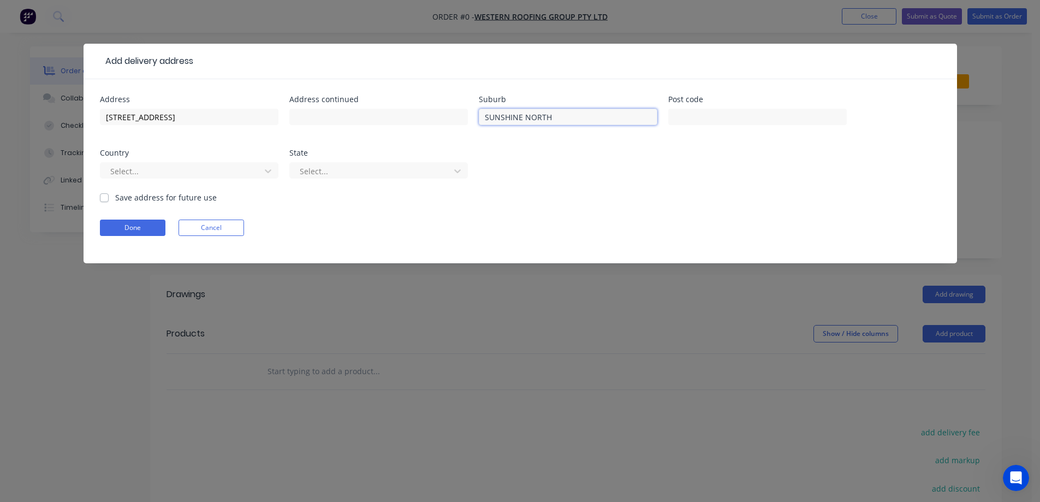
type input "SUNSHINE NORTH"
click at [744, 117] on input "text" at bounding box center [757, 117] width 179 height 16
paste input "3020"
type input "3020"
click at [212, 169] on div at bounding box center [182, 171] width 146 height 14
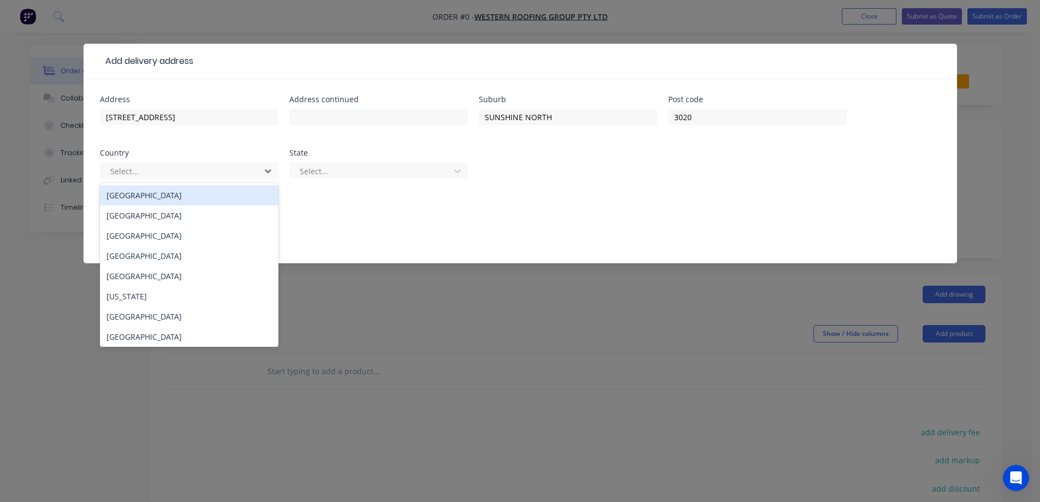
click at [201, 196] on div "Australia" at bounding box center [189, 195] width 179 height 20
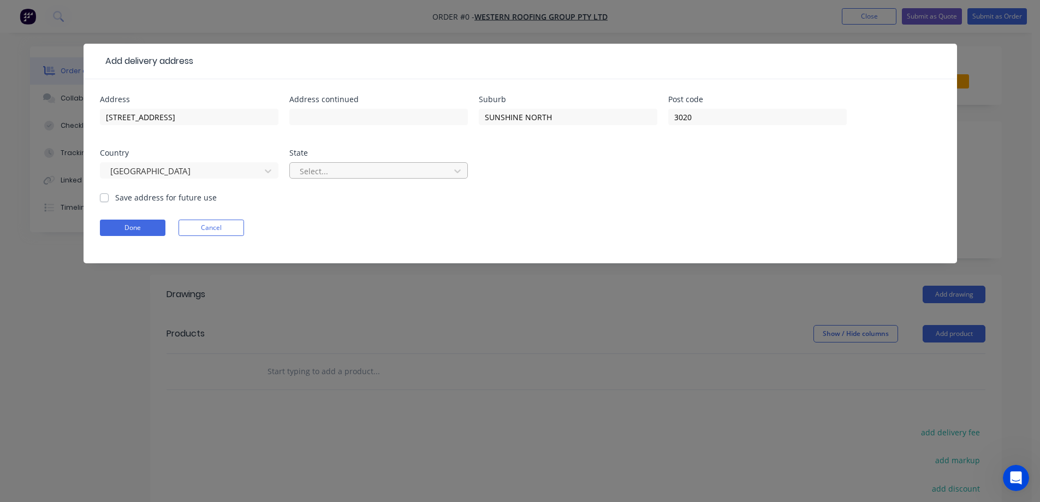
click at [329, 170] on div at bounding box center [372, 171] width 146 height 14
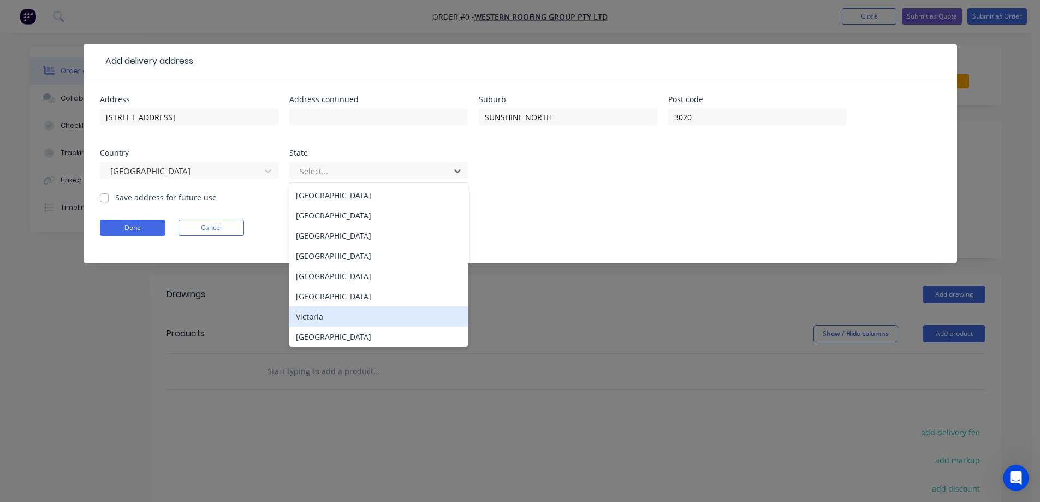
click at [318, 319] on div "Victoria" at bounding box center [378, 316] width 179 height 20
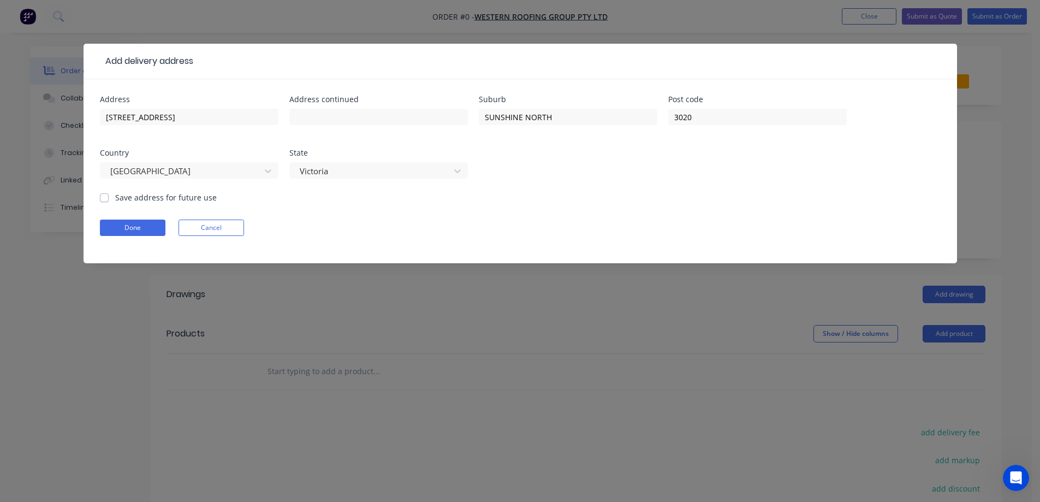
click at [138, 201] on label "Save address for future use" at bounding box center [166, 197] width 102 height 11
click at [109, 201] on input "Save address for future use" at bounding box center [104, 197] width 9 height 10
checkbox input "true"
click at [137, 226] on button "Done" at bounding box center [133, 228] width 66 height 16
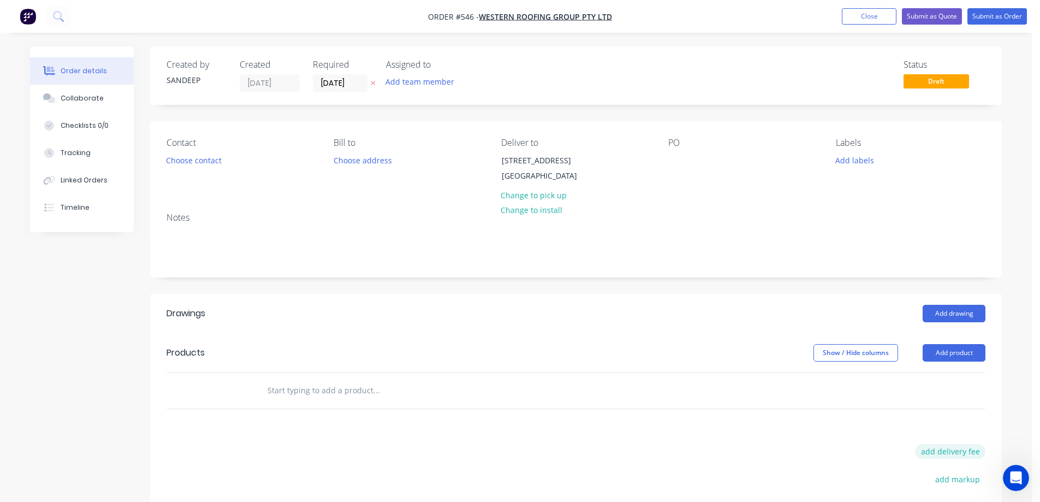
click at [949, 459] on button "add delivery fee" at bounding box center [950, 451] width 70 height 15
type input "50"
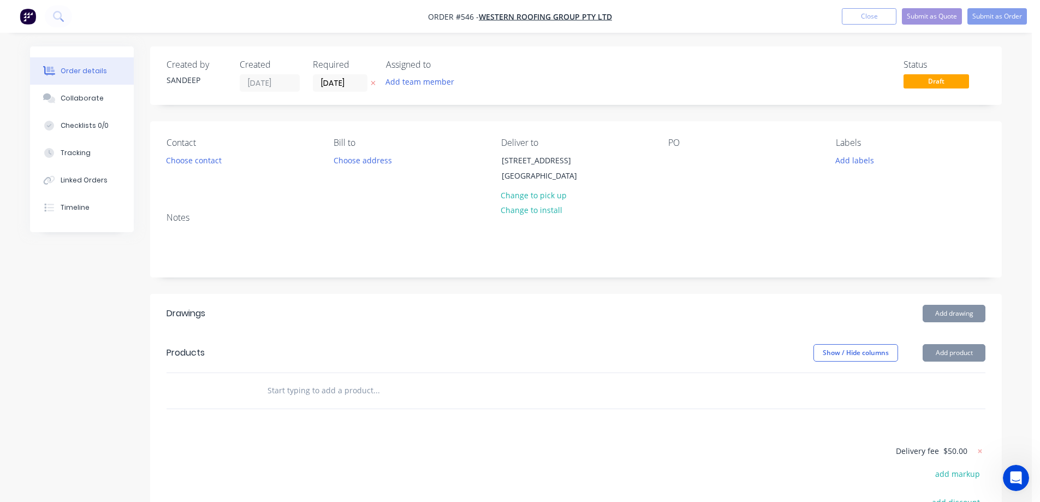
click at [807, 436] on div "Drawings Add drawing Products Show / Hide columns Add product Delivery fee $50.…" at bounding box center [576, 480] width 852 height 372
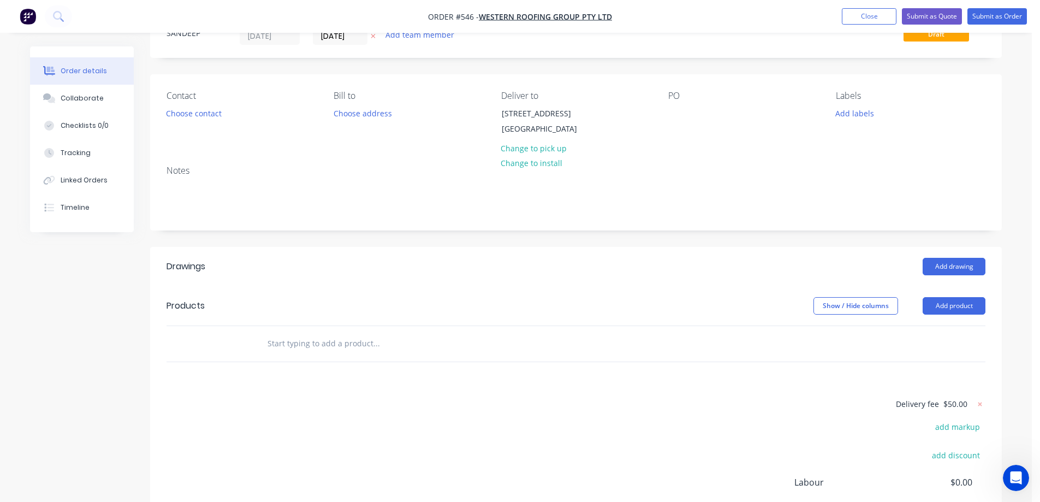
scroll to position [109, 0]
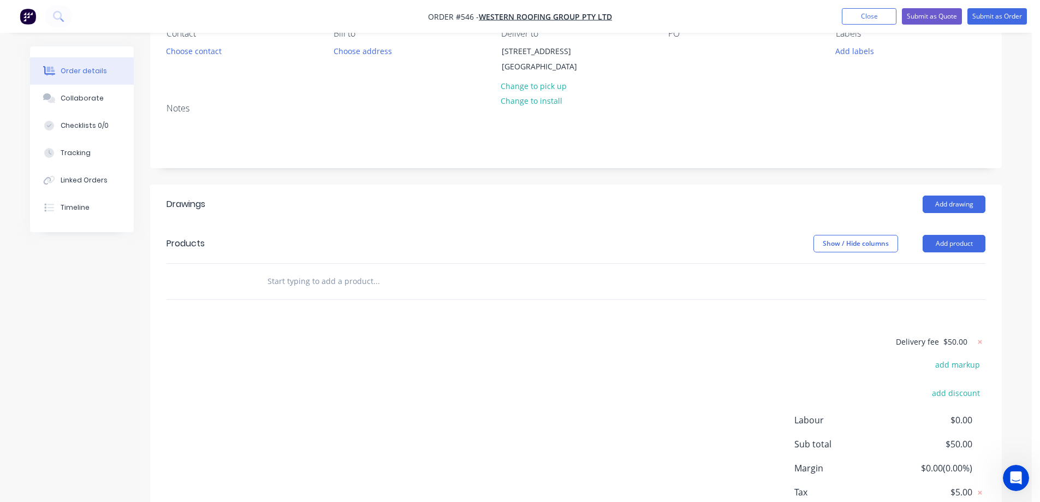
click at [324, 289] on input "text" at bounding box center [376, 281] width 218 height 22
click at [304, 292] on input "text" at bounding box center [376, 281] width 218 height 22
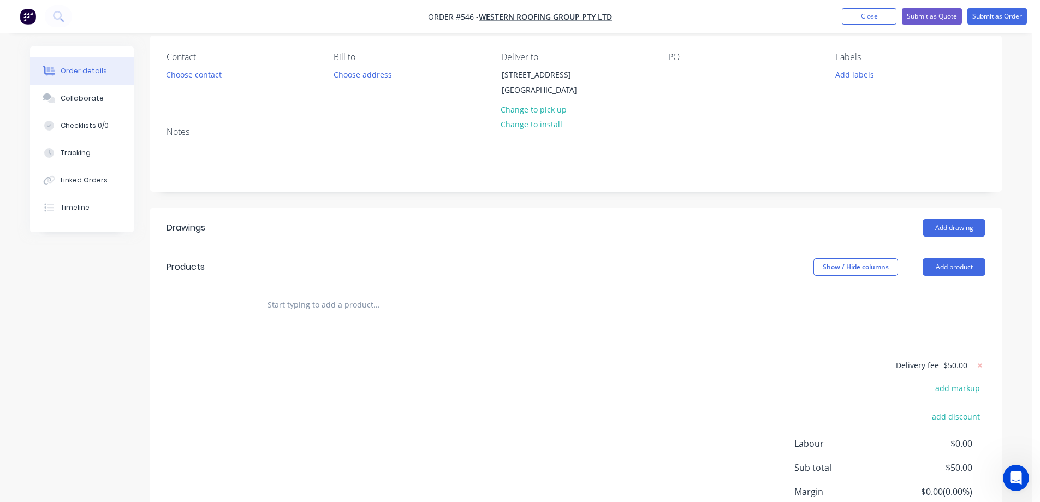
scroll to position [83, 0]
click at [292, 318] on input "text" at bounding box center [376, 308] width 218 height 22
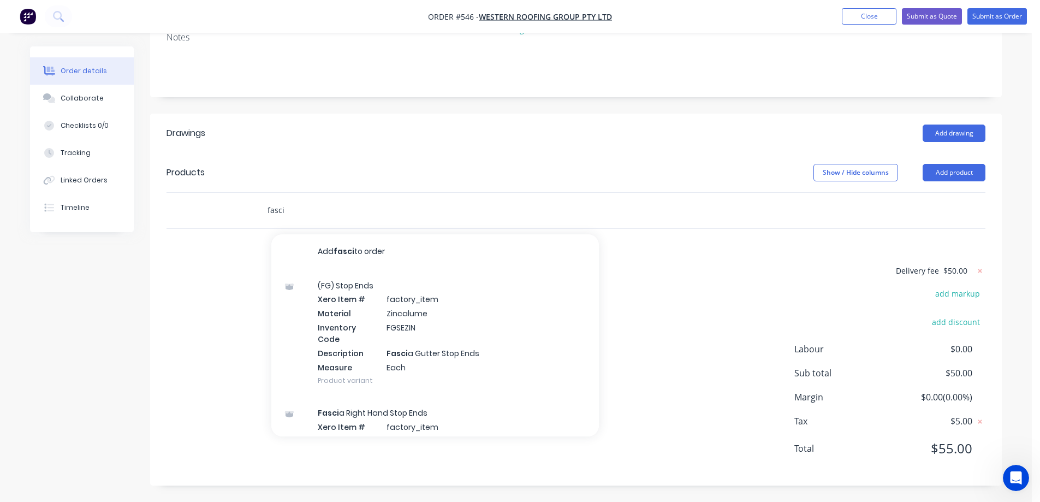
scroll to position [192, 0]
type input "f"
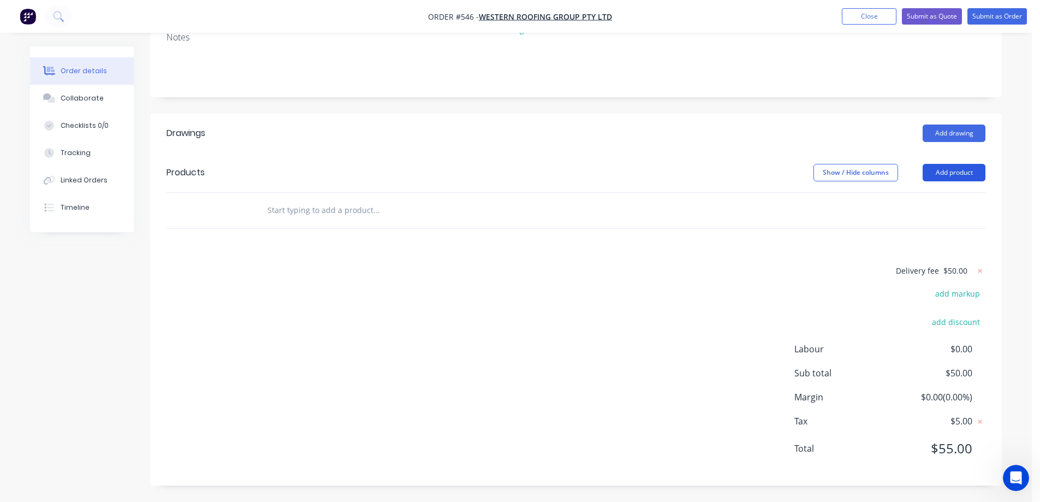
click at [945, 175] on button "Add product" at bounding box center [954, 172] width 63 height 17
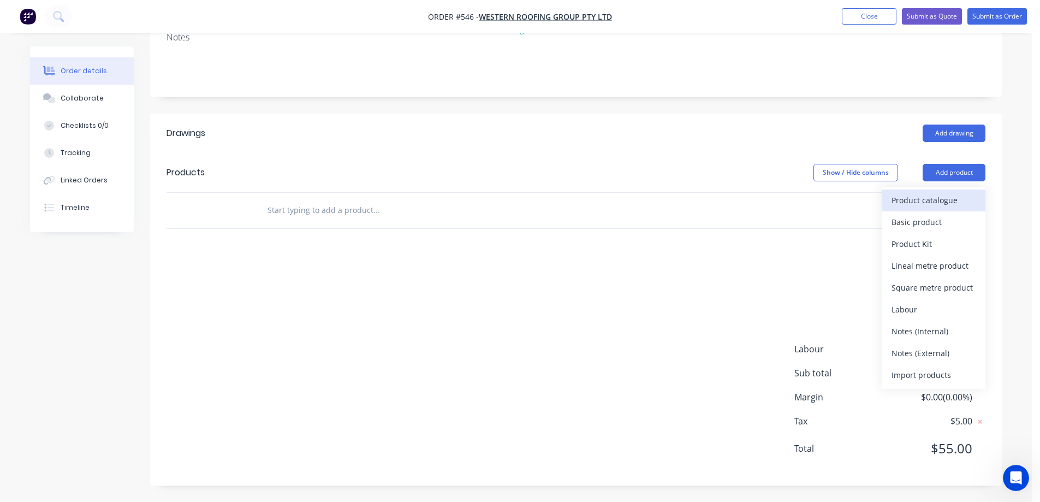
click at [896, 195] on div "Product catalogue" at bounding box center [934, 200] width 84 height 16
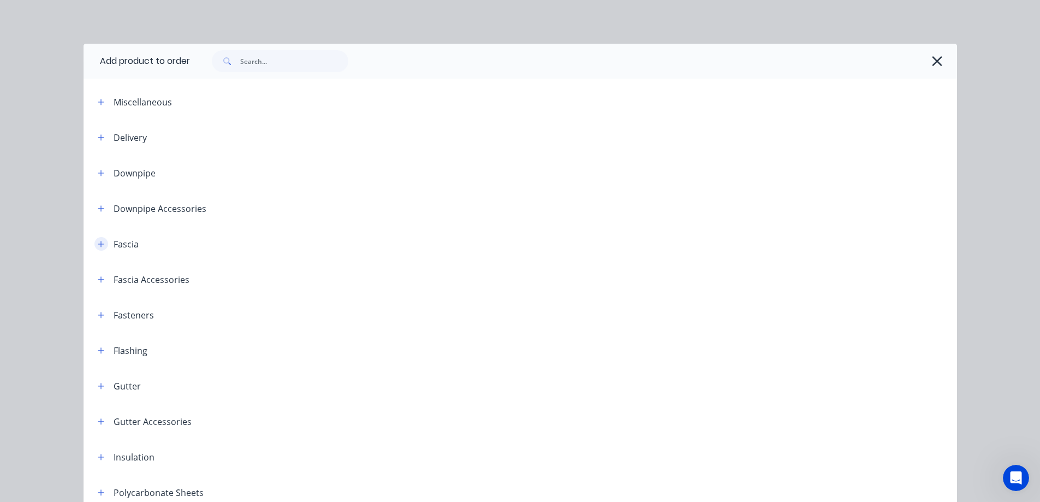
click at [98, 245] on icon "button" at bounding box center [101, 244] width 7 height 8
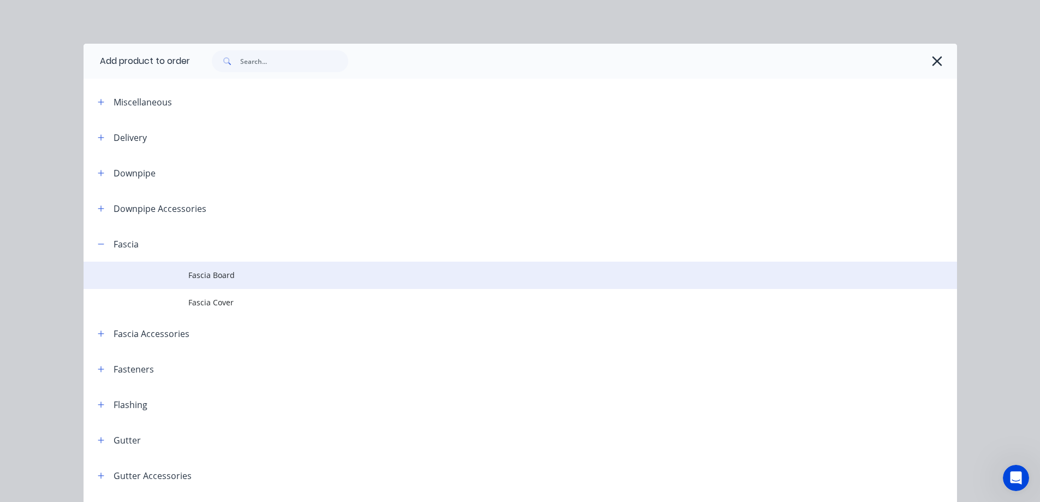
click at [173, 271] on td at bounding box center [136, 275] width 105 height 27
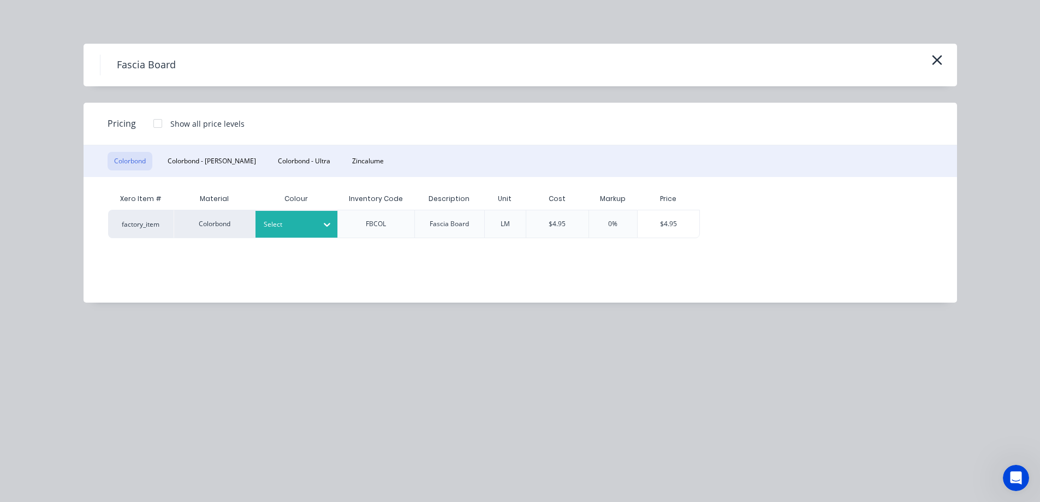
click at [287, 222] on div at bounding box center [288, 224] width 49 height 12
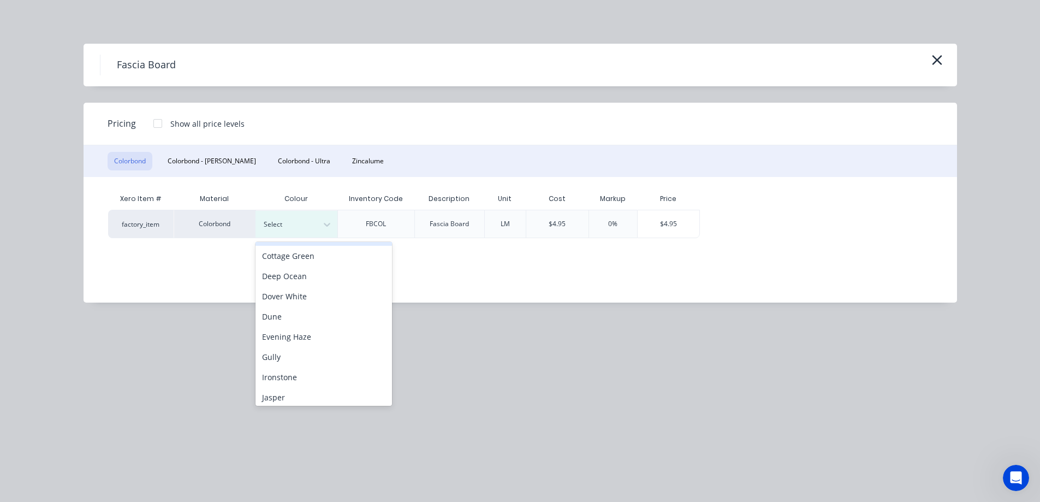
scroll to position [214, 0]
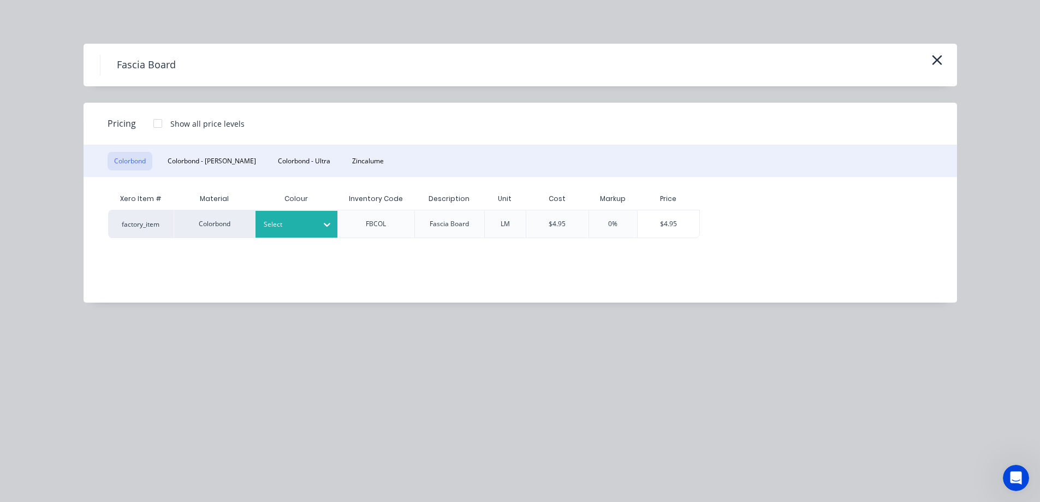
click at [298, 234] on div "Select" at bounding box center [297, 224] width 82 height 27
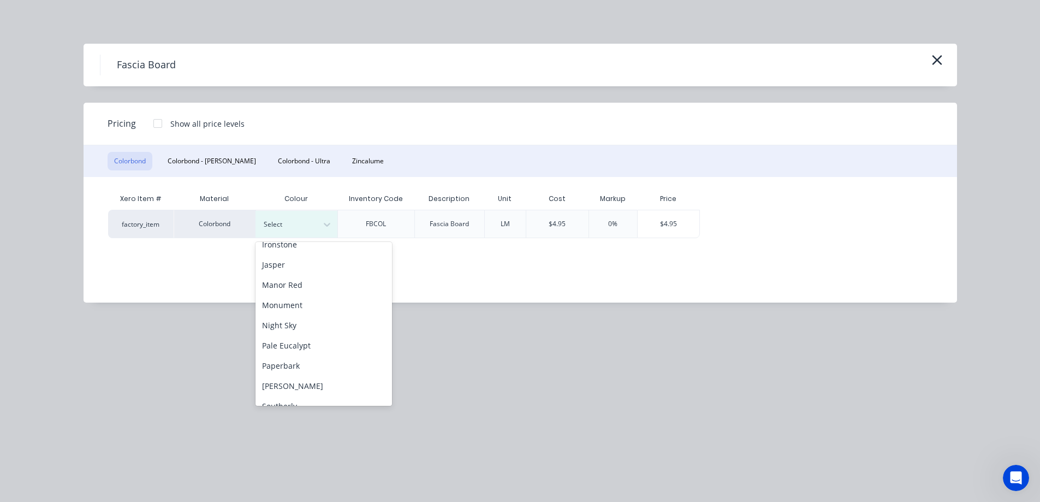
scroll to position [218, 0]
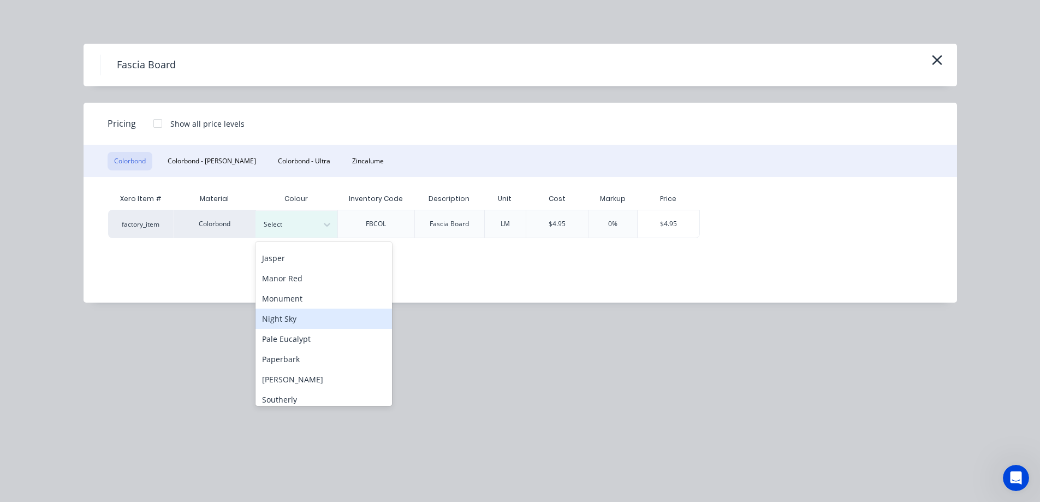
click at [285, 316] on div "Night Sky" at bounding box center [324, 319] width 137 height 20
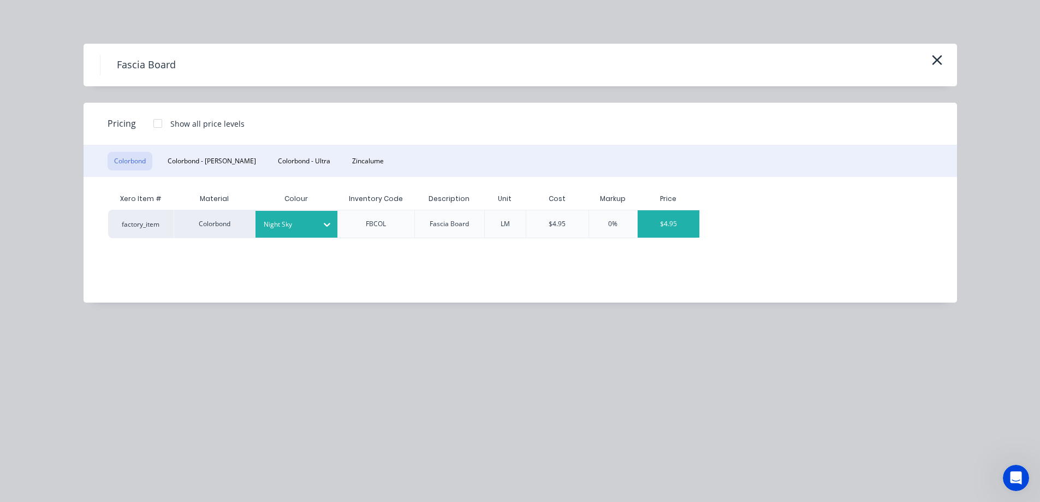
click at [675, 223] on div "$4.95" at bounding box center [669, 223] width 62 height 27
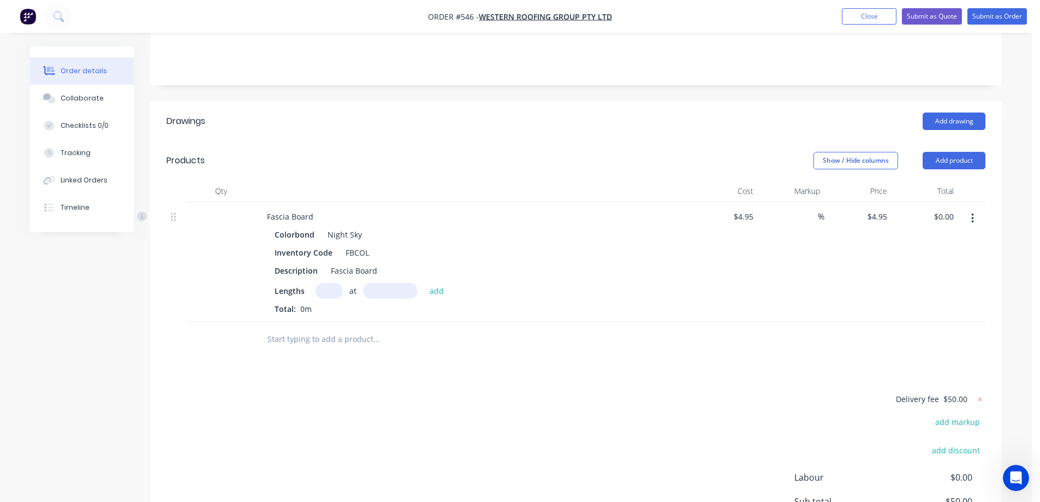
click at [332, 299] on input "text" at bounding box center [329, 291] width 27 height 16
type input "2"
type input "6300mm"
click at [444, 298] on button "add" at bounding box center [437, 290] width 26 height 15
type input "$62.37"
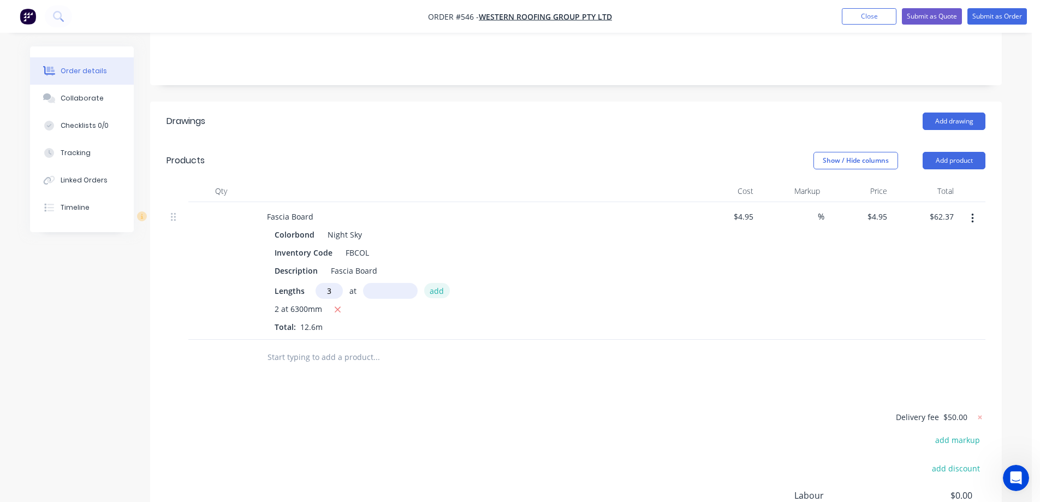
type input "3"
type input "6000mm"
click at [444, 298] on button "add" at bounding box center [437, 290] width 26 height 15
type input "$151.47"
type input "1"
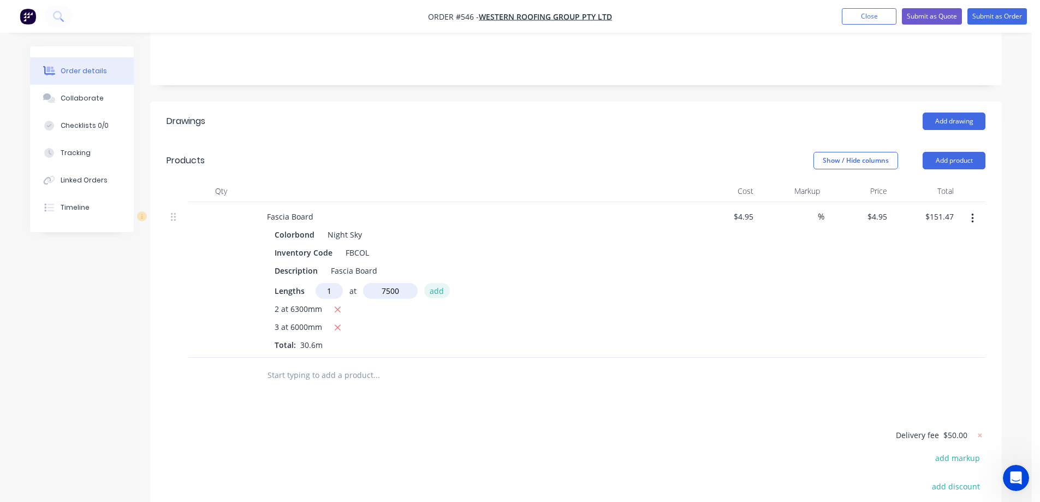
type input "7500mm"
click at [444, 298] on button "add" at bounding box center [437, 290] width 26 height 15
type input "$188.60"
type input "1"
type input "4000mm"
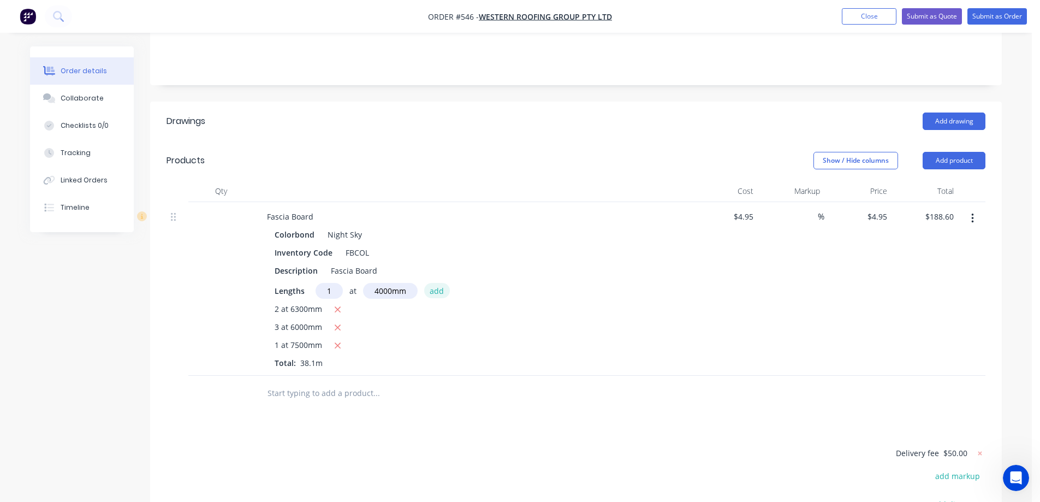
click at [444, 298] on button "add" at bounding box center [437, 290] width 26 height 15
type input "$208.40"
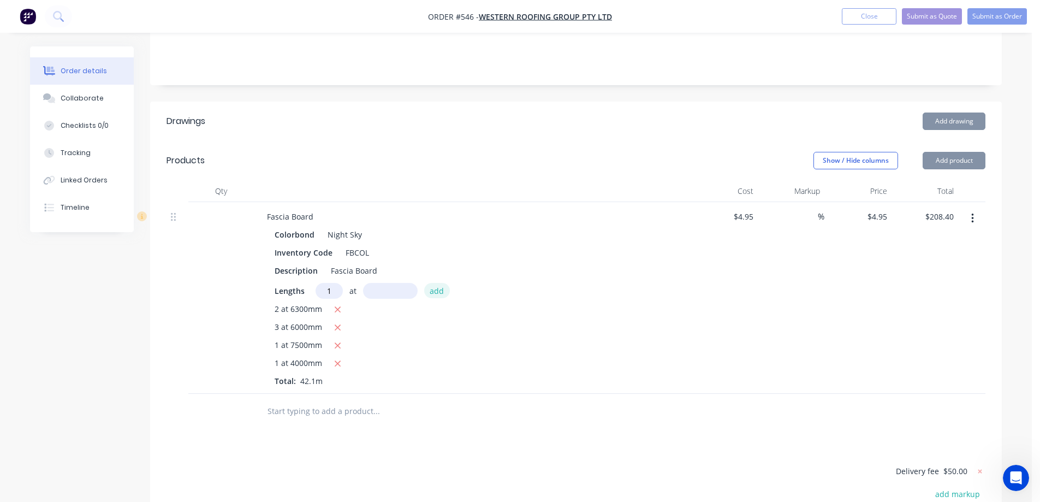
type input "1"
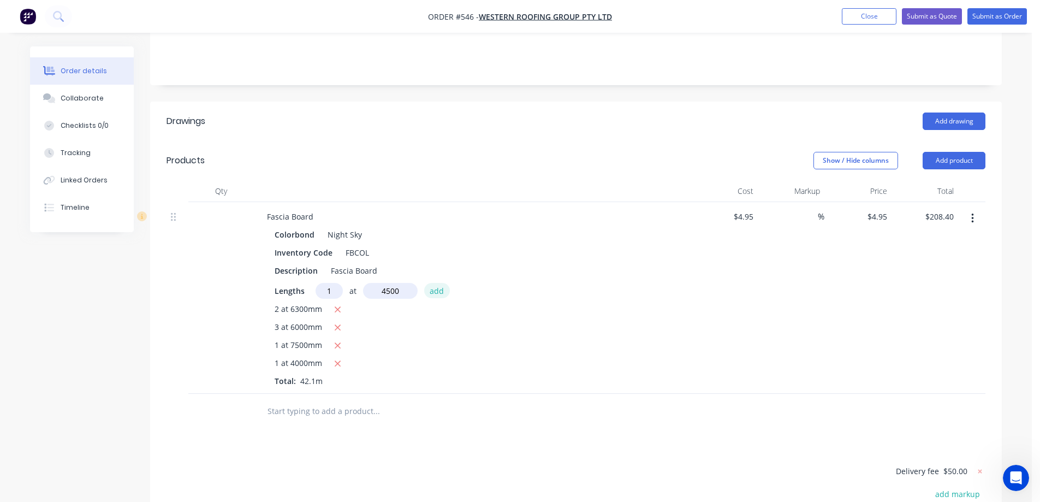
type input "4500mm"
click at [444, 298] on button "add" at bounding box center [437, 290] width 26 height 15
type input "$230.67"
type input "2"
type input "5000mm"
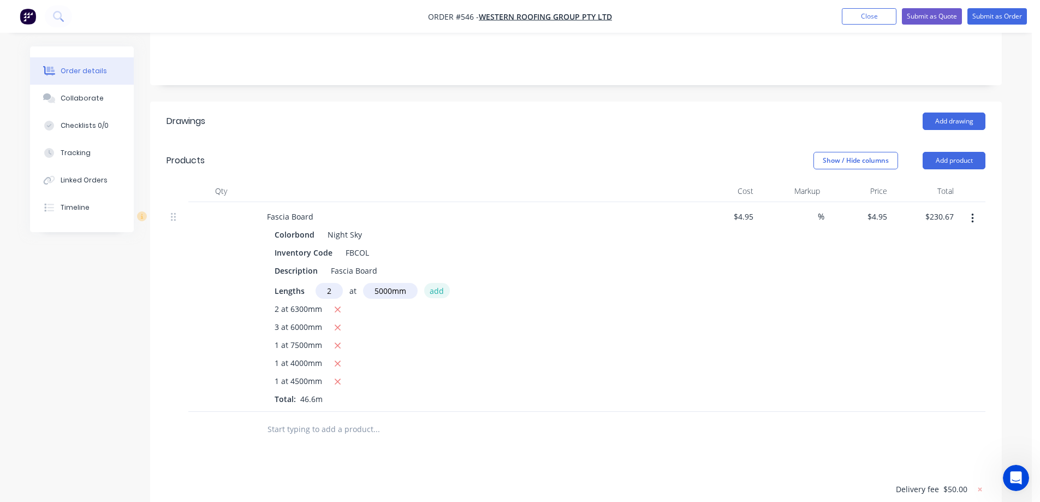
click at [444, 298] on button "add" at bounding box center [437, 290] width 26 height 15
type input "$280.17"
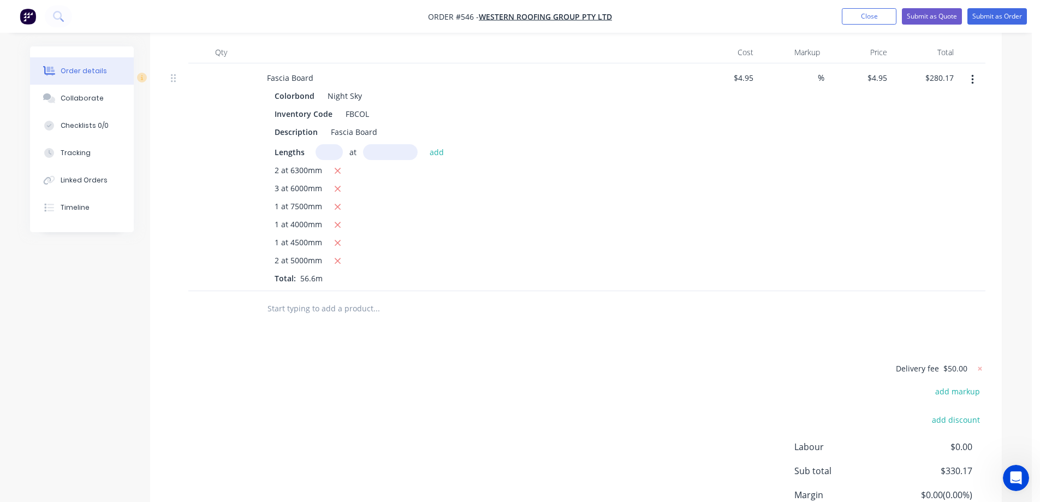
scroll to position [356, 0]
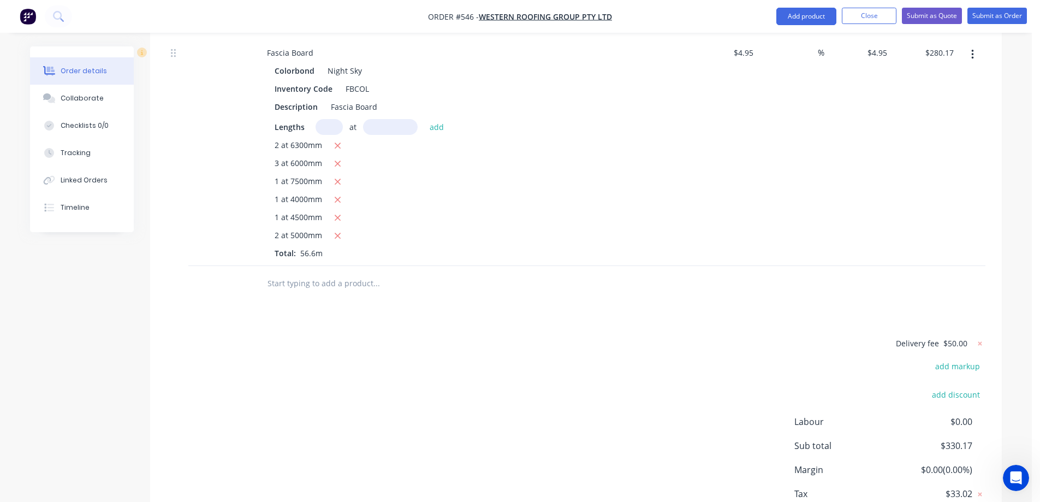
click at [341, 294] on input "text" at bounding box center [376, 284] width 218 height 22
click at [790, 17] on button "Add product" at bounding box center [807, 16] width 60 height 17
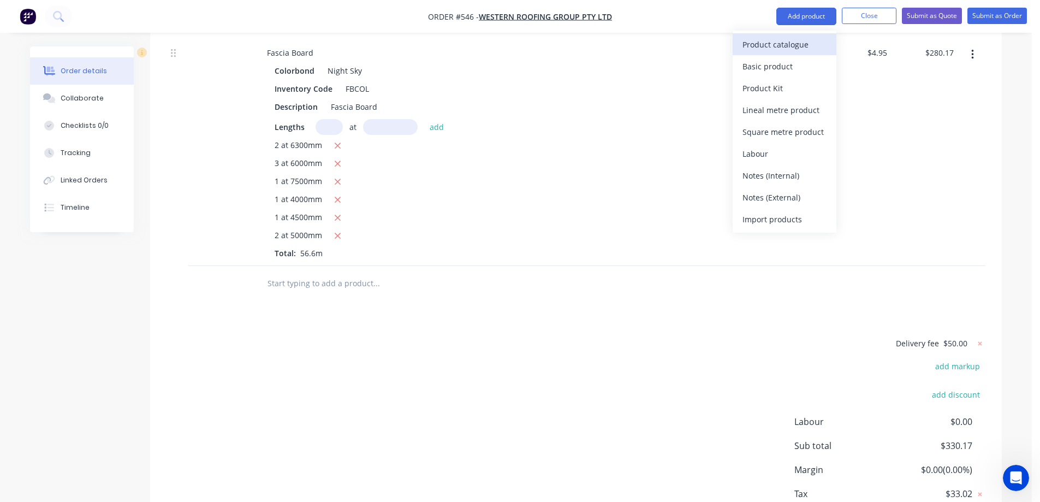
click at [784, 38] on div "Product catalogue" at bounding box center [785, 45] width 84 height 16
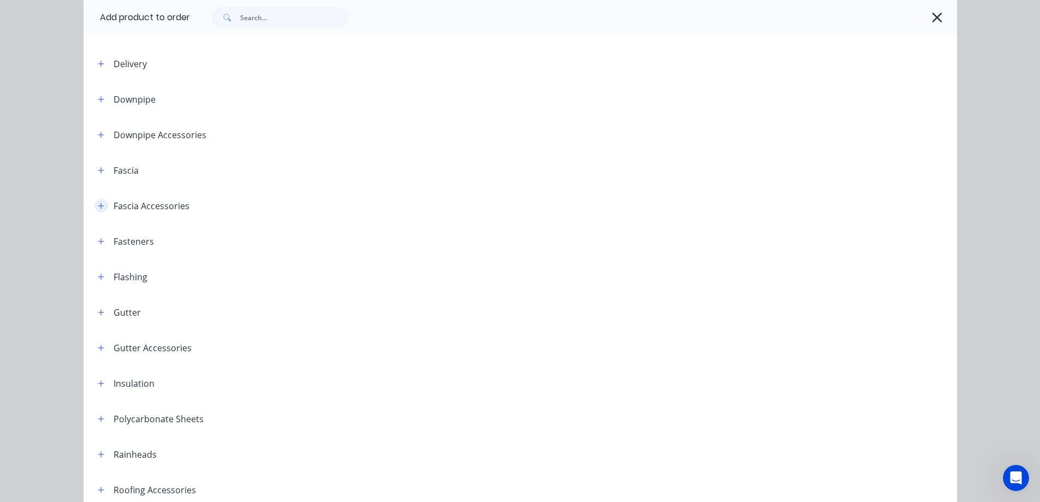
scroll to position [164, 0]
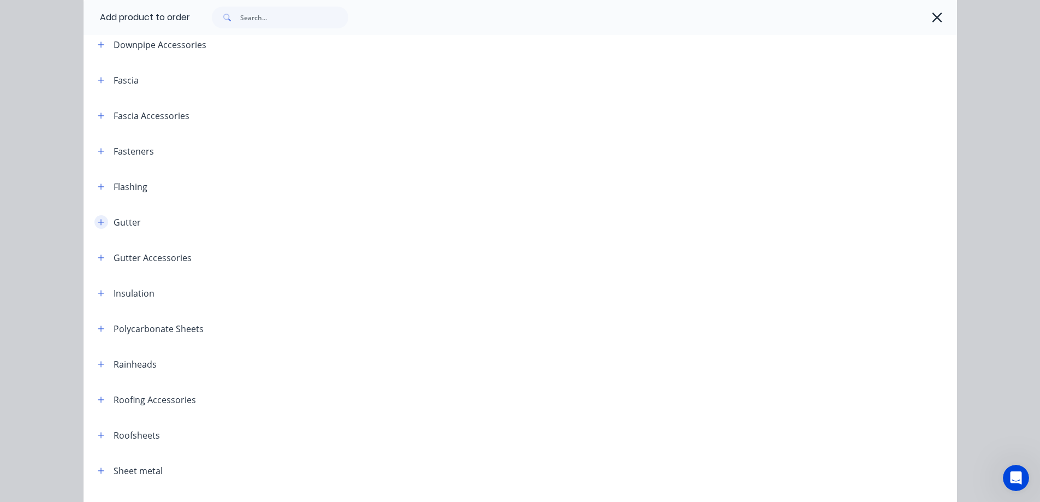
click at [94, 217] on button "button" at bounding box center [101, 222] width 14 height 14
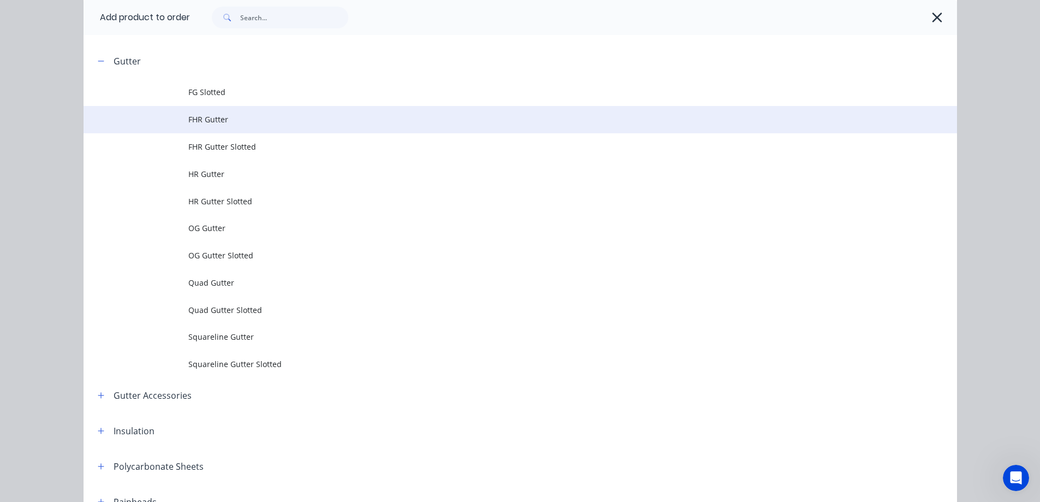
scroll to position [328, 0]
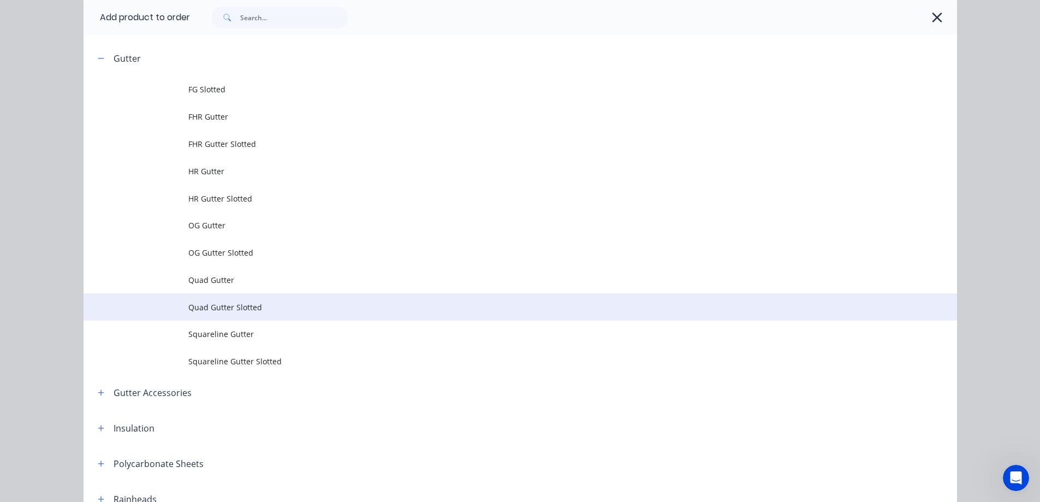
click at [217, 309] on span "Quad Gutter Slotted" at bounding box center [495, 306] width 615 height 11
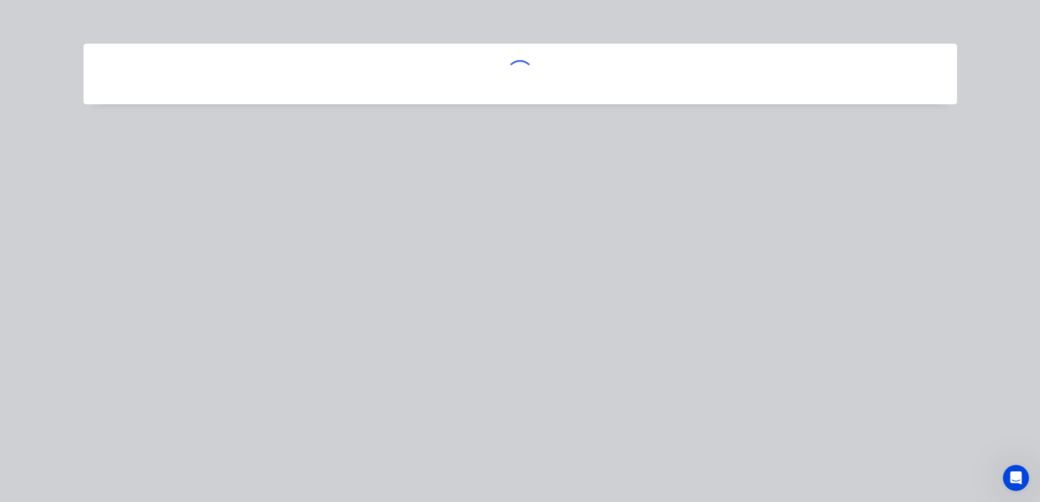
scroll to position [0, 0]
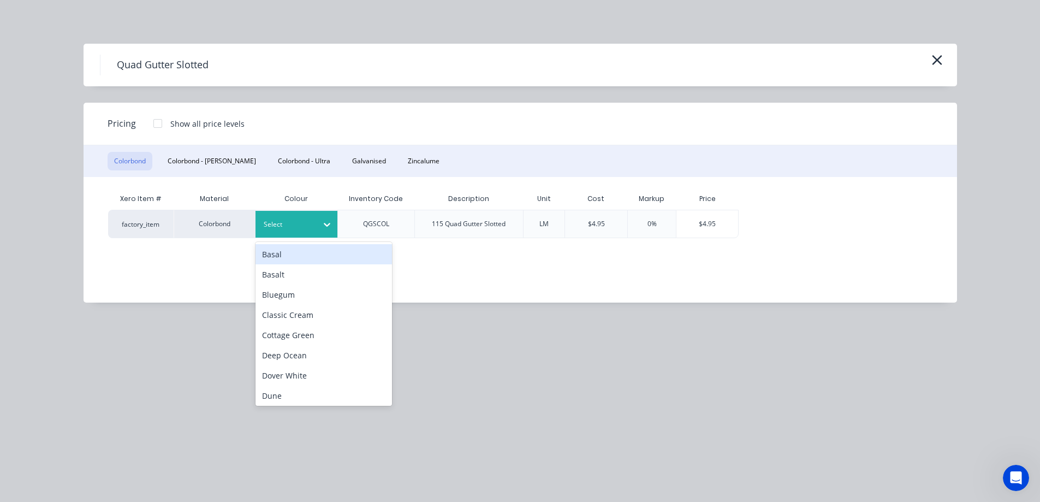
click at [275, 224] on div at bounding box center [288, 224] width 49 height 12
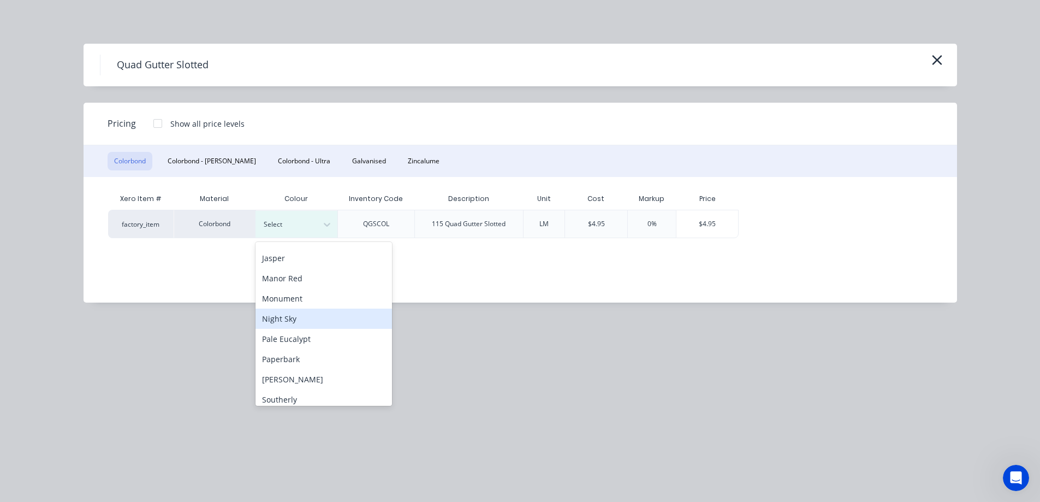
click at [302, 322] on div "Night Sky" at bounding box center [324, 319] width 137 height 20
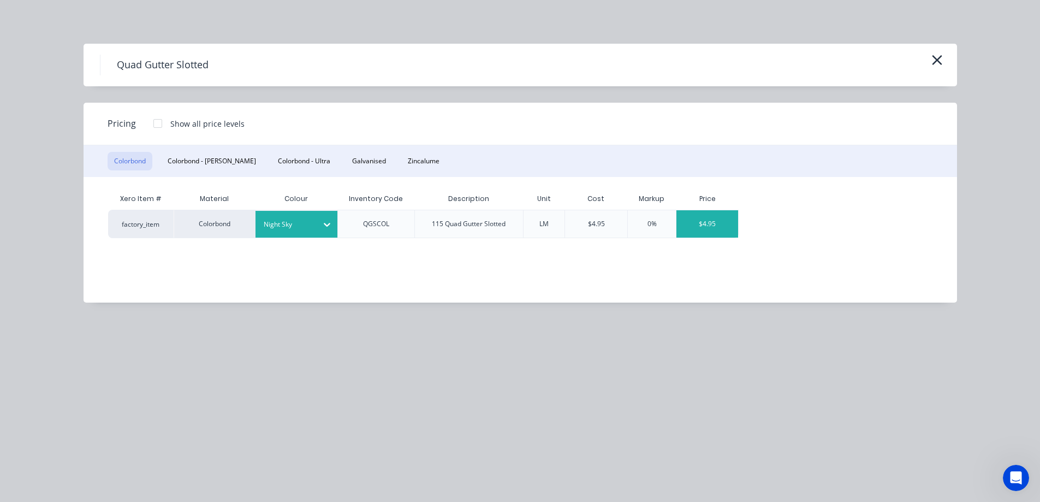
click at [696, 231] on div "$4.95" at bounding box center [708, 223] width 62 height 27
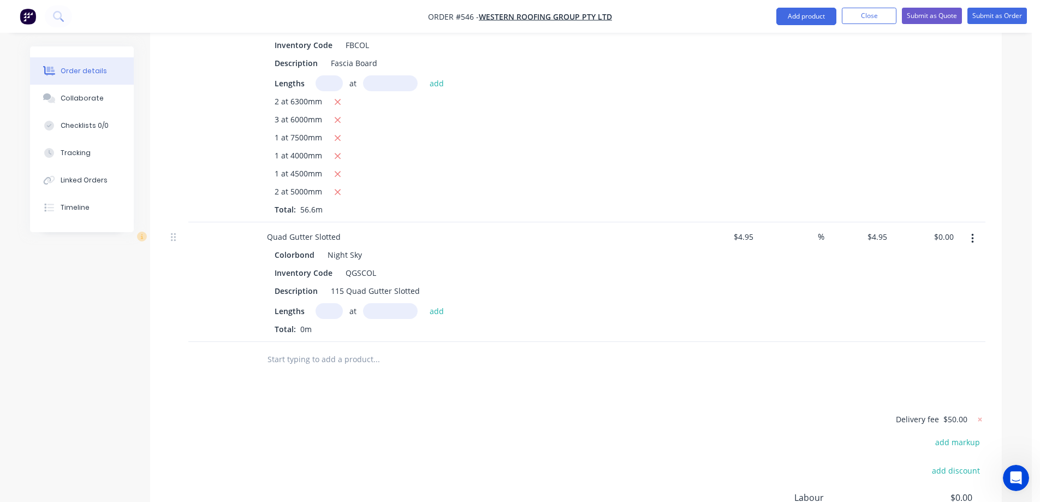
scroll to position [465, 0]
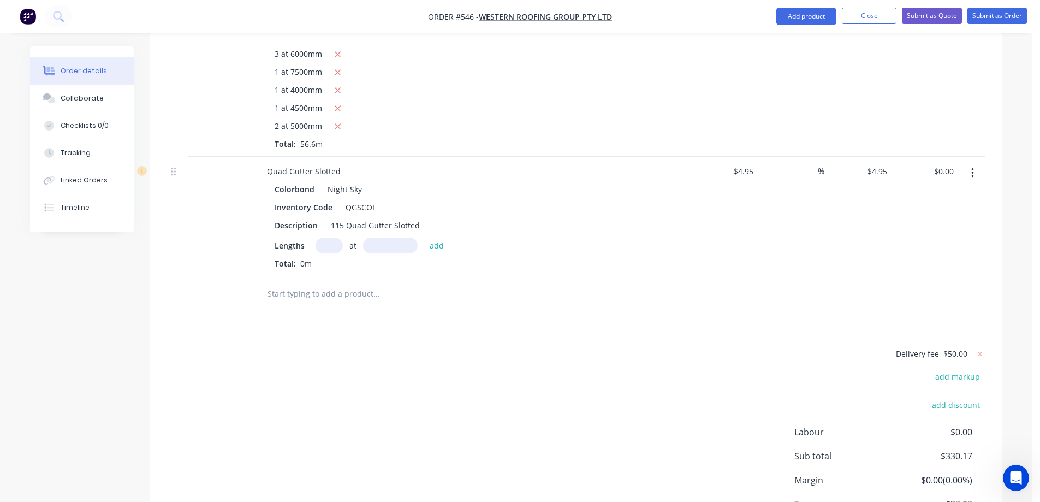
click at [326, 253] on input "text" at bounding box center [329, 246] width 27 height 16
type input "2"
type input "6400mm"
click at [433, 252] on button "add" at bounding box center [437, 245] width 26 height 15
type input "$63.36"
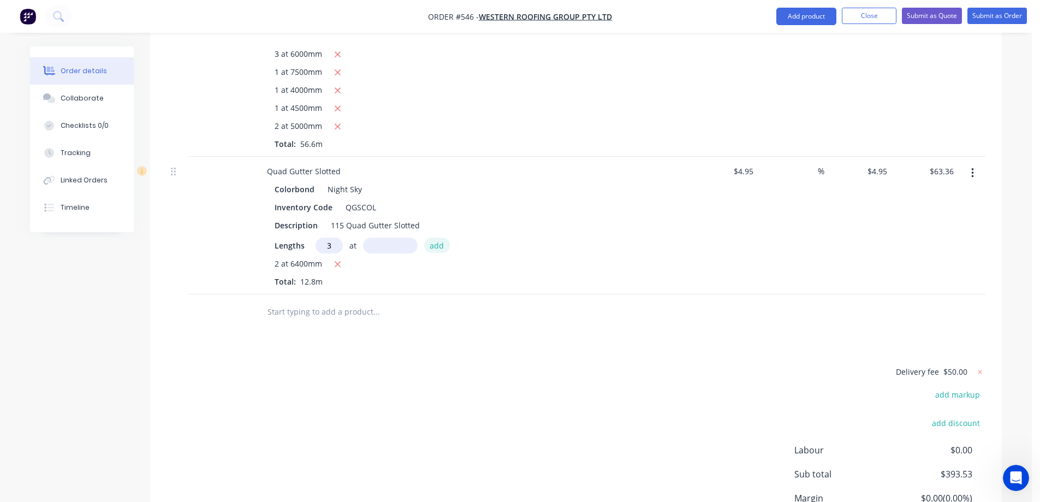
type input "3"
type input "6200mm"
click at [433, 252] on button "add" at bounding box center [437, 245] width 26 height 15
type input "$155.43"
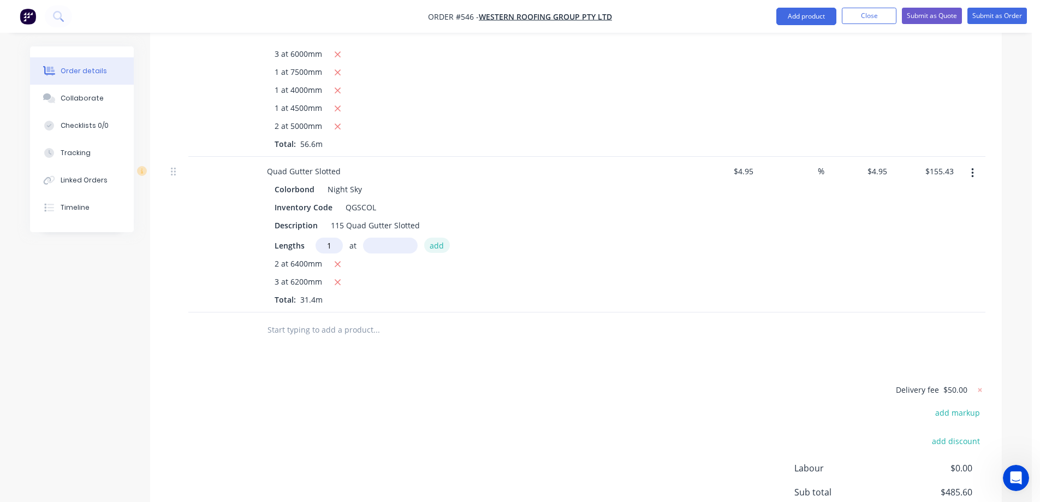
type input "1"
type input "7800mm"
click at [433, 252] on button "add" at bounding box center [437, 245] width 26 height 15
type input "$194.04"
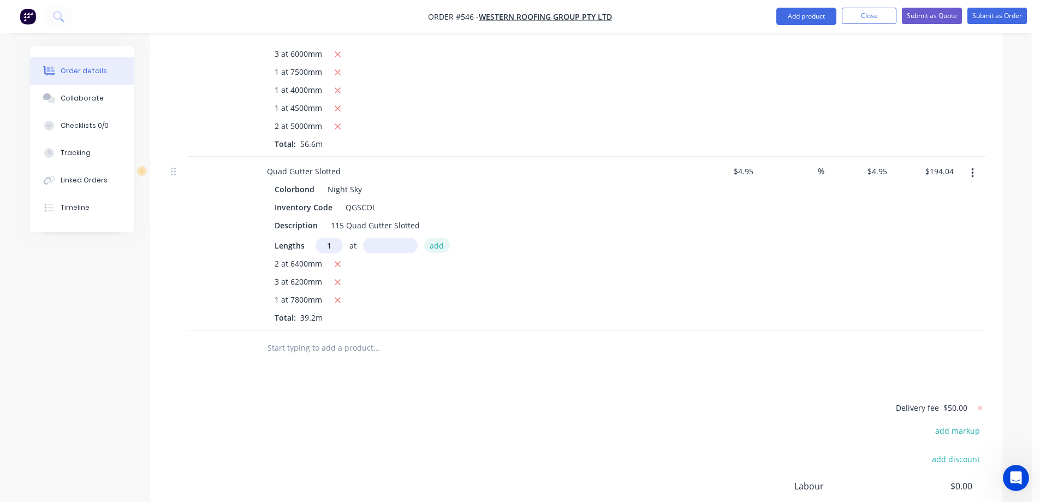
type input "1"
type input "4300mm"
click at [433, 252] on button "add" at bounding box center [437, 245] width 26 height 15
type input "$215.33"
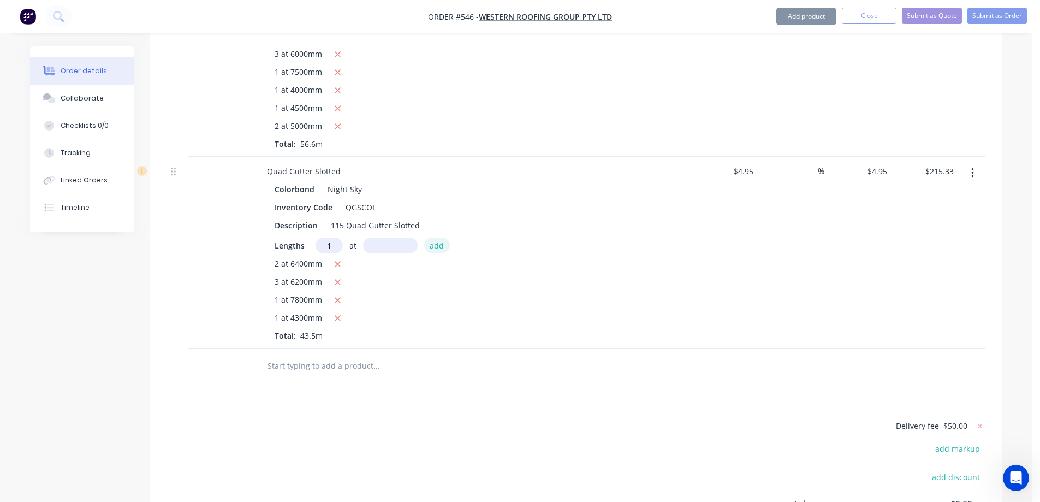
type input "1"
type input "4700mm"
click at [433, 252] on button "add" at bounding box center [437, 245] width 26 height 15
type input "$238.59"
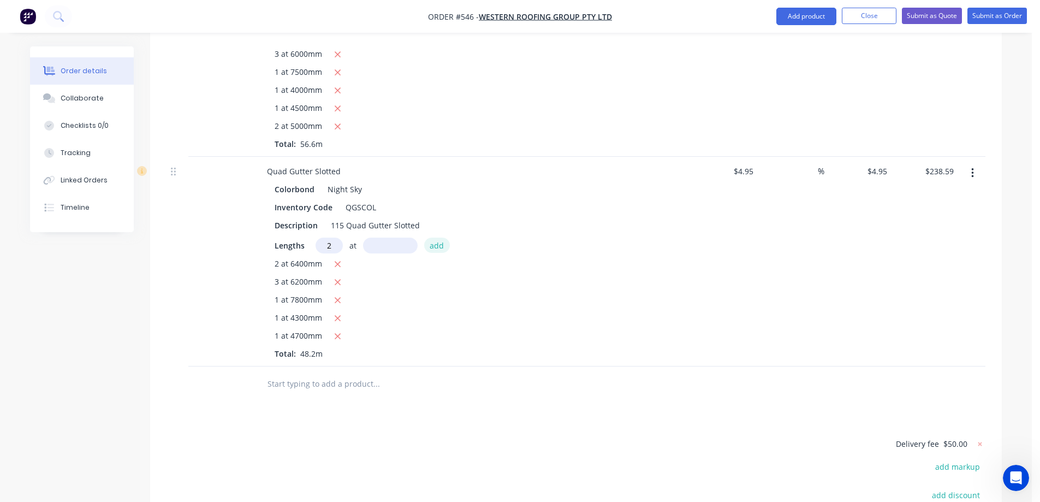
type input "2"
type input "5100mm"
click at [433, 252] on button "add" at bounding box center [437, 245] width 26 height 15
type input "$289.08"
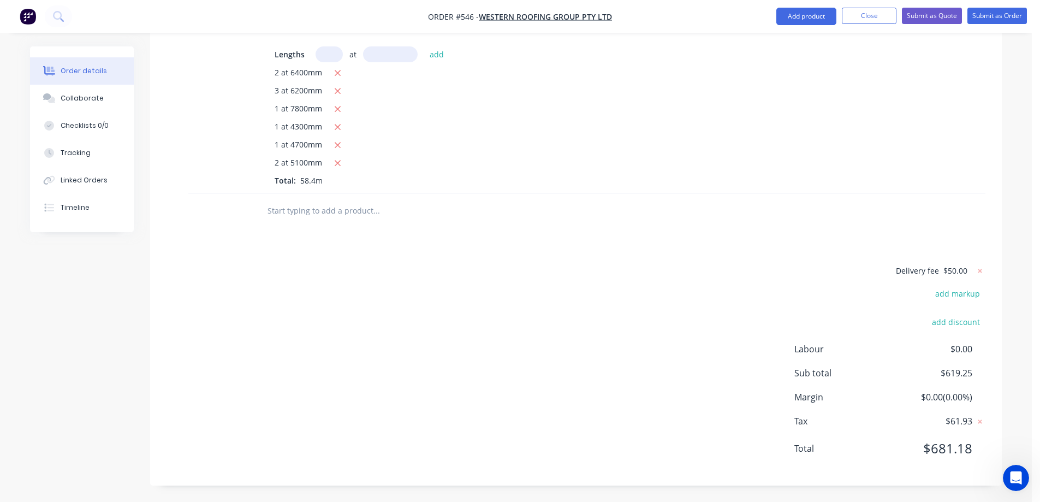
scroll to position [668, 0]
click at [302, 214] on input "text" at bounding box center [376, 211] width 218 height 22
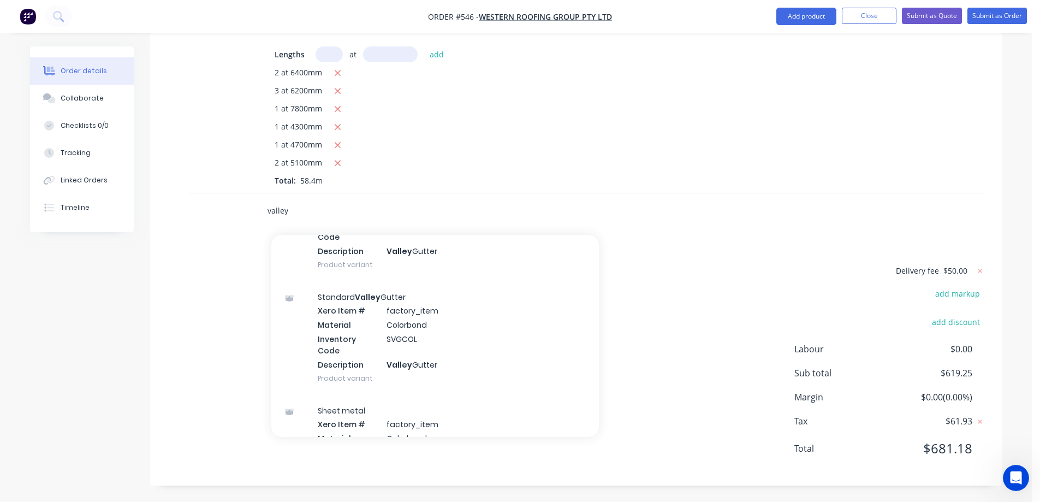
scroll to position [218, 0]
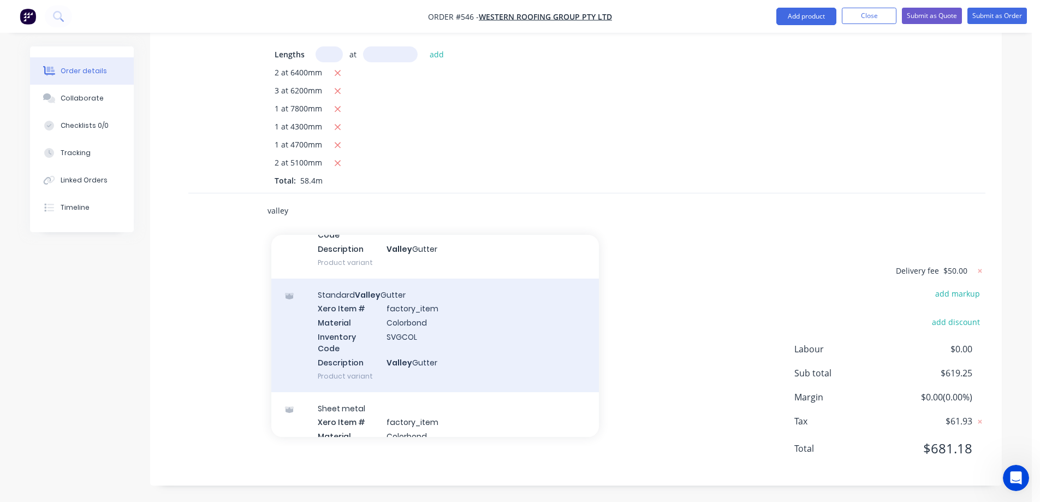
type input "valley"
click at [380, 319] on div "Standard Valley Gutter Xero Item # factory_item Material Colorbond Inventory Co…" at bounding box center [435, 336] width 328 height 114
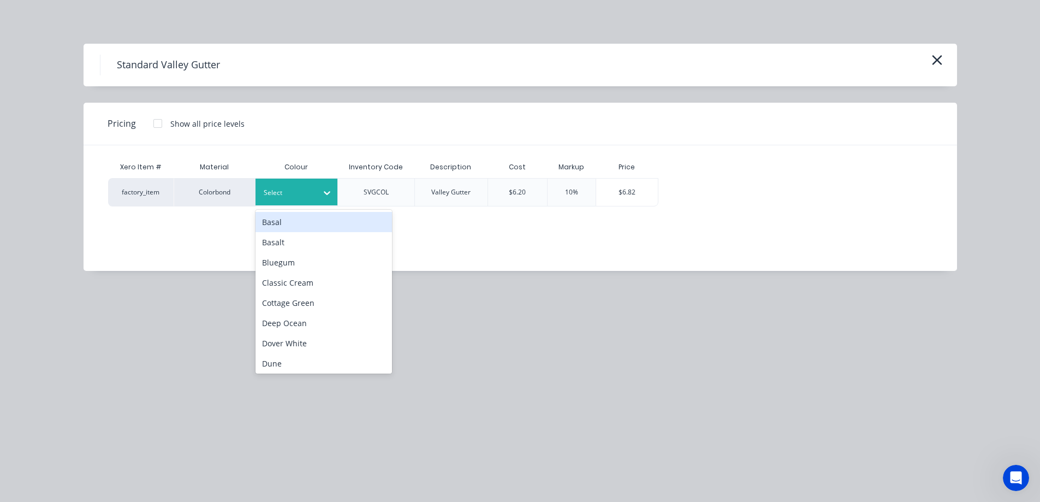
click at [313, 196] on div "Select" at bounding box center [286, 193] width 61 height 14
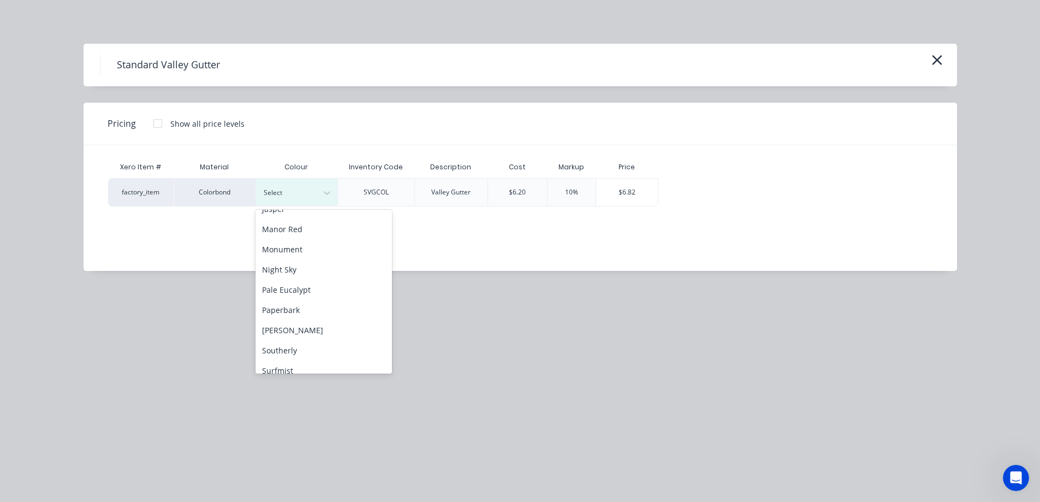
scroll to position [273, 0]
click at [291, 236] on div "Night Sky" at bounding box center [324, 232] width 137 height 20
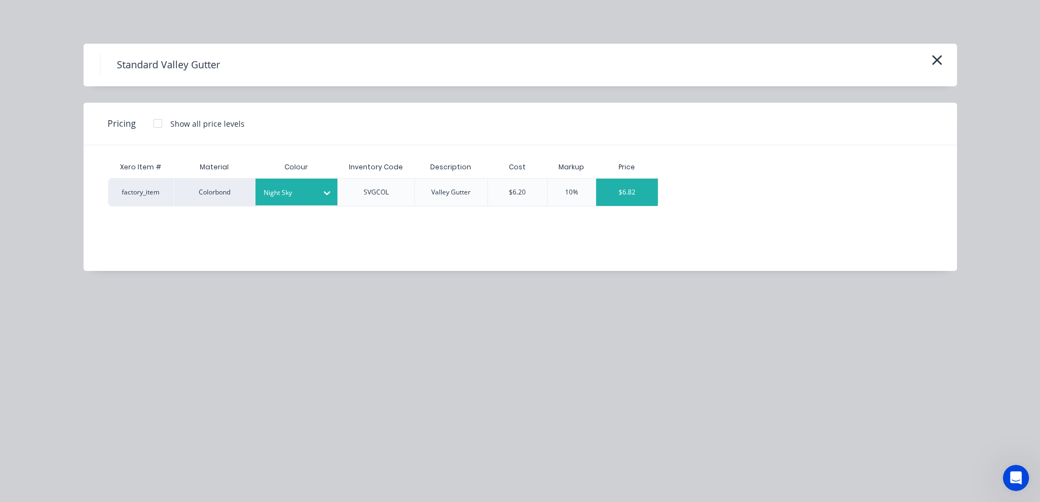
click at [645, 188] on div "$6.82" at bounding box center [627, 192] width 62 height 27
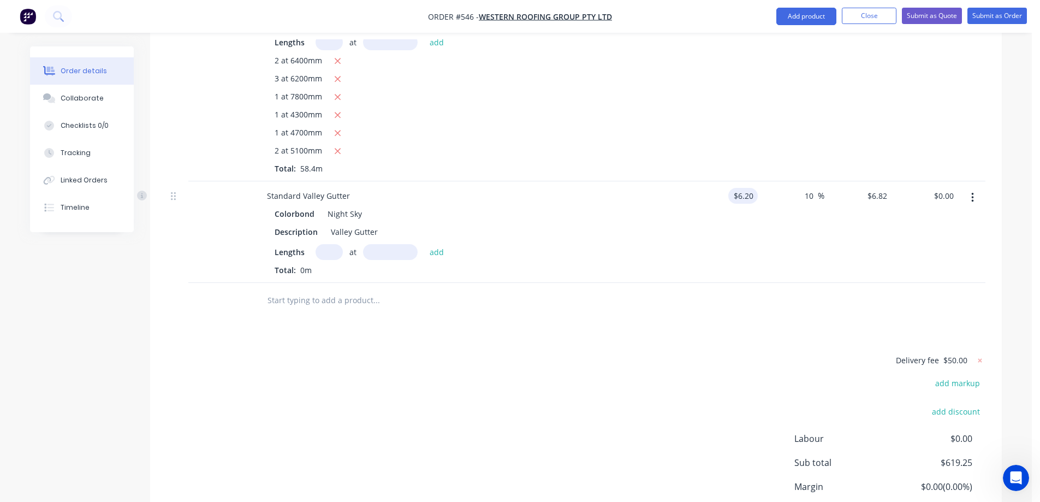
drag, startPoint x: 813, startPoint y: 210, endPoint x: 735, endPoint y: 215, distance: 78.8
click at [735, 215] on div "Standard Valley Gutter Colorbond Night Sky Description Valley Gutter Lengths at…" at bounding box center [576, 232] width 819 height 102
type input "$6.20"
click at [768, 258] on div "%" at bounding box center [791, 232] width 67 height 102
click at [330, 260] on input "text" at bounding box center [329, 252] width 27 height 16
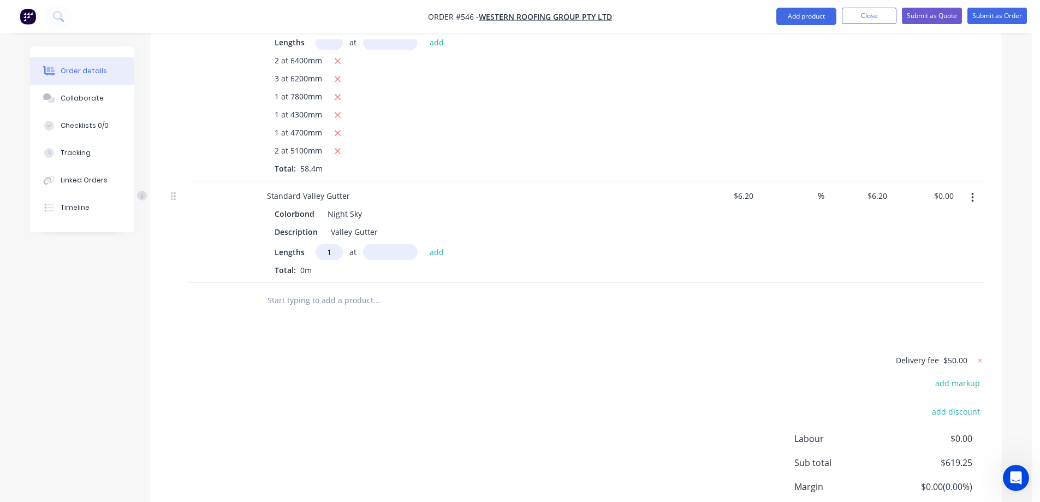
type input "1"
type input "6000mm"
click at [432, 259] on button "add" at bounding box center [437, 251] width 26 height 15
type input "$37.20"
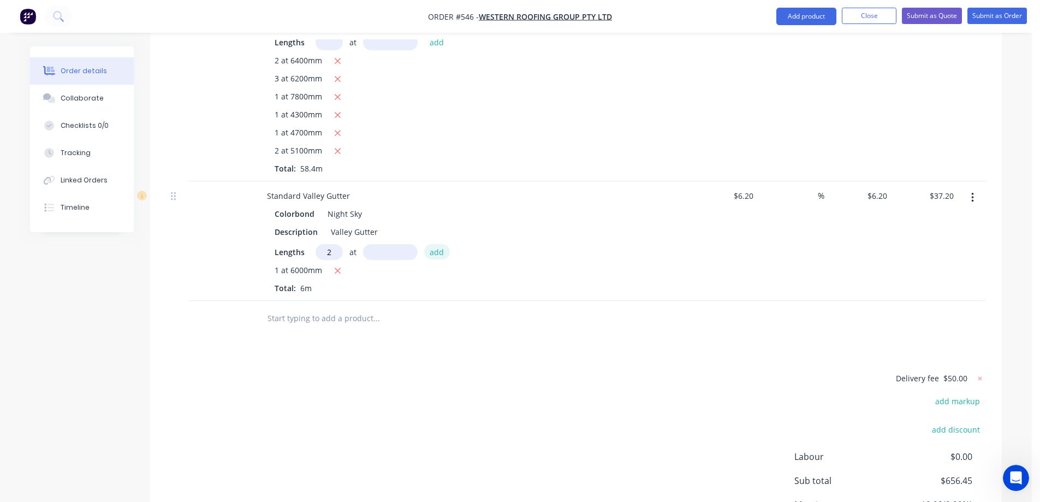
type input "2"
type input "5000mm"
click at [432, 259] on button "add" at bounding box center [437, 251] width 26 height 15
type input "$99.20"
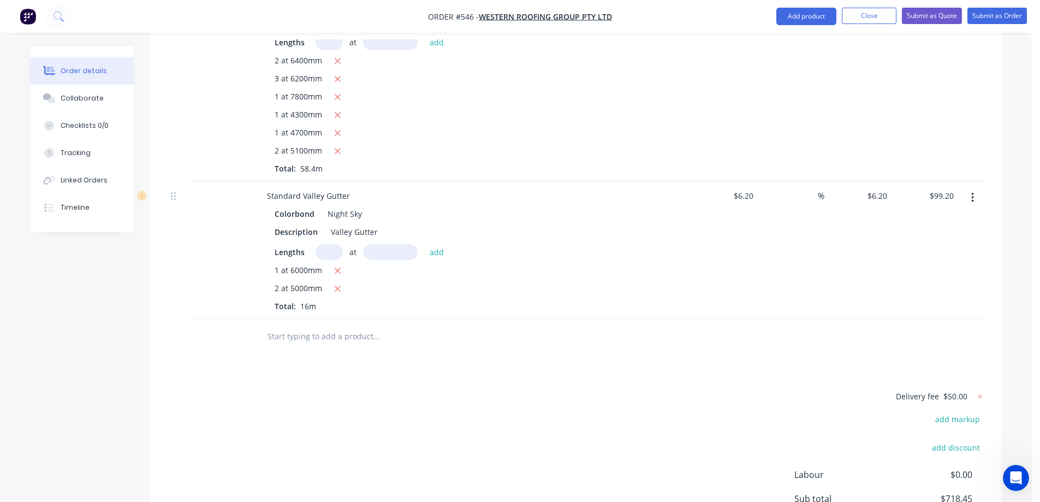
click at [341, 342] on input "text" at bounding box center [376, 337] width 218 height 22
click at [787, 19] on button "Add product" at bounding box center [807, 16] width 60 height 17
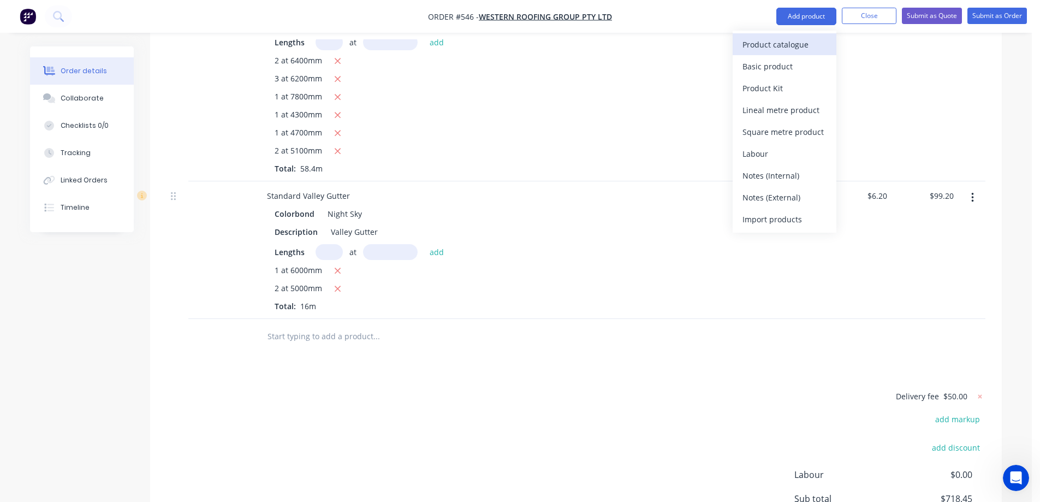
click at [783, 42] on div "Product catalogue" at bounding box center [785, 45] width 84 height 16
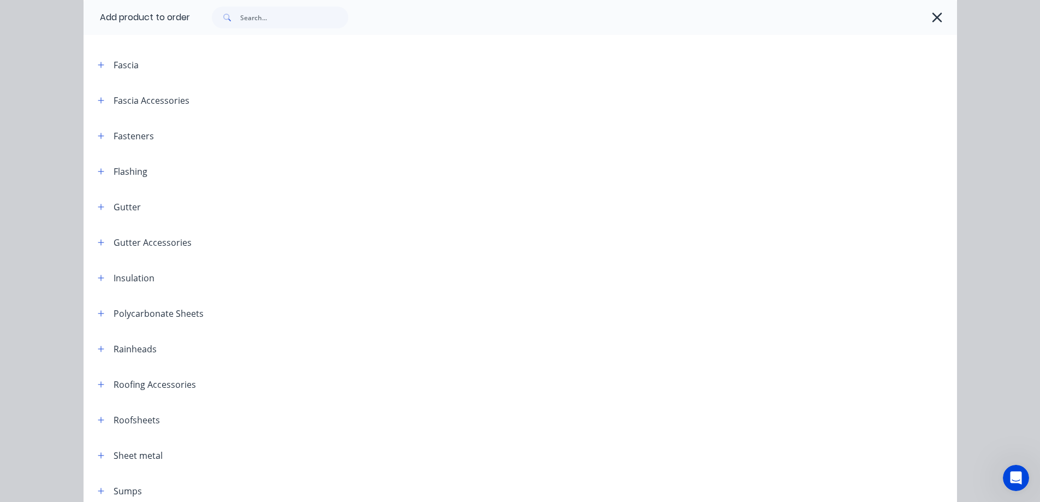
scroll to position [218, 0]
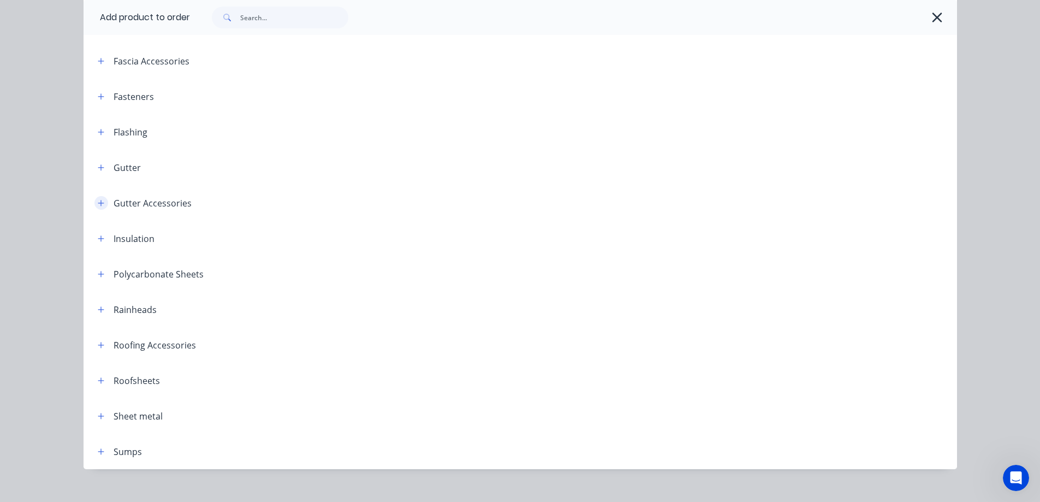
click at [98, 200] on icon "button" at bounding box center [101, 203] width 7 height 8
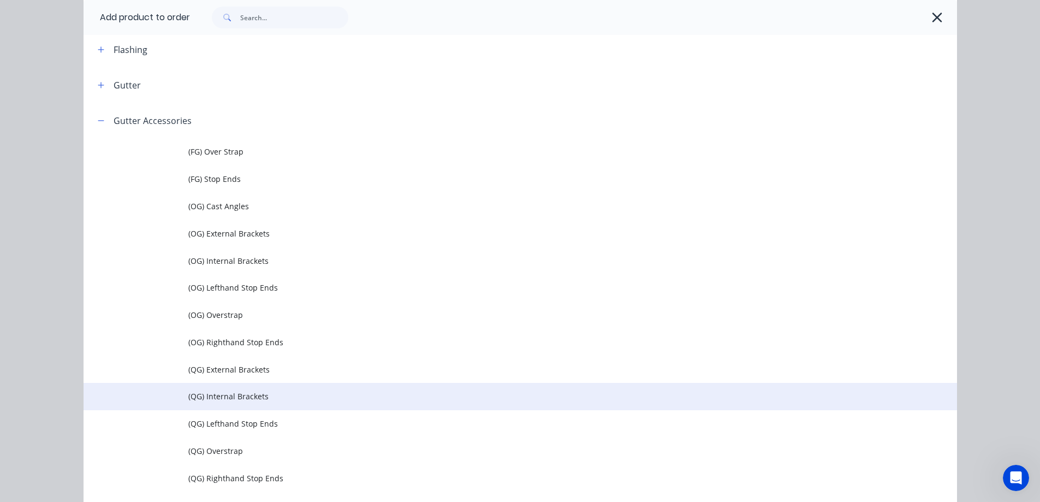
scroll to position [164, 0]
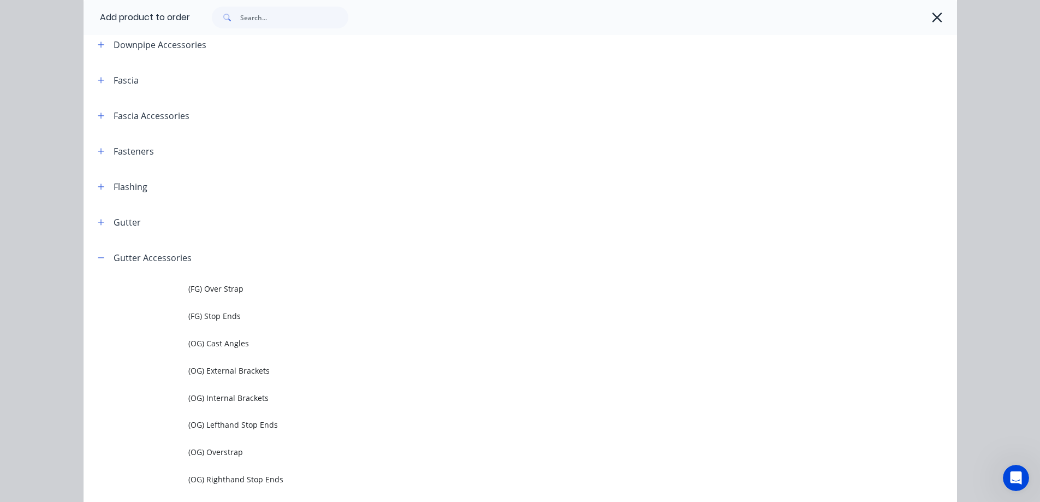
drag, startPoint x: 94, startPoint y: 253, endPoint x: 96, endPoint y: 232, distance: 21.4
click at [94, 253] on button "button" at bounding box center [101, 258] width 14 height 14
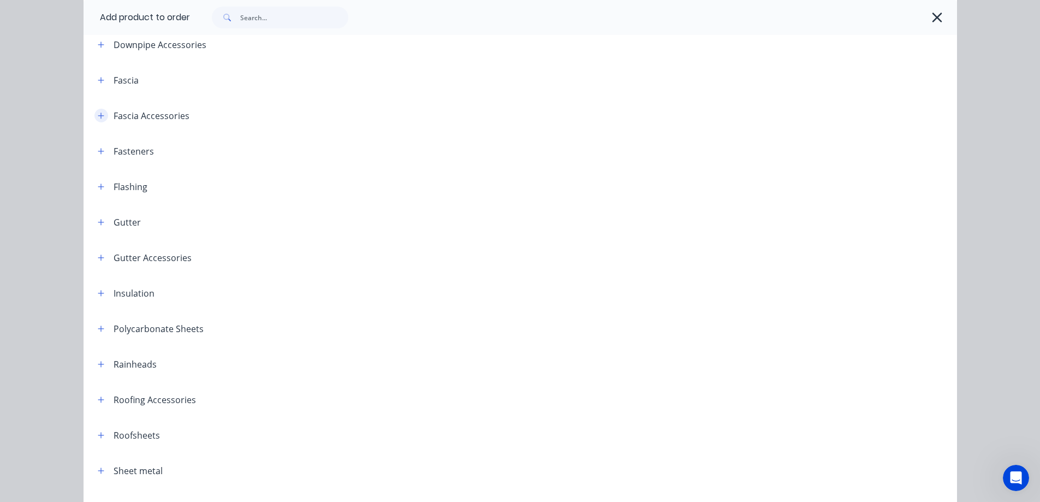
click at [99, 121] on button "button" at bounding box center [101, 116] width 14 height 14
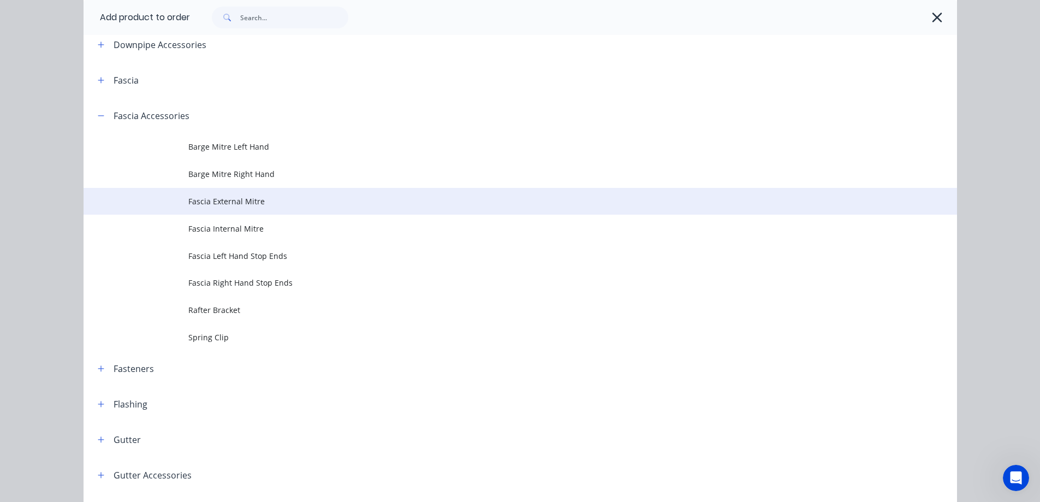
click at [171, 199] on td at bounding box center [136, 201] width 105 height 27
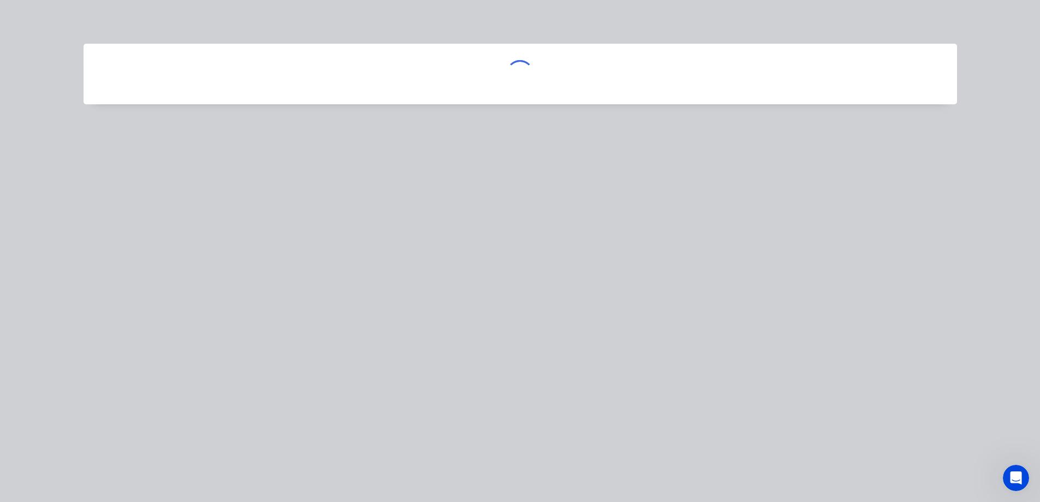
scroll to position [0, 0]
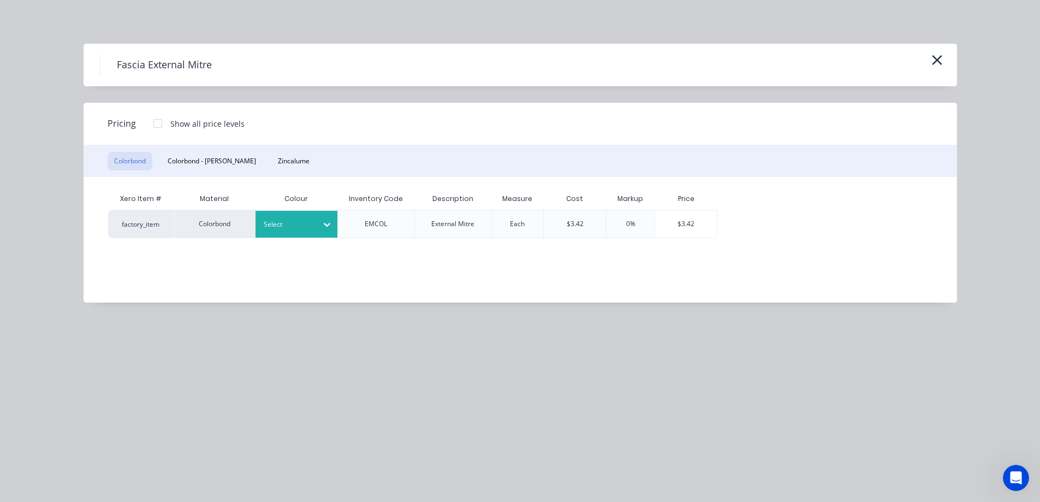
click at [303, 221] on div at bounding box center [288, 224] width 49 height 12
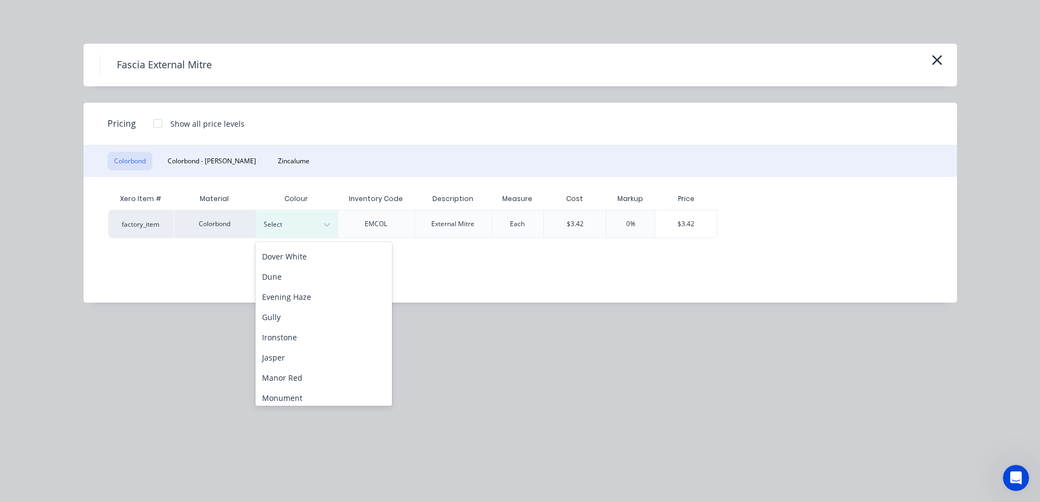
scroll to position [218, 0]
click at [293, 315] on div "Night Sky" at bounding box center [324, 319] width 137 height 20
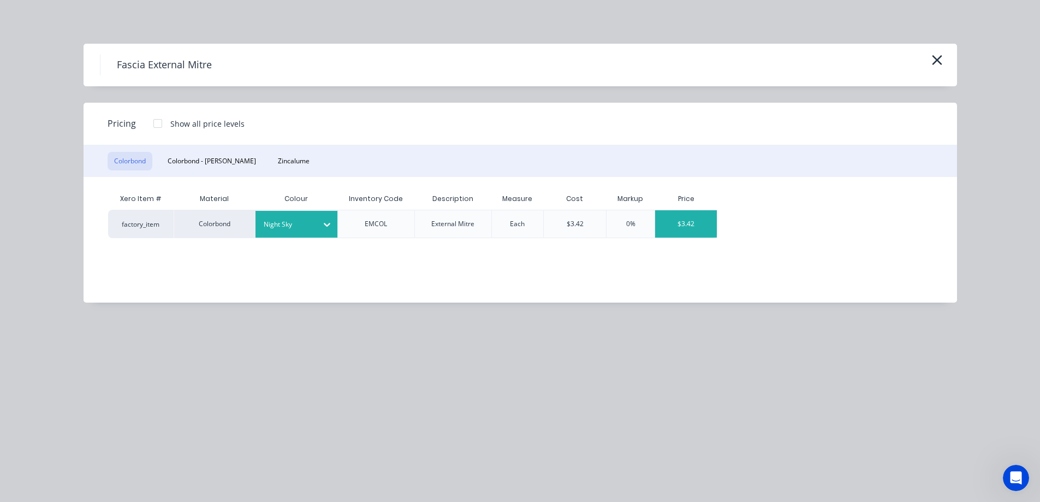
click at [687, 229] on div "$3.42" at bounding box center [686, 223] width 62 height 27
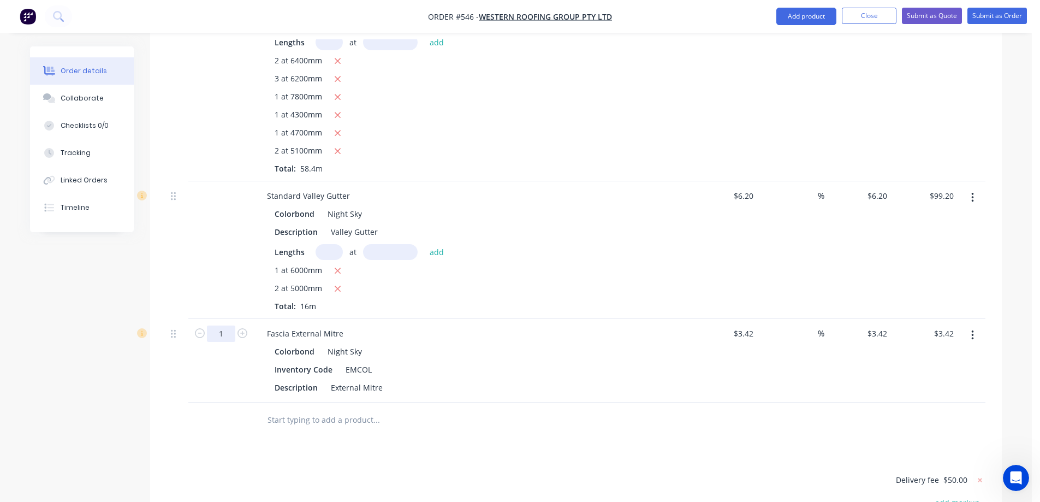
click at [218, 342] on input "1" at bounding box center [221, 334] width 28 height 16
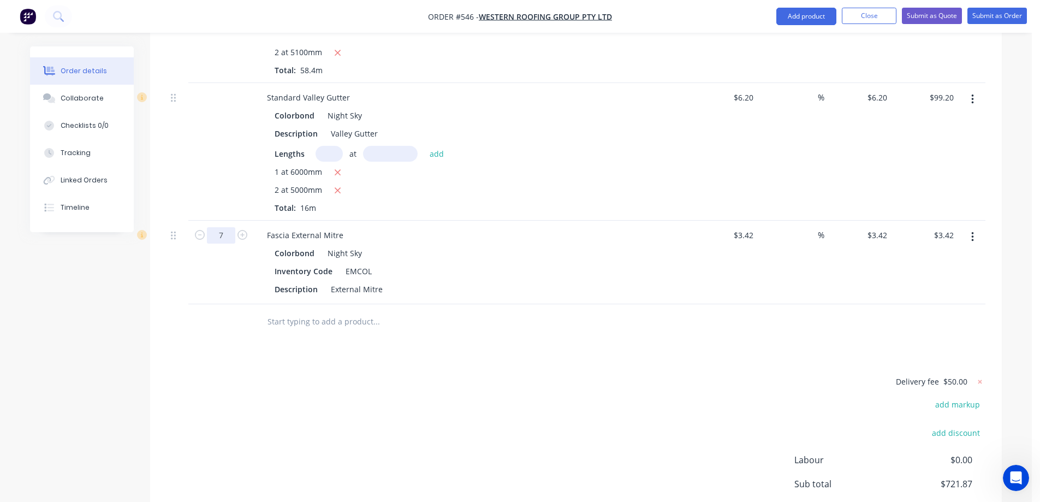
scroll to position [778, 0]
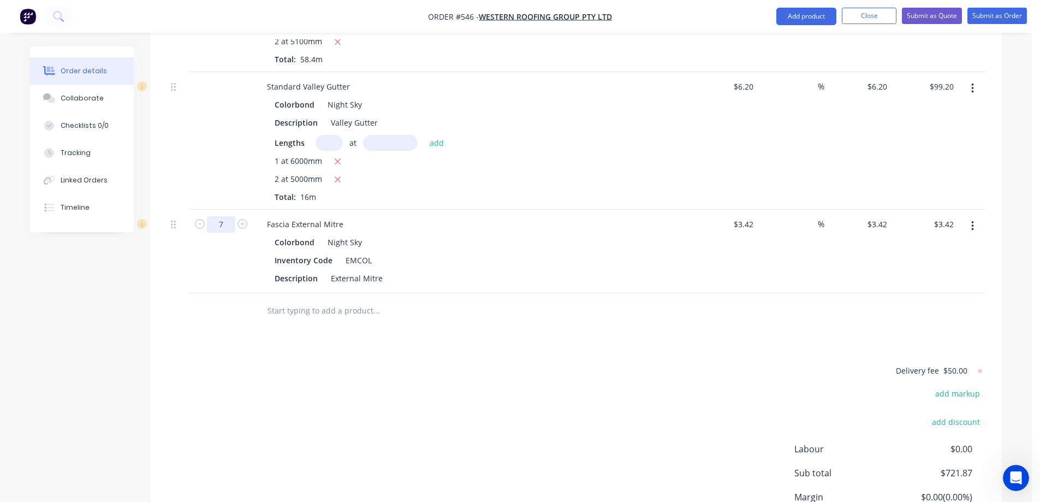
type input "7"
type input "$23.94"
click at [221, 359] on div "Drawings Add drawing Products Show / Hide columns Add product Qty Cost Markup P…" at bounding box center [576, 50] width 852 height 1069
click at [303, 319] on input "text" at bounding box center [376, 311] width 218 height 22
click at [797, 19] on button "Add product" at bounding box center [807, 16] width 60 height 17
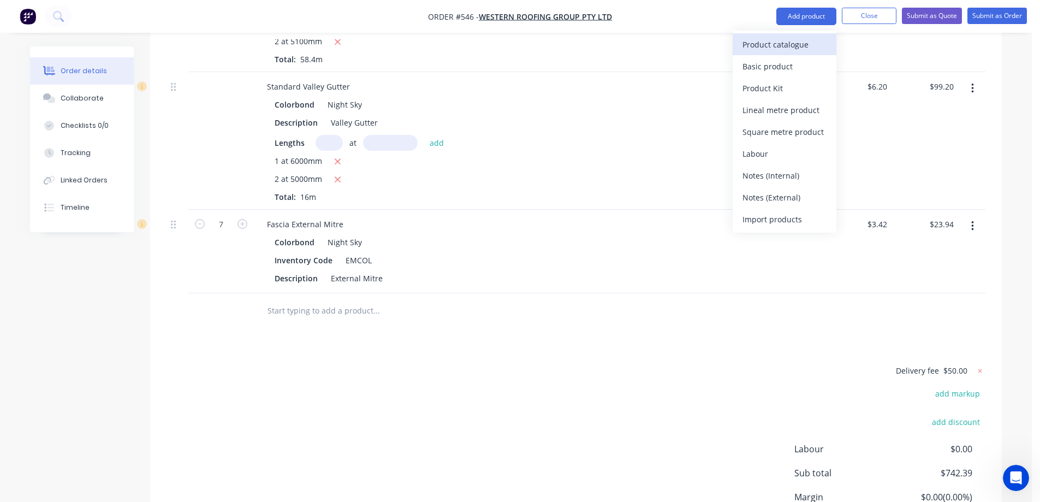
click at [773, 44] on div "Product catalogue" at bounding box center [785, 45] width 84 height 16
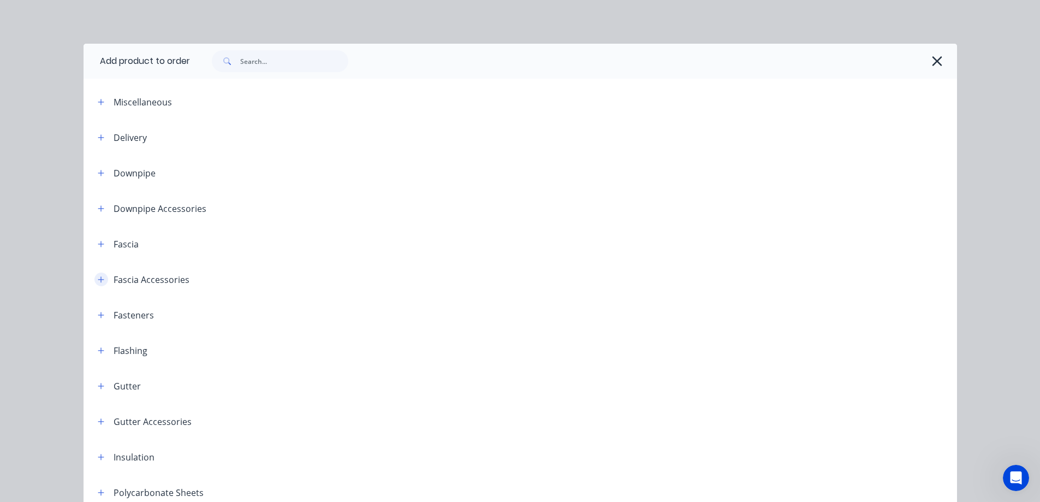
click at [98, 276] on icon "button" at bounding box center [101, 280] width 7 height 8
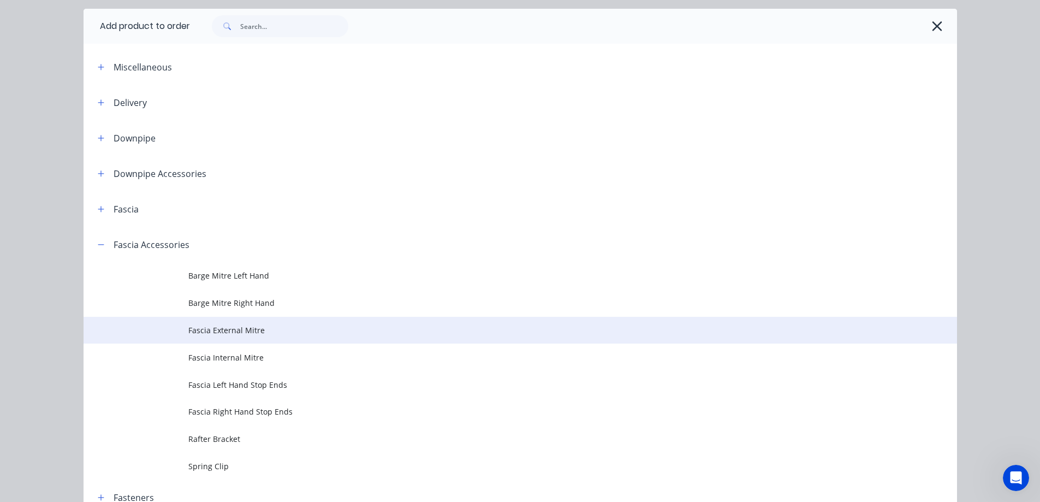
scroll to position [164, 0]
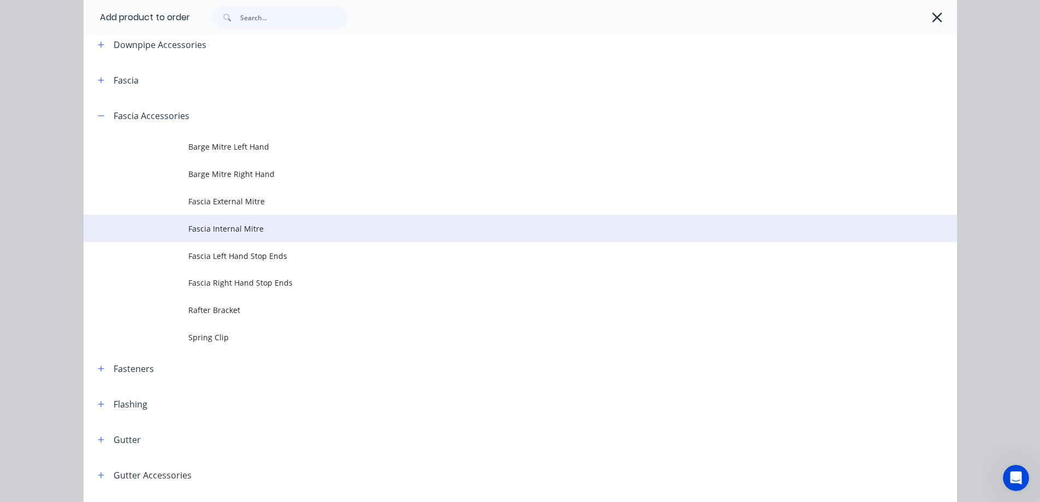
click at [214, 231] on span "Fascia Internal Mitre" at bounding box center [495, 228] width 615 height 11
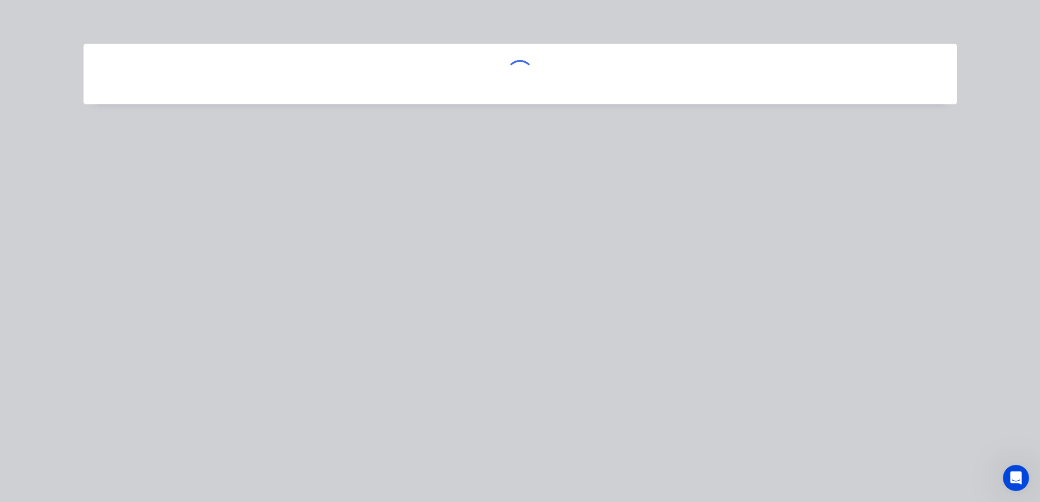
scroll to position [0, 0]
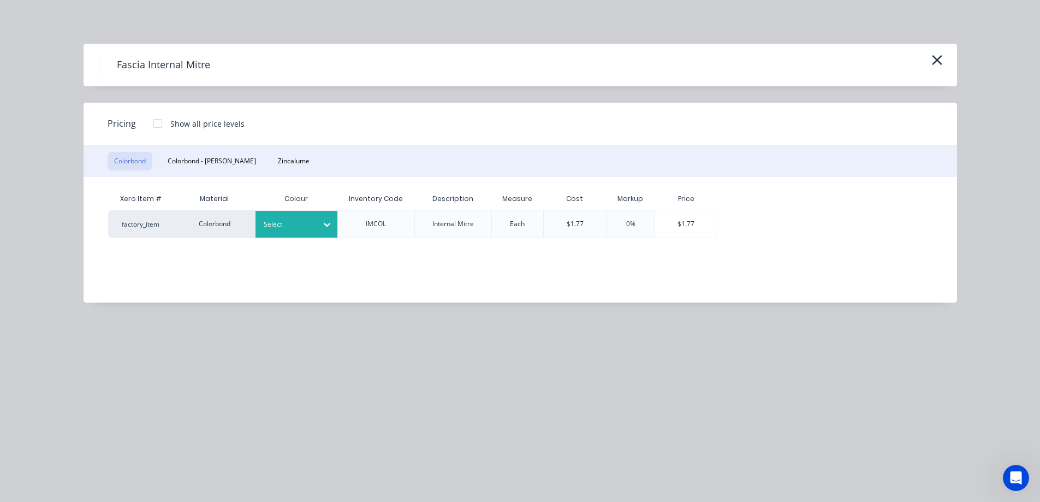
click at [327, 224] on icon at bounding box center [327, 224] width 11 height 11
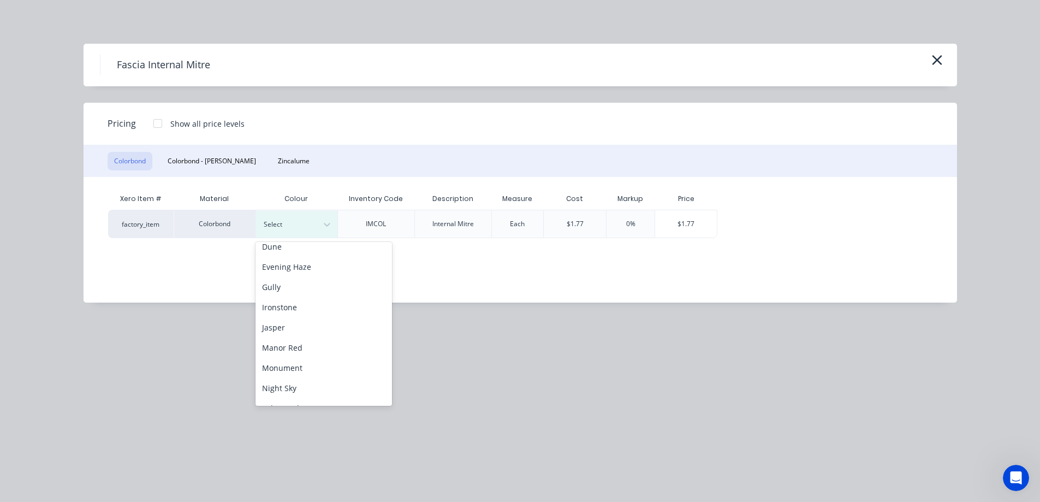
scroll to position [218, 0]
click at [309, 323] on div "Night Sky" at bounding box center [324, 319] width 137 height 20
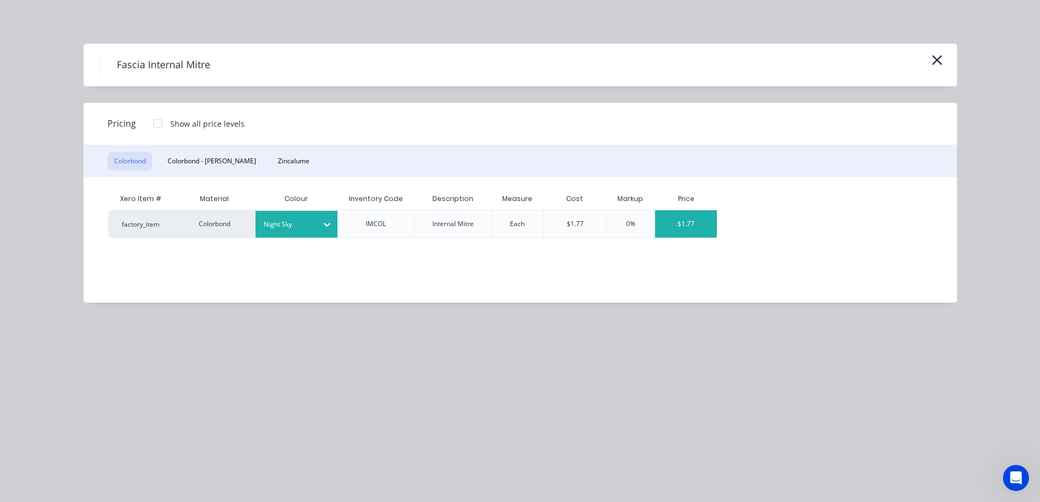
click at [686, 229] on div "$1.77" at bounding box center [686, 223] width 62 height 27
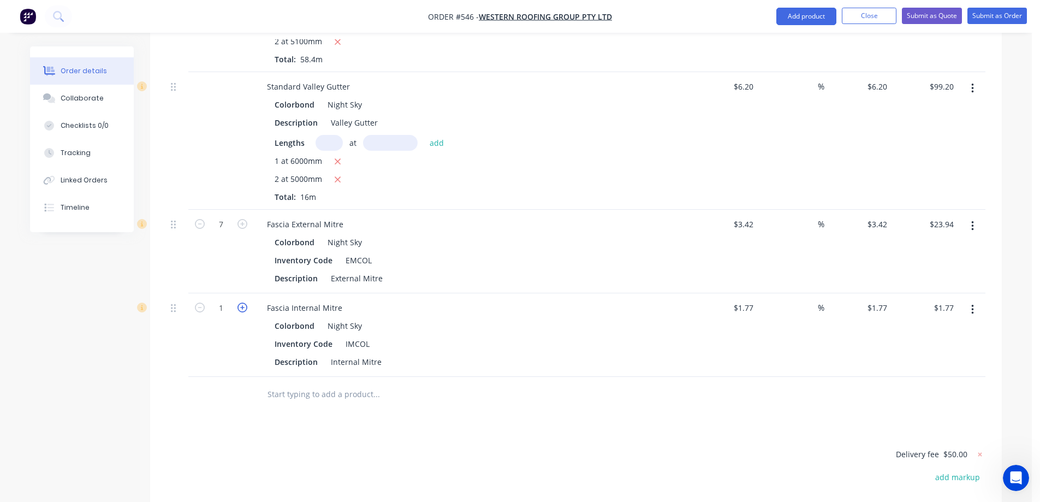
click at [242, 312] on icon "button" at bounding box center [243, 308] width 10 height 10
type input "2"
type input "$3.54"
click at [242, 312] on icon "button" at bounding box center [243, 308] width 10 height 10
type input "3"
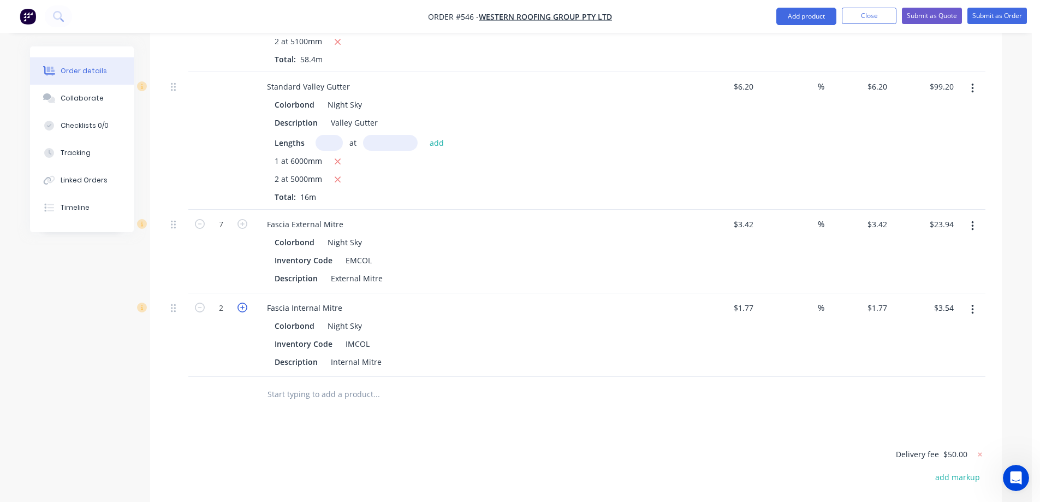
type input "$5.31"
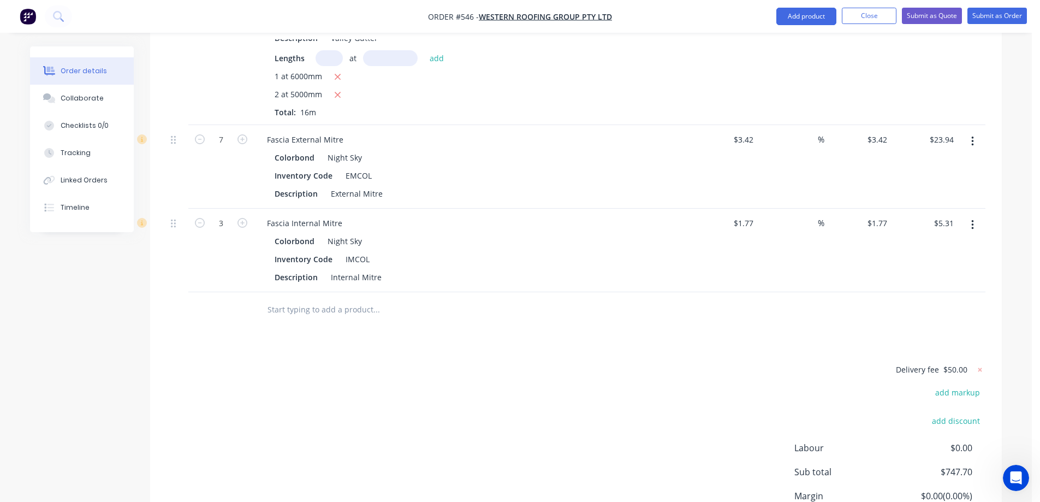
scroll to position [887, 0]
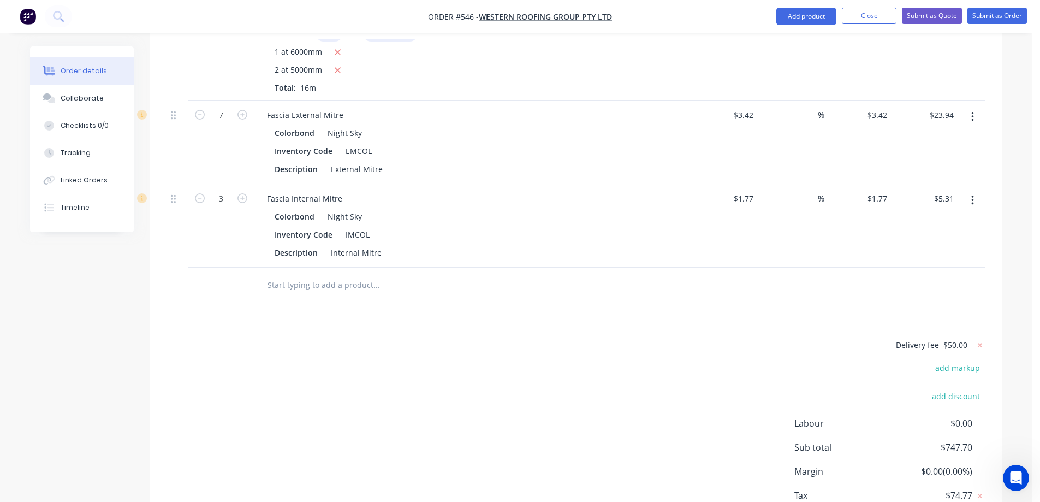
click at [312, 296] on input "text" at bounding box center [376, 285] width 218 height 22
click at [791, 17] on button "Add product" at bounding box center [807, 16] width 60 height 17
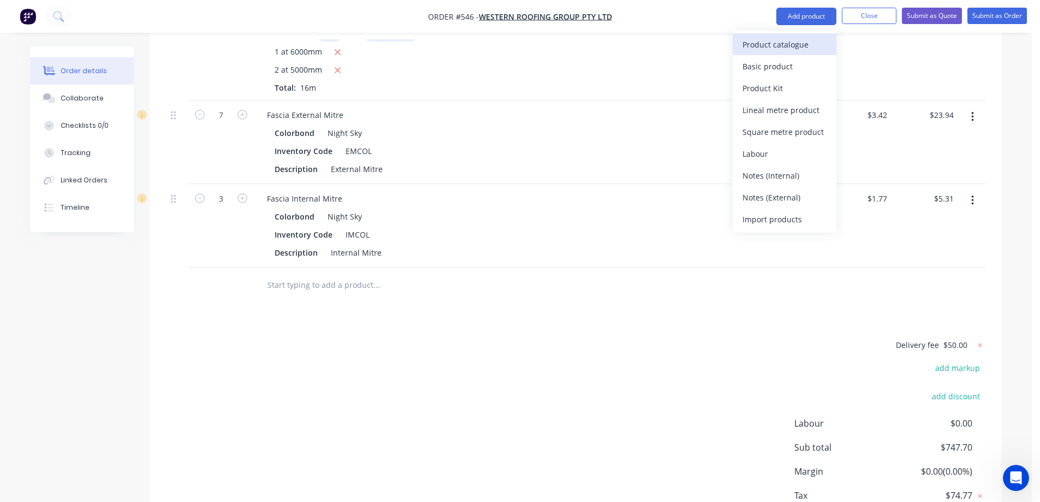
click at [782, 43] on div "Product catalogue" at bounding box center [785, 45] width 84 height 16
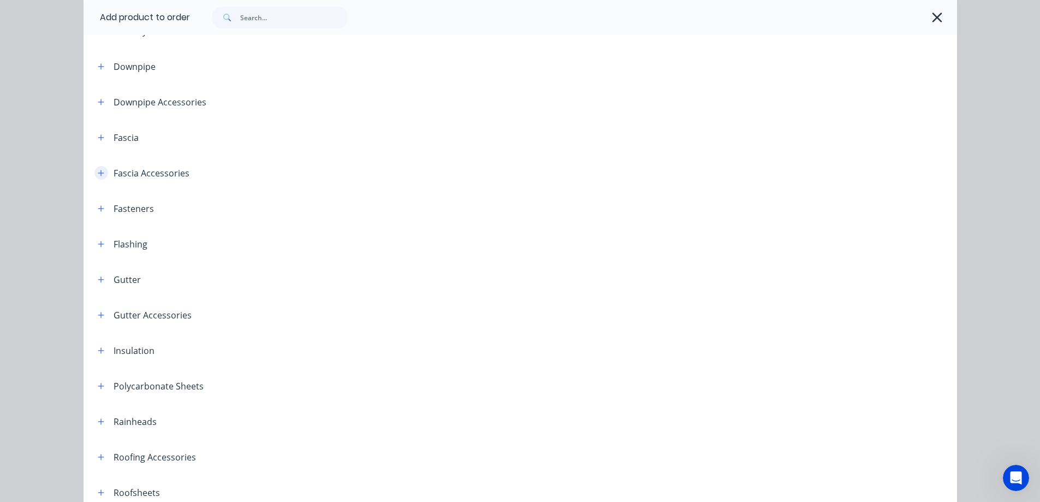
scroll to position [109, 0]
click at [97, 175] on button "button" at bounding box center [101, 170] width 14 height 14
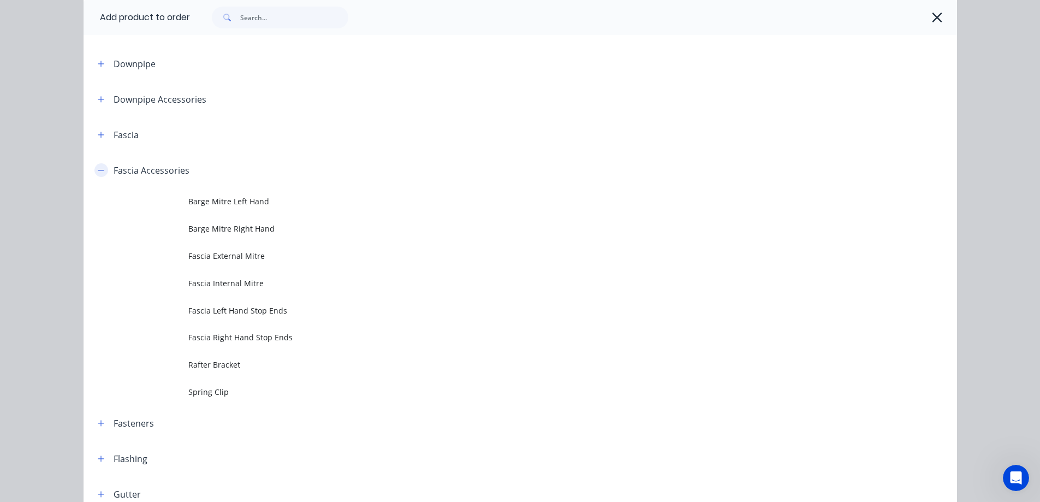
click at [97, 175] on button "button" at bounding box center [101, 170] width 14 height 14
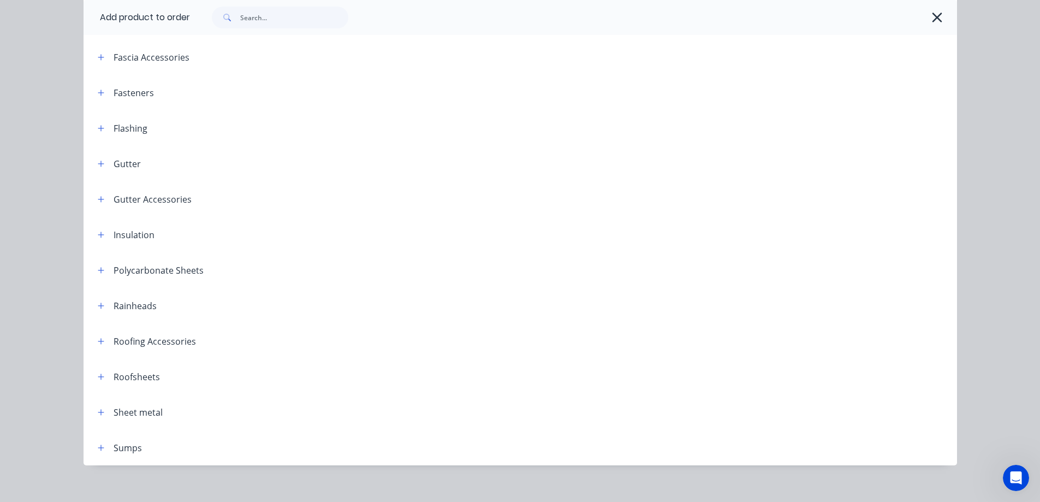
scroll to position [234, 0]
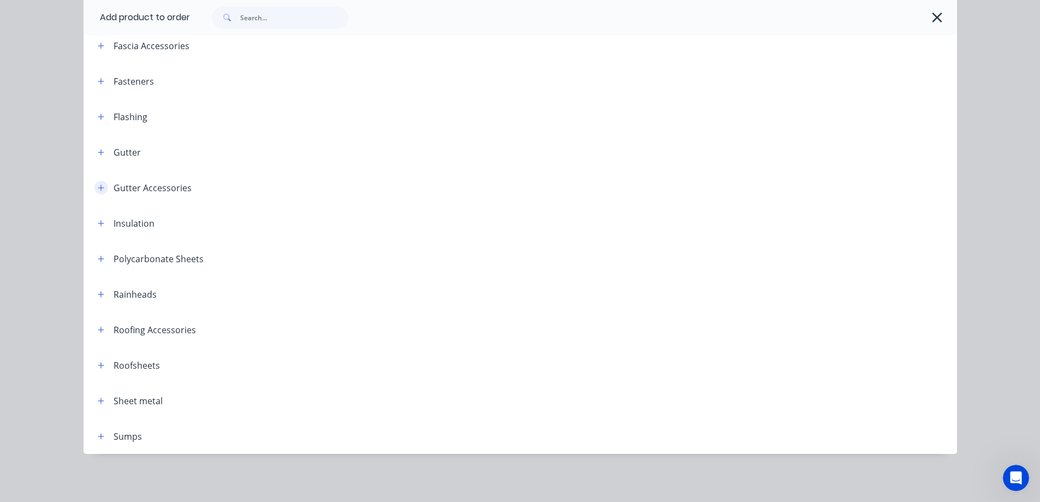
click at [99, 190] on icon "button" at bounding box center [101, 188] width 7 height 8
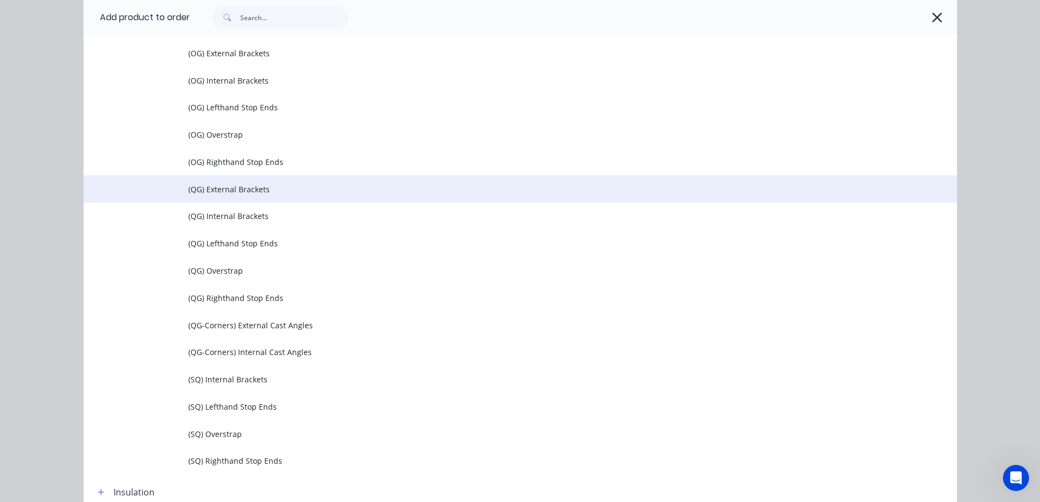
scroll to position [507, 0]
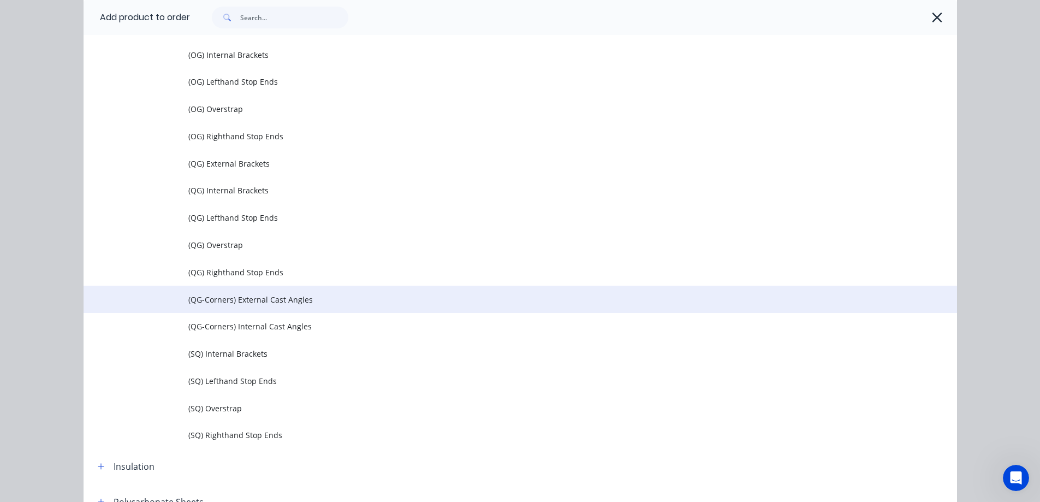
click at [262, 301] on span "(QG-Corners) External Cast Angles" at bounding box center [495, 299] width 615 height 11
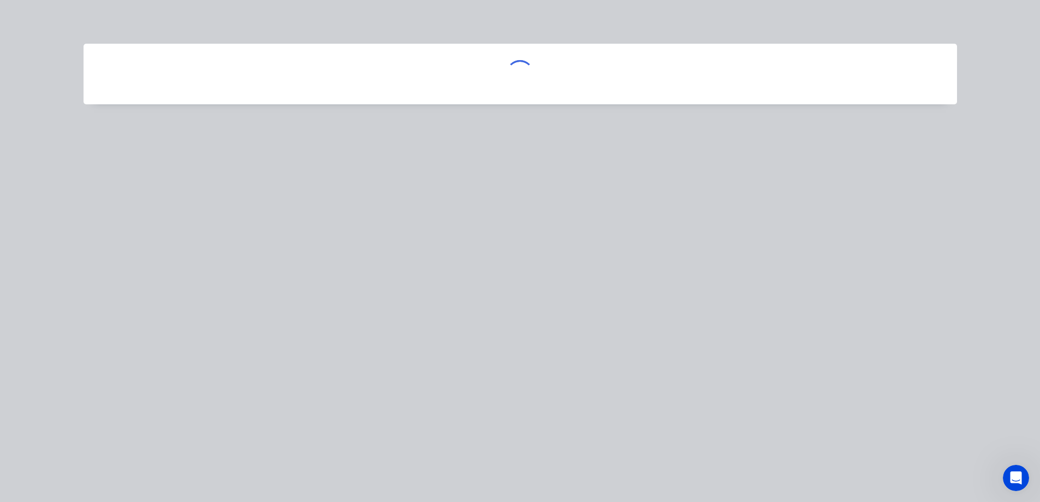
scroll to position [0, 0]
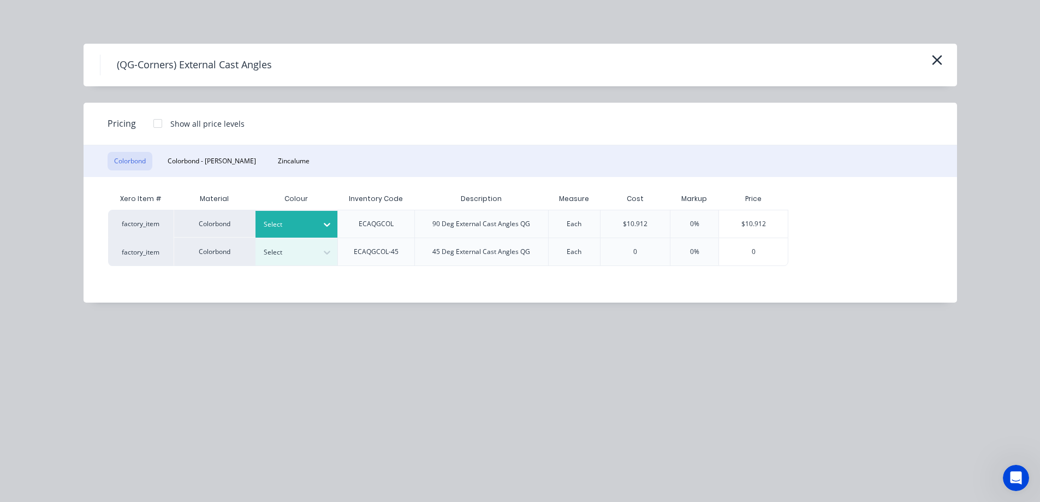
click at [297, 215] on div "Select" at bounding box center [297, 224] width 82 height 27
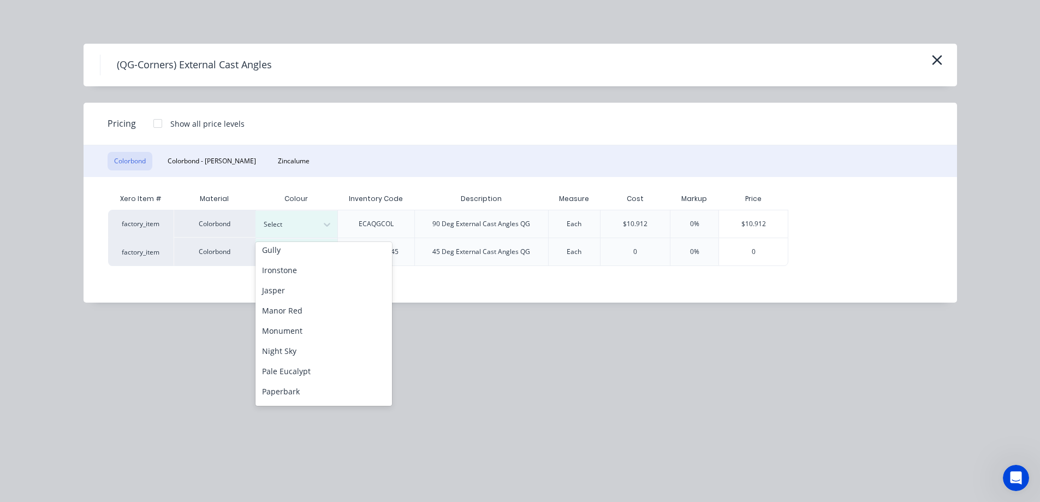
scroll to position [218, 0]
click at [299, 327] on div "Night Sky" at bounding box center [324, 319] width 137 height 20
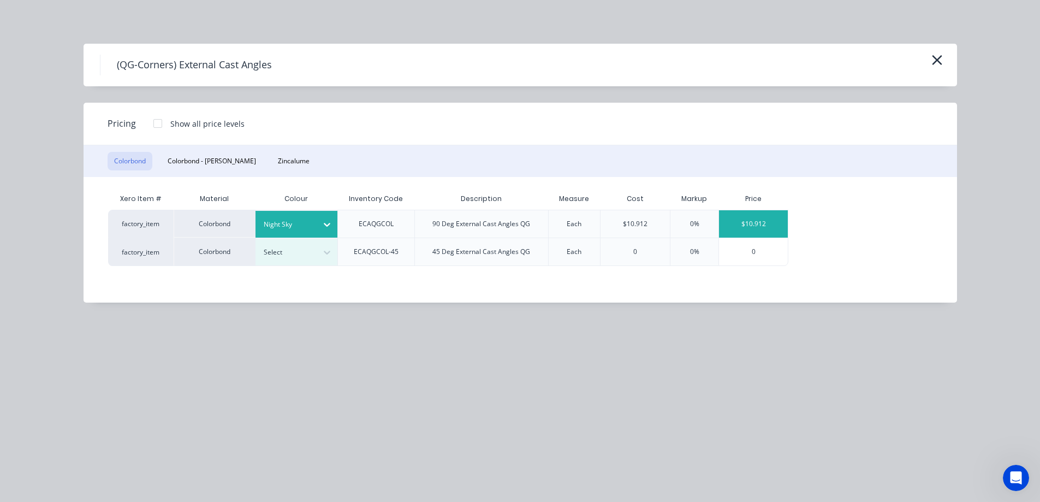
click at [736, 225] on div "$10.912" at bounding box center [753, 223] width 69 height 27
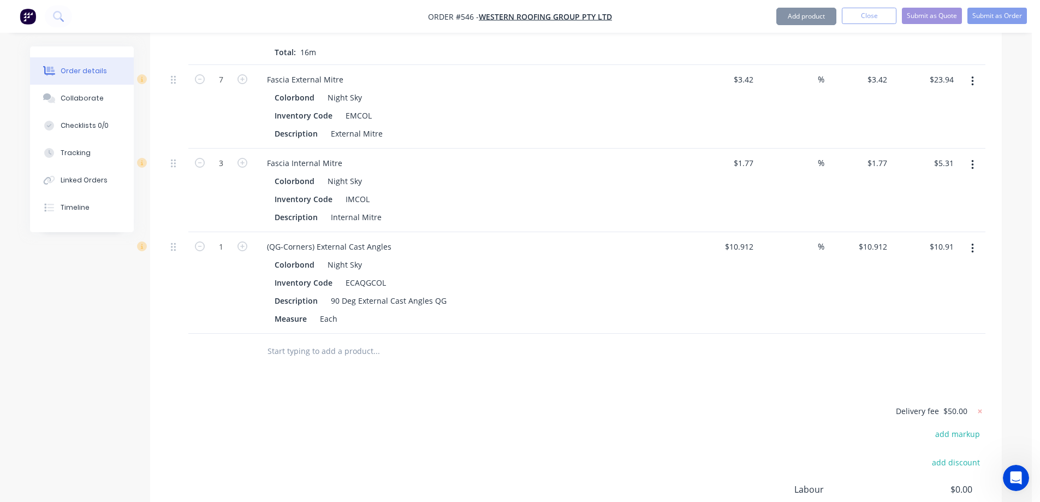
scroll to position [942, 0]
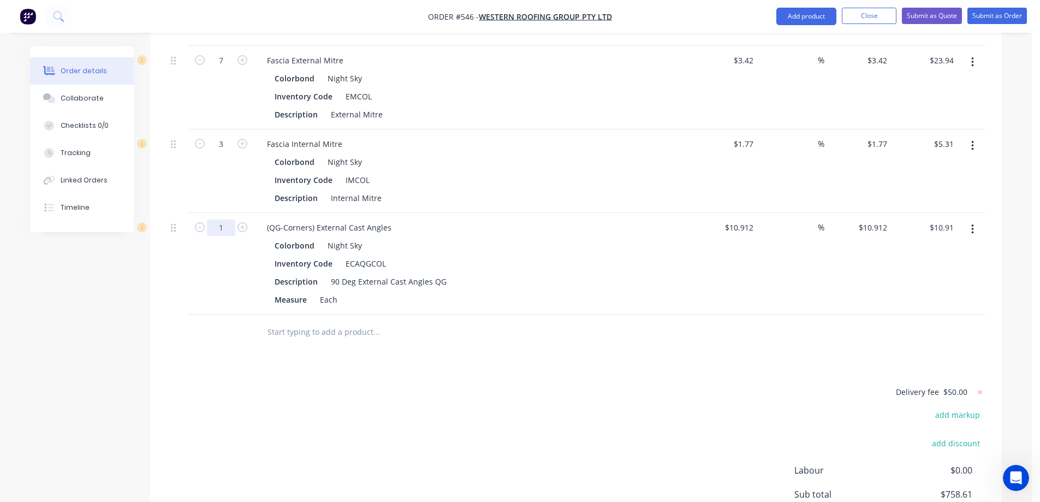
click at [232, 69] on input "1" at bounding box center [221, 60] width 28 height 16
type input "7"
type input "$76.38"
click at [258, 350] on div at bounding box center [450, 332] width 393 height 35
click at [796, 17] on button "Add product" at bounding box center [807, 16] width 60 height 17
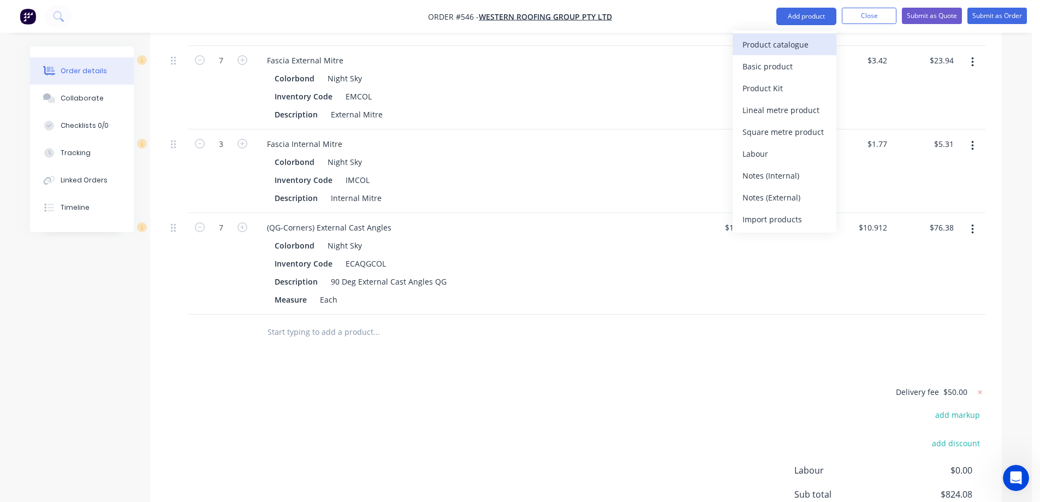
click at [780, 39] on div "Product catalogue" at bounding box center [785, 45] width 84 height 16
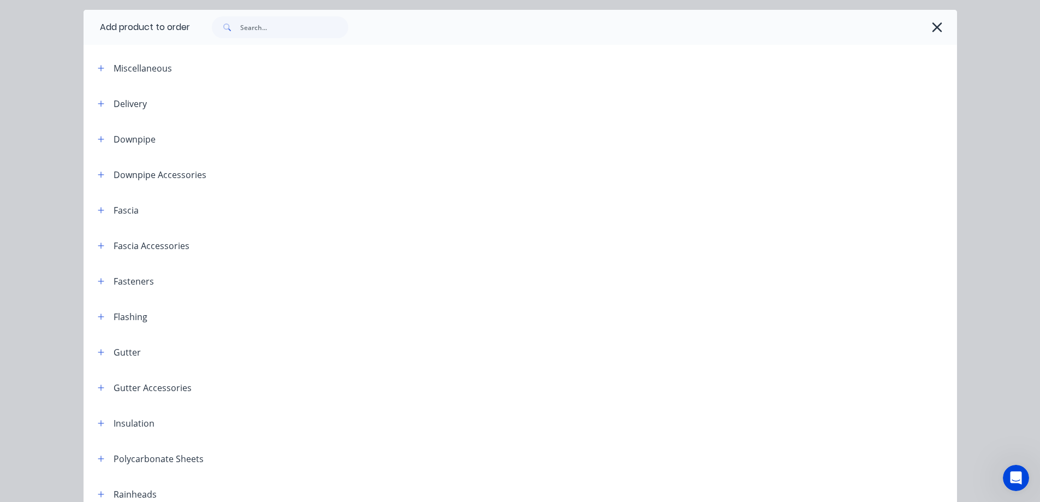
scroll to position [218, 0]
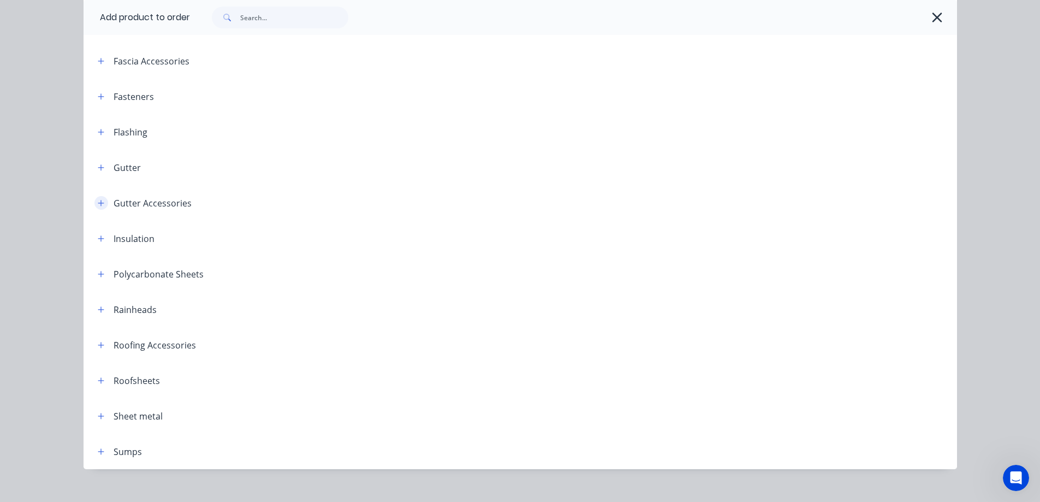
click at [98, 203] on icon "button" at bounding box center [101, 203] width 6 height 6
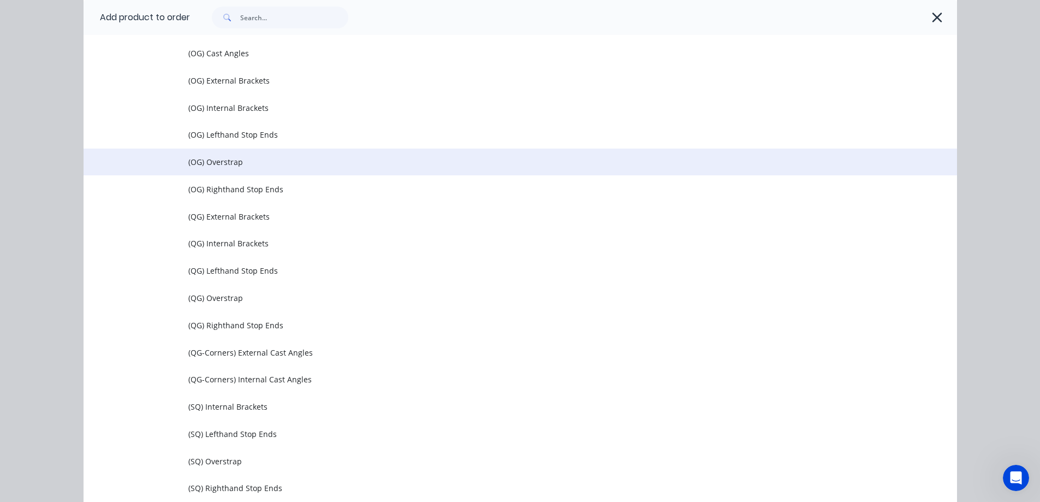
scroll to position [533, 0]
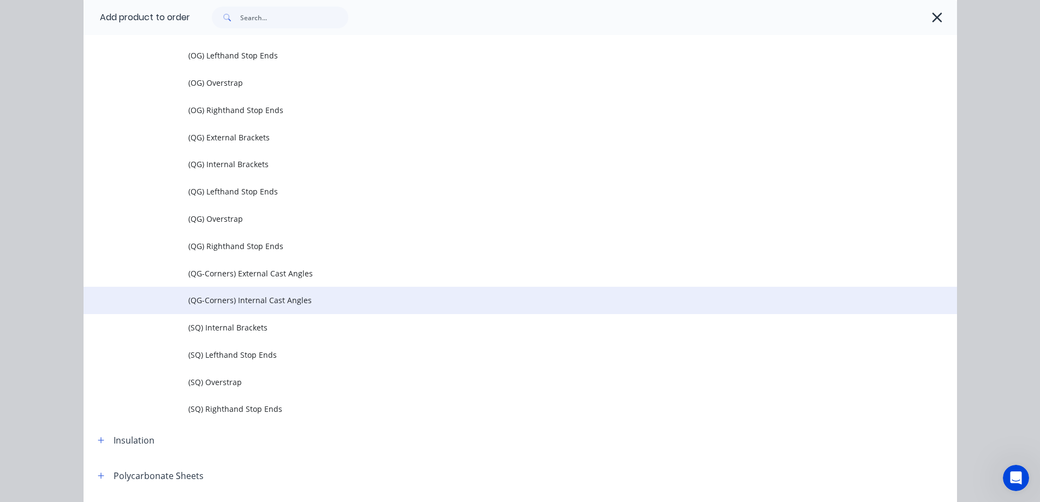
click at [212, 294] on span "(QG-Corners) Internal Cast Angles" at bounding box center [495, 299] width 615 height 11
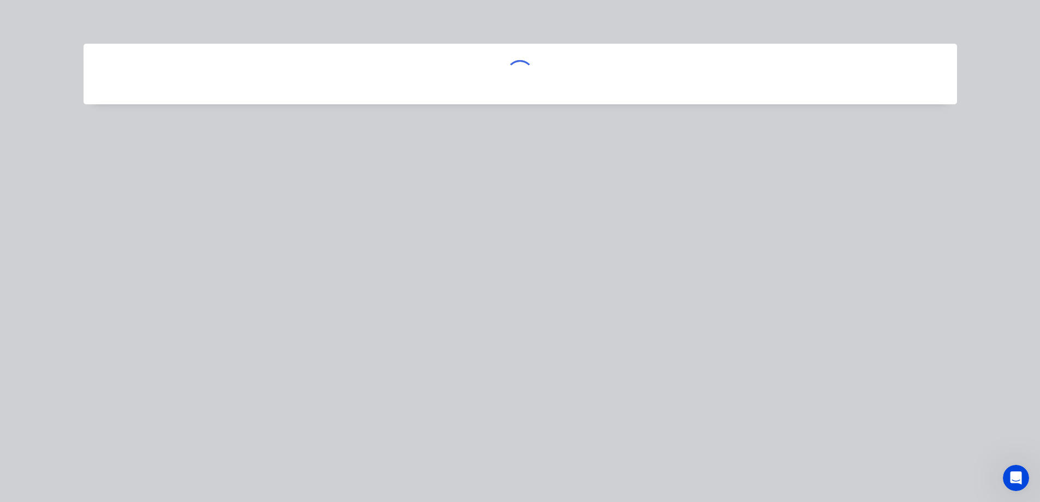
scroll to position [0, 0]
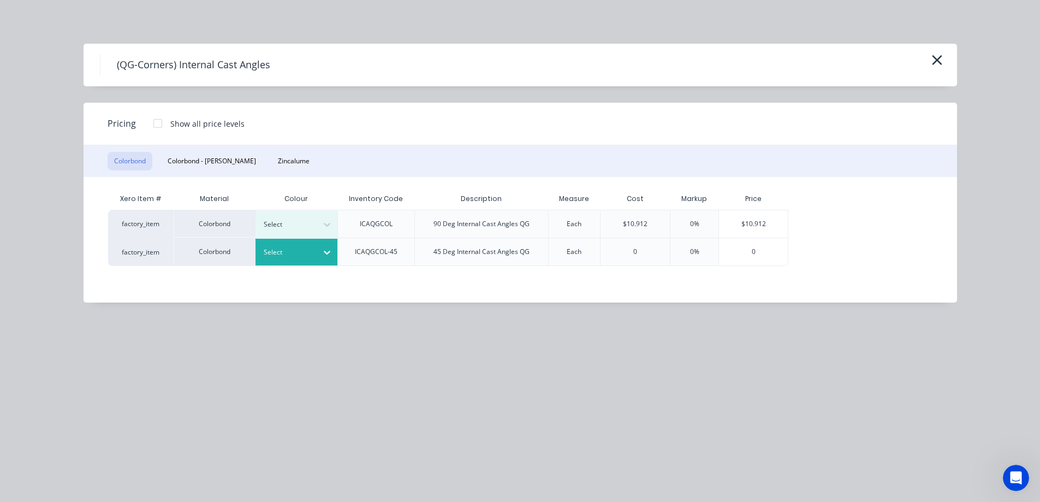
click at [294, 258] on div "Select" at bounding box center [286, 252] width 61 height 14
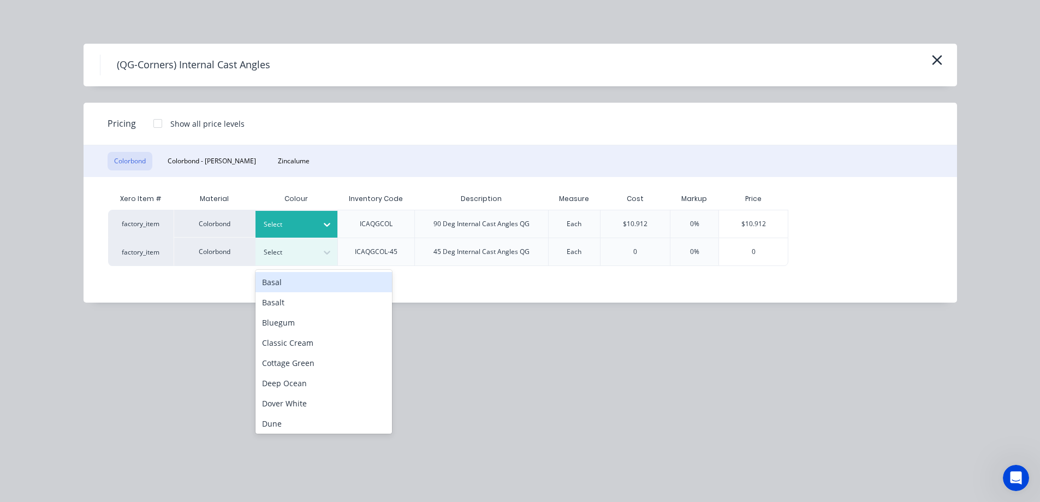
click at [298, 223] on div at bounding box center [288, 224] width 49 height 12
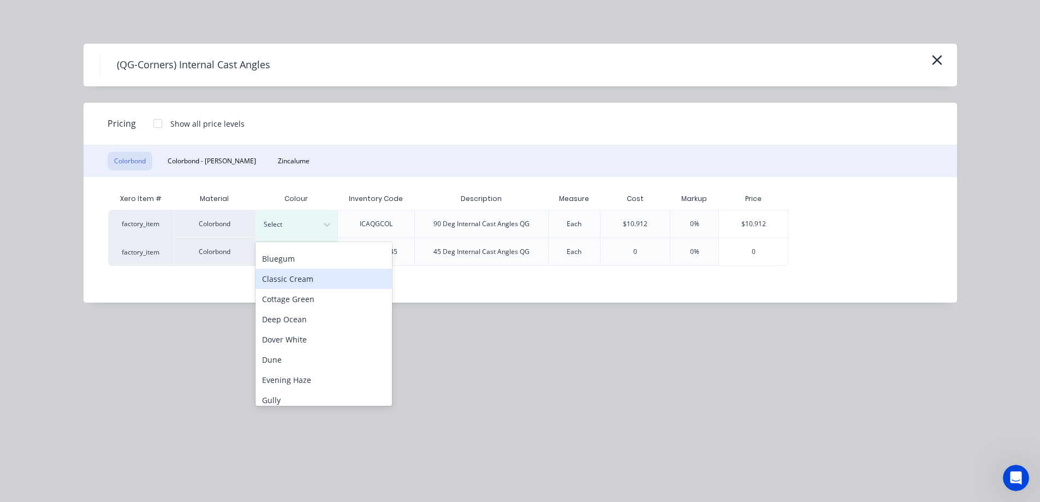
scroll to position [164, 0]
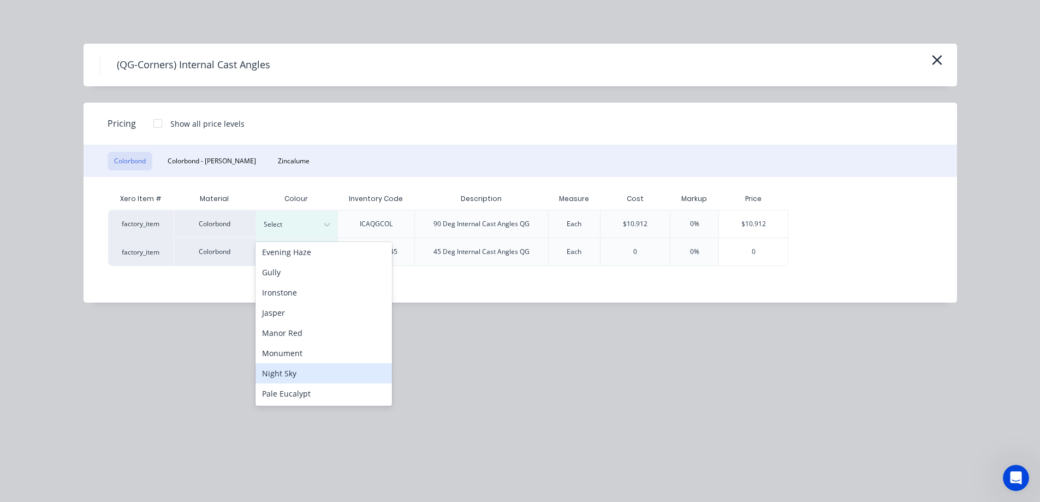
click at [292, 368] on div "Night Sky" at bounding box center [324, 373] width 137 height 20
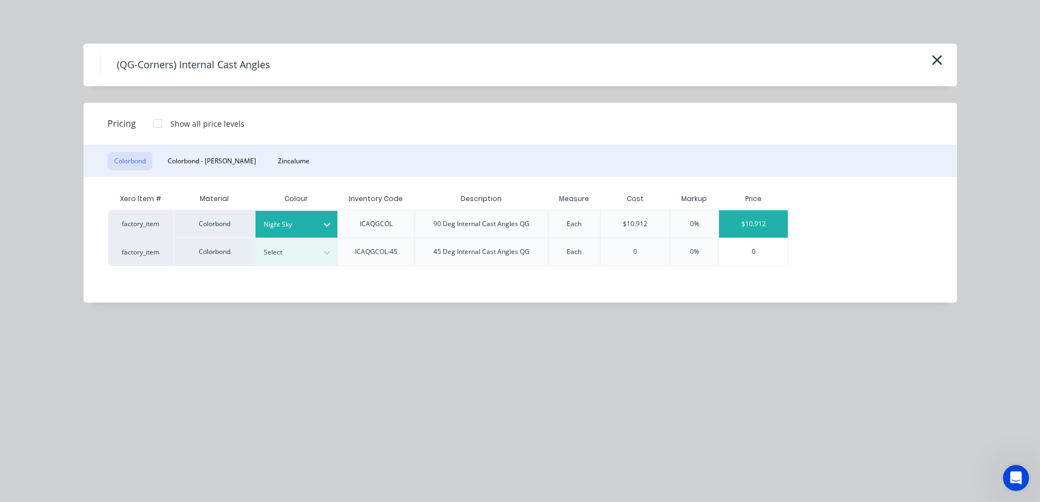
click at [750, 220] on div "$10.912" at bounding box center [753, 223] width 69 height 27
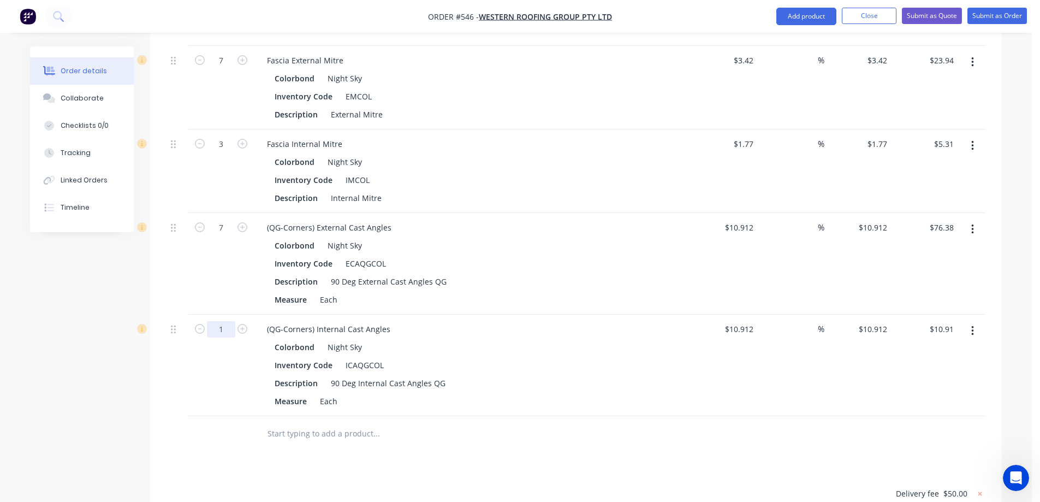
click at [230, 69] on input "1" at bounding box center [221, 60] width 28 height 16
type input "3"
type input "$32.74"
click at [222, 412] on div "3" at bounding box center [221, 366] width 66 height 102
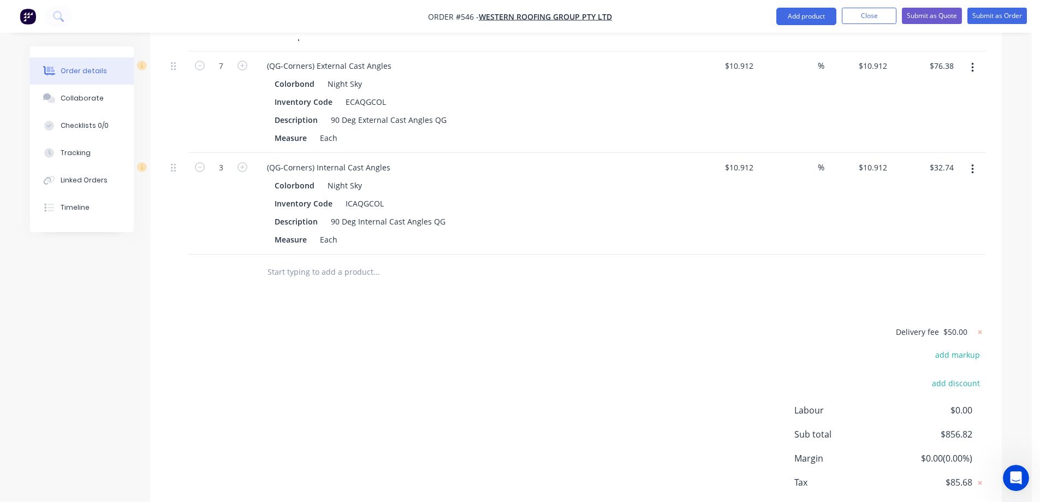
scroll to position [1105, 0]
click at [307, 281] on input "text" at bounding box center [376, 270] width 218 height 22
click at [800, 15] on button "Add product" at bounding box center [807, 16] width 60 height 17
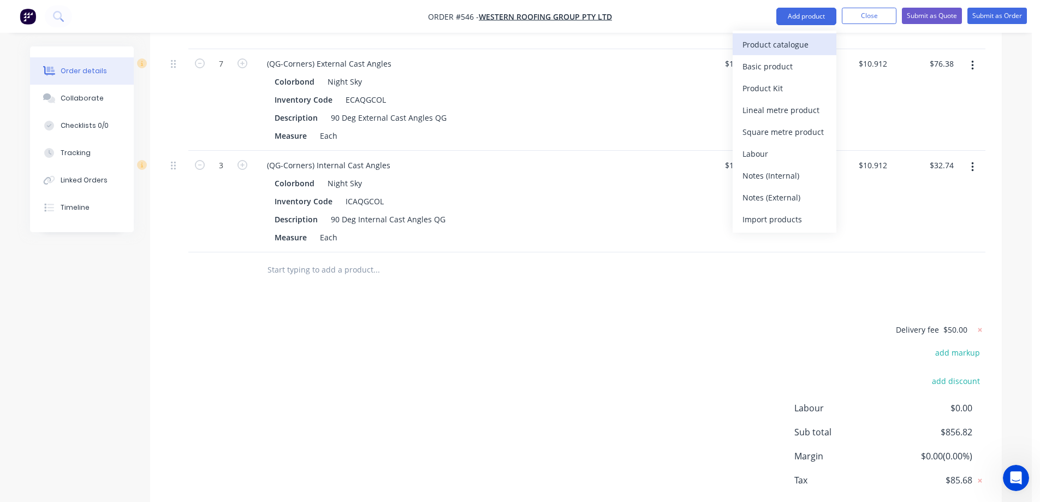
click at [790, 40] on div "Product catalogue" at bounding box center [785, 45] width 84 height 16
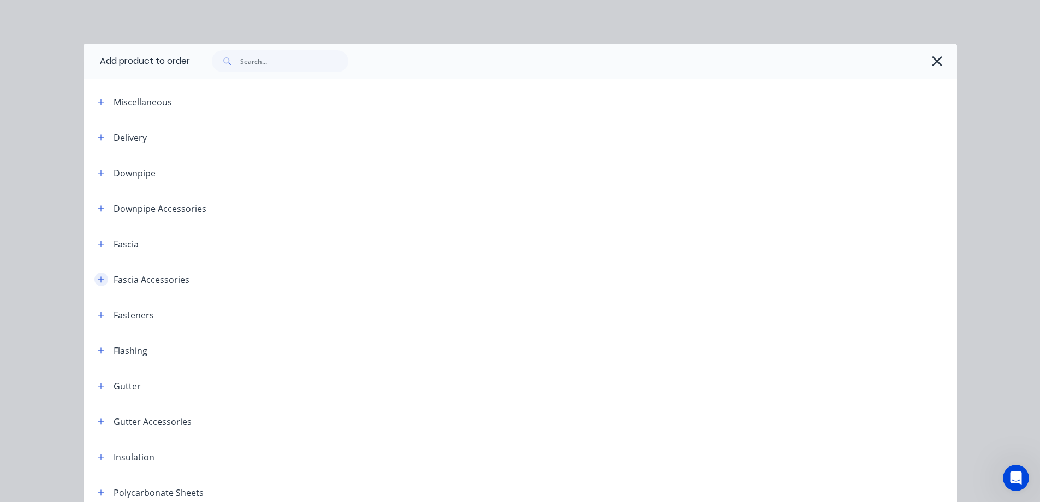
click at [99, 279] on icon "button" at bounding box center [101, 279] width 6 height 6
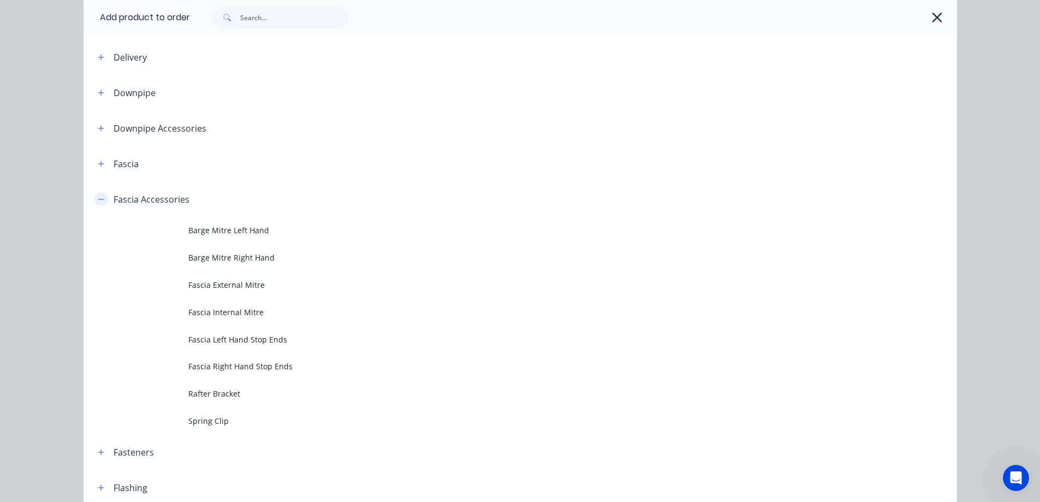
scroll to position [109, 0]
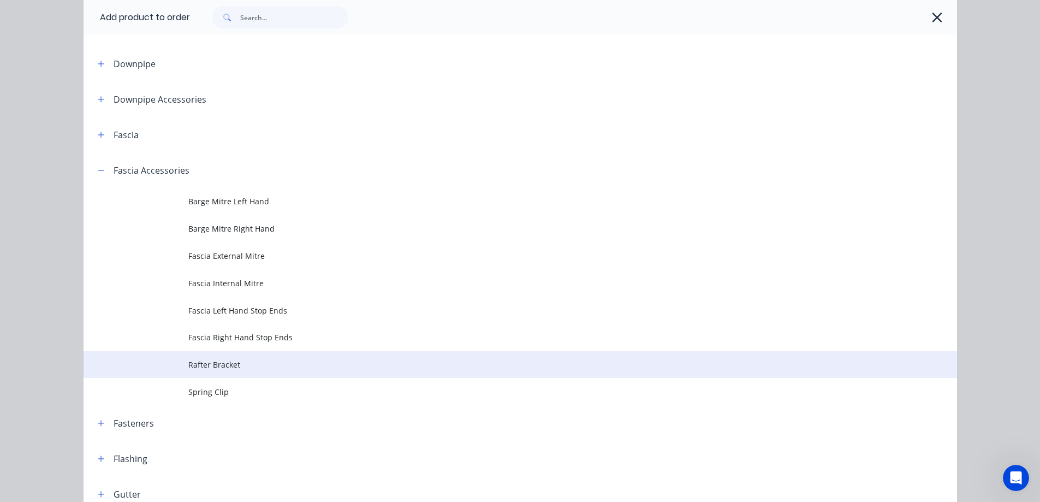
click at [200, 365] on span "Rafter Bracket" at bounding box center [495, 364] width 615 height 11
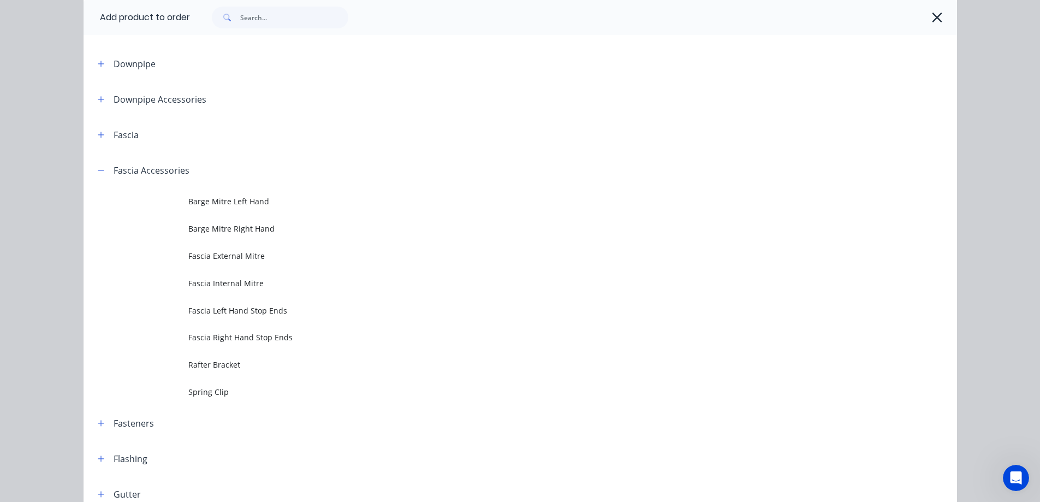
scroll to position [0, 0]
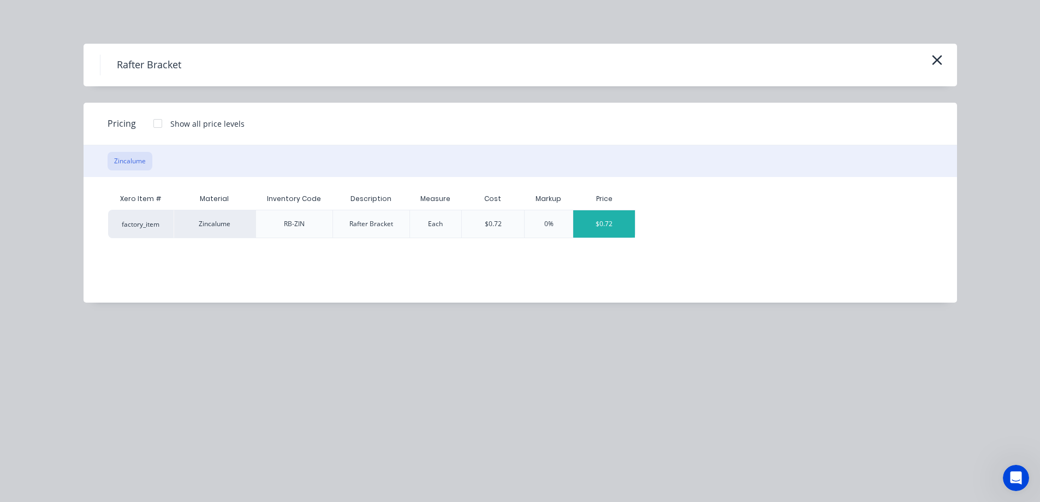
click at [602, 220] on div "$0.72" at bounding box center [604, 223] width 62 height 27
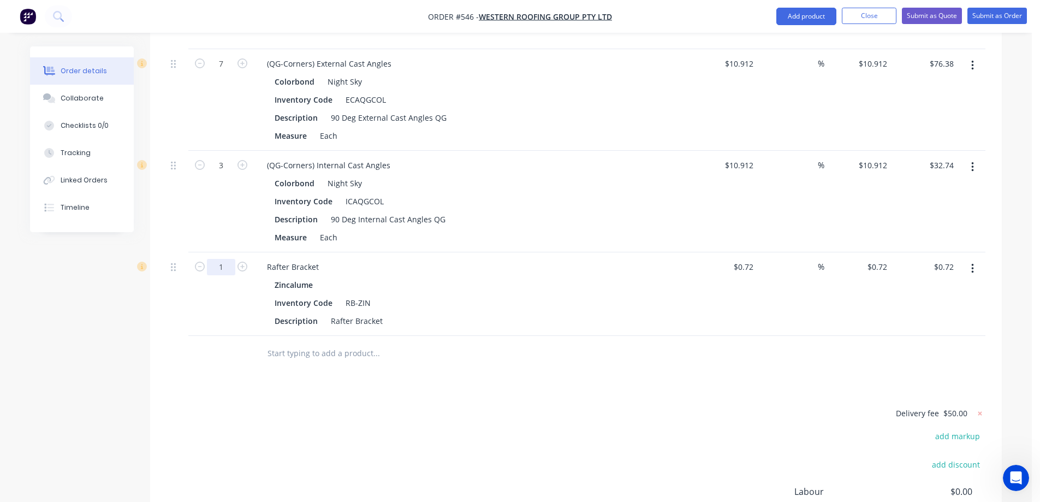
type input "100"
type input "$72.00"
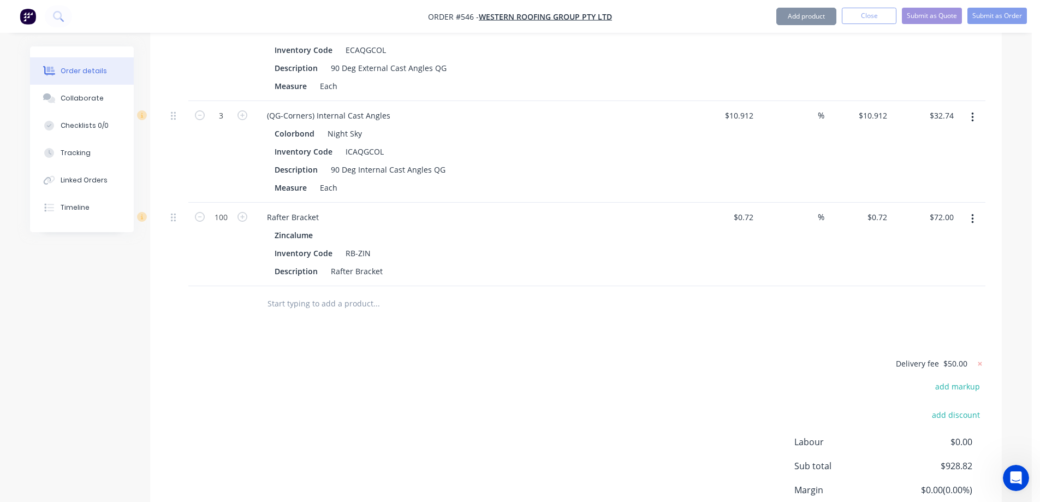
scroll to position [1260, 0]
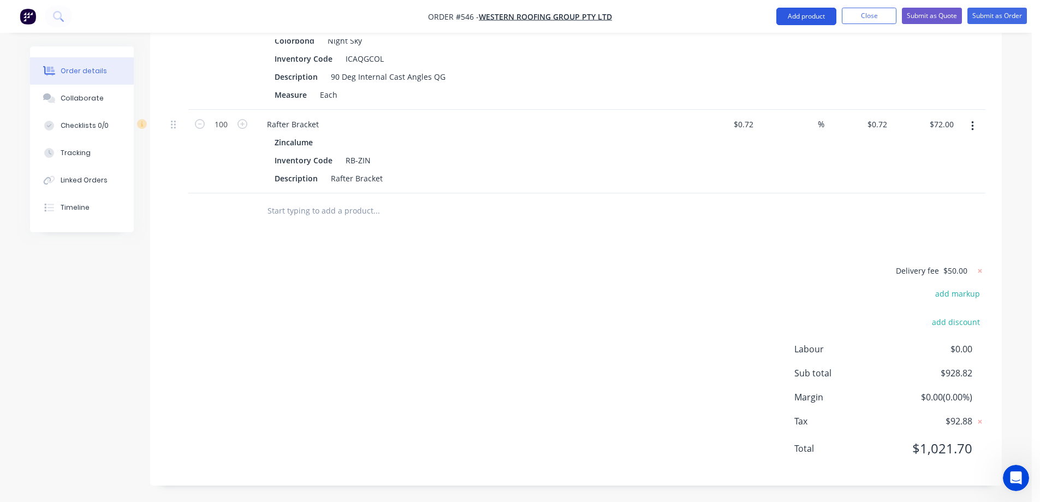
click at [810, 14] on button "Add product" at bounding box center [807, 16] width 60 height 17
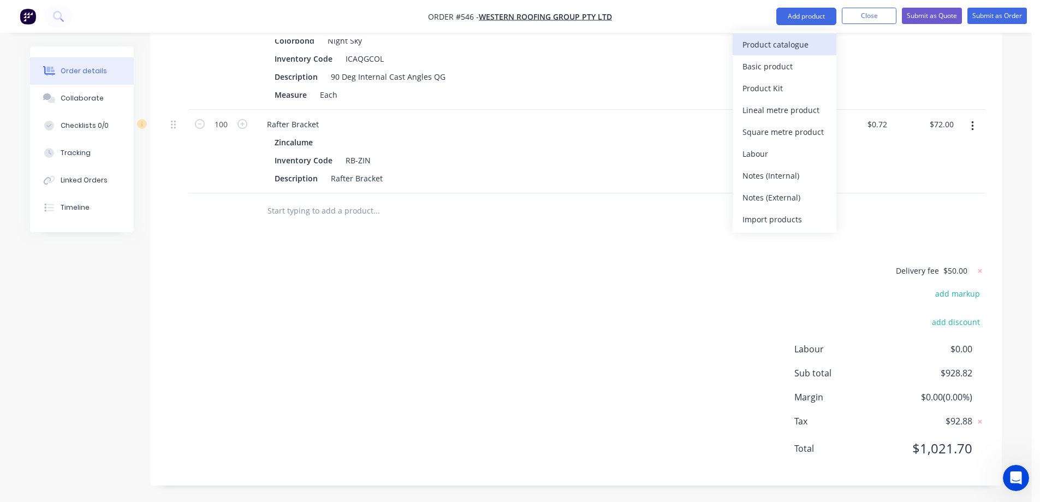
click at [796, 49] on div "Product catalogue" at bounding box center [785, 45] width 84 height 16
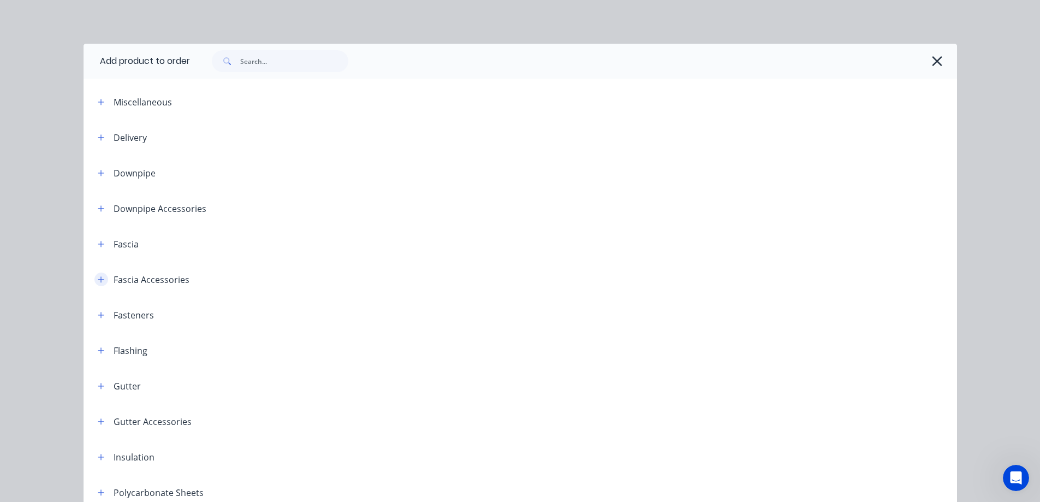
click at [98, 277] on icon "button" at bounding box center [101, 279] width 6 height 6
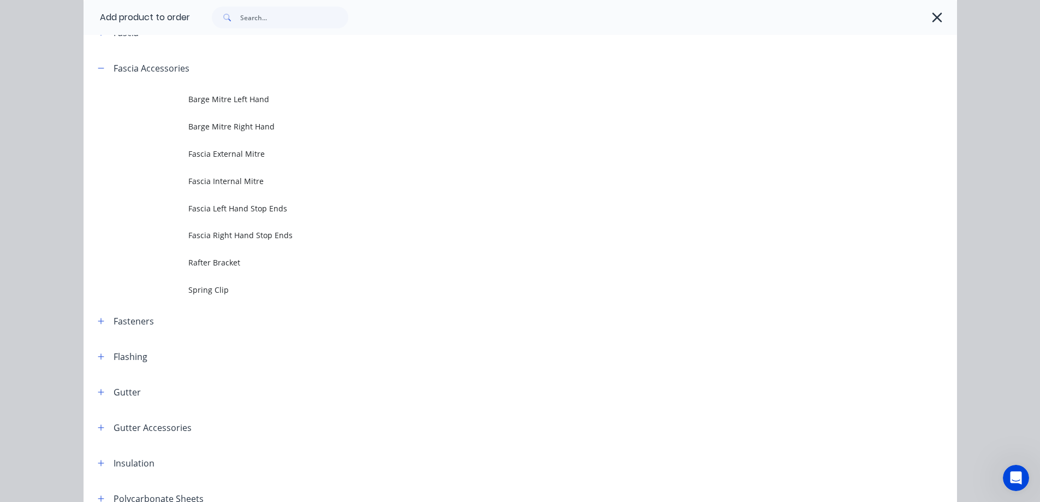
scroll to position [218, 0]
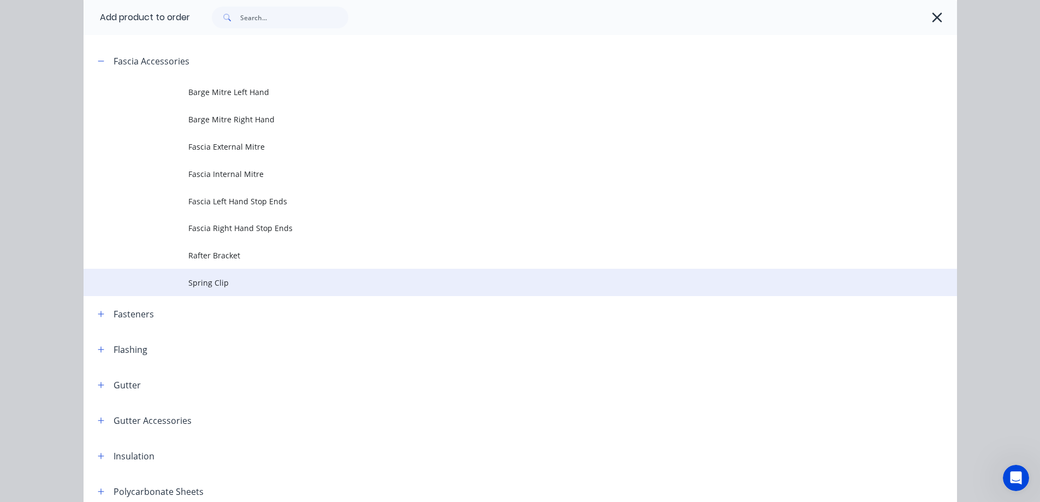
click at [199, 283] on span "Spring Clip" at bounding box center [495, 282] width 615 height 11
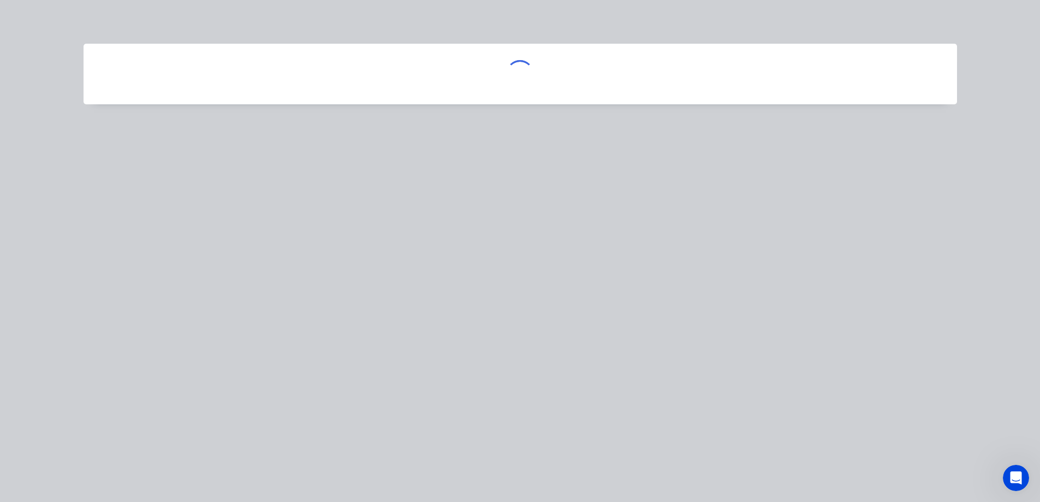
scroll to position [0, 0]
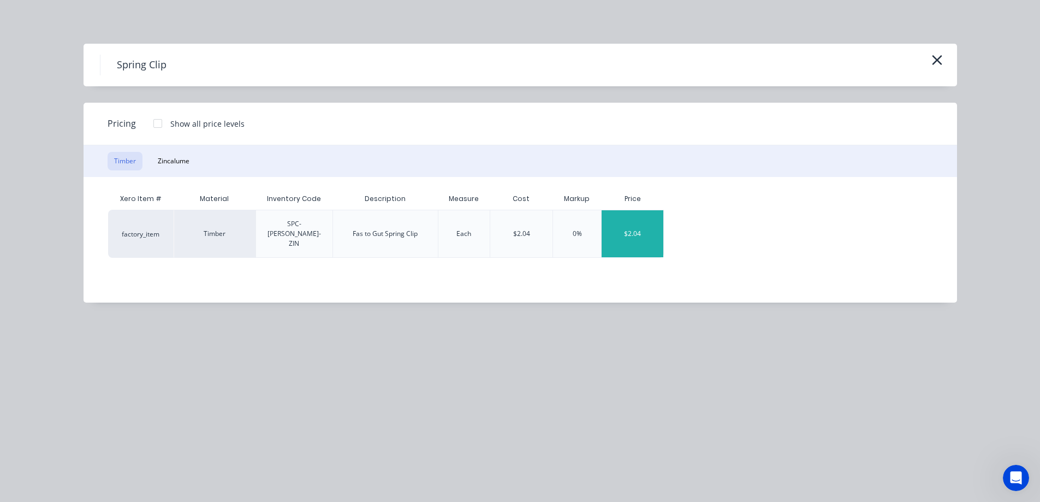
click at [635, 214] on div "$2.04" at bounding box center [633, 233] width 62 height 47
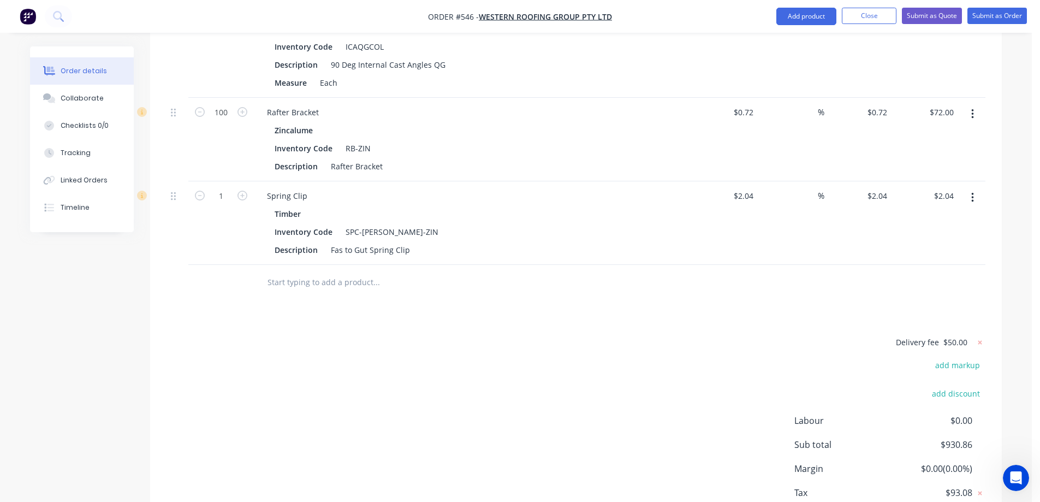
click at [969, 203] on button "button" at bounding box center [973, 198] width 26 height 20
click at [908, 234] on div "Edit" at bounding box center [934, 226] width 84 height 16
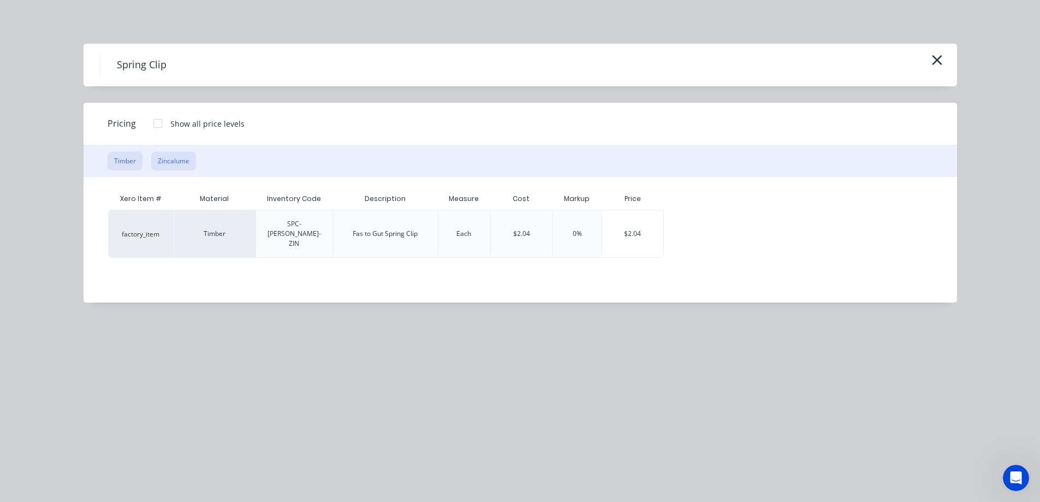
click at [170, 158] on button "Zincalume" at bounding box center [173, 161] width 45 height 19
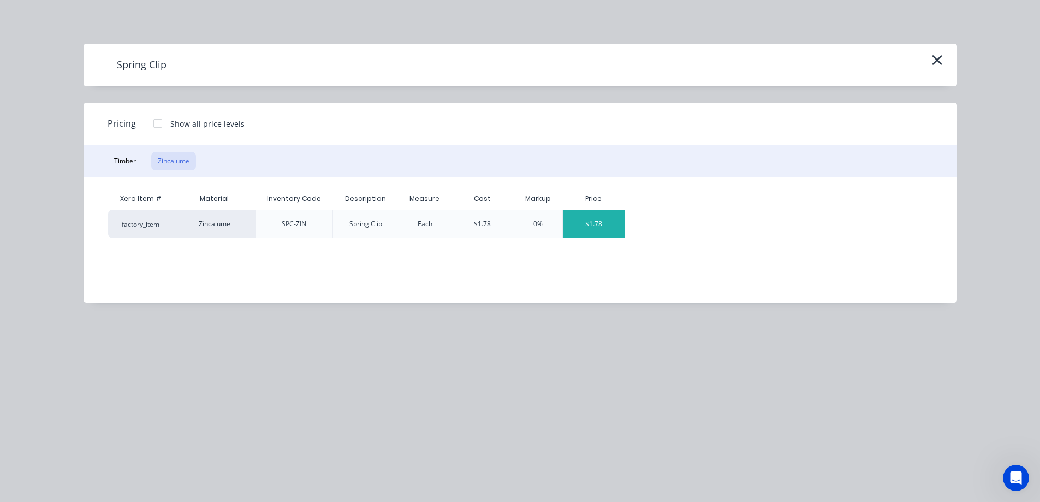
click at [609, 224] on div "$1.78" at bounding box center [594, 223] width 62 height 27
type input "-12.75"
type input "$1.78"
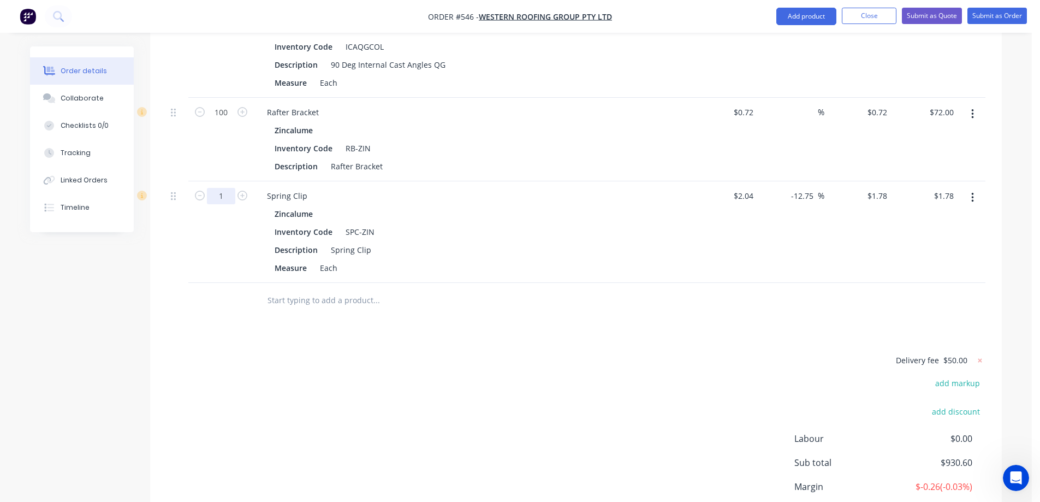
type input "50"
type input "$89.00"
click at [234, 318] on div at bounding box center [221, 300] width 66 height 35
click at [282, 311] on input "text" at bounding box center [376, 300] width 218 height 22
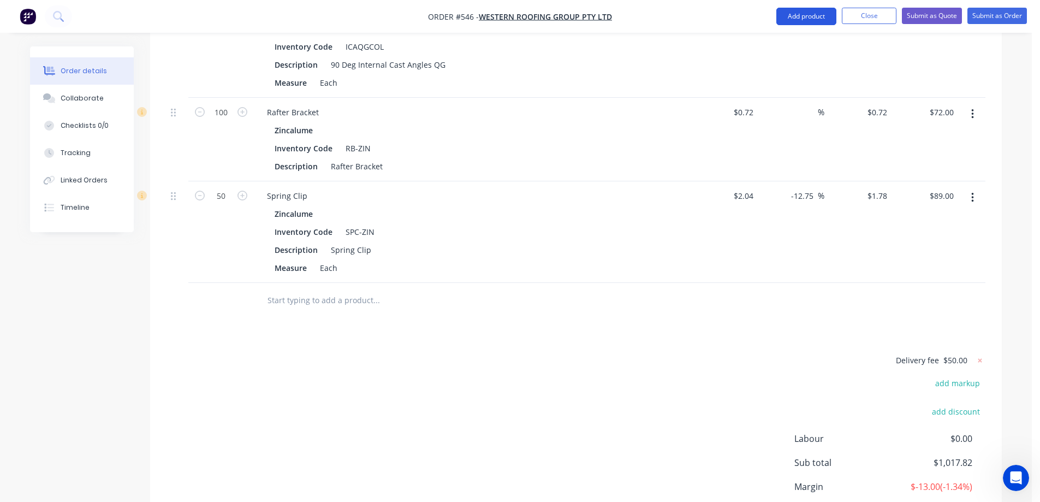
click at [786, 17] on button "Add product" at bounding box center [807, 16] width 60 height 17
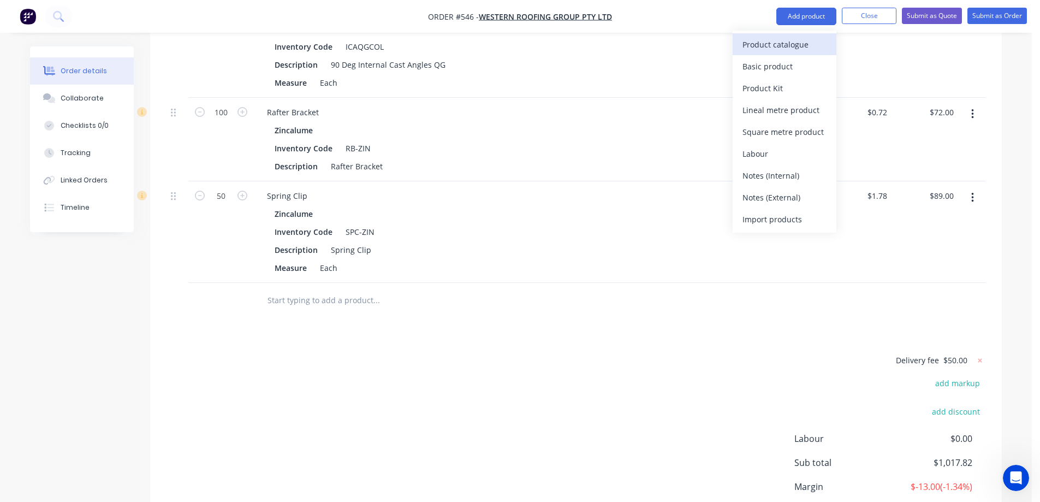
click at [779, 42] on div "Product catalogue" at bounding box center [785, 45] width 84 height 16
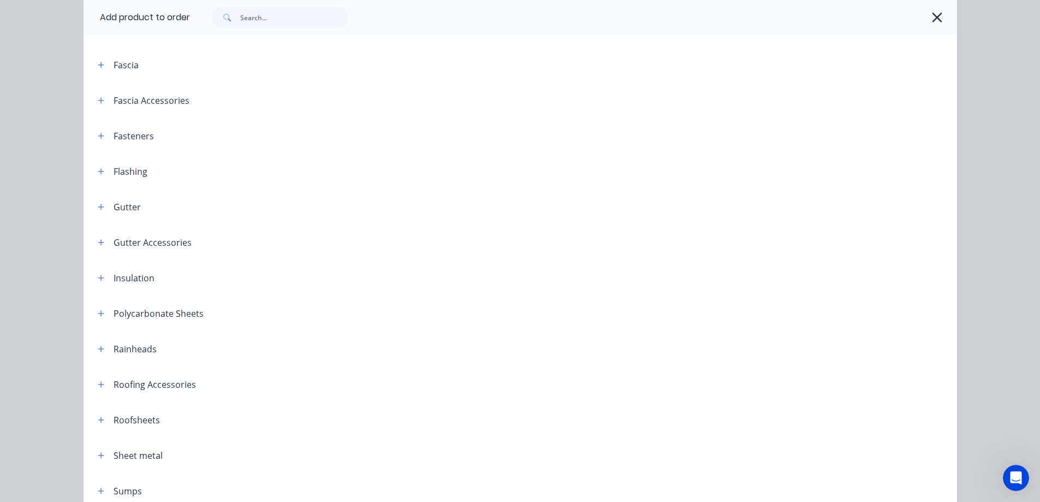
scroll to position [218, 0]
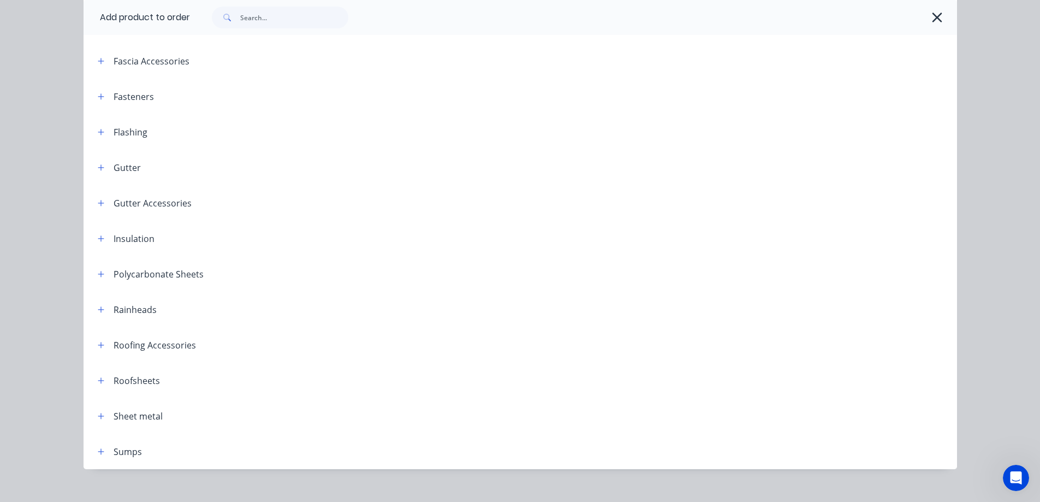
click at [95, 211] on header "Gutter Accessories" at bounding box center [521, 202] width 874 height 35
click at [95, 207] on button "button" at bounding box center [101, 203] width 14 height 14
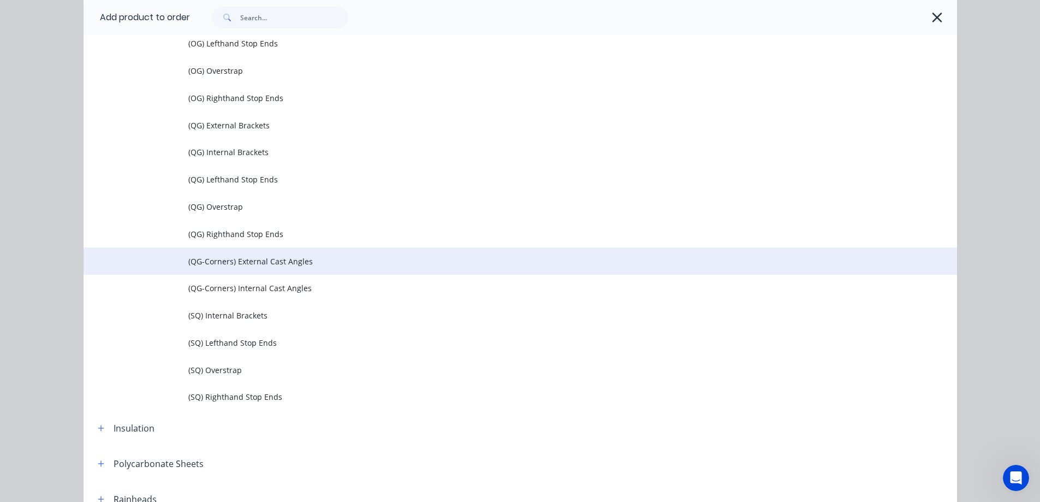
scroll to position [546, 0]
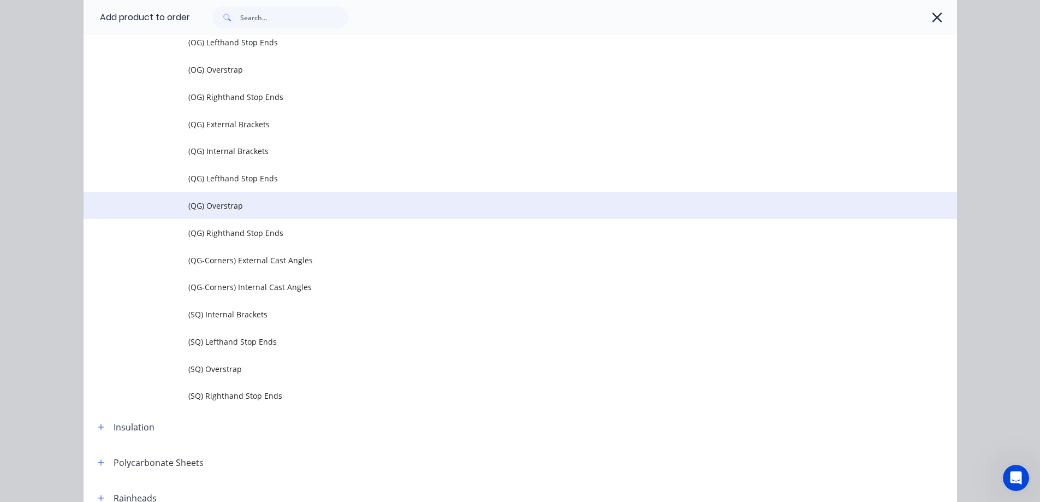
click at [236, 212] on td "(QG) Overstrap" at bounding box center [572, 205] width 769 height 27
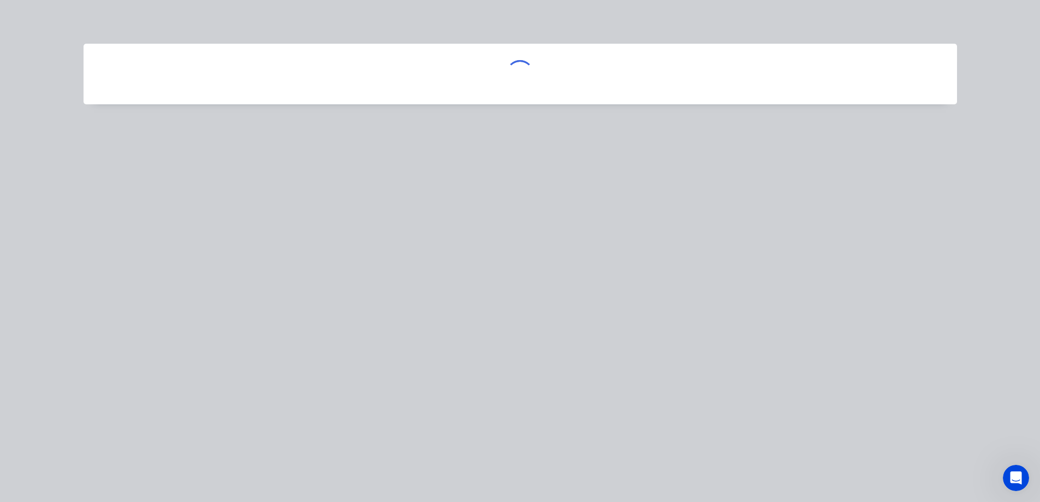
scroll to position [0, 0]
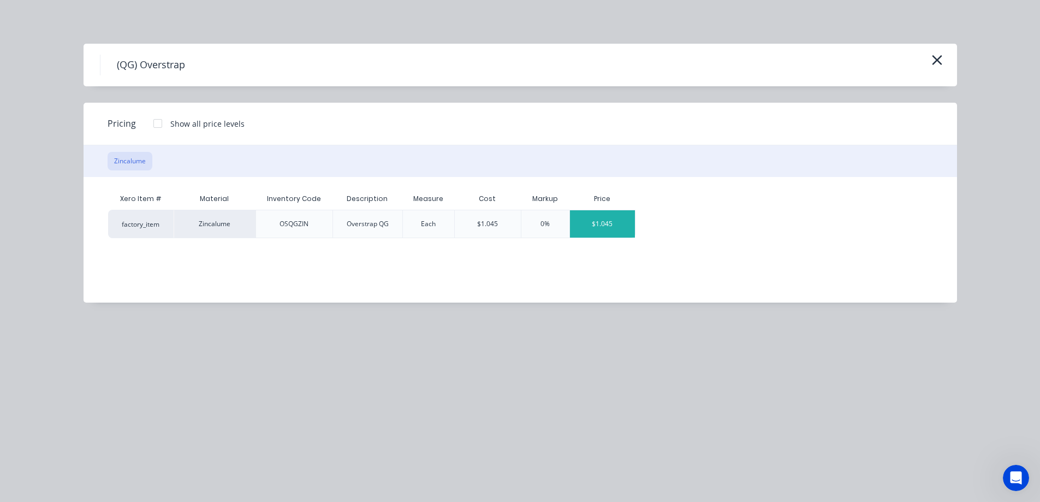
click at [582, 223] on div "$1.045" at bounding box center [603, 223] width 66 height 27
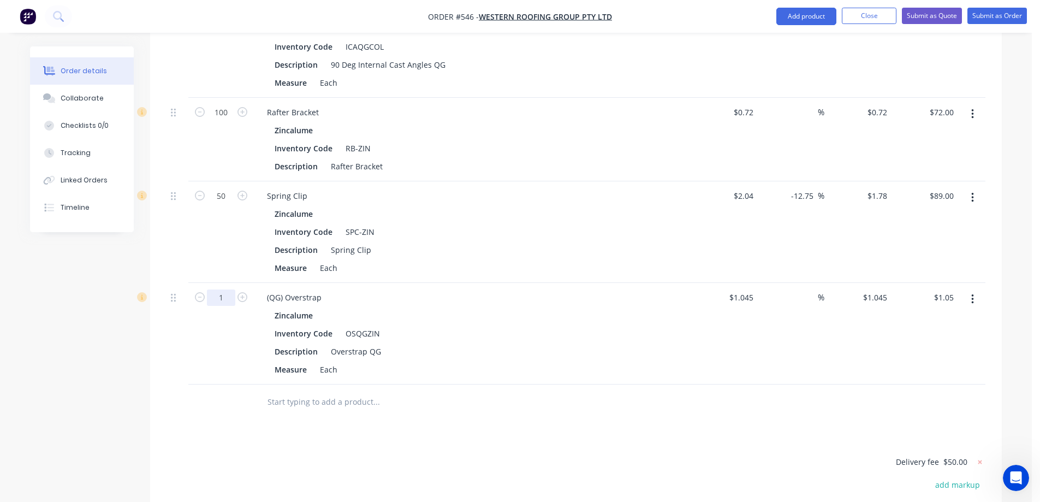
type input "50"
type input "$52.25"
click at [233, 384] on div "50" at bounding box center [221, 334] width 66 height 102
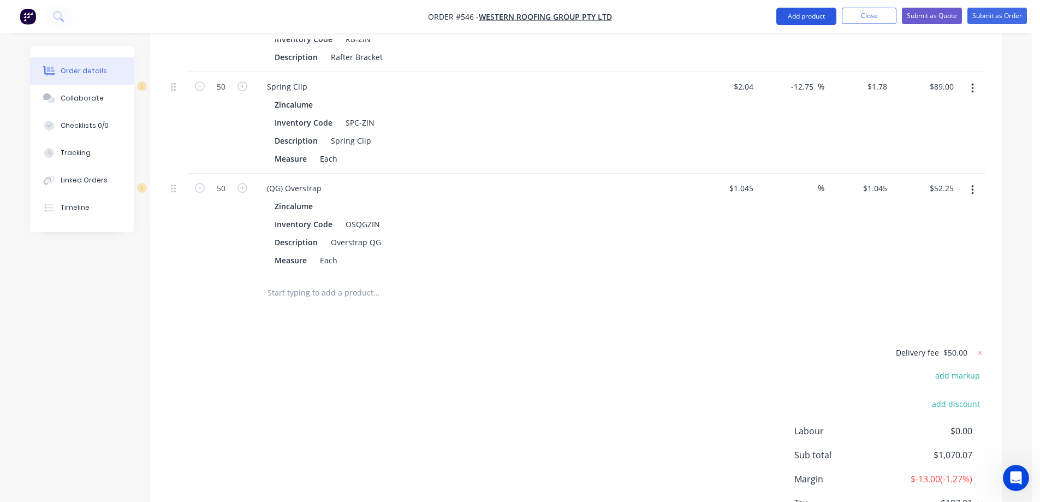
click at [791, 18] on button "Add product" at bounding box center [807, 16] width 60 height 17
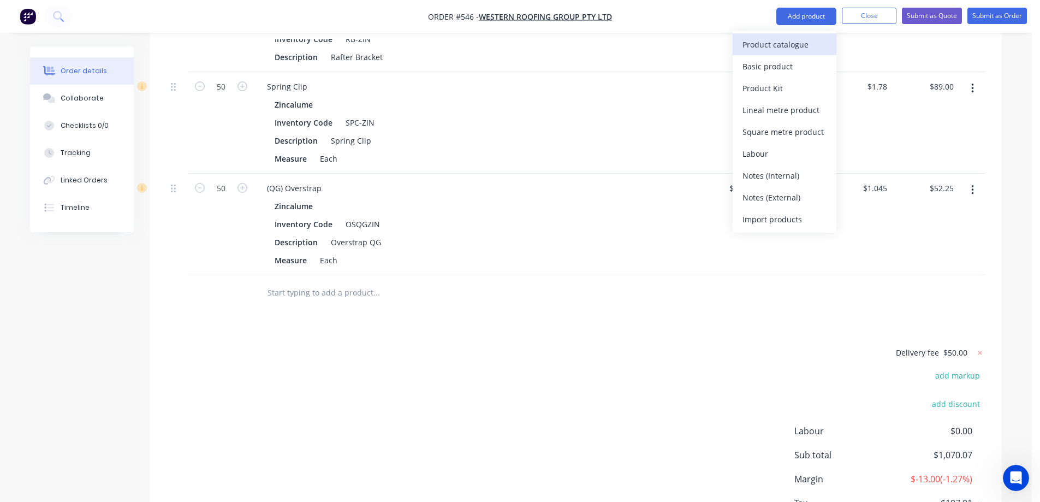
click at [784, 40] on div "Product catalogue" at bounding box center [785, 45] width 84 height 16
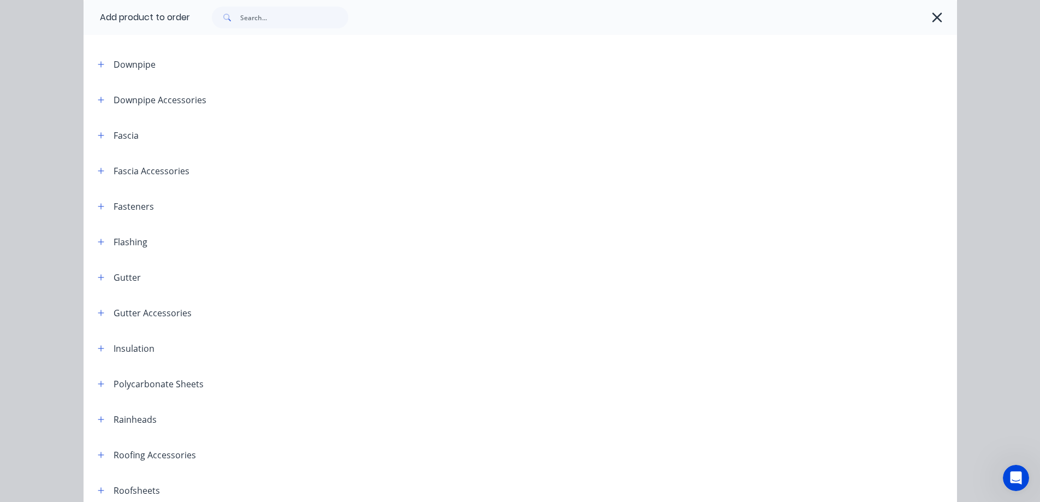
scroll to position [109, 0]
click at [96, 104] on button "button" at bounding box center [101, 99] width 14 height 14
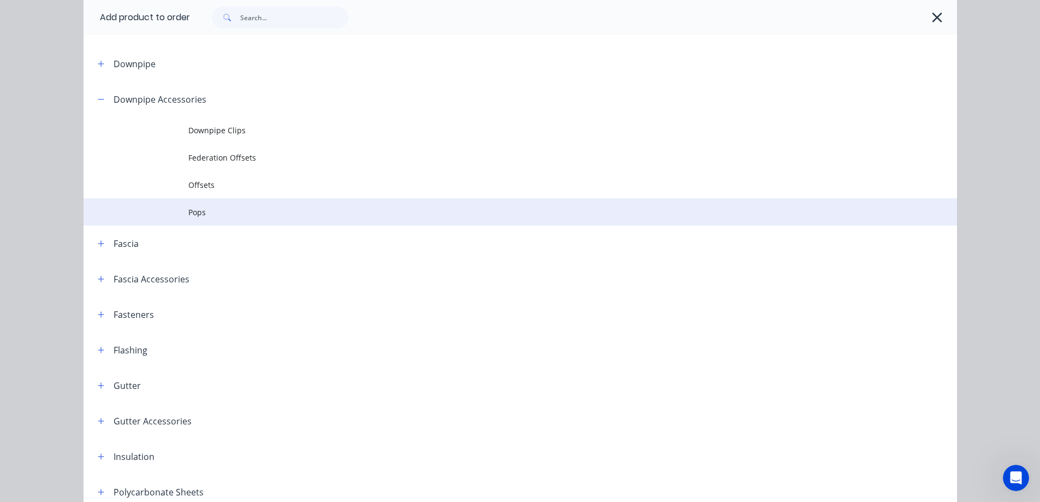
click at [206, 210] on span "Pops" at bounding box center [495, 211] width 615 height 11
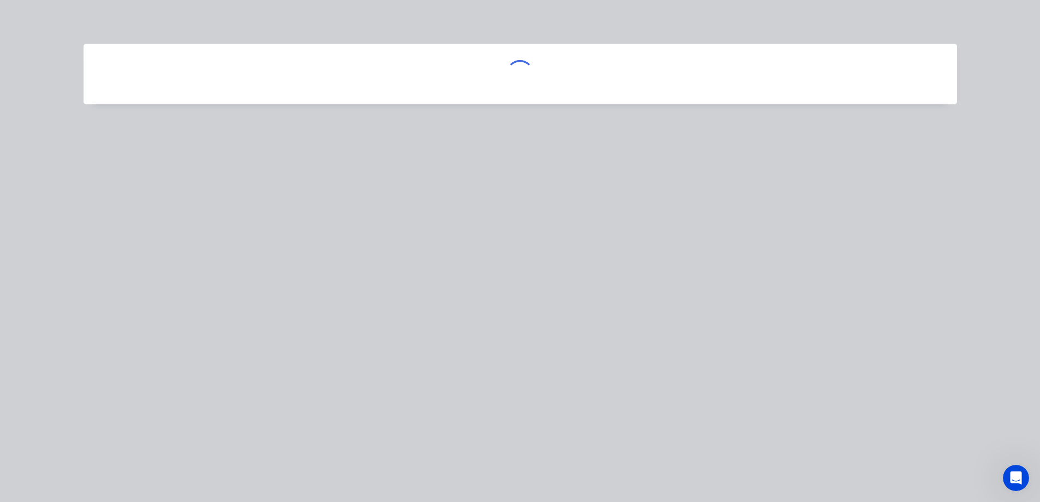
scroll to position [0, 0]
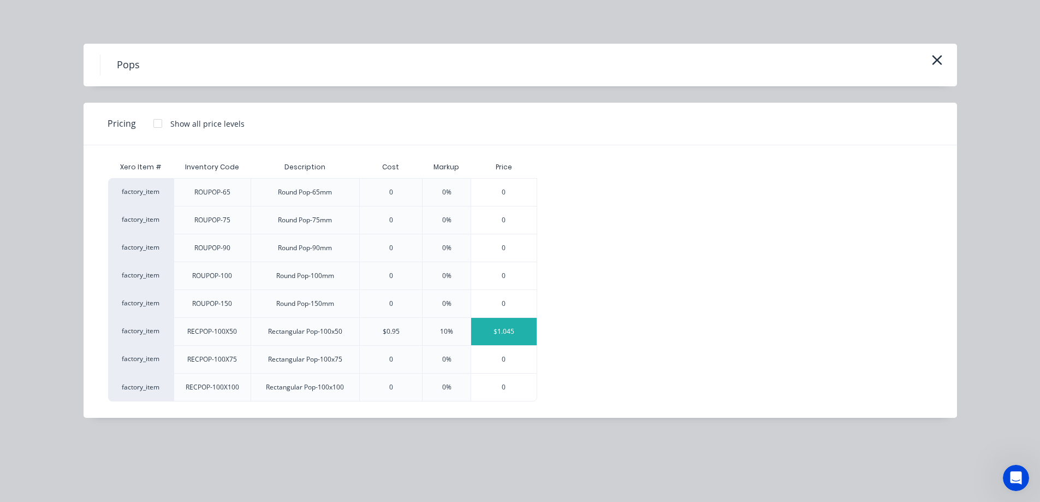
click at [489, 330] on div "$1.045" at bounding box center [504, 331] width 66 height 27
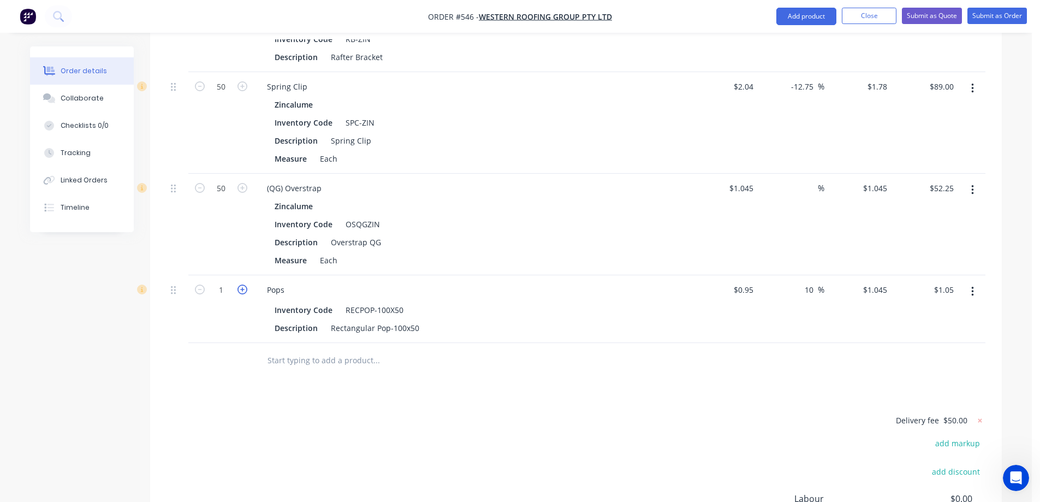
click at [245, 294] on icon "button" at bounding box center [243, 290] width 10 height 10
type input "2"
type input "$2.09"
click at [245, 294] on icon "button" at bounding box center [243, 290] width 10 height 10
type input "3"
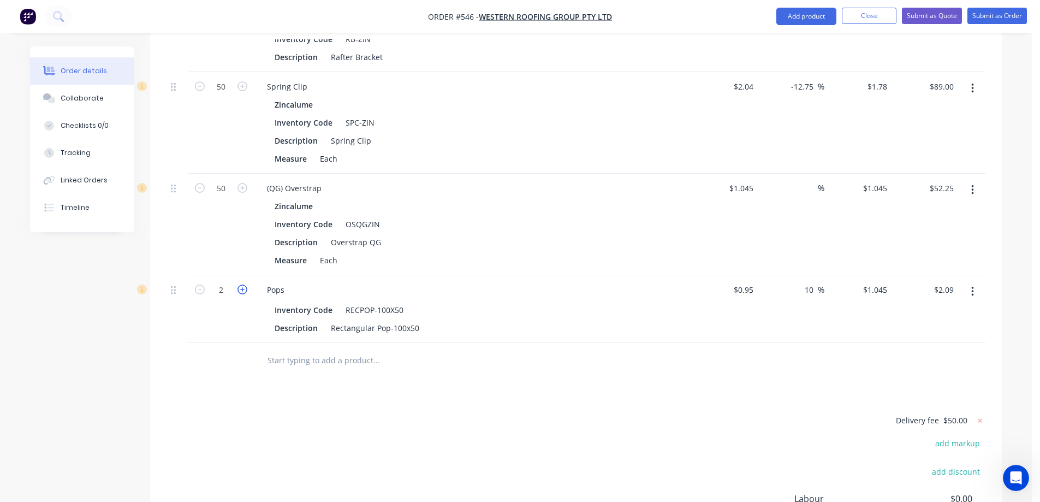
type input "$3.14"
click at [245, 294] on icon "button" at bounding box center [243, 290] width 10 height 10
type input "4"
type input "$4.18"
click at [245, 294] on icon "button" at bounding box center [243, 290] width 10 height 10
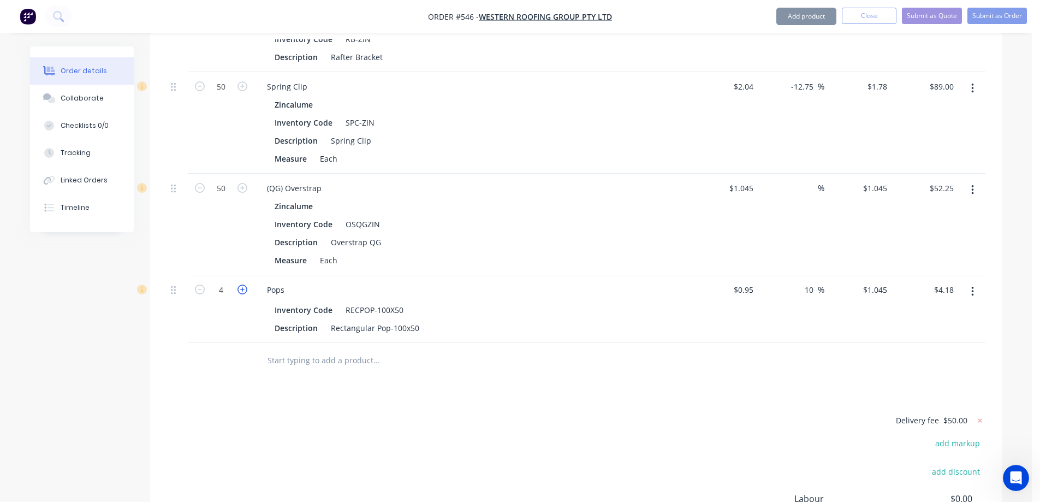
type input "5"
type input "$5.23"
click at [245, 294] on icon "button" at bounding box center [243, 290] width 10 height 10
type input "6"
type input "$6.27"
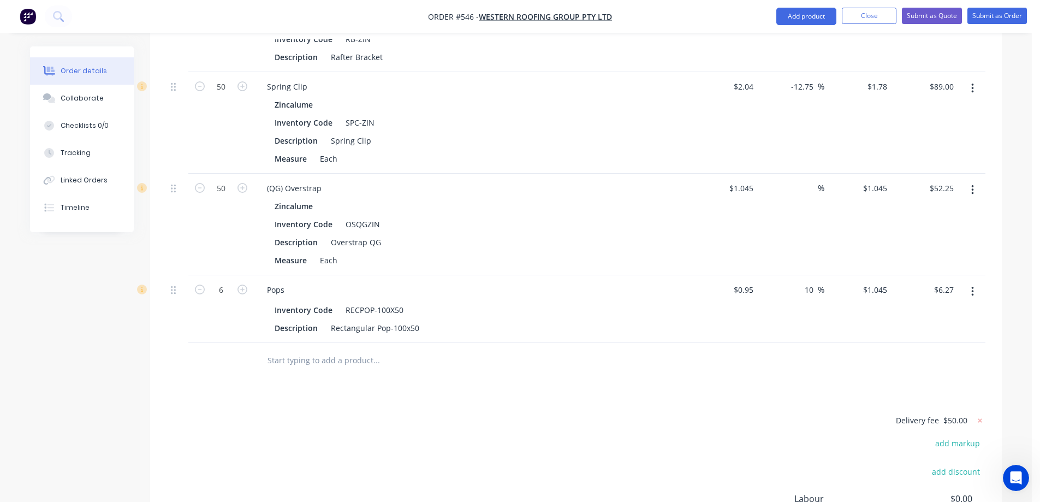
click at [310, 371] on input "text" at bounding box center [376, 361] width 218 height 22
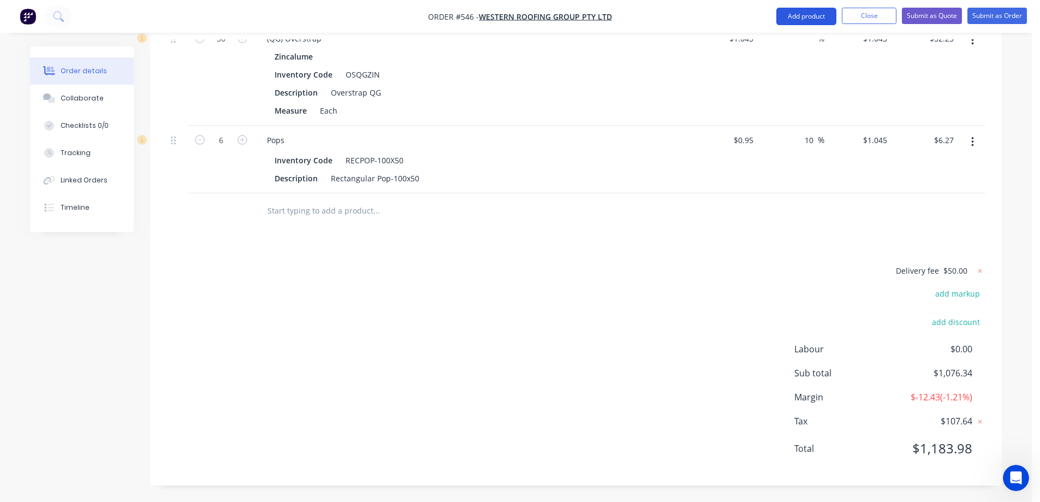
click at [794, 13] on button "Add product" at bounding box center [807, 16] width 60 height 17
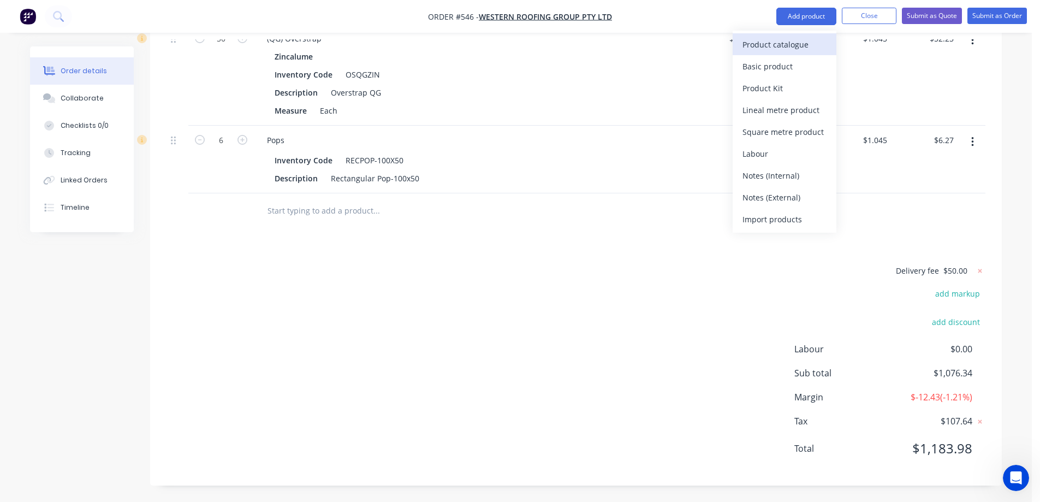
click at [777, 44] on div "Product catalogue" at bounding box center [785, 45] width 84 height 16
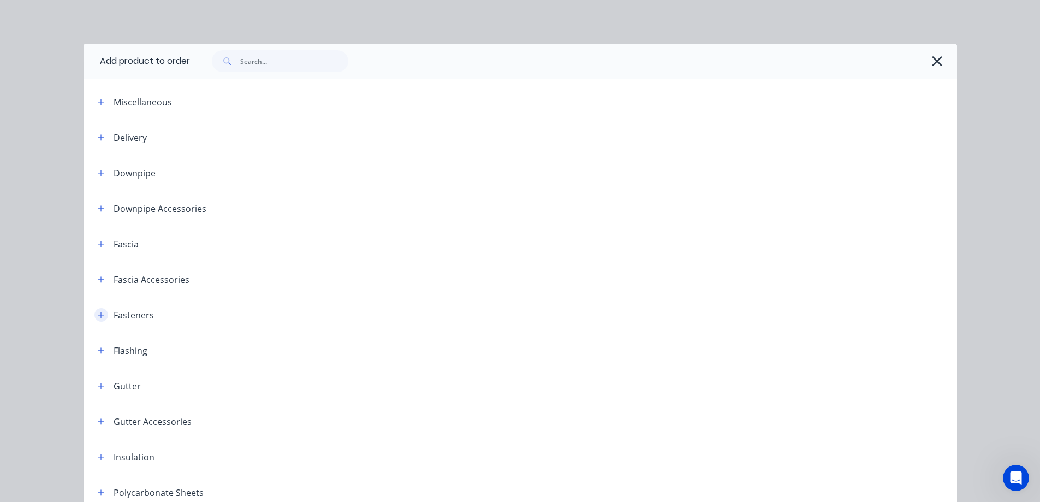
click at [102, 317] on button "button" at bounding box center [101, 315] width 14 height 14
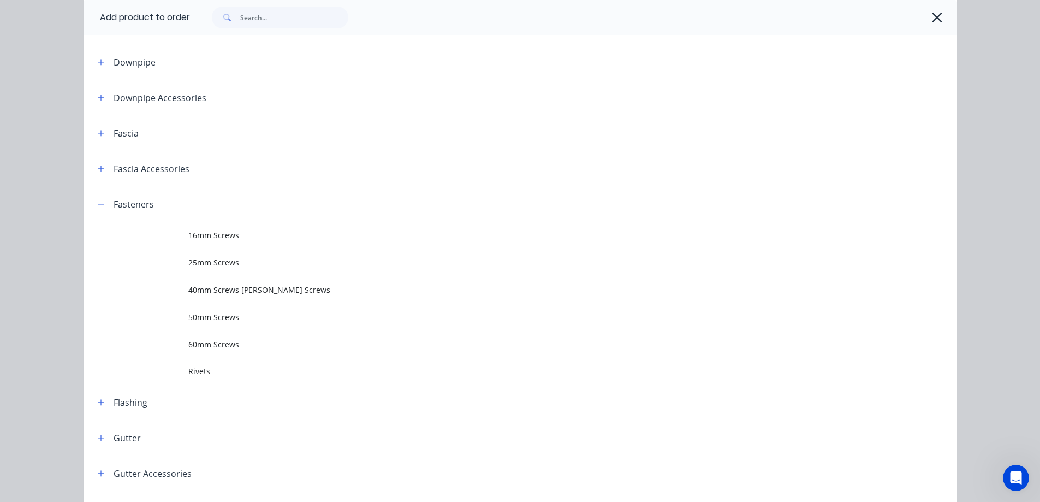
scroll to position [164, 0]
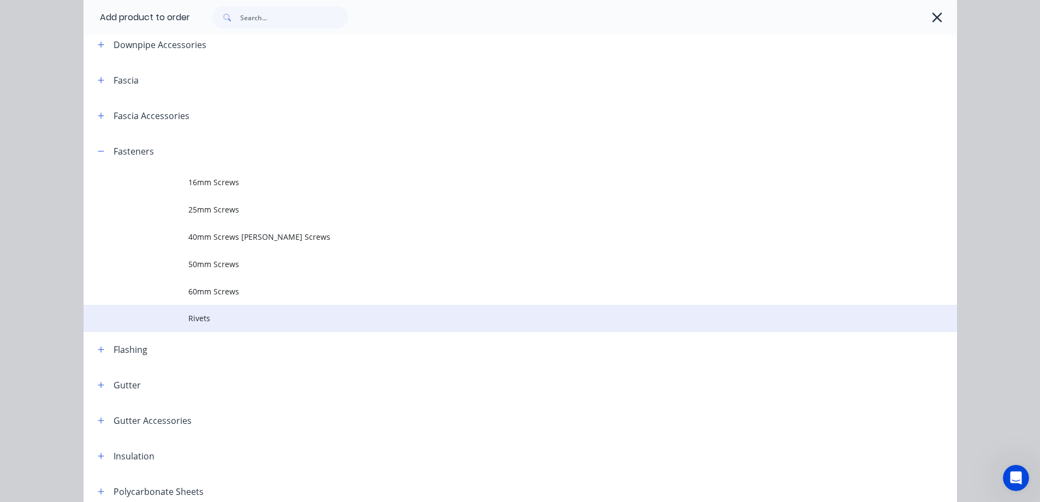
click at [208, 316] on span "Rivets" at bounding box center [495, 317] width 615 height 11
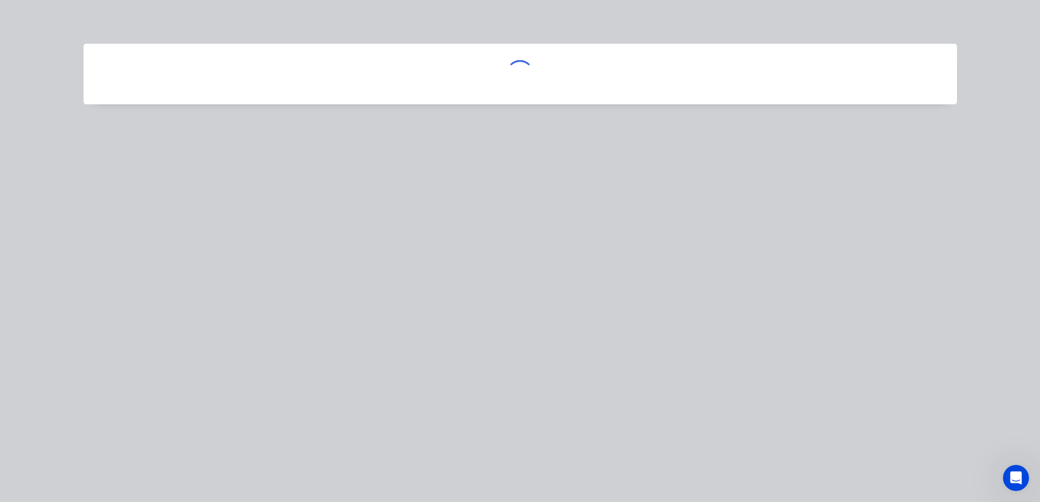
scroll to position [0, 0]
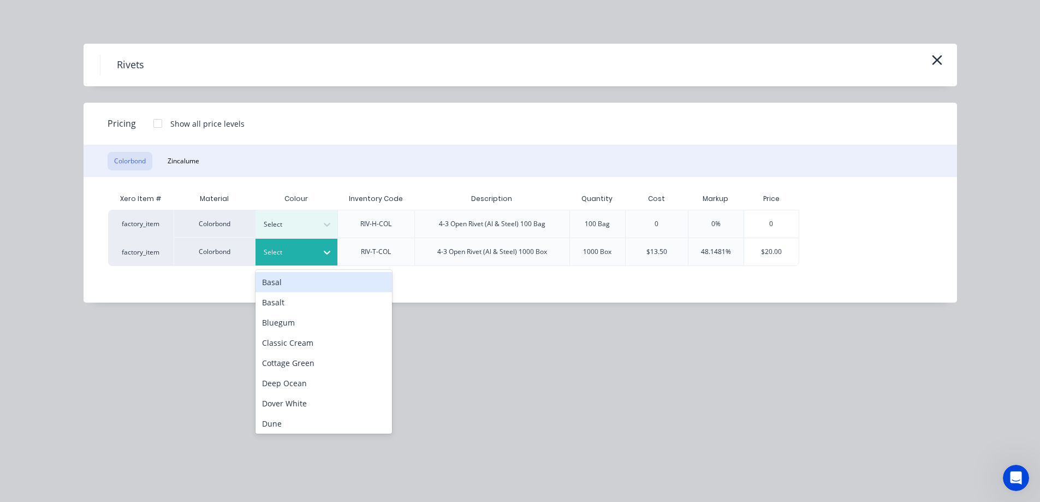
click at [304, 253] on div at bounding box center [288, 252] width 49 height 12
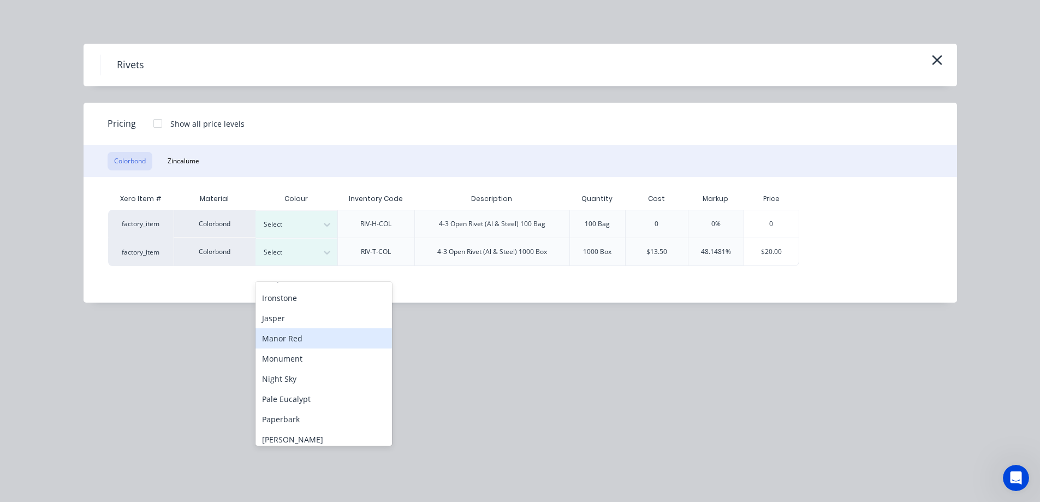
scroll to position [196, 0]
click at [299, 371] on div "Night Sky" at bounding box center [324, 381] width 137 height 20
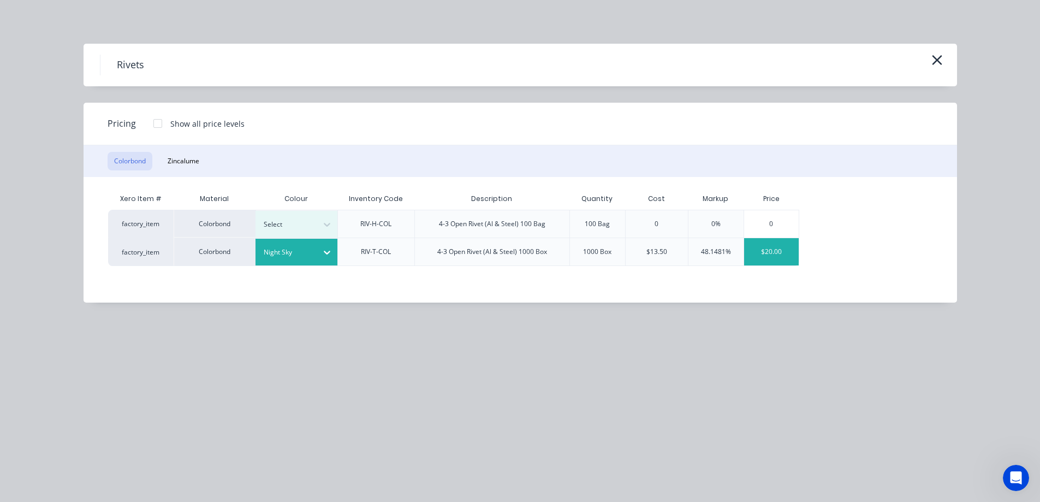
click at [771, 253] on div "$20.00" at bounding box center [771, 251] width 55 height 27
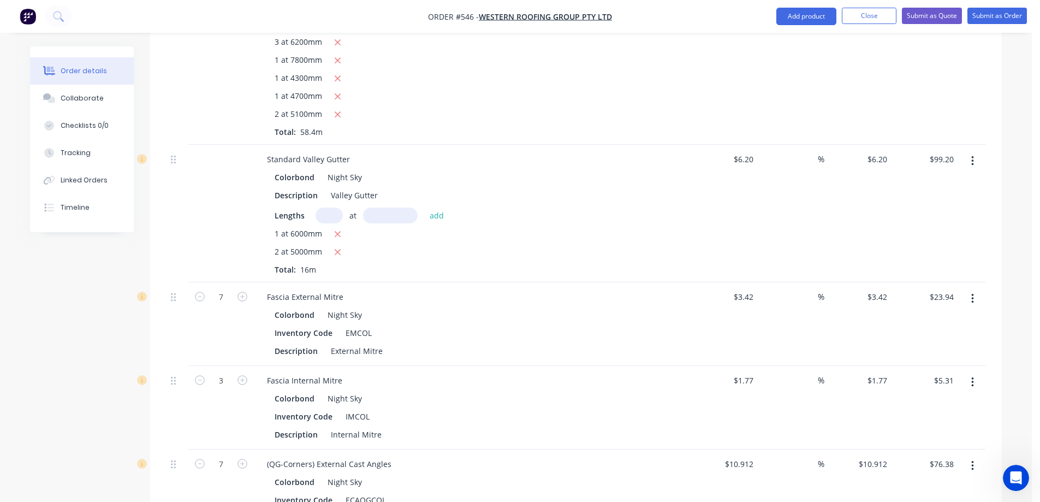
scroll to position [704, 0]
click at [742, 168] on div "6.2 6.2" at bounding box center [750, 160] width 16 height 16
type input "$8.36"
type input "$133.76"
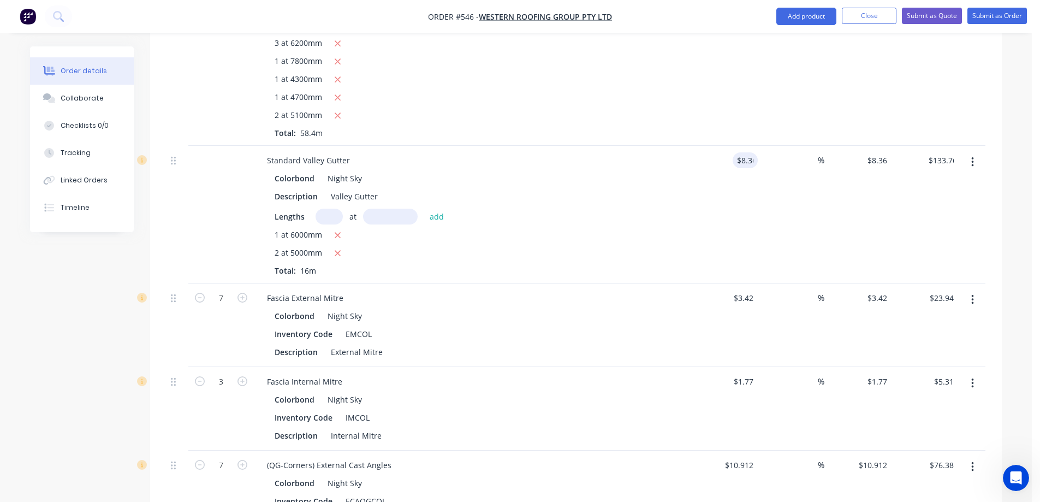
click at [727, 218] on div "$8.36 8.36" at bounding box center [724, 215] width 67 height 138
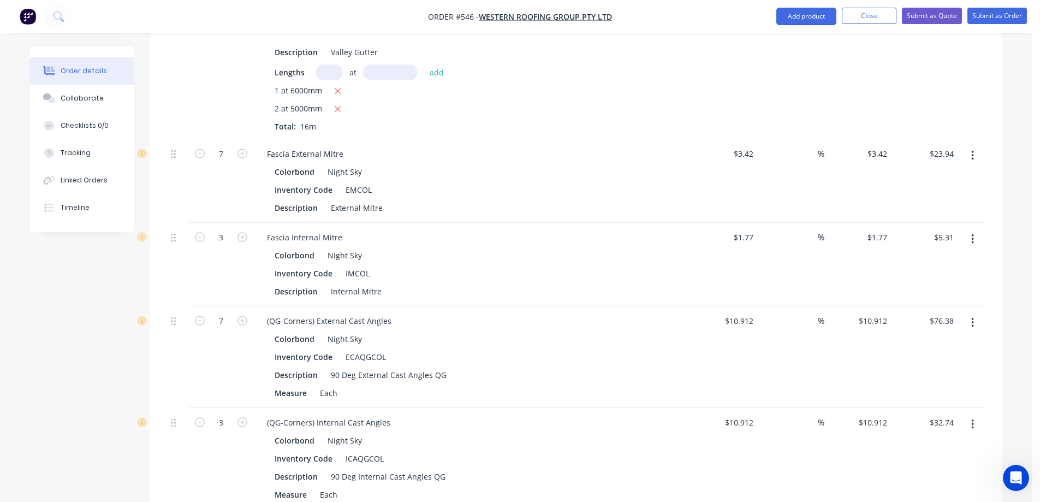
scroll to position [868, 0]
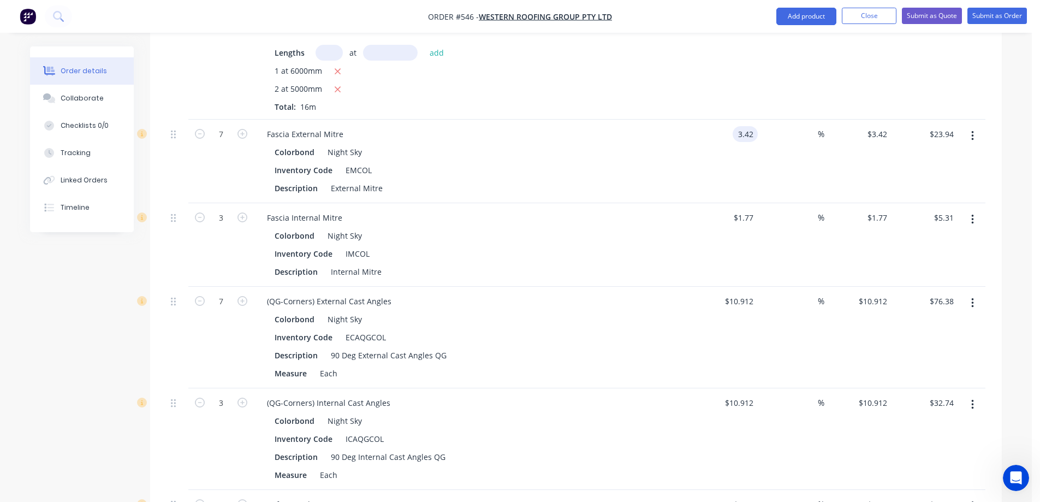
click at [757, 142] on div "3.42 3.42" at bounding box center [747, 134] width 21 height 16
type input "$3.43"
type input "$24.01"
click at [737, 190] on div "$3.43 $3.43" at bounding box center [724, 162] width 67 height 84
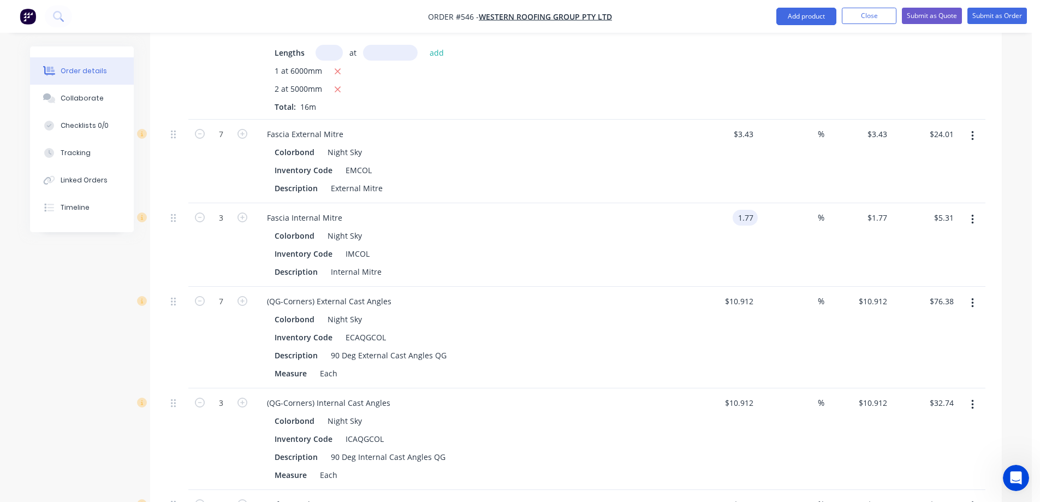
click at [749, 226] on input "1.77" at bounding box center [747, 218] width 21 height 16
type input "$1.78"
type input "$5.34"
click at [671, 273] on div "Colorbond Night Sky Inventory Code IMCOL Description Internal Mitre" at bounding box center [472, 254] width 428 height 52
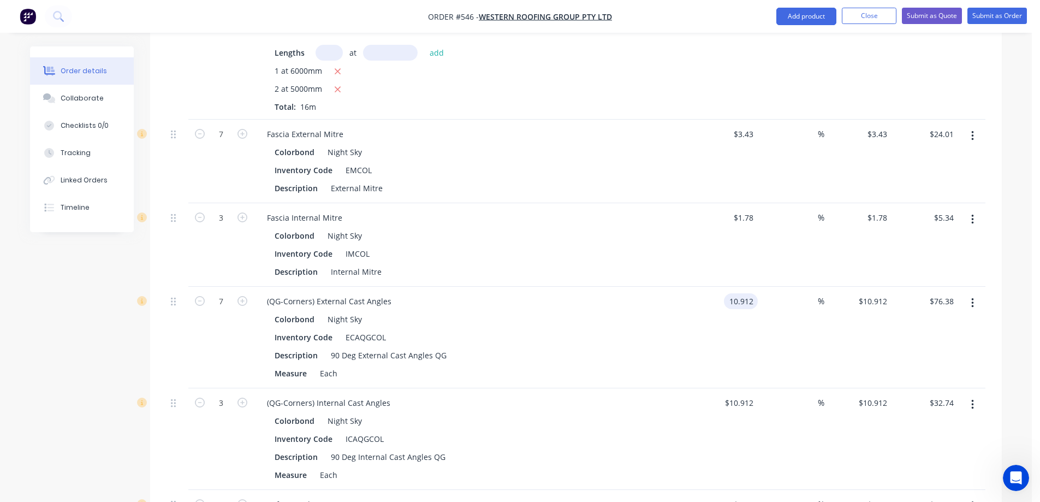
click at [735, 309] on input "10.912" at bounding box center [743, 301] width 29 height 16
type input "$10.92"
type input "$76.44"
click at [676, 352] on div "Colorbond Night Sky Inventory Code ECAQGCOL Description 90 Deg External Cast An…" at bounding box center [472, 346] width 428 height 70
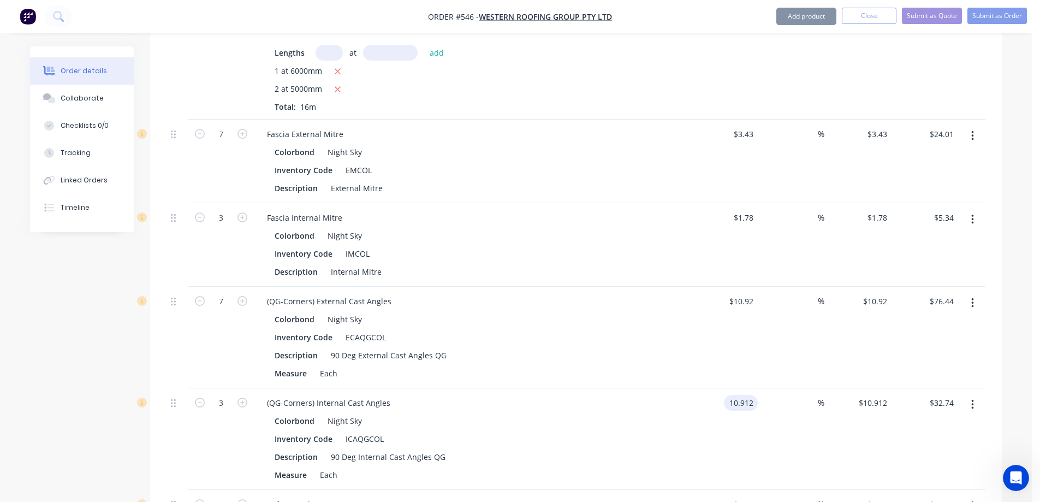
click at [739, 409] on input "10.912" at bounding box center [743, 403] width 29 height 16
type input "$10.92"
type input "$32.76"
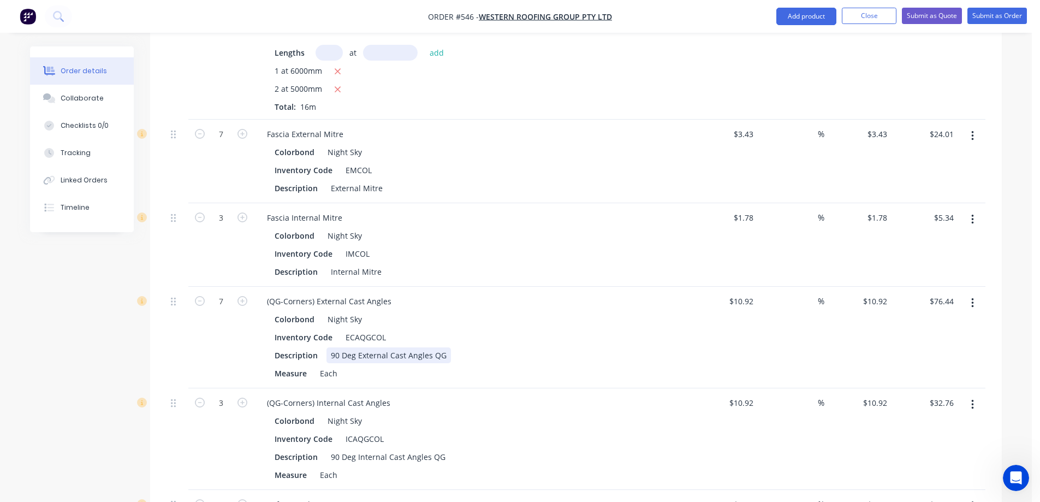
click at [590, 363] on div "Description 90 Deg External Cast Angles QG" at bounding box center [470, 355] width 400 height 16
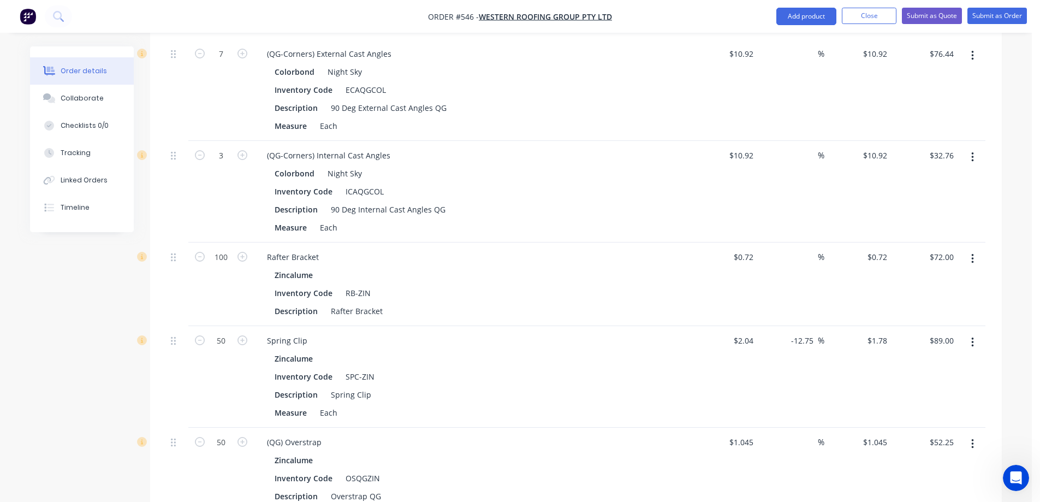
scroll to position [1141, 0]
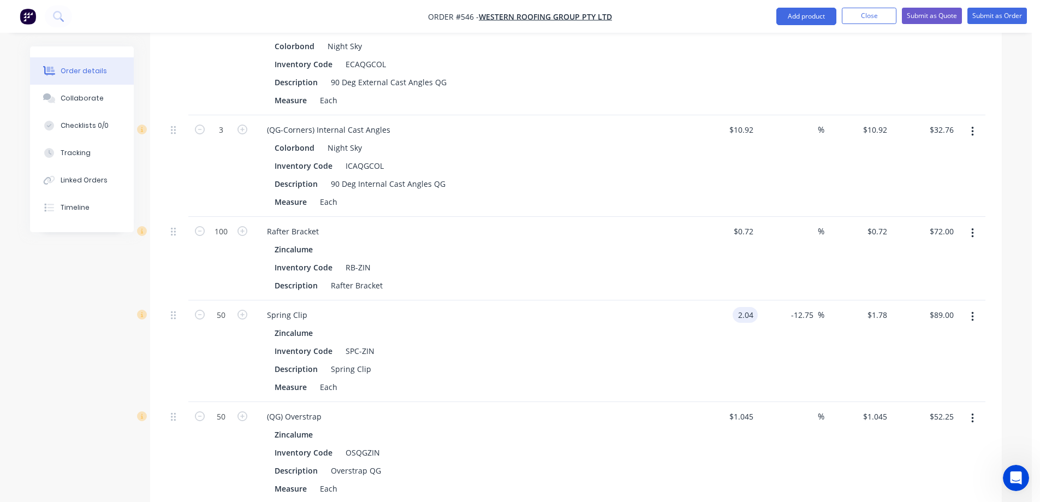
click at [745, 323] on input "2.04" at bounding box center [747, 315] width 21 height 16
type input "$1.79"
type input "$1.5619"
type input "$78.10"
click at [743, 356] on div "$1.79 $1.79" at bounding box center [724, 351] width 67 height 102
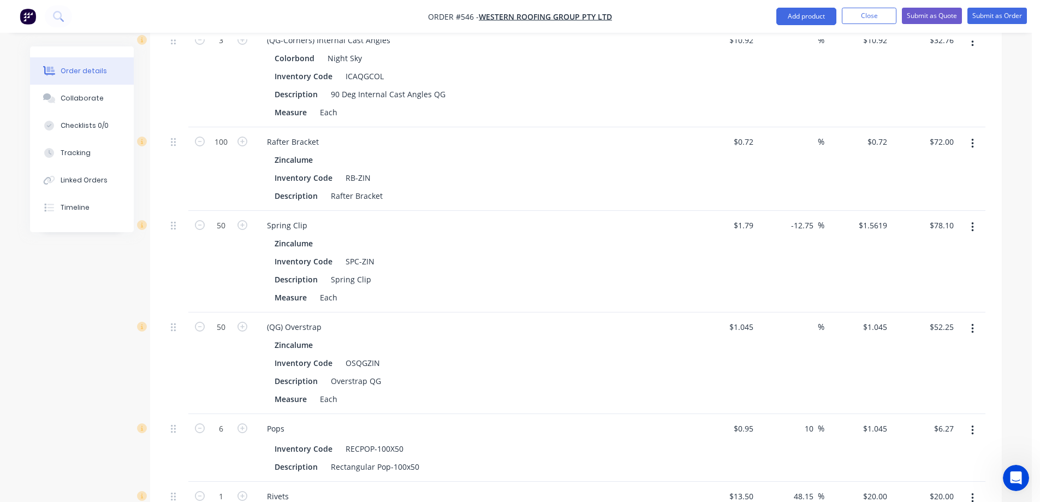
scroll to position [1250, 0]
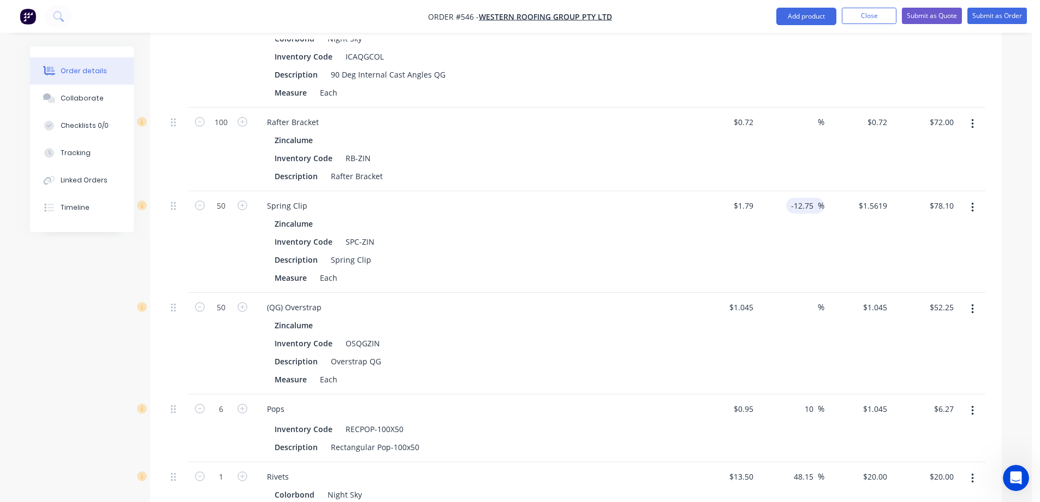
click at [802, 214] on input "-12.75" at bounding box center [804, 206] width 27 height 16
type input "-"
type input "$1.79"
type input "$89.50"
click at [793, 251] on div "%" at bounding box center [791, 242] width 67 height 102
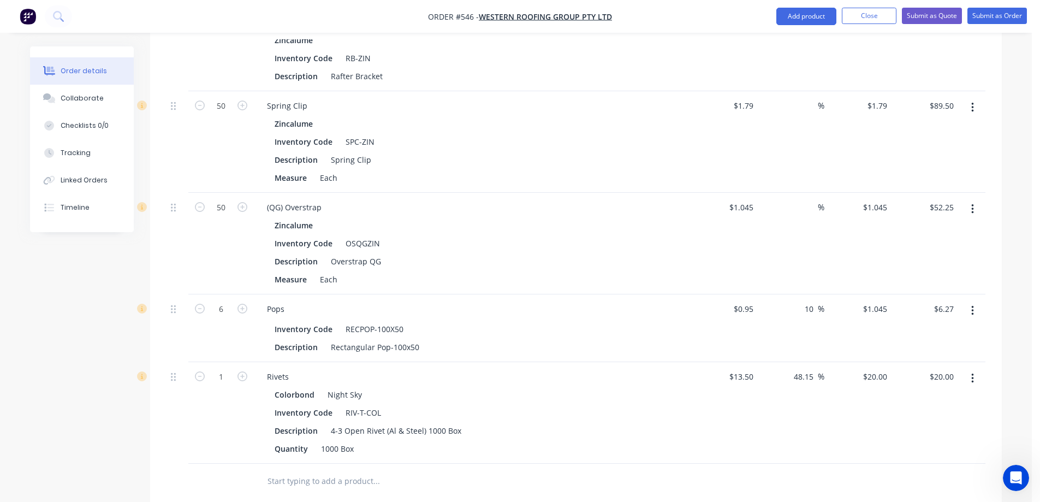
scroll to position [1359, 0]
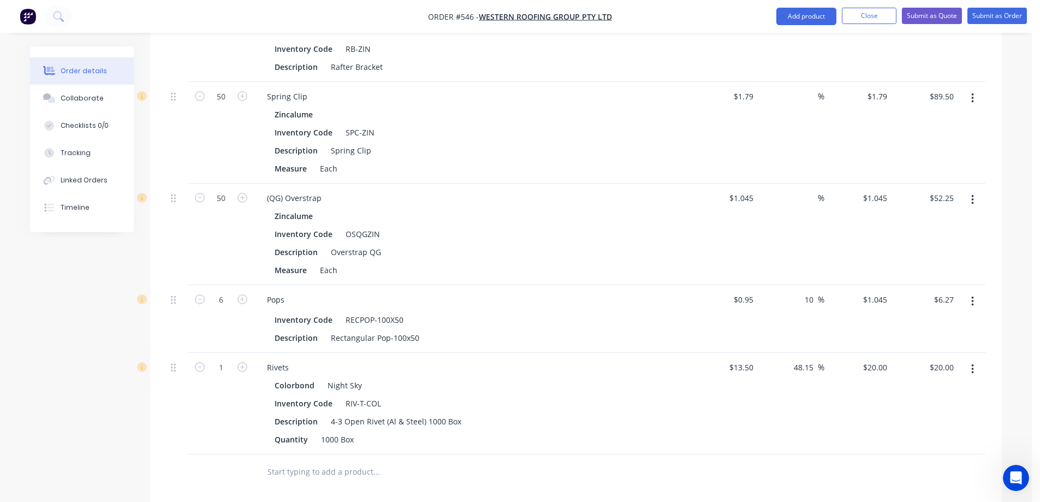
click at [712, 319] on div "$0.95 $0.95" at bounding box center [724, 319] width 67 height 68
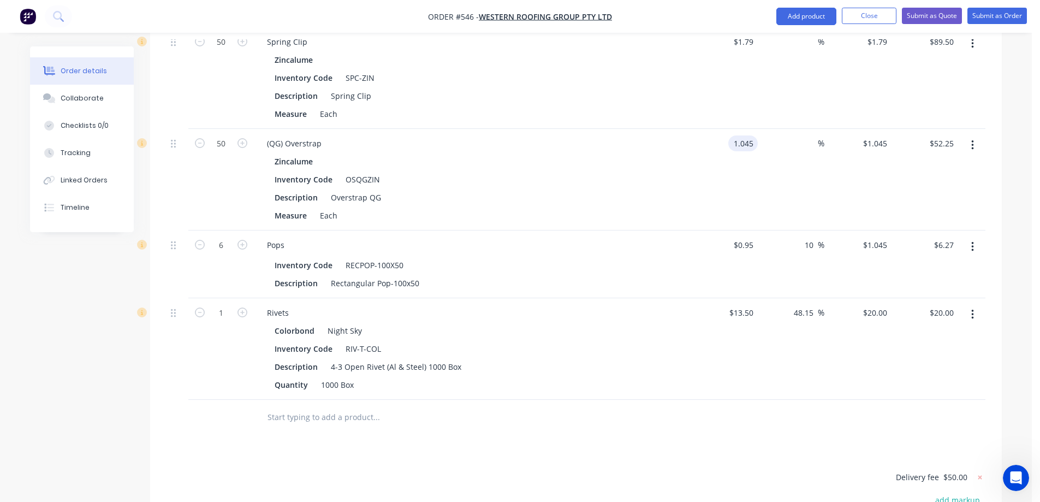
click at [748, 151] on input "1.045" at bounding box center [745, 143] width 25 height 16
type input "$1.10"
type input "$55.00"
click at [749, 181] on div "$1.10 $1.10" at bounding box center [724, 180] width 67 height 102
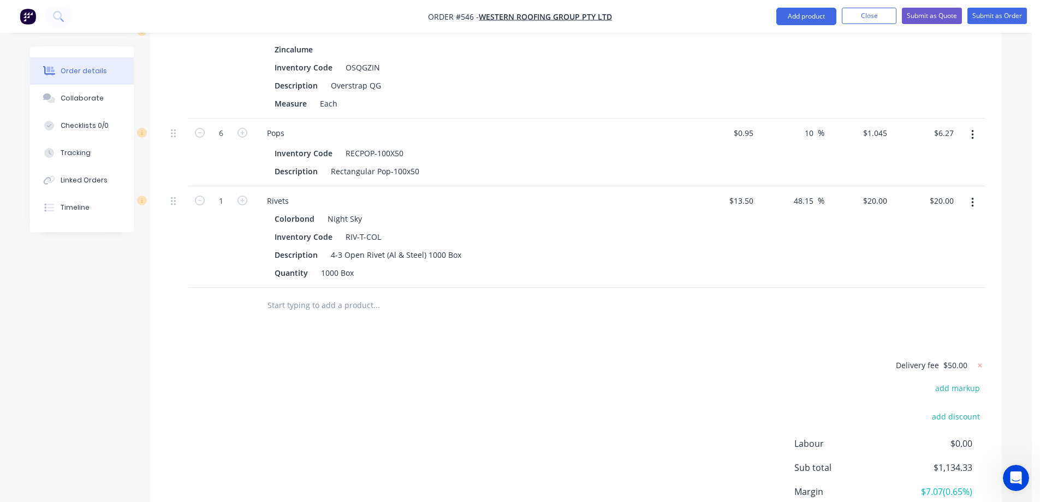
scroll to position [1523, 0]
click at [819, 142] on span "%" at bounding box center [821, 135] width 7 height 13
type input "1"
type input "$0.95"
type input "$5.70"
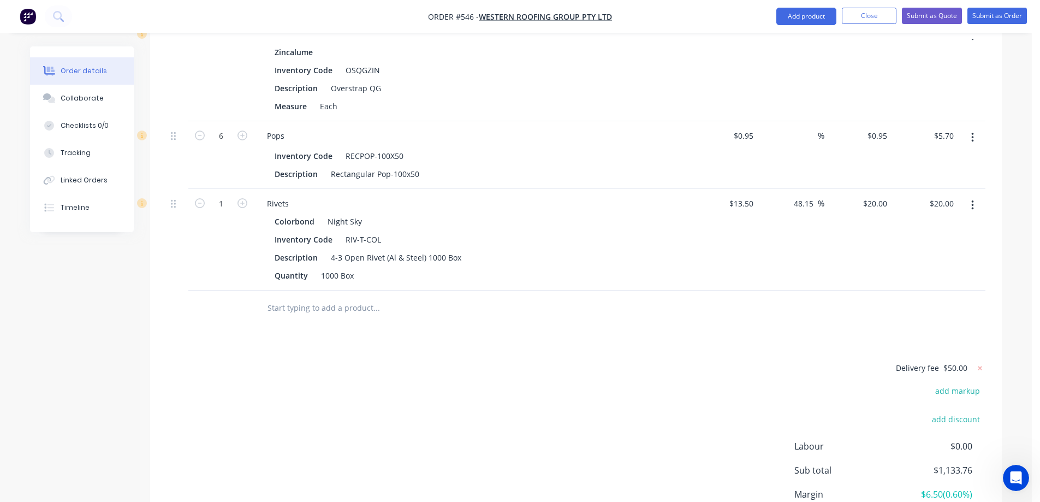
click at [800, 167] on div "%" at bounding box center [791, 155] width 67 height 68
type input "20"
type input "-100"
type input "$0.00"
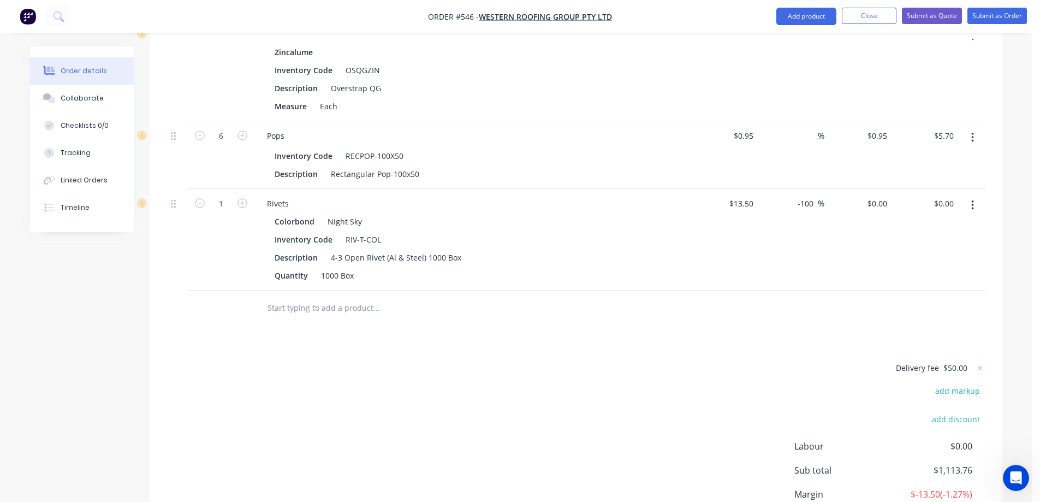
click at [868, 256] on div "$0.00 $0.00" at bounding box center [858, 240] width 67 height 102
click at [752, 144] on input "0.95" at bounding box center [747, 136] width 21 height 16
type input "$1.38"
type input "$8.28"
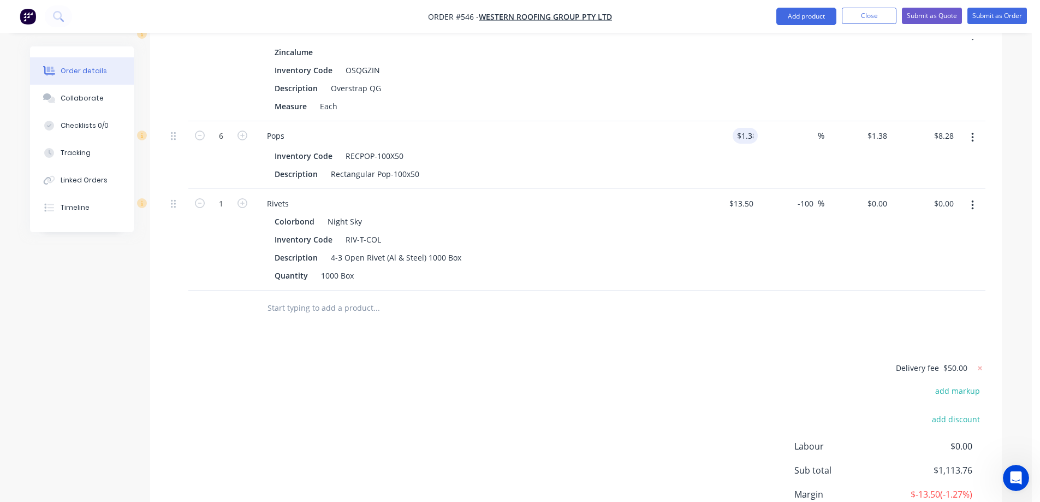
click at [729, 258] on div "$13.50 $13.50" at bounding box center [724, 240] width 67 height 102
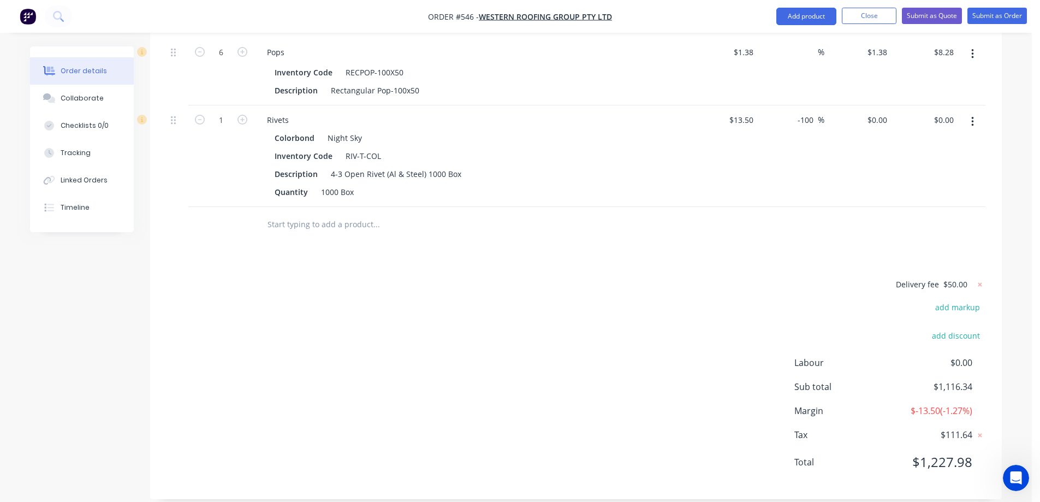
scroll to position [1632, 0]
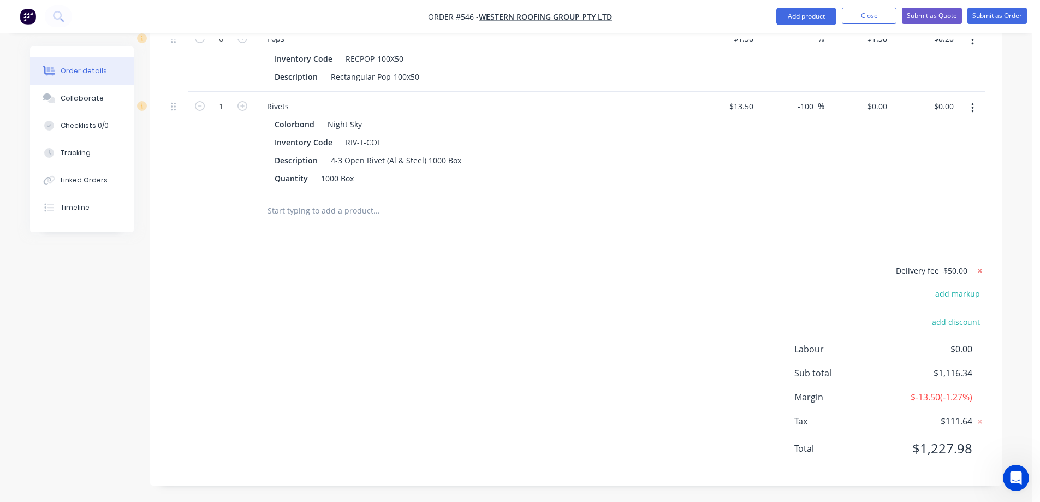
click at [980, 270] on icon at bounding box center [981, 271] width 4 height 4
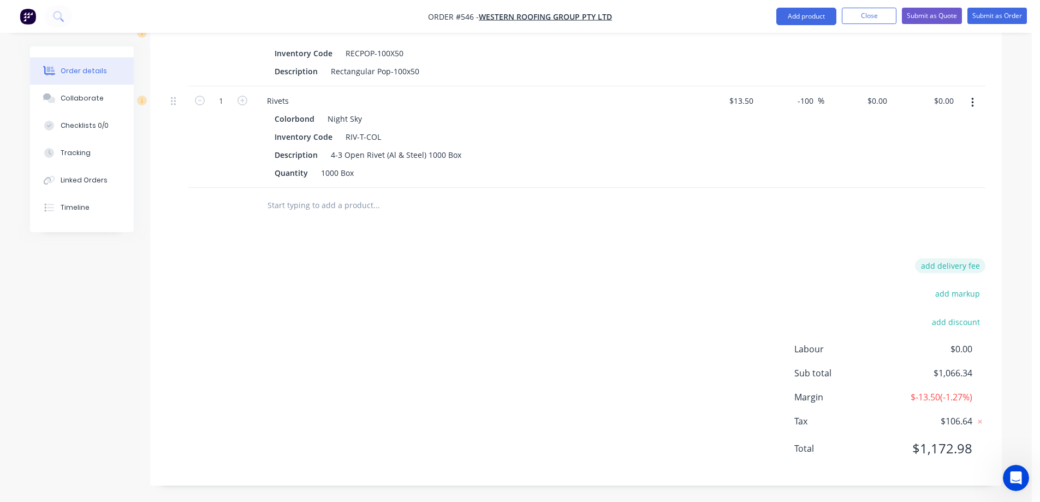
click at [940, 273] on button "add delivery fee" at bounding box center [950, 265] width 70 height 15
type input "50"
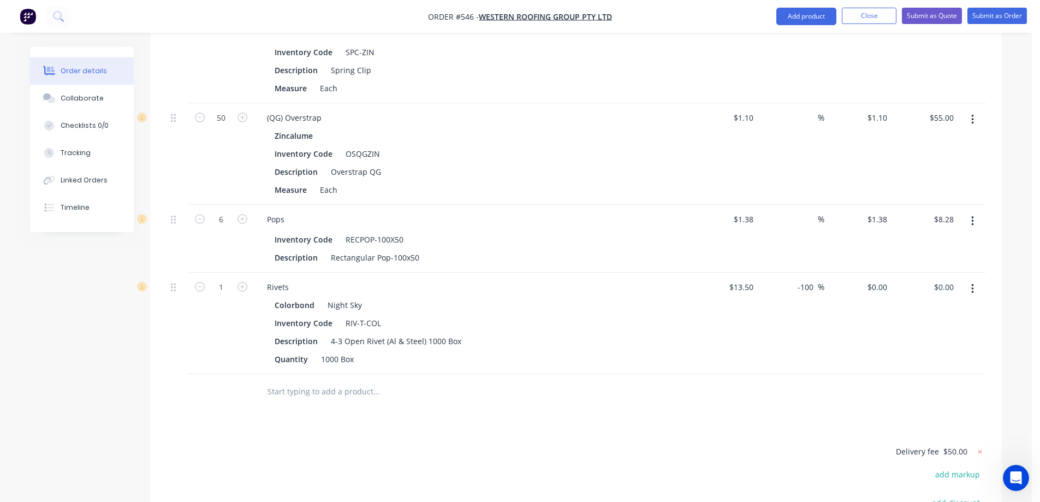
scroll to position [1414, 0]
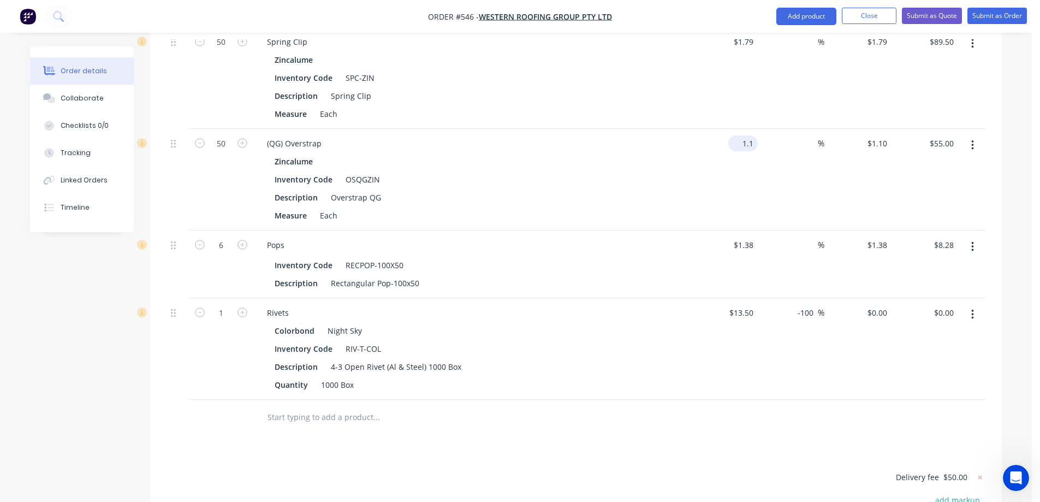
click at [748, 151] on input "1.1" at bounding box center [745, 143] width 25 height 16
click at [756, 200] on div "$1.05 1.05" at bounding box center [724, 180] width 67 height 102
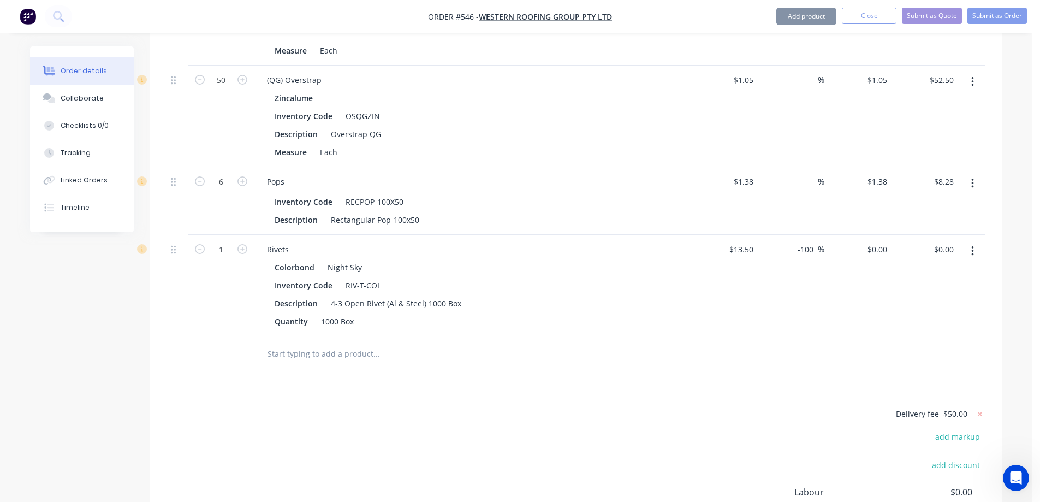
scroll to position [1578, 0]
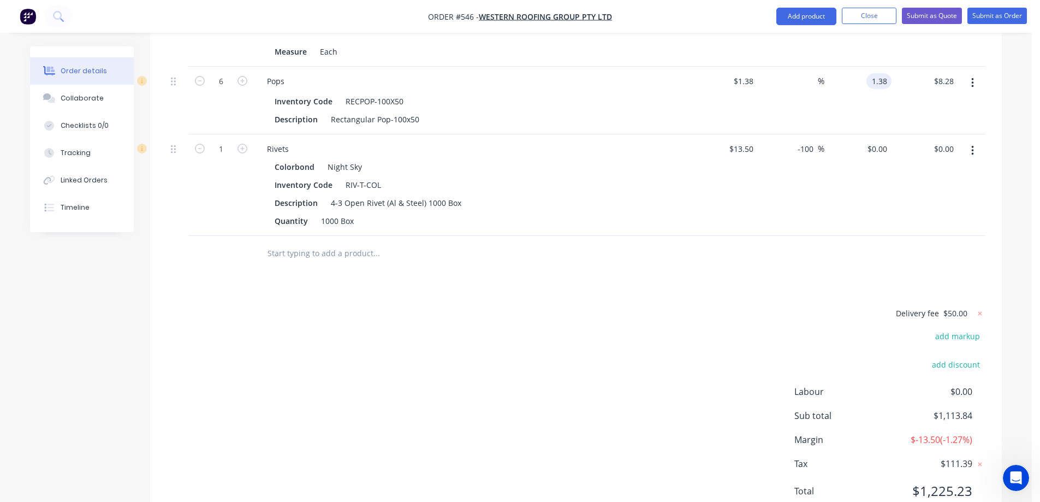
click at [886, 89] on input "1.38" at bounding box center [881, 81] width 21 height 16
click at [850, 205] on div "$0.00 $0.00" at bounding box center [858, 185] width 67 height 102
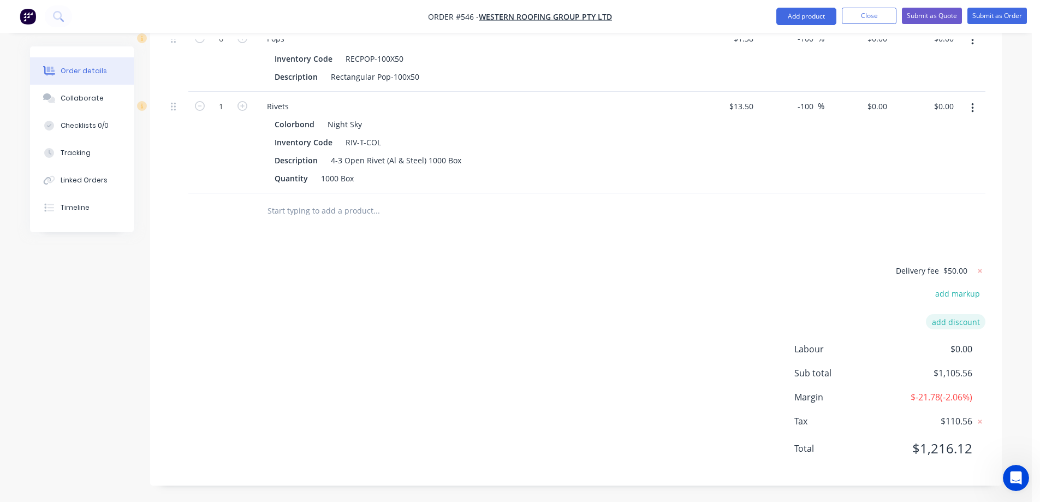
scroll to position [1632, 0]
click at [981, 273] on icon at bounding box center [980, 270] width 11 height 11
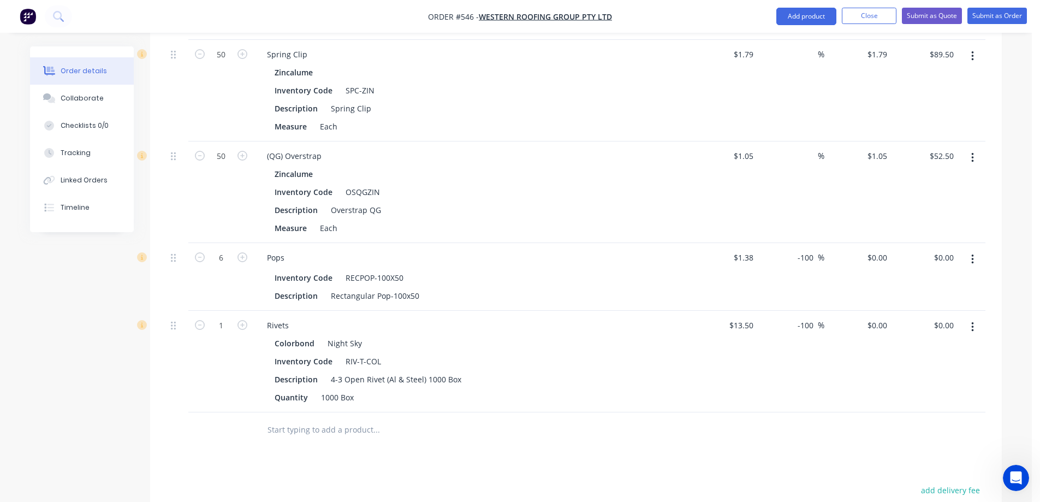
scroll to position [1474, 0]
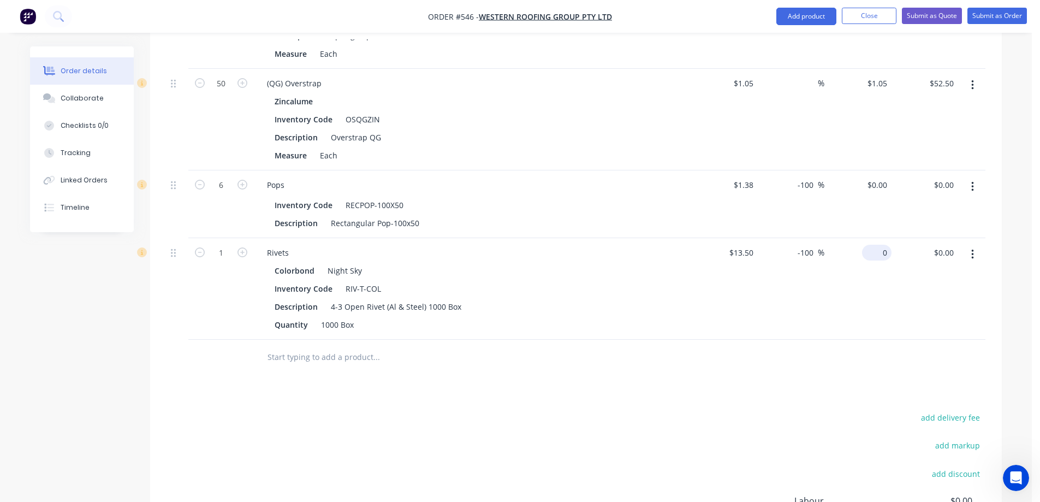
click at [887, 261] on input "0" at bounding box center [879, 253] width 25 height 16
click at [868, 292] on div "$20.00 $20.00" at bounding box center [858, 289] width 67 height 102
click at [872, 195] on div "0 0" at bounding box center [858, 204] width 67 height 68
click at [841, 227] on div "$1.24 1.24" at bounding box center [858, 204] width 67 height 68
click at [751, 193] on input "1.38" at bounding box center [747, 185] width 21 height 16
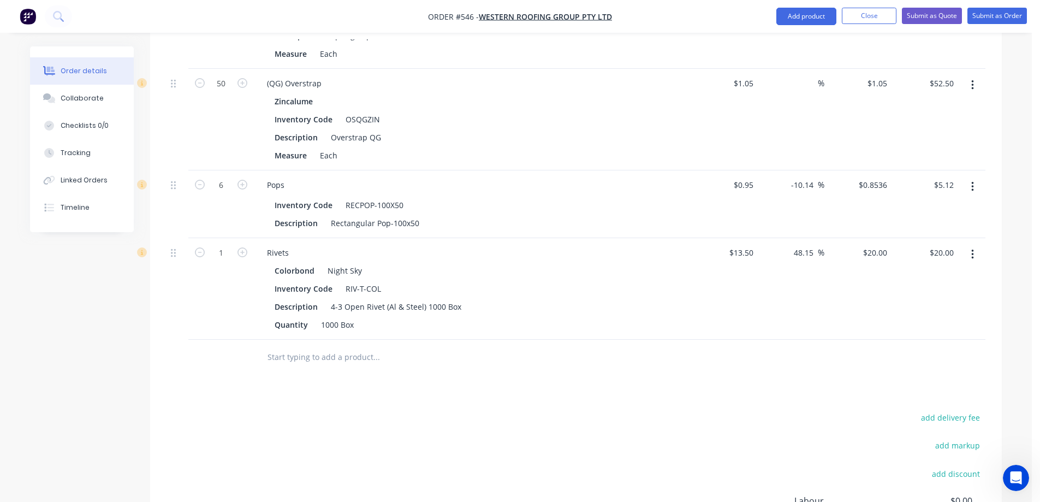
click at [750, 216] on div "$0.95 $0.95" at bounding box center [724, 204] width 67 height 68
click at [870, 193] on input "0.8536" at bounding box center [876, 185] width 29 height 16
click at [807, 193] on input "-10.15" at bounding box center [804, 185] width 27 height 16
click at [811, 220] on div "%" at bounding box center [791, 204] width 67 height 68
click at [876, 193] on input "0.95" at bounding box center [879, 185] width 25 height 16
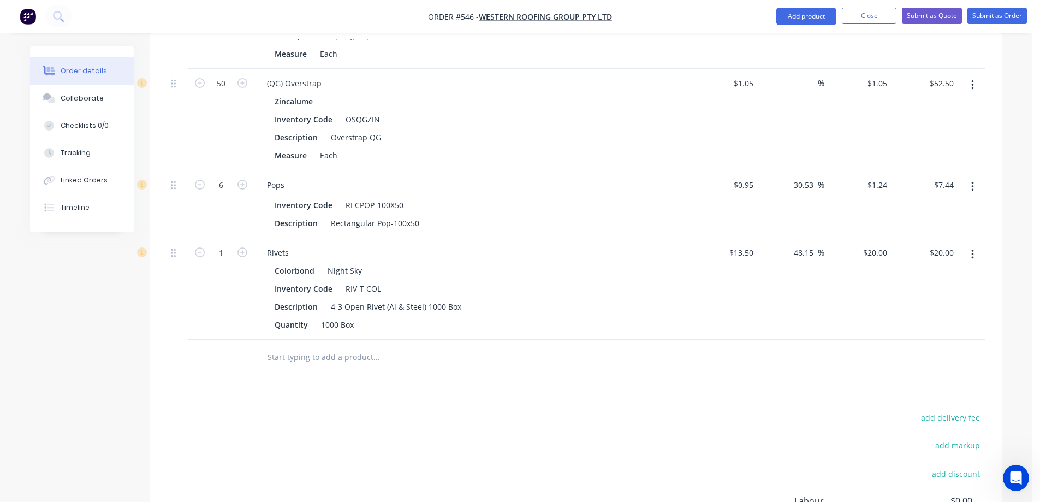
click at [852, 297] on div "$20.00 $20.00" at bounding box center [858, 289] width 67 height 102
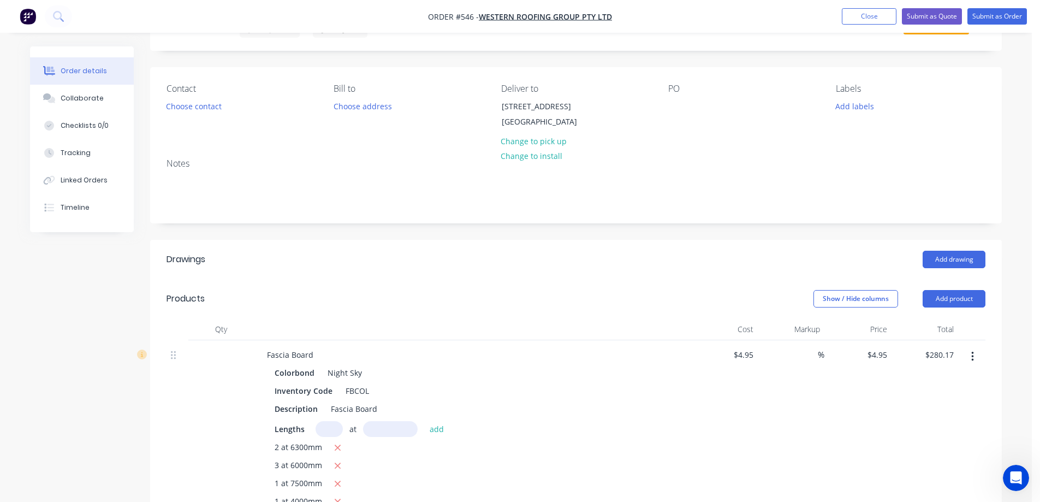
scroll to position [273, 0]
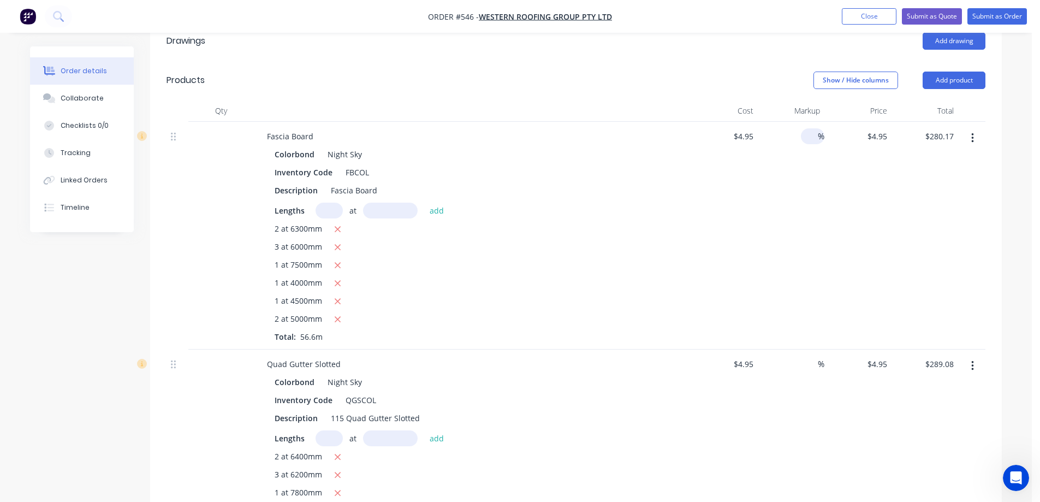
click at [808, 144] on input at bounding box center [812, 136] width 13 height 16
click at [802, 204] on div "15 15 %" at bounding box center [791, 236] width 67 height 228
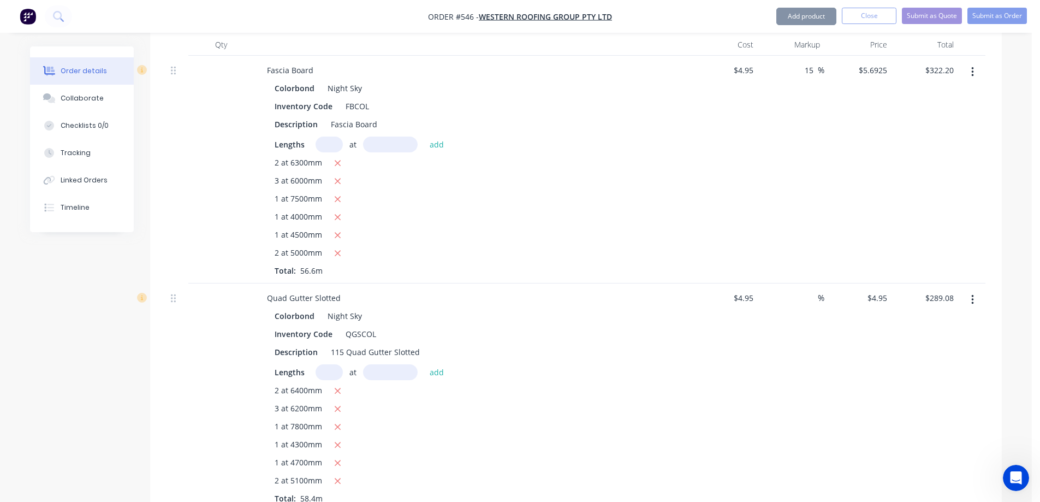
scroll to position [436, 0]
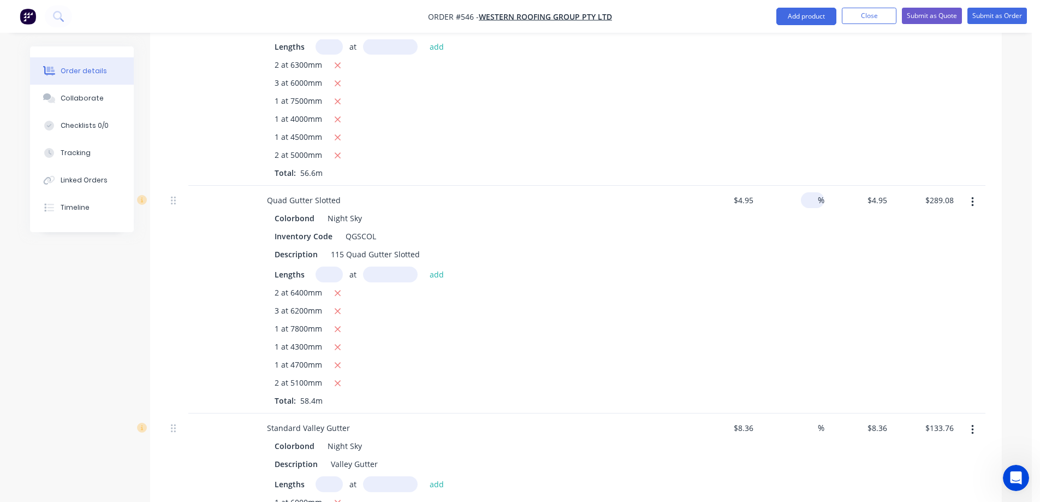
click at [809, 208] on input at bounding box center [812, 200] width 13 height 16
click at [801, 257] on div "15 15 %" at bounding box center [791, 300] width 67 height 228
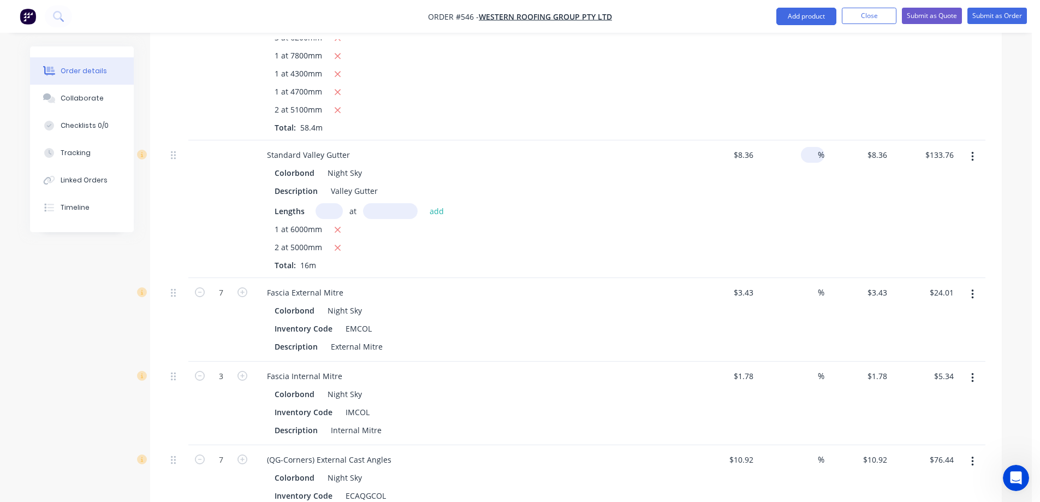
click at [807, 163] on input at bounding box center [812, 155] width 13 height 16
click at [796, 213] on div "15 15 %" at bounding box center [791, 209] width 67 height 138
click at [808, 300] on input at bounding box center [812, 293] width 13 height 16
click at [809, 226] on div "15 15 %" at bounding box center [791, 209] width 67 height 138
click at [809, 380] on div at bounding box center [812, 376] width 13 height 16
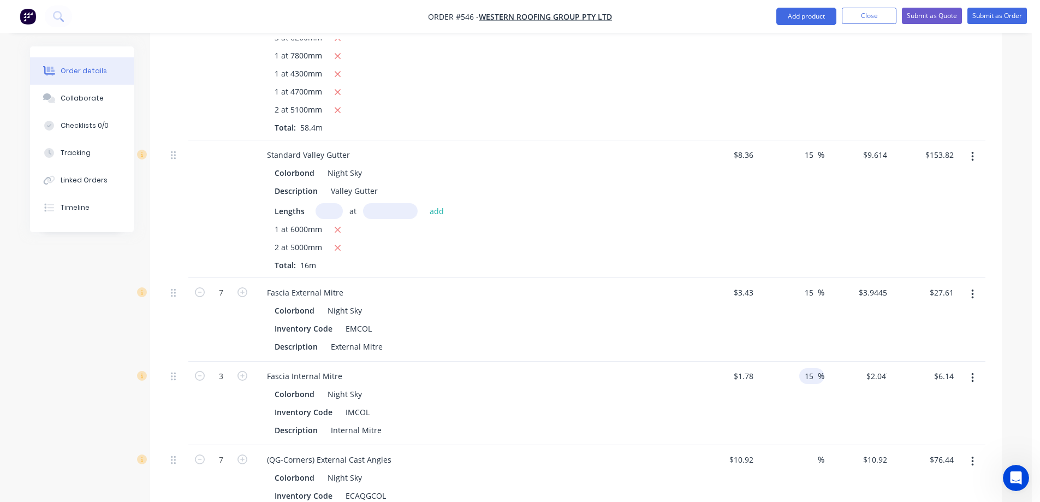
click at [796, 416] on div "15 15 %" at bounding box center [791, 404] width 67 height 84
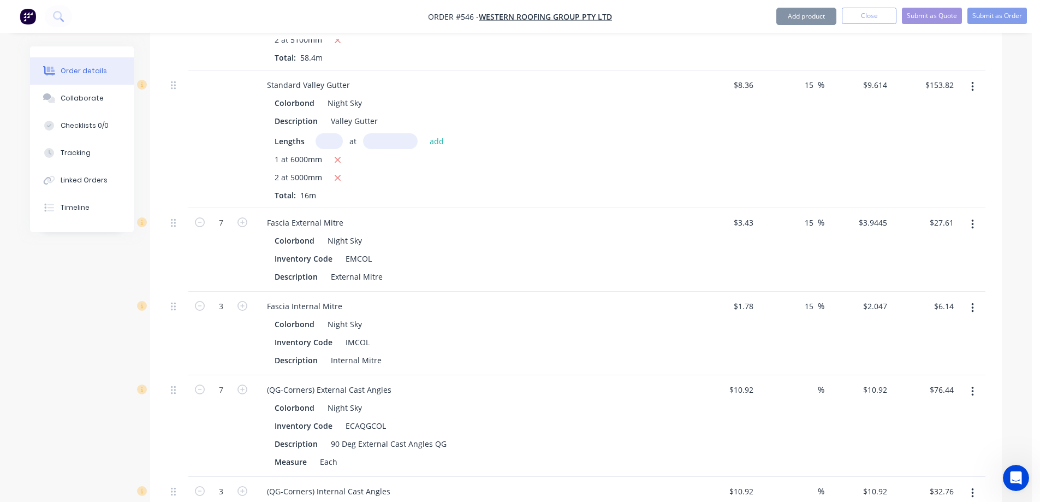
scroll to position [928, 0]
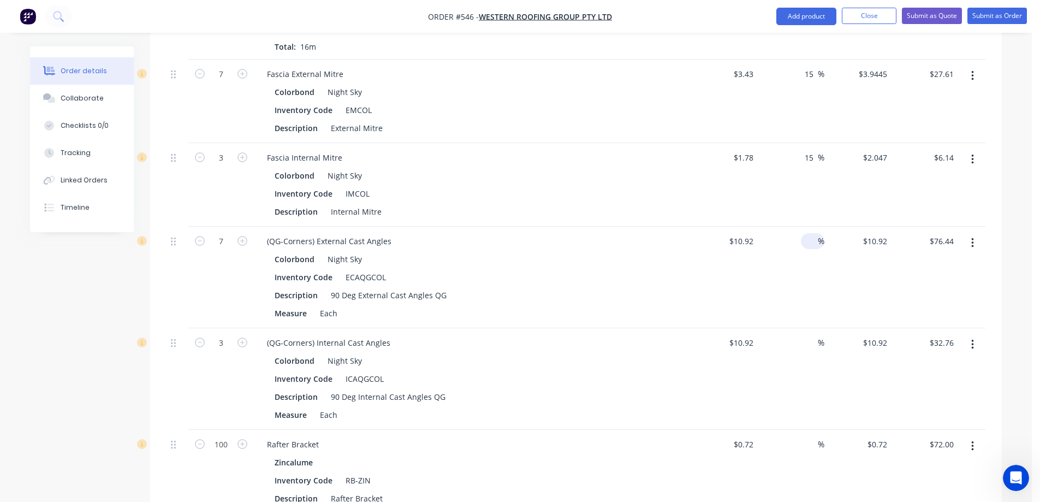
click at [809, 249] on input at bounding box center [812, 241] width 13 height 16
click at [799, 292] on div "15 15 %" at bounding box center [791, 278] width 67 height 102
click at [807, 351] on input at bounding box center [812, 343] width 13 height 16
click at [804, 383] on div "15 15 %" at bounding box center [791, 379] width 67 height 102
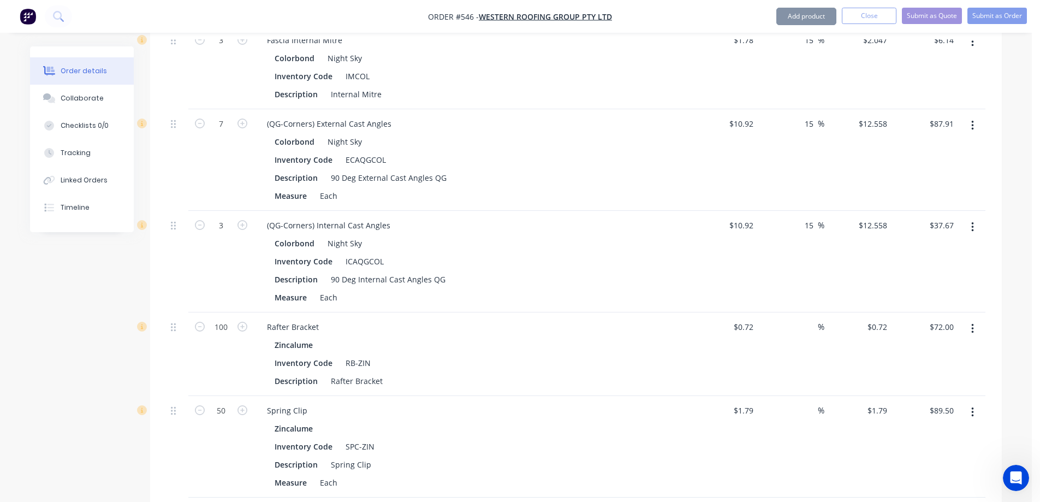
scroll to position [1092, 0]
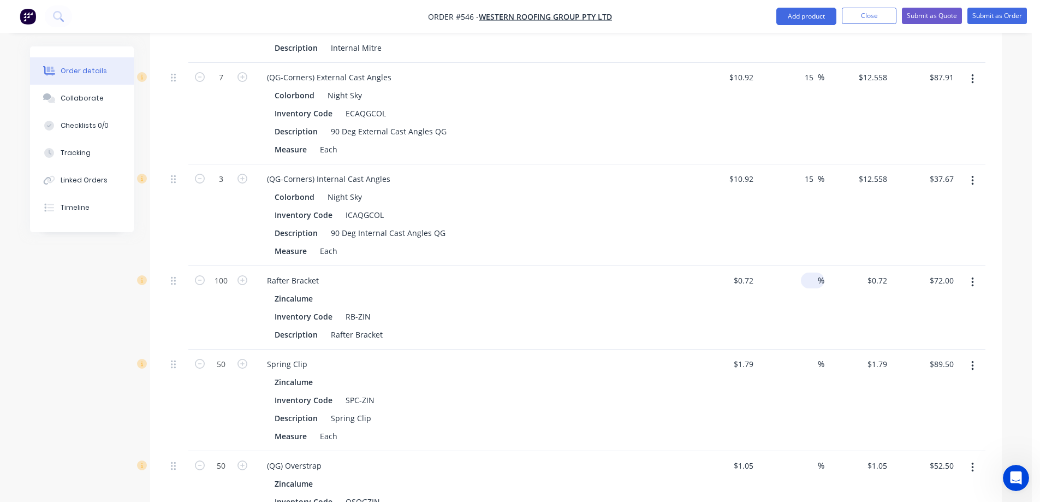
click at [806, 288] on input at bounding box center [812, 281] width 13 height 16
click at [791, 348] on div "15 15 %" at bounding box center [791, 308] width 67 height 84
click at [806, 372] on input at bounding box center [812, 364] width 13 height 16
click at [807, 406] on div "15 15 %" at bounding box center [791, 401] width 67 height 102
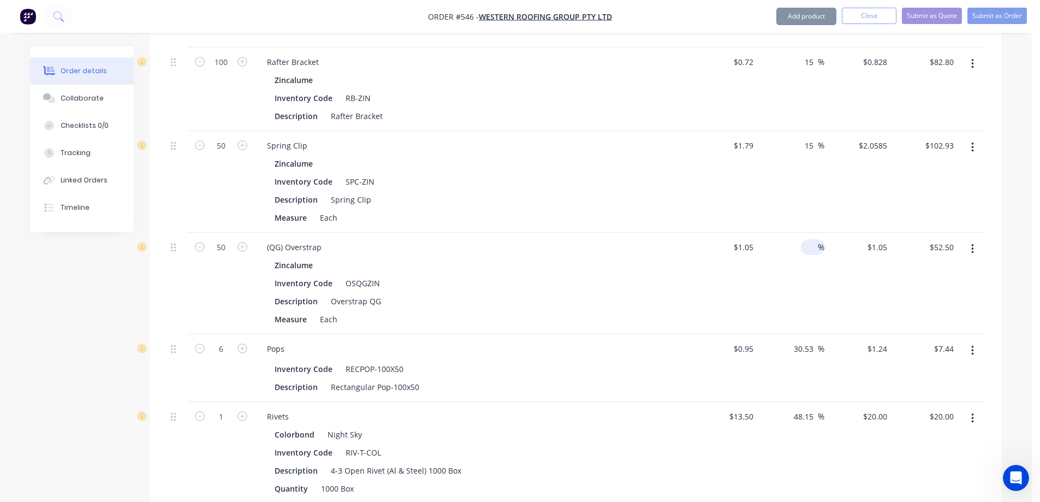
click at [809, 255] on input at bounding box center [812, 247] width 13 height 16
click at [798, 303] on div "15 15 %" at bounding box center [791, 284] width 67 height 102
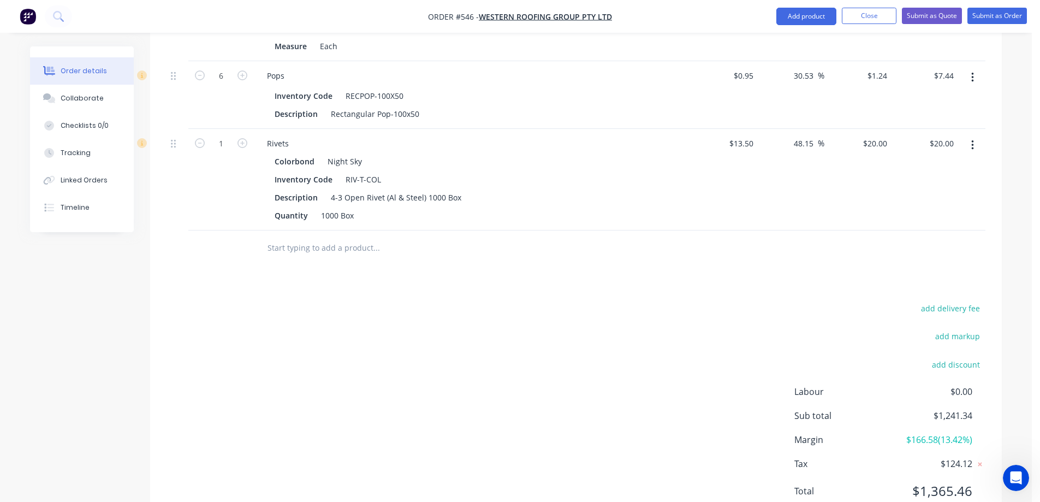
scroll to position [1638, 0]
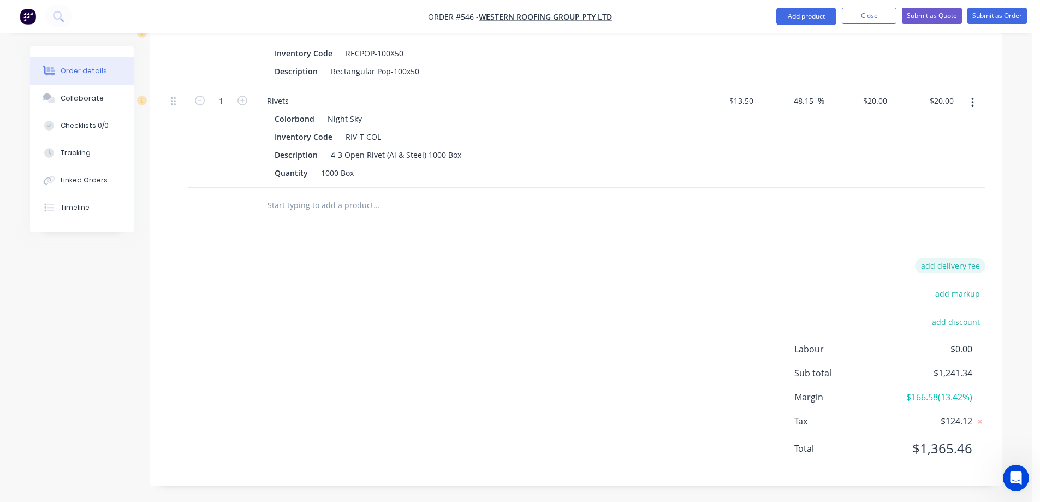
click at [936, 263] on button "add delivery fee" at bounding box center [950, 265] width 70 height 15
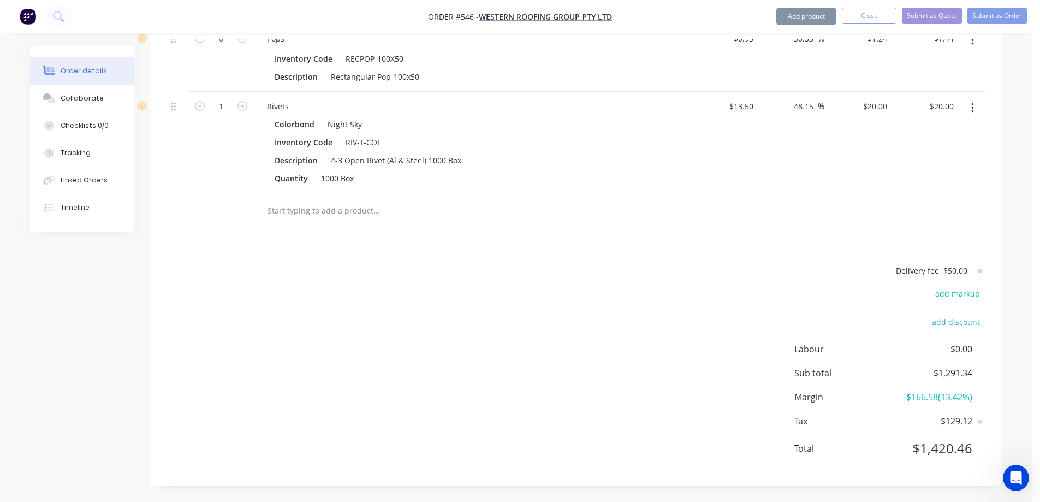
click at [926, 15] on button "Submit as Quote" at bounding box center [932, 16] width 60 height 16
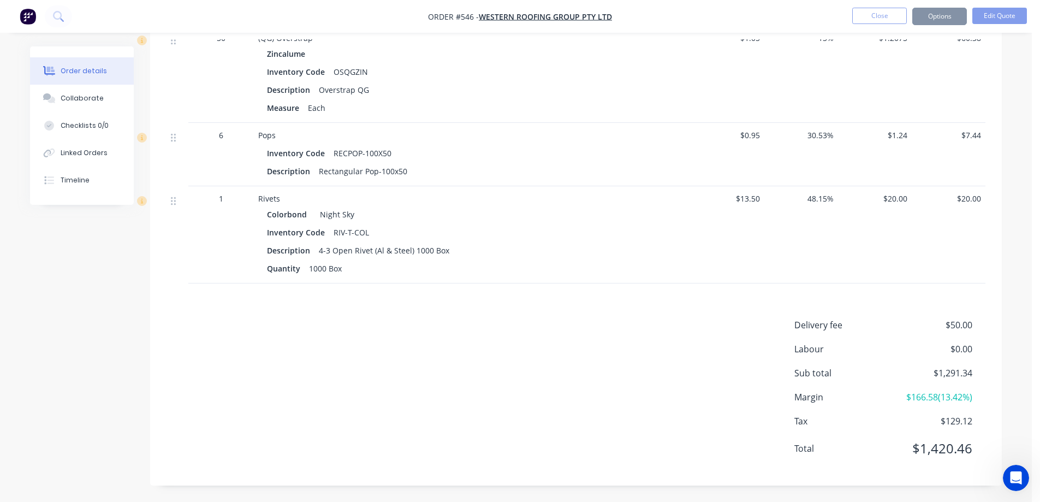
scroll to position [0, 0]
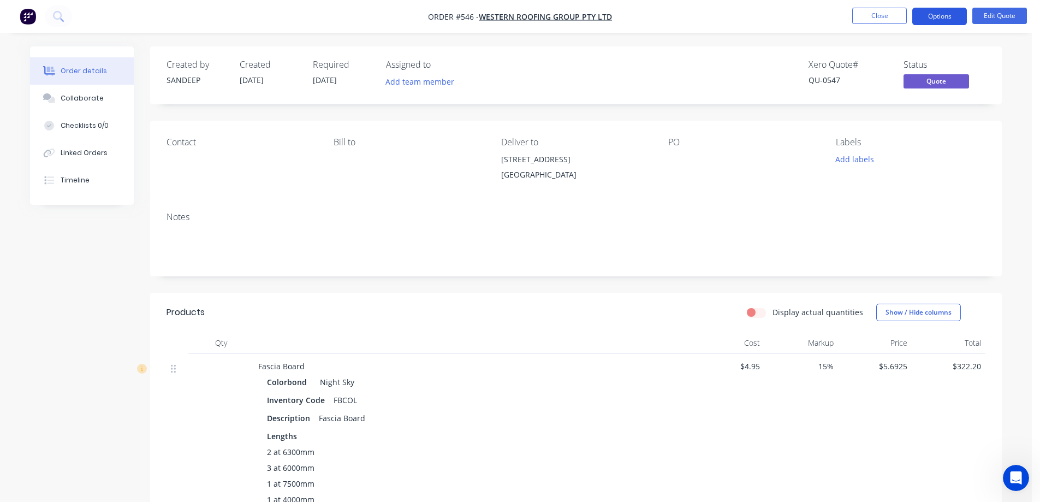
click at [933, 13] on button "Options" at bounding box center [940, 16] width 55 height 17
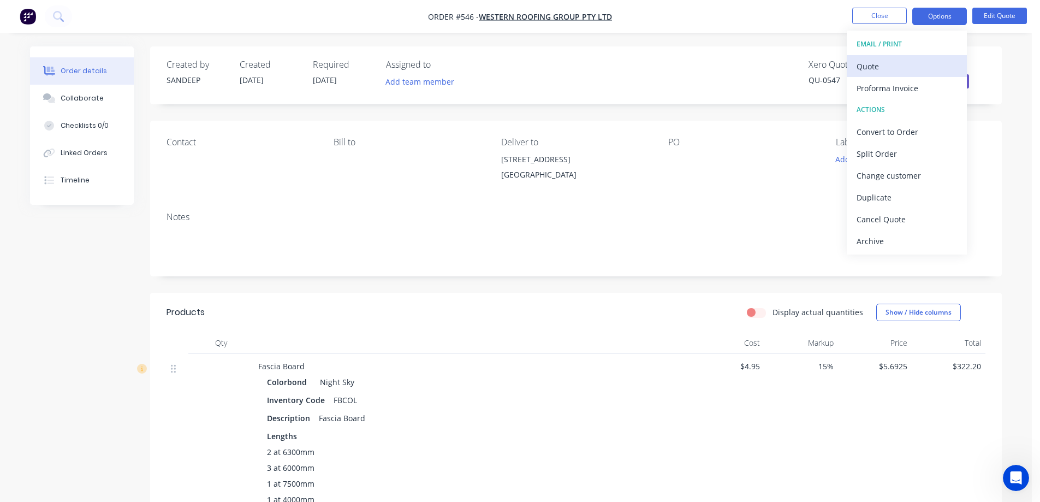
click at [894, 63] on div "Quote" at bounding box center [907, 66] width 100 height 16
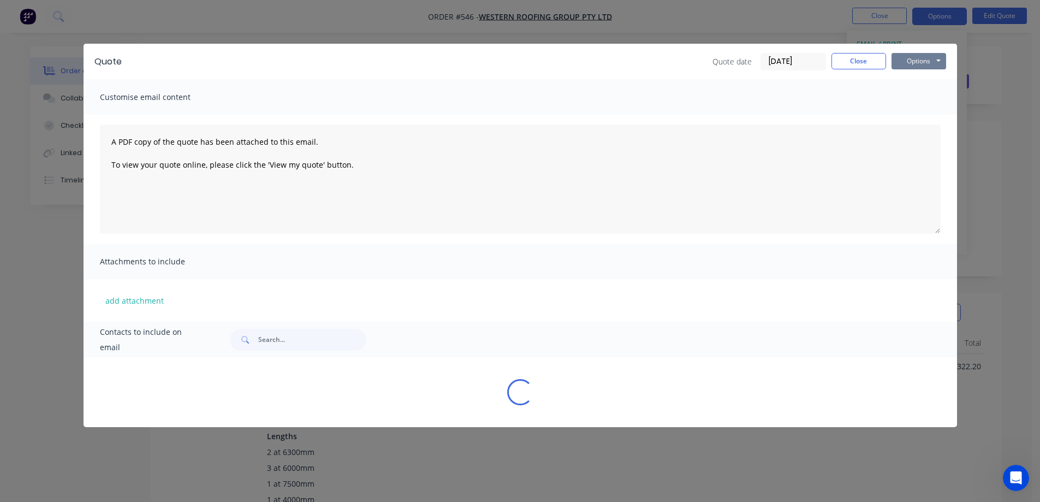
click at [902, 63] on button "Options" at bounding box center [919, 61] width 55 height 16
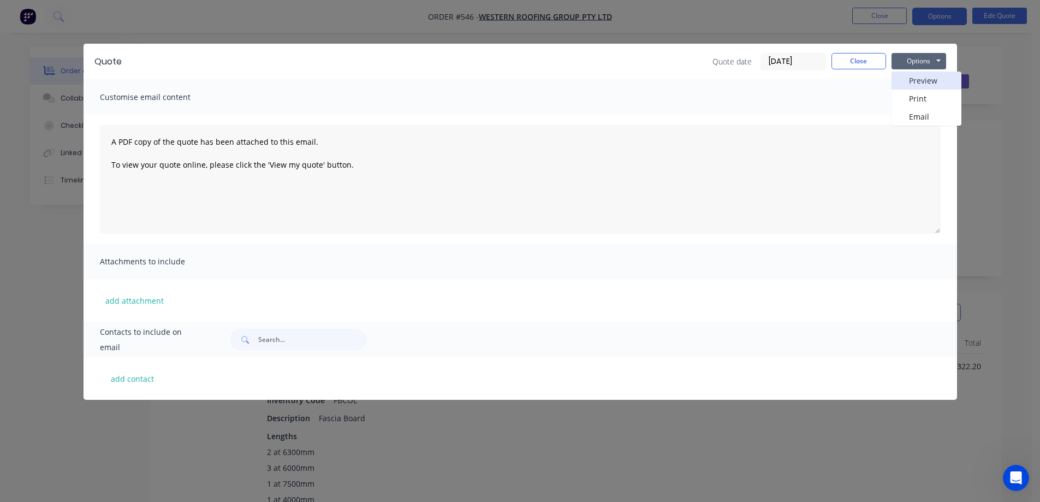
click at [907, 83] on button "Preview" at bounding box center [927, 81] width 70 height 18
click at [854, 60] on button "Close" at bounding box center [859, 61] width 55 height 16
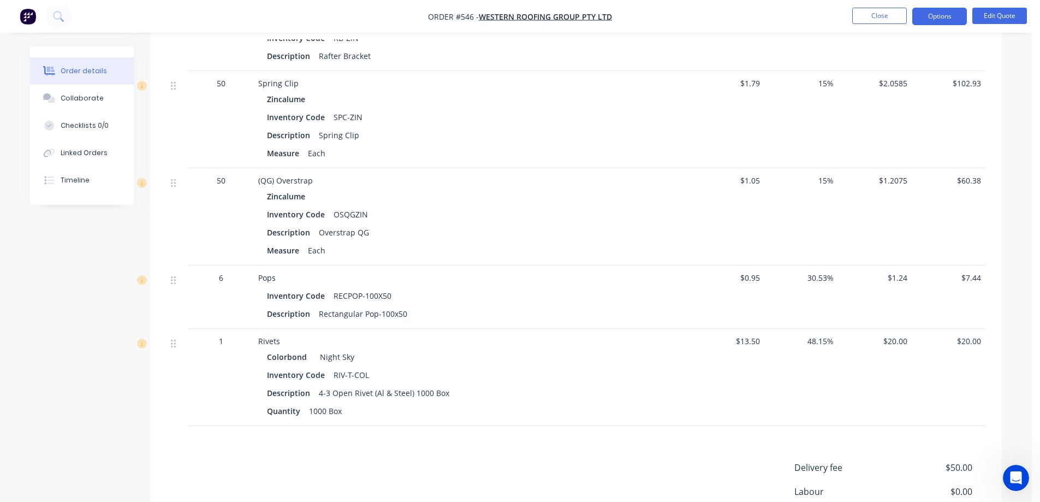
scroll to position [1256, 0]
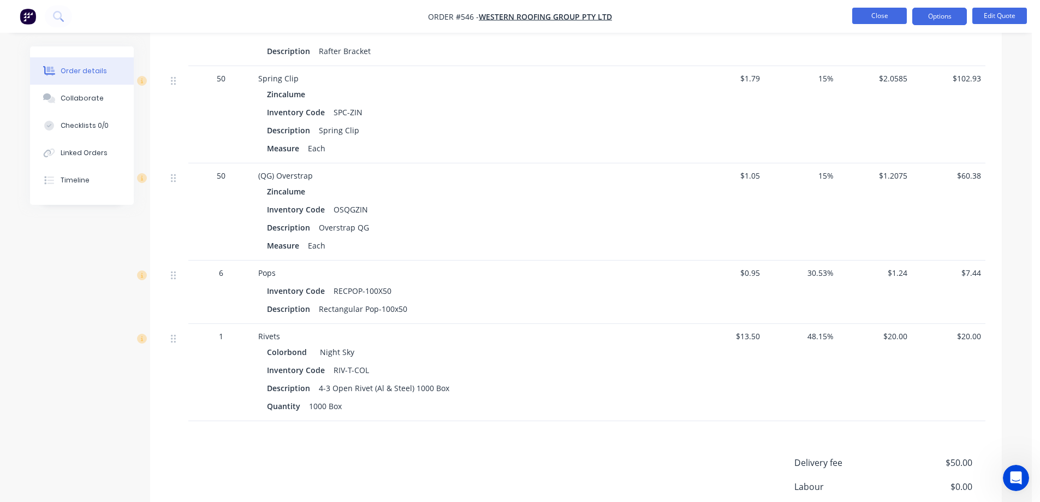
click at [861, 19] on button "Close" at bounding box center [880, 16] width 55 height 16
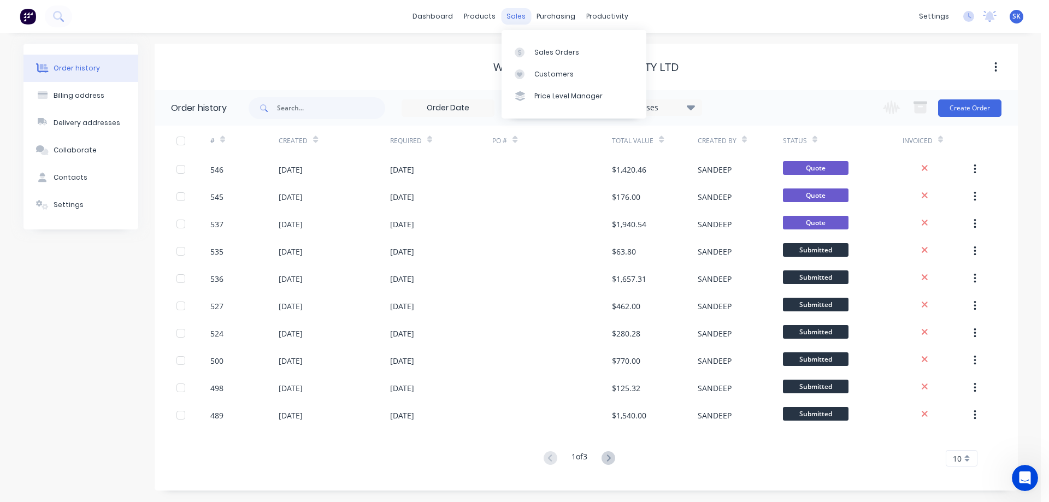
click at [521, 11] on div "sales" at bounding box center [516, 16] width 30 height 16
click at [530, 60] on link "Sales Orders" at bounding box center [573, 52] width 145 height 22
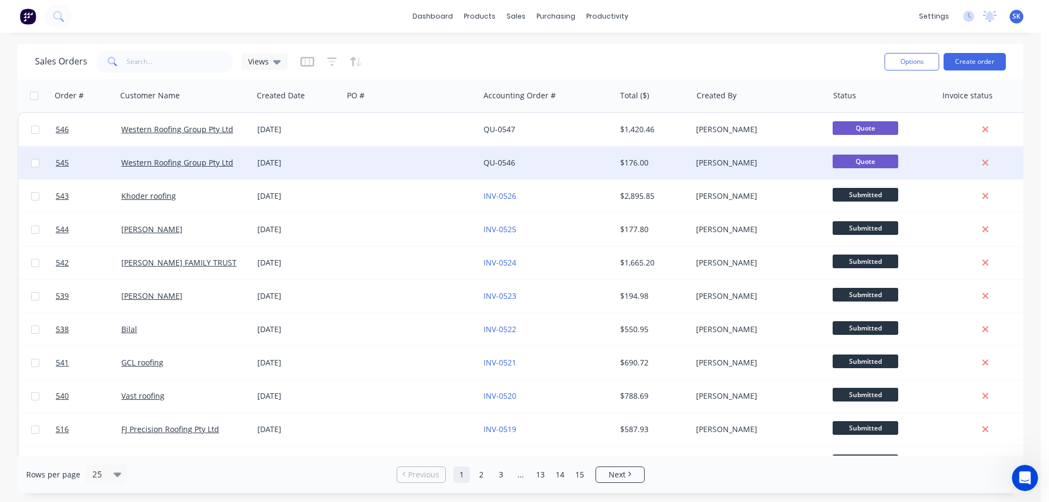
click at [380, 159] on div at bounding box center [411, 162] width 136 height 33
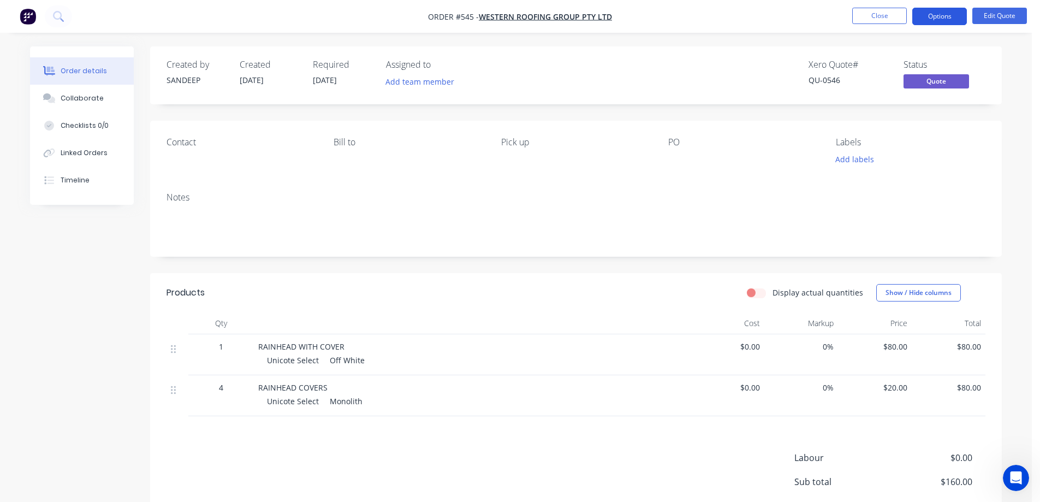
click at [937, 17] on button "Options" at bounding box center [940, 16] width 55 height 17
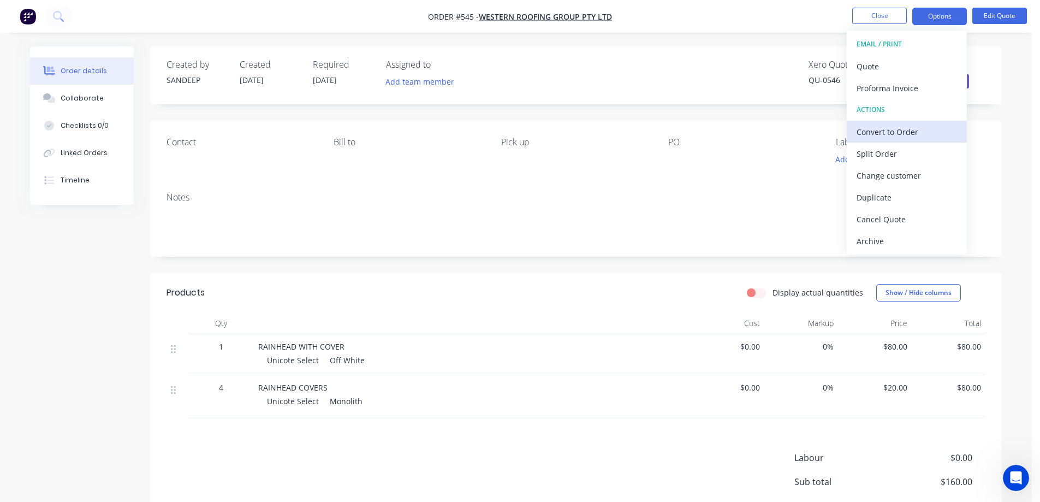
click at [896, 128] on div "Convert to Order" at bounding box center [907, 132] width 100 height 16
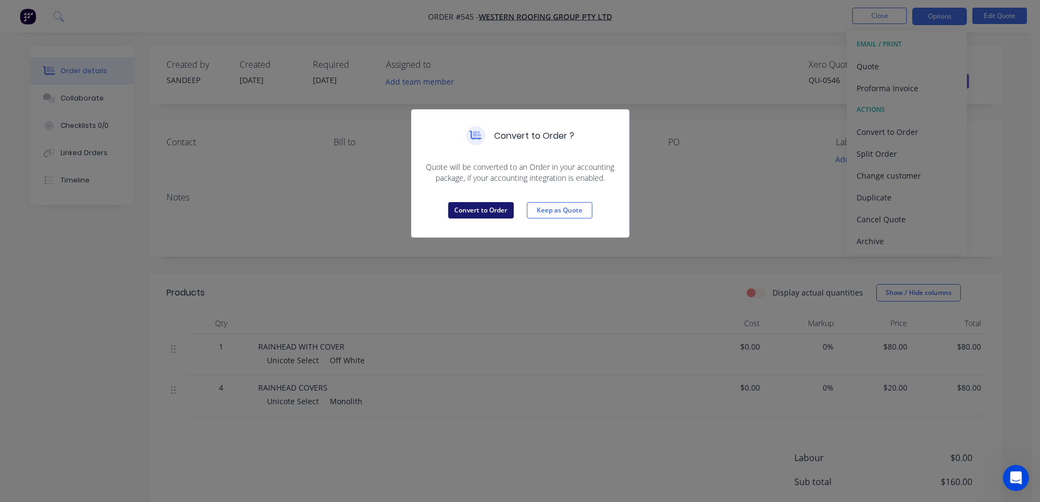
click at [500, 206] on button "Convert to Order" at bounding box center [481, 210] width 66 height 16
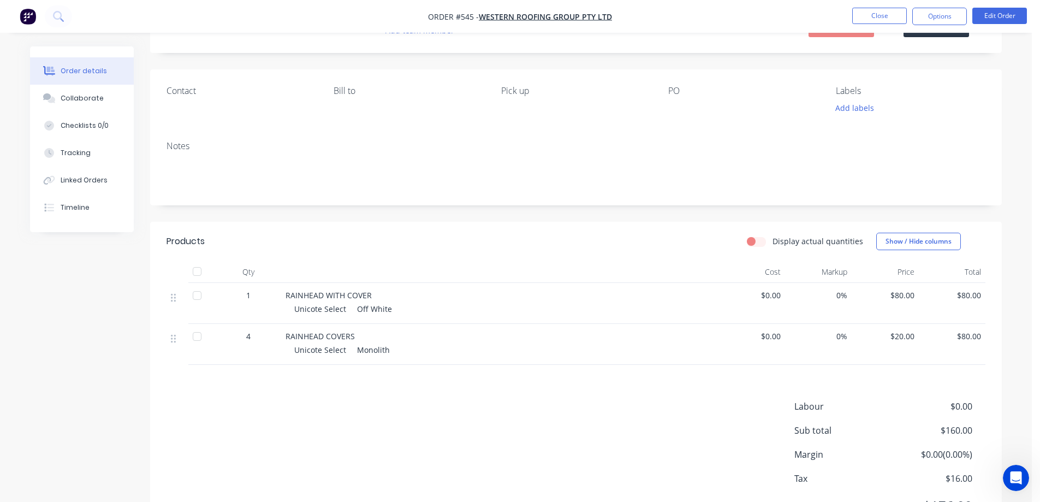
scroll to position [109, 0]
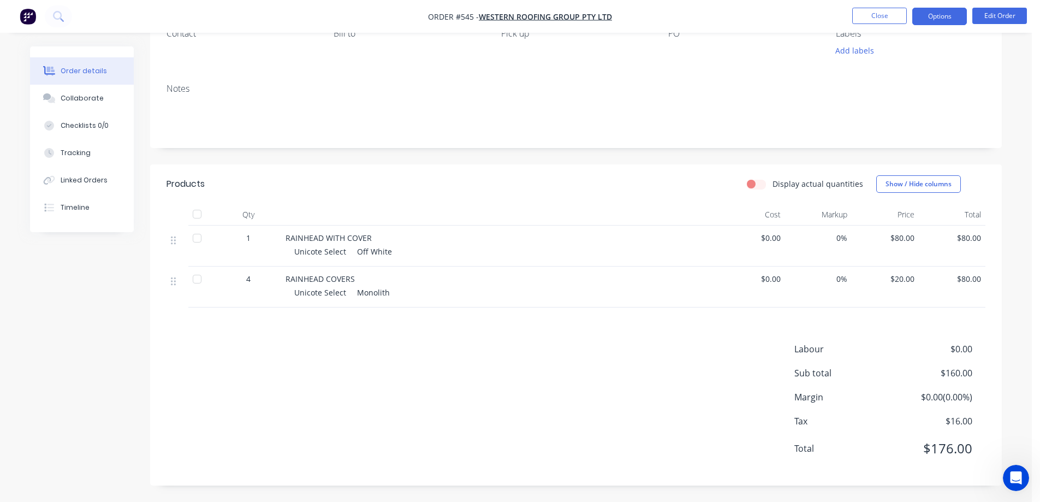
click at [921, 12] on button "Options" at bounding box center [940, 16] width 55 height 17
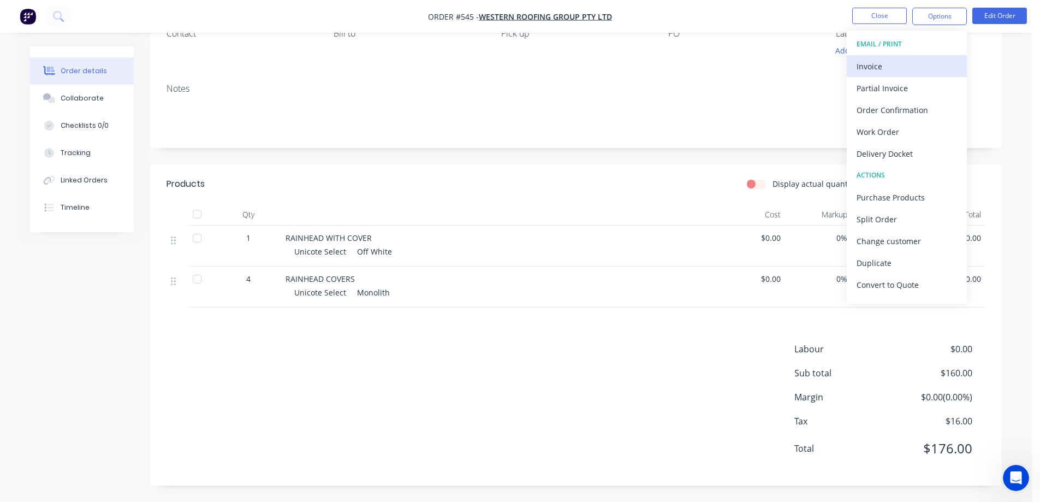
click at [907, 59] on div "Invoice" at bounding box center [907, 66] width 100 height 16
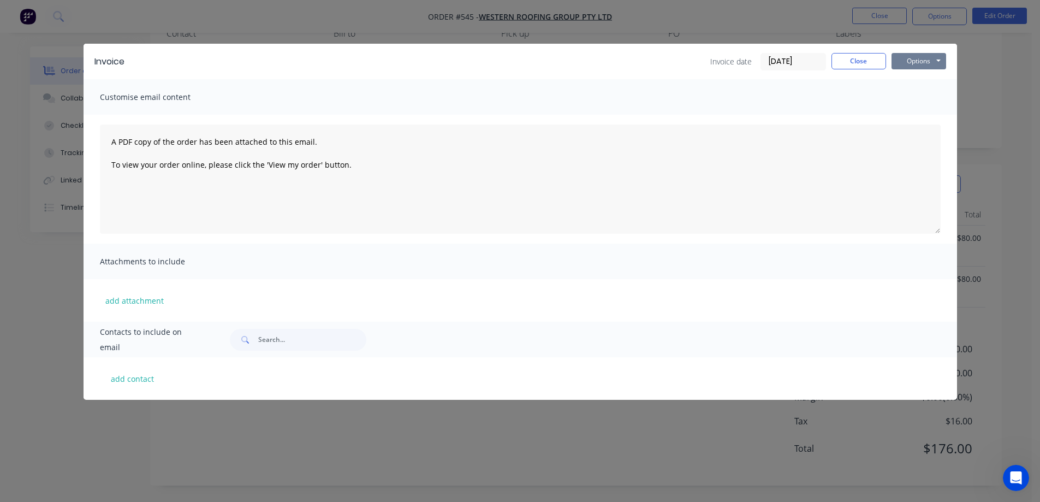
click at [921, 57] on button "Options" at bounding box center [919, 61] width 55 height 16
click at [922, 76] on button "Preview" at bounding box center [927, 81] width 70 height 18
click at [845, 61] on button "Close" at bounding box center [859, 61] width 55 height 16
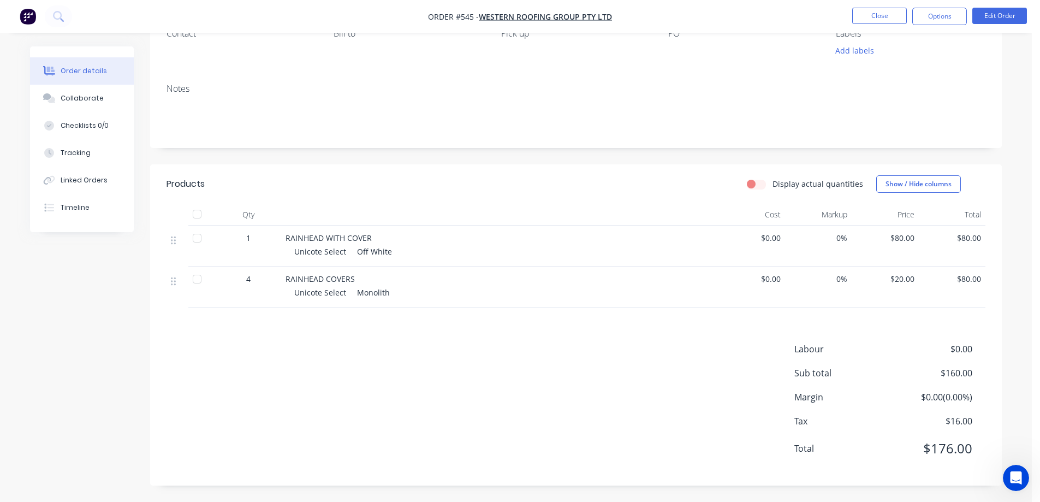
click at [27, 16] on img "button" at bounding box center [28, 16] width 16 height 16
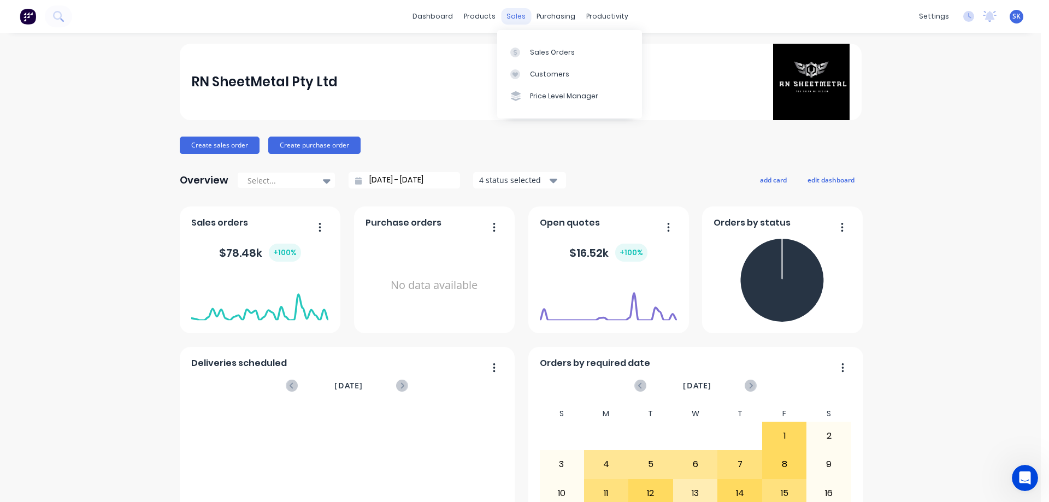
click at [512, 11] on div "sales" at bounding box center [516, 16] width 30 height 16
click at [541, 52] on div "Sales Orders" at bounding box center [552, 53] width 45 height 10
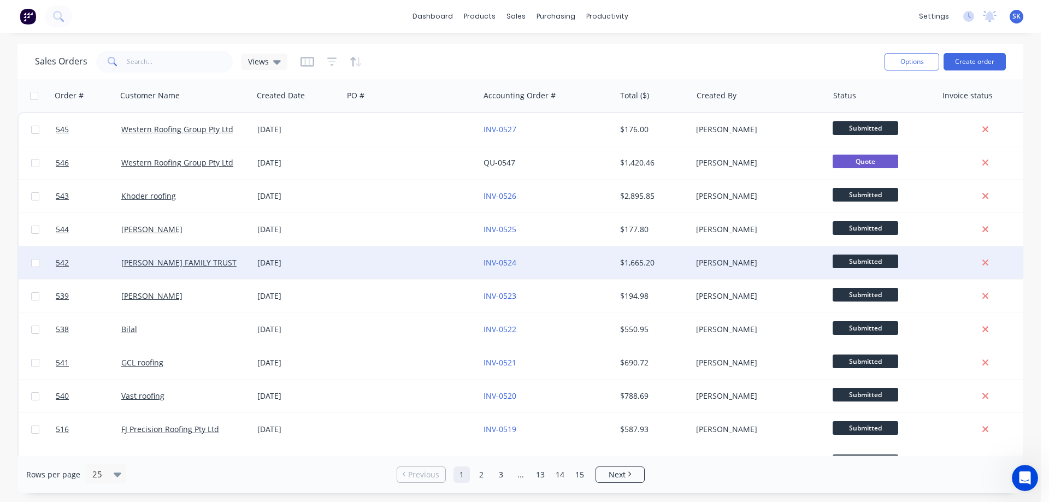
click at [292, 262] on div "[DATE]" at bounding box center [297, 262] width 81 height 11
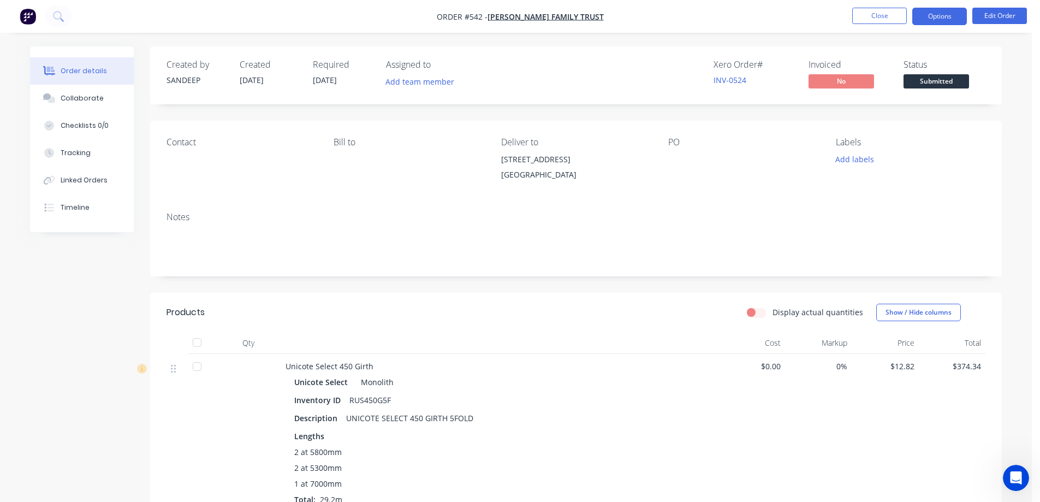
click at [955, 20] on button "Options" at bounding box center [940, 16] width 55 height 17
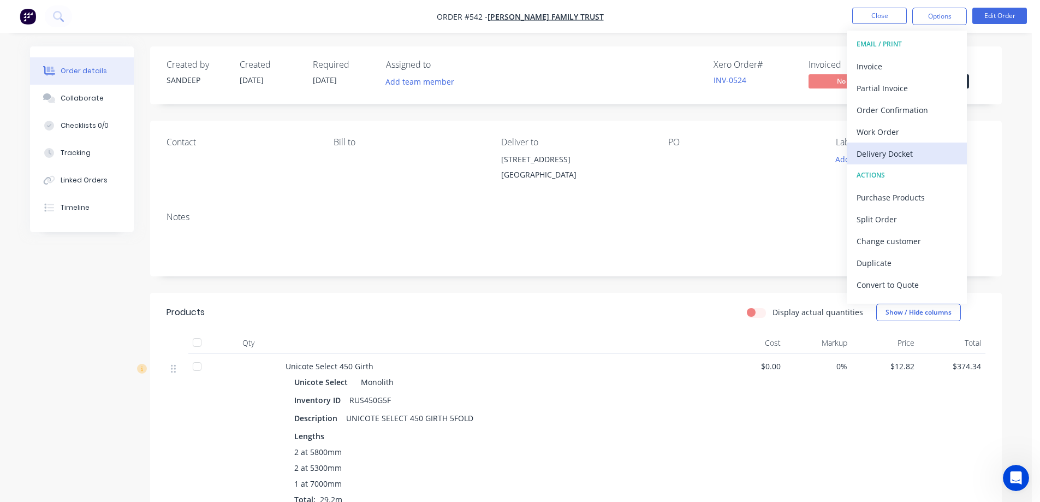
click at [885, 148] on div "Delivery Docket" at bounding box center [907, 154] width 100 height 16
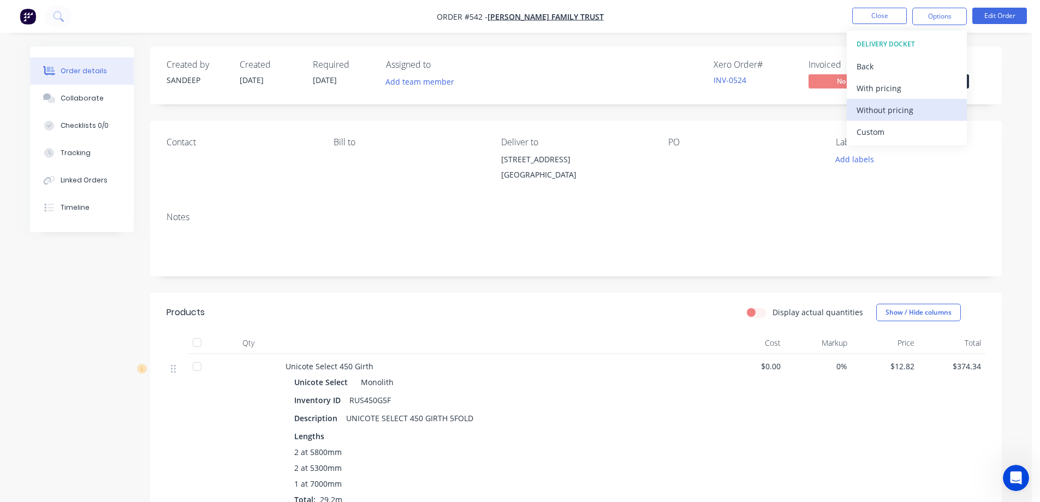
click at [872, 114] on div "Without pricing" at bounding box center [907, 110] width 100 height 16
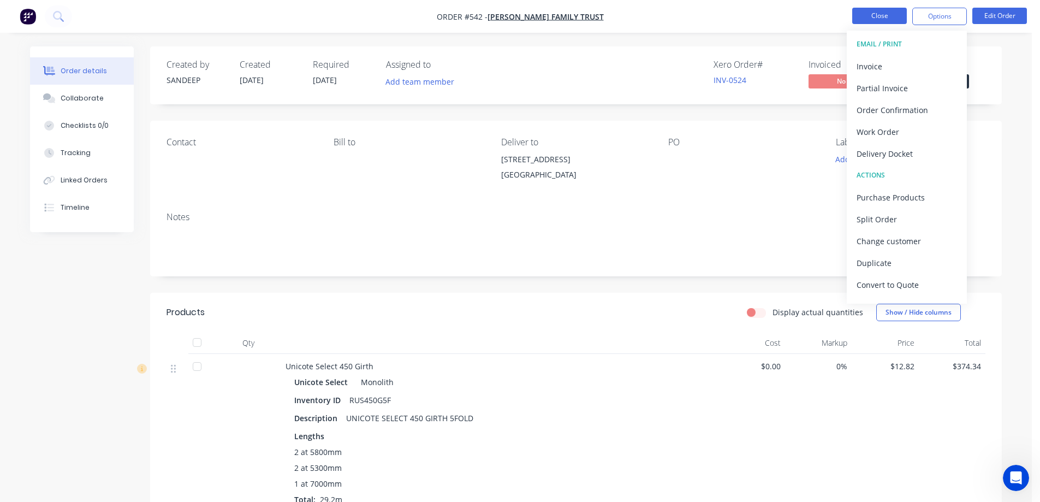
click at [862, 12] on button "Close" at bounding box center [880, 16] width 55 height 16
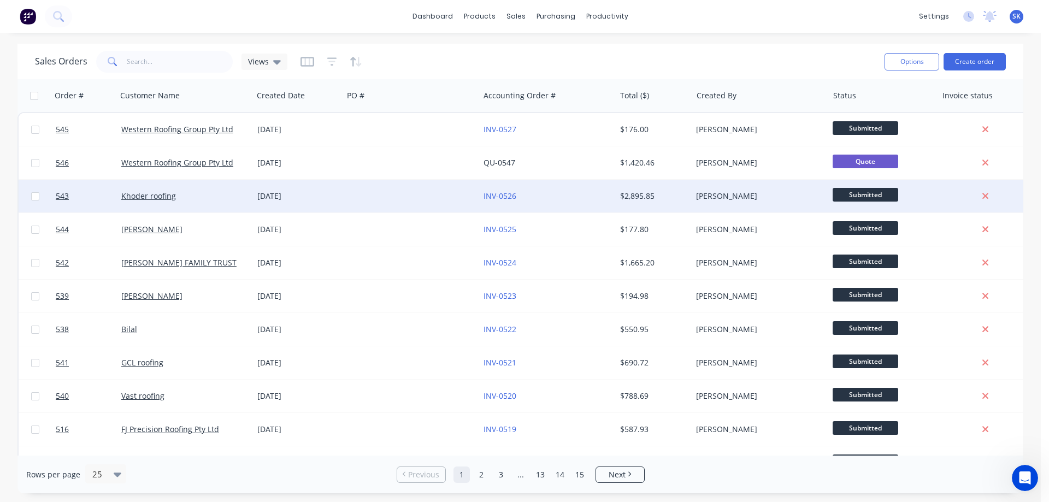
click at [282, 199] on div "[DATE]" at bounding box center [297, 196] width 81 height 11
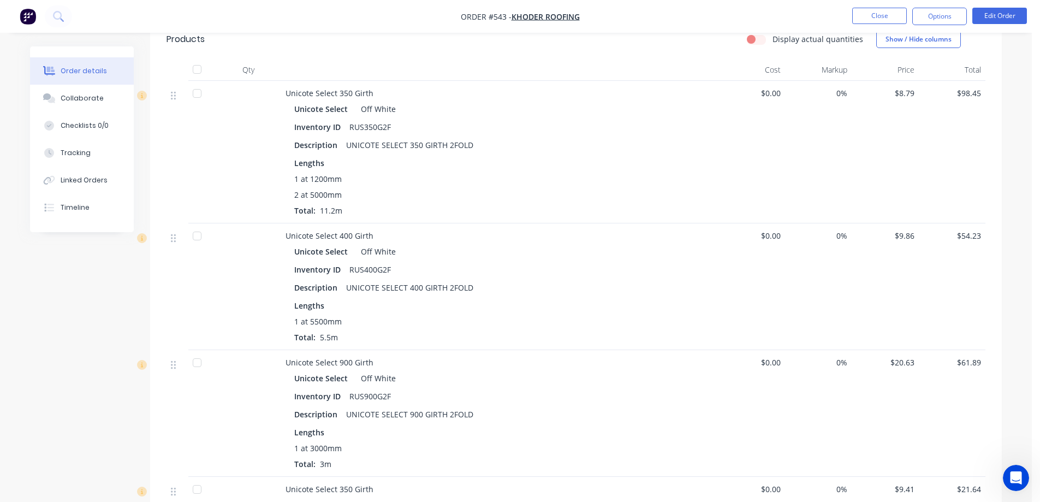
scroll to position [321, 0]
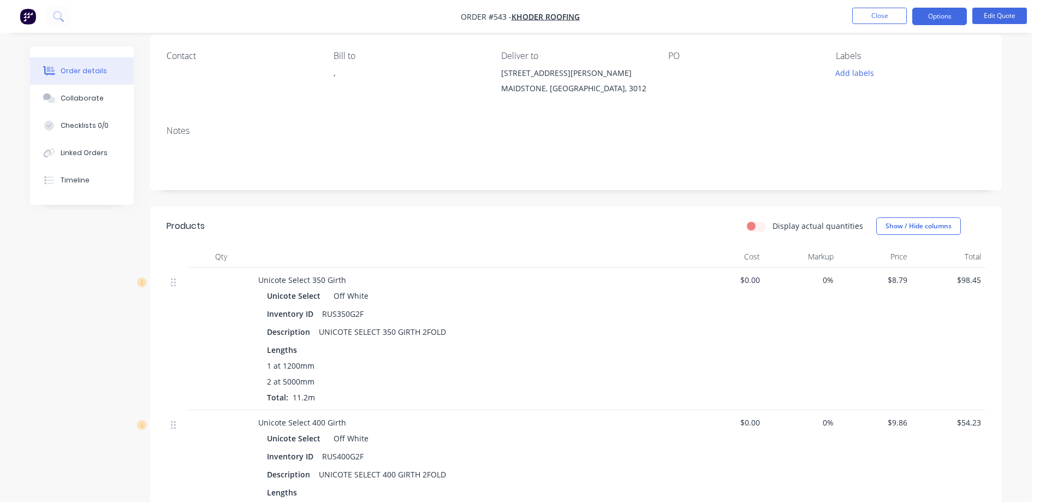
scroll to position [43, 0]
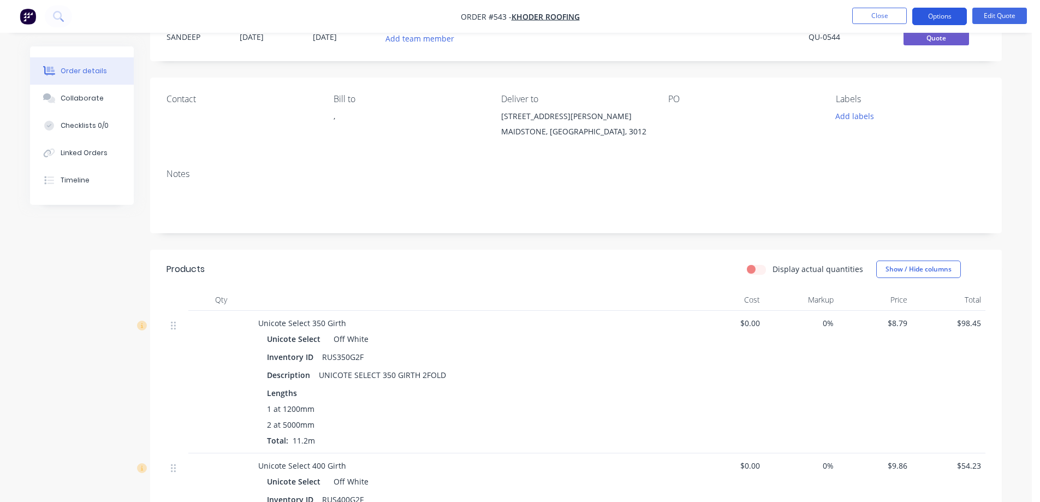
click at [942, 14] on button "Options" at bounding box center [940, 16] width 55 height 17
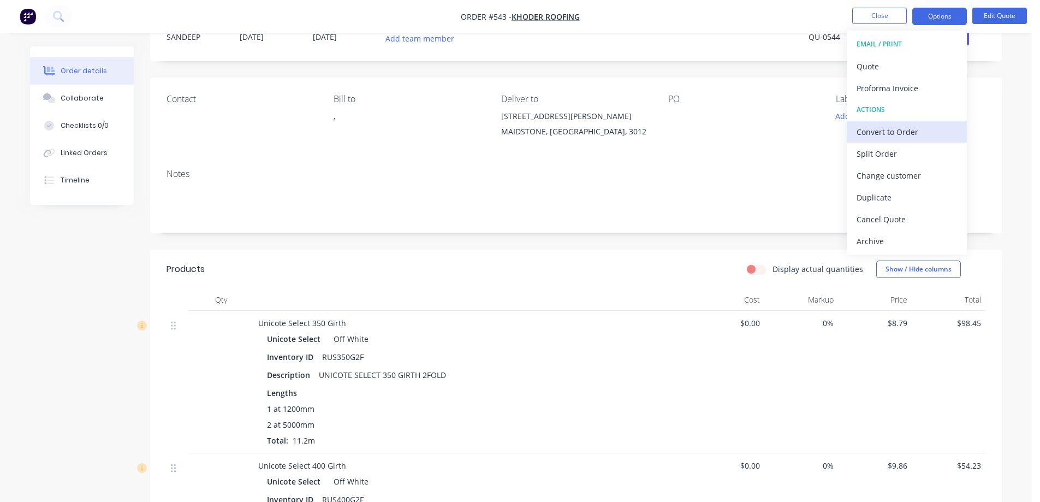
click at [877, 134] on div "Convert to Order" at bounding box center [907, 132] width 100 height 16
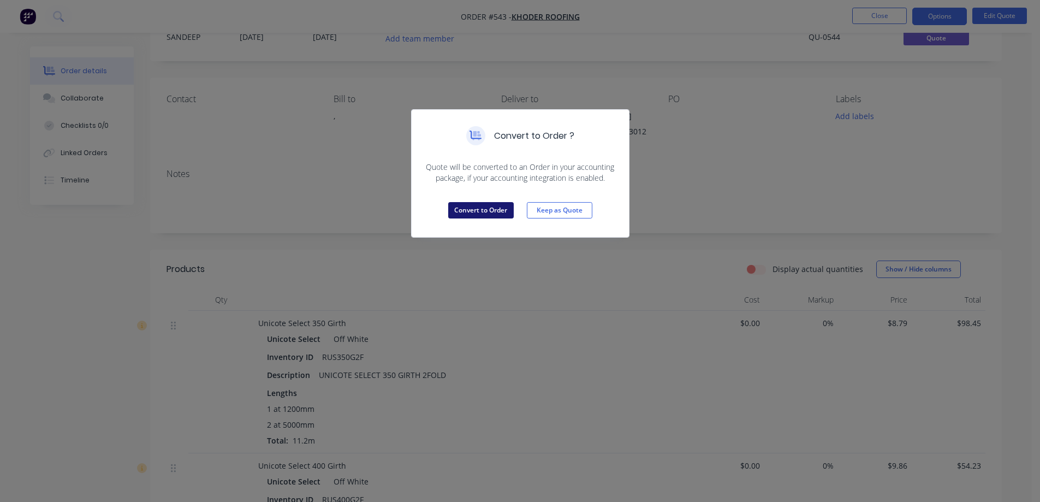
click at [454, 206] on button "Convert to Order" at bounding box center [481, 210] width 66 height 16
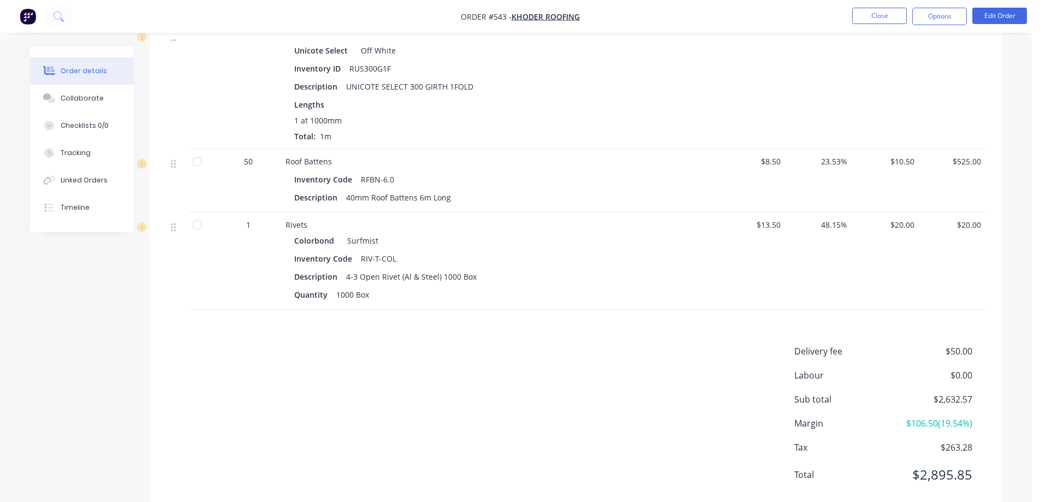
scroll to position [4958, 0]
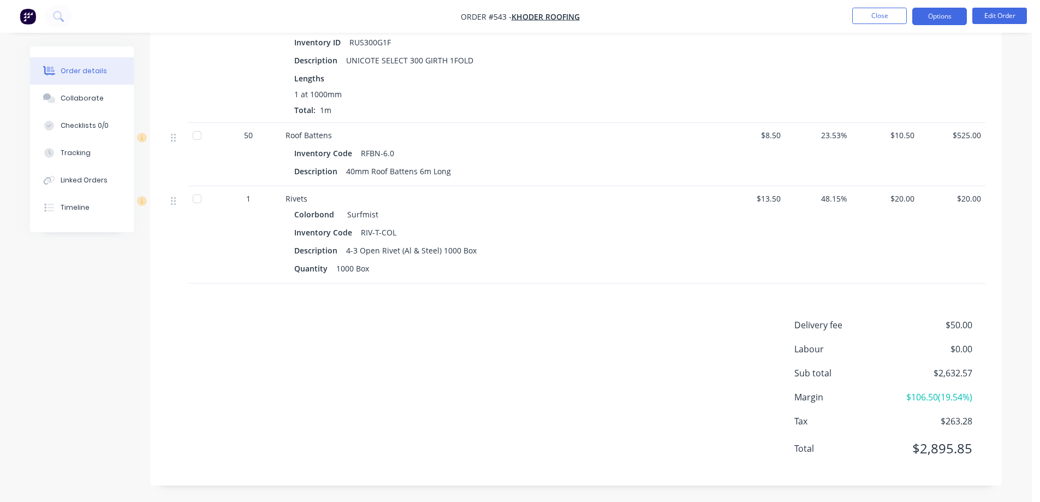
click at [934, 14] on button "Options" at bounding box center [940, 16] width 55 height 17
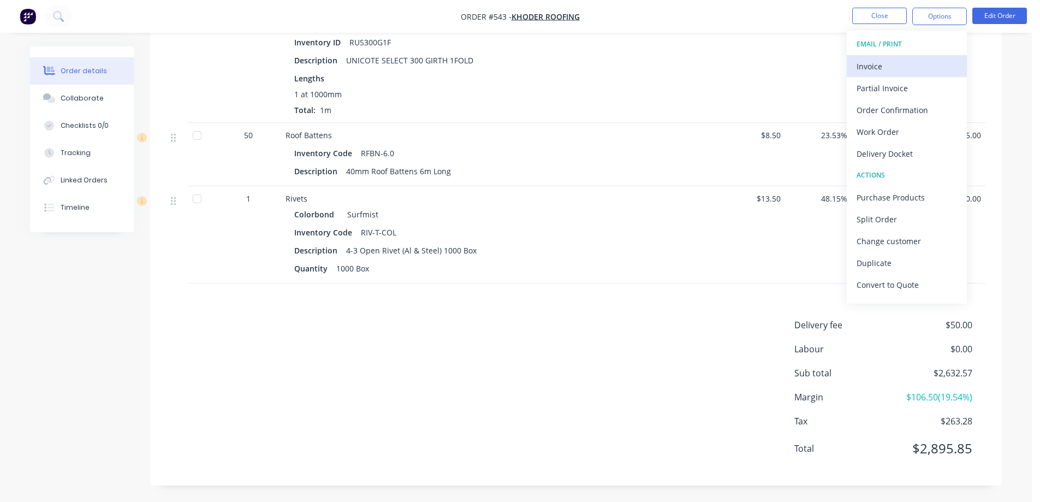
click at [883, 61] on div "Invoice" at bounding box center [907, 66] width 100 height 16
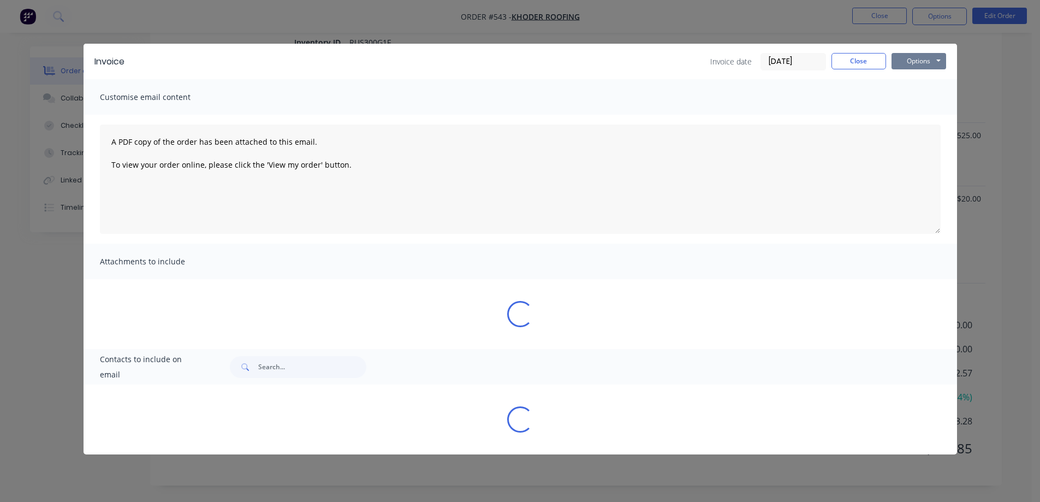
click at [930, 56] on button "Options" at bounding box center [919, 61] width 55 height 16
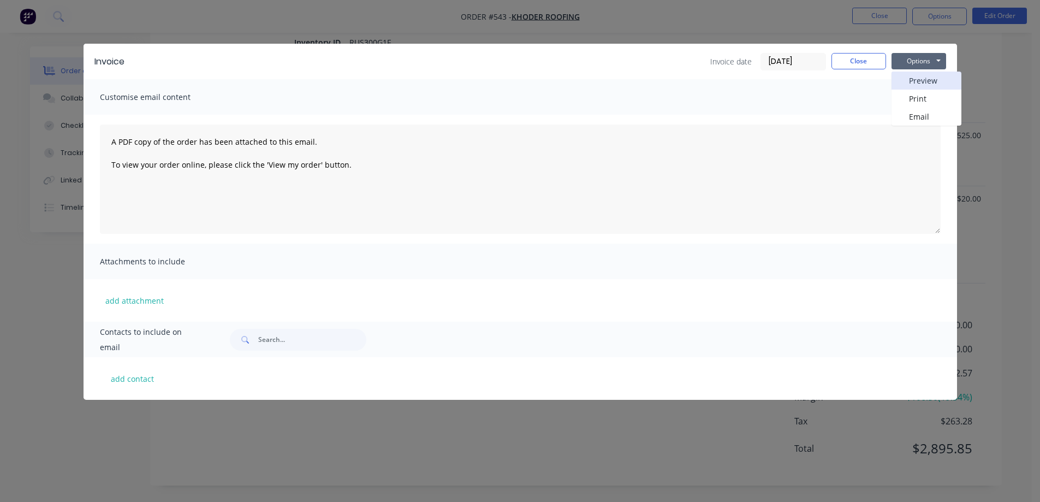
click at [915, 82] on button "Preview" at bounding box center [927, 81] width 70 height 18
click at [838, 57] on button "Close" at bounding box center [859, 61] width 55 height 16
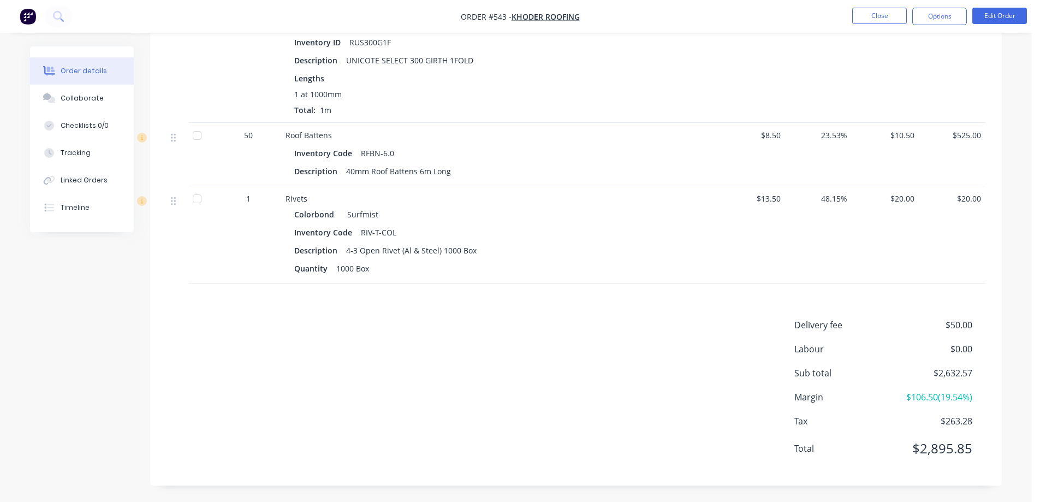
scroll to position [4630, 0]
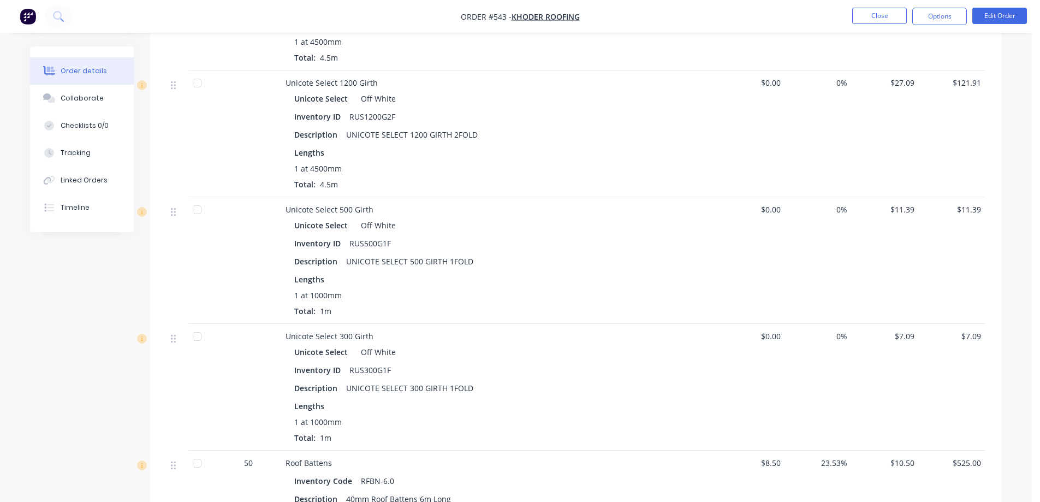
click at [21, 11] on img "button" at bounding box center [28, 16] width 16 height 16
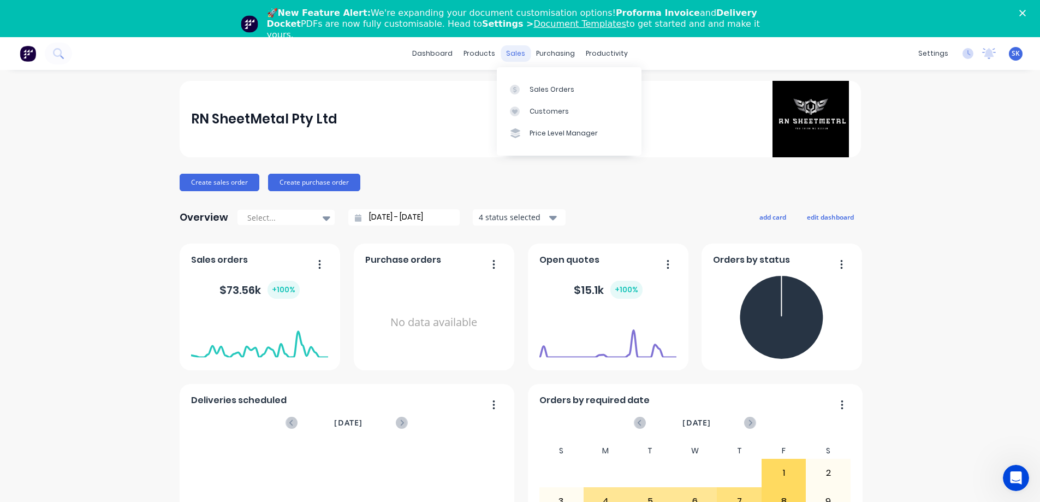
click at [506, 54] on div "sales" at bounding box center [516, 53] width 30 height 16
click at [529, 82] on link "Sales Orders" at bounding box center [569, 89] width 145 height 22
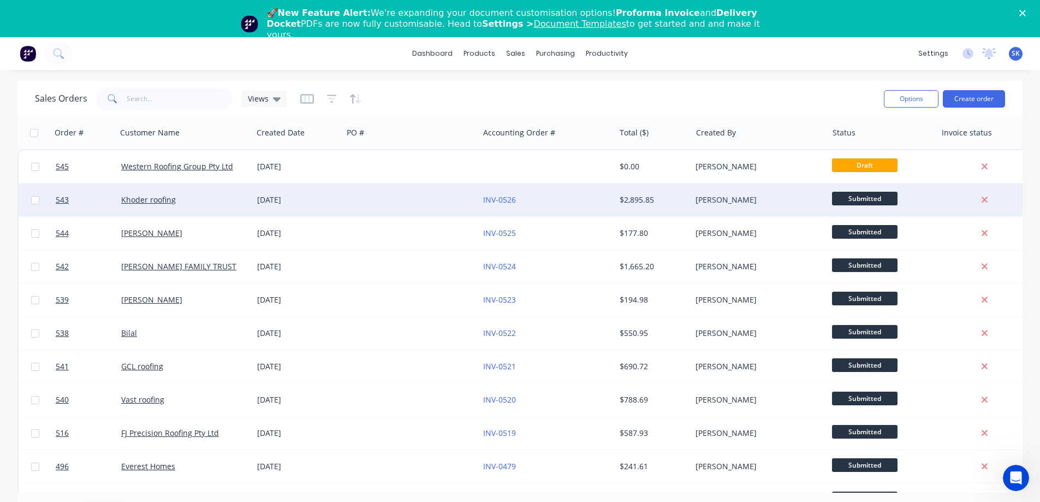
click at [280, 196] on div "[DATE]" at bounding box center [297, 199] width 81 height 11
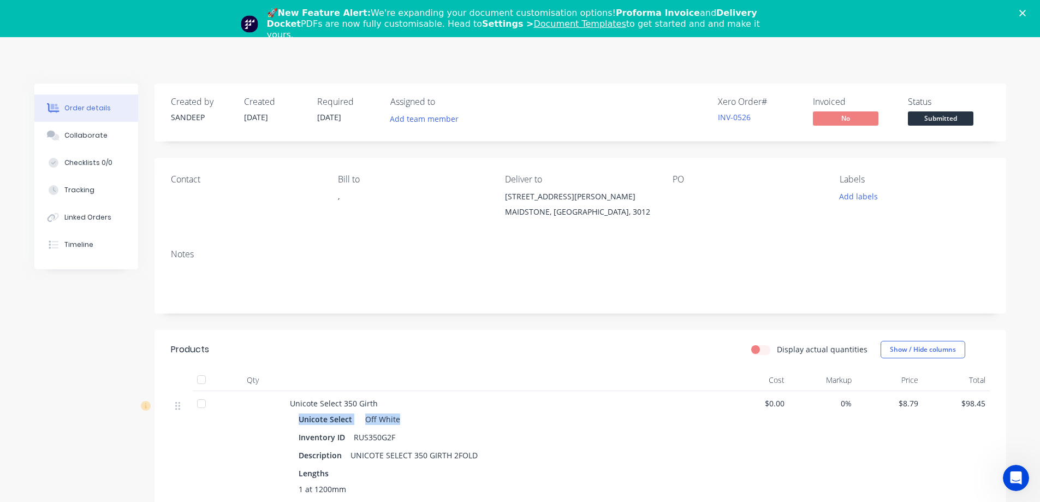
drag, startPoint x: 299, startPoint y: 415, endPoint x: 406, endPoint y: 423, distance: 107.4
click at [406, 423] on div "Unicote Select Off White" at bounding box center [504, 419] width 411 height 16
copy div "Unicote Select Off White"
click at [1031, 13] on div "Close" at bounding box center [1025, 13] width 11 height 7
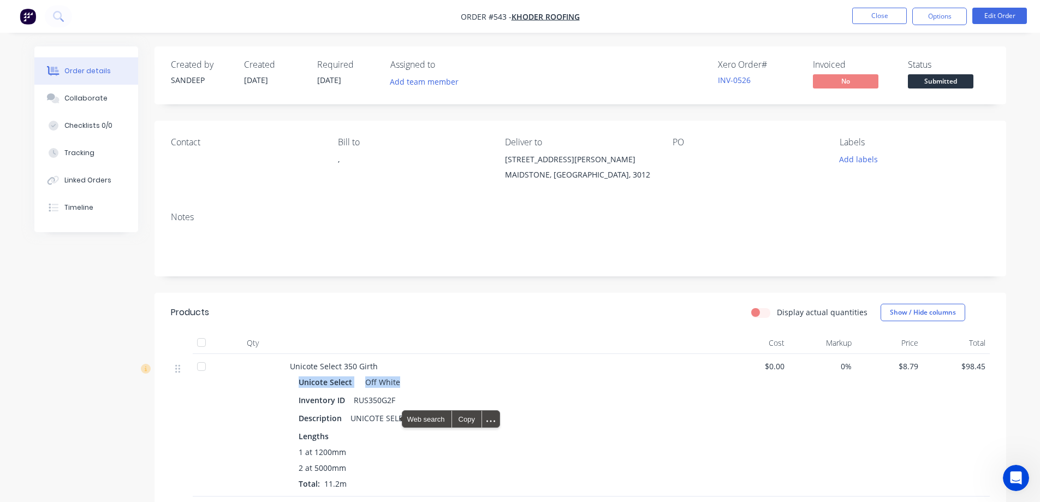
click at [28, 18] on img "button" at bounding box center [28, 16] width 16 height 16
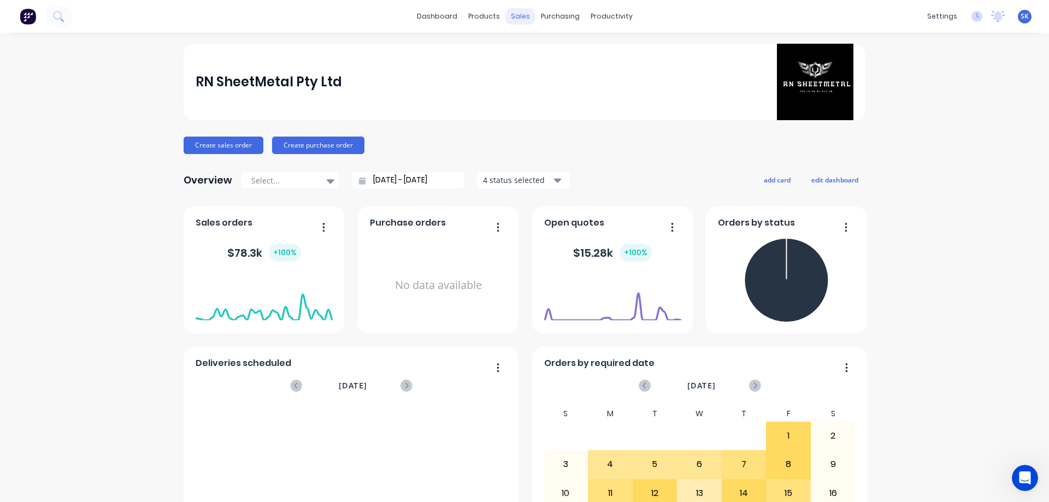
click at [518, 14] on div "sales" at bounding box center [520, 16] width 30 height 16
click at [516, 13] on div "sales" at bounding box center [520, 16] width 30 height 16
click at [542, 53] on div "Sales Orders" at bounding box center [556, 53] width 45 height 10
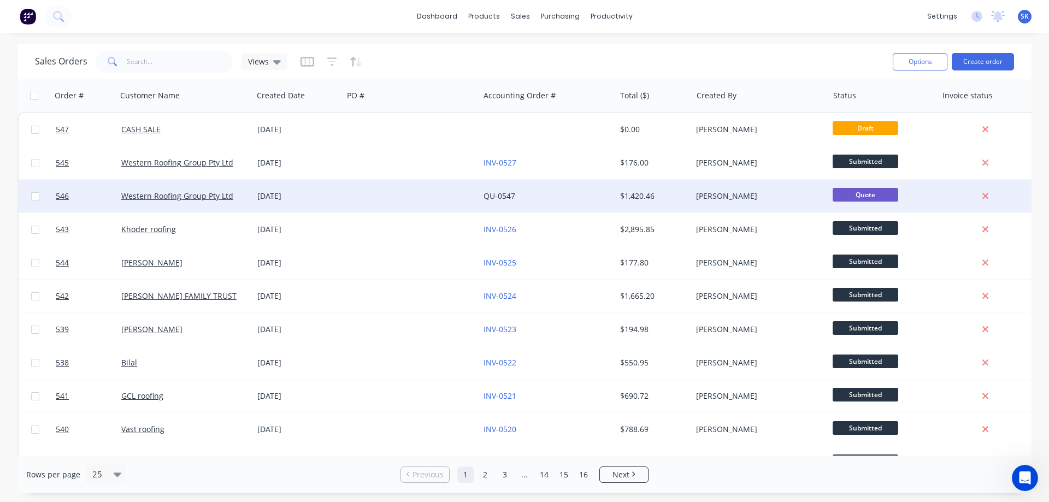
click at [413, 196] on div at bounding box center [411, 196] width 136 height 33
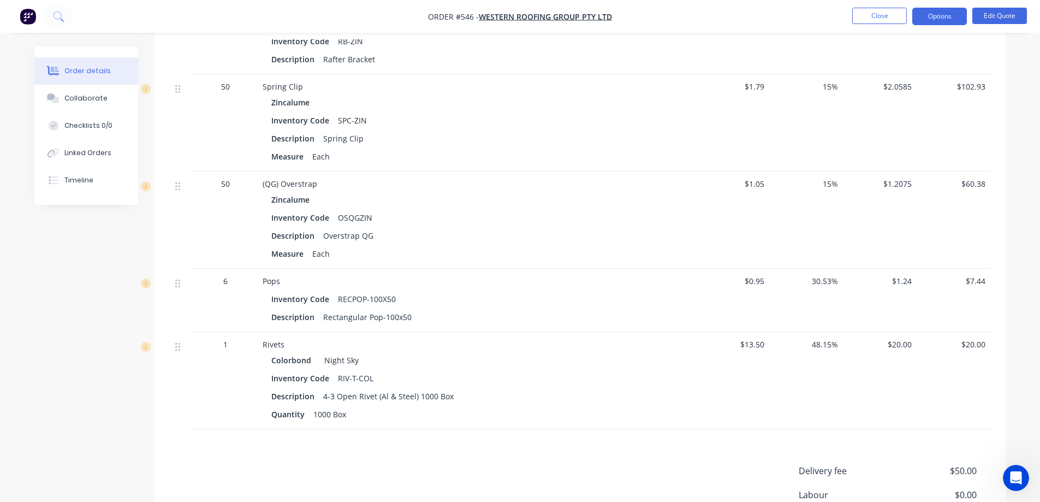
scroll to position [1311, 0]
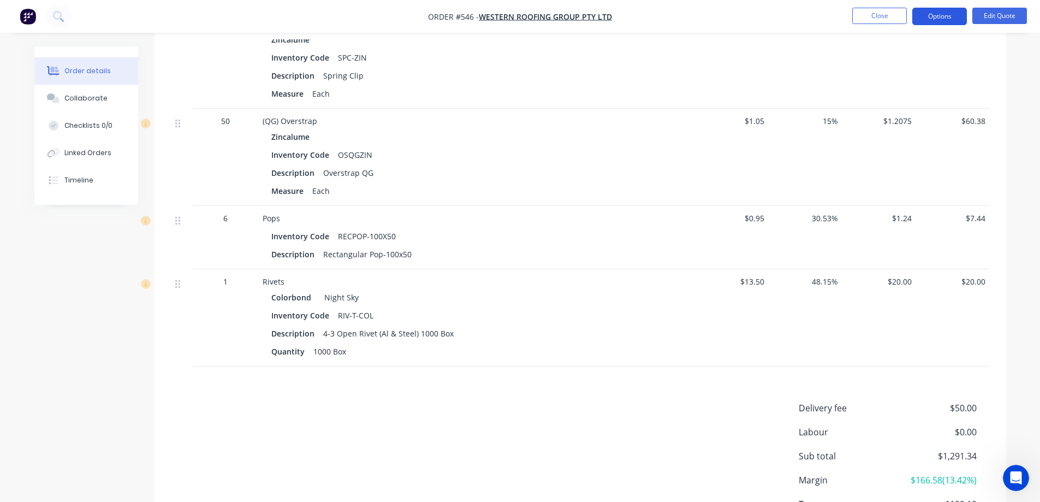
click at [931, 15] on button "Options" at bounding box center [940, 16] width 55 height 17
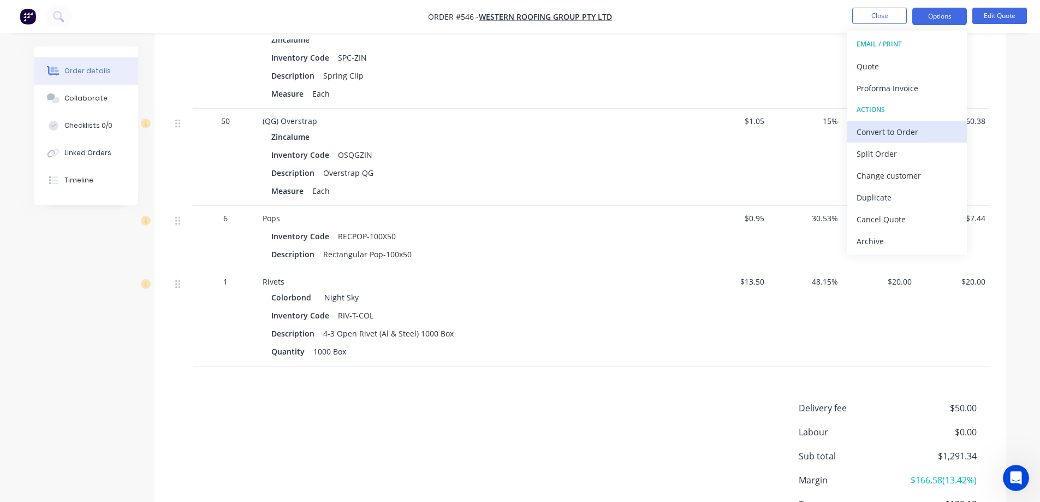
click at [895, 122] on button "Convert to Order" at bounding box center [907, 132] width 120 height 22
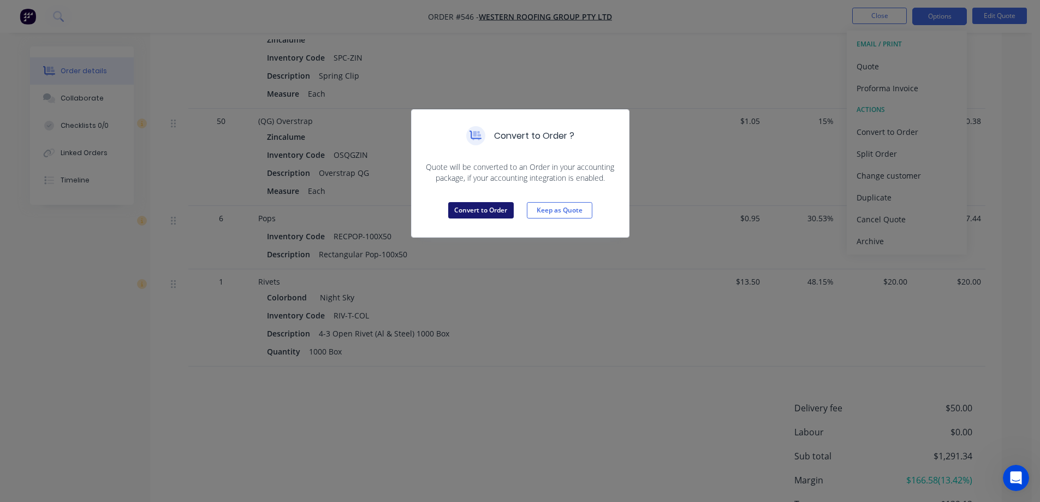
click at [498, 213] on button "Convert to Order" at bounding box center [481, 210] width 66 height 16
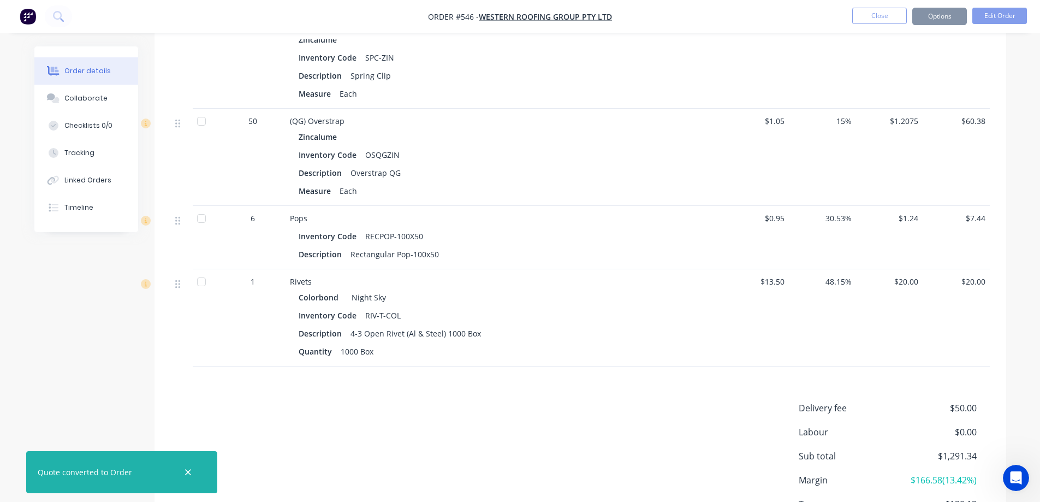
scroll to position [1394, 0]
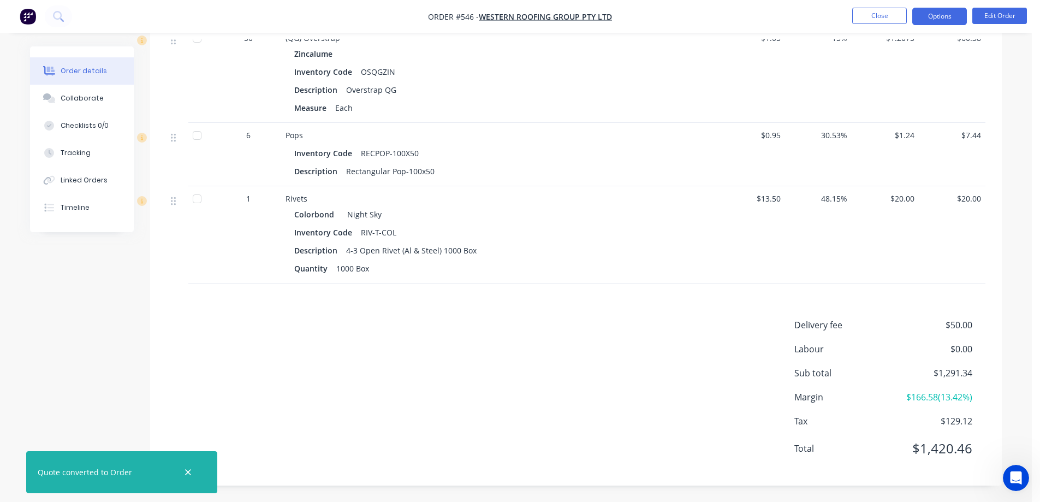
click at [931, 17] on button "Options" at bounding box center [940, 16] width 55 height 17
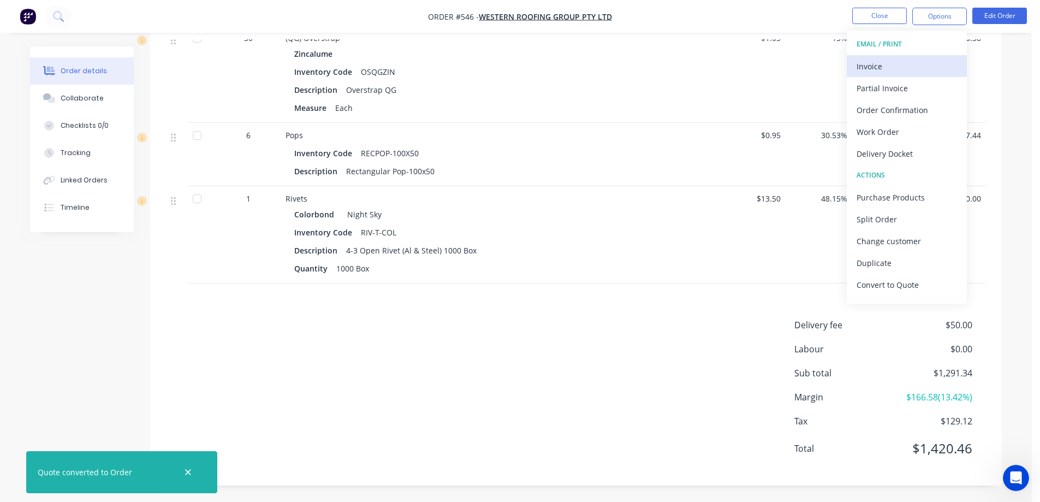
click at [897, 61] on div "Invoice" at bounding box center [907, 66] width 100 height 16
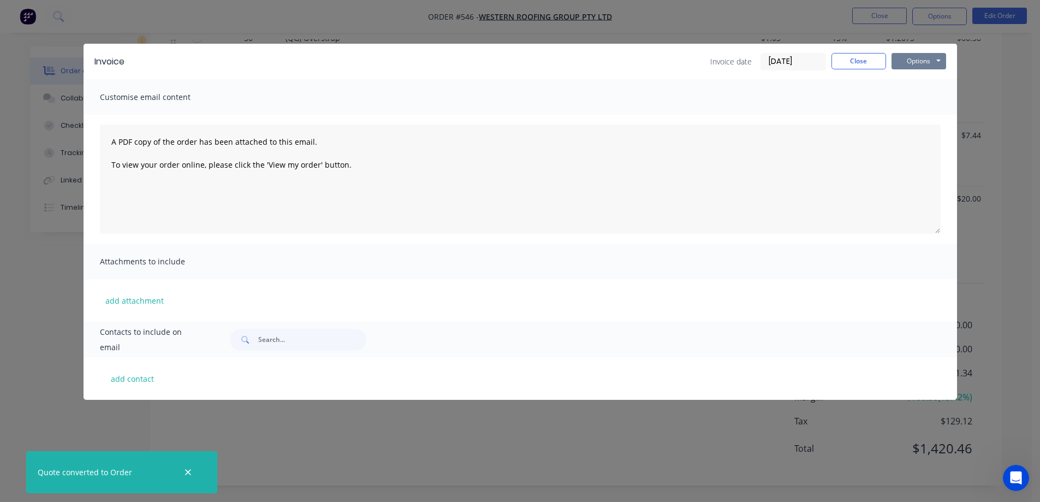
click at [911, 61] on button "Options" at bounding box center [919, 61] width 55 height 16
click at [912, 76] on button "Preview" at bounding box center [927, 81] width 70 height 18
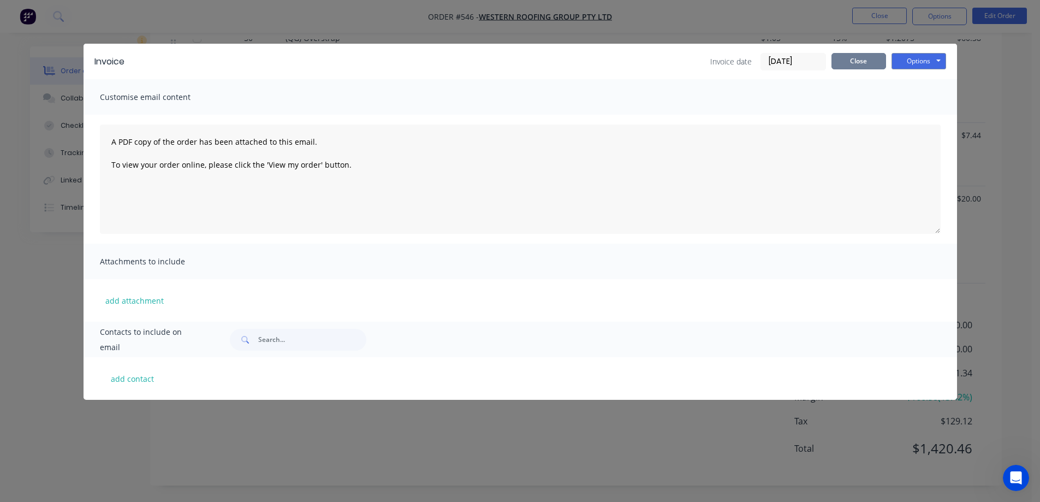
click at [873, 55] on button "Close" at bounding box center [859, 61] width 55 height 16
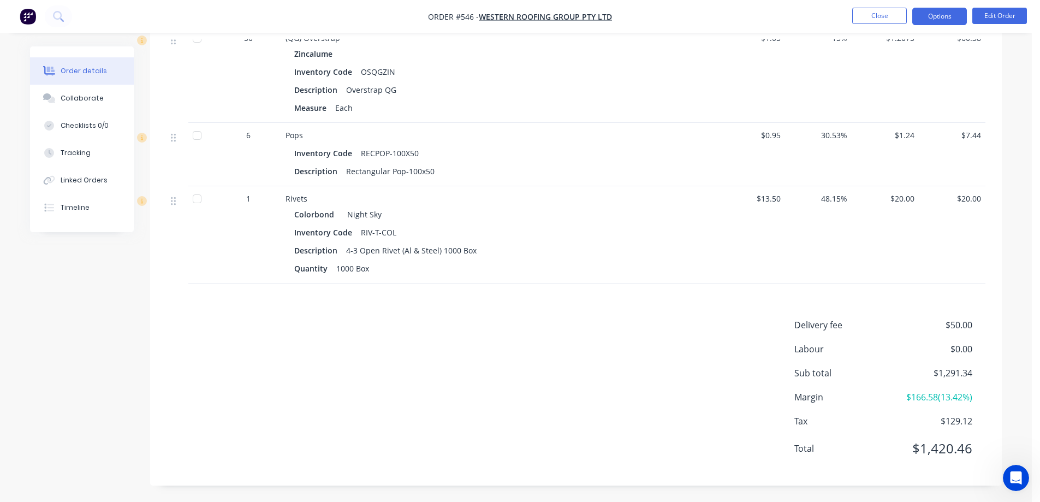
click at [926, 16] on button "Options" at bounding box center [940, 16] width 55 height 17
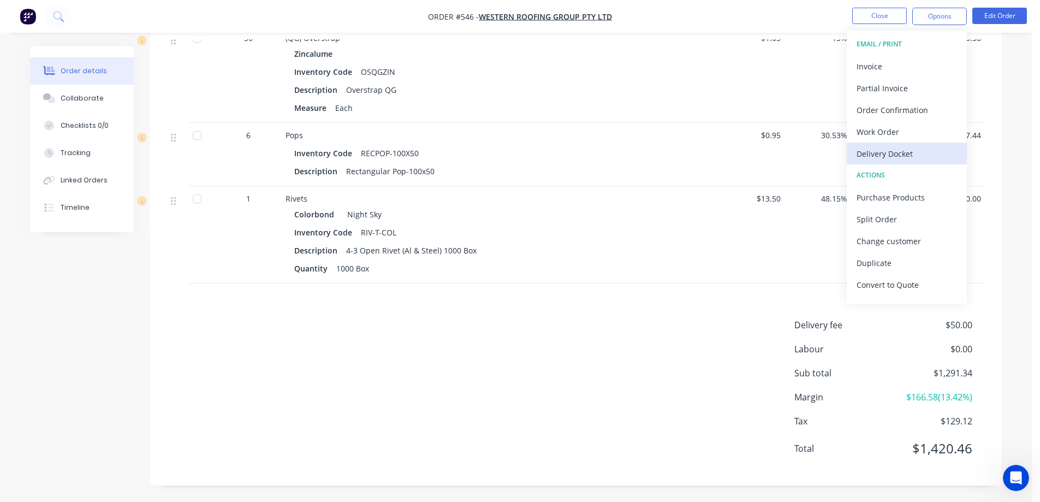
click at [886, 147] on div "Delivery Docket" at bounding box center [907, 154] width 100 height 16
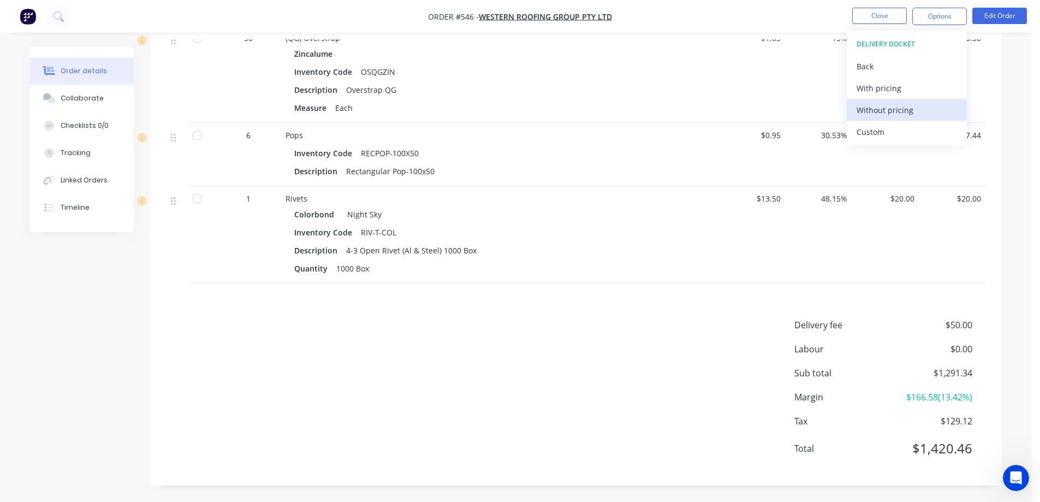
click at [879, 116] on div "Without pricing" at bounding box center [907, 110] width 100 height 16
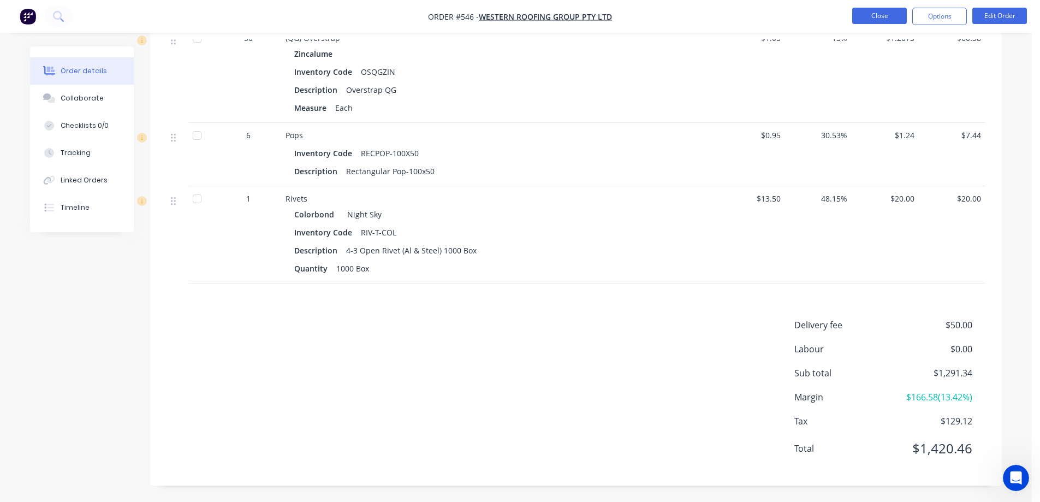
click at [894, 16] on button "Close" at bounding box center [880, 16] width 55 height 16
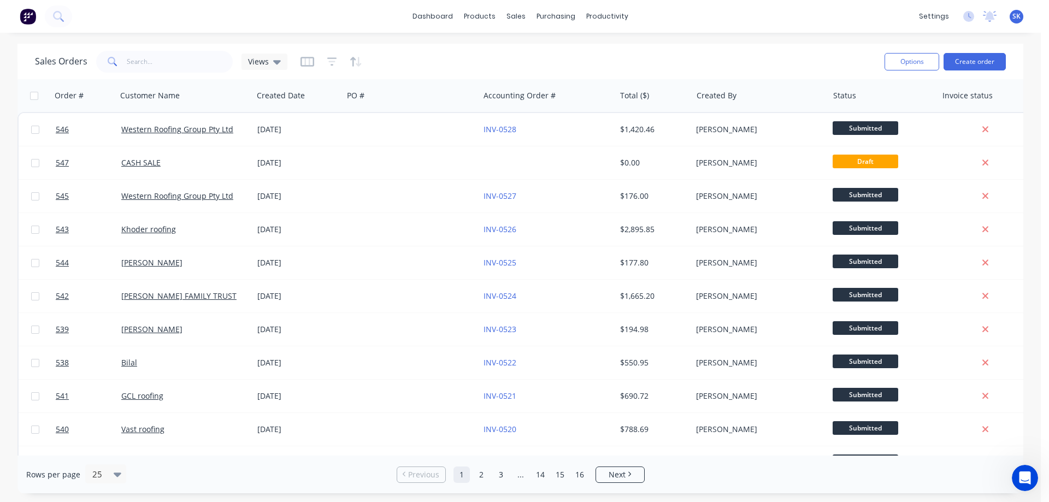
click at [33, 17] on img at bounding box center [28, 16] width 16 height 16
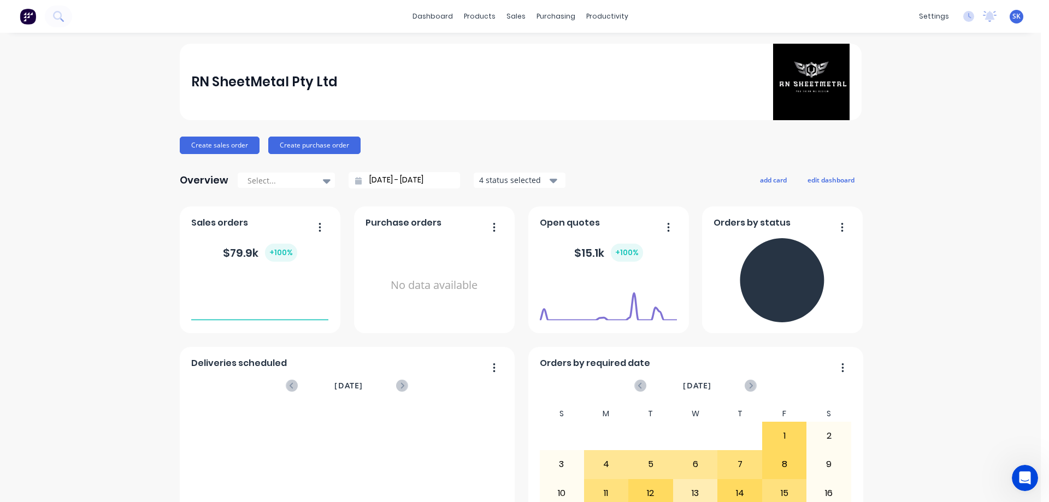
click at [494, 180] on div "4 status selected" at bounding box center [513, 179] width 69 height 11
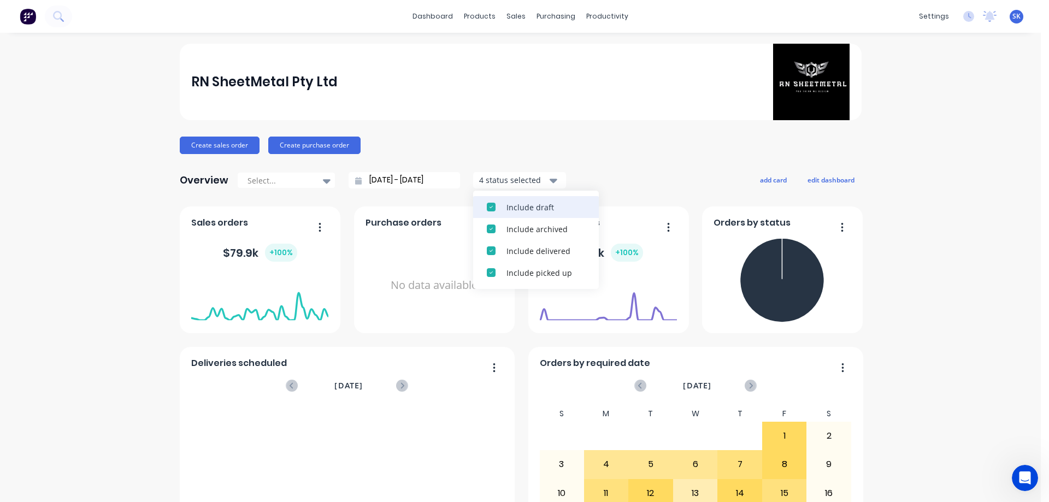
click at [503, 198] on button "Include draft" at bounding box center [536, 207] width 126 height 22
click at [503, 198] on button "Include archived" at bounding box center [536, 207] width 126 height 22
click at [397, 177] on input "[DATE] - [DATE]" at bounding box center [409, 180] width 94 height 16
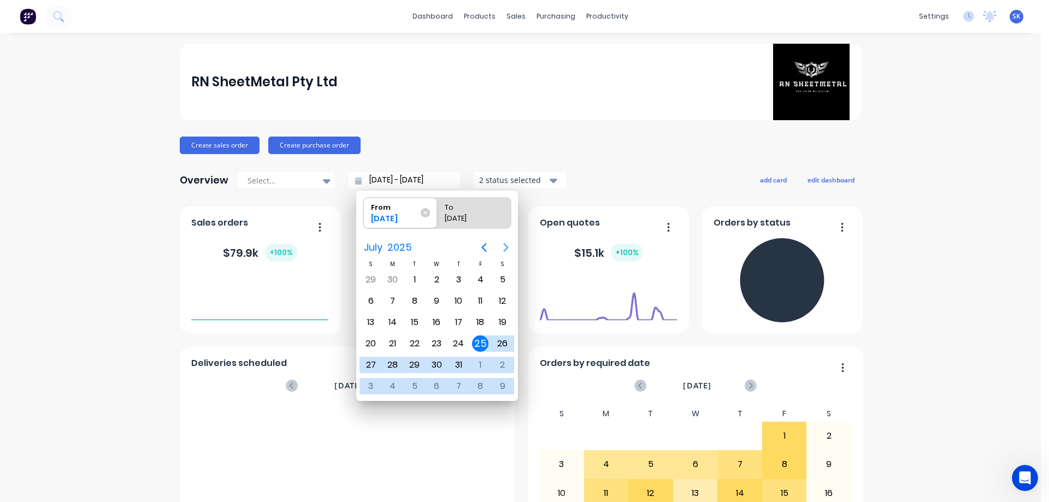
click at [505, 250] on icon "Next page" at bounding box center [505, 247] width 5 height 9
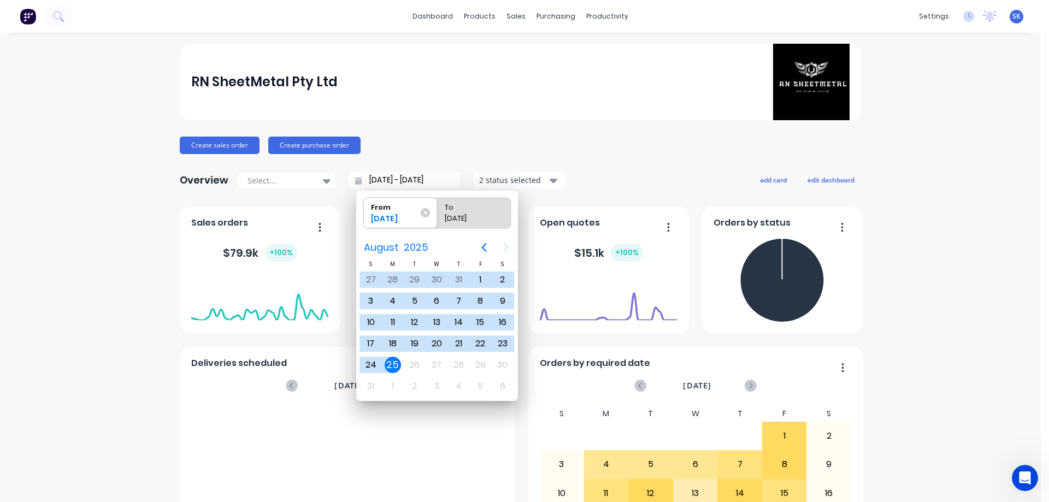
click at [392, 367] on div "25" at bounding box center [392, 365] width 16 height 16
type input "[DATE] - [DATE]"
radio input "false"
radio input "true"
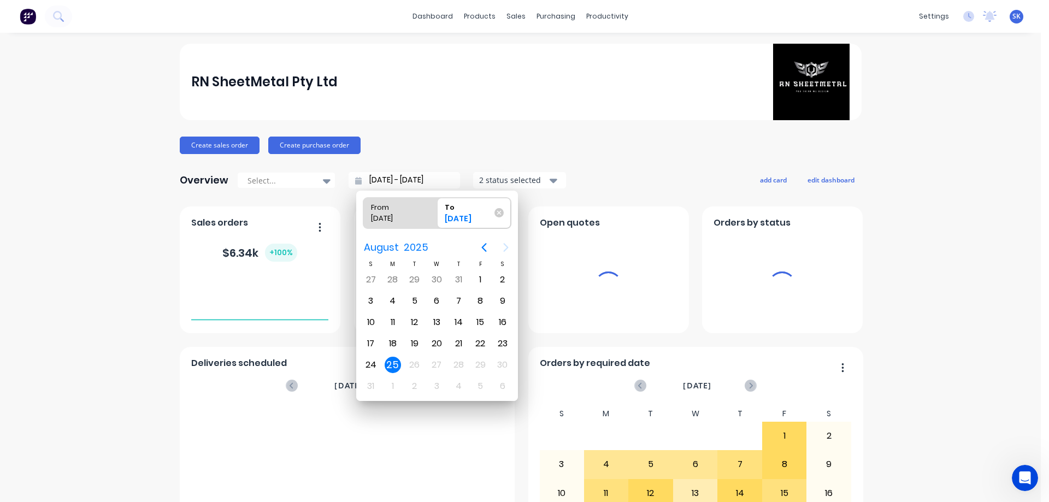
click at [595, 170] on div "Overview Select... [DATE] - [DATE] 2 status selected add card edit dashboard" at bounding box center [521, 180] width 682 height 22
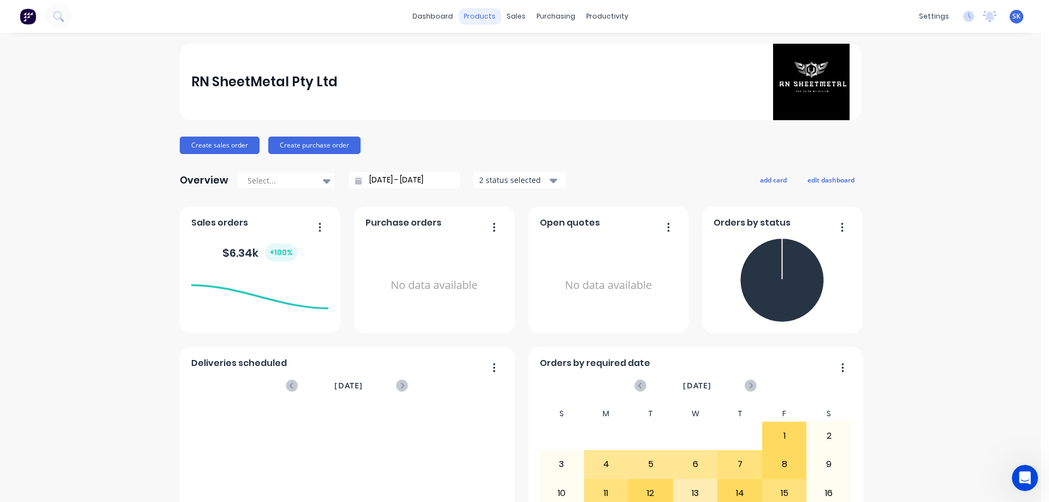
click at [487, 21] on div "products" at bounding box center [479, 16] width 43 height 16
click at [493, 43] on link "Product Catalogue" at bounding box center [529, 52] width 145 height 22
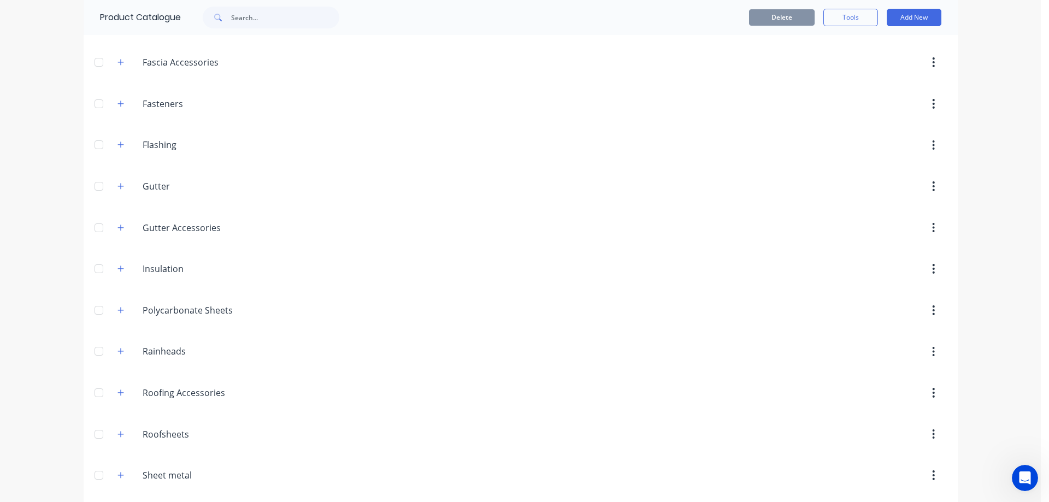
scroll to position [319, 0]
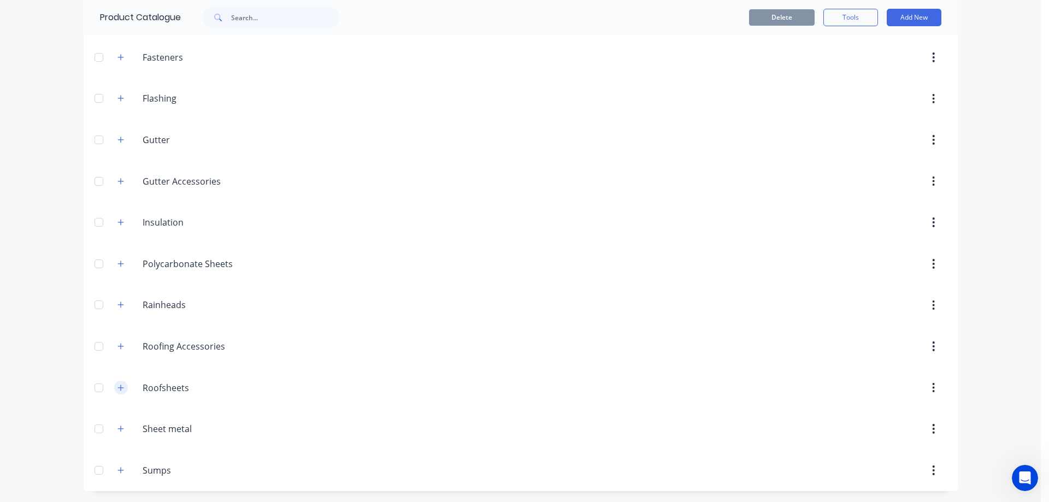
click at [117, 388] on icon "button" at bounding box center [120, 388] width 7 height 8
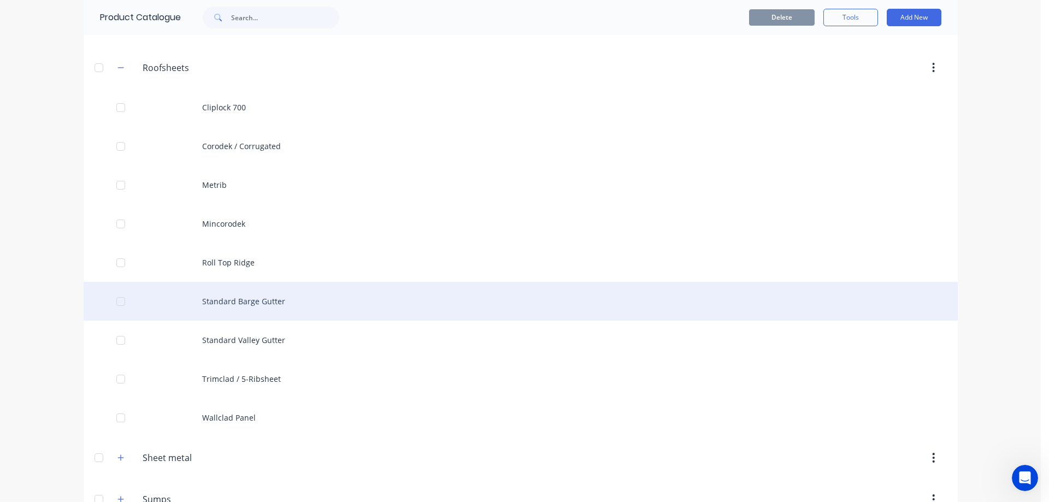
scroll to position [614, 0]
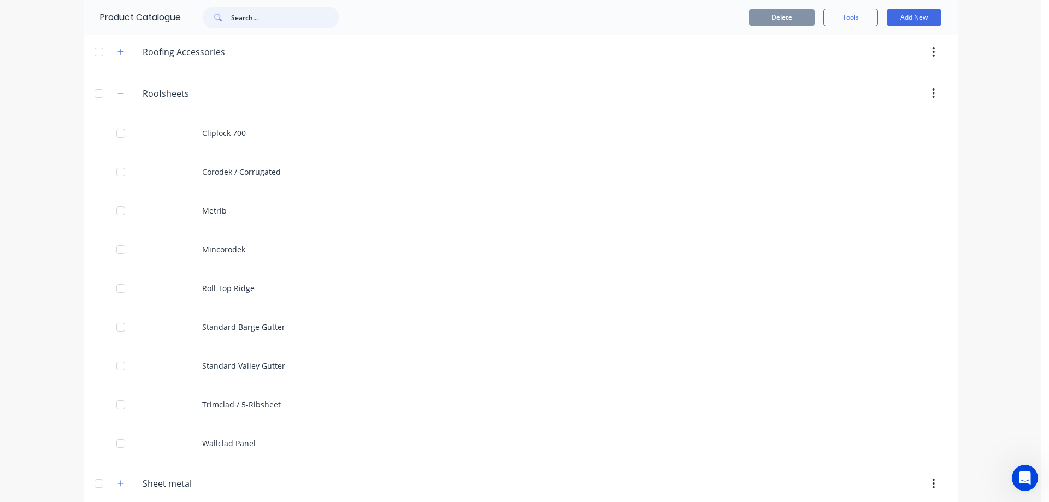
click at [252, 20] on input "text" at bounding box center [285, 18] width 108 height 22
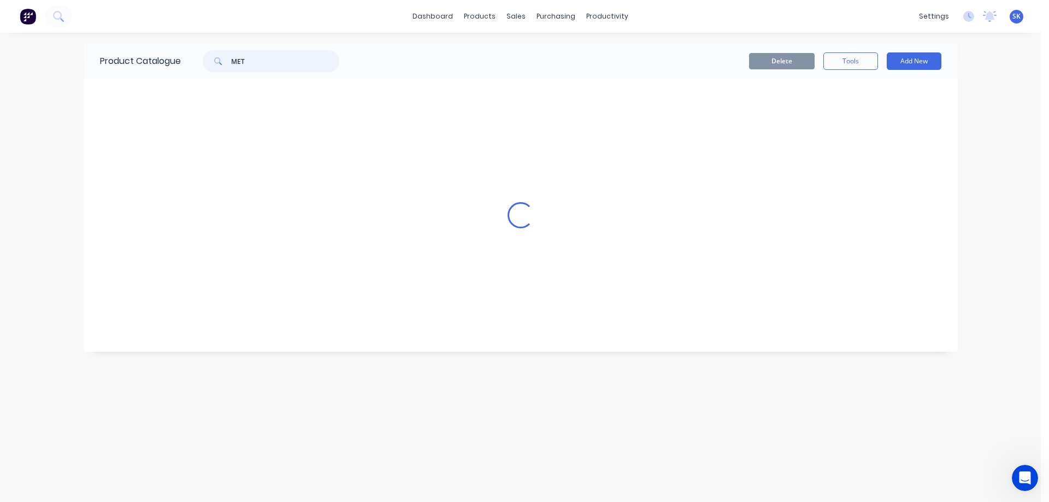
scroll to position [0, 0]
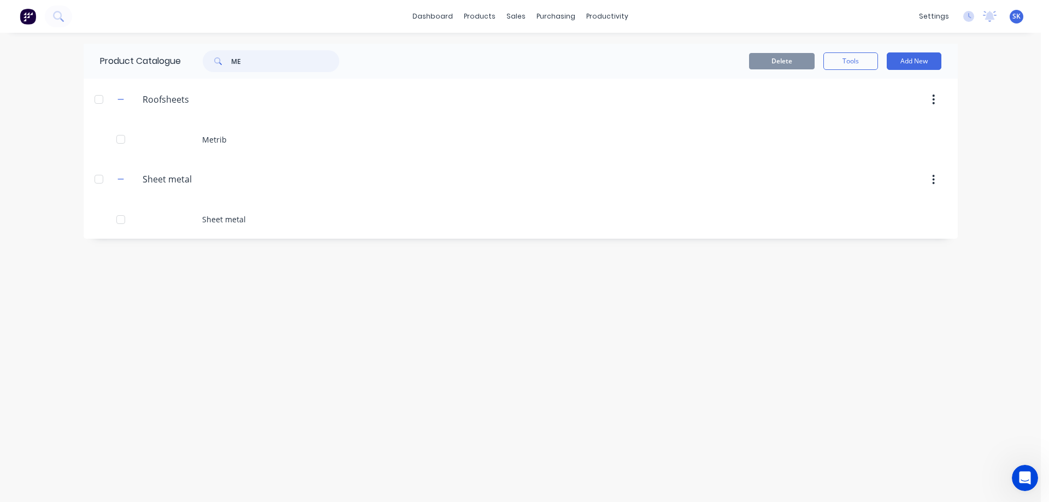
type input "M"
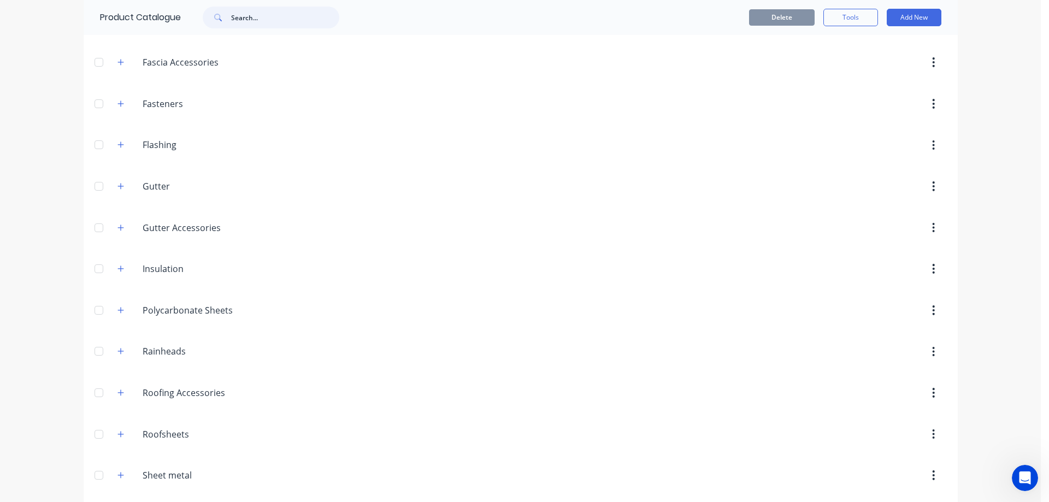
scroll to position [319, 0]
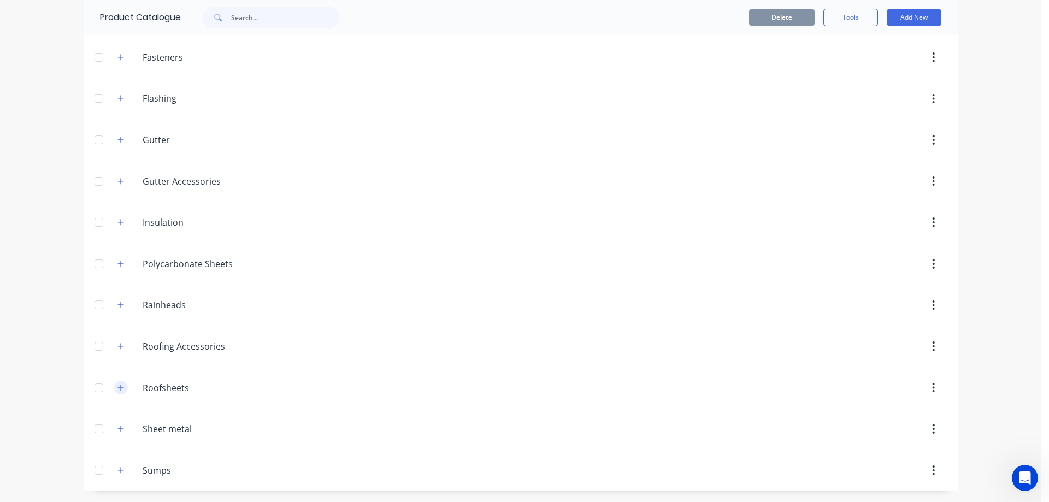
click at [117, 389] on icon "button" at bounding box center [120, 388] width 7 height 8
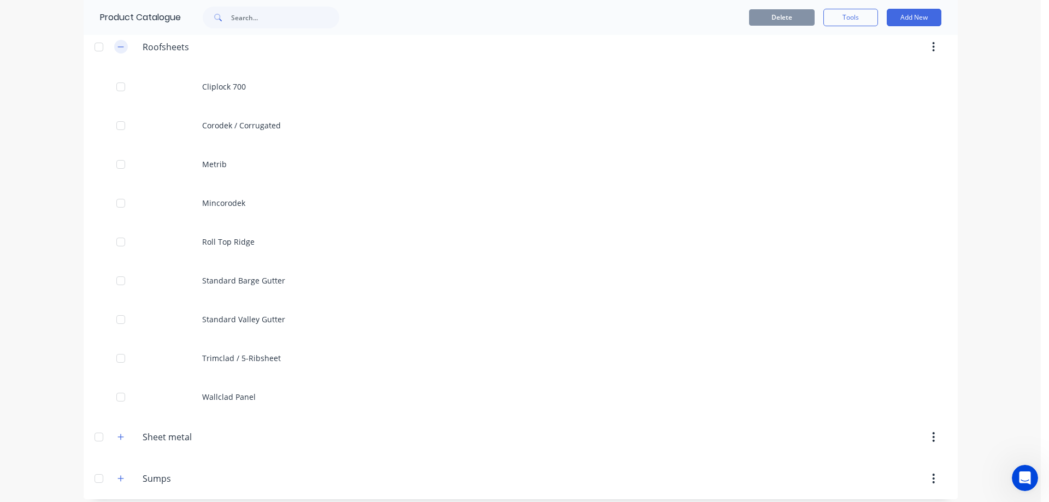
scroll to position [668, 0]
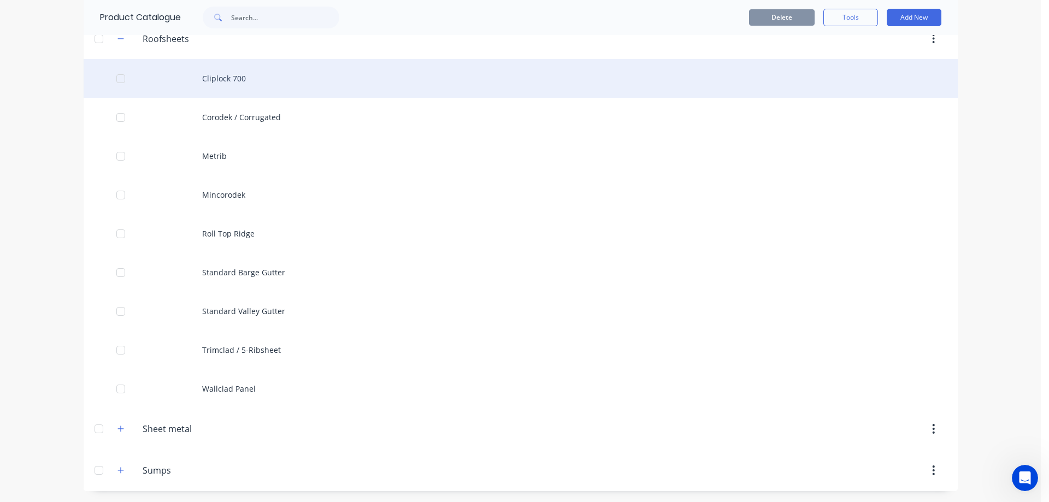
click at [197, 96] on div "Cliplock 700" at bounding box center [521, 78] width 874 height 39
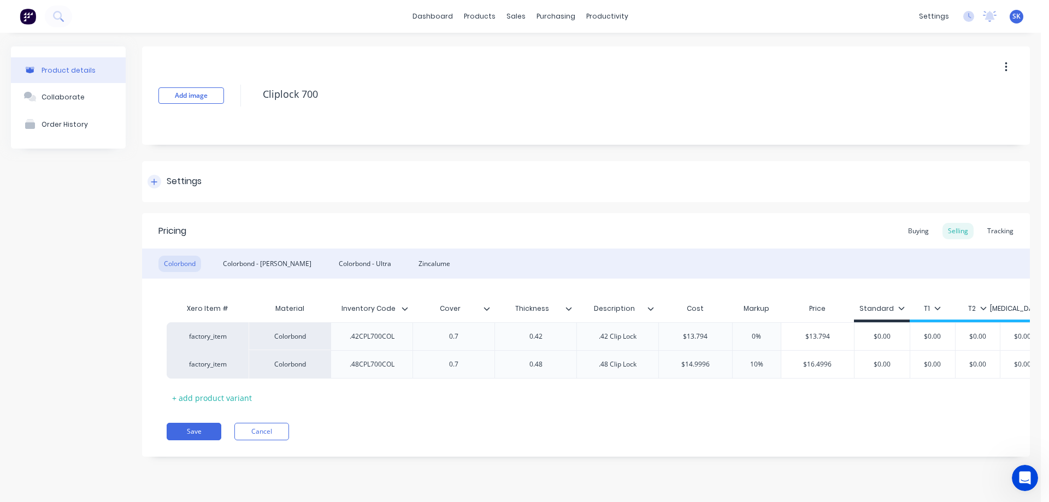
type textarea "x"
click at [27, 16] on img at bounding box center [28, 16] width 16 height 16
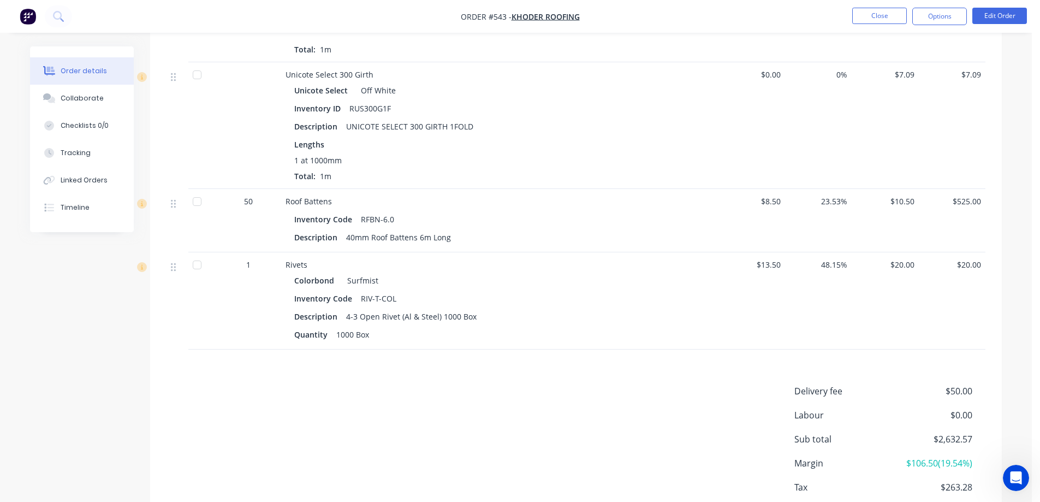
scroll to position [4958, 0]
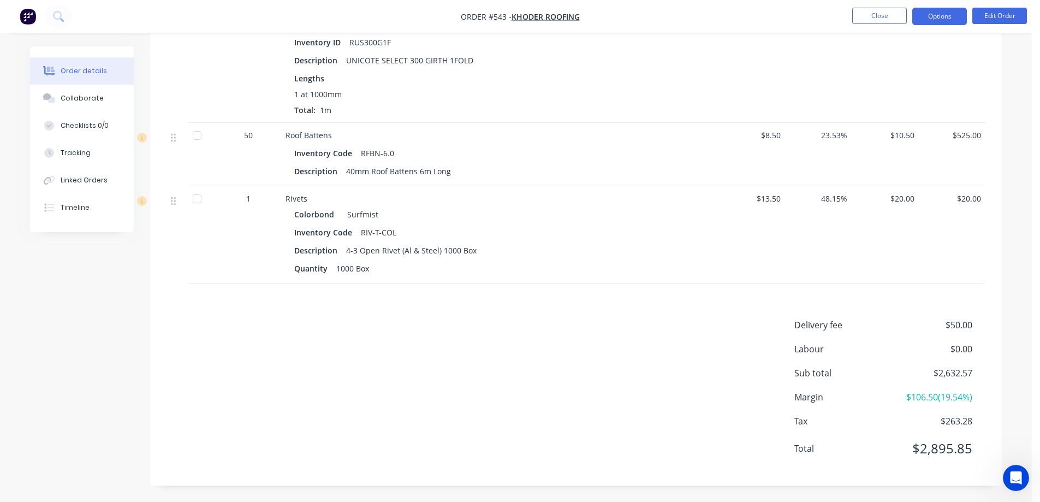
click at [923, 11] on button "Options" at bounding box center [940, 16] width 55 height 17
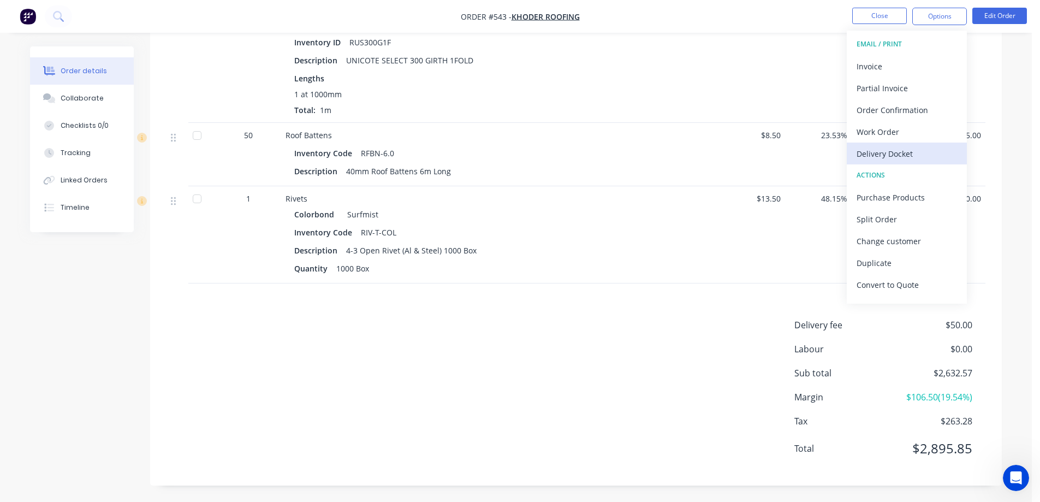
click at [873, 149] on div "Delivery Docket" at bounding box center [907, 154] width 100 height 16
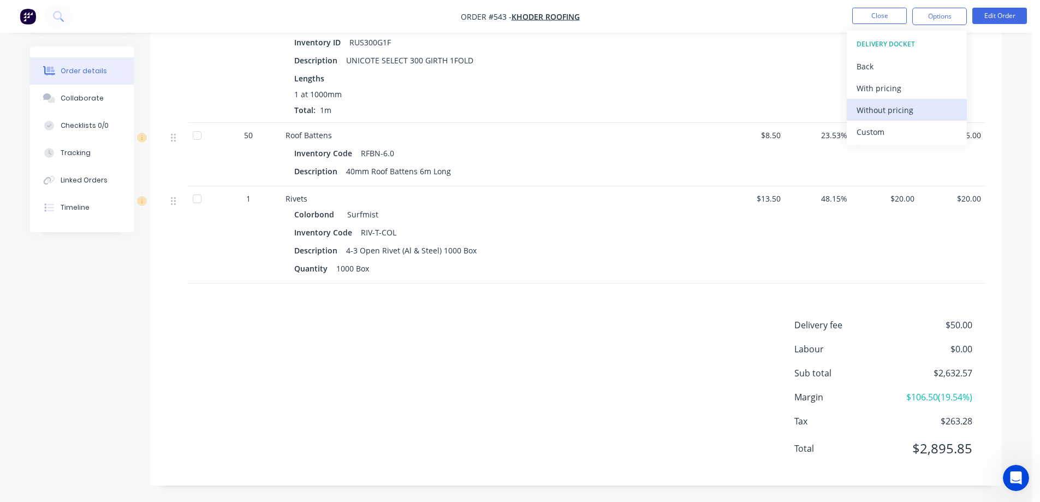
click at [873, 117] on div "Without pricing" at bounding box center [907, 110] width 100 height 16
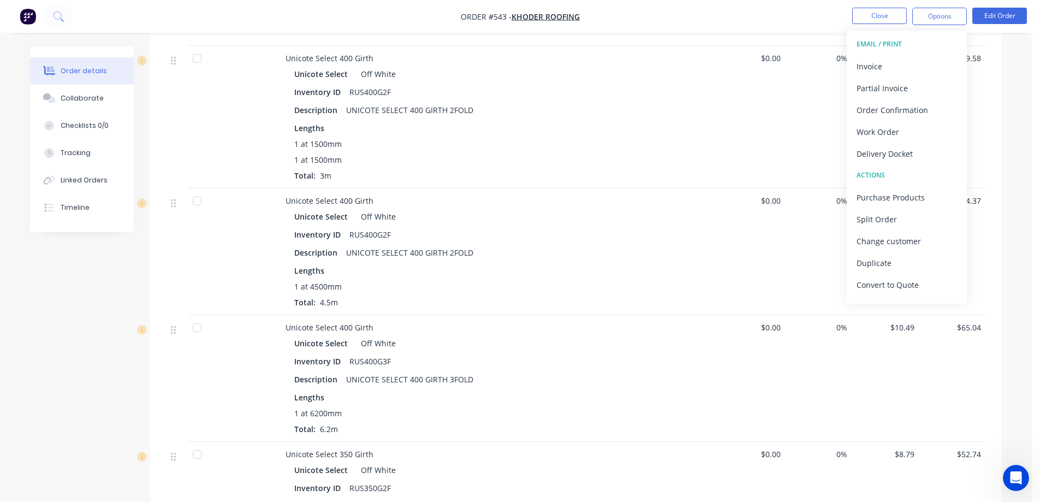
scroll to position [3101, 0]
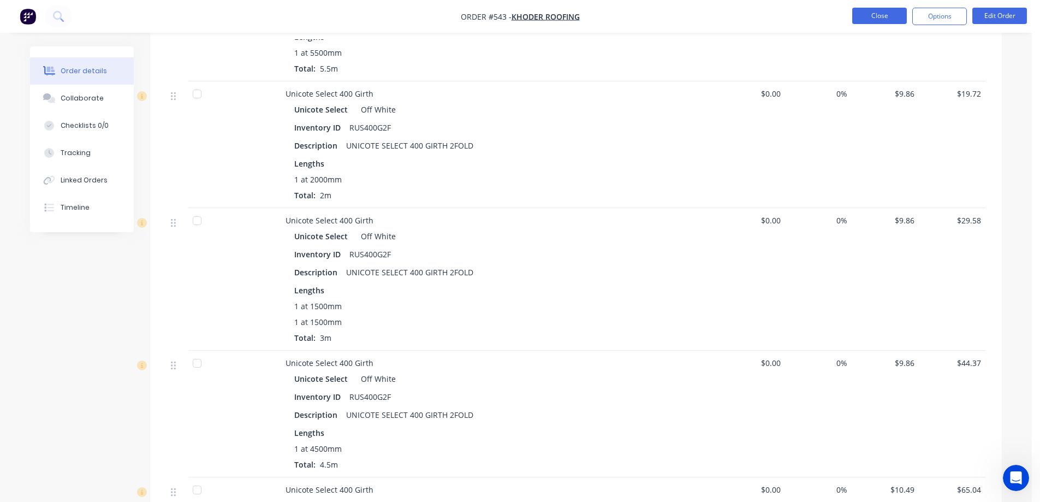
click at [863, 17] on button "Close" at bounding box center [880, 16] width 55 height 16
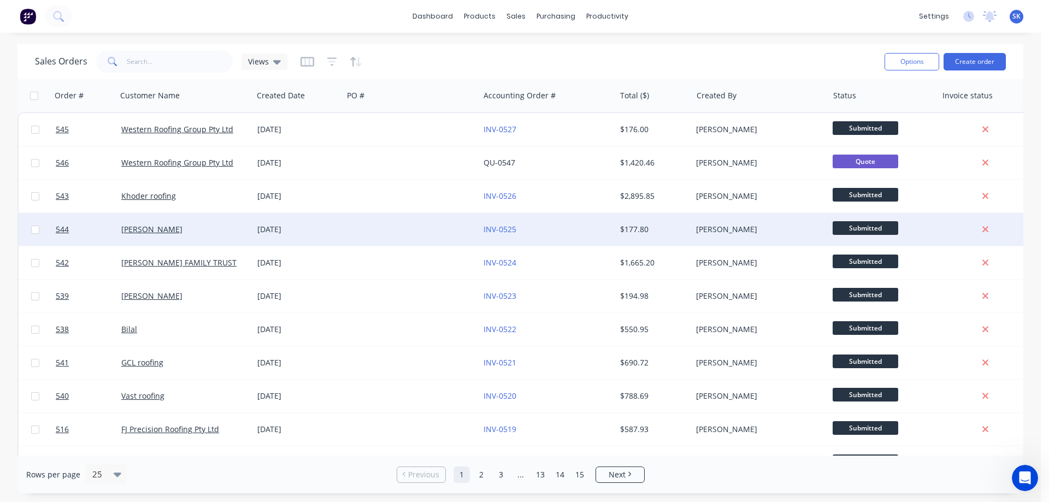
click at [139, 229] on div "[PERSON_NAME]" at bounding box center [181, 229] width 121 height 11
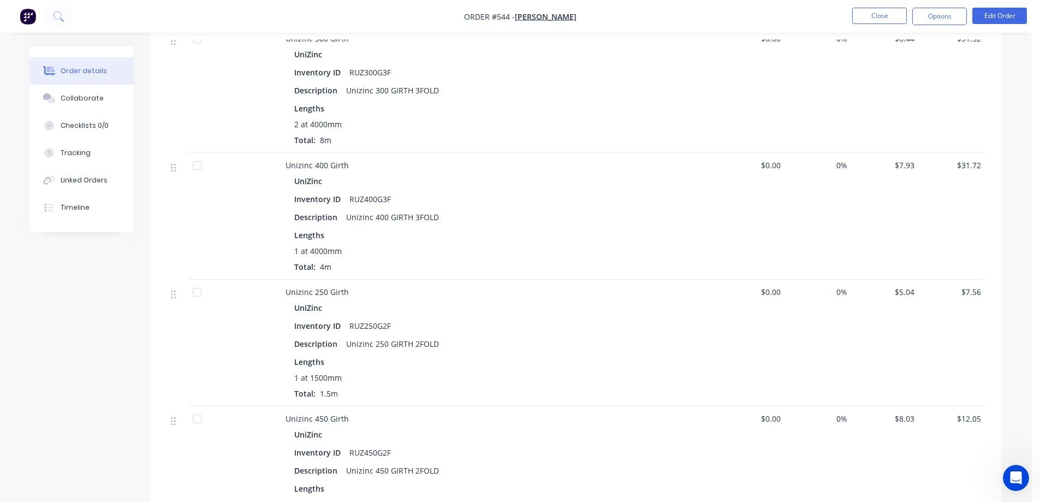
scroll to position [655, 0]
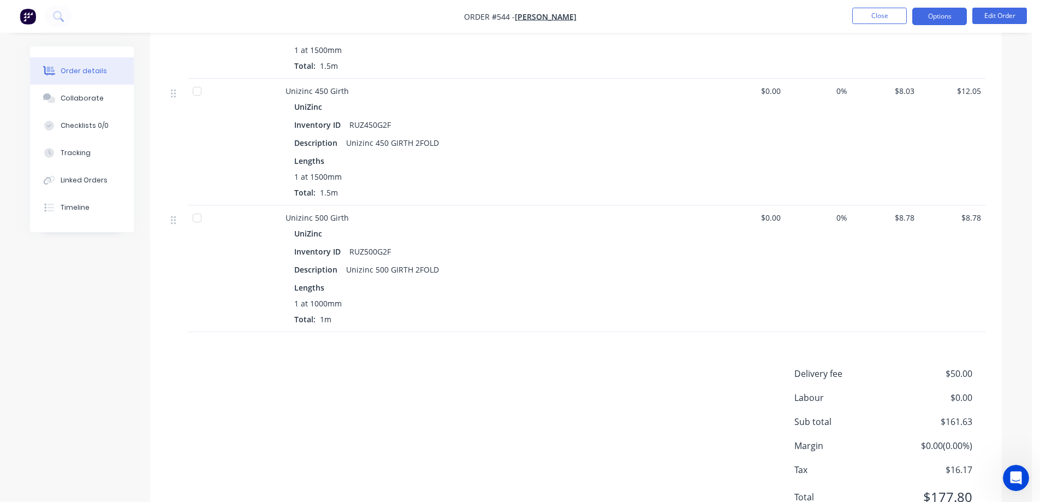
click at [930, 9] on button "Options" at bounding box center [940, 16] width 55 height 17
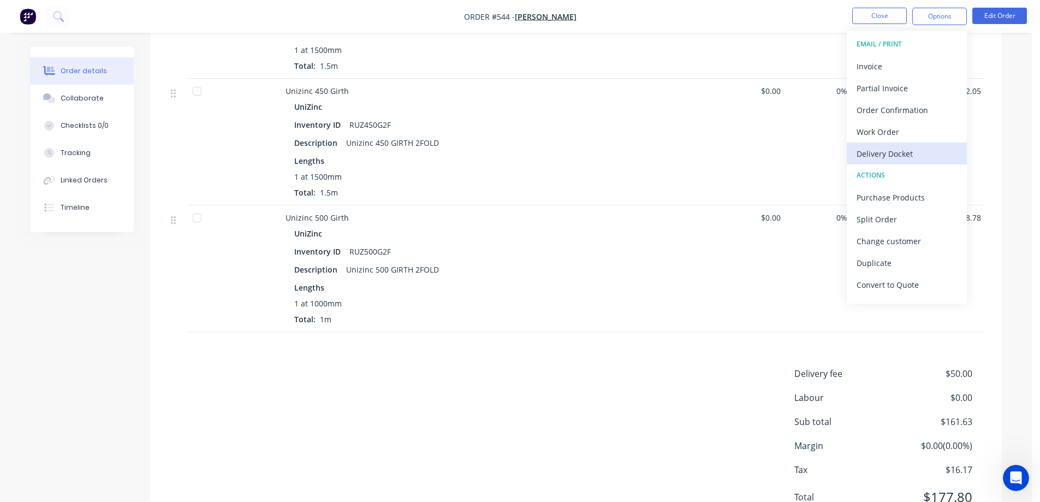
click at [878, 153] on div "Delivery Docket" at bounding box center [907, 154] width 100 height 16
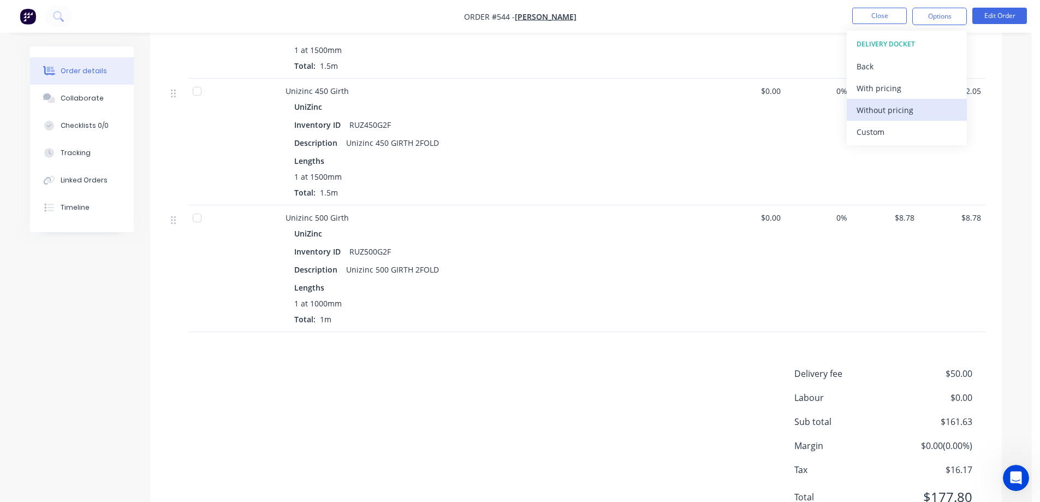
click at [869, 117] on div "Without pricing" at bounding box center [907, 110] width 100 height 16
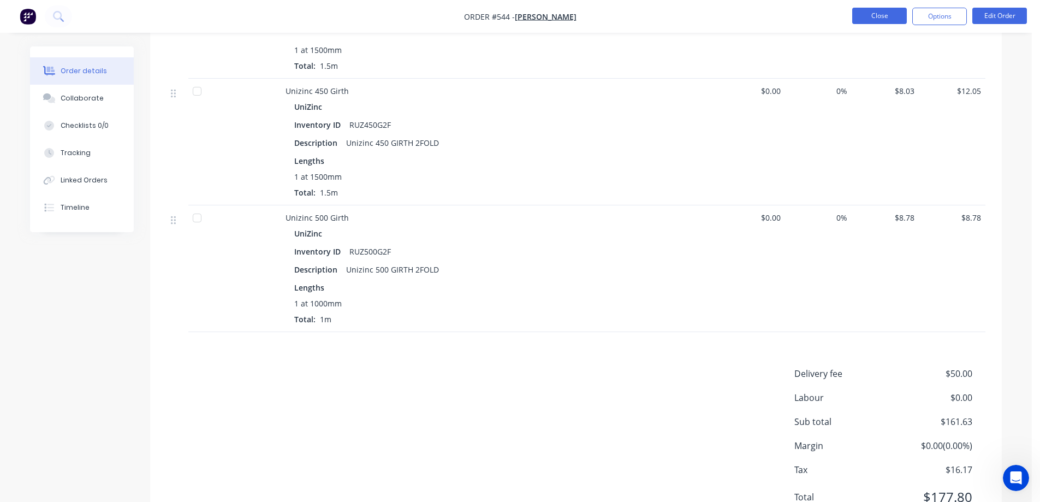
click at [878, 14] on button "Close" at bounding box center [880, 16] width 55 height 16
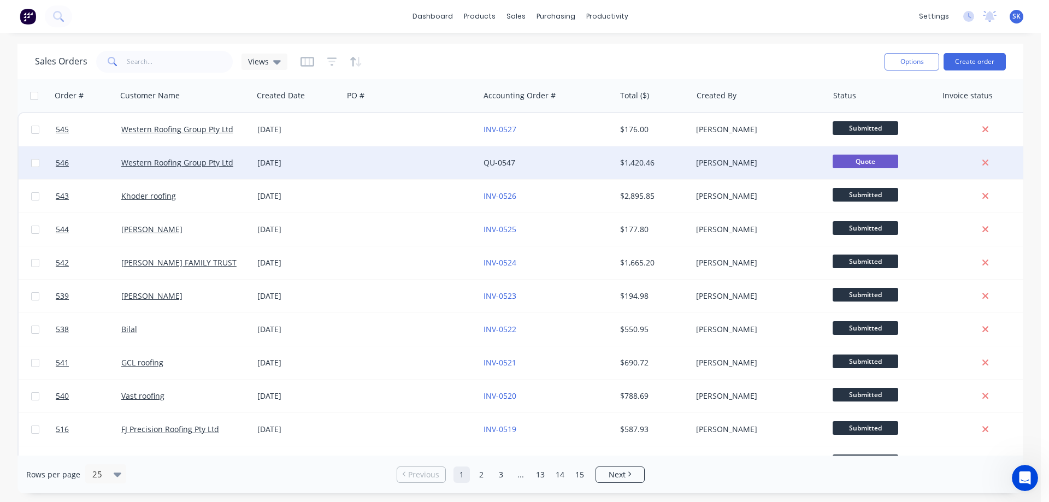
click at [297, 157] on div "[DATE]" at bounding box center [298, 162] width 90 height 33
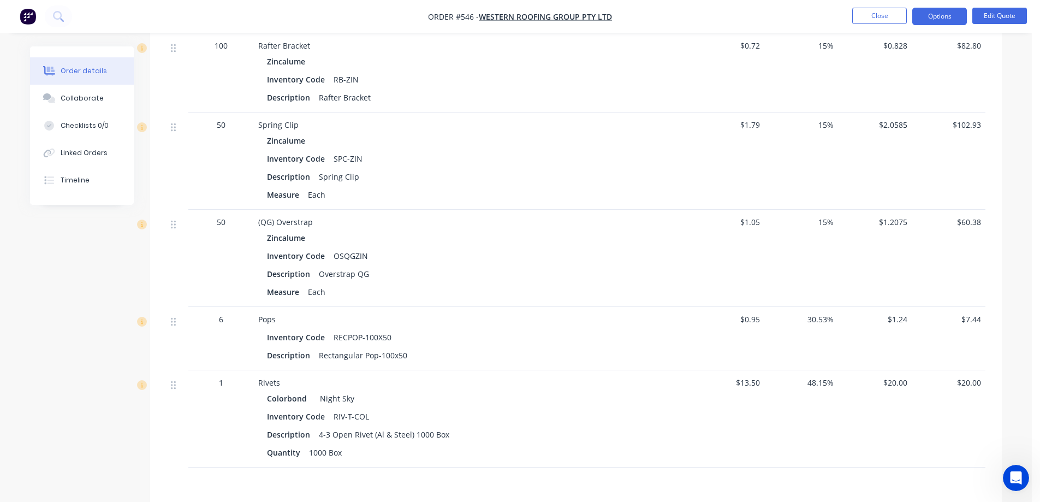
scroll to position [1339, 0]
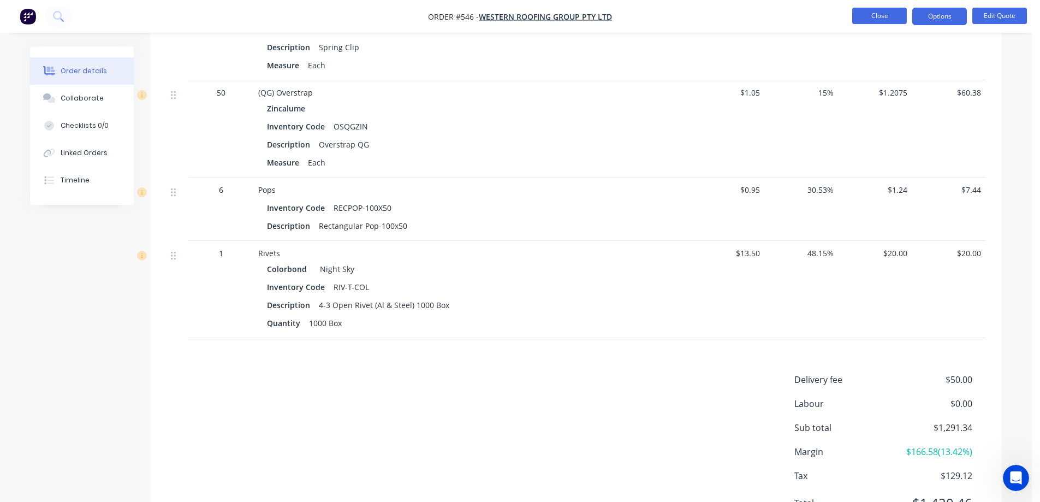
click at [892, 21] on button "Close" at bounding box center [880, 16] width 55 height 16
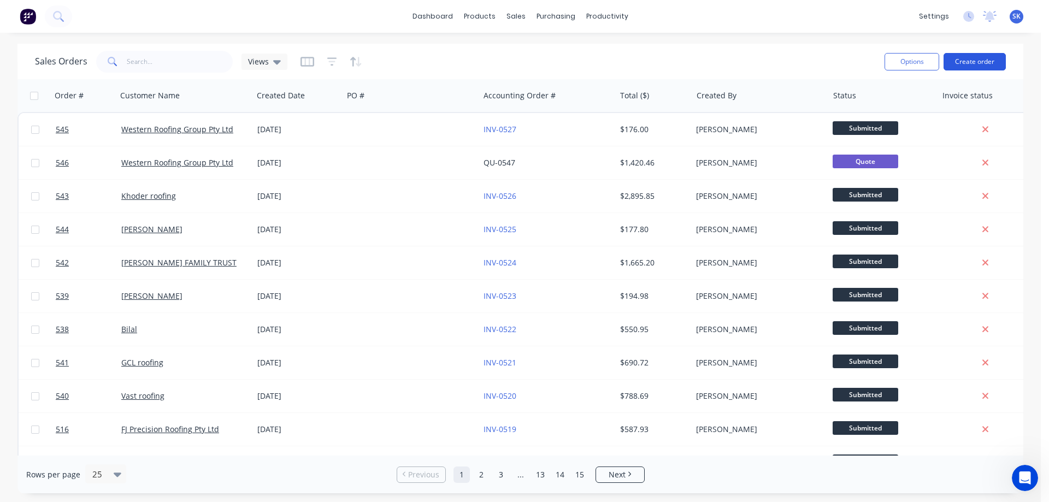
click at [967, 63] on button "Create order" at bounding box center [974, 61] width 62 height 17
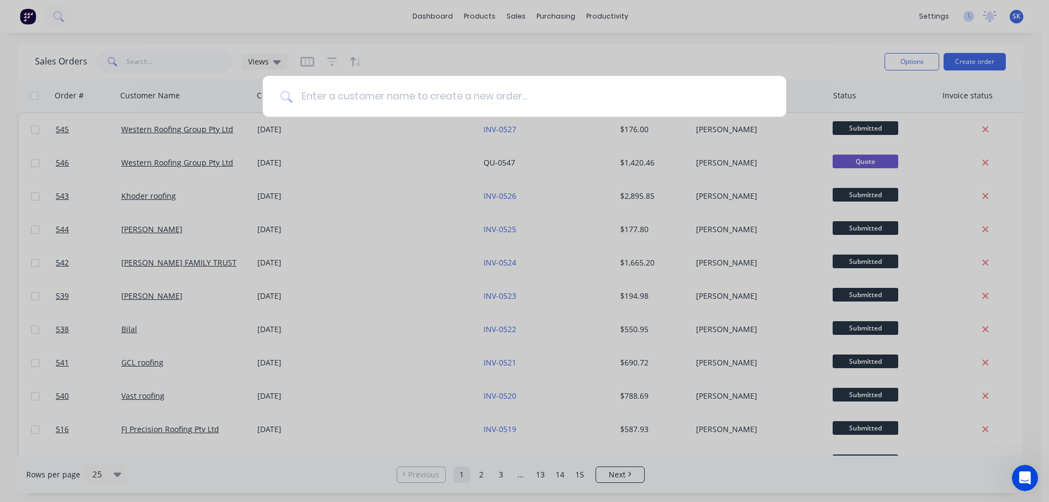
click at [359, 98] on input at bounding box center [530, 96] width 476 height 41
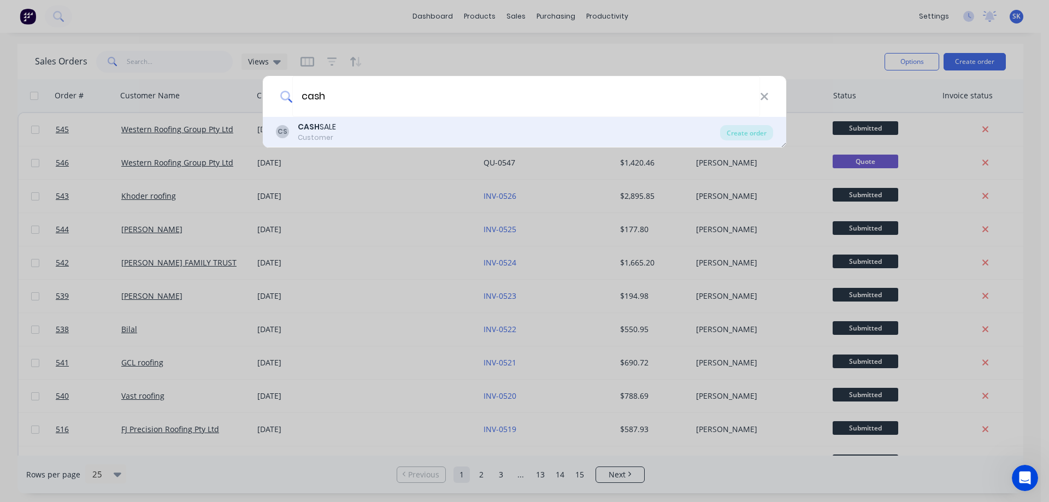
type input "cash"
click at [336, 132] on div "CASH SALE" at bounding box center [317, 126] width 38 height 11
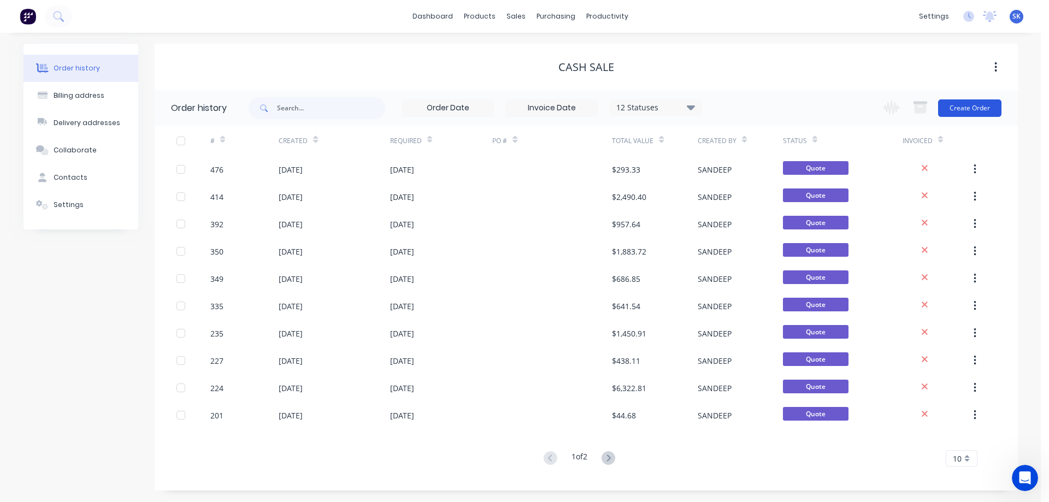
click at [965, 109] on button "Create Order" at bounding box center [969, 107] width 63 height 17
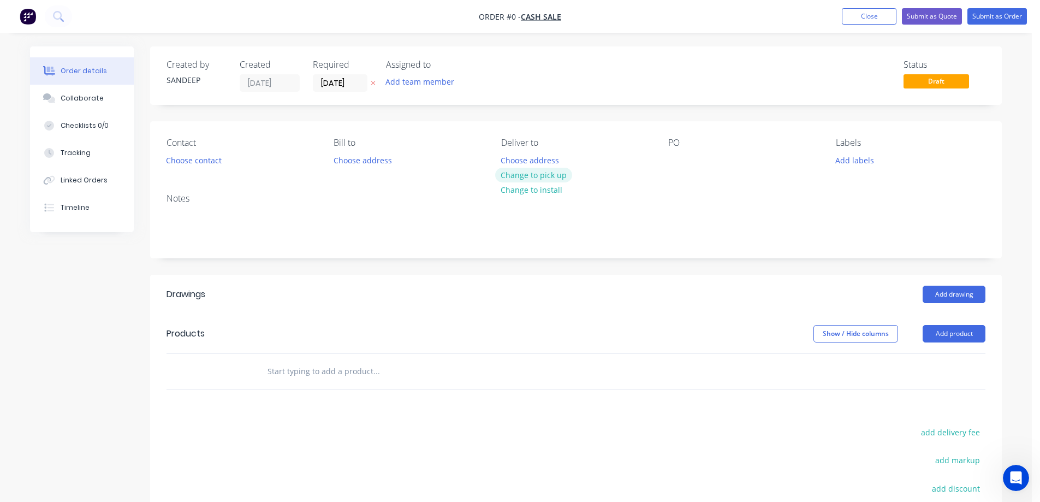
click at [540, 173] on button "Change to pick up" at bounding box center [534, 175] width 78 height 15
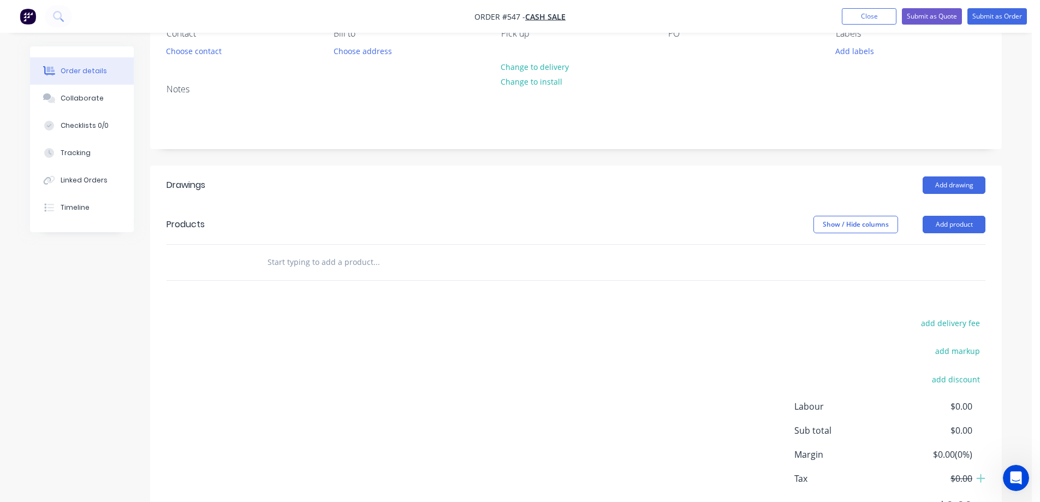
click at [341, 264] on input "text" at bounding box center [376, 262] width 218 height 22
type input "r"
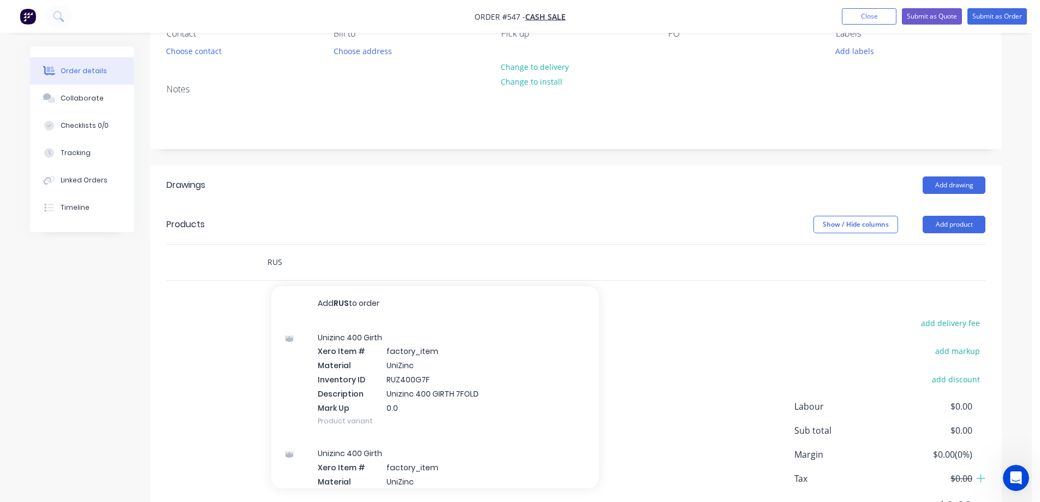
click at [301, 259] on input "RUS" at bounding box center [376, 262] width 218 height 22
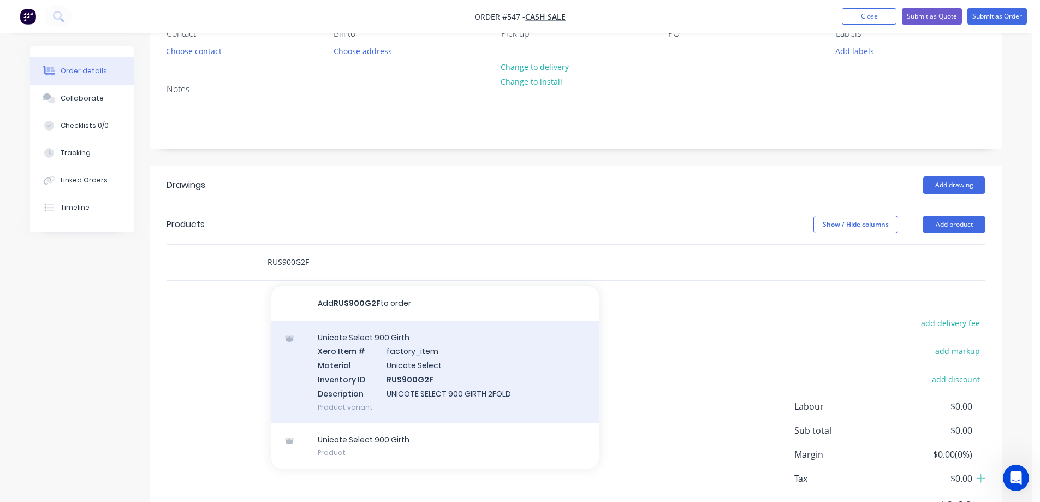
type input "RUS900G2F"
click at [351, 352] on div "Unicote Select 900 Girth Xero Item # factory_item Material Unicote Select Inven…" at bounding box center [435, 372] width 328 height 102
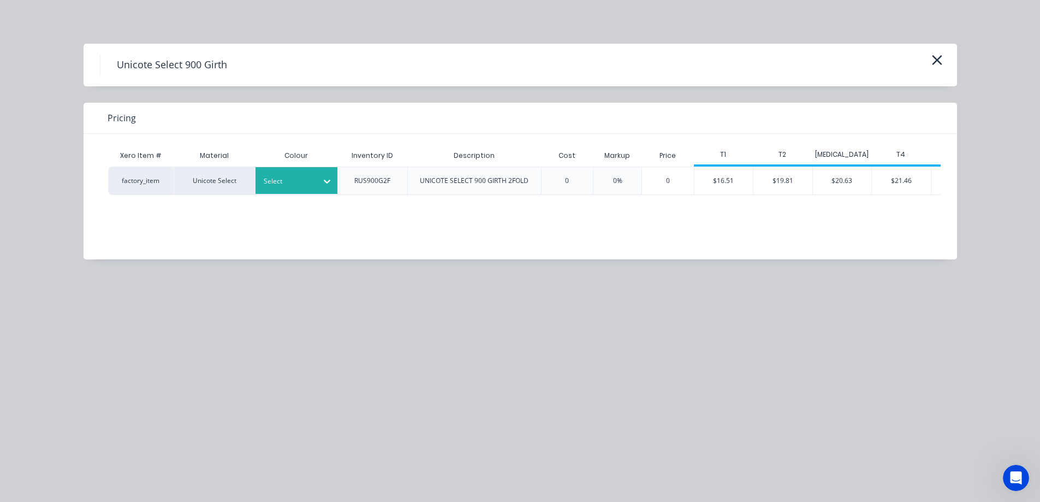
click at [292, 184] on div at bounding box center [288, 181] width 49 height 12
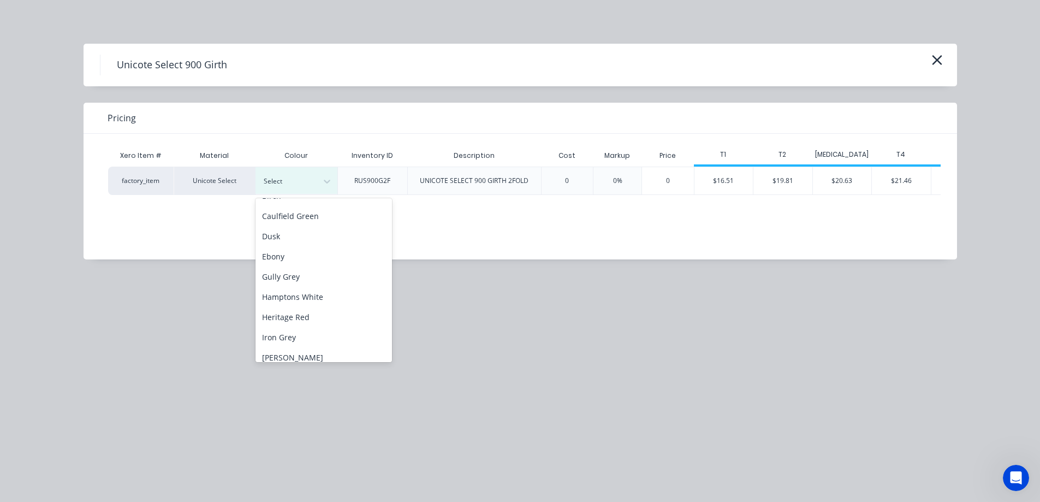
scroll to position [55, 0]
click at [281, 258] on div "Ebony" at bounding box center [324, 257] width 137 height 20
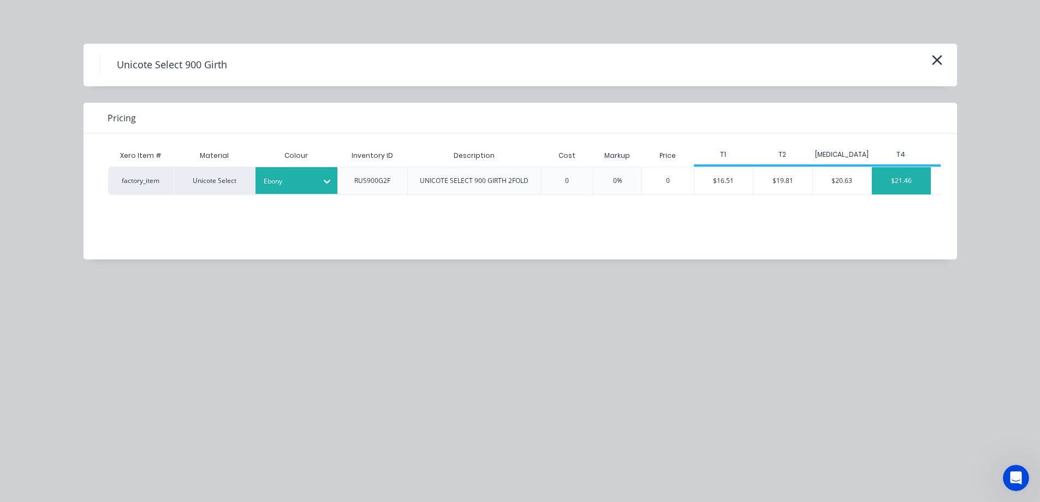
click at [891, 184] on div "$21.46" at bounding box center [901, 180] width 59 height 27
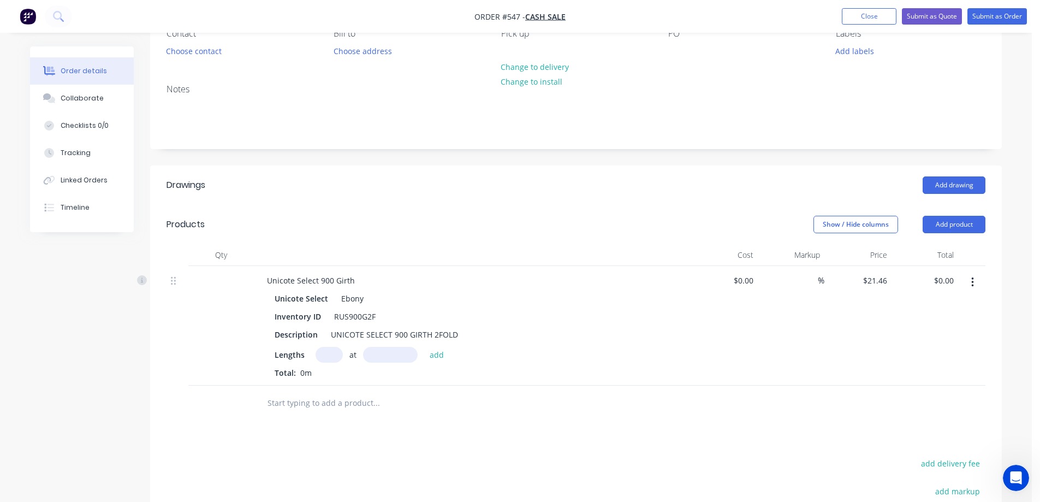
click at [329, 355] on input "text" at bounding box center [329, 355] width 27 height 16
type input "1"
type input "3900mm"
click at [429, 352] on button "add" at bounding box center [437, 354] width 26 height 15
type input "$83.69"
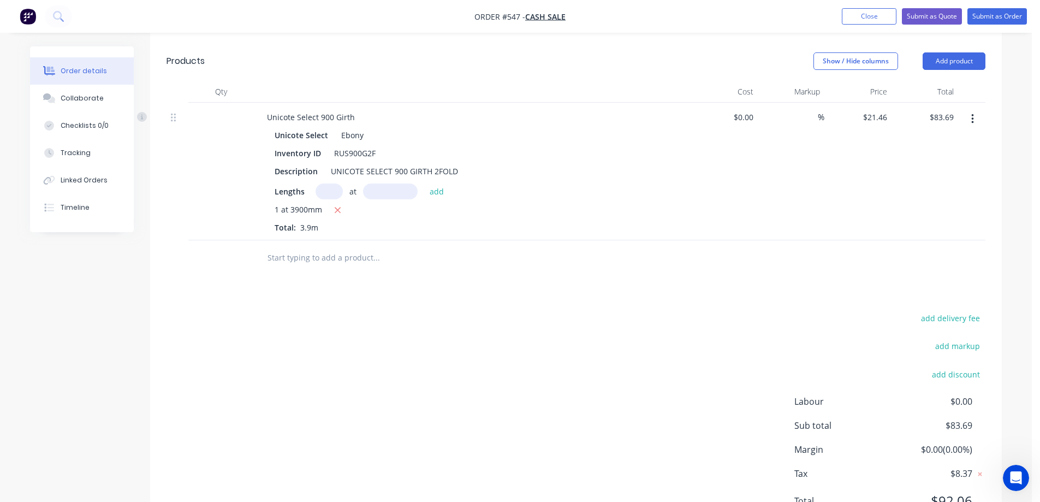
scroll to position [273, 0]
click at [319, 248] on input "text" at bounding box center [376, 257] width 218 height 22
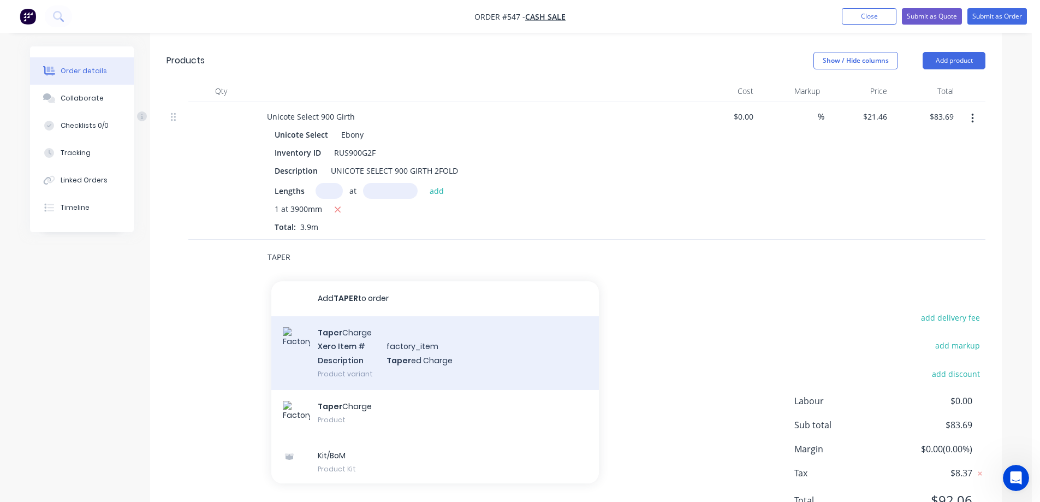
type input "TAPER"
click at [335, 348] on div "Taper Charge Xero Item # factory_item Description Taper ed Charge Product varia…" at bounding box center [435, 353] width 328 height 74
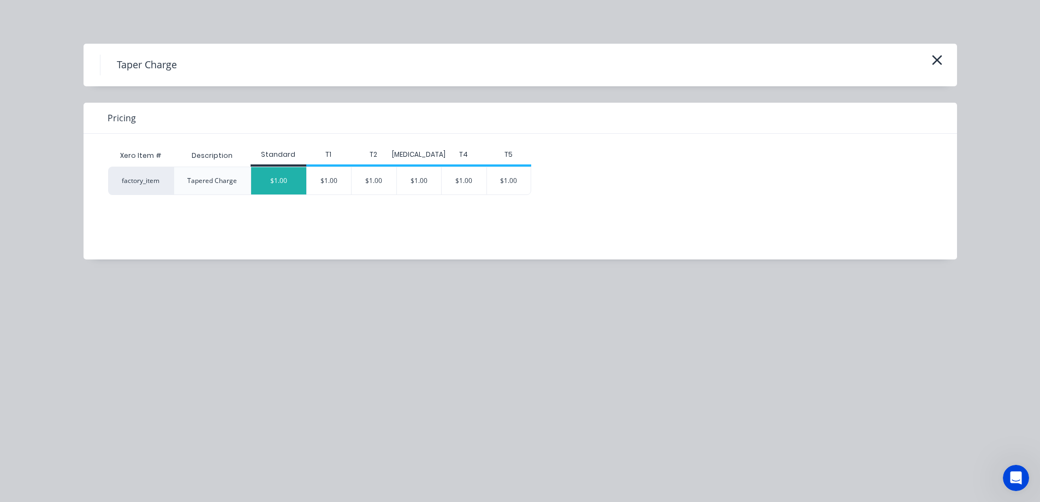
click at [289, 187] on div "$1.00" at bounding box center [278, 180] width 55 height 27
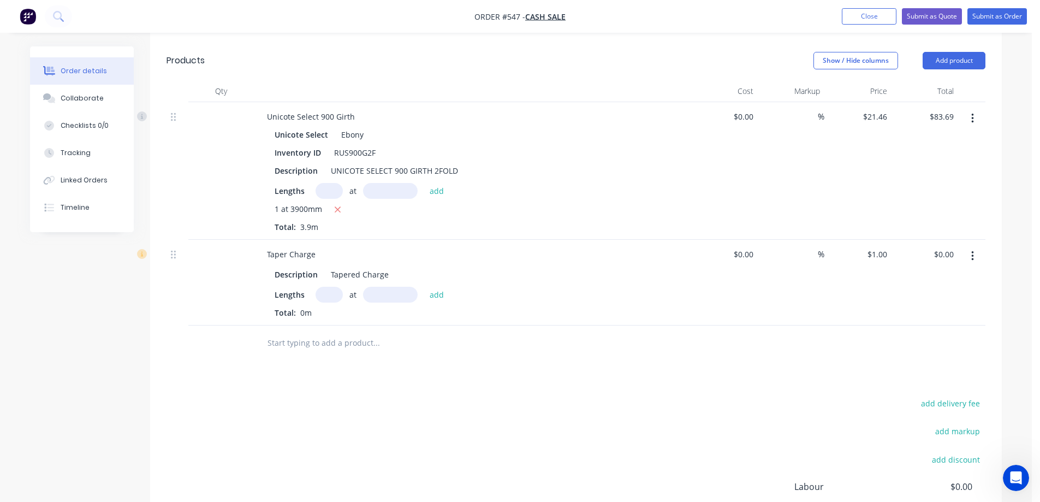
click at [327, 287] on input "text" at bounding box center [329, 295] width 27 height 16
type input "1"
type input "3900mm"
click at [434, 289] on button "add" at bounding box center [437, 294] width 26 height 15
type input "$3.90"
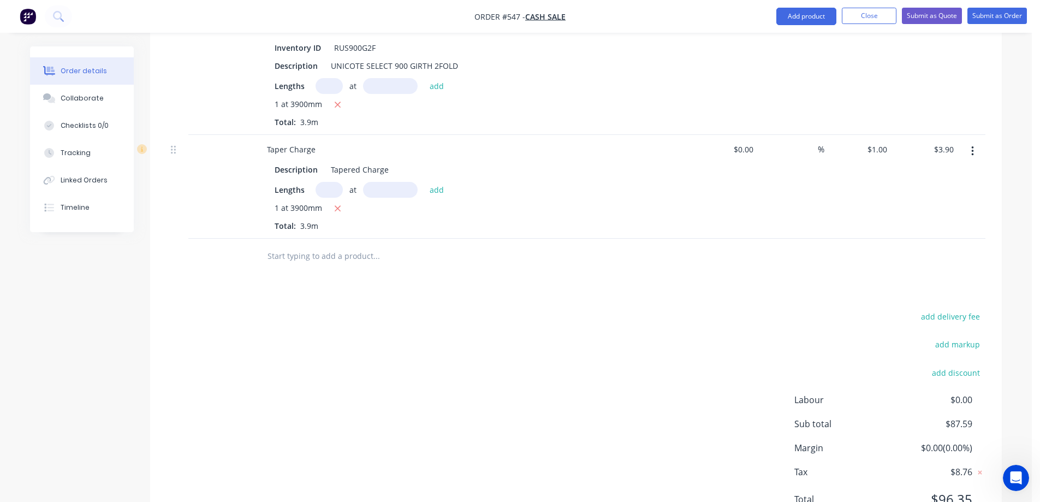
scroll to position [382, 0]
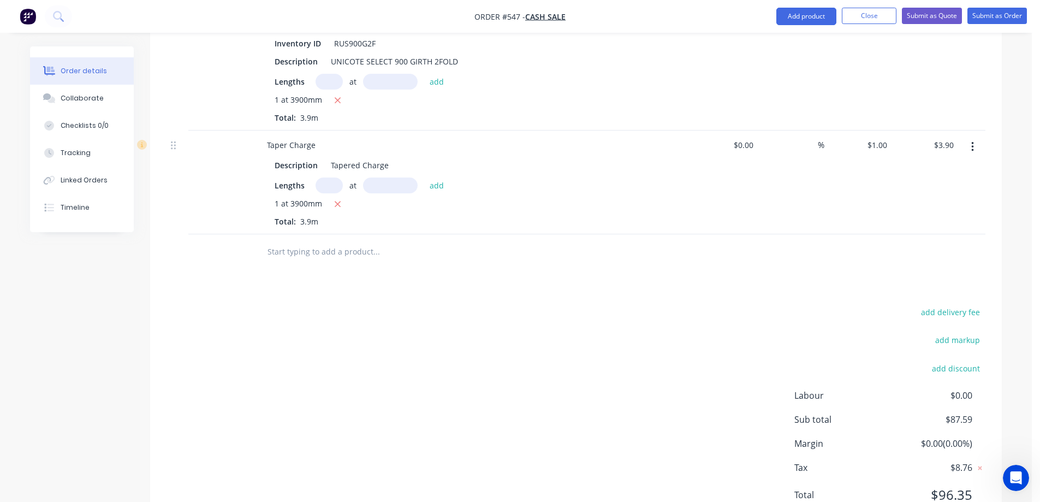
click at [301, 256] on input "text" at bounding box center [376, 252] width 218 height 22
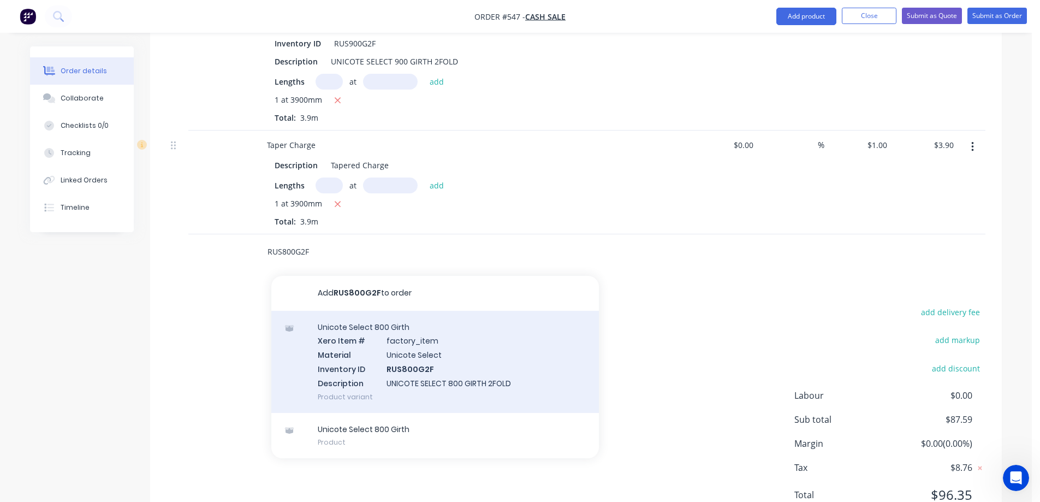
type input "RUS800G2F"
click at [376, 353] on div "Unicote Select 800 Girth Xero Item # factory_item Material Unicote Select Inven…" at bounding box center [435, 362] width 328 height 102
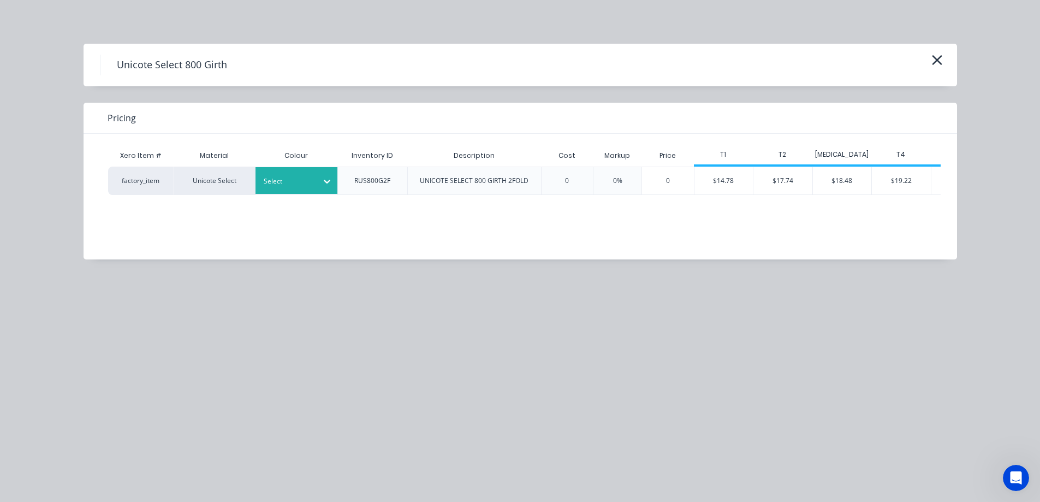
click at [304, 187] on div "Select" at bounding box center [286, 181] width 61 height 14
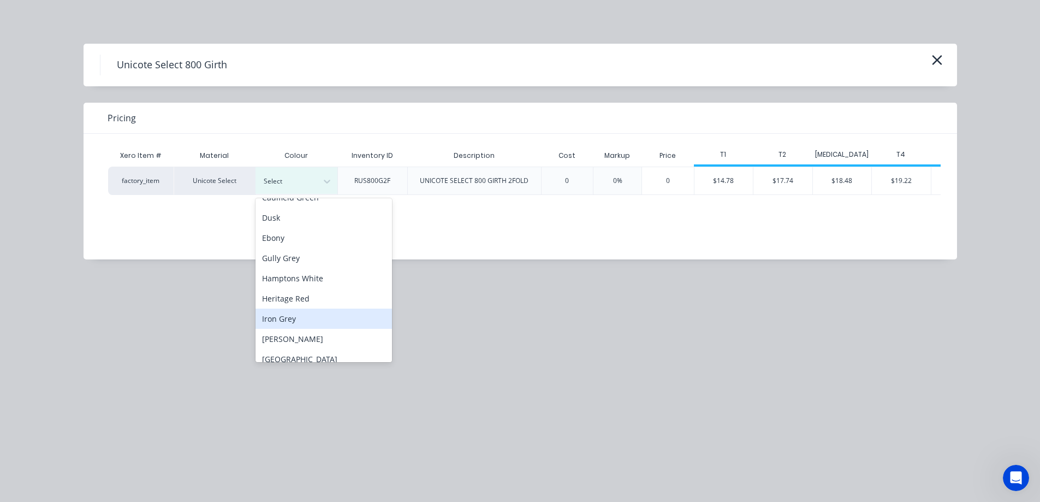
scroll to position [55, 0]
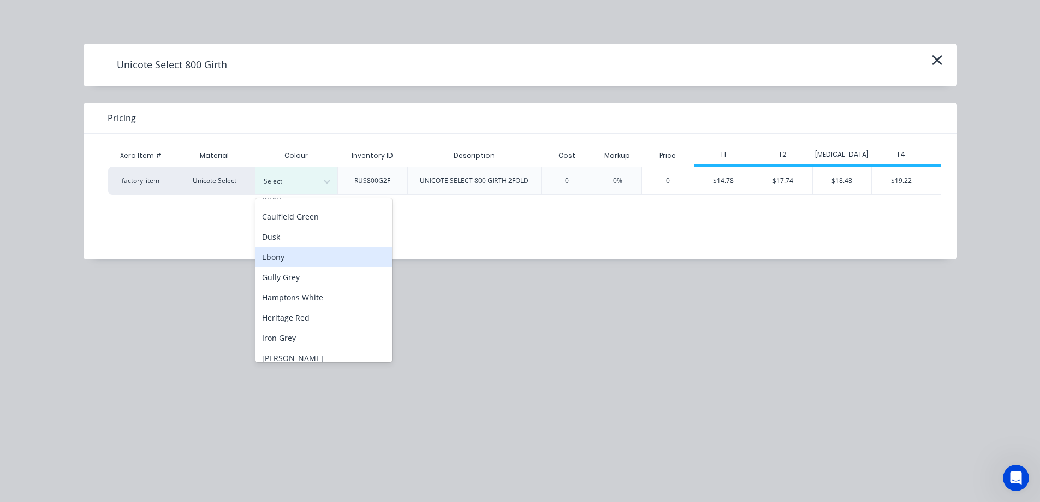
click at [299, 262] on div "Ebony" at bounding box center [324, 257] width 137 height 20
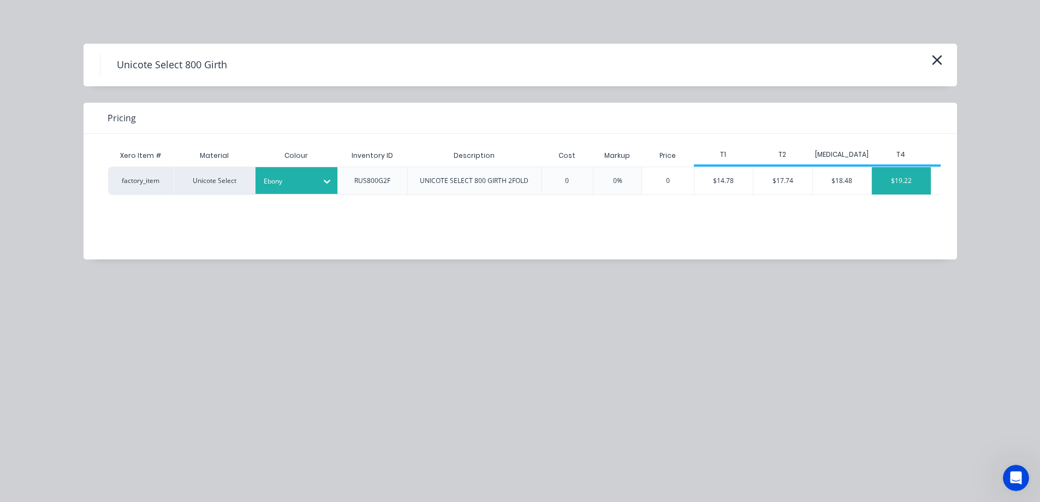
click at [919, 181] on div "$19.22" at bounding box center [901, 180] width 59 height 27
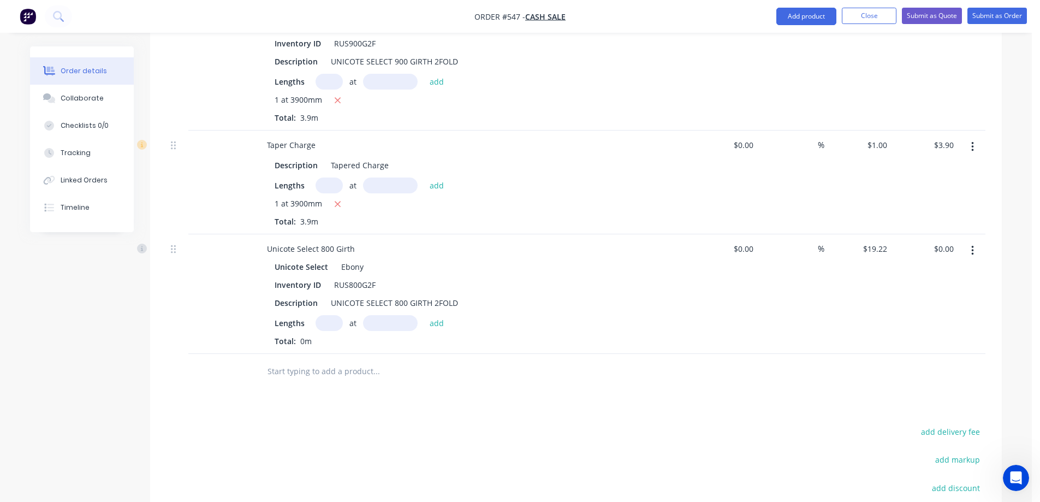
click at [328, 320] on input "text" at bounding box center [329, 323] width 27 height 16
type input "1"
type input "4300mm"
click at [439, 323] on button "add" at bounding box center [437, 322] width 26 height 15
type input "$82.65"
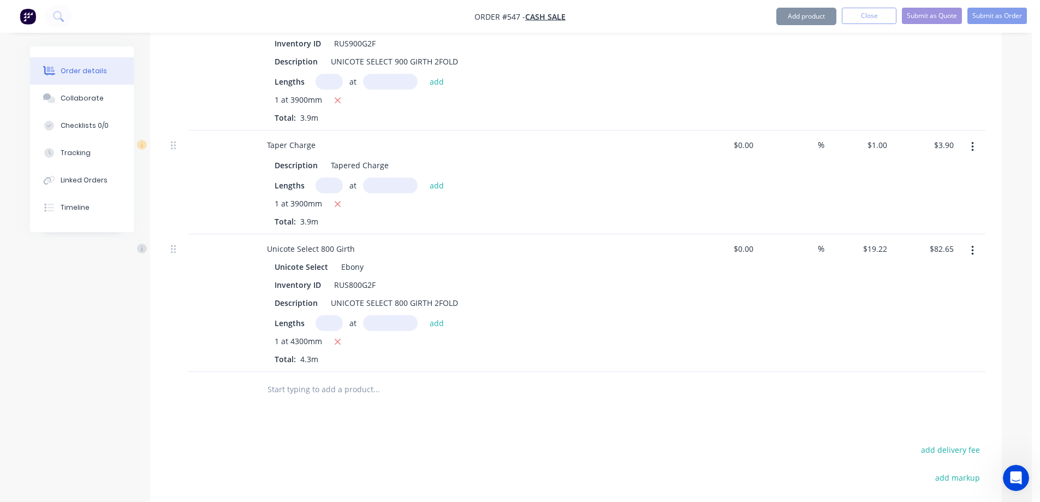
click at [350, 393] on input "text" at bounding box center [376, 389] width 218 height 22
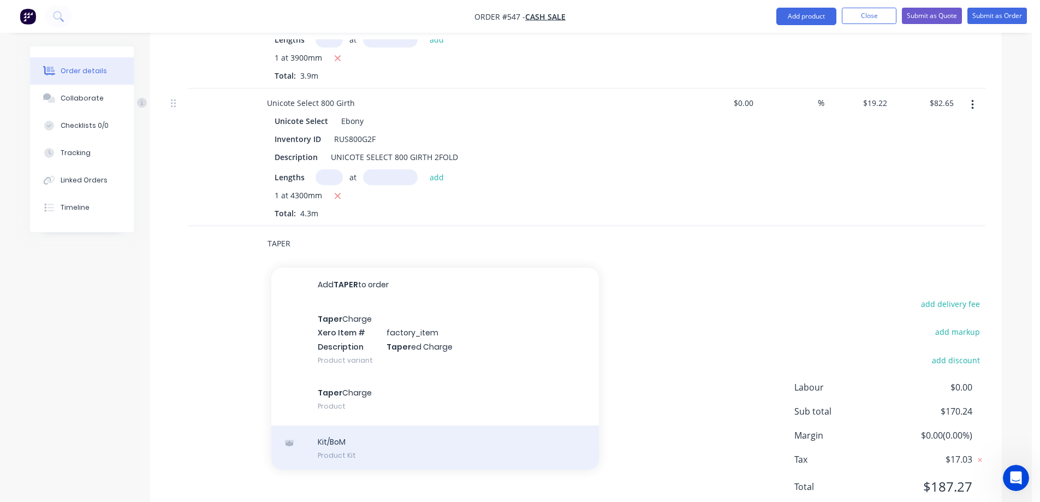
scroll to position [566, 0]
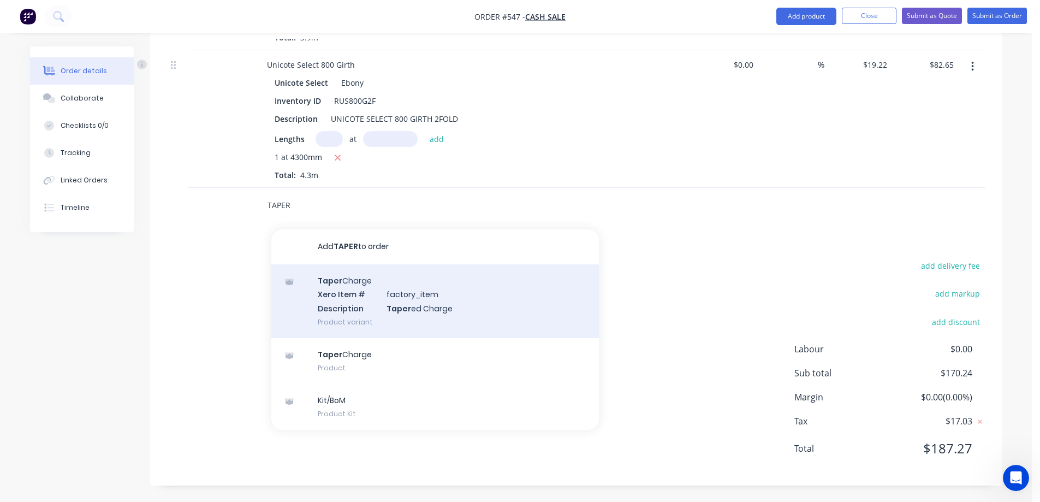
type input "TAPER"
click at [355, 291] on div "Taper Charge Xero Item # factory_item Description Taper ed Charge Product varia…" at bounding box center [435, 301] width 328 height 74
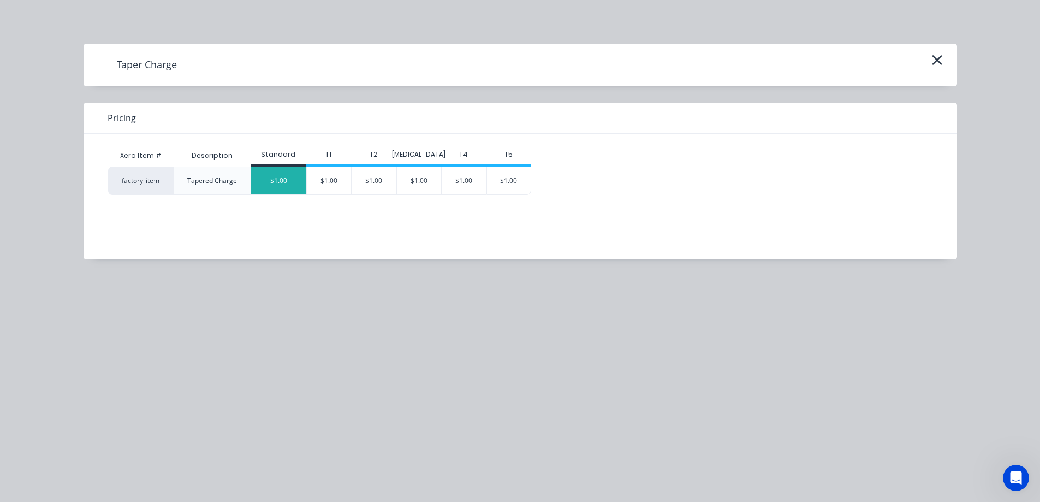
click at [283, 186] on div "$1.00" at bounding box center [278, 180] width 55 height 27
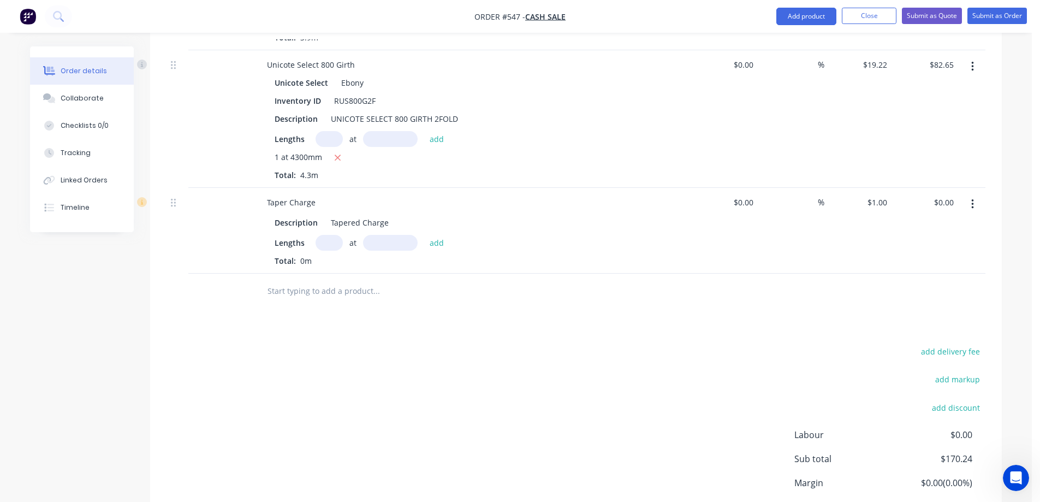
click at [323, 241] on input "text" at bounding box center [329, 243] width 27 height 16
type input "1"
type input "4300mm"
click at [435, 241] on button "add" at bounding box center [437, 242] width 26 height 15
type input "$4.30"
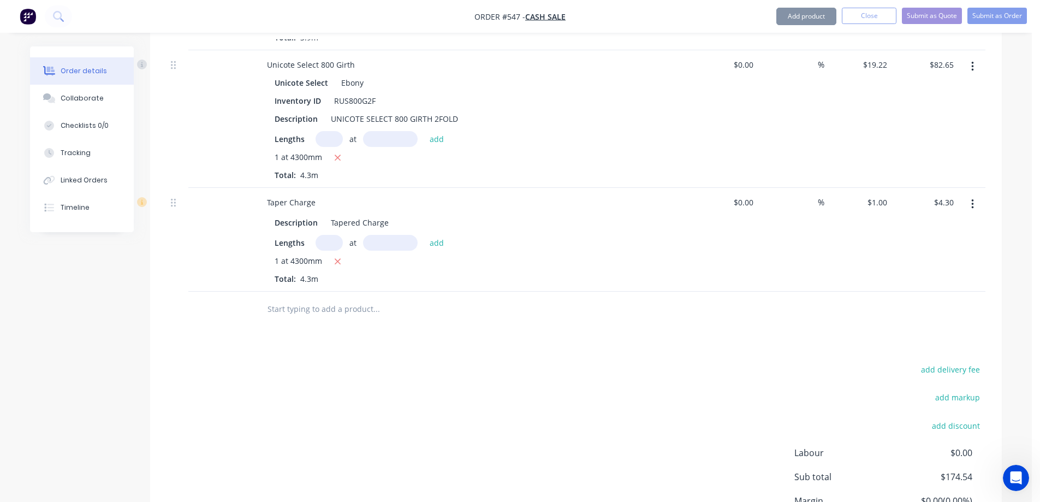
click at [334, 306] on input "text" at bounding box center [376, 309] width 218 height 22
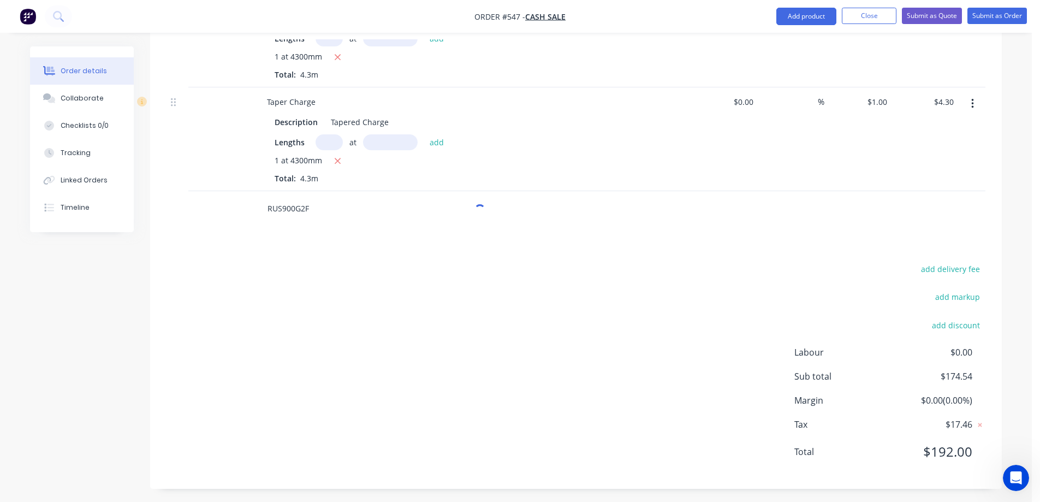
scroll to position [670, 0]
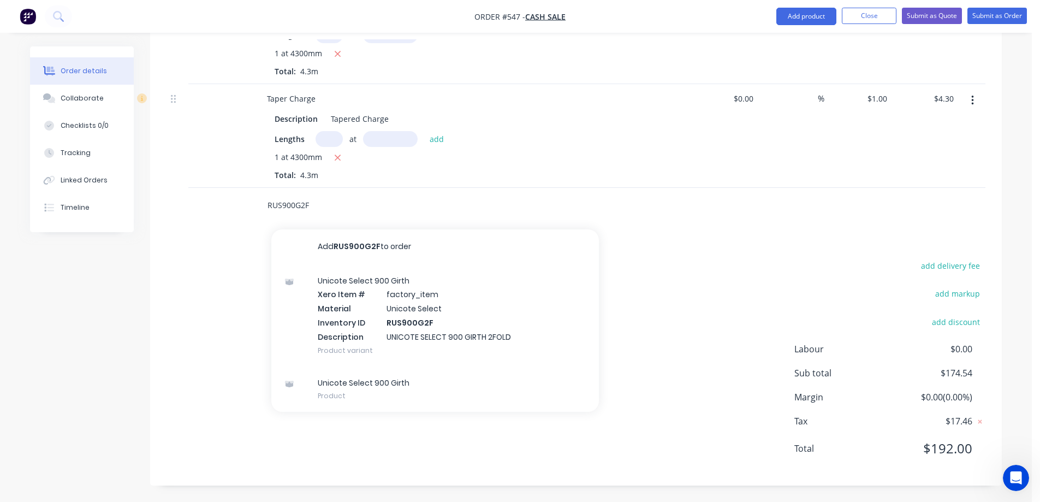
type input "RUS900G2F"
click at [334, 306] on div "Unicote Select 900 Girth Xero Item # factory_item Material Unicote Select Inven…" at bounding box center [435, 315] width 328 height 102
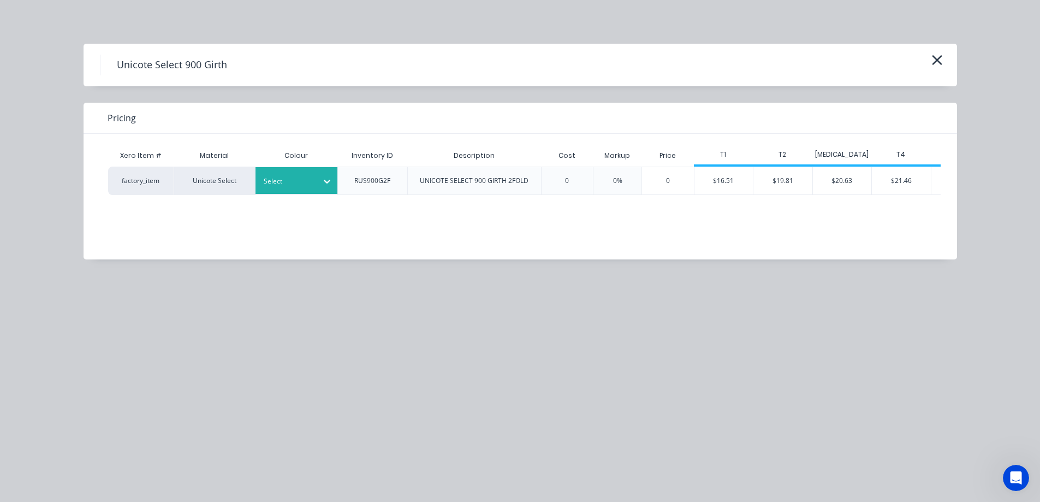
click at [288, 187] on div "Select" at bounding box center [286, 181] width 61 height 14
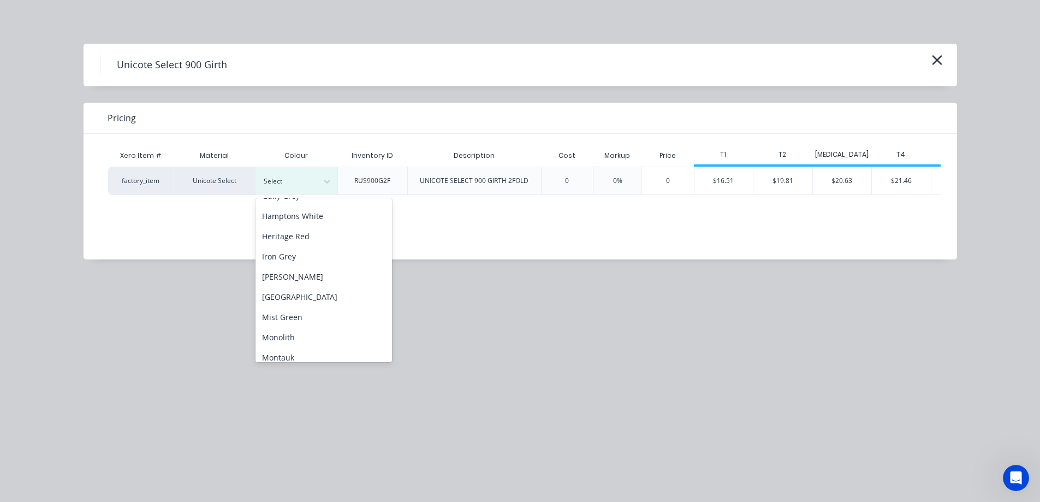
scroll to position [0, 0]
click at [276, 309] on div "Ebony" at bounding box center [324, 311] width 137 height 20
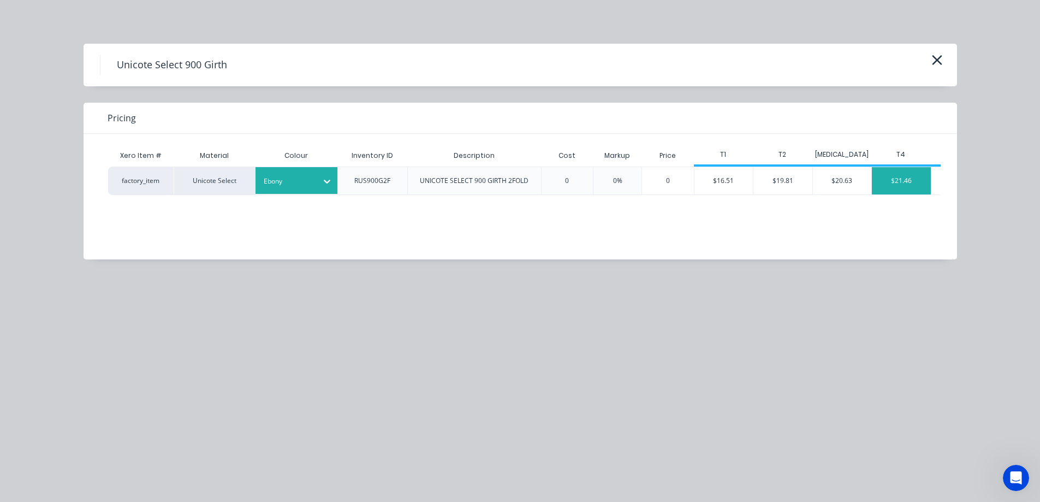
click at [902, 179] on div "$21.46" at bounding box center [901, 180] width 59 height 27
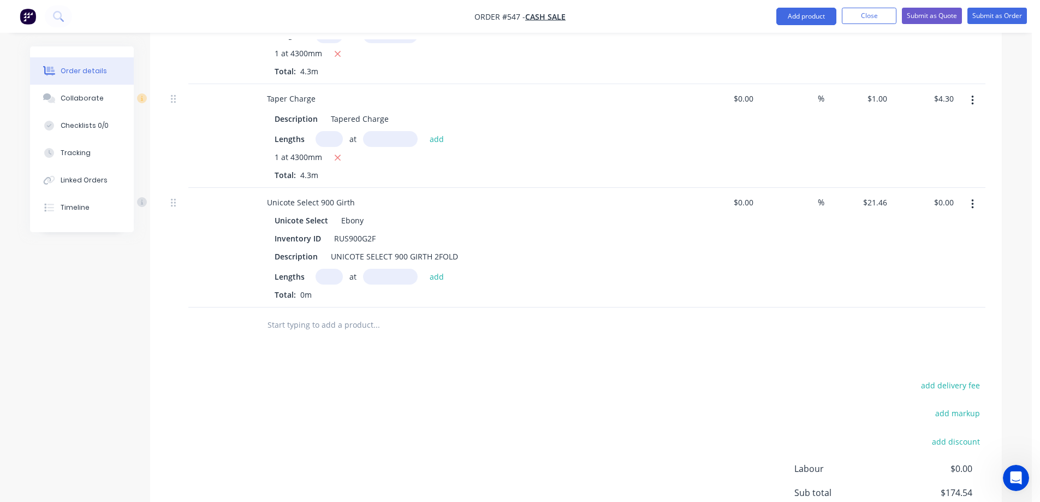
click at [331, 279] on input "text" at bounding box center [329, 277] width 27 height 16
type input "1"
type input "3600mm"
click at [436, 278] on button "add" at bounding box center [437, 276] width 26 height 15
type input "$77.26"
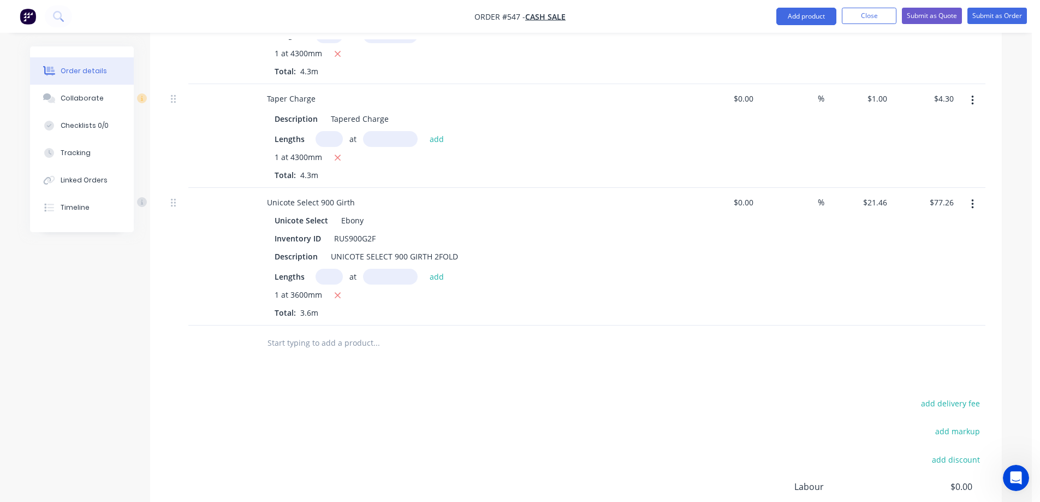
click at [360, 345] on input "text" at bounding box center [376, 343] width 218 height 22
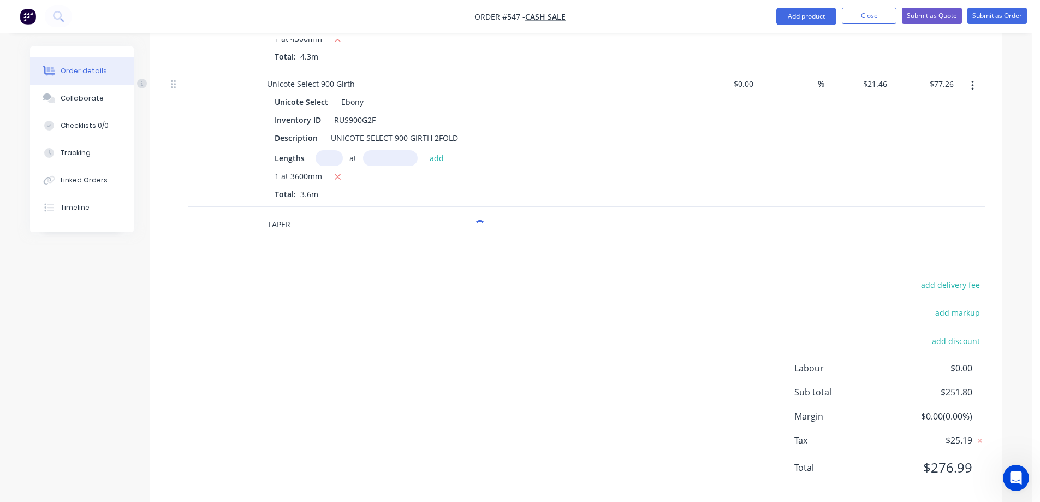
scroll to position [808, 0]
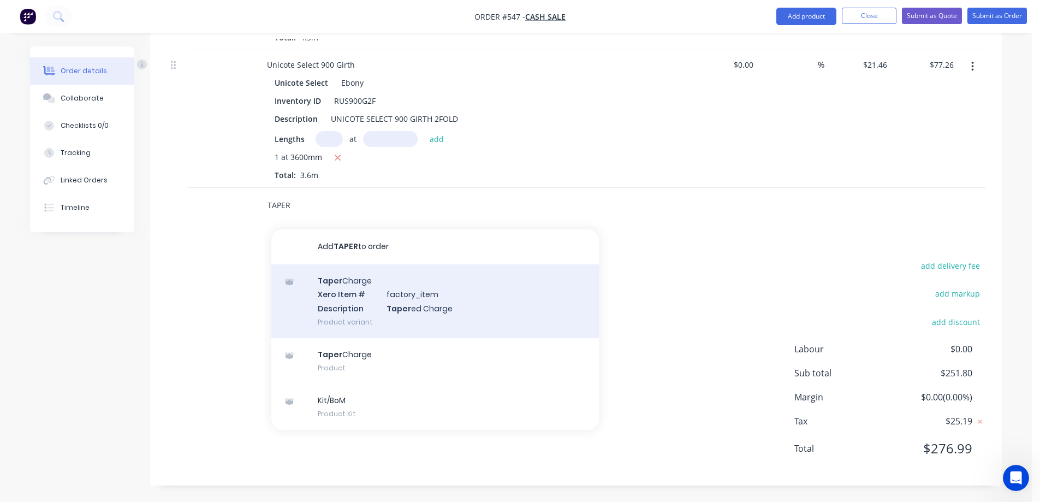
type input "TAPER"
click at [353, 303] on div "Taper Charge Xero Item # factory_item Description Taper ed Charge Product varia…" at bounding box center [435, 301] width 328 height 74
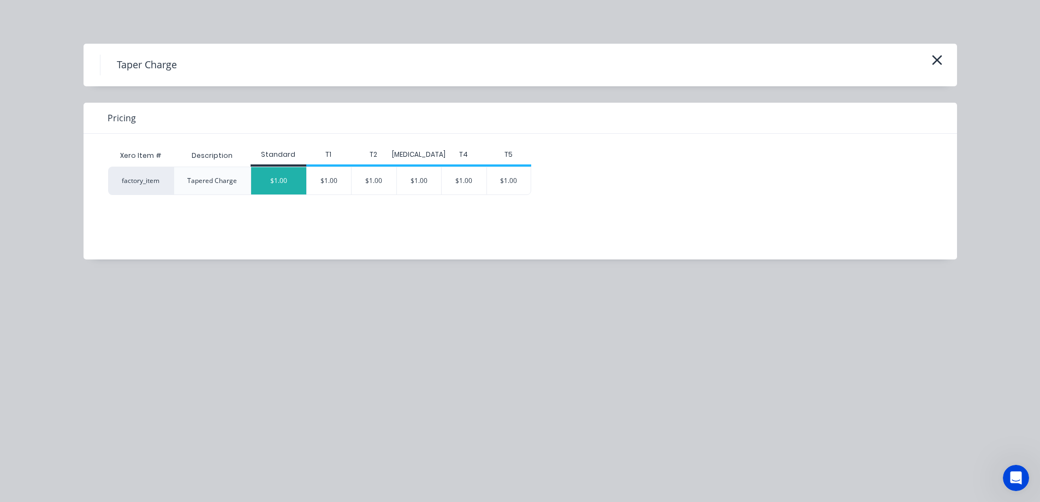
click at [287, 181] on div "$1.00" at bounding box center [278, 180] width 55 height 27
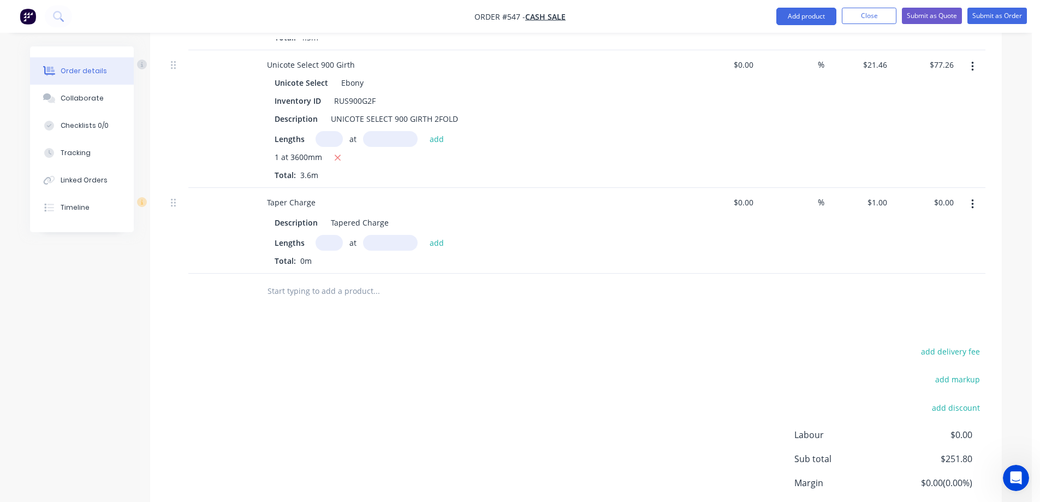
click at [323, 239] on input "text" at bounding box center [329, 243] width 27 height 16
type input "1"
type input "3600mm"
click at [433, 244] on button "add" at bounding box center [437, 242] width 26 height 15
type input "$3.60"
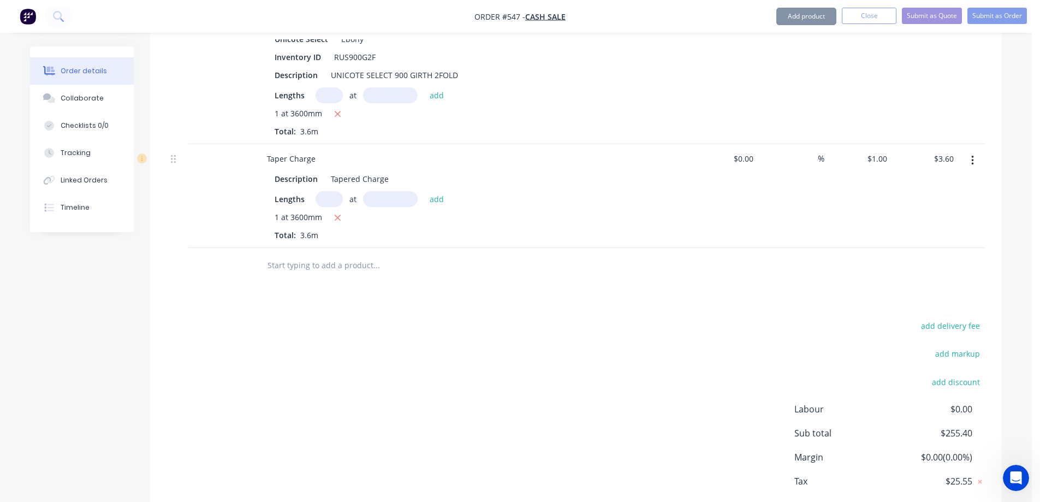
scroll to position [912, 0]
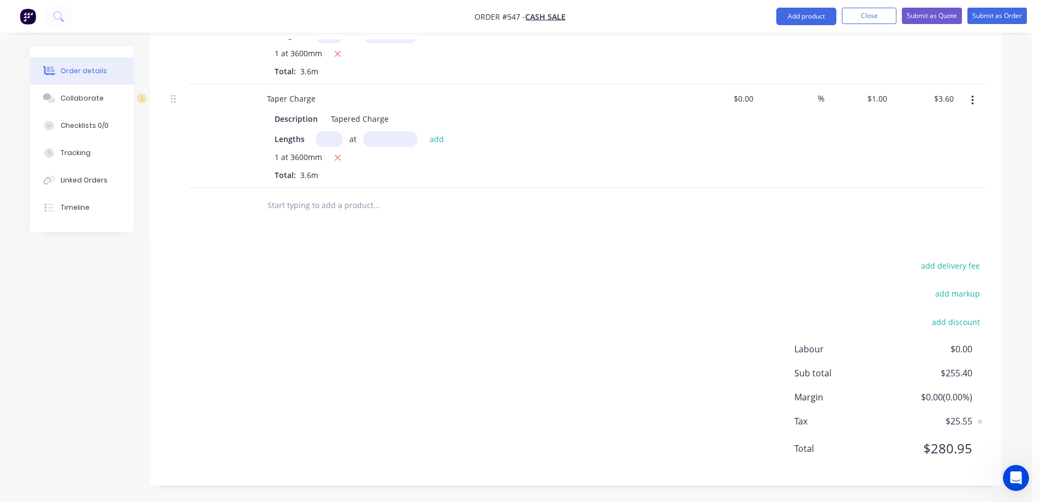
click at [325, 207] on input "text" at bounding box center [376, 205] width 218 height 22
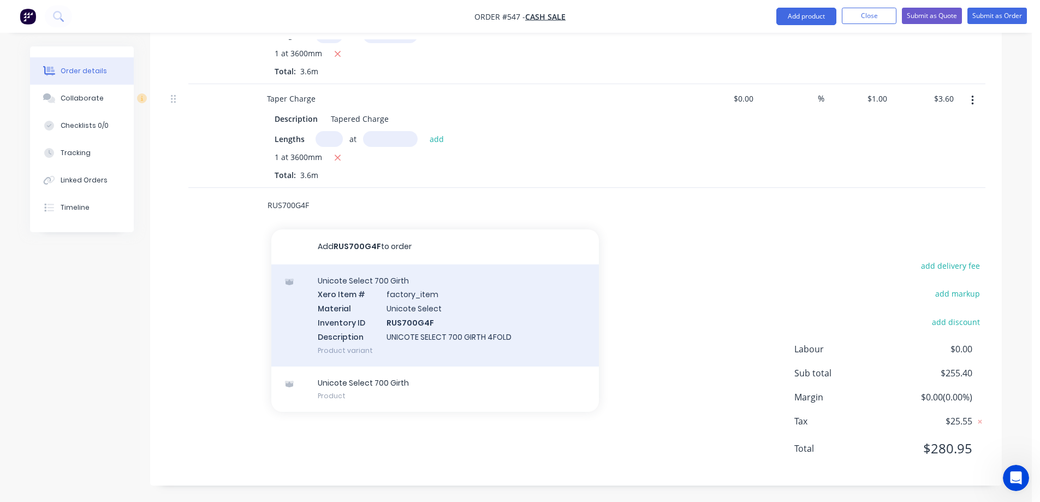
type input "RUS700G4F"
click at [357, 317] on div "Unicote Select 700 Girth Xero Item # factory_item Material Unicote Select Inven…" at bounding box center [435, 315] width 328 height 102
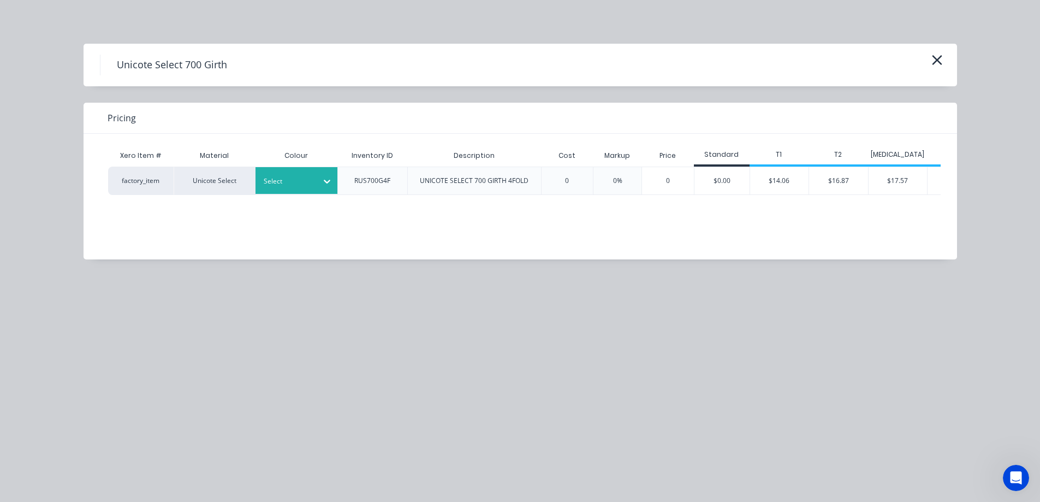
click at [285, 177] on div at bounding box center [288, 181] width 49 height 12
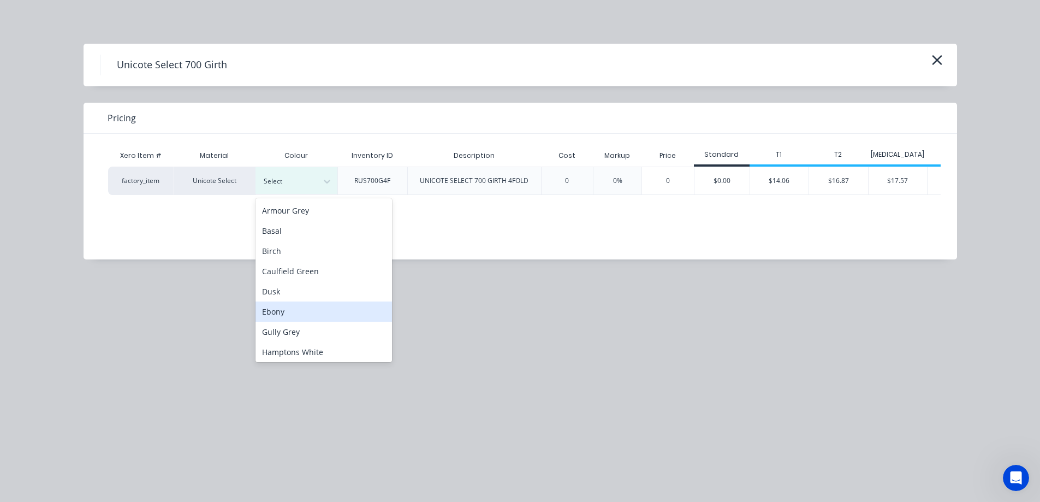
click at [290, 306] on div "Ebony" at bounding box center [324, 311] width 137 height 20
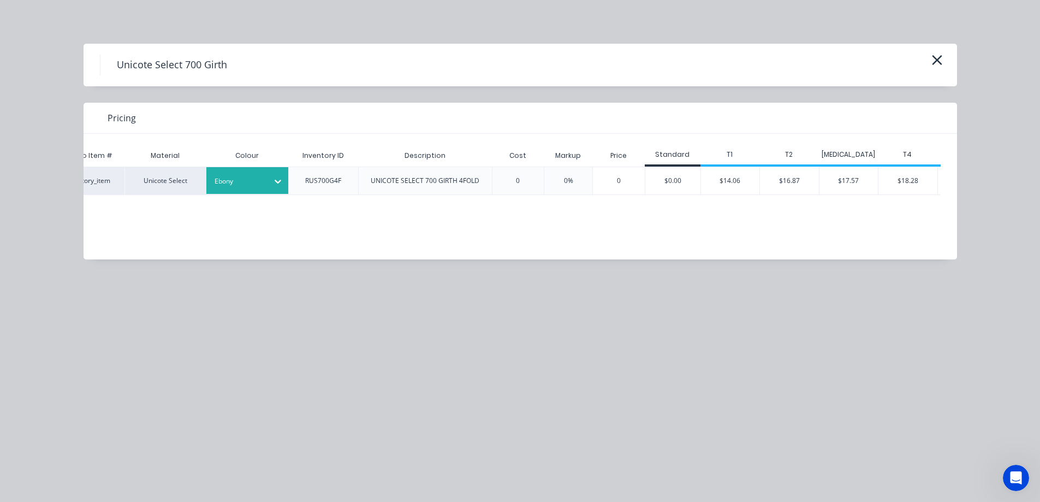
scroll to position [0, 63]
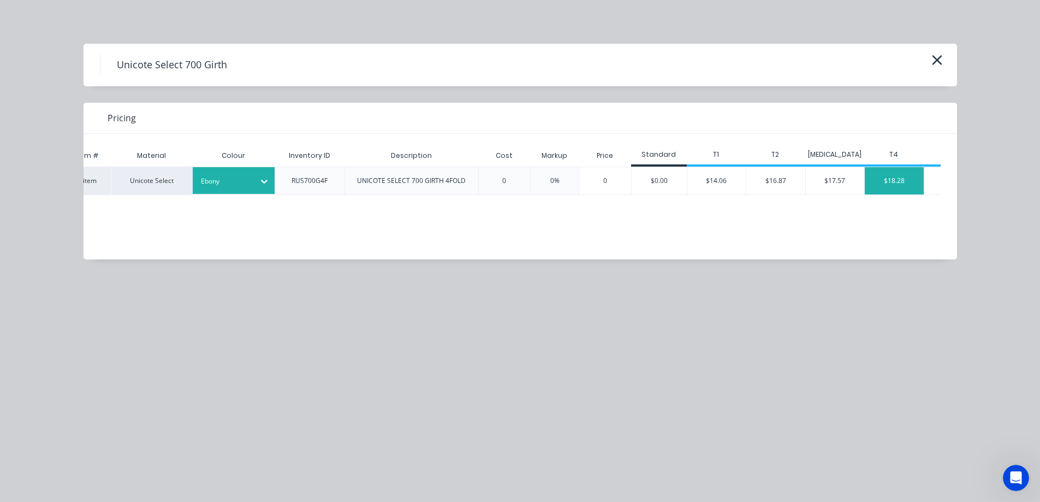
click at [889, 184] on div "$18.28" at bounding box center [894, 180] width 59 height 27
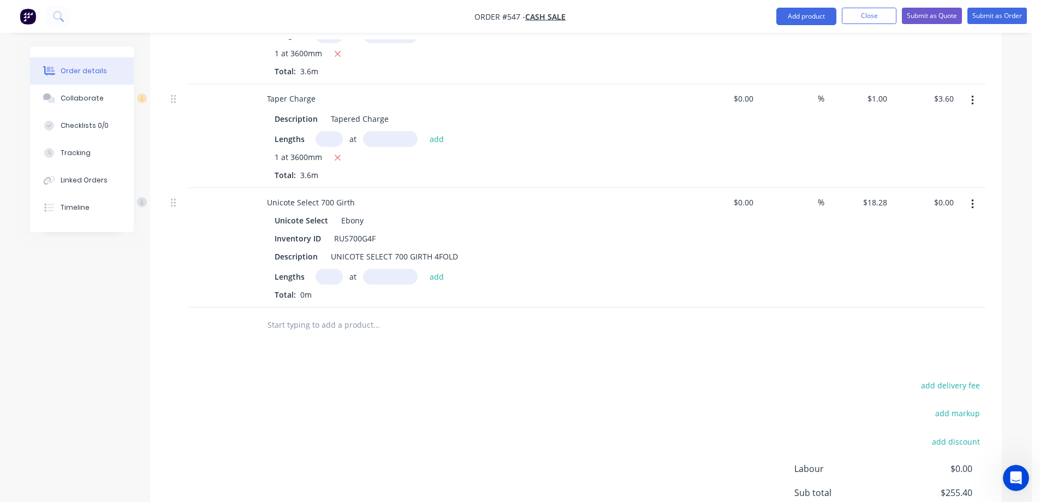
click at [330, 271] on input "text" at bounding box center [329, 277] width 27 height 16
type input "1"
type input "500mm"
click at [441, 277] on button "add" at bounding box center [437, 276] width 26 height 15
type input "$9.14"
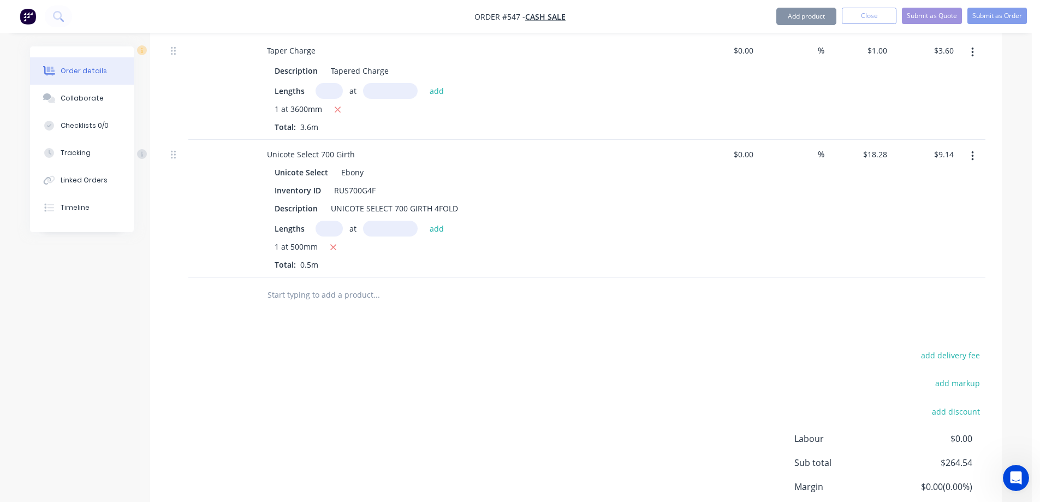
scroll to position [1021, 0]
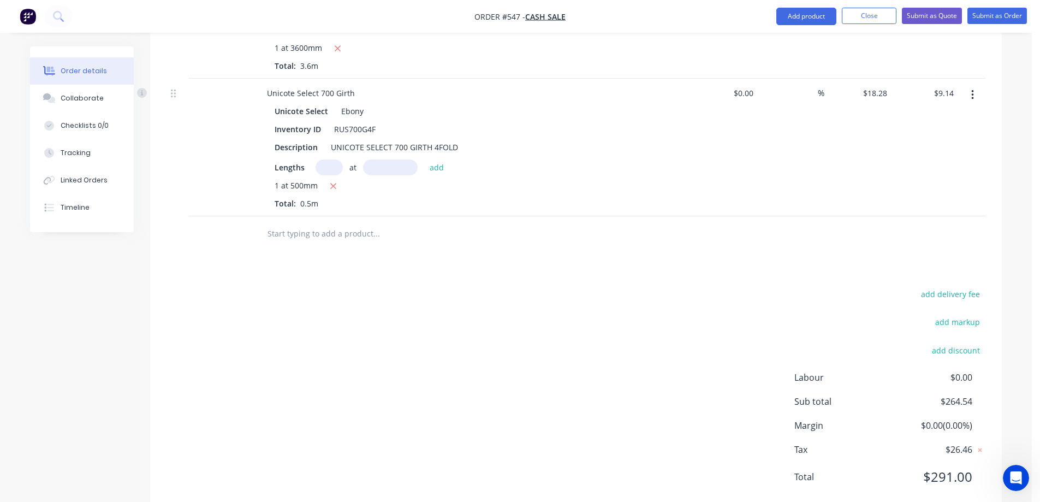
click at [353, 239] on input "text" at bounding box center [376, 234] width 218 height 22
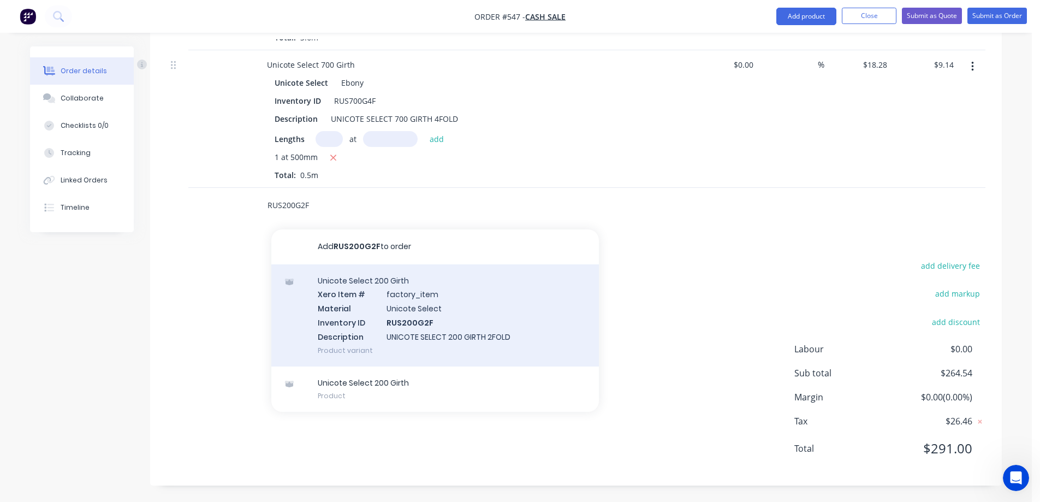
type input "RUS200G2F"
click at [362, 305] on div "Unicote Select 200 Girth Xero Item # factory_item Material Unicote Select Inven…" at bounding box center [435, 315] width 328 height 102
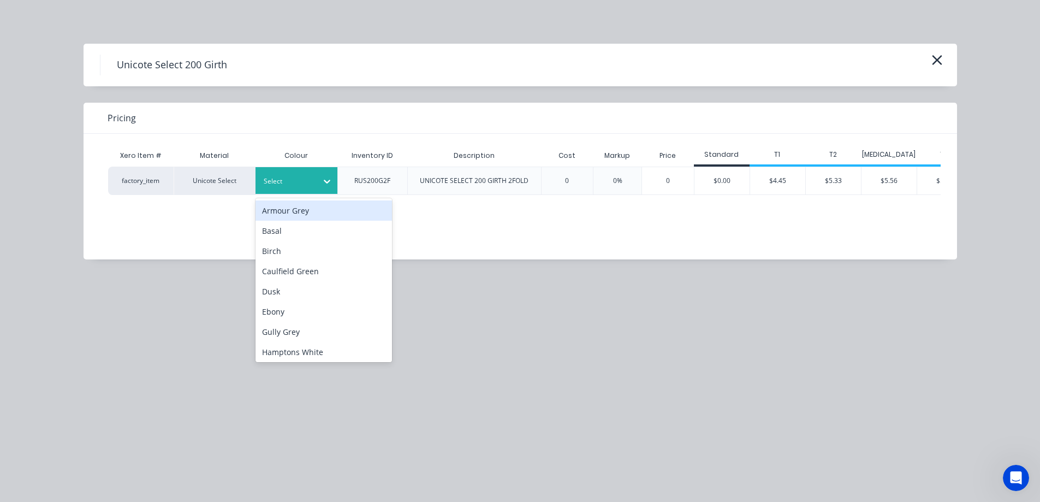
click at [305, 189] on div "Select" at bounding box center [297, 180] width 82 height 27
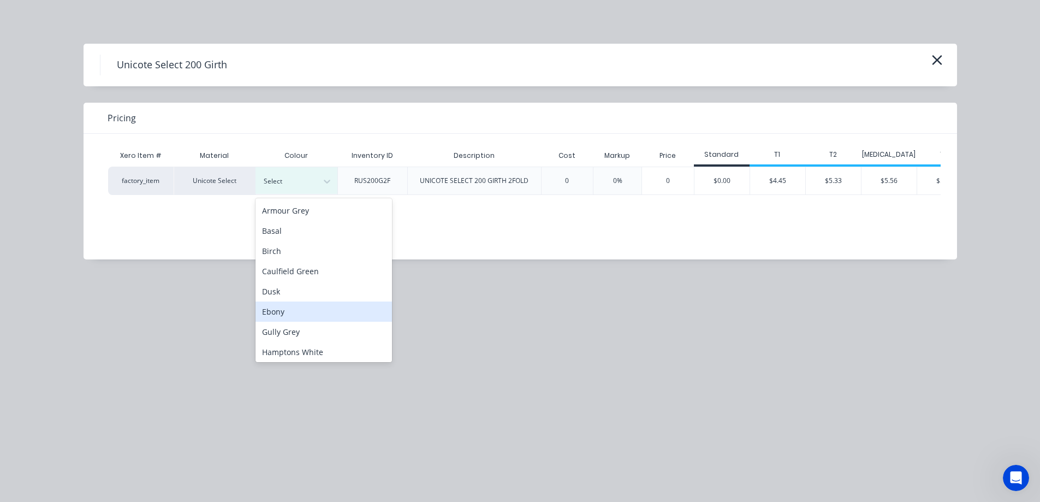
click at [284, 310] on div "Ebony" at bounding box center [324, 311] width 137 height 20
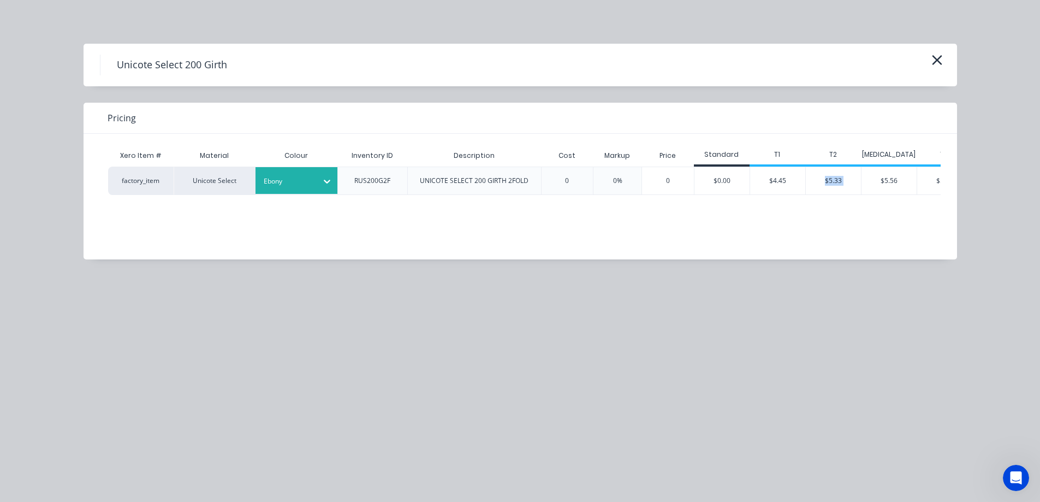
drag, startPoint x: 813, startPoint y: 268, endPoint x: 877, endPoint y: 264, distance: 63.5
click at [877, 264] on div "Unicote Select 200 Girth Pricing Xero Item # Material Colour Inventory ID Descr…" at bounding box center [520, 251] width 1040 height 502
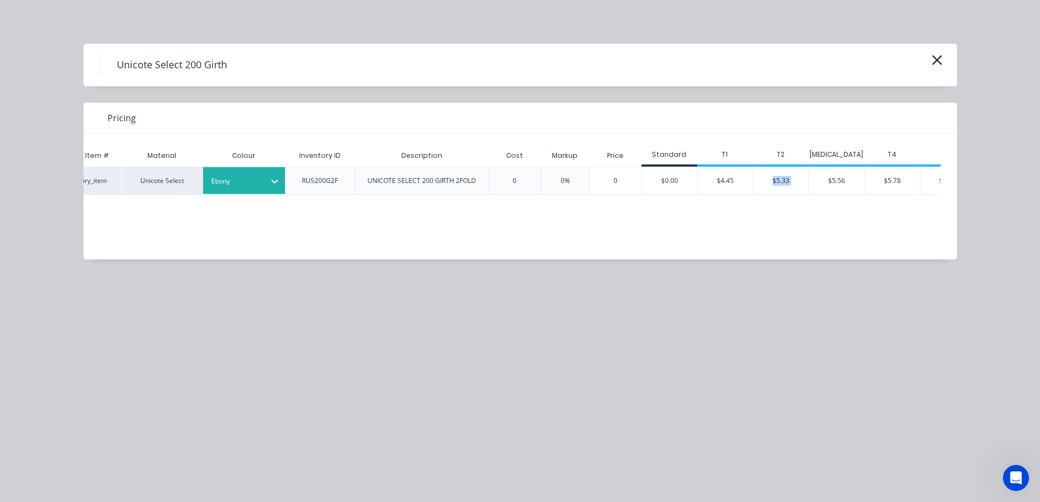
scroll to position [0, 77]
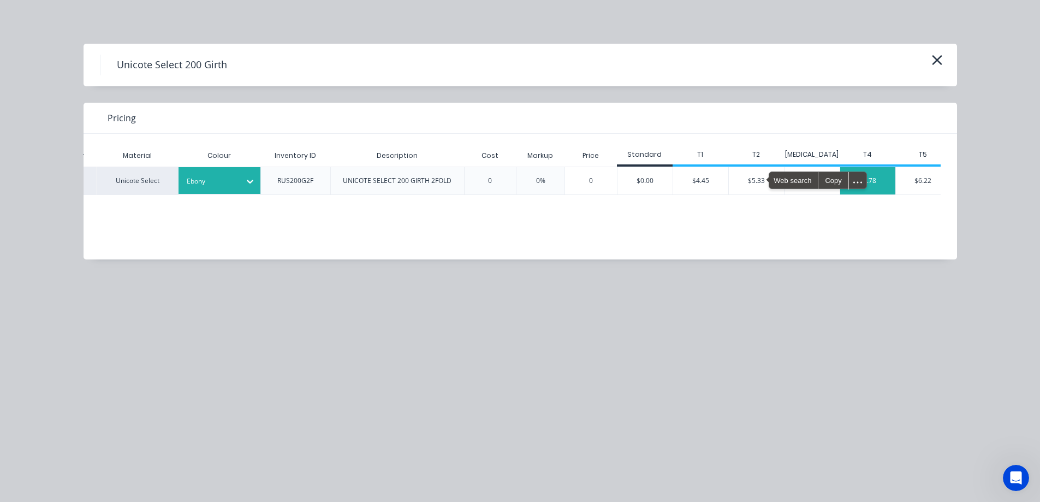
click at [878, 185] on div "$5.78" at bounding box center [868, 180] width 55 height 27
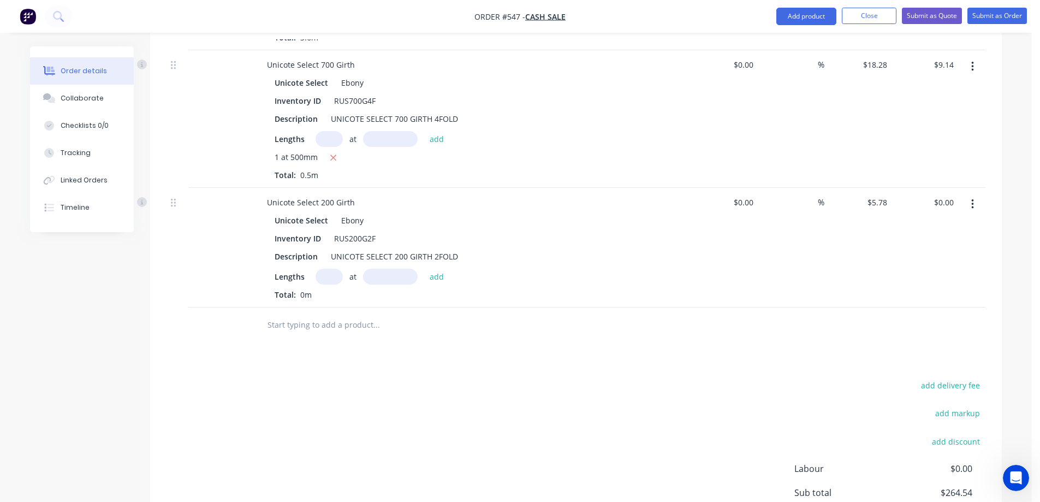
click at [332, 280] on input "text" at bounding box center [329, 277] width 27 height 16
type input "2"
type input "3800mm"
click at [437, 281] on button "add" at bounding box center [437, 276] width 26 height 15
type input "$43.93"
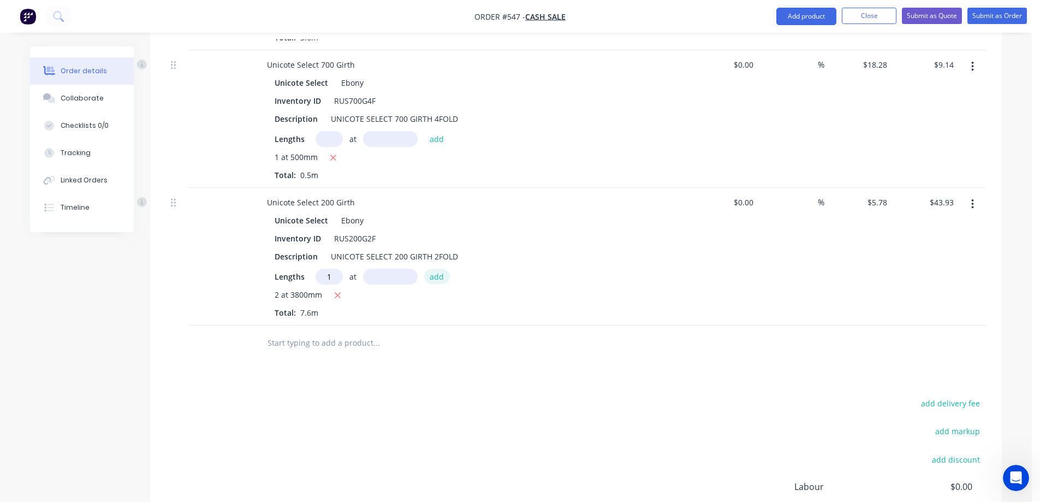
type input "1"
type input "3900mm"
click at [437, 281] on button "add" at bounding box center [437, 276] width 26 height 15
type input "$66.47"
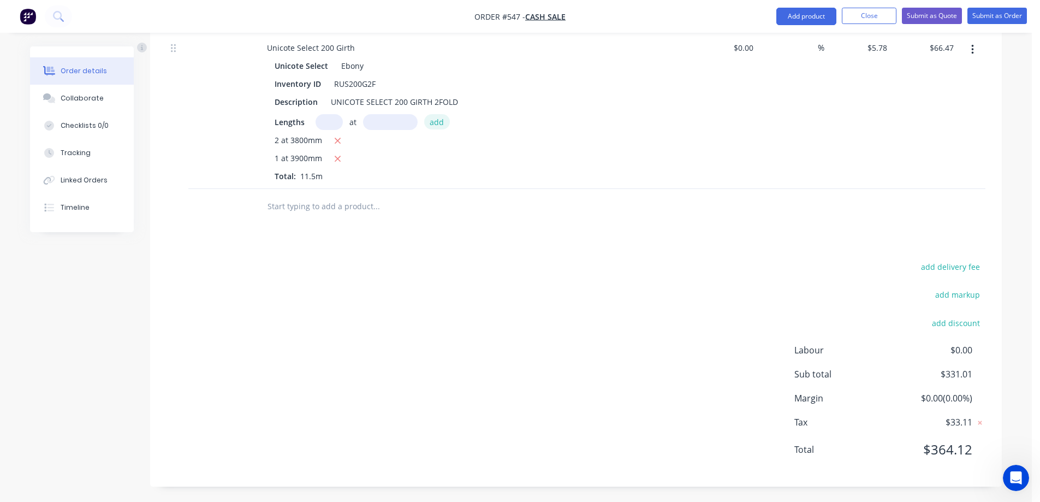
scroll to position [1205, 0]
click at [280, 214] on input "text" at bounding box center [376, 205] width 218 height 22
click at [792, 20] on button "Add product" at bounding box center [807, 16] width 60 height 17
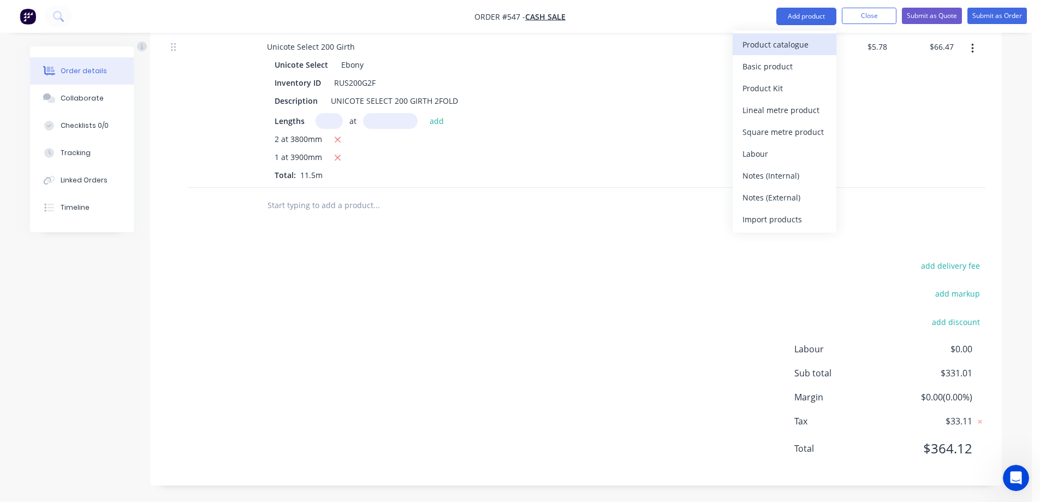
click at [791, 42] on div "Product catalogue" at bounding box center [785, 45] width 84 height 16
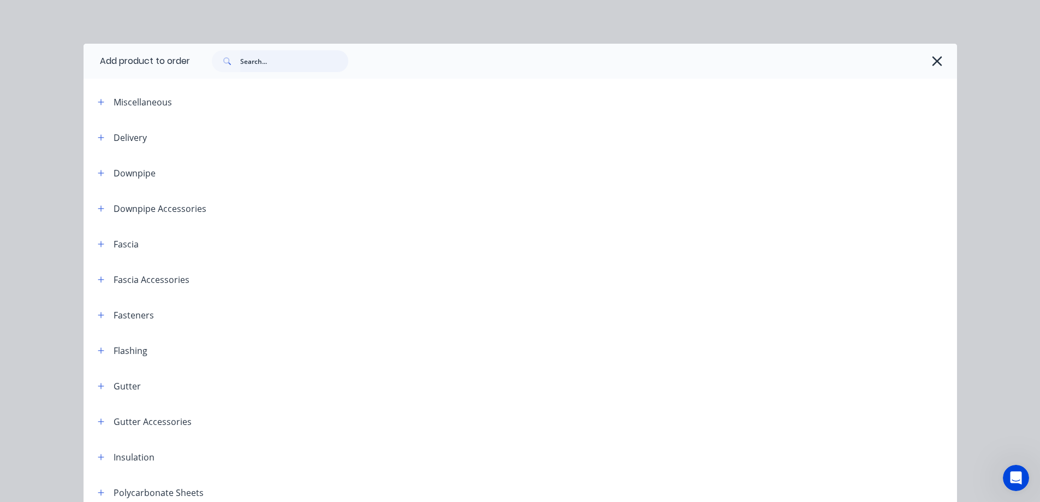
click at [251, 68] on input "text" at bounding box center [294, 61] width 108 height 22
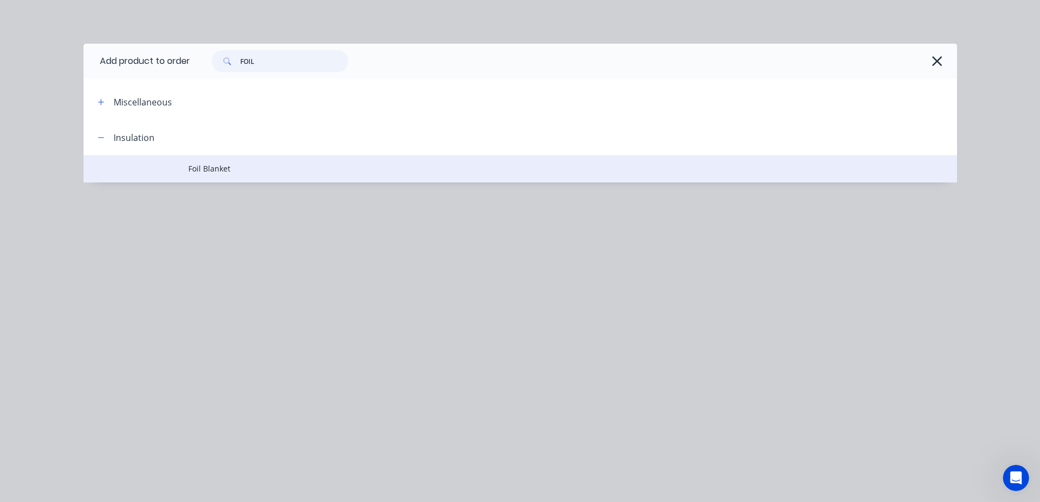
type input "FOIL"
click at [227, 171] on span "Foil Blanket" at bounding box center [495, 168] width 615 height 11
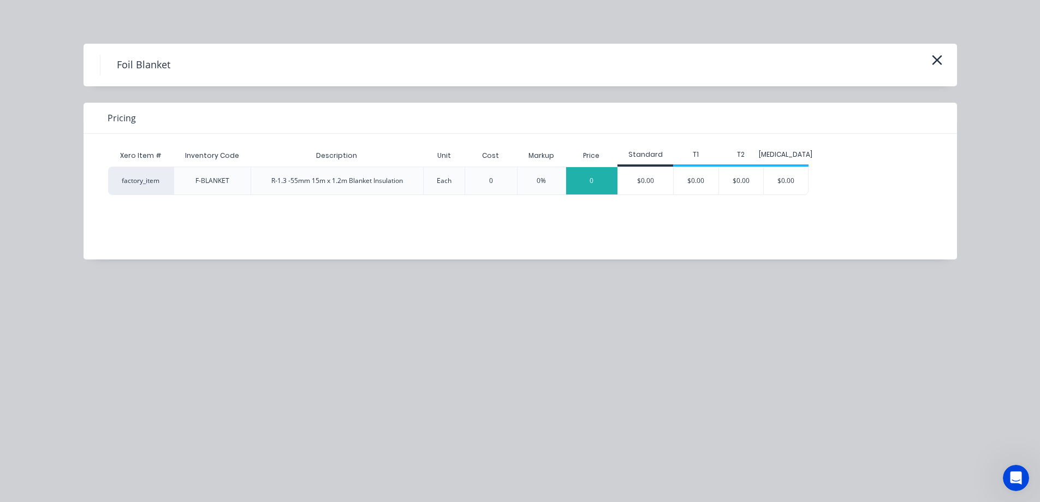
click at [595, 182] on div "0" at bounding box center [592, 180] width 52 height 27
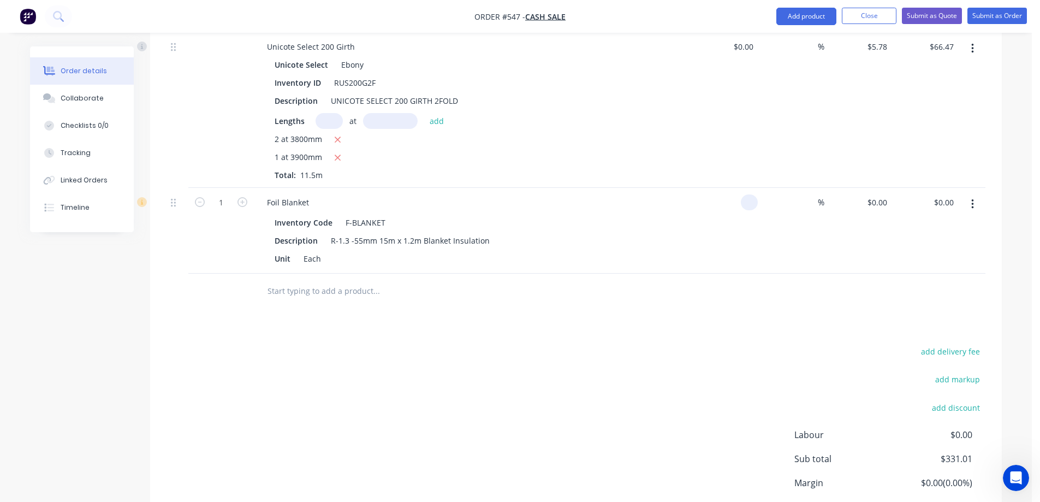
drag, startPoint x: 743, startPoint y: 205, endPoint x: 754, endPoint y: 206, distance: 11.5
click at [743, 205] on div at bounding box center [749, 202] width 17 height 16
type input "$80.00"
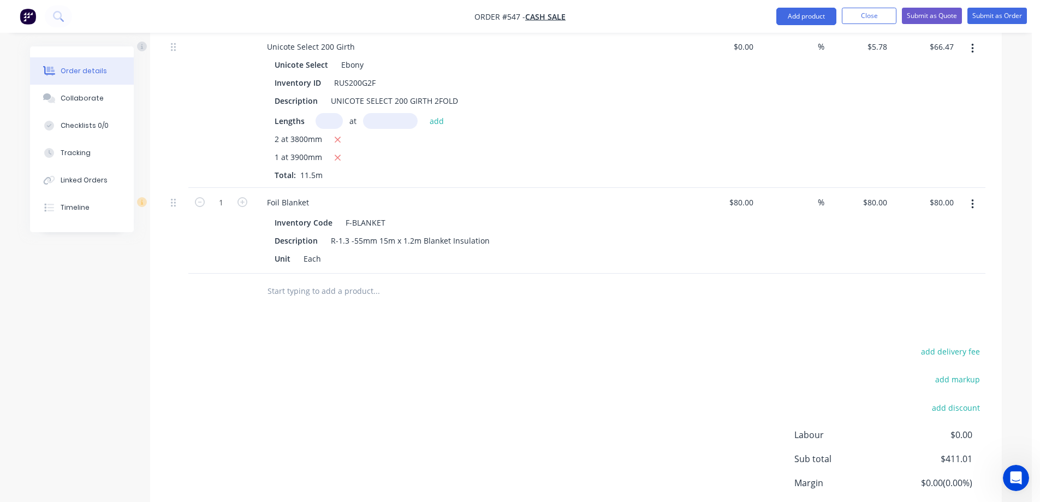
click at [731, 286] on div at bounding box center [576, 291] width 819 height 35
click at [241, 197] on icon "button" at bounding box center [243, 202] width 10 height 10
type input "2"
type input "$160.00"
click at [346, 293] on input "text" at bounding box center [376, 291] width 218 height 22
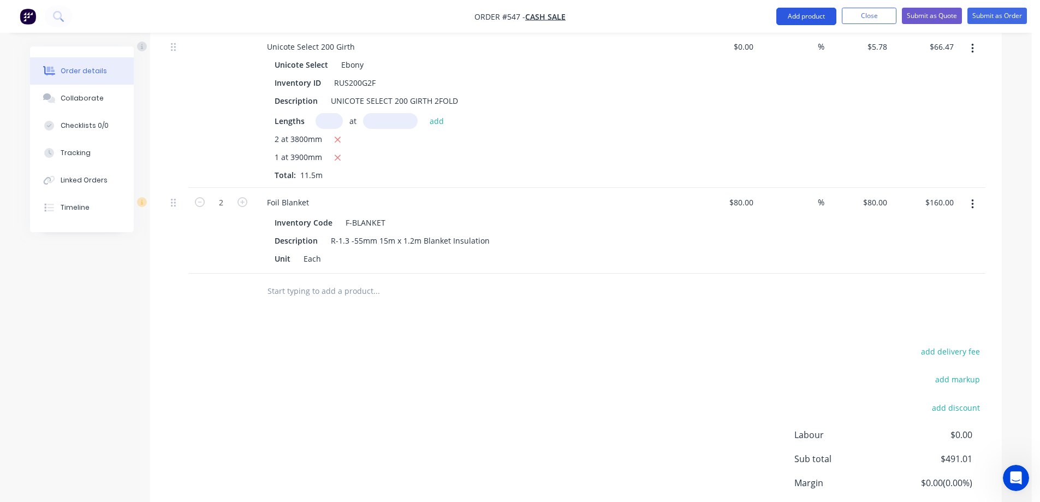
click at [791, 23] on button "Add product" at bounding box center [807, 16] width 60 height 17
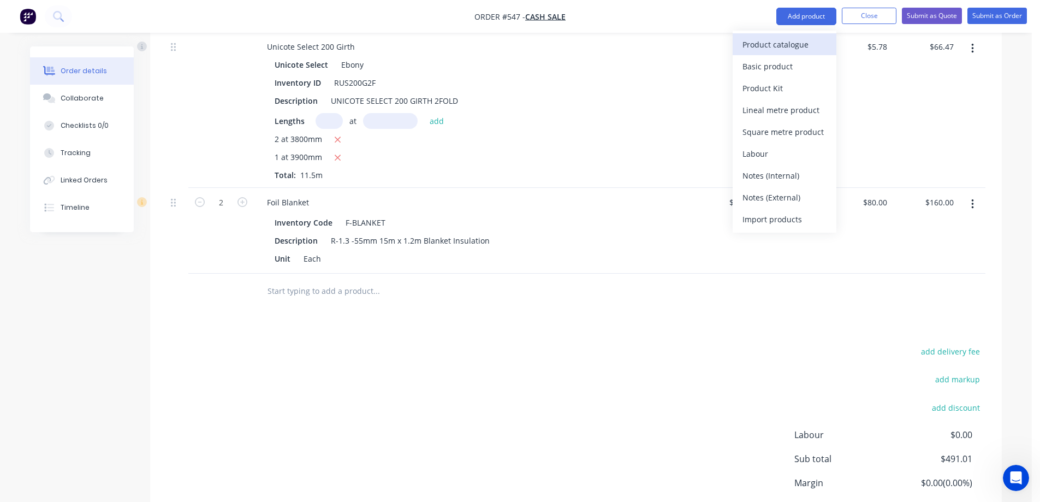
click at [779, 45] on div "Product catalogue" at bounding box center [785, 45] width 84 height 16
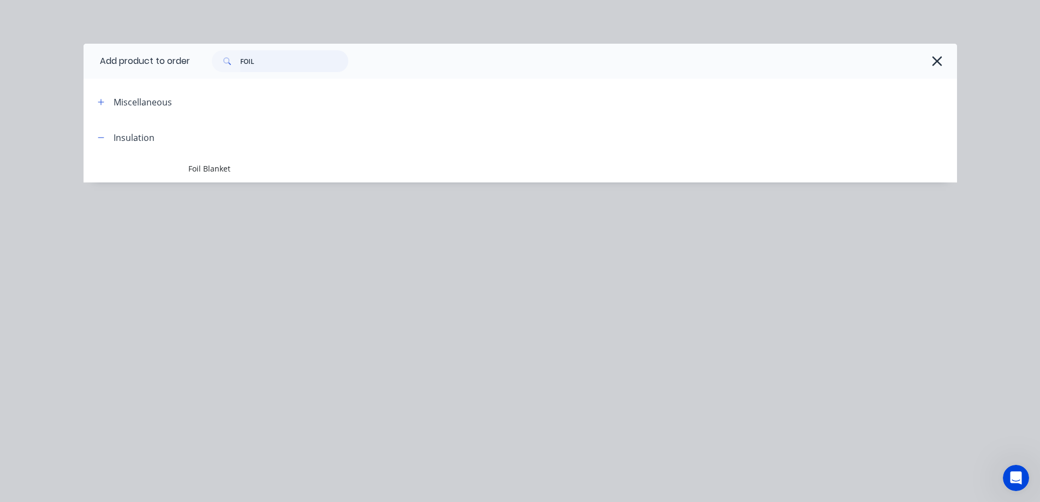
click at [267, 66] on input "FOIL" at bounding box center [294, 61] width 108 height 22
type input "F"
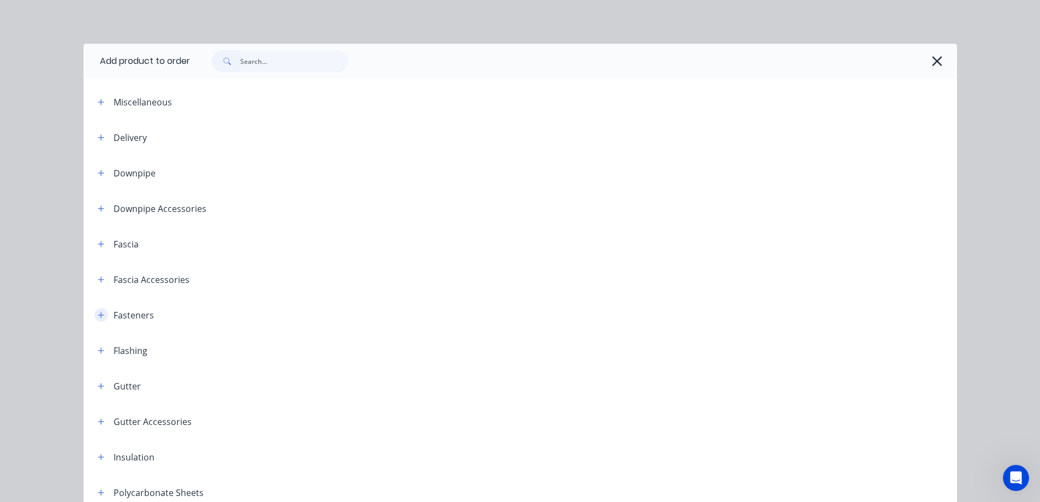
click at [101, 317] on button "button" at bounding box center [101, 315] width 14 height 14
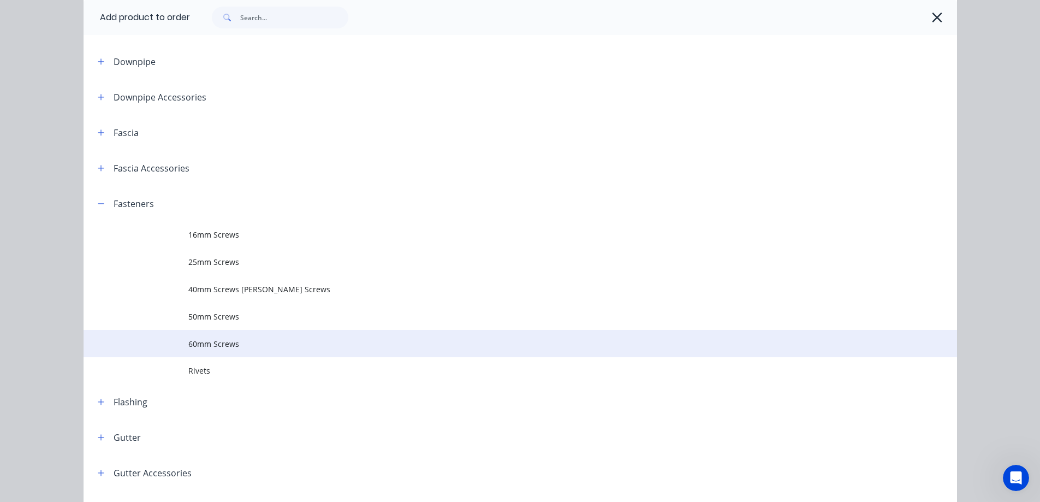
scroll to position [164, 0]
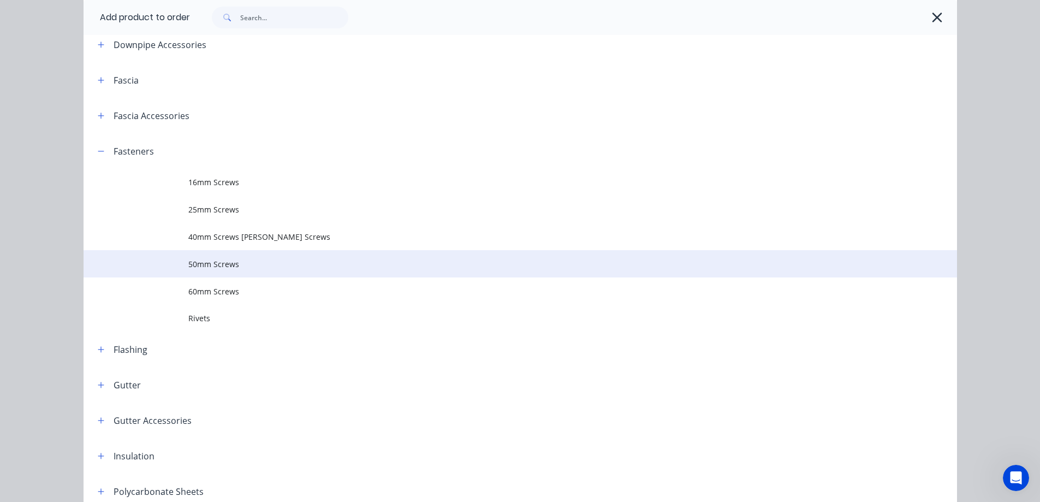
click at [228, 257] on td "50mm Screws" at bounding box center [572, 263] width 769 height 27
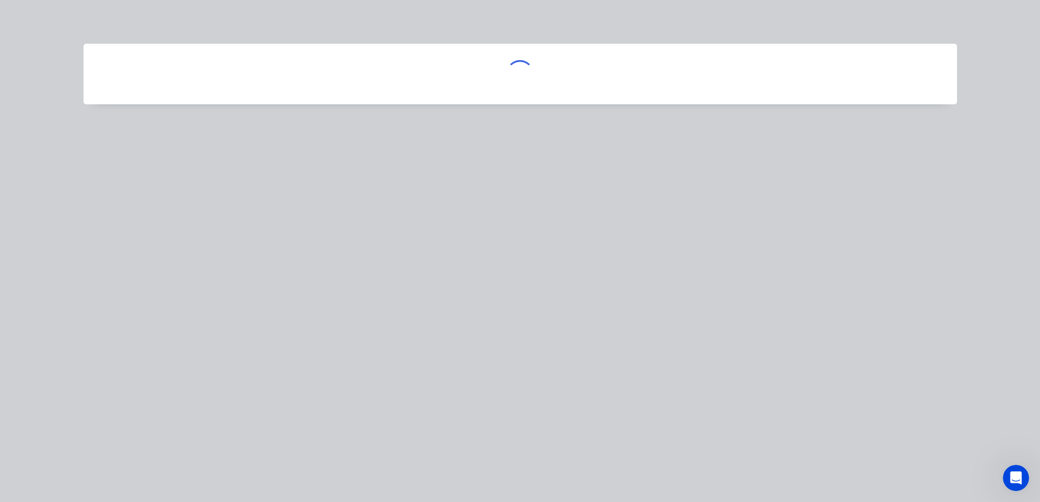
scroll to position [0, 0]
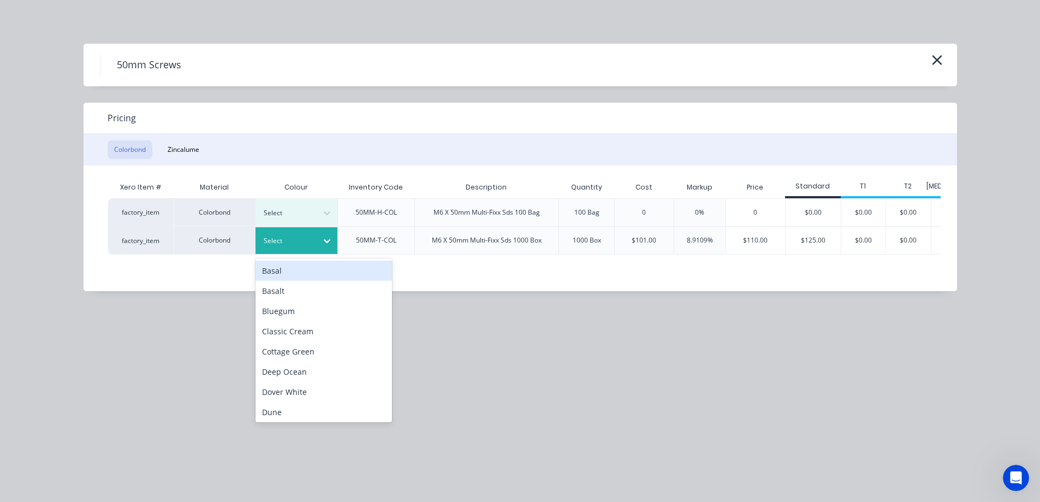
click at [295, 243] on div at bounding box center [288, 241] width 49 height 12
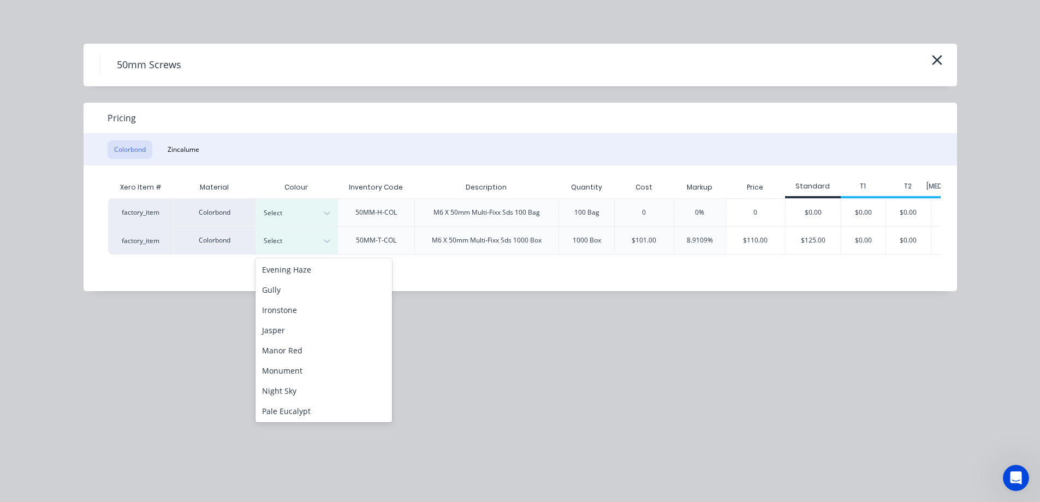
scroll to position [164, 0]
click at [292, 389] on div "Night Sky" at bounding box center [324, 390] width 137 height 20
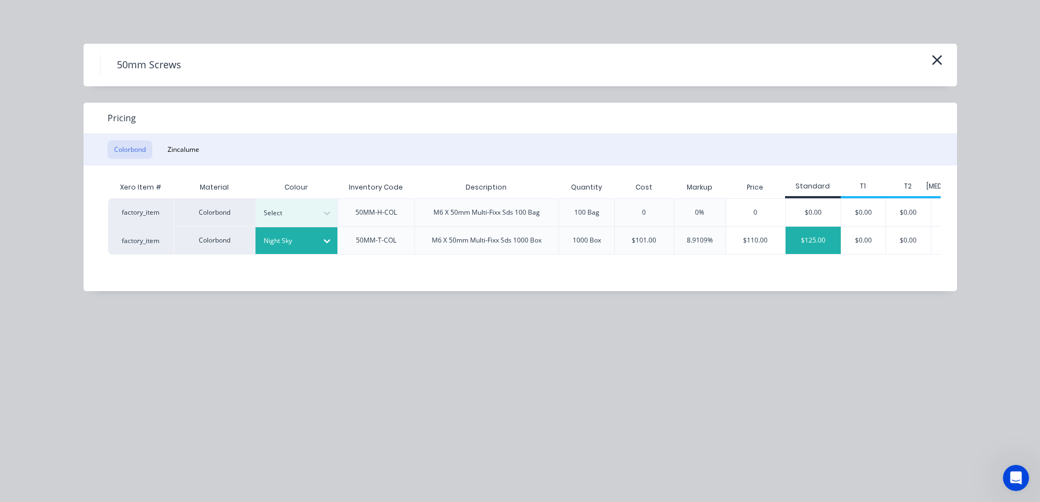
click at [831, 246] on div "$125.00" at bounding box center [813, 240] width 55 height 27
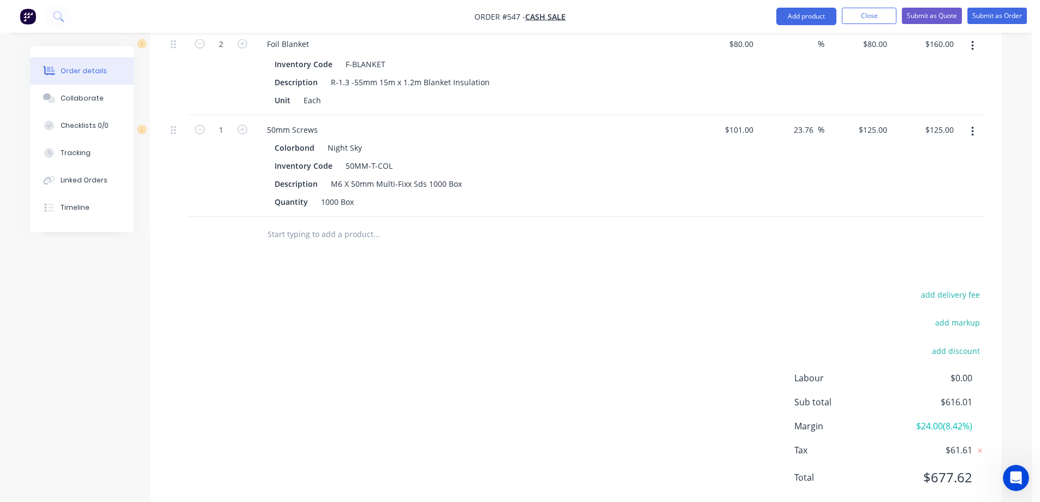
scroll to position [1369, 0]
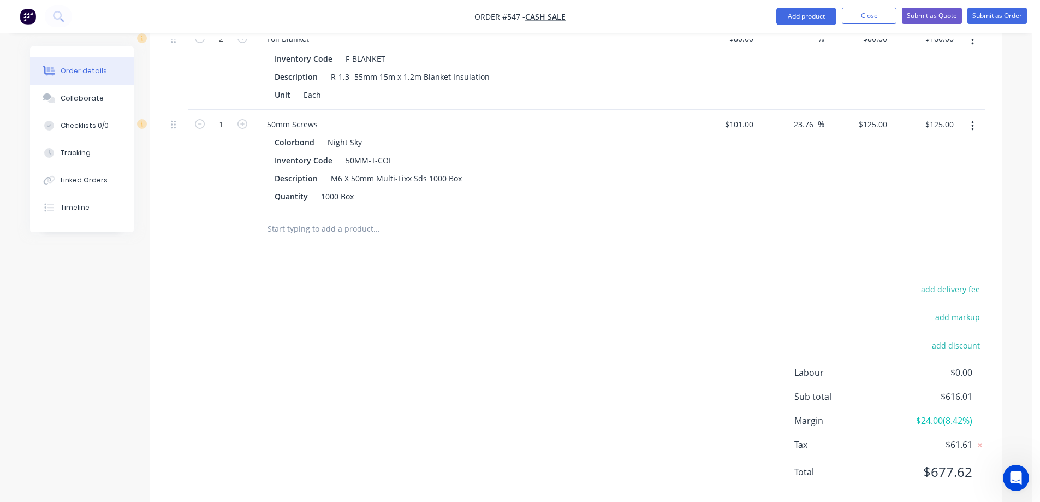
click at [281, 229] on input "text" at bounding box center [376, 229] width 218 height 22
click at [818, 14] on button "Add product" at bounding box center [807, 16] width 60 height 17
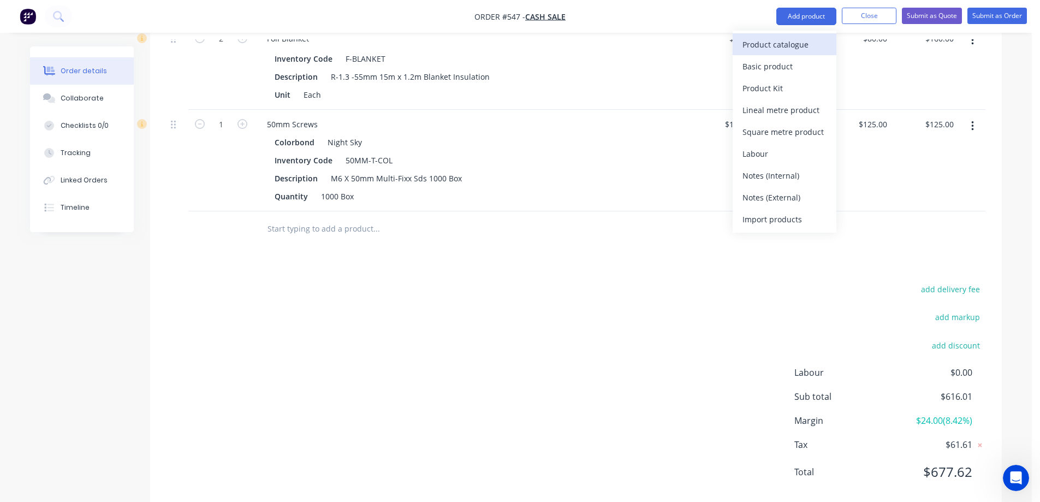
click at [800, 39] on div "Product catalogue" at bounding box center [785, 45] width 84 height 16
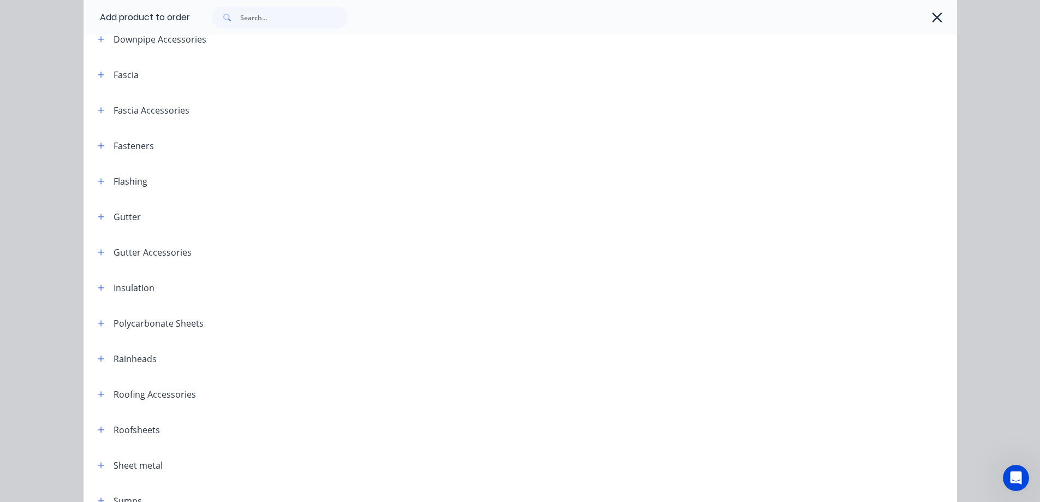
scroll to position [218, 0]
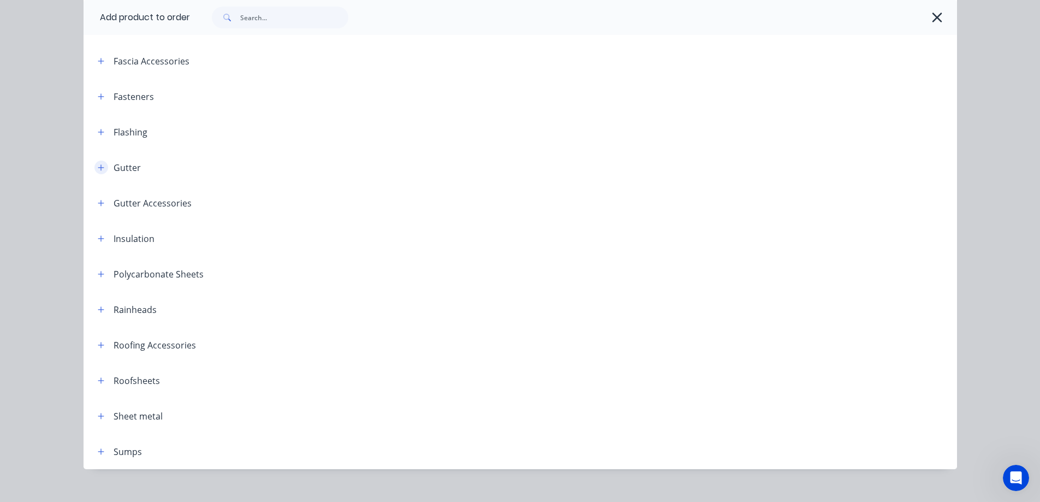
click at [98, 169] on icon "button" at bounding box center [101, 168] width 7 height 8
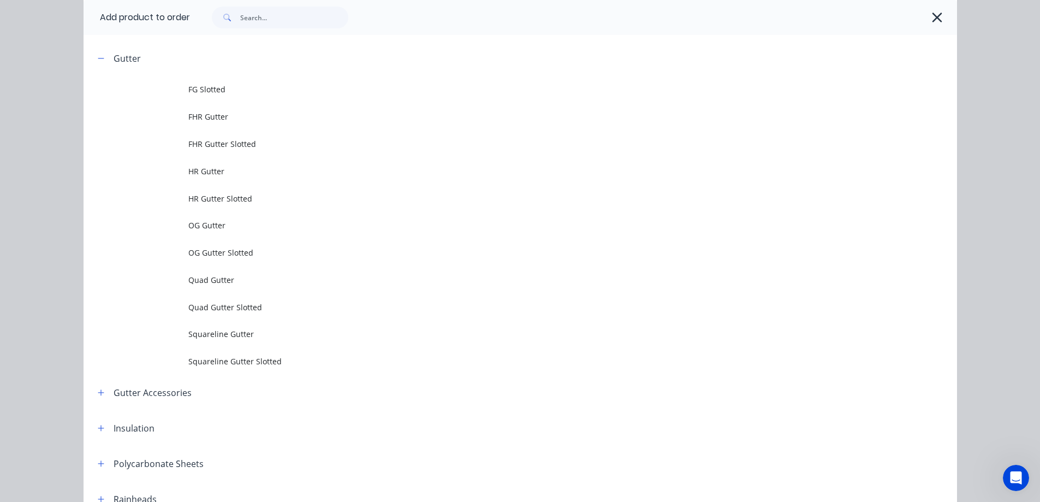
scroll to position [382, 0]
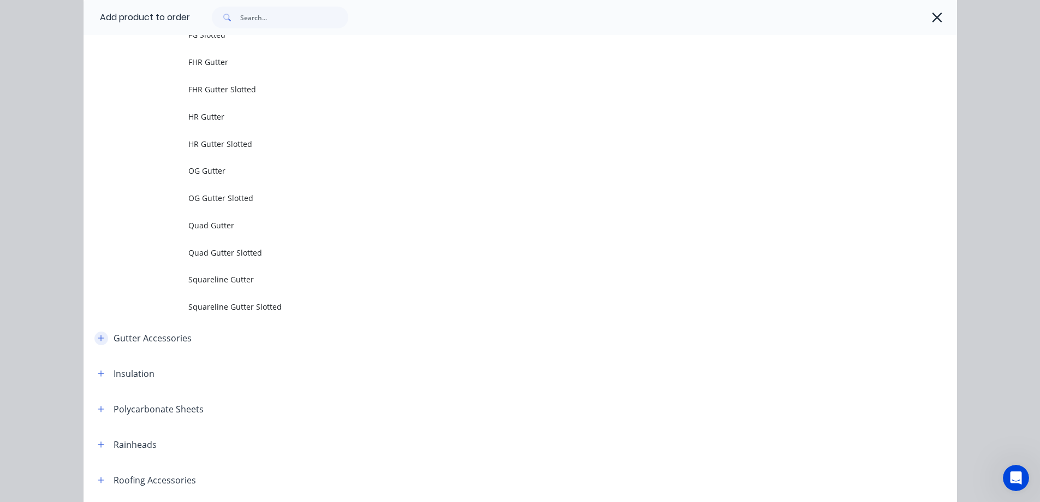
click at [94, 340] on button "button" at bounding box center [101, 339] width 14 height 14
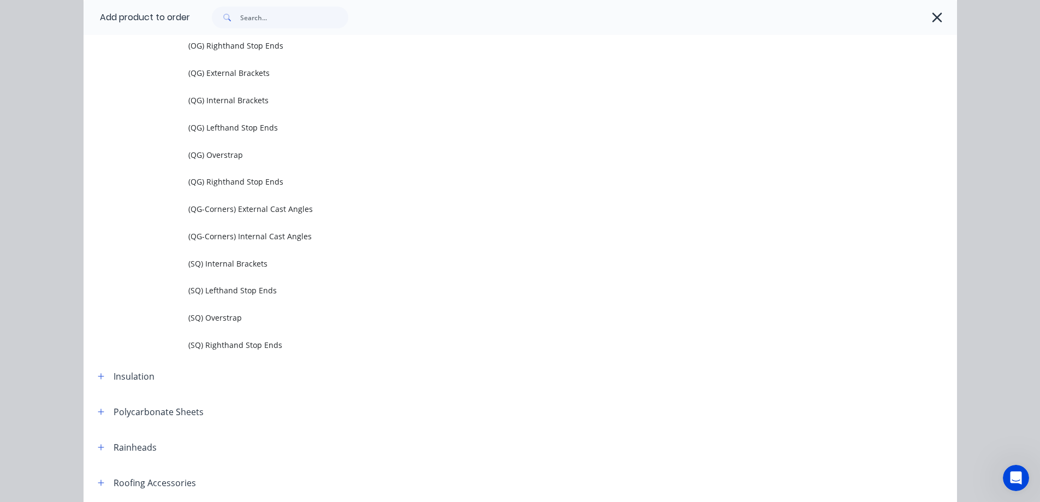
scroll to position [1038, 0]
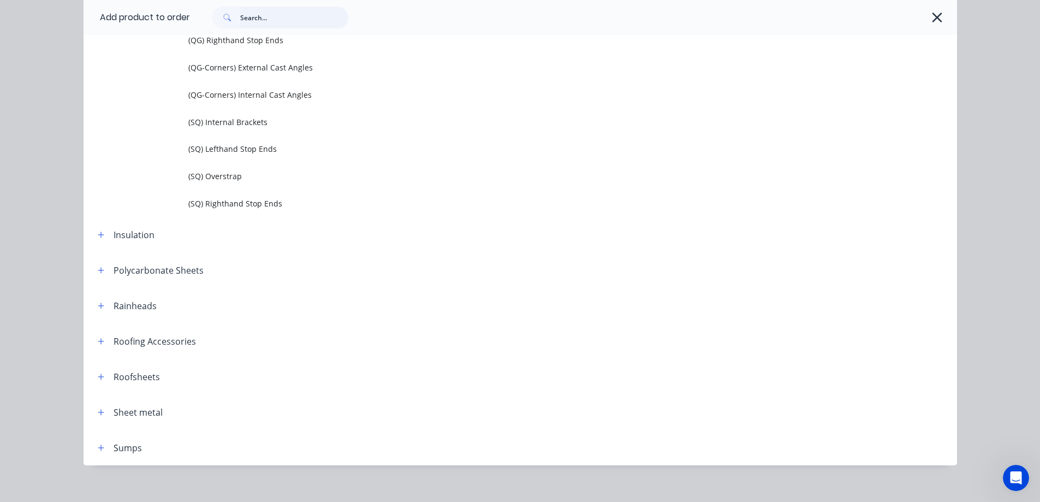
click at [249, 17] on input "text" at bounding box center [294, 18] width 108 height 22
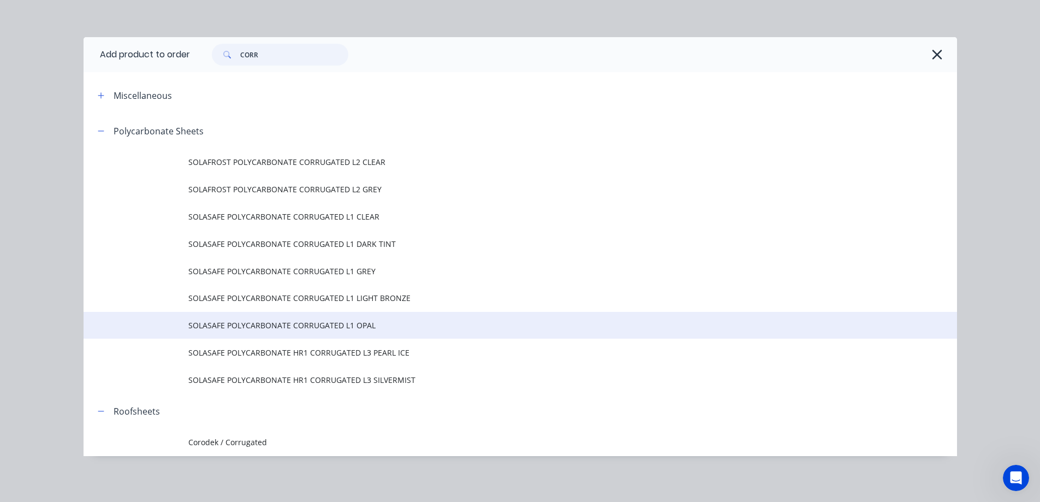
scroll to position [9, 0]
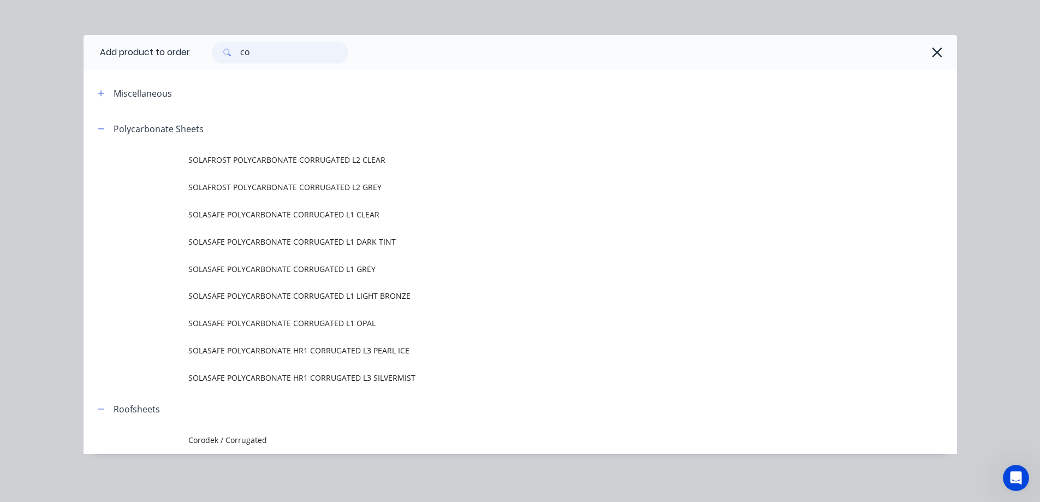
type input "C"
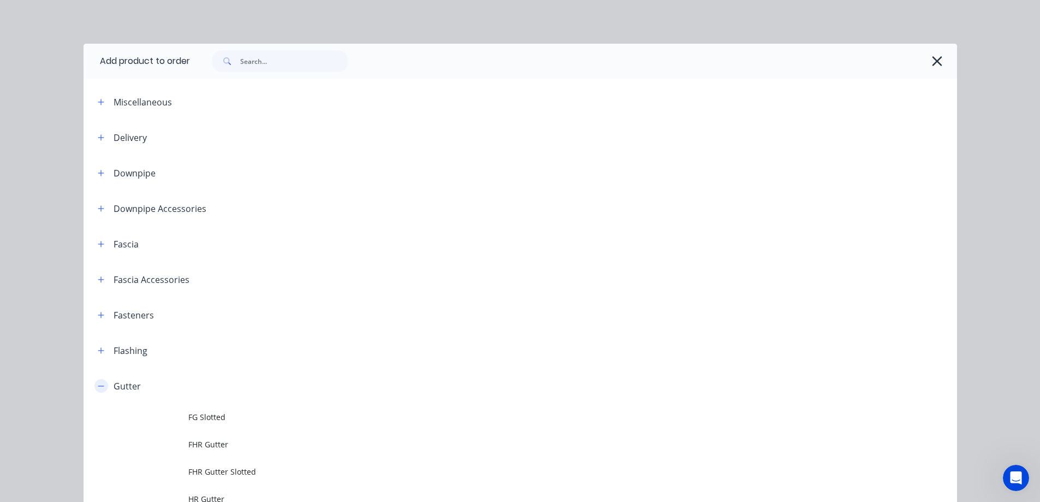
click at [102, 386] on button "button" at bounding box center [101, 386] width 14 height 14
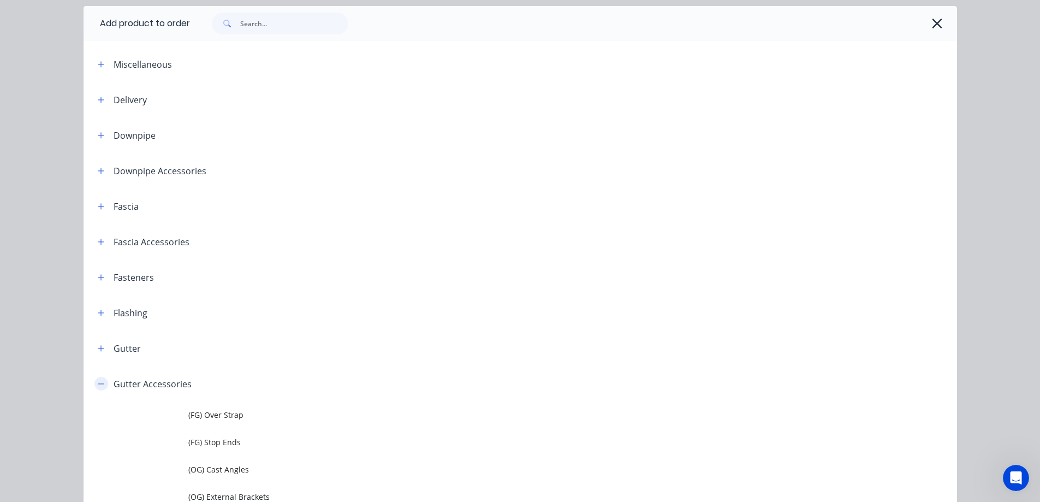
scroll to position [55, 0]
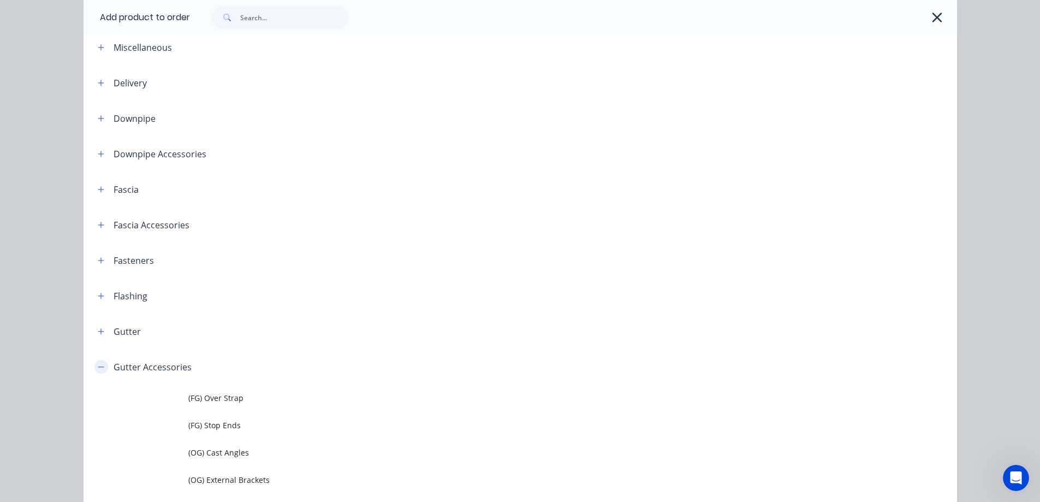
click at [100, 369] on button "button" at bounding box center [101, 367] width 14 height 14
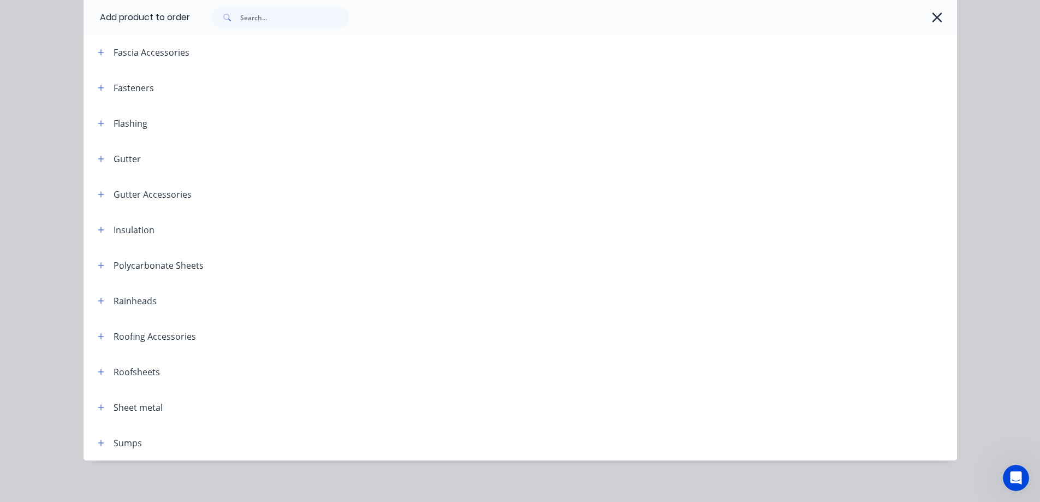
scroll to position [234, 0]
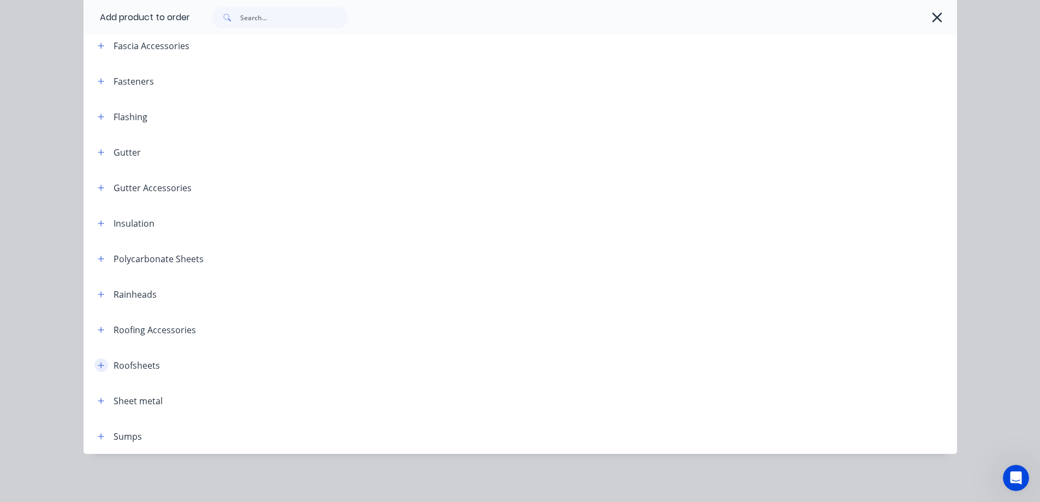
click at [98, 365] on icon "button" at bounding box center [101, 365] width 6 height 6
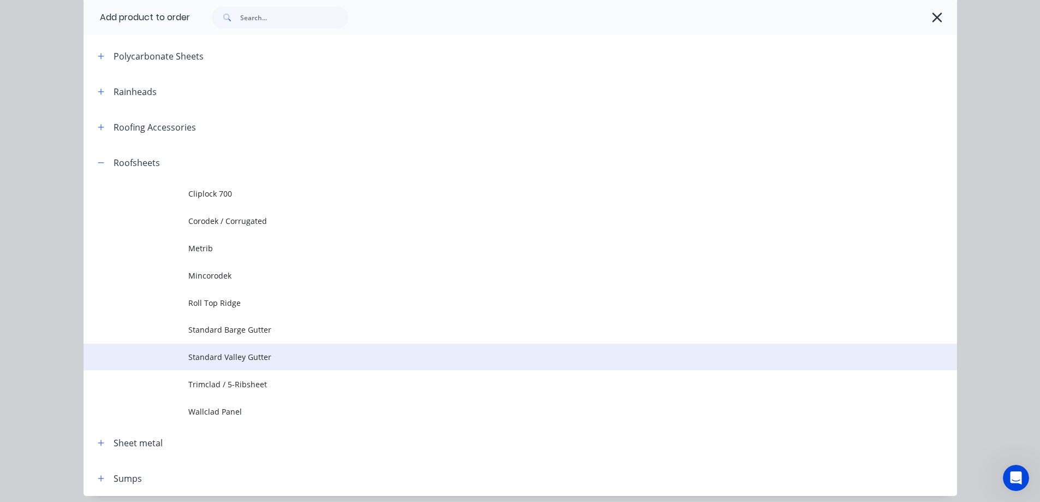
scroll to position [452, 0]
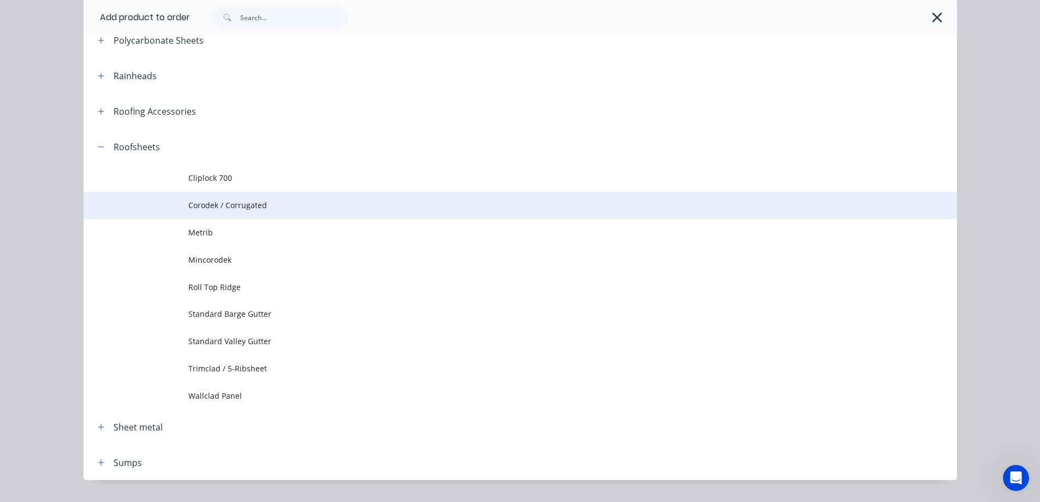
click at [199, 208] on span "Corodek / Corrugated" at bounding box center [495, 204] width 615 height 11
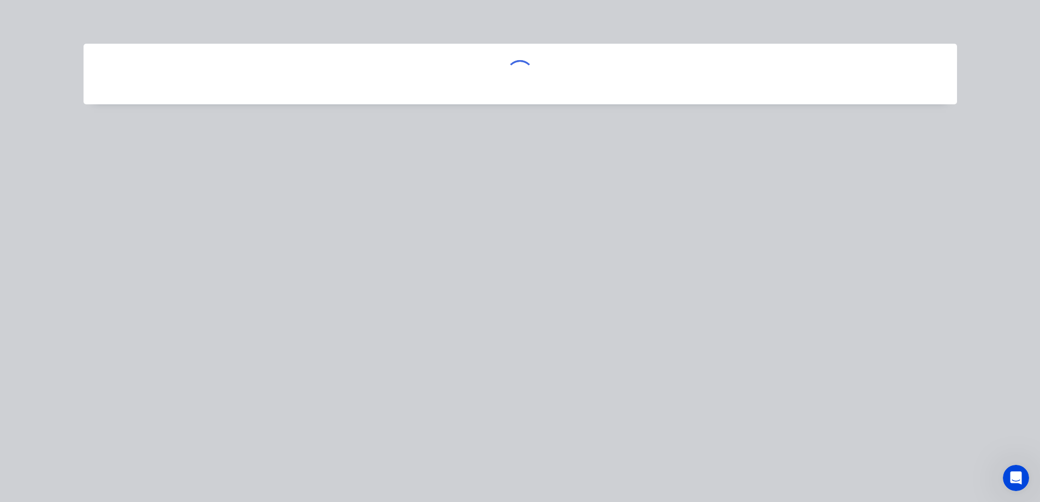
scroll to position [0, 0]
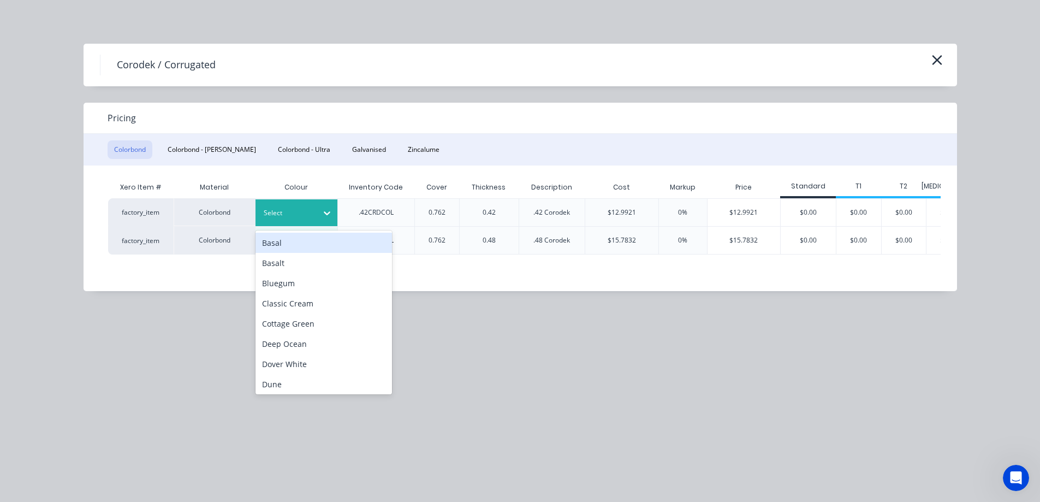
click at [304, 214] on div at bounding box center [288, 213] width 49 height 12
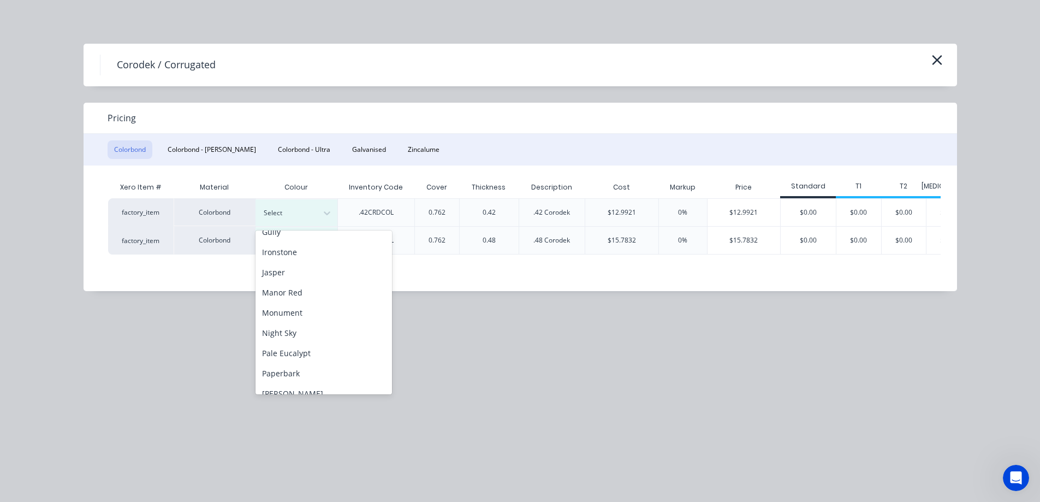
scroll to position [218, 0]
click at [289, 314] on div "Night Sky" at bounding box center [324, 307] width 137 height 20
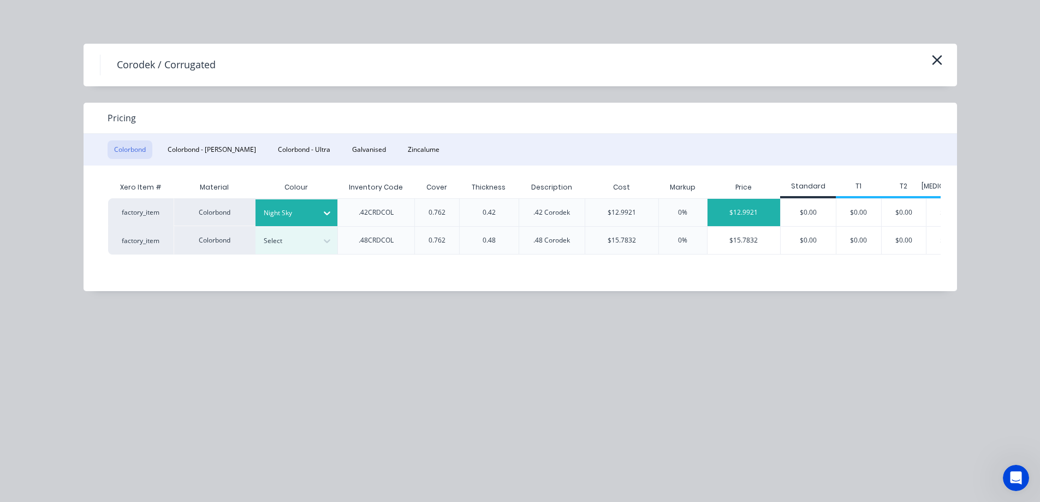
click at [738, 217] on div "$12.9921" at bounding box center [744, 212] width 73 height 27
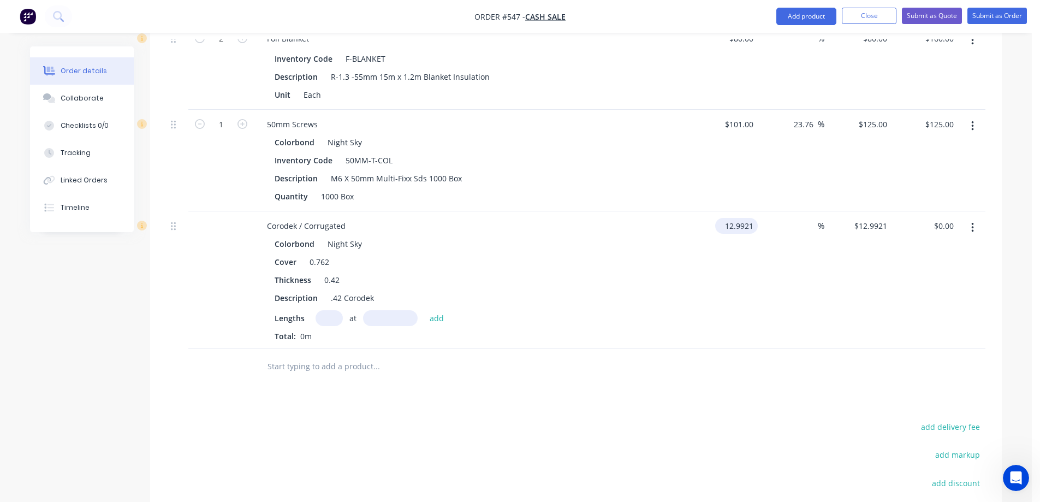
click at [755, 225] on input "12.9921" at bounding box center [739, 226] width 38 height 16
type input "$13.00"
click at [709, 294] on div "$13.00 $13.00" at bounding box center [724, 280] width 67 height 138
click at [324, 318] on input "text" at bounding box center [329, 318] width 27 height 16
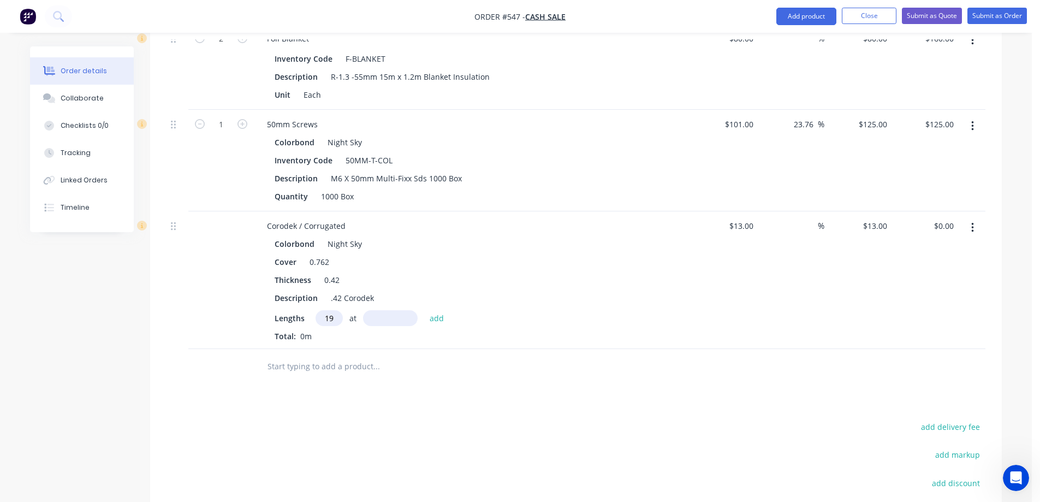
type input "19"
type input "5570mm"
click at [434, 317] on button "add" at bounding box center [437, 317] width 26 height 15
type input "$1,375.79"
click at [357, 379] on input "text" at bounding box center [376, 385] width 218 height 22
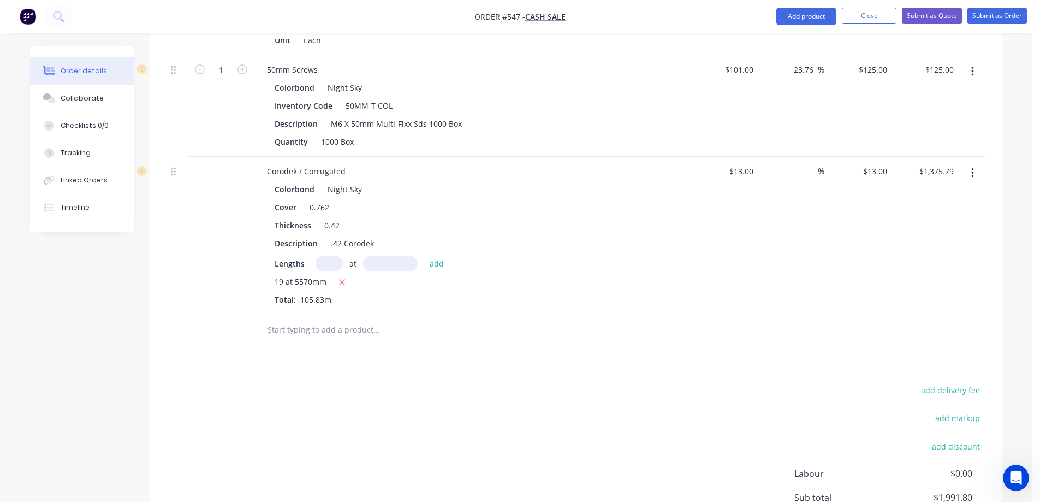
scroll to position [1478, 0]
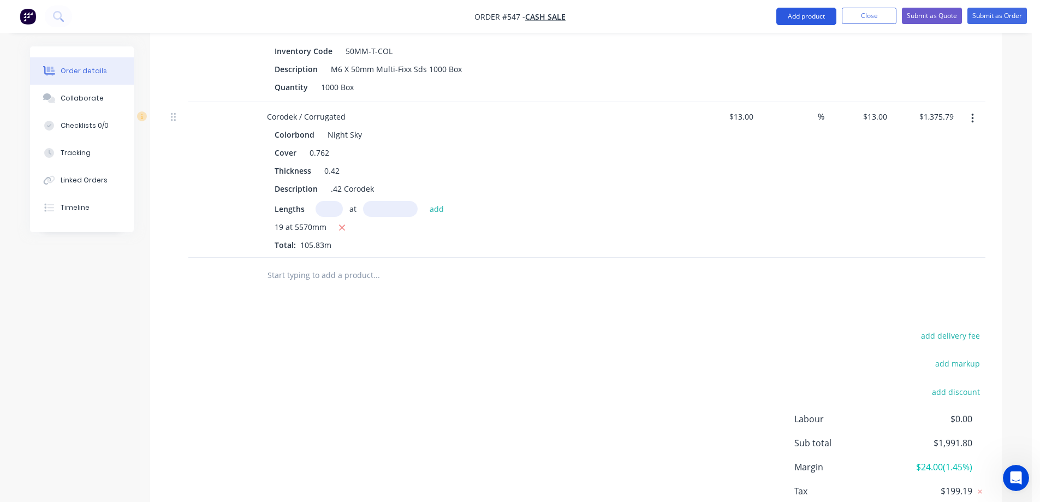
click at [789, 19] on button "Add product" at bounding box center [807, 16] width 60 height 17
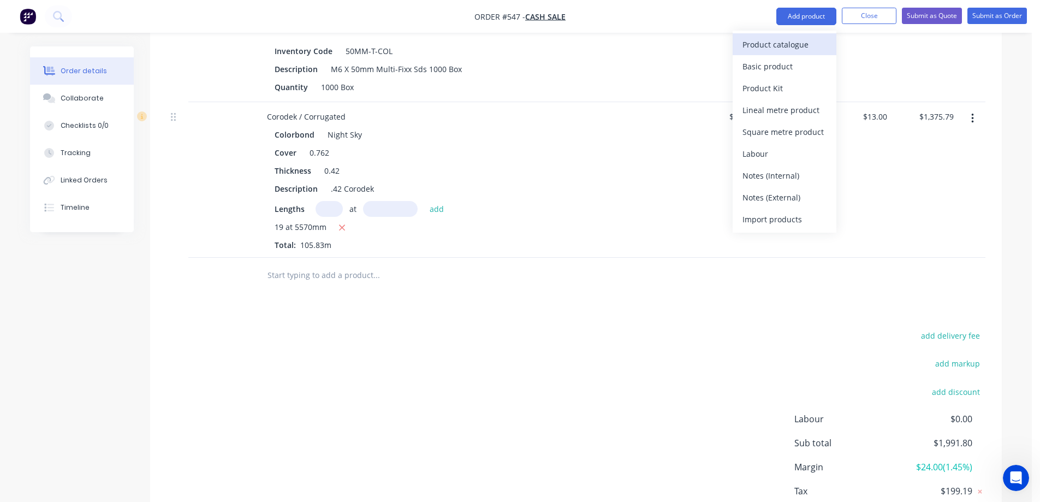
click at [767, 49] on div "Product catalogue" at bounding box center [785, 45] width 84 height 16
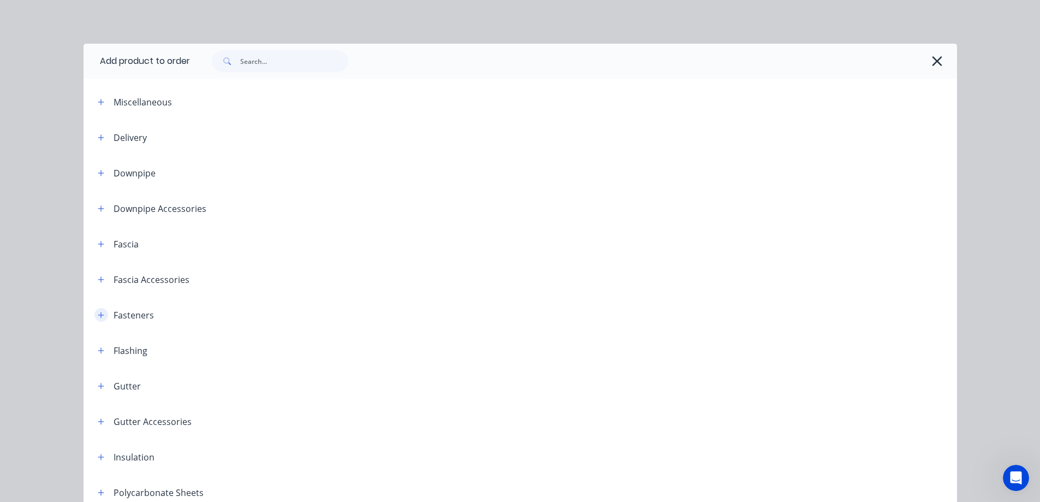
click at [98, 316] on icon "button" at bounding box center [101, 315] width 7 height 8
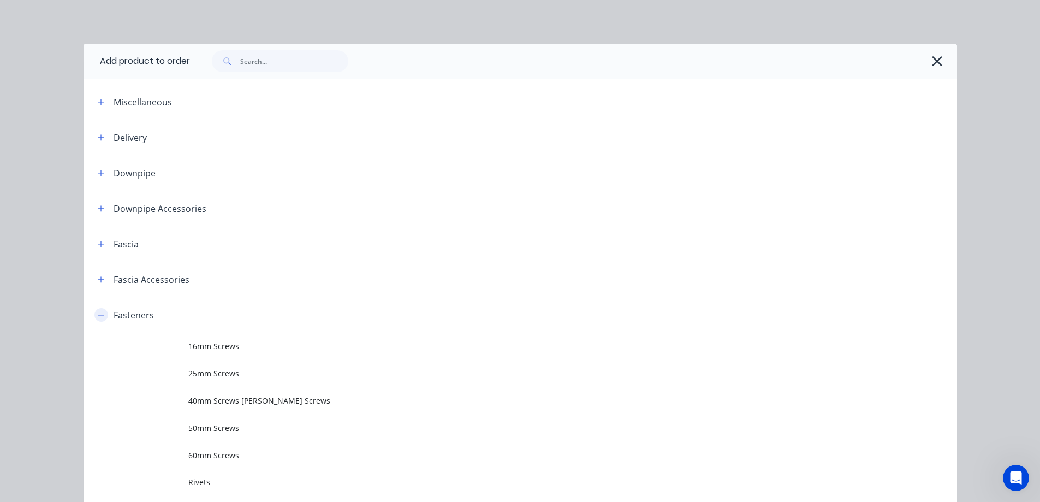
click at [98, 316] on icon "button" at bounding box center [101, 315] width 7 height 8
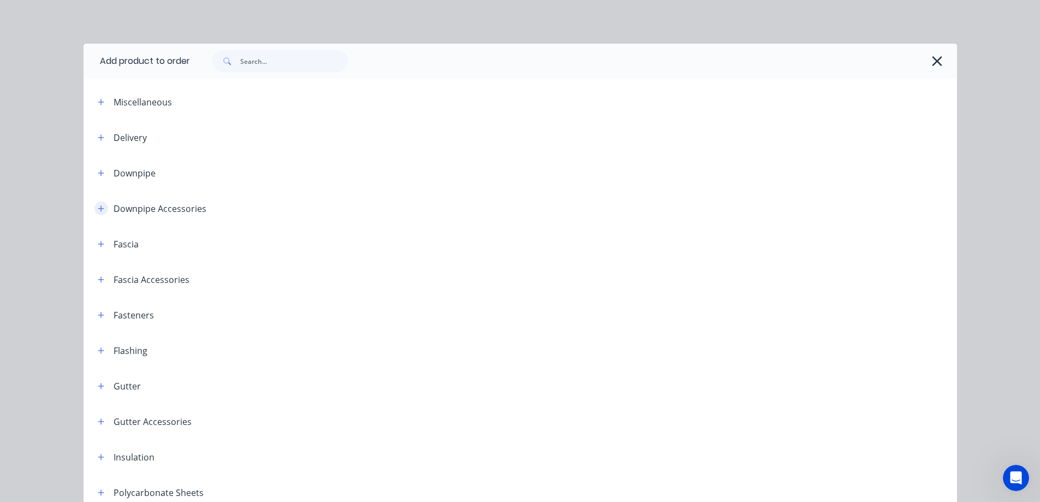
click at [94, 212] on button "button" at bounding box center [101, 209] width 14 height 14
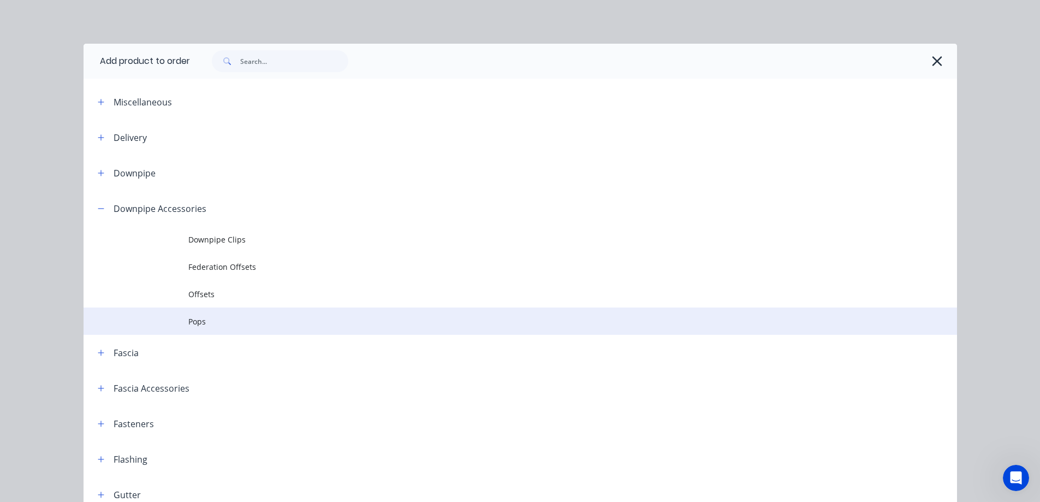
click at [203, 324] on span "Pops" at bounding box center [495, 321] width 615 height 11
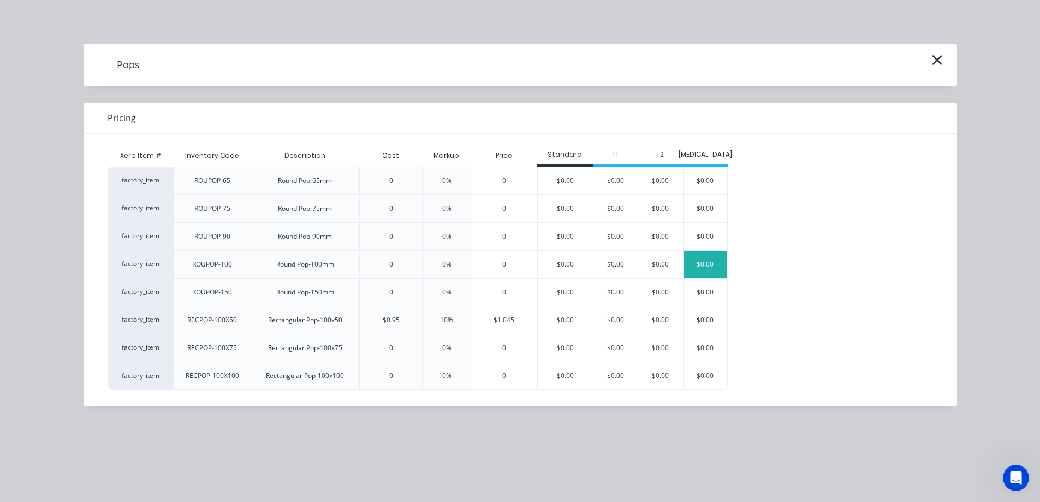
click at [695, 274] on div "$0.00" at bounding box center [706, 264] width 44 height 27
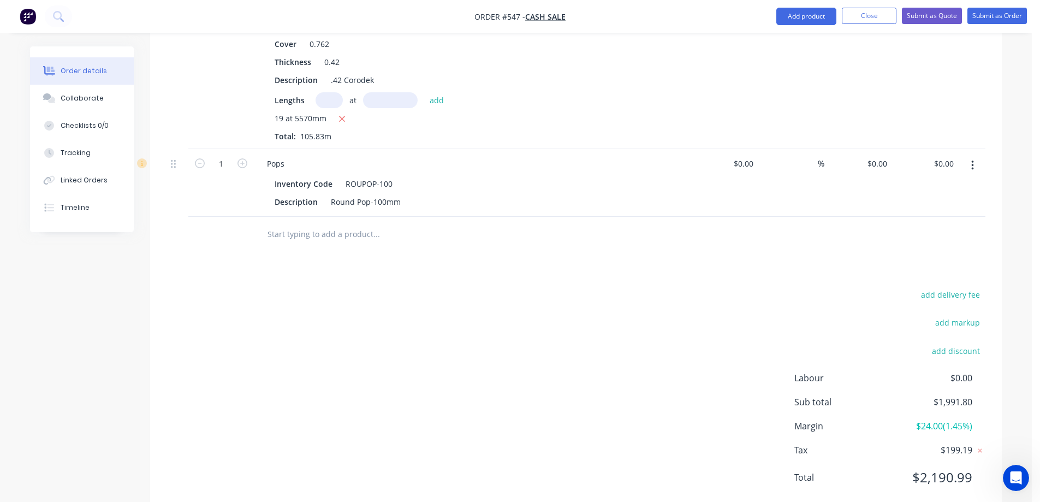
scroll to position [1587, 0]
click at [310, 238] on input "text" at bounding box center [376, 234] width 218 height 22
click at [782, 16] on button "Add product" at bounding box center [807, 16] width 60 height 17
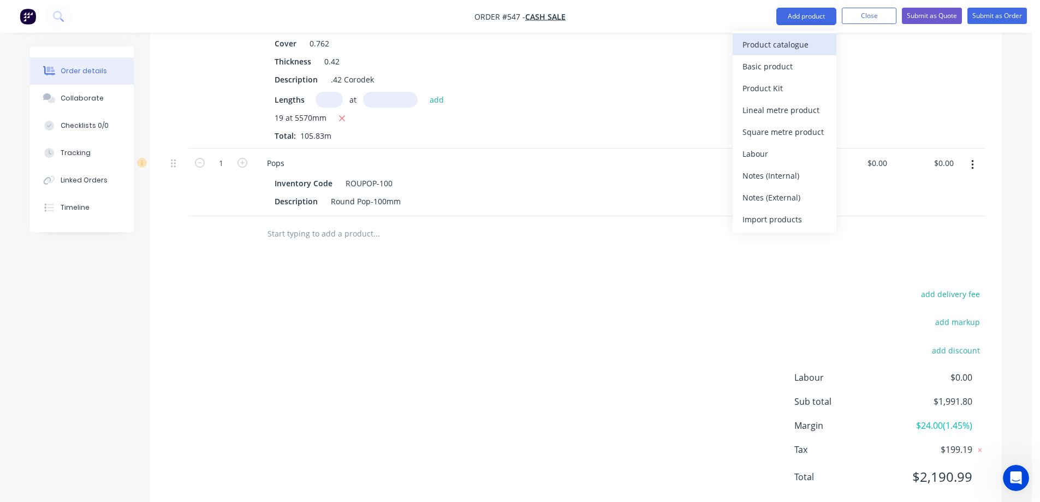
click at [765, 39] on div "Product catalogue" at bounding box center [785, 45] width 84 height 16
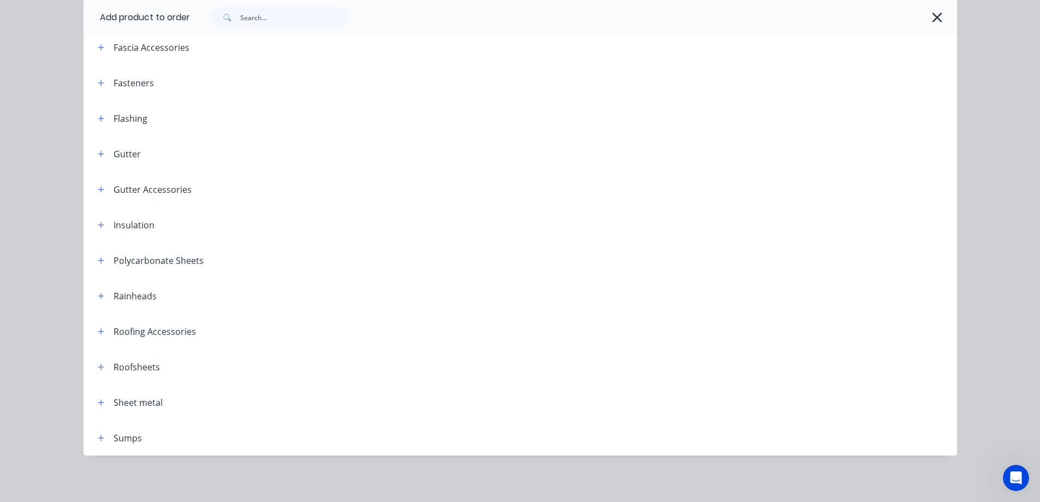
scroll to position [234, 0]
click at [102, 228] on span at bounding box center [101, 223] width 14 height 14
click at [98, 223] on icon "button" at bounding box center [101, 223] width 6 height 6
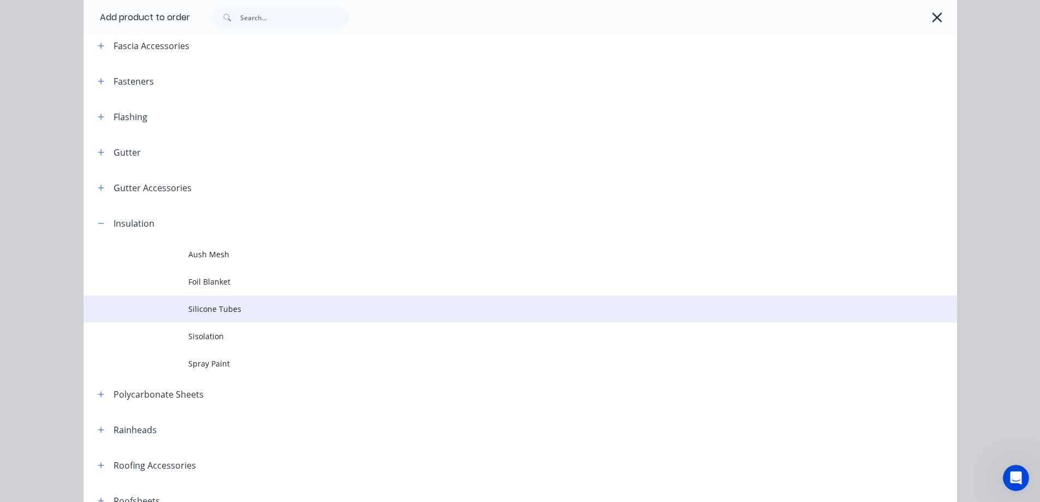
click at [191, 305] on span "Silicone Tubes" at bounding box center [495, 308] width 615 height 11
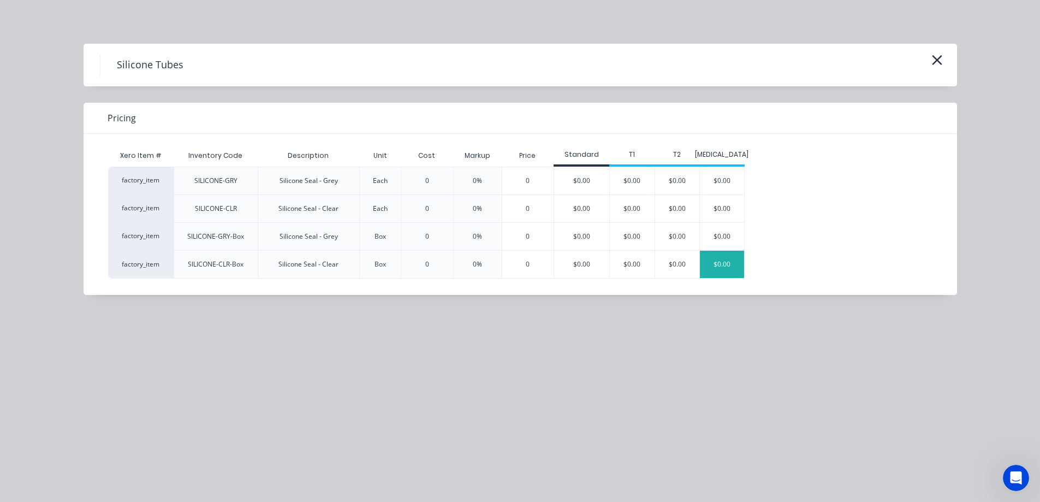
click at [711, 273] on div "$0.00" at bounding box center [722, 264] width 44 height 27
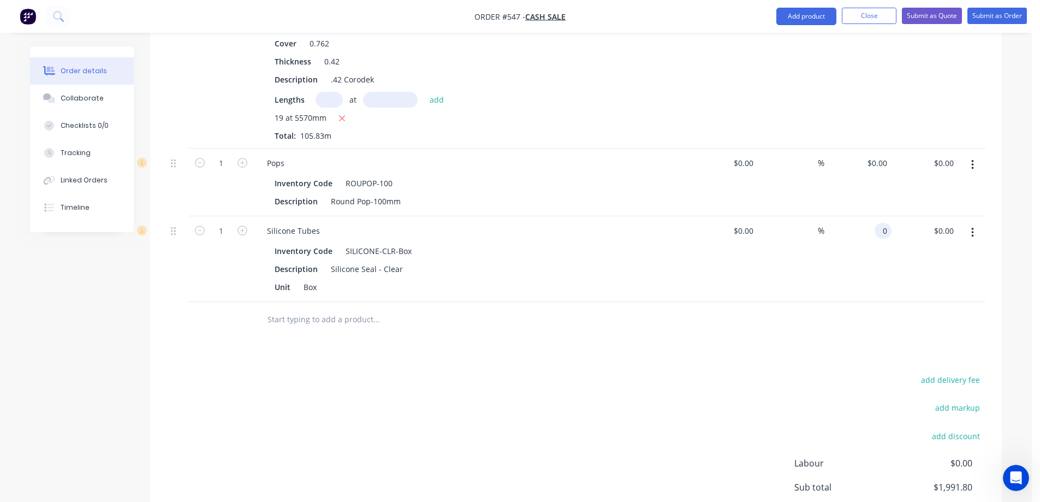
click at [878, 228] on div "0 0" at bounding box center [883, 231] width 17 height 16
type input "$110.00"
click at [838, 267] on div "$110.00 $110.00" at bounding box center [858, 259] width 67 height 86
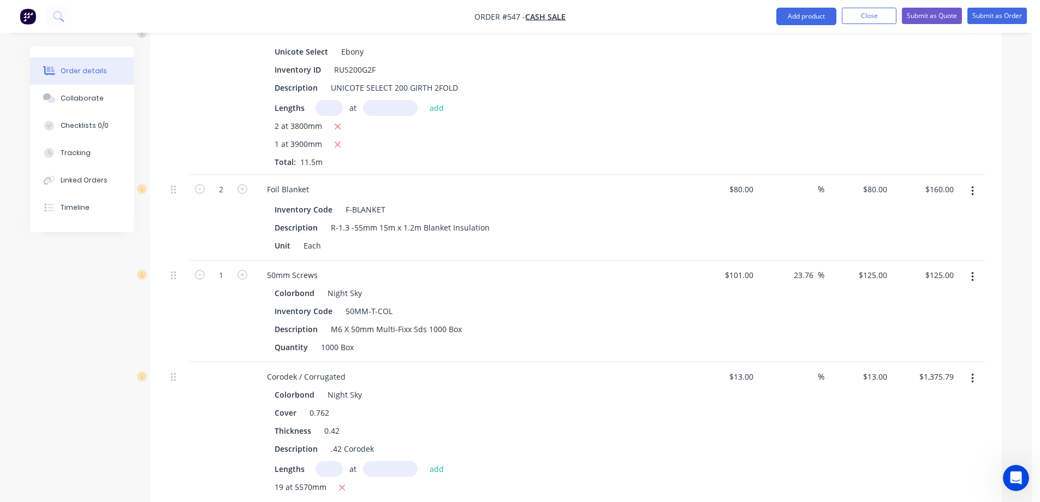
scroll to position [1205, 0]
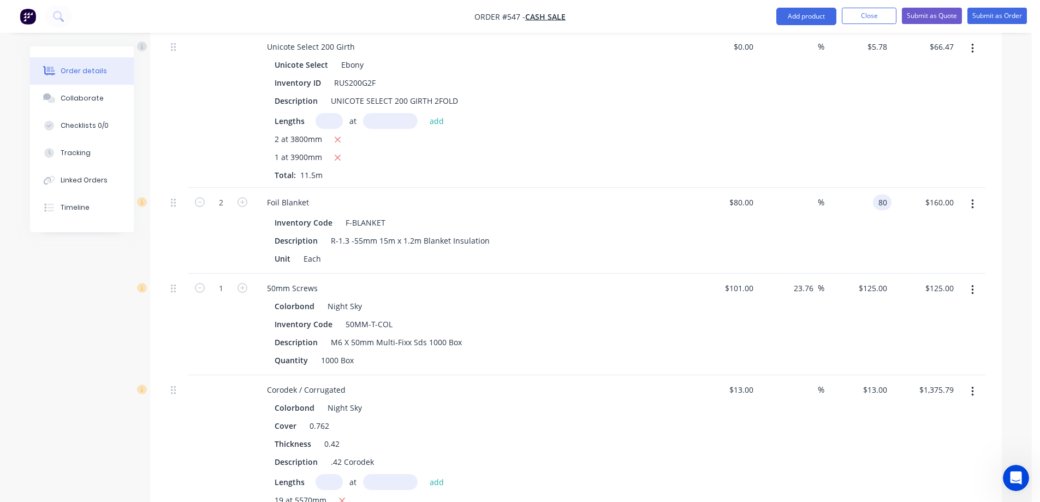
click at [860, 204] on div "80 80" at bounding box center [858, 231] width 67 height 86
type input "94"
type input "17.5"
type input "$94.00"
type input "$188.00"
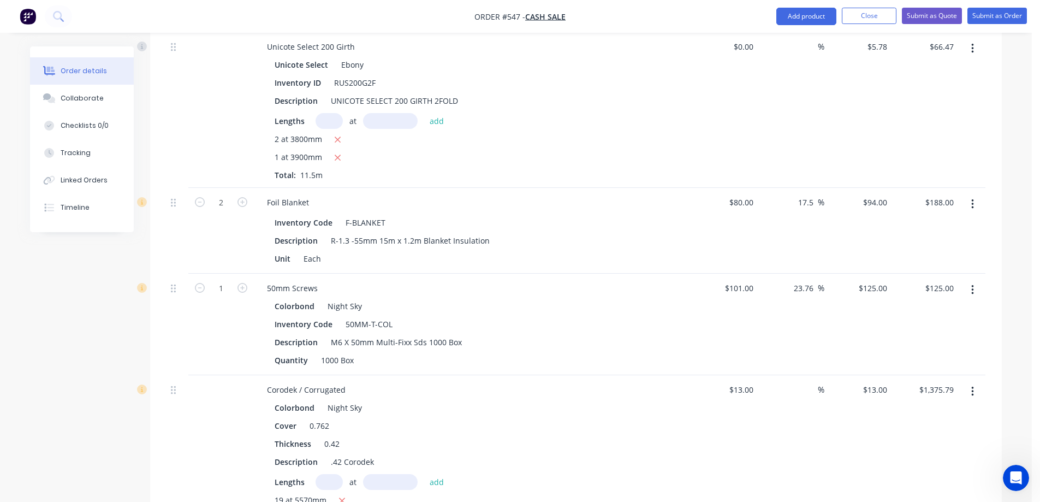
click at [853, 234] on div "$94.00 $94.00" at bounding box center [858, 231] width 67 height 86
drag, startPoint x: 814, startPoint y: 200, endPoint x: 768, endPoint y: 205, distance: 45.7
click at [768, 205] on div "17.5 17.5 %" at bounding box center [791, 231] width 67 height 86
type input "$80.00"
type input "$160.00"
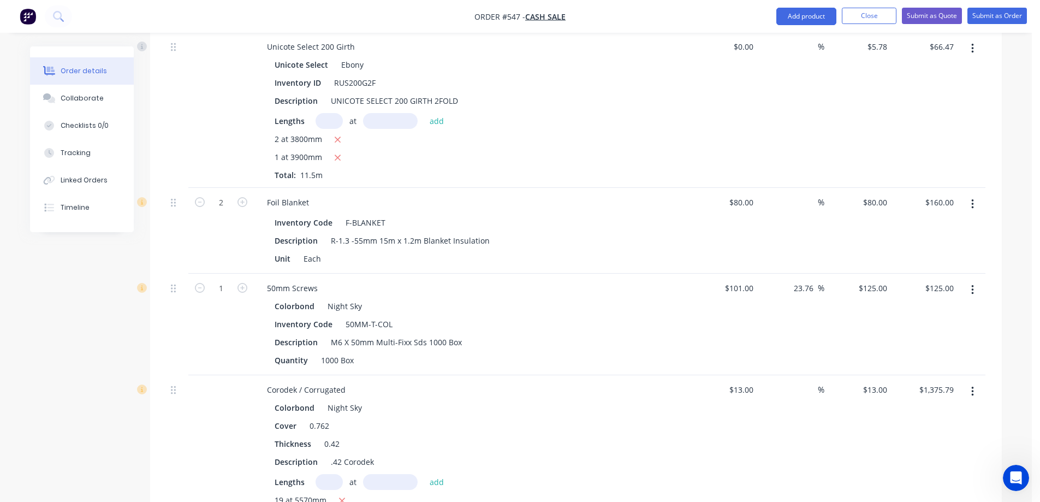
click at [763, 246] on div "%" at bounding box center [791, 231] width 67 height 86
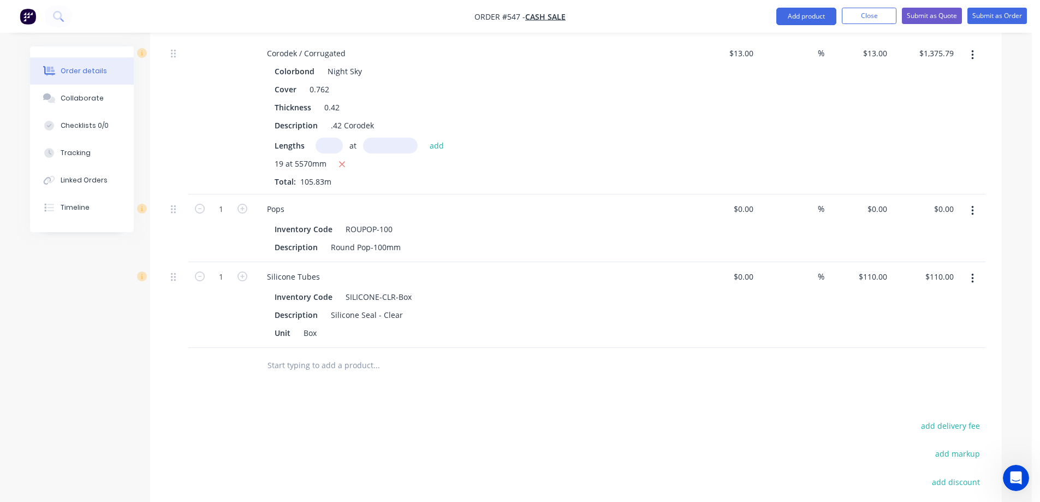
scroll to position [1642, 0]
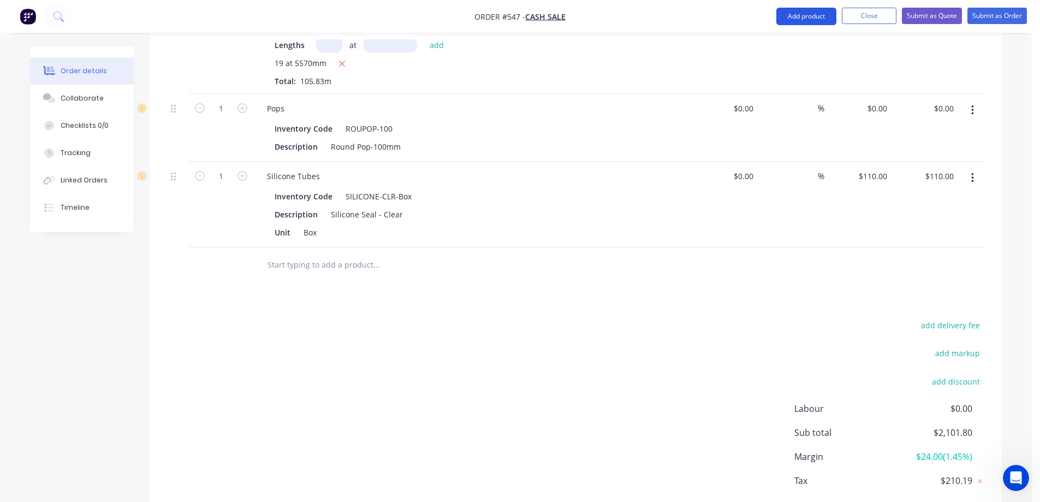
click at [787, 17] on button "Add product" at bounding box center [807, 16] width 60 height 17
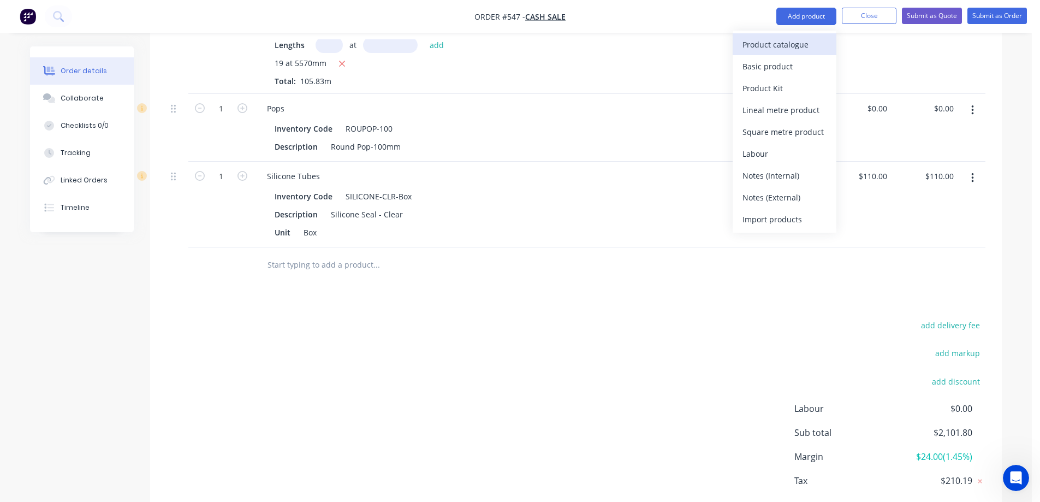
click at [776, 43] on div "Product catalogue" at bounding box center [785, 45] width 84 height 16
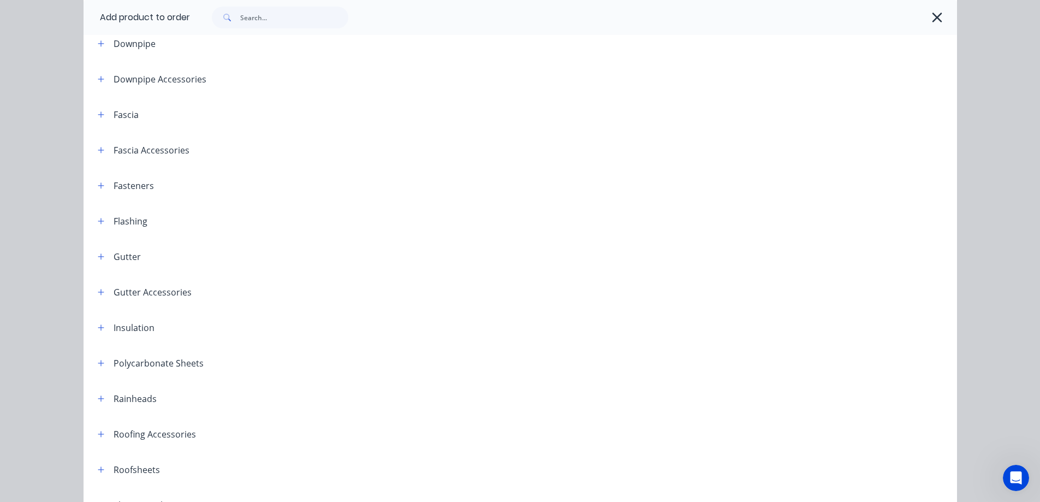
scroll to position [218, 0]
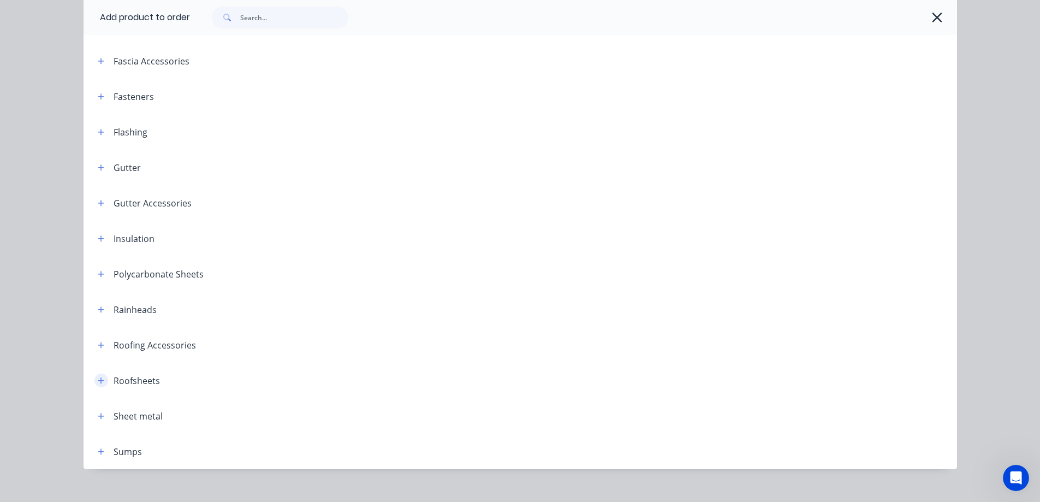
click at [98, 378] on icon "button" at bounding box center [101, 381] width 7 height 8
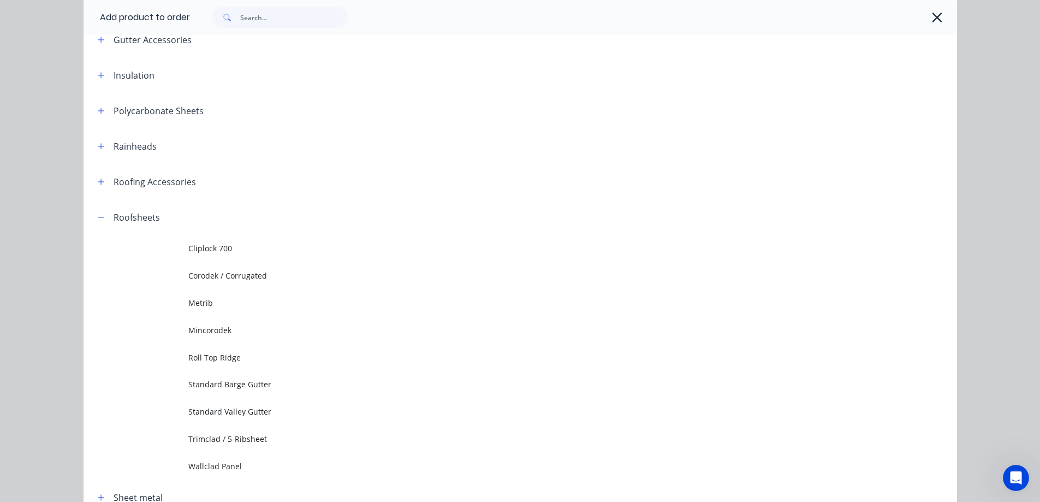
scroll to position [382, 0]
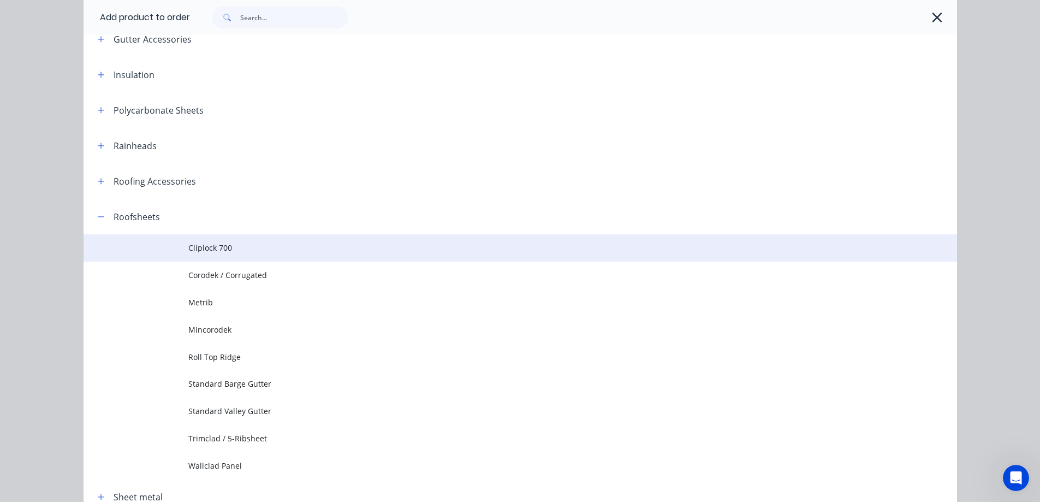
click at [216, 252] on span "Cliplock 700" at bounding box center [495, 247] width 615 height 11
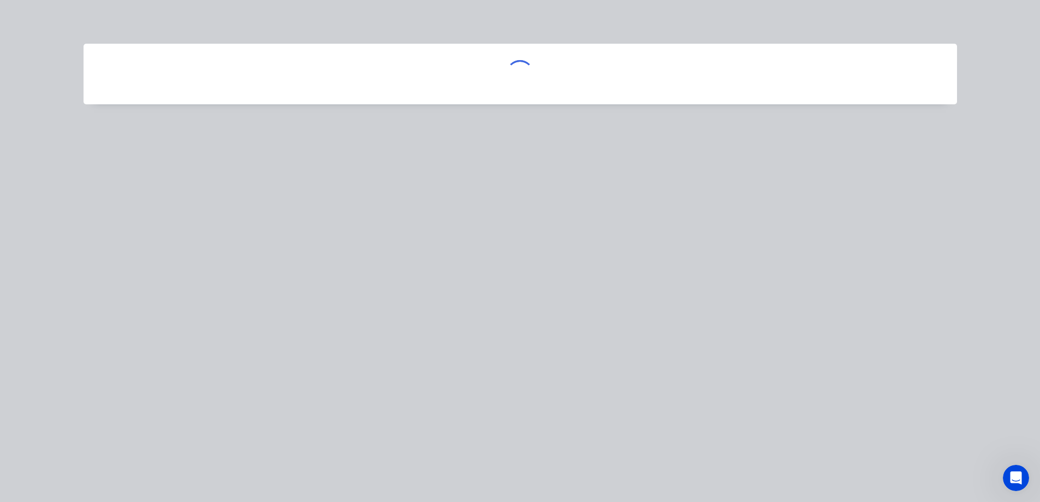
scroll to position [0, 0]
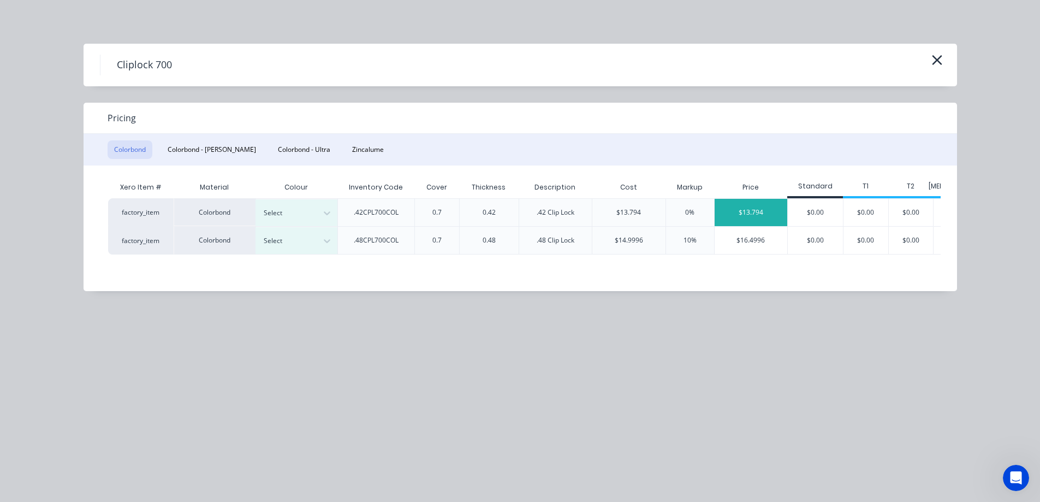
click at [751, 209] on div "$13.794" at bounding box center [751, 212] width 73 height 27
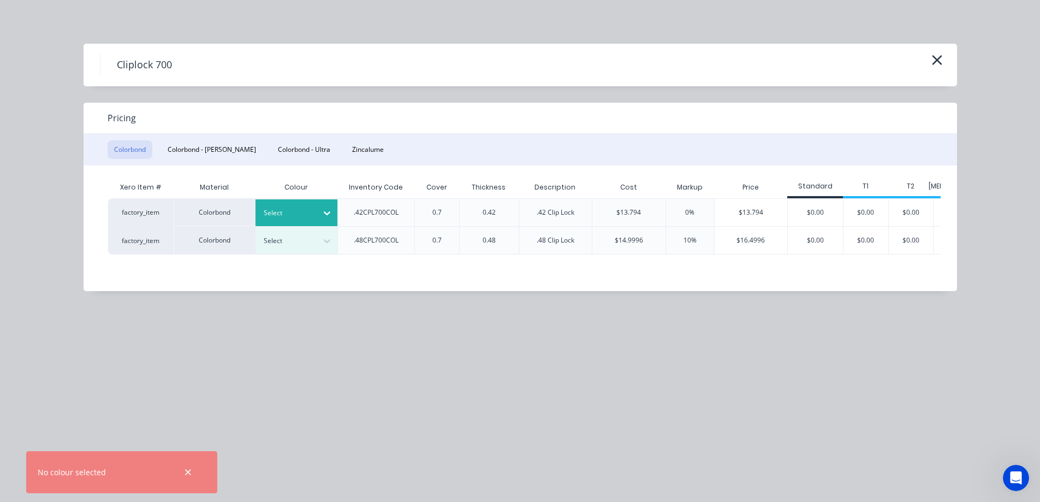
click at [287, 211] on div at bounding box center [288, 213] width 49 height 12
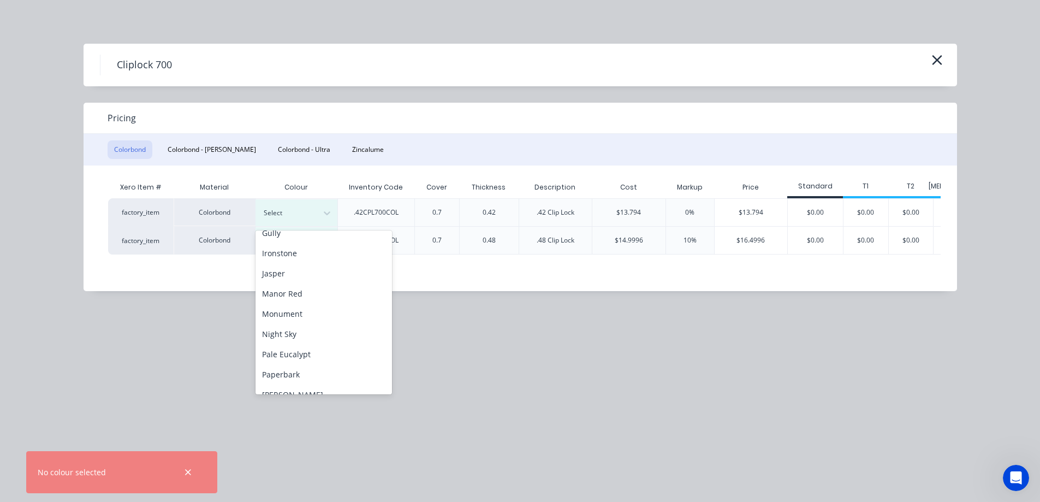
scroll to position [196, 0]
click at [301, 330] on div "Night Sky" at bounding box center [324, 329] width 137 height 20
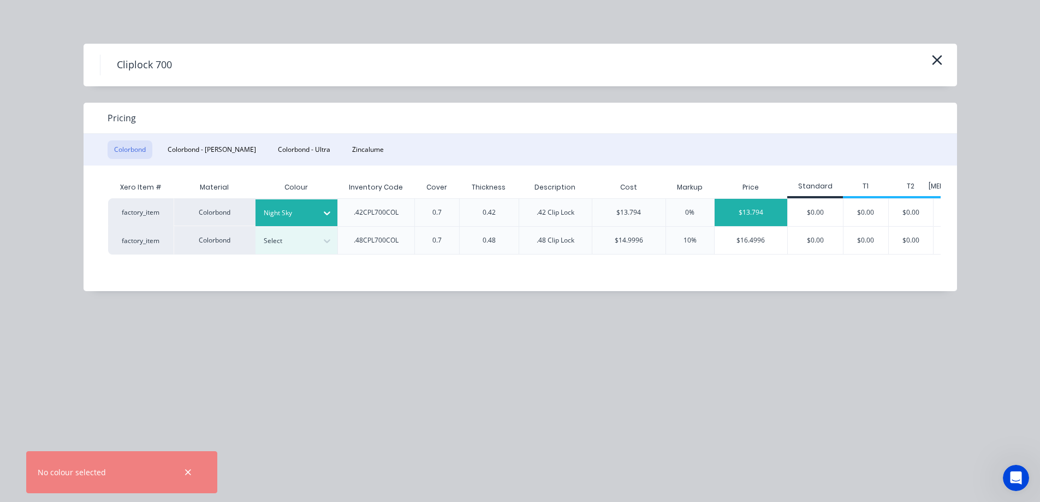
click at [769, 212] on div "$13.794" at bounding box center [751, 212] width 73 height 27
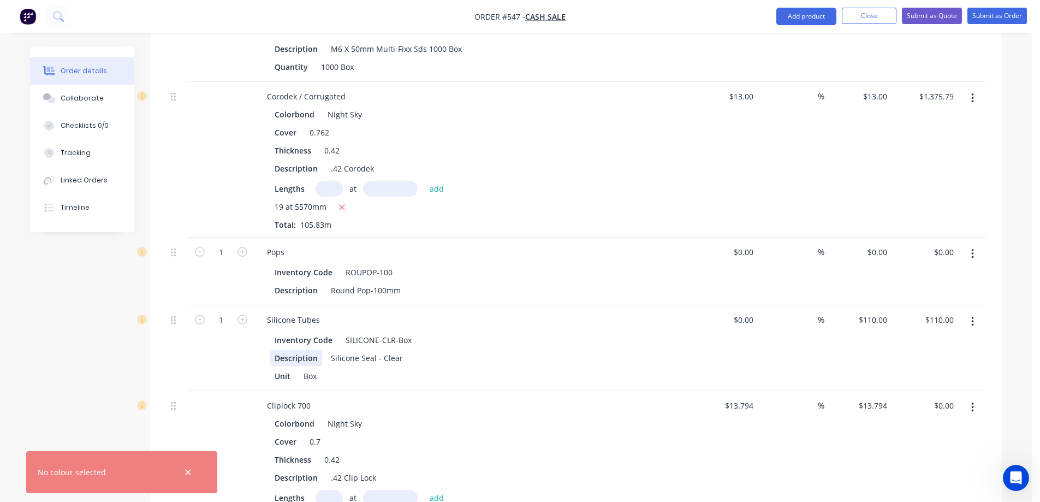
scroll to position [1717, 0]
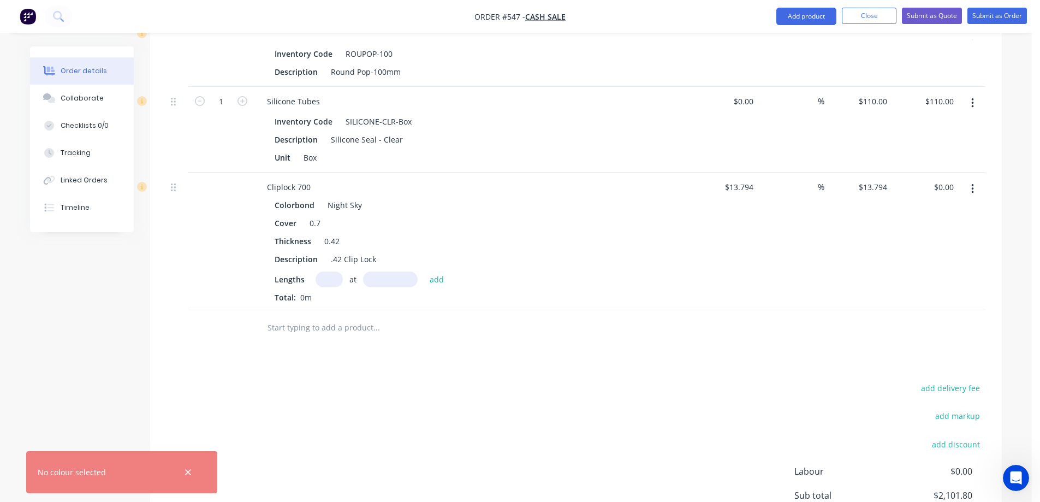
click at [327, 276] on input "text" at bounding box center [329, 279] width 27 height 16
type input "5"
type input "1720mm"
click at [438, 277] on button "add" at bounding box center [437, 278] width 26 height 15
type input "$118.63"
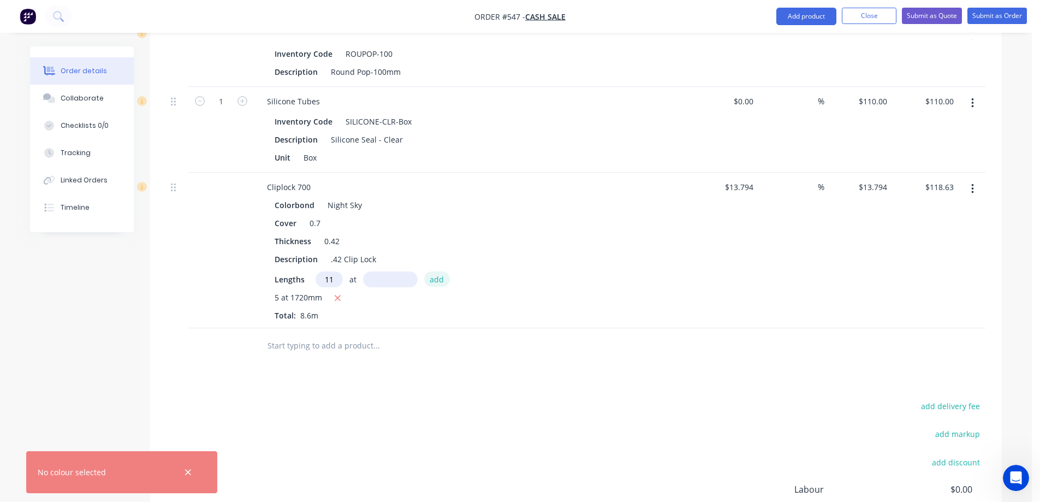
type input "11"
type input "2520mm"
click at [438, 277] on button "add" at bounding box center [437, 278] width 26 height 15
type input "$501.00"
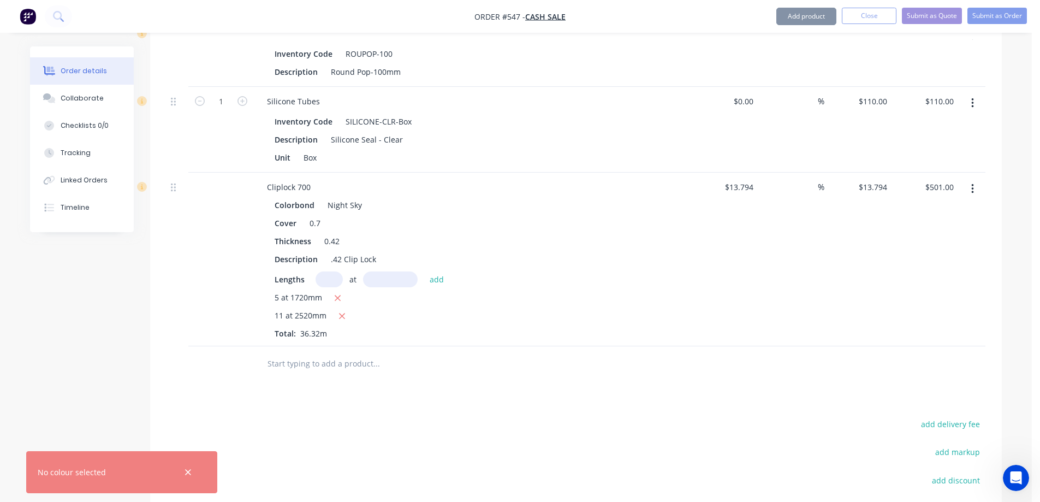
click at [372, 360] on input "text" at bounding box center [376, 364] width 218 height 22
click at [808, 15] on button "Add product" at bounding box center [807, 16] width 60 height 17
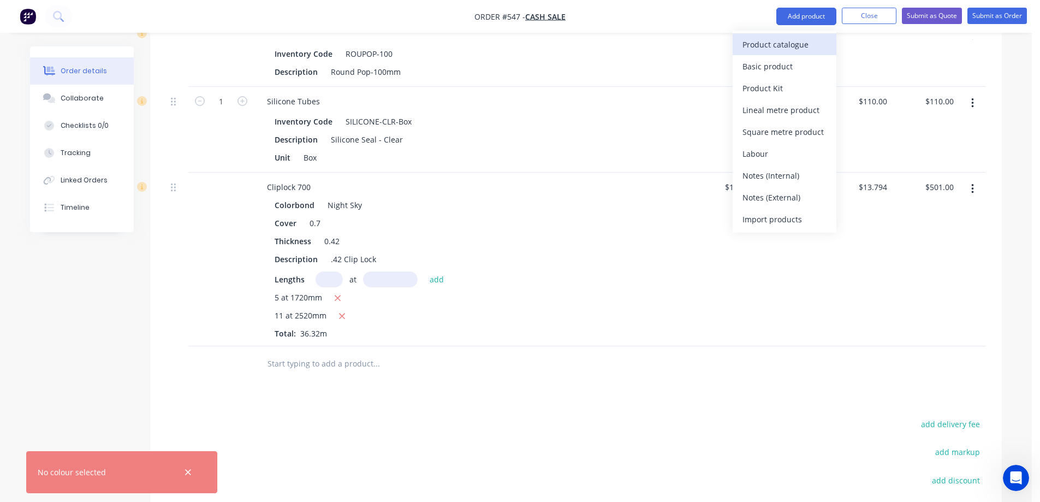
click at [772, 42] on div "Product catalogue" at bounding box center [785, 45] width 84 height 16
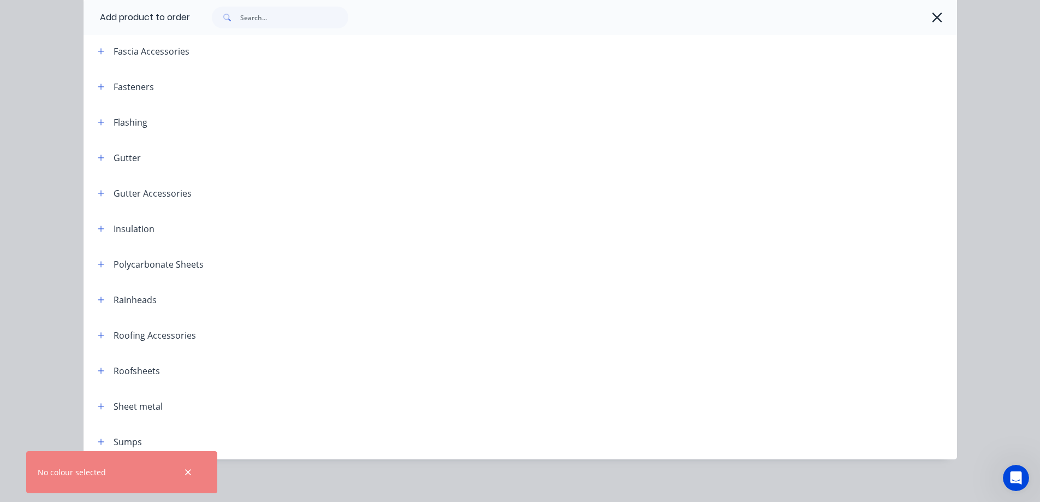
scroll to position [234, 0]
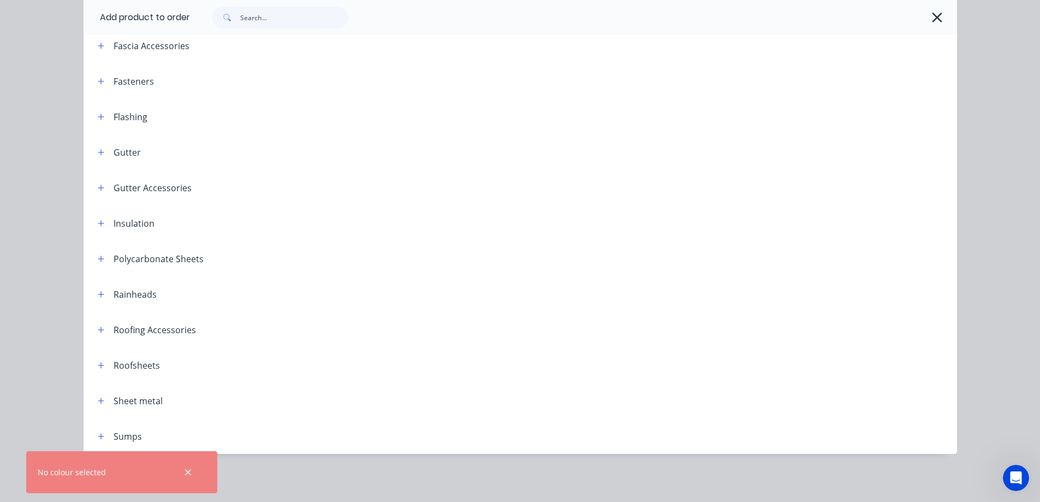
click at [102, 335] on span at bounding box center [101, 330] width 14 height 14
click at [99, 329] on icon "button" at bounding box center [101, 330] width 6 height 6
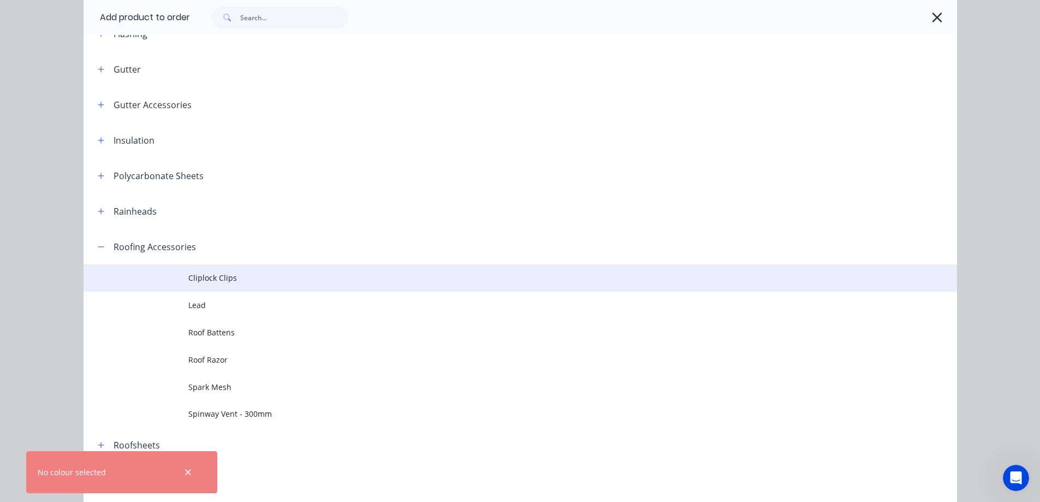
scroll to position [397, 0]
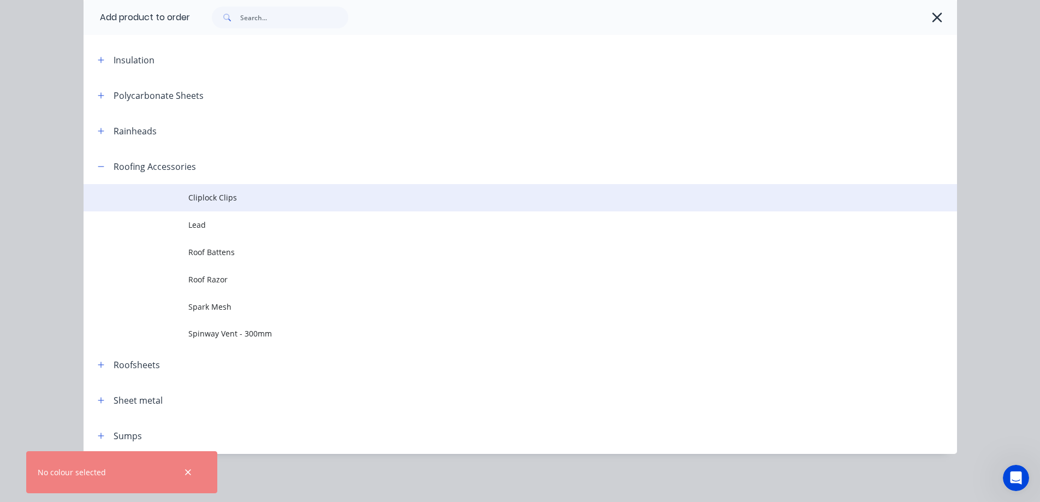
click at [229, 199] on span "Cliplock Clips" at bounding box center [495, 197] width 615 height 11
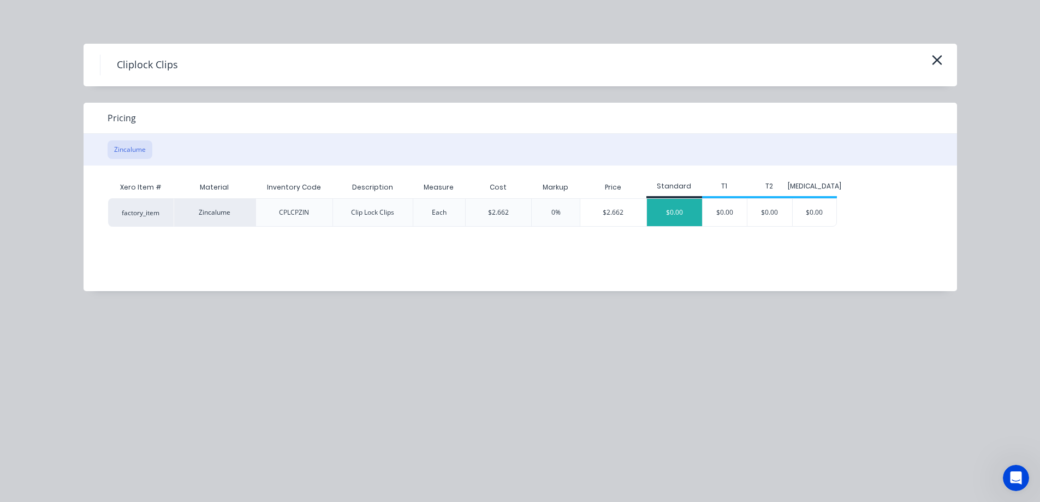
click at [676, 214] on div "$0.00" at bounding box center [674, 212] width 55 height 27
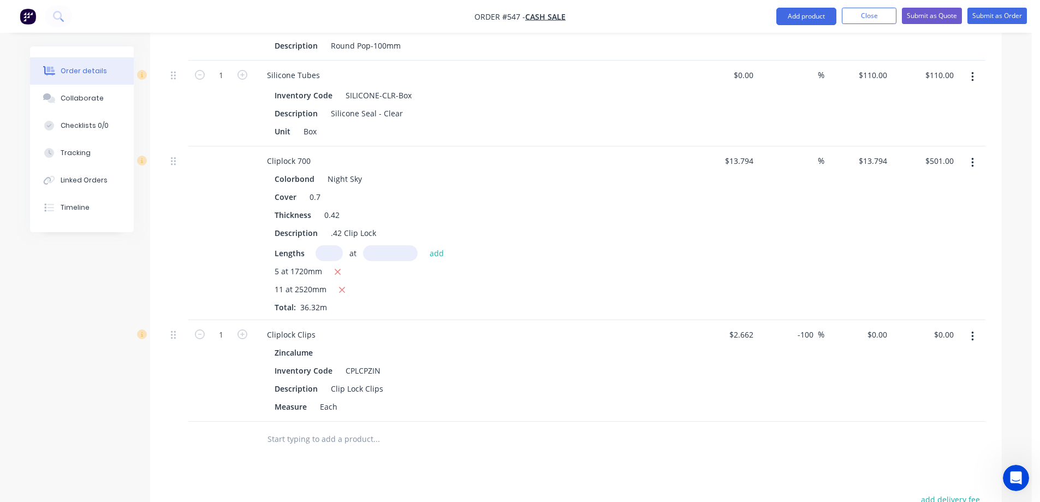
scroll to position [1717, 0]
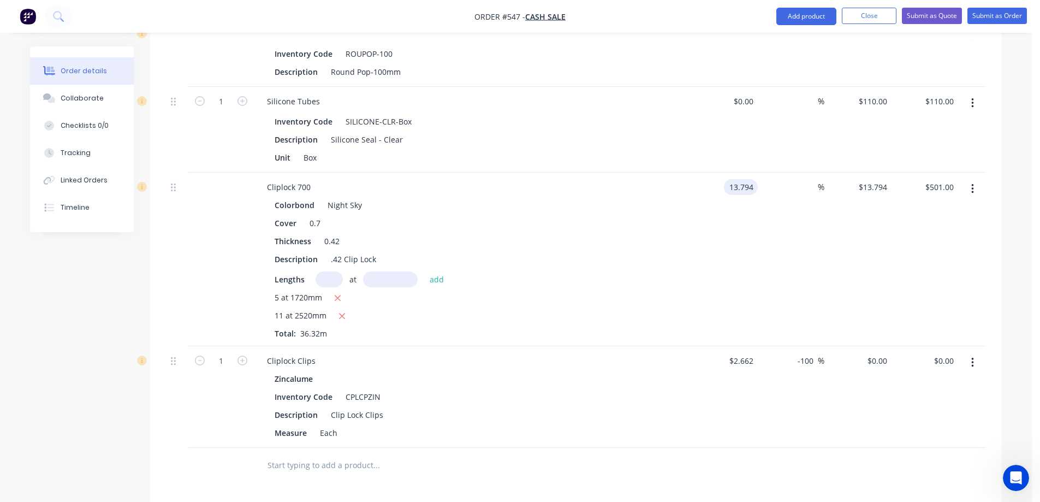
click at [739, 194] on input "13.794" at bounding box center [743, 187] width 29 height 16
type input "$22.53"
type input "$818.29"
click at [756, 235] on div "$22.53 22.53" at bounding box center [724, 260] width 67 height 174
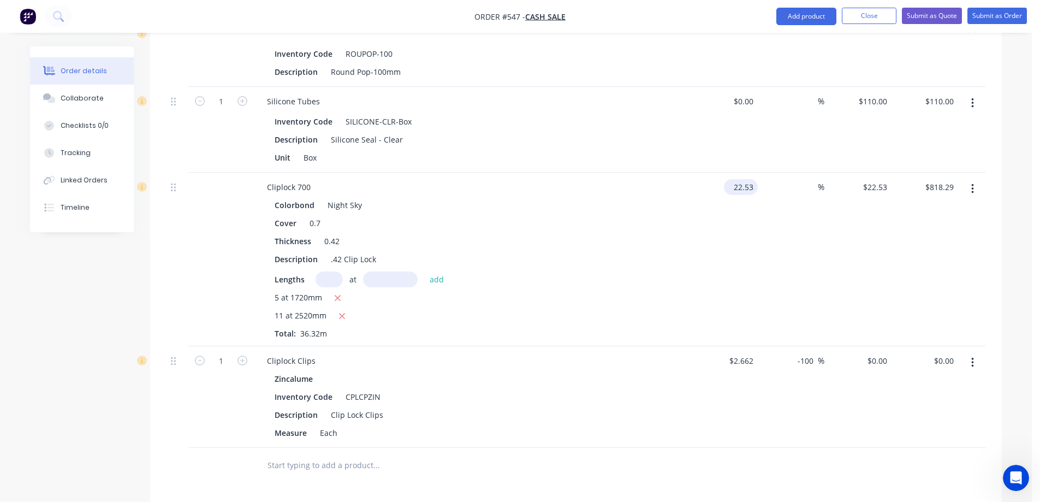
click at [752, 189] on input "22.53" at bounding box center [743, 187] width 29 height 16
type input "$15.77"
type input "$572.77"
click at [753, 245] on div "$15.77 15.77" at bounding box center [724, 260] width 67 height 174
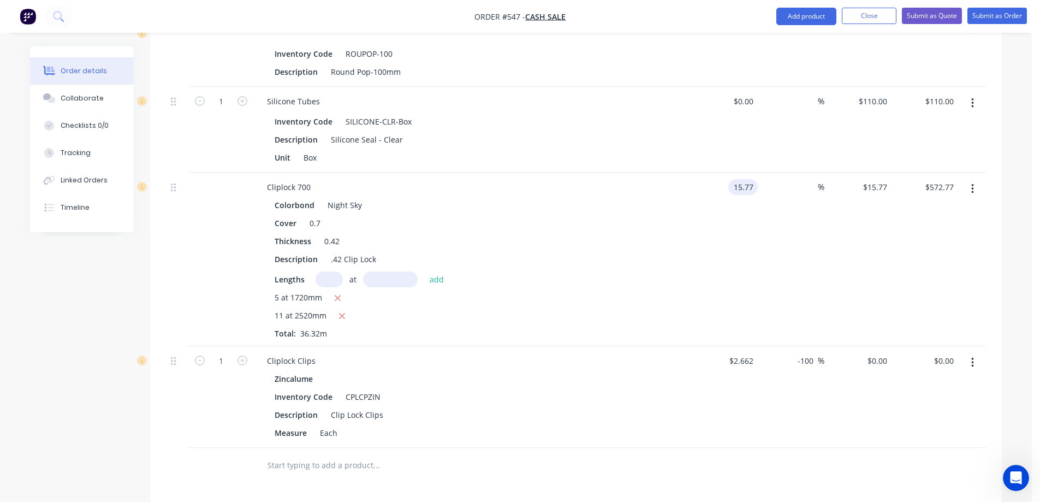
click at [754, 184] on input "15.77" at bounding box center [745, 187] width 25 height 16
type input "$15.78"
type input "$573.13"
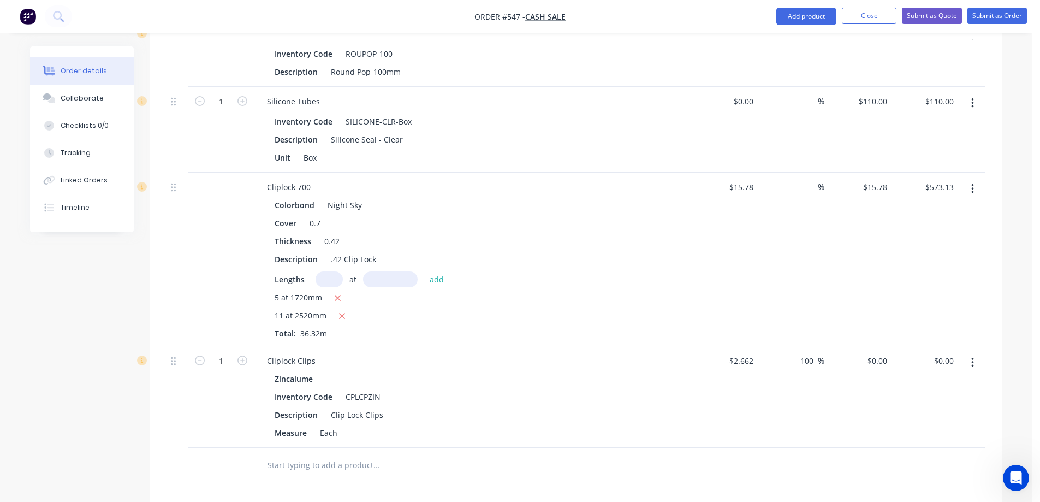
click at [746, 238] on div "$15.78 $15.78" at bounding box center [724, 260] width 67 height 174
click at [745, 191] on input "15.78" at bounding box center [745, 187] width 25 height 16
type input "$15.77"
type input "$572.77"
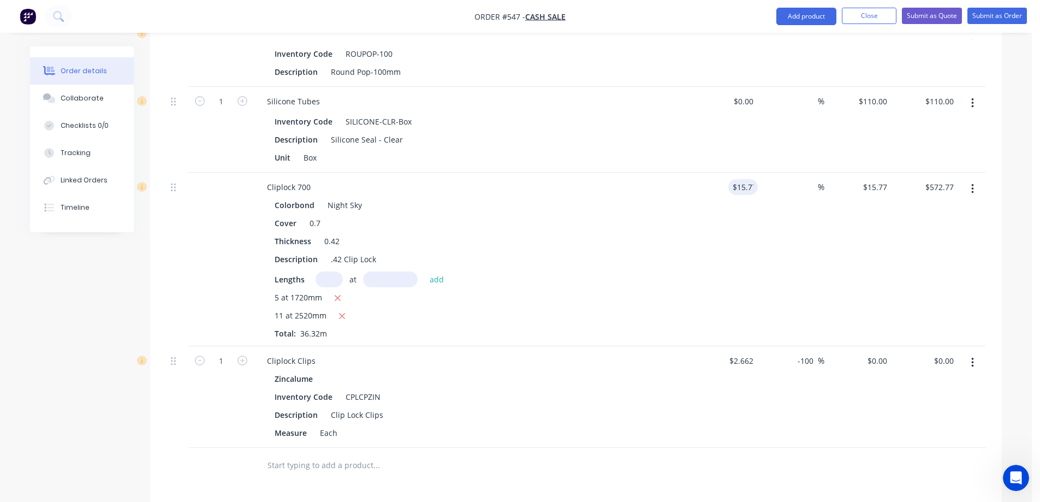
click at [745, 228] on div "$15.77 15.77" at bounding box center [724, 260] width 67 height 174
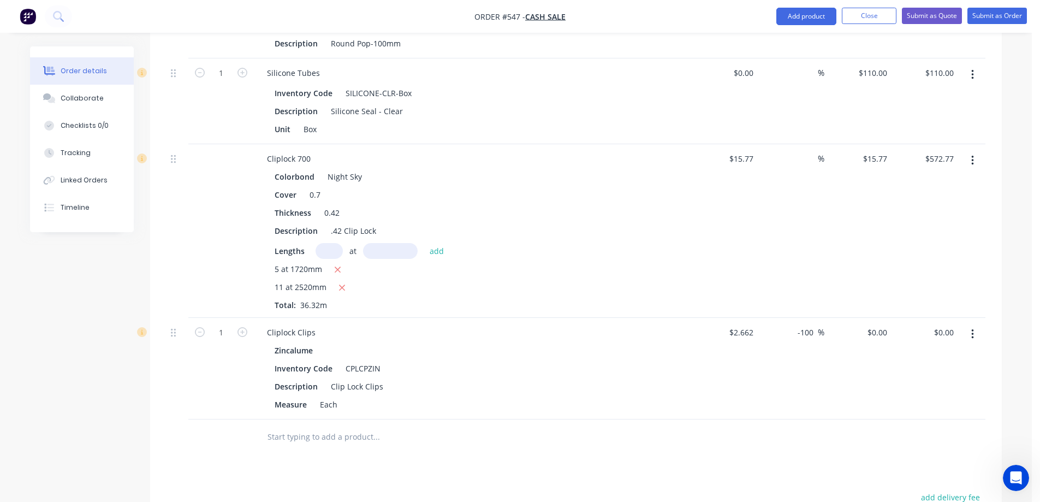
scroll to position [1771, 0]
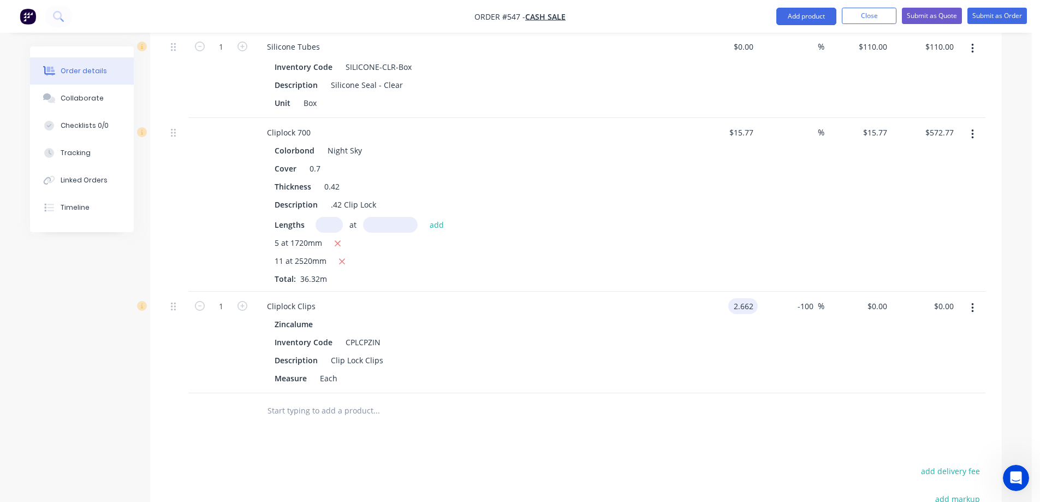
click at [750, 307] on input "2.662" at bounding box center [745, 306] width 25 height 16
type input "$2.60"
click at [727, 338] on div "$2.60 $2.60" at bounding box center [724, 343] width 67 height 102
type input "65"
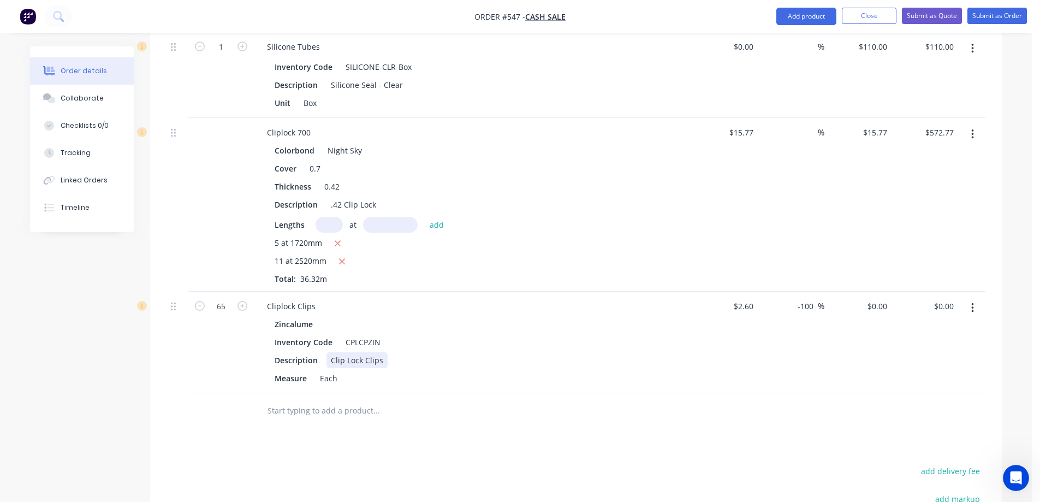
click at [608, 355] on div "Description Clip Lock Clips" at bounding box center [470, 360] width 400 height 16
drag, startPoint x: 818, startPoint y: 310, endPoint x: 791, endPoint y: 314, distance: 27.7
click at [791, 314] on div "-100 -100 %" at bounding box center [791, 343] width 67 height 102
click at [786, 344] on div "-100 -100 %" at bounding box center [791, 343] width 67 height 102
drag, startPoint x: 814, startPoint y: 301, endPoint x: 778, endPoint y: 316, distance: 38.9
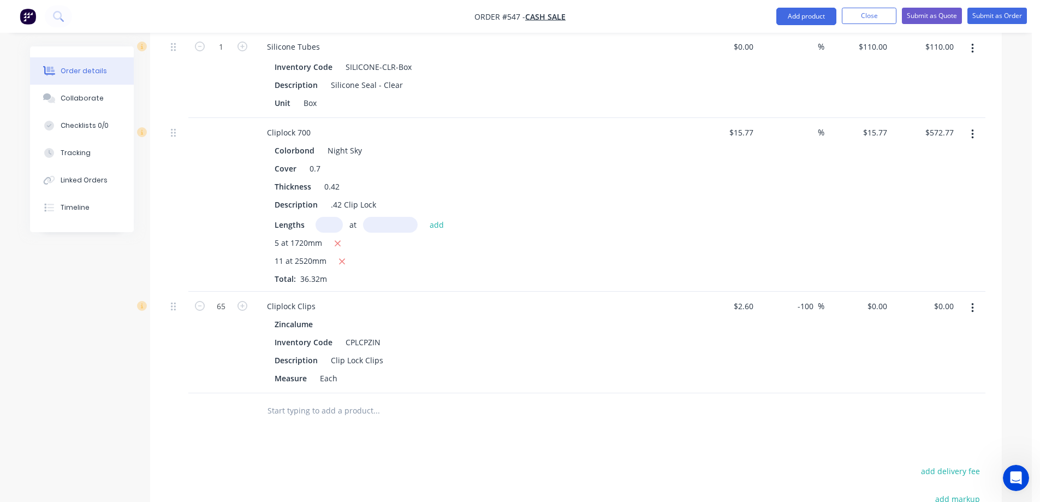
click at [778, 316] on div "-100 -100 %" at bounding box center [791, 343] width 67 height 102
type input "$2.60"
type input "$169.00"
click at [774, 355] on div "%" at bounding box center [791, 343] width 67 height 102
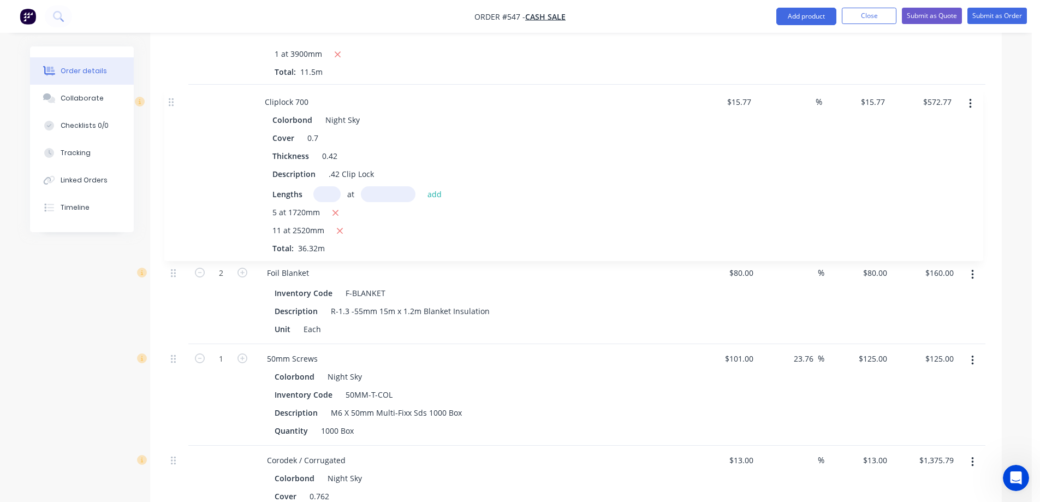
scroll to position [1306, 0]
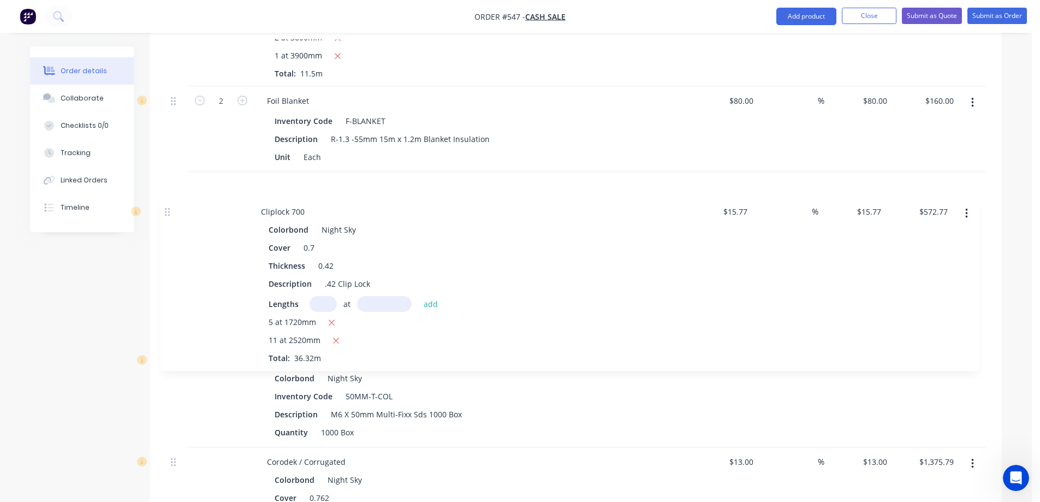
drag, startPoint x: 172, startPoint y: 137, endPoint x: 166, endPoint y: 204, distance: 67.4
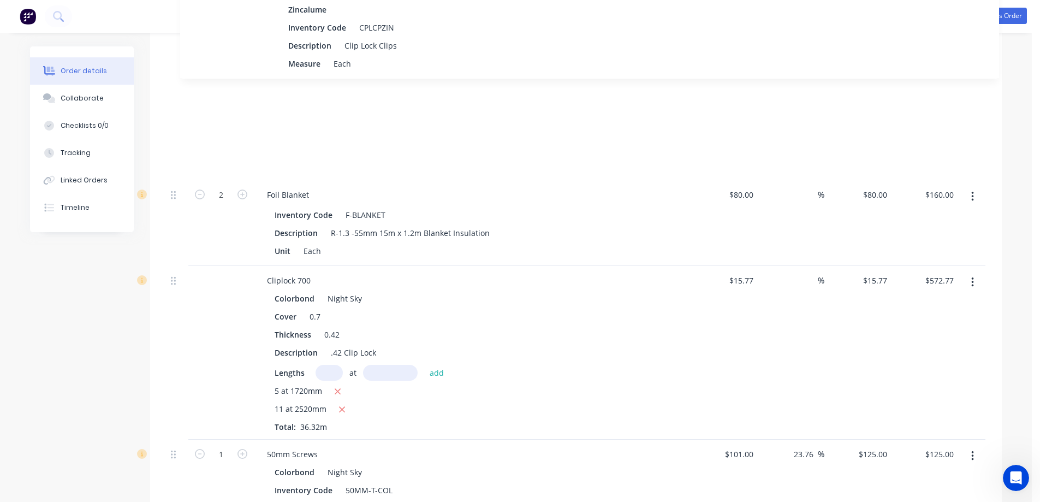
scroll to position [1298, 0]
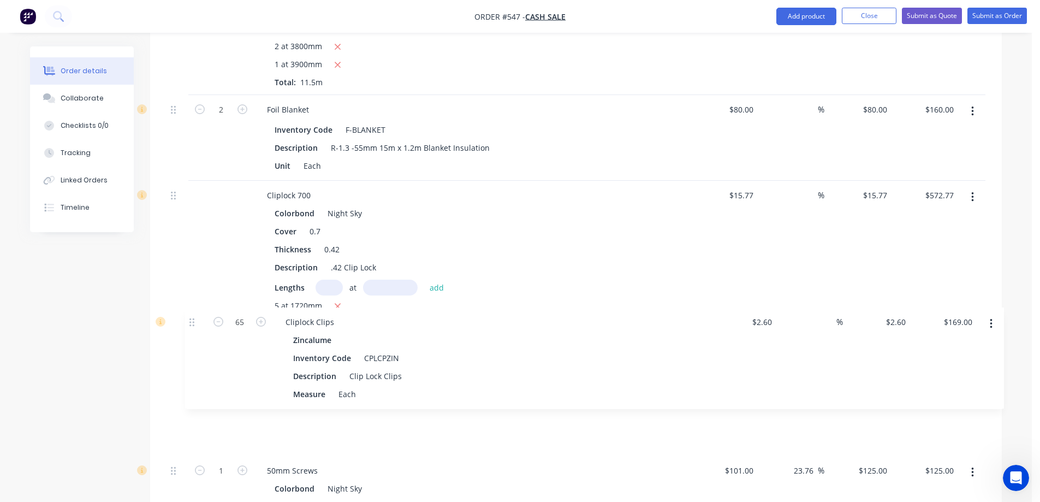
drag, startPoint x: 174, startPoint y: 390, endPoint x: 191, endPoint y: 316, distance: 76.3
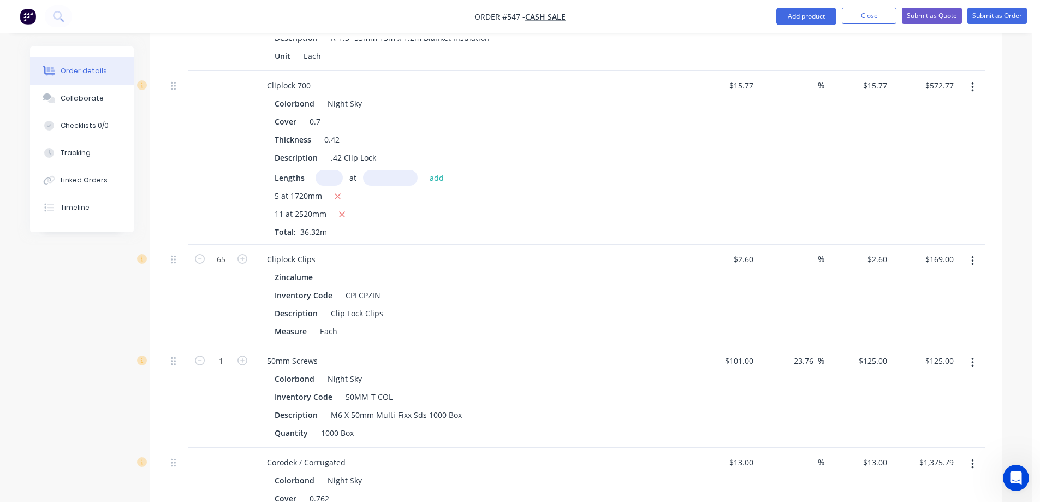
scroll to position [1407, 0]
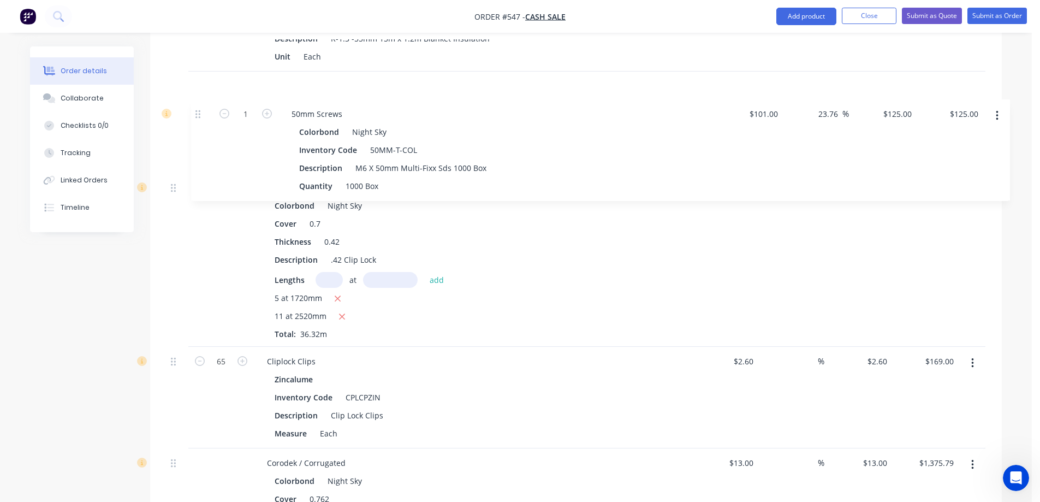
drag, startPoint x: 173, startPoint y: 361, endPoint x: 198, endPoint y: 100, distance: 262.2
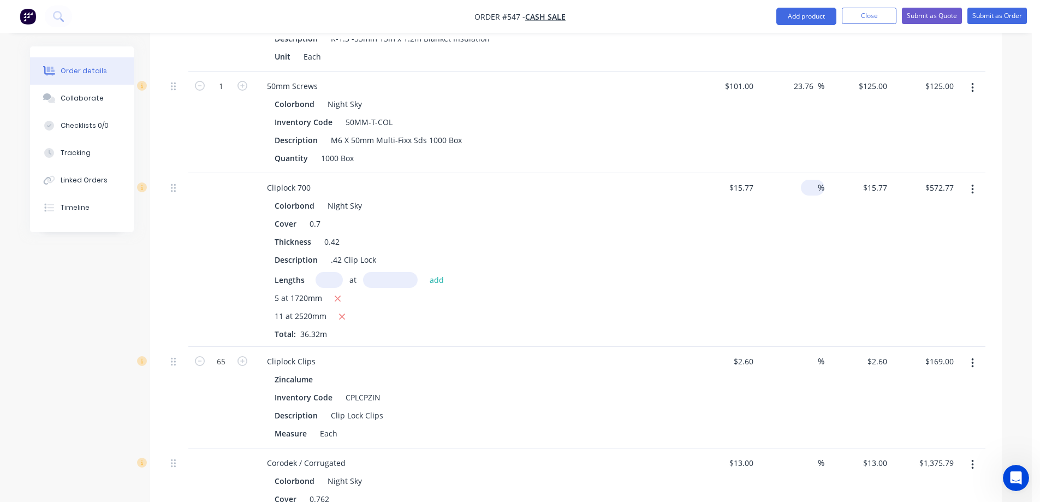
click at [808, 187] on input at bounding box center [812, 188] width 13 height 16
type input "10"
type input "$17.347"
type input "$630.04"
click at [804, 221] on div "10 10 %" at bounding box center [791, 260] width 67 height 174
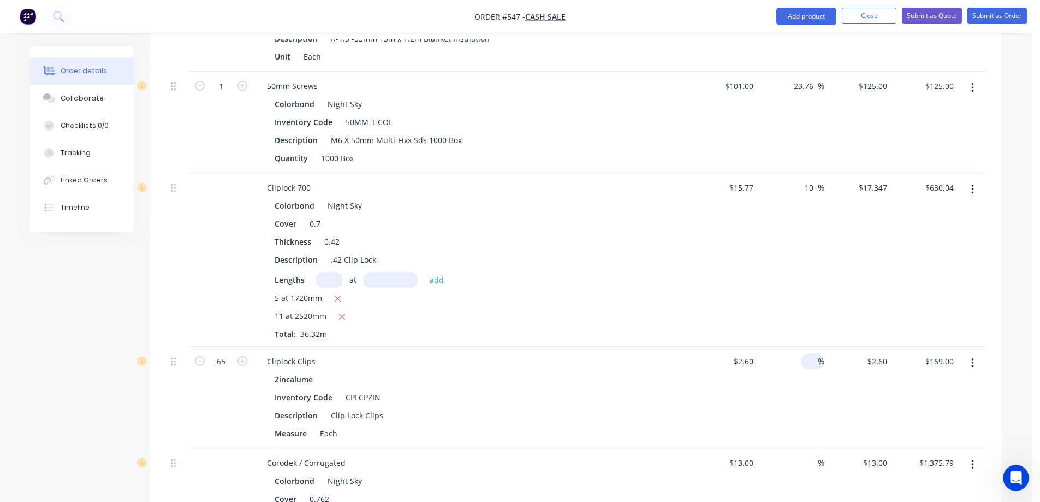
click at [804, 363] on div "%" at bounding box center [812, 361] width 23 height 16
type input "10"
type input "$2.86"
type input "$185.90"
click at [803, 379] on div "10 10 %" at bounding box center [791, 398] width 67 height 102
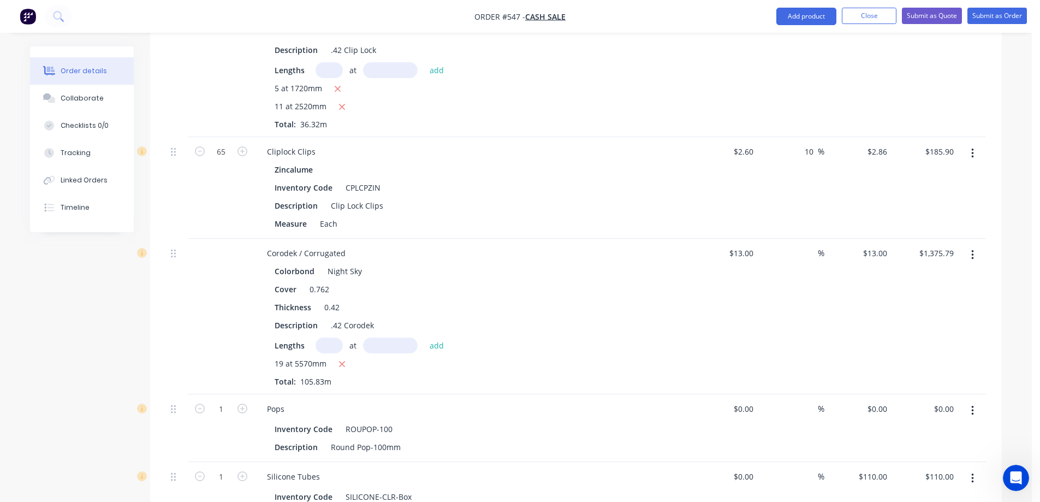
scroll to position [1625, 0]
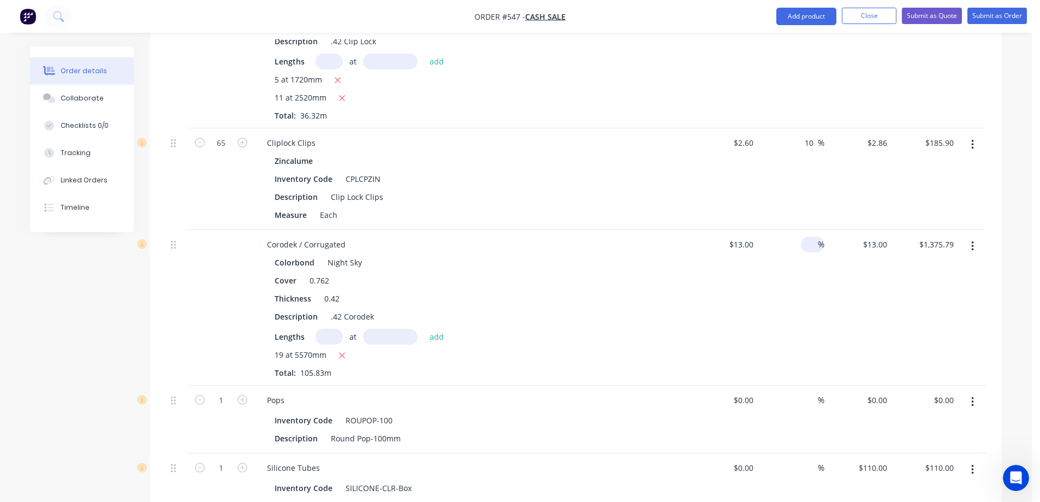
click at [806, 242] on input at bounding box center [812, 244] width 13 height 16
type input "10"
click at [809, 293] on div "10 10 %" at bounding box center [791, 308] width 67 height 156
type input "$14.30"
type input "$1,513.37"
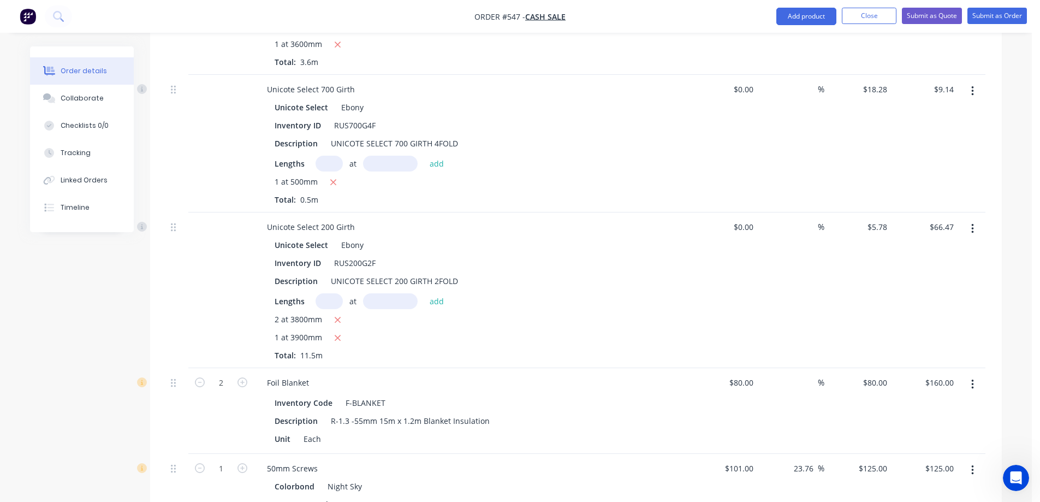
scroll to position [1298, 0]
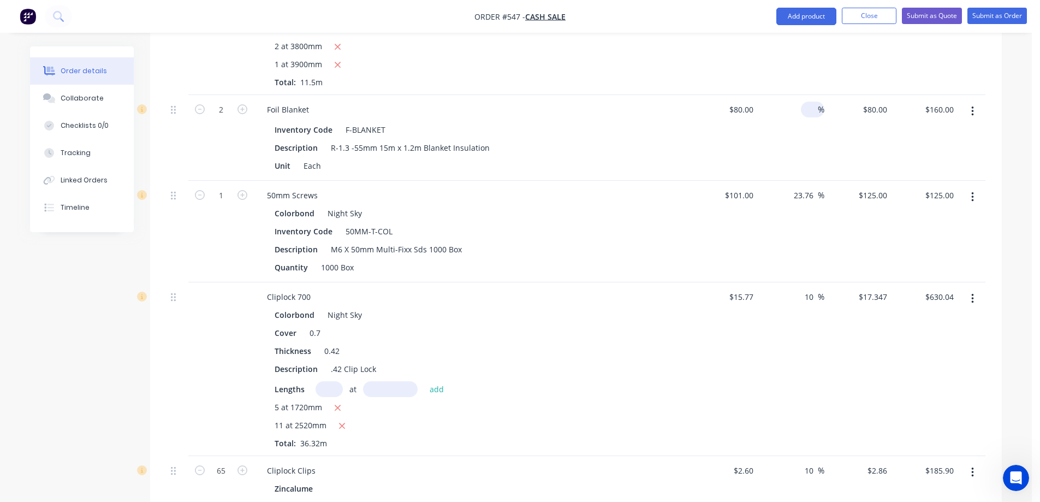
click at [813, 111] on input at bounding box center [812, 110] width 13 height 16
type input "20"
type input "$96.00"
type input "$192.00"
click at [788, 151] on div "20 20 %" at bounding box center [791, 138] width 67 height 86
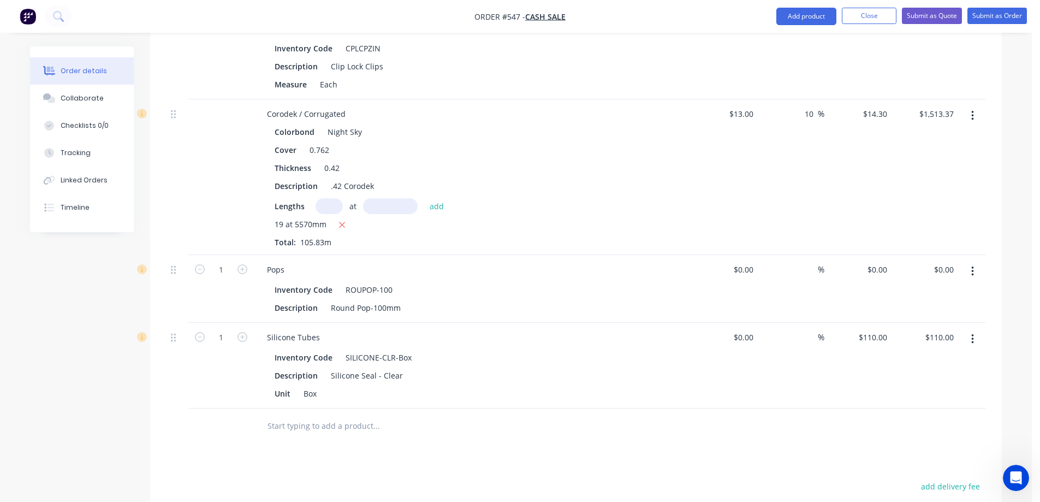
scroll to position [1789, 0]
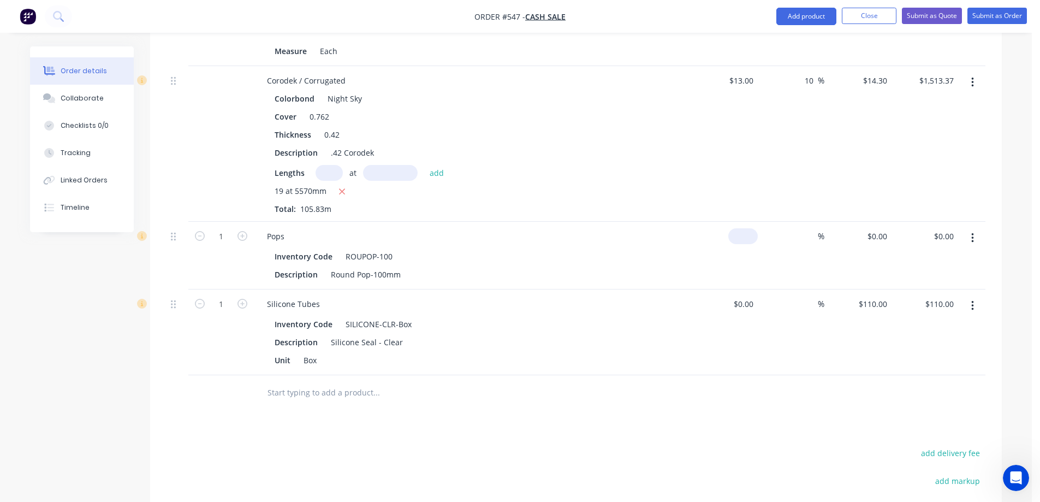
click at [745, 237] on input at bounding box center [745, 236] width 25 height 16
type input "$1.50"
click at [709, 266] on div "$1.50 1.5" at bounding box center [724, 256] width 67 height 68
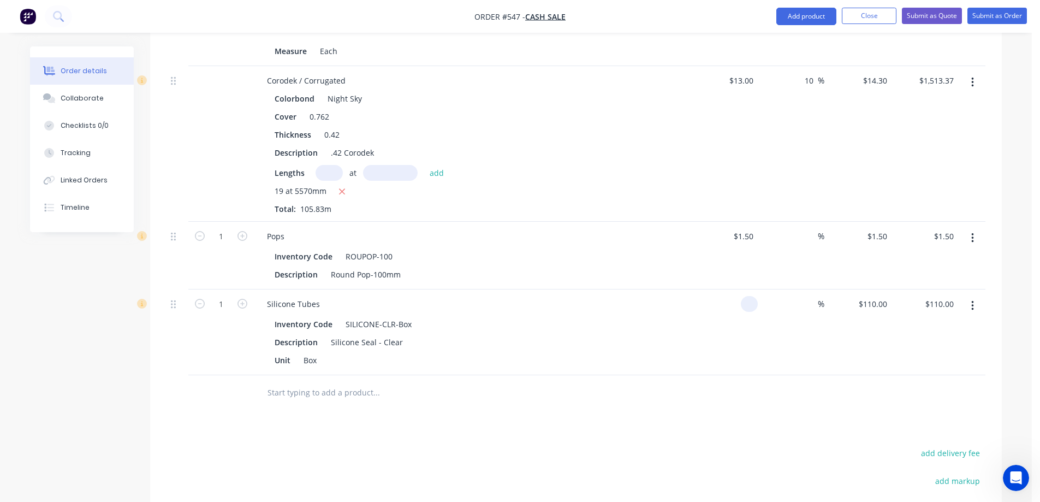
click at [745, 303] on input at bounding box center [751, 304] width 13 height 16
click at [733, 336] on div "100 100" at bounding box center [724, 332] width 67 height 86
type input "$100.00"
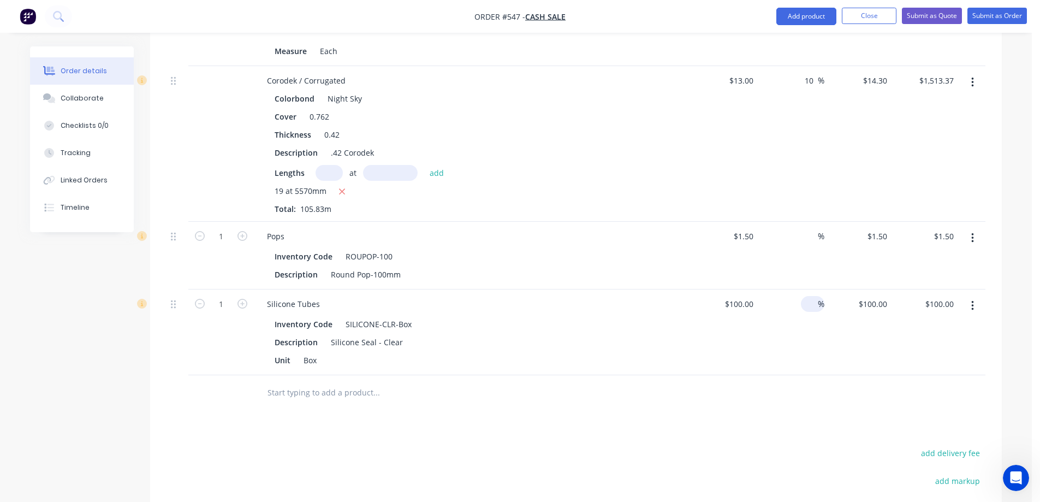
click at [813, 305] on input at bounding box center [812, 304] width 13 height 16
type input "10"
type input "$110.00"
click at [794, 338] on div "10 10 %" at bounding box center [791, 332] width 67 height 86
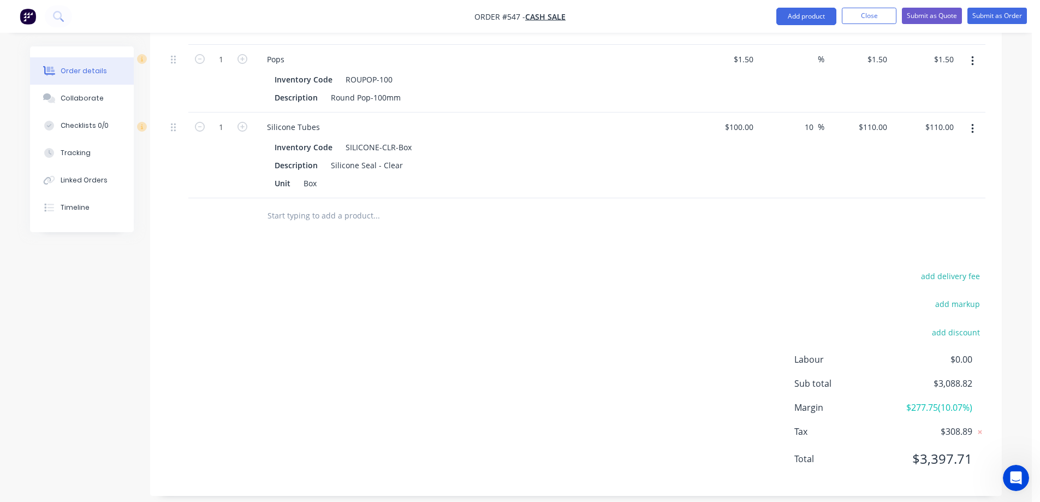
scroll to position [1977, 0]
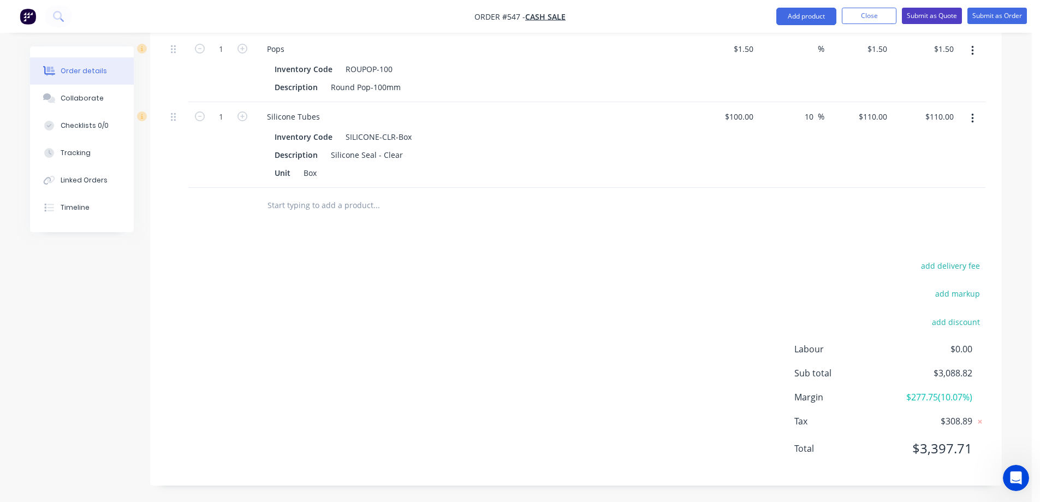
click at [915, 18] on button "Submit as Quote" at bounding box center [932, 16] width 60 height 16
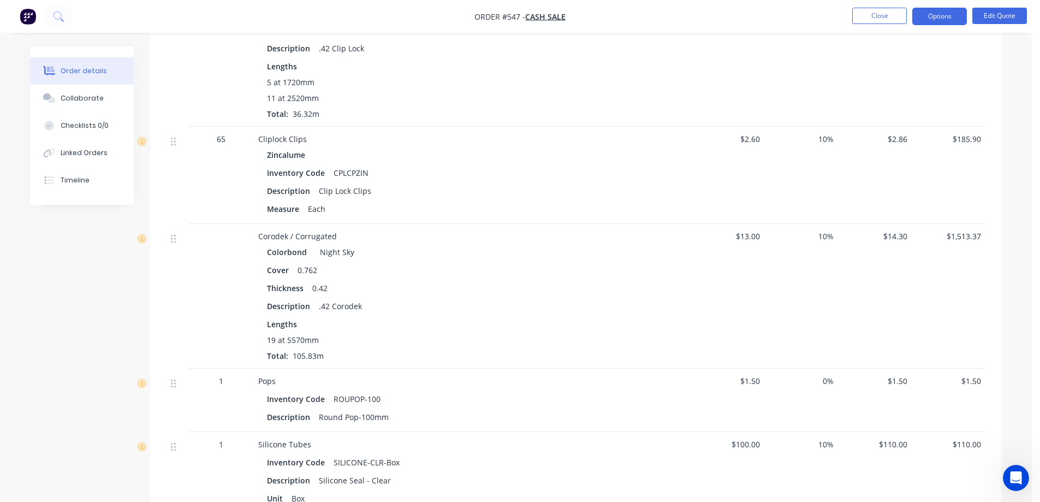
scroll to position [1681, 0]
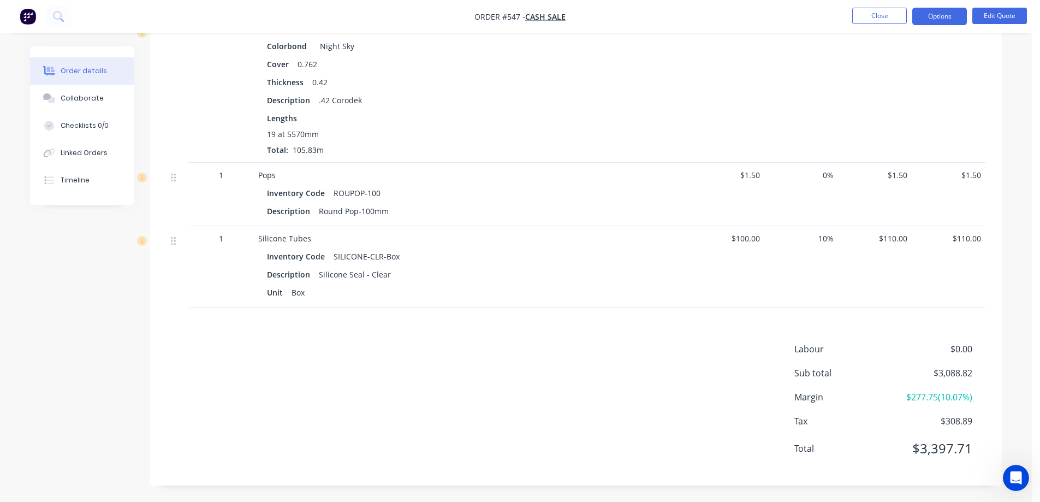
click at [895, 174] on span "$1.50" at bounding box center [875, 174] width 65 height 11
click at [906, 174] on span "$1.50" at bounding box center [875, 174] width 65 height 11
click at [994, 15] on button "Edit Quote" at bounding box center [1000, 16] width 55 height 16
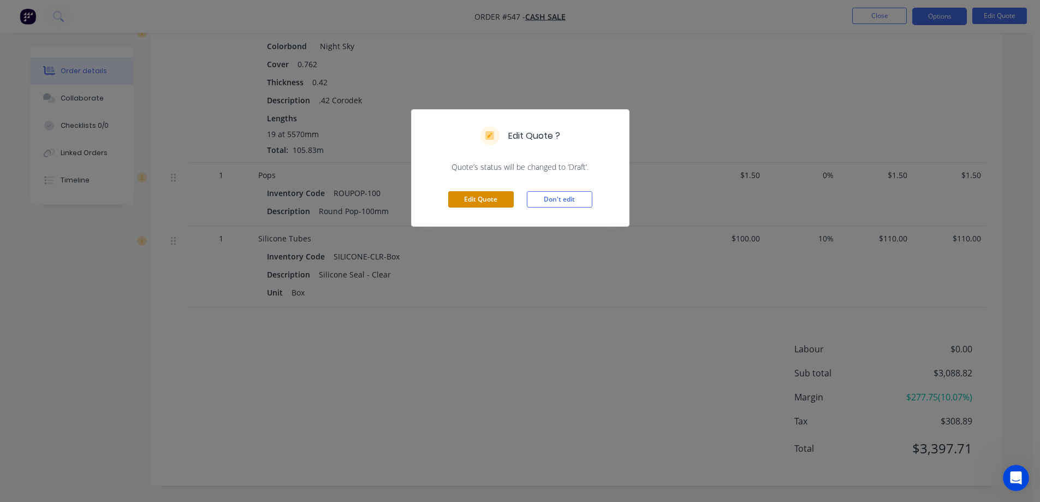
click at [494, 204] on button "Edit Quote" at bounding box center [481, 199] width 66 height 16
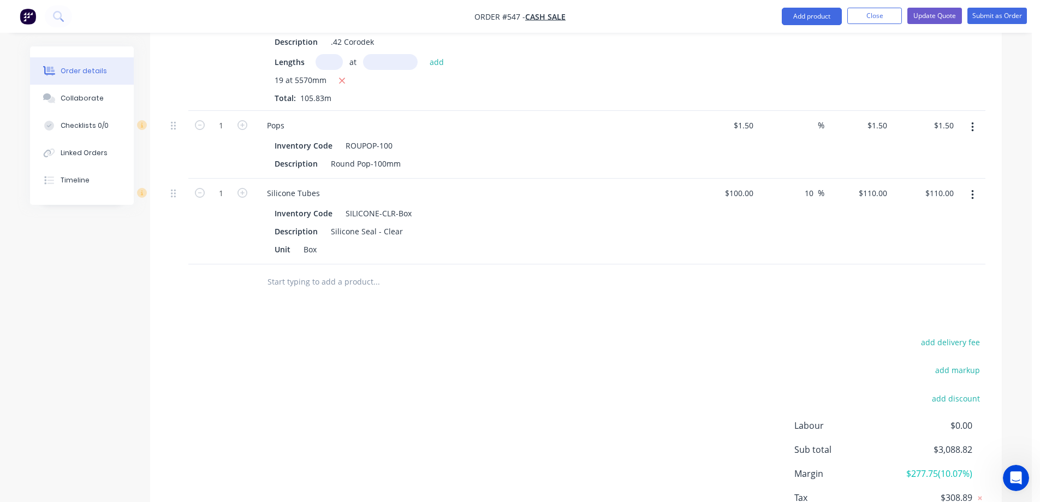
scroll to position [1802, 0]
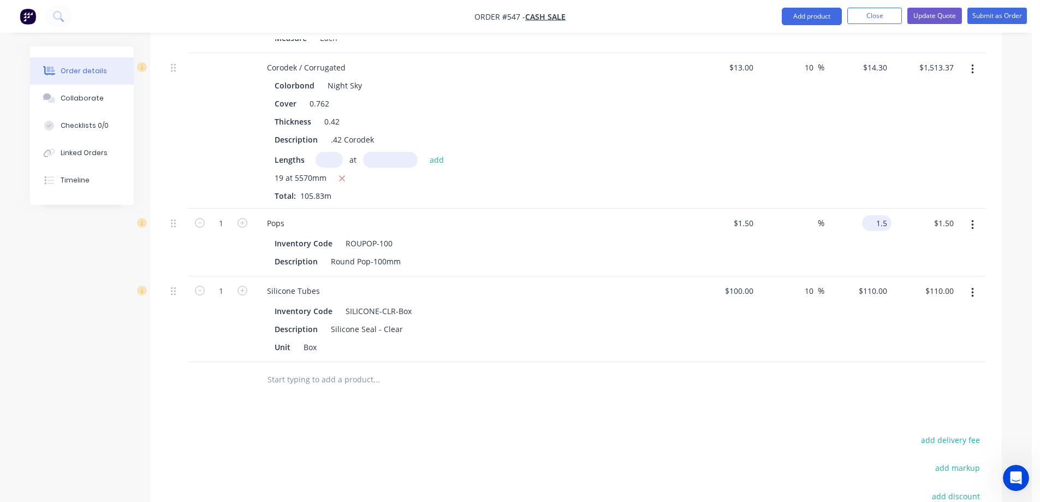
click at [884, 217] on input "1.5" at bounding box center [879, 223] width 25 height 16
type input "3"
type input "100"
type input "$3.00"
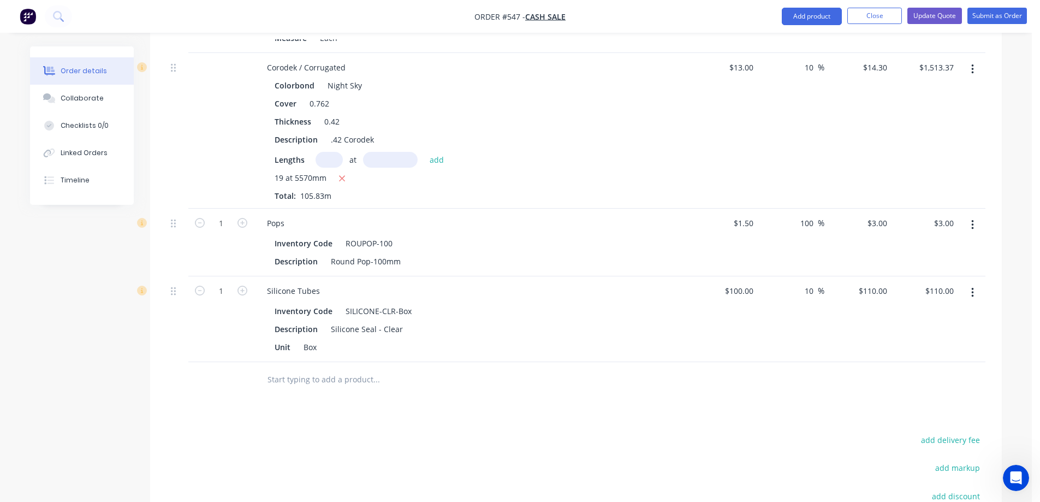
click at [808, 369] on div at bounding box center [576, 379] width 819 height 35
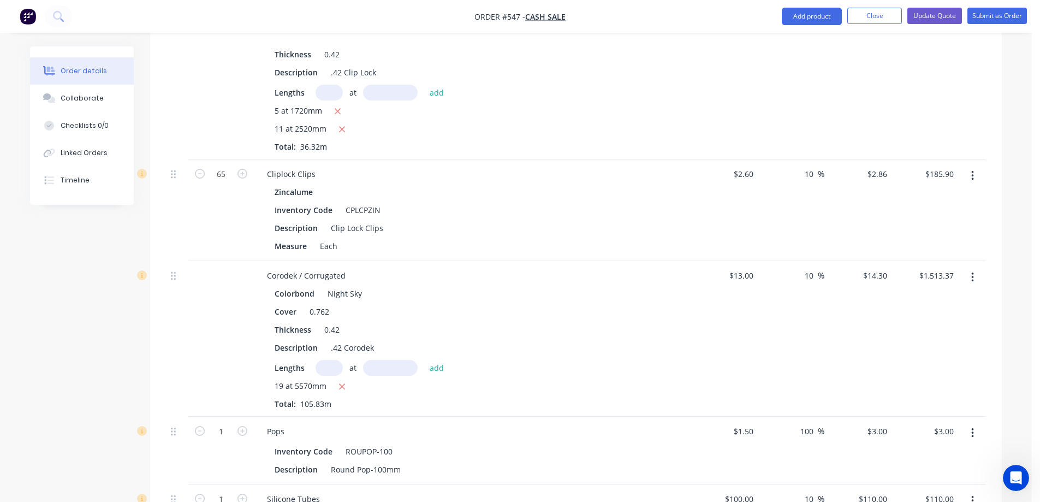
scroll to position [1922, 0]
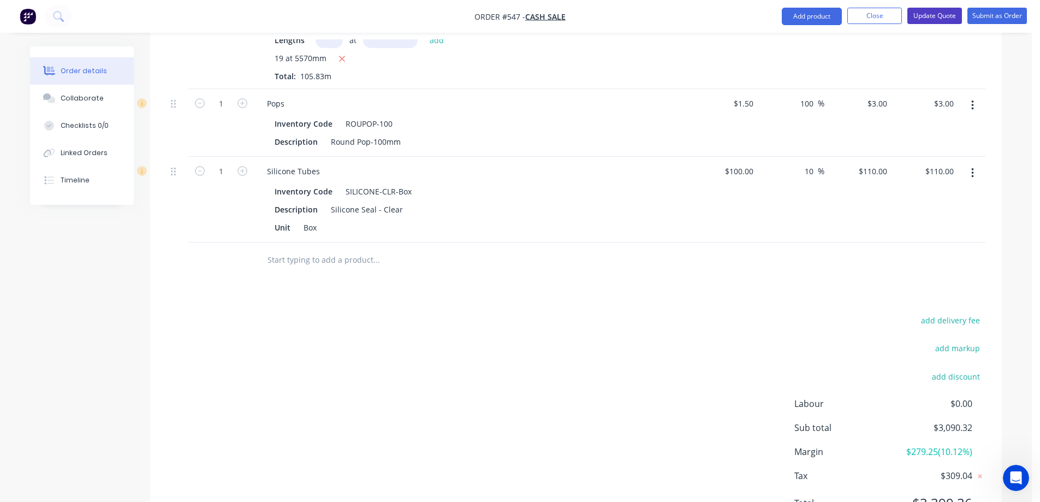
click at [930, 14] on button "Update Quote" at bounding box center [935, 16] width 55 height 16
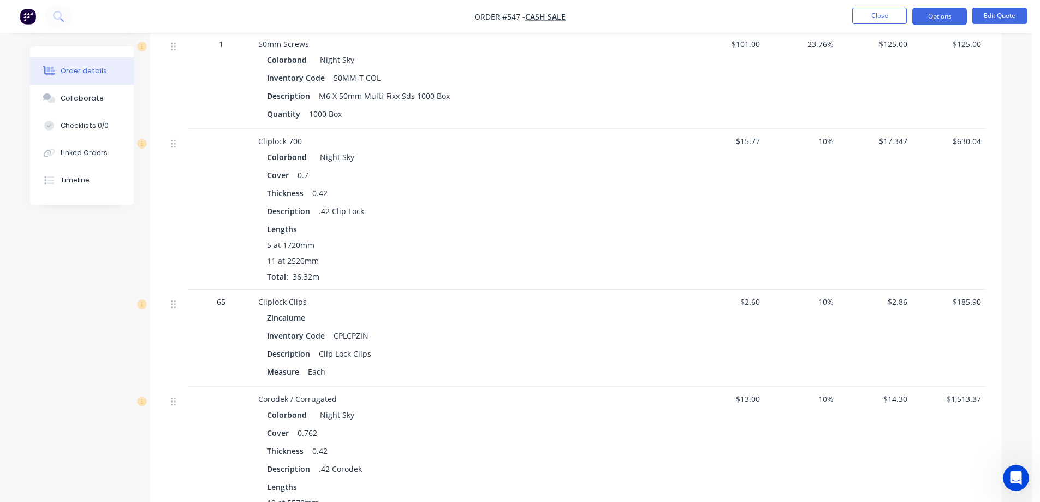
scroll to position [1475, 0]
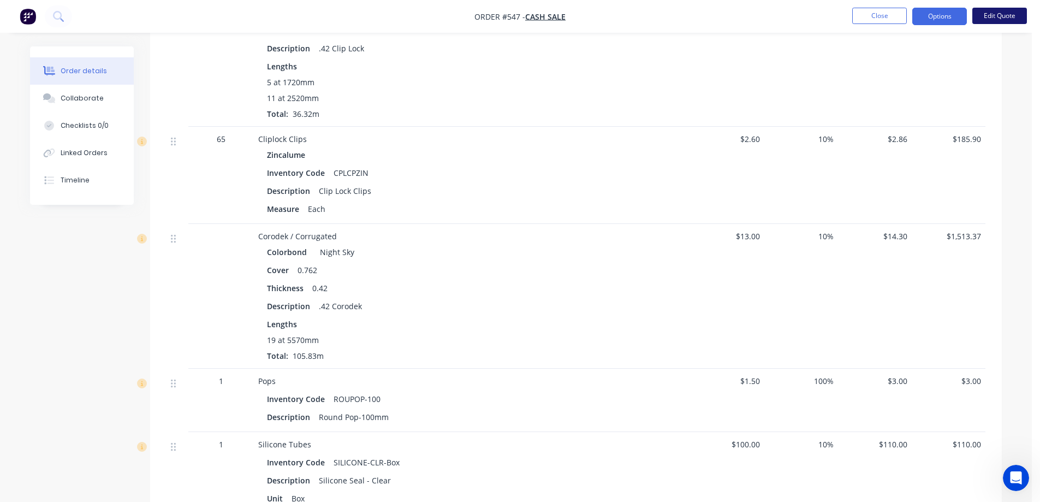
click at [992, 19] on button "Edit Quote" at bounding box center [1000, 16] width 55 height 16
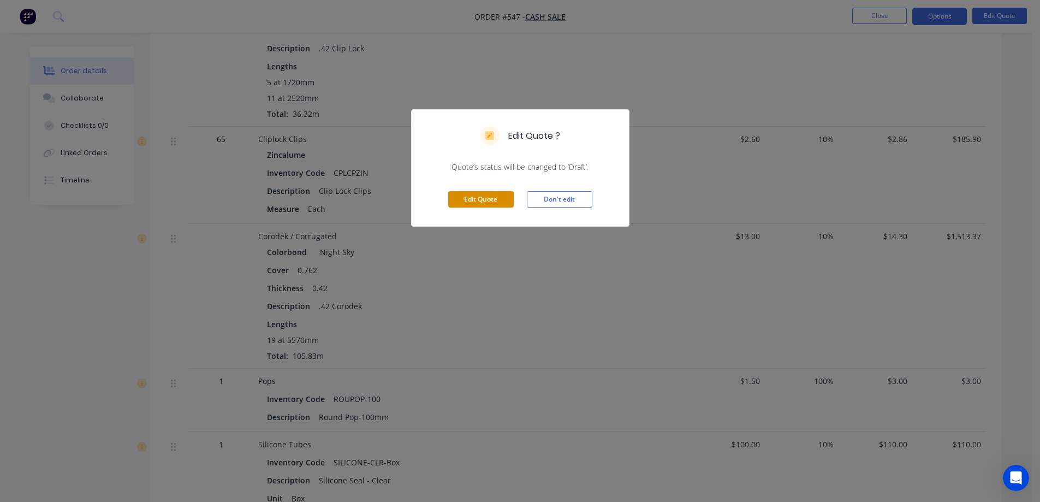
click at [487, 202] on button "Edit Quote" at bounding box center [481, 199] width 66 height 16
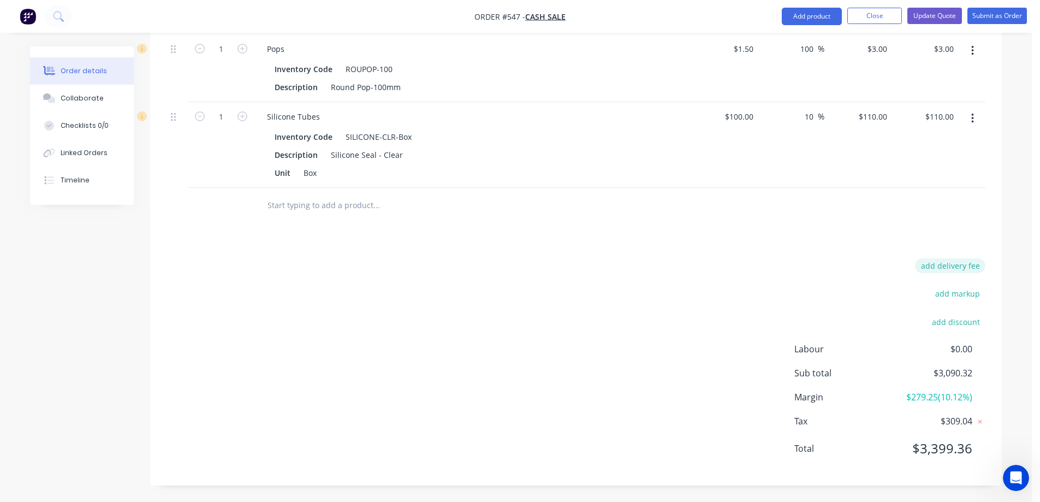
click at [933, 264] on button "add delivery fee" at bounding box center [950, 265] width 70 height 15
type input "50"
click at [639, 342] on div "Delivery fee Delivery fee Delivery fee name (Optional) 50 50 $0 add markup add …" at bounding box center [576, 366] width 819 height 208
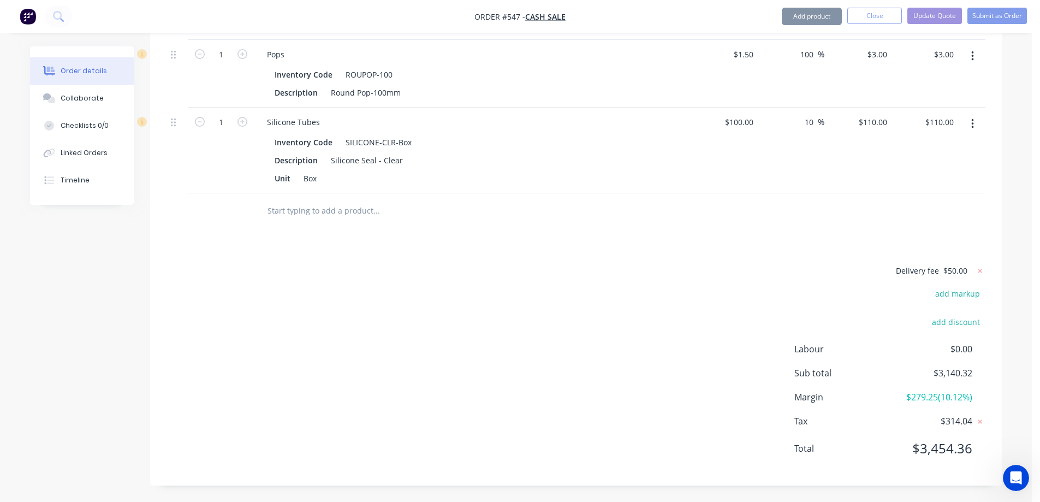
scroll to position [1971, 0]
click at [923, 18] on button "Update Quote" at bounding box center [935, 16] width 55 height 16
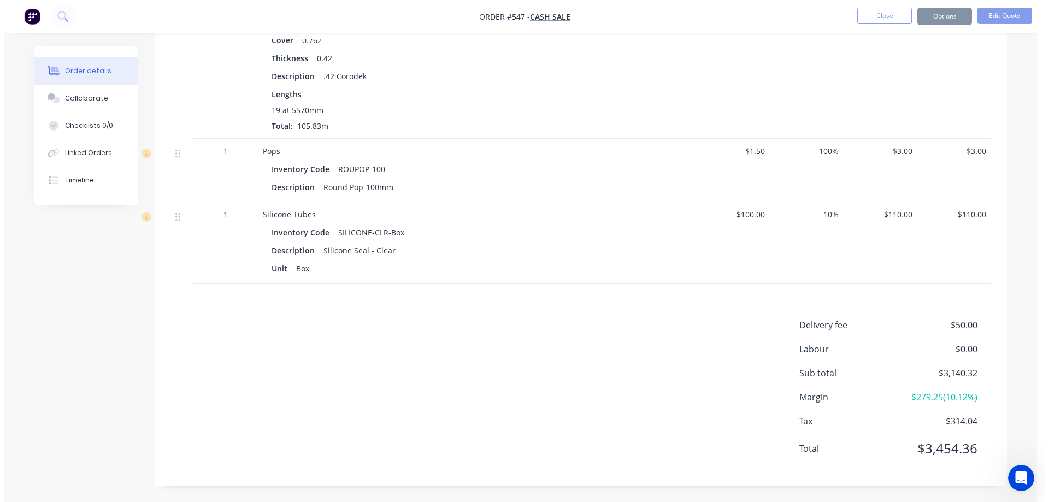
scroll to position [0, 0]
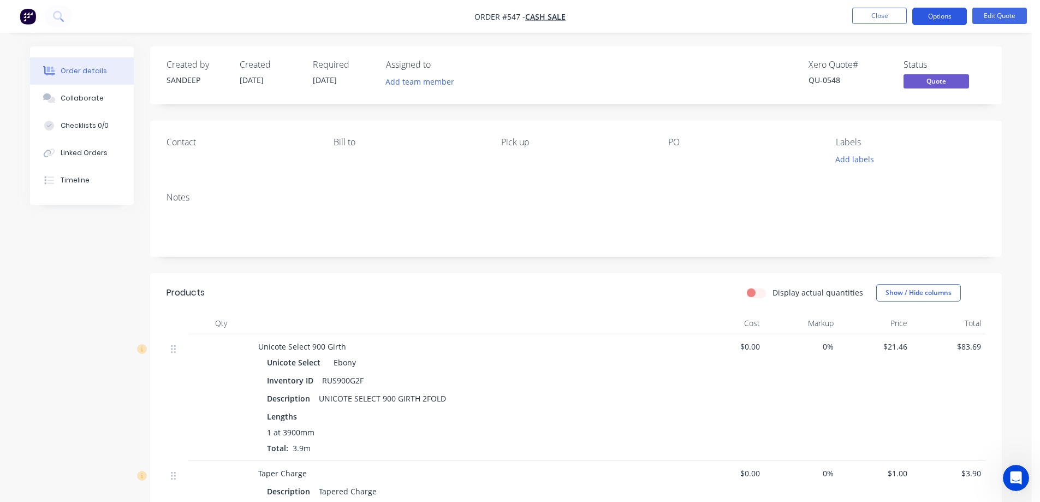
click at [953, 16] on button "Options" at bounding box center [940, 16] width 55 height 17
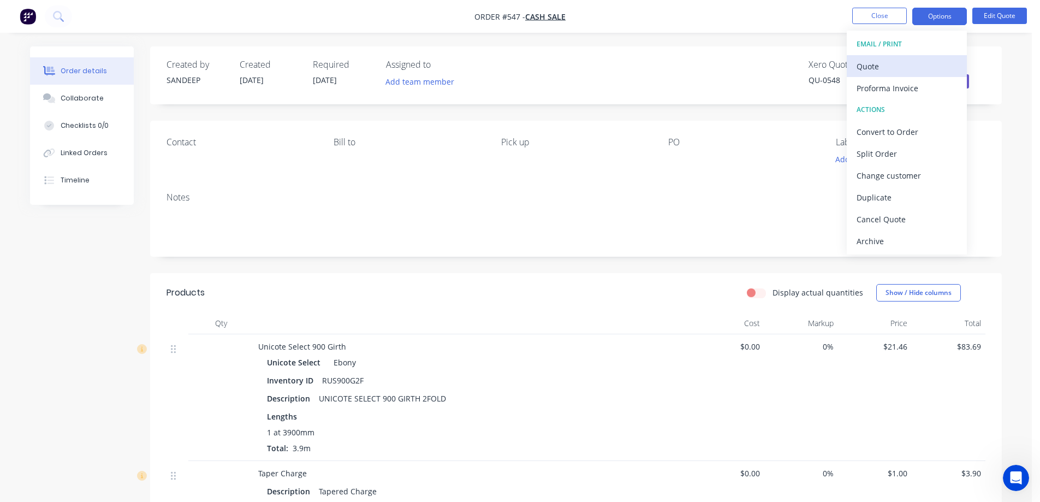
click at [903, 58] on div "Quote" at bounding box center [907, 66] width 100 height 16
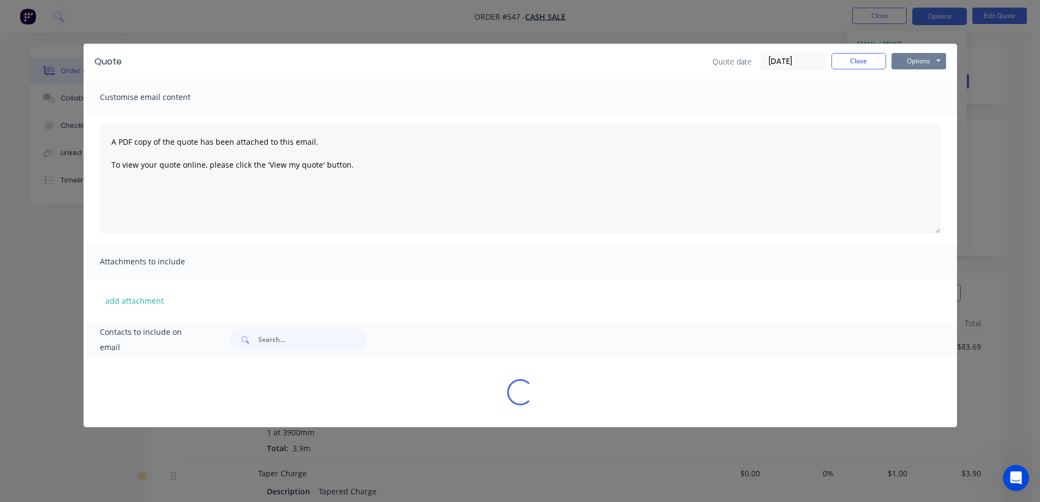
click at [928, 58] on button "Options" at bounding box center [919, 61] width 55 height 16
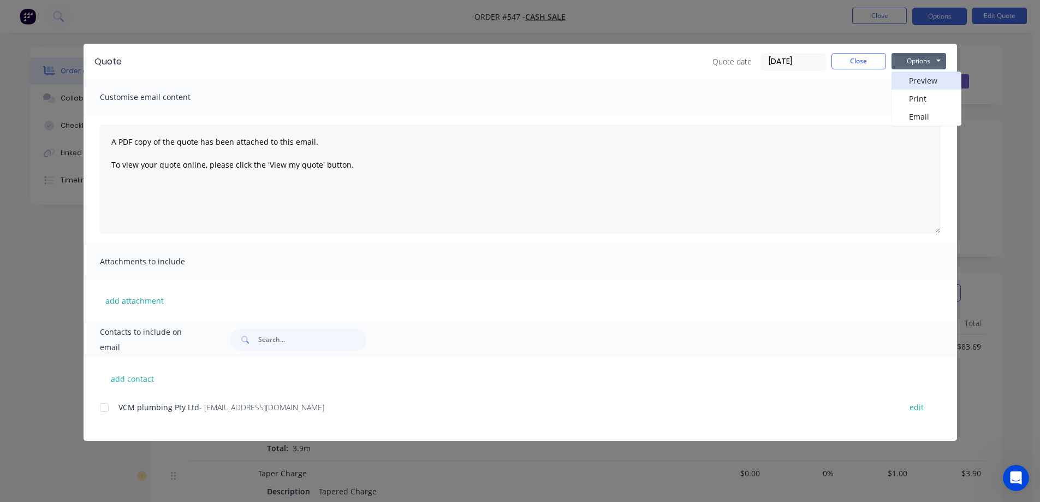
click at [922, 72] on button "Preview" at bounding box center [927, 81] width 70 height 18
click at [848, 58] on button "Close" at bounding box center [859, 61] width 55 height 16
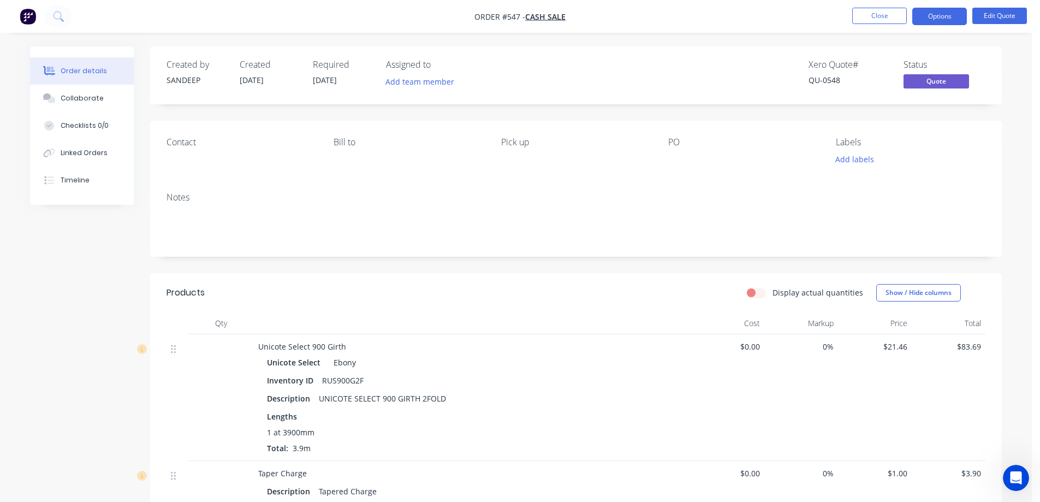
click at [33, 11] on img "button" at bounding box center [28, 16] width 16 height 16
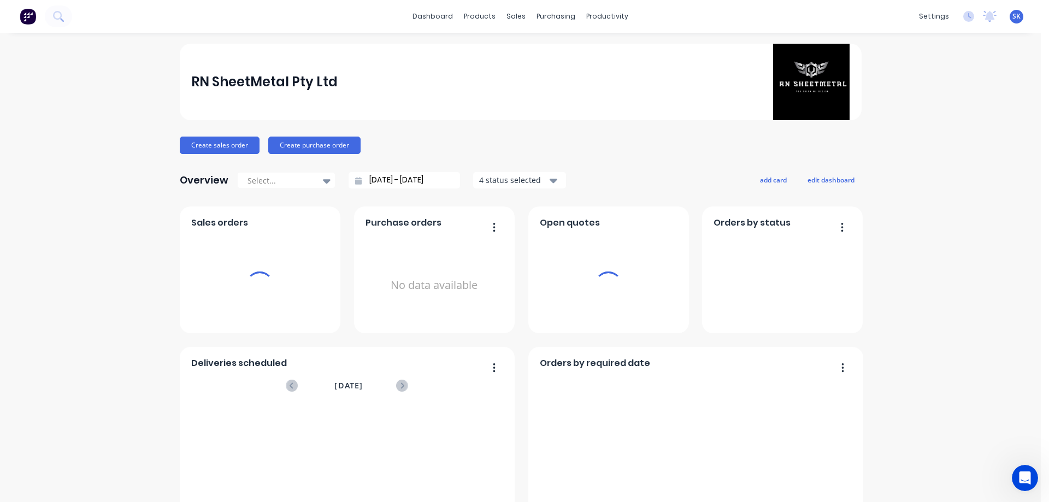
click at [424, 184] on input "[DATE] - [DATE]" at bounding box center [409, 180] width 94 height 16
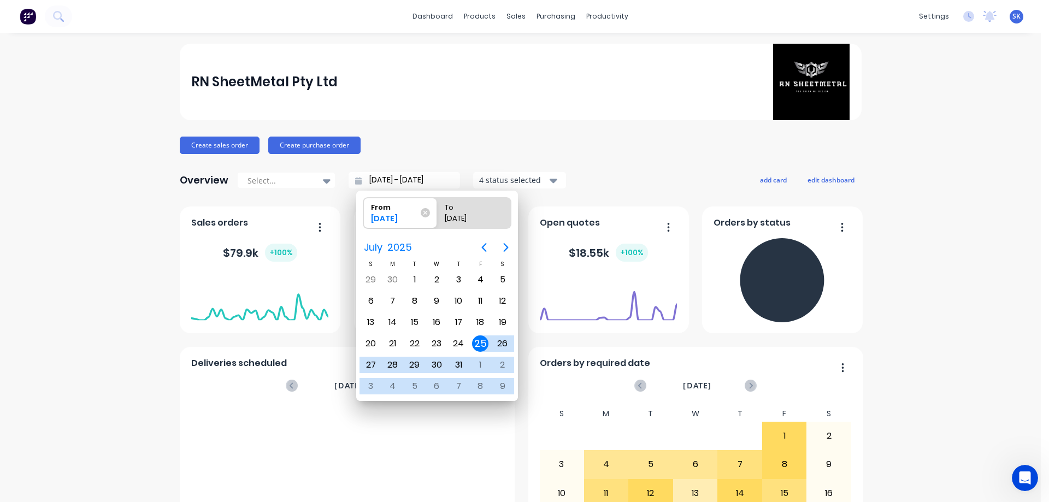
click at [434, 183] on input "[DATE] - [DATE]" at bounding box center [409, 180] width 94 height 16
click at [504, 247] on icon "Next page" at bounding box center [505, 247] width 13 height 13
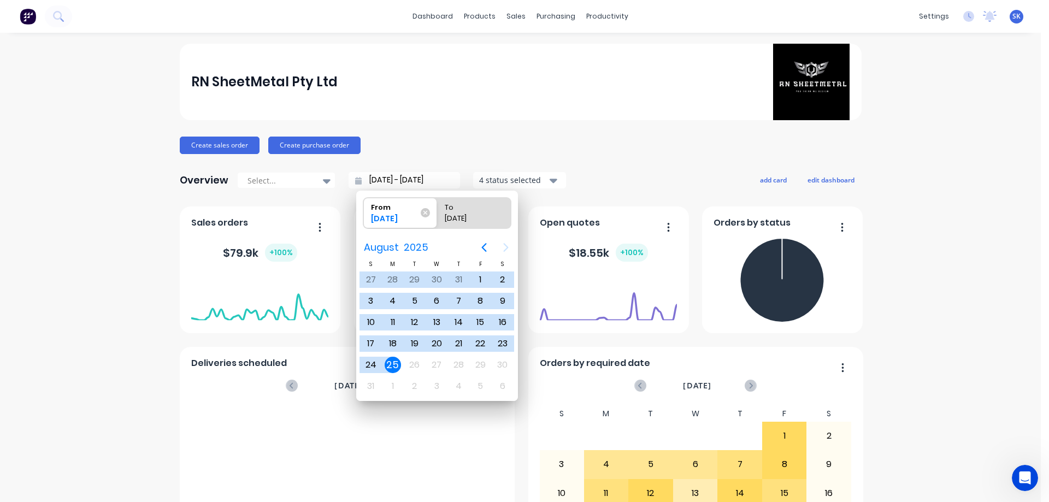
click at [394, 365] on div "25" at bounding box center [392, 365] width 16 height 16
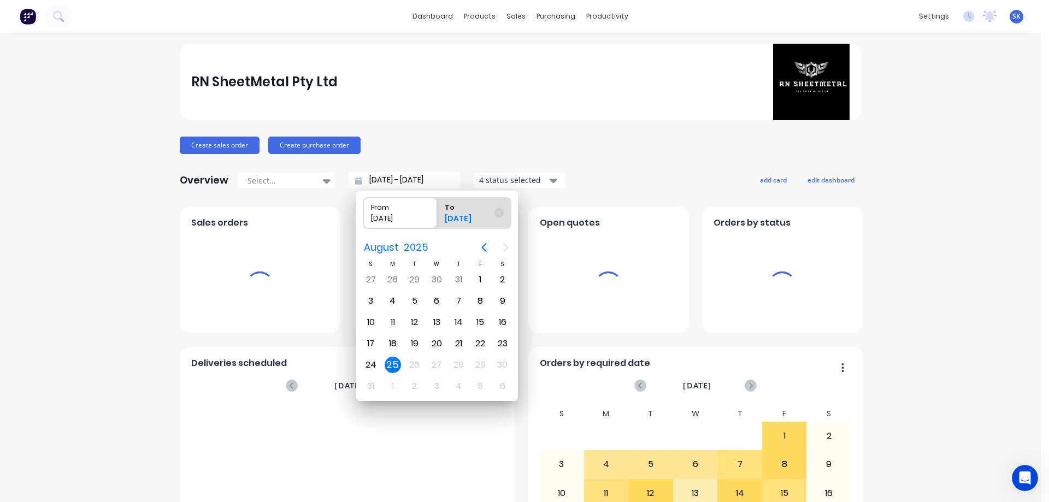
type input "[DATE] - [DATE]"
radio input "false"
radio input "true"
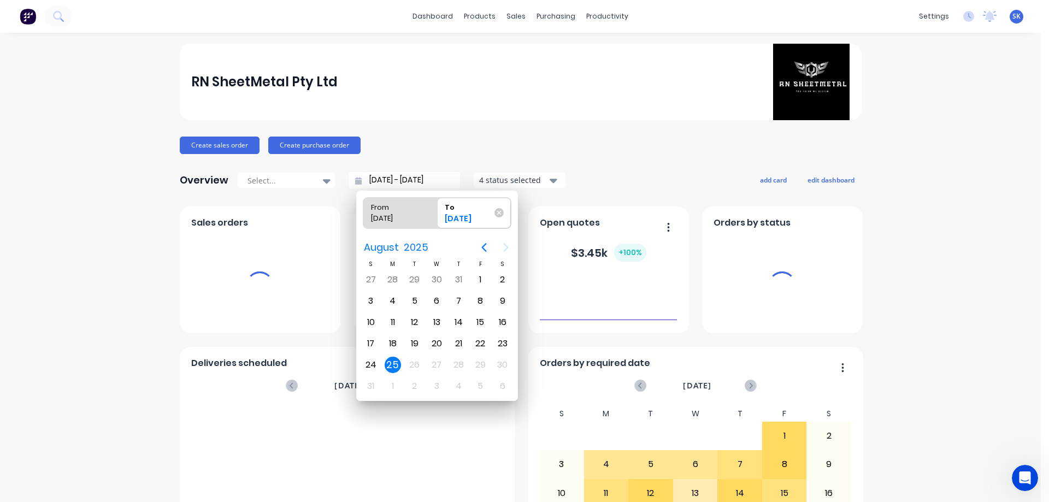
click at [535, 179] on div "4 status selected" at bounding box center [513, 179] width 69 height 11
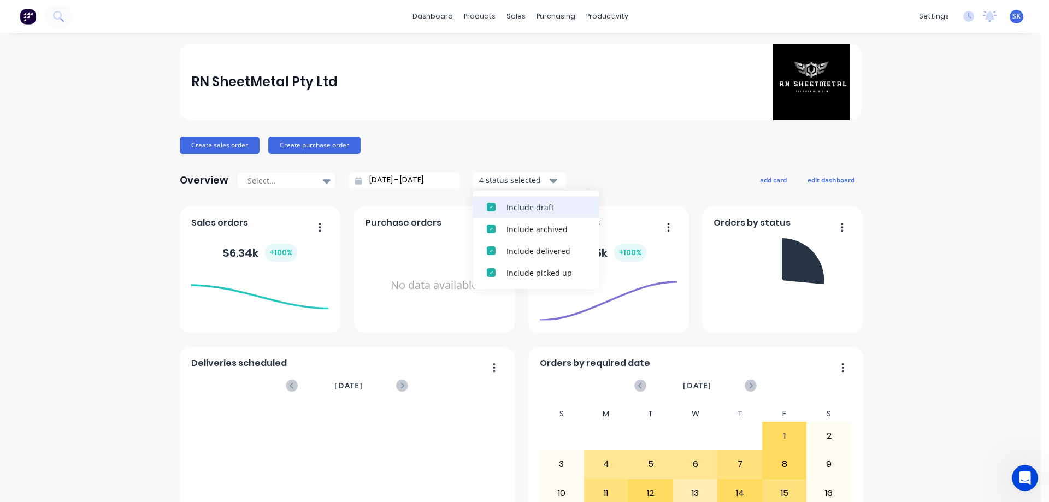
click at [529, 207] on div "Include draft" at bounding box center [545, 207] width 79 height 11
click at [529, 207] on div "Include archived" at bounding box center [545, 207] width 79 height 11
